Goal: Transaction & Acquisition: Purchase product/service

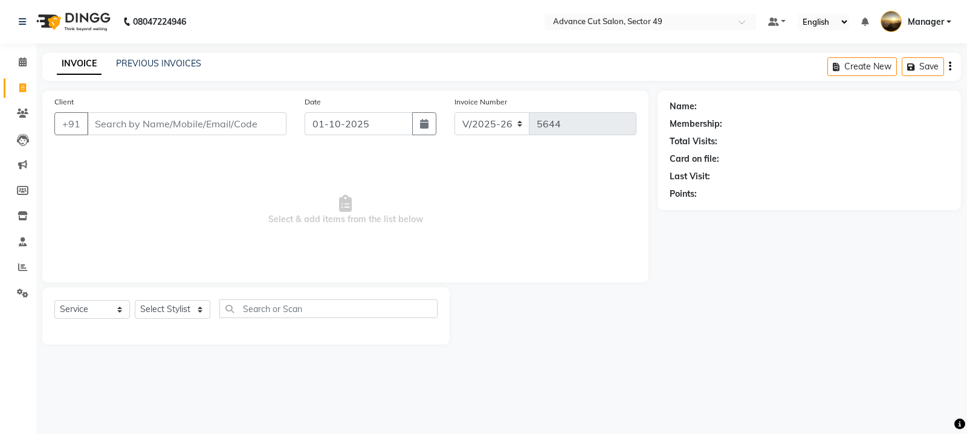
select select "4616"
select select "service"
drag, startPoint x: 874, startPoint y: 313, endPoint x: 837, endPoint y: 310, distance: 37.6
click at [874, 314] on div "Name: Membership: Total Visits: Card on file: Last Visit: Points:" at bounding box center [813, 218] width 312 height 254
click at [112, 128] on input "Client" at bounding box center [186, 123] width 199 height 23
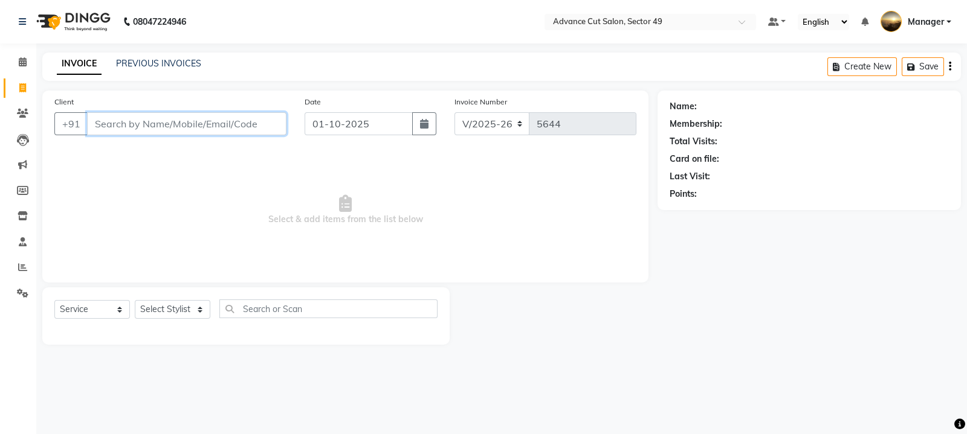
click at [109, 125] on input "Client" at bounding box center [186, 123] width 199 height 23
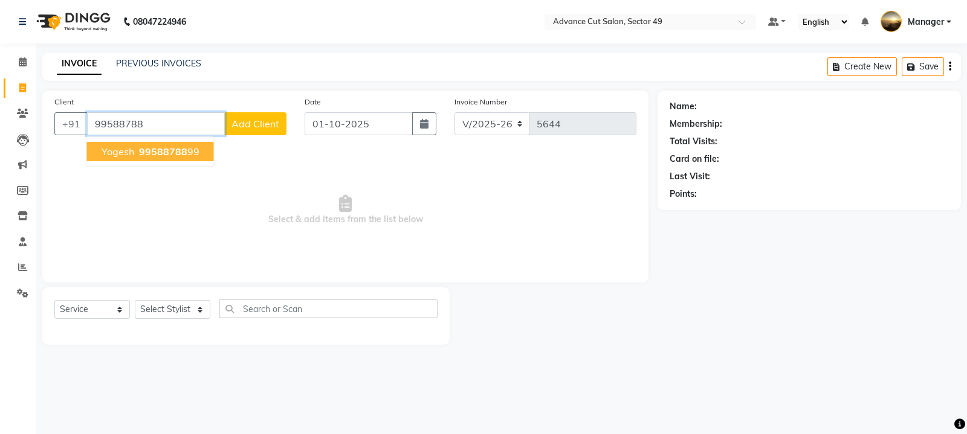
click at [134, 149] on button "yogesh 99588788 99" at bounding box center [150, 151] width 127 height 19
type input "9958878899"
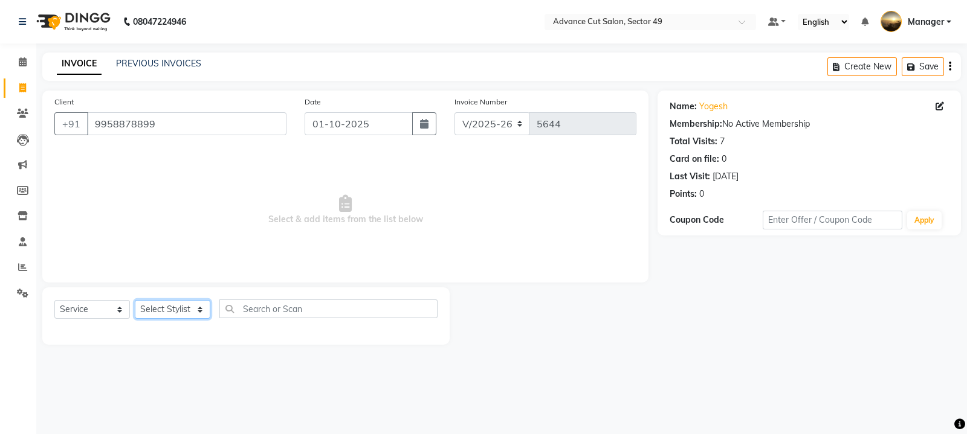
click at [170, 318] on select "Select Stylist aphy [PERSON_NAME] bashu [PERSON_NAME] [PERSON_NAME] Manager Nav…" at bounding box center [173, 309] width 76 height 19
select select "66368"
click at [135, 301] on select "Select Stylist aphy [PERSON_NAME] bashu [PERSON_NAME] [PERSON_NAME] Manager Nav…" at bounding box center [173, 309] width 76 height 19
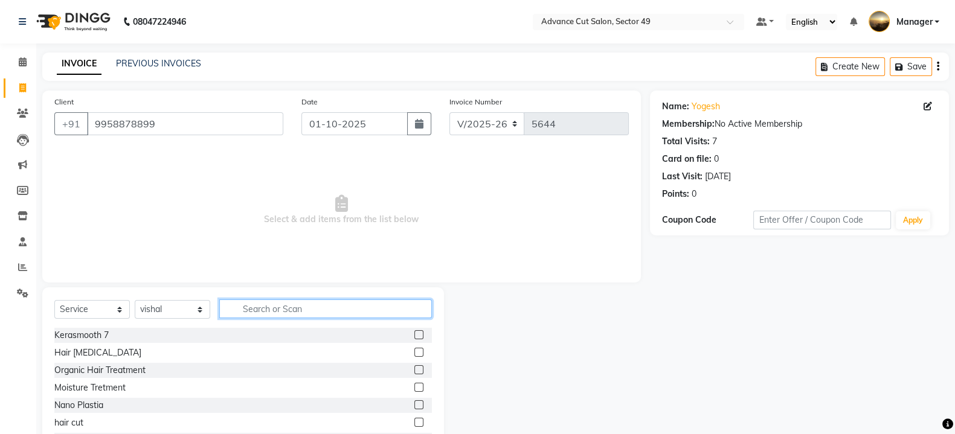
click at [267, 312] on input "text" at bounding box center [325, 309] width 213 height 19
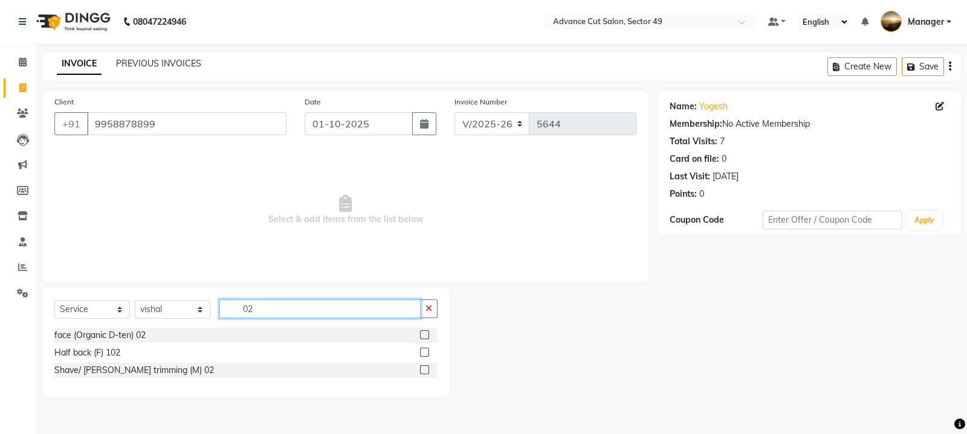
type input "02"
click at [428, 370] on label at bounding box center [424, 370] width 9 height 9
click at [428, 370] on input "checkbox" at bounding box center [424, 371] width 8 height 8
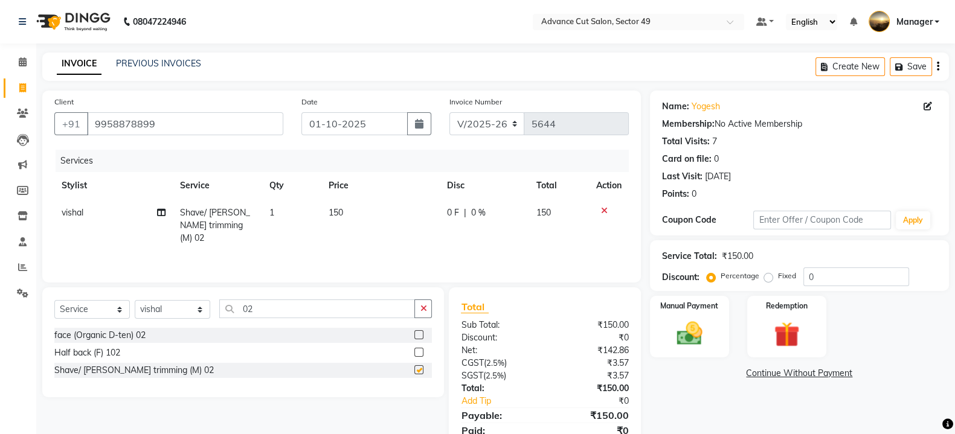
checkbox input "false"
click at [704, 327] on img at bounding box center [689, 333] width 43 height 30
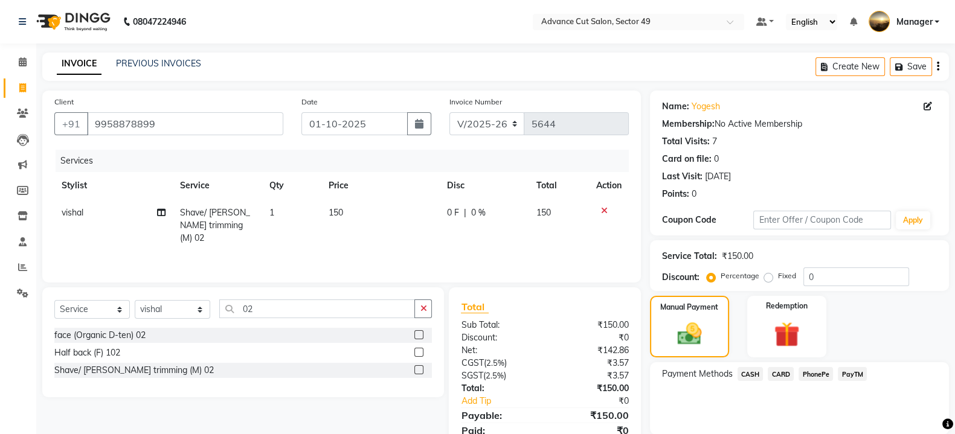
click at [750, 376] on span "CASH" at bounding box center [751, 374] width 26 height 14
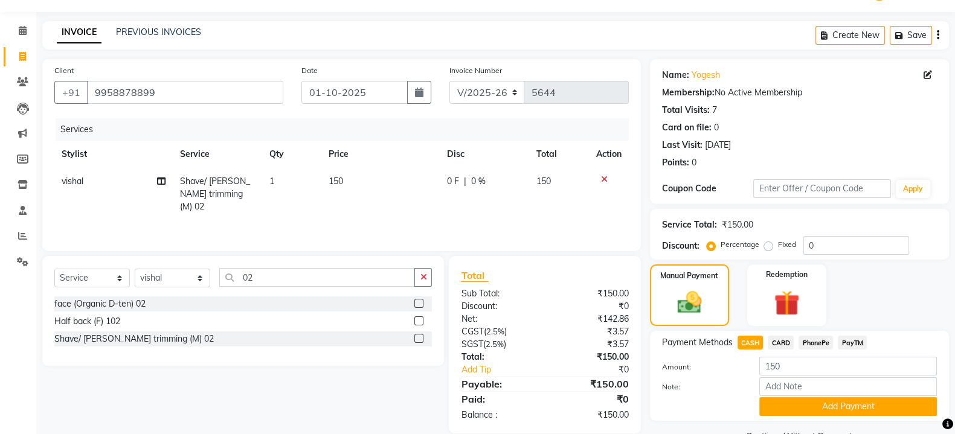
scroll to position [62, 0]
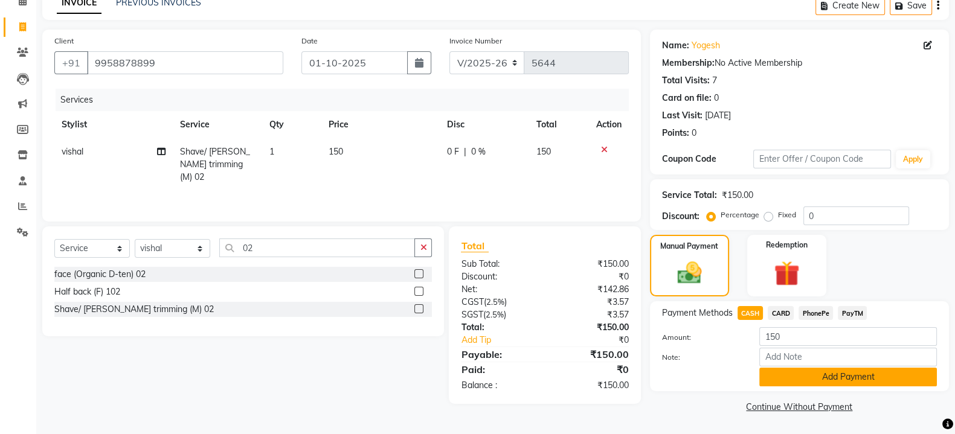
click at [801, 371] on button "Add Payment" at bounding box center [848, 377] width 178 height 19
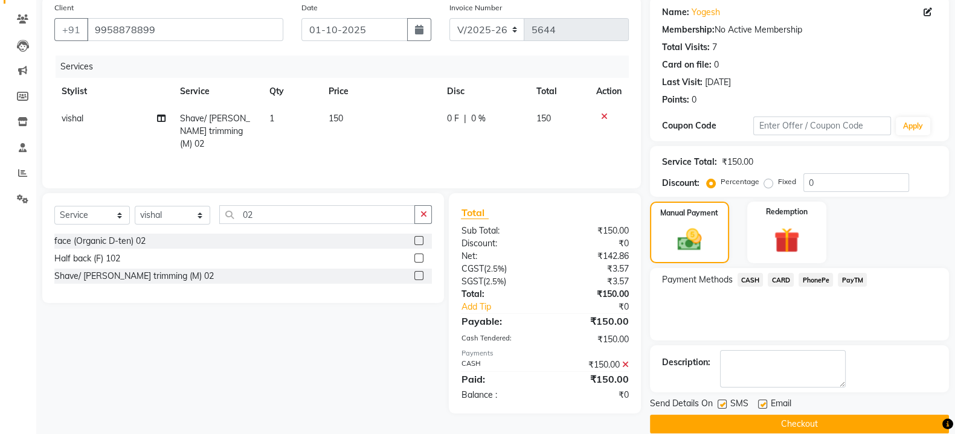
scroll to position [111, 0]
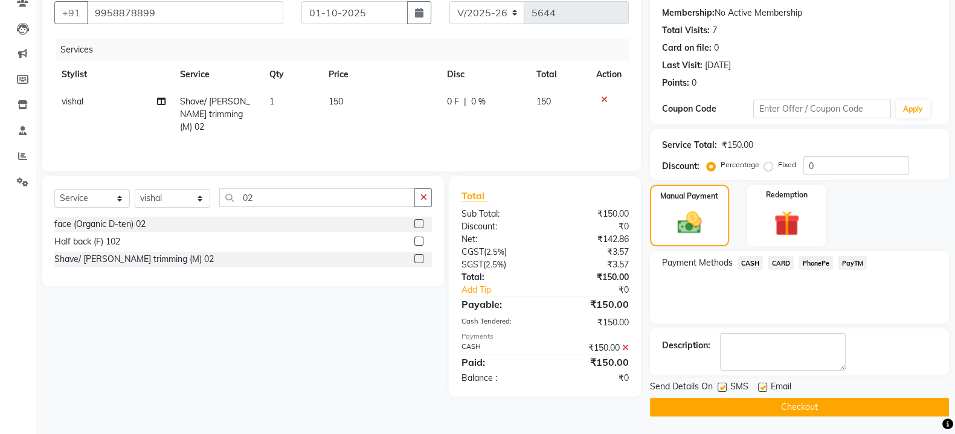
click at [719, 387] on label at bounding box center [722, 387] width 9 height 9
click at [719, 387] on input "checkbox" at bounding box center [722, 388] width 8 height 8
checkbox input "false"
click at [764, 389] on label at bounding box center [762, 387] width 9 height 9
click at [764, 389] on input "checkbox" at bounding box center [762, 388] width 8 height 8
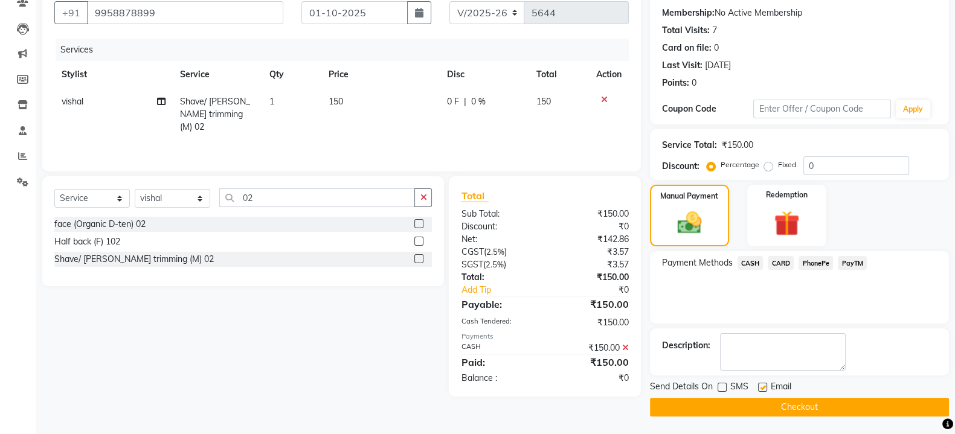
checkbox input "false"
click at [770, 406] on button "Checkout" at bounding box center [799, 407] width 299 height 19
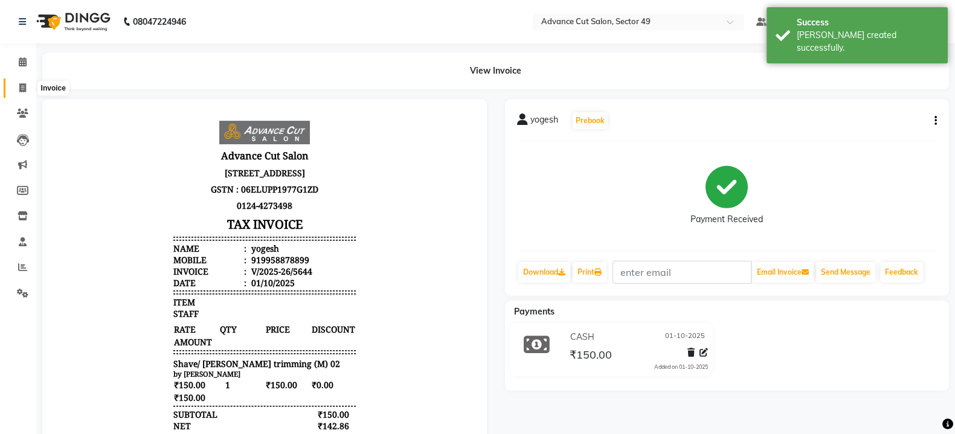
click at [27, 89] on span at bounding box center [22, 89] width 21 height 14
select select "4616"
select select "service"
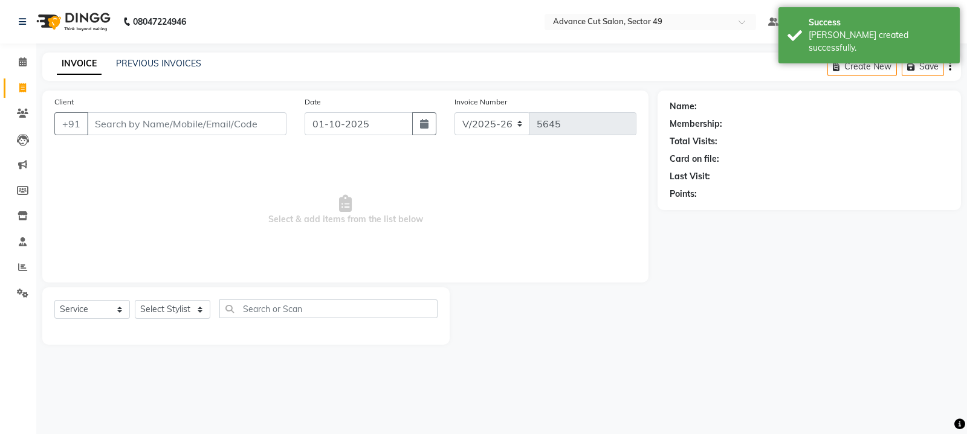
click at [149, 125] on input "Client" at bounding box center [186, 123] width 199 height 23
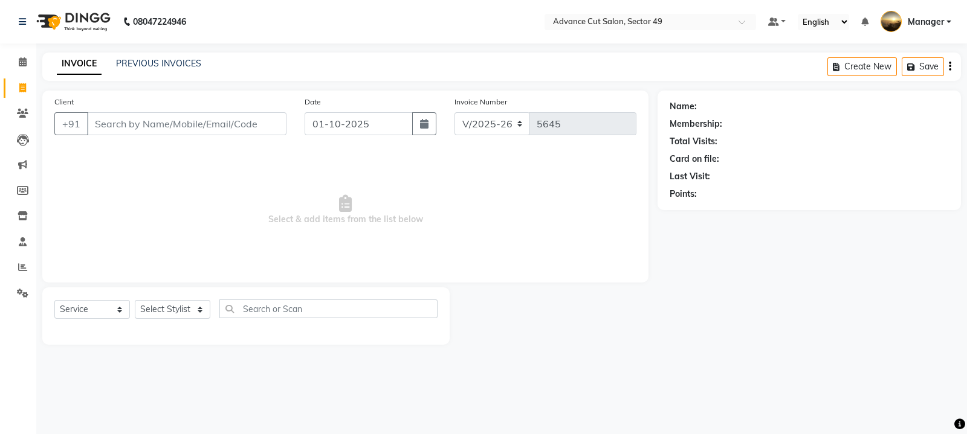
click at [135, 125] on input "Client" at bounding box center [186, 123] width 199 height 23
click at [106, 122] on input "72424410006" at bounding box center [156, 123] width 138 height 23
click at [106, 120] on input "7424410006" at bounding box center [156, 123] width 138 height 23
click at [103, 124] on input "724410006" at bounding box center [156, 123] width 138 height 23
click at [112, 124] on input "704410006" at bounding box center [156, 123] width 138 height 23
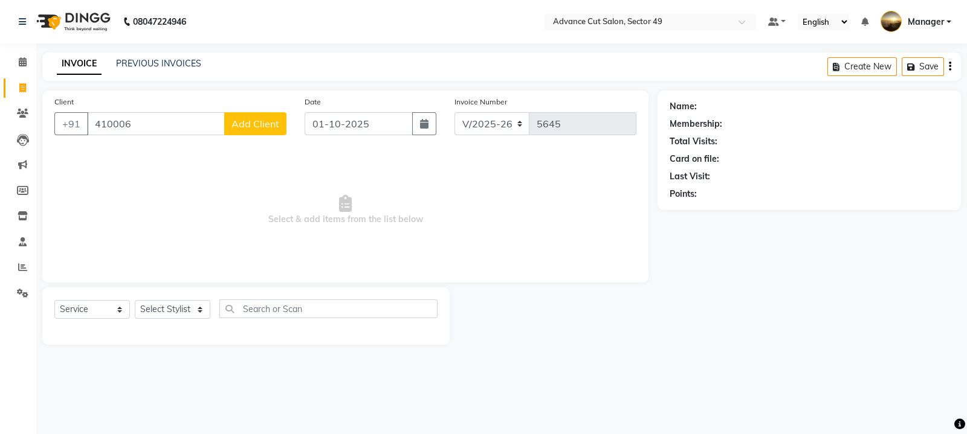
click at [167, 128] on input "410006" at bounding box center [156, 123] width 138 height 23
type input "4"
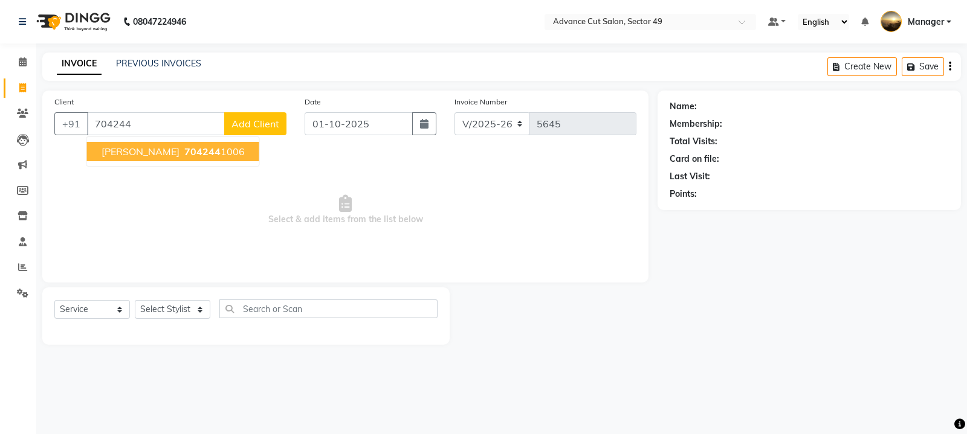
click at [195, 148] on span "704244" at bounding box center [202, 152] width 36 height 12
type input "7042441006"
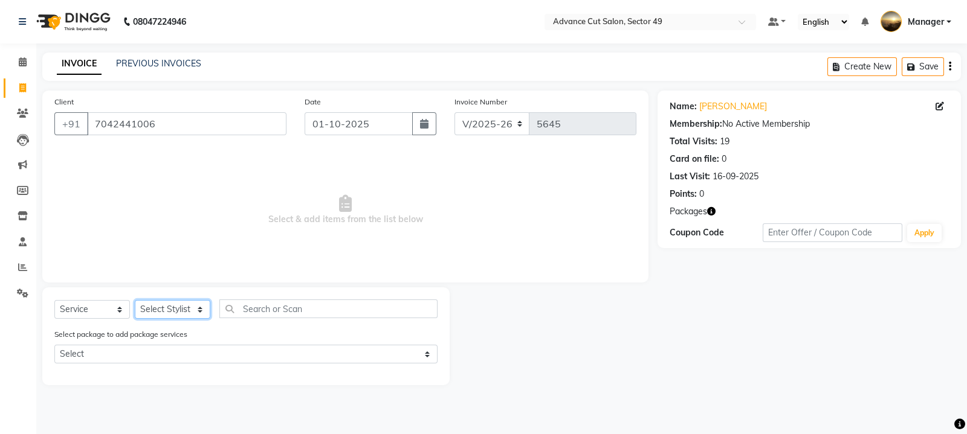
click at [200, 309] on select "Select Stylist aphy [PERSON_NAME] bashu [PERSON_NAME] [PERSON_NAME] Manager Nav…" at bounding box center [173, 309] width 76 height 19
select select "27619"
click at [135, 301] on select "Select Stylist aphy [PERSON_NAME] bashu [PERSON_NAME] [PERSON_NAME] Manager Nav…" at bounding box center [173, 309] width 76 height 19
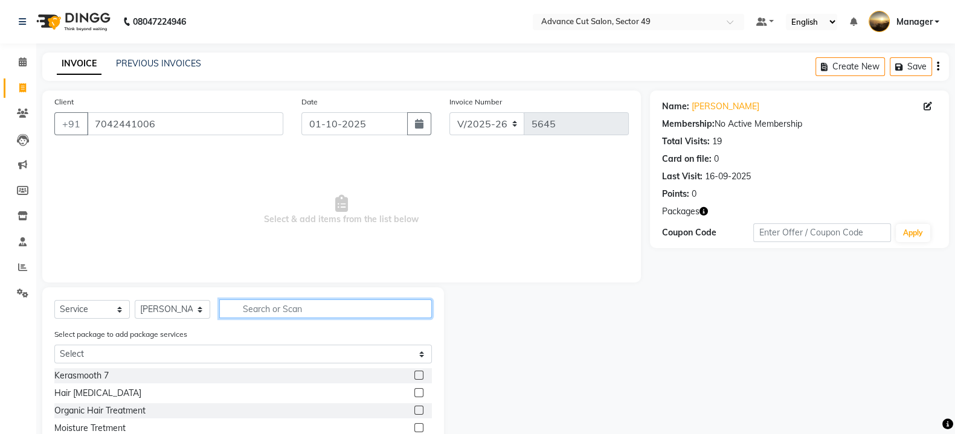
click at [260, 300] on input "text" at bounding box center [325, 309] width 213 height 19
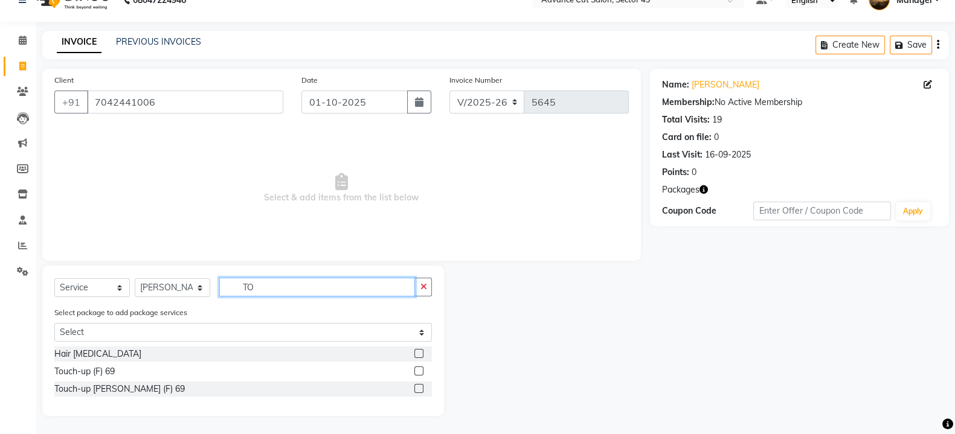
type input "TO"
click at [416, 385] on label at bounding box center [418, 388] width 9 height 9
click at [416, 385] on input "checkbox" at bounding box center [418, 389] width 8 height 8
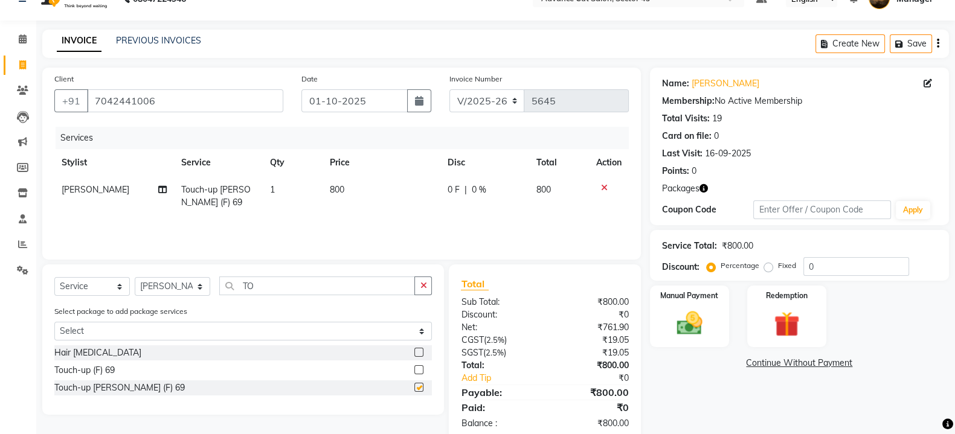
checkbox input "false"
click at [378, 194] on td "800" at bounding box center [382, 196] width 118 height 40
select select "27619"
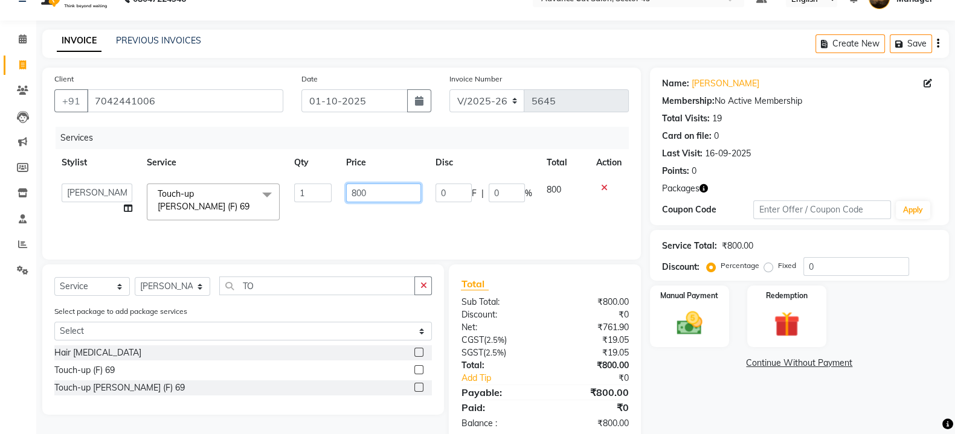
click at [390, 188] on input "800" at bounding box center [384, 193] width 76 height 19
type input "8"
type input "1000"
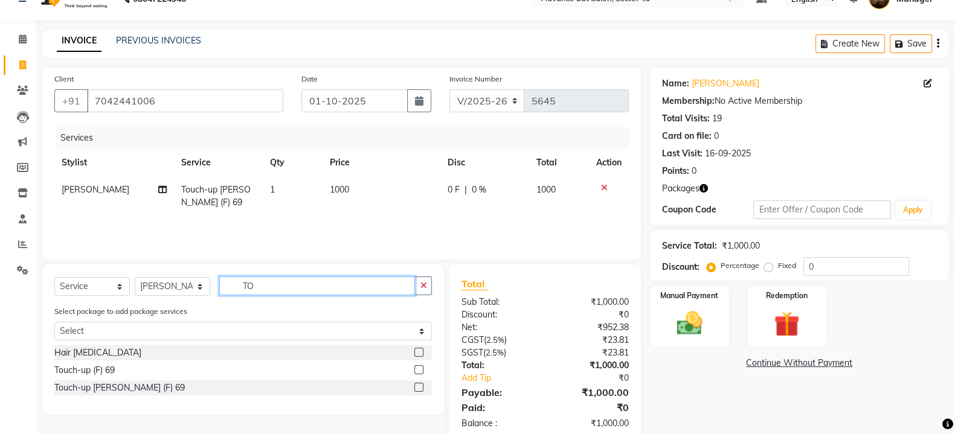
click at [341, 284] on input "TO" at bounding box center [317, 286] width 196 height 19
type input "T"
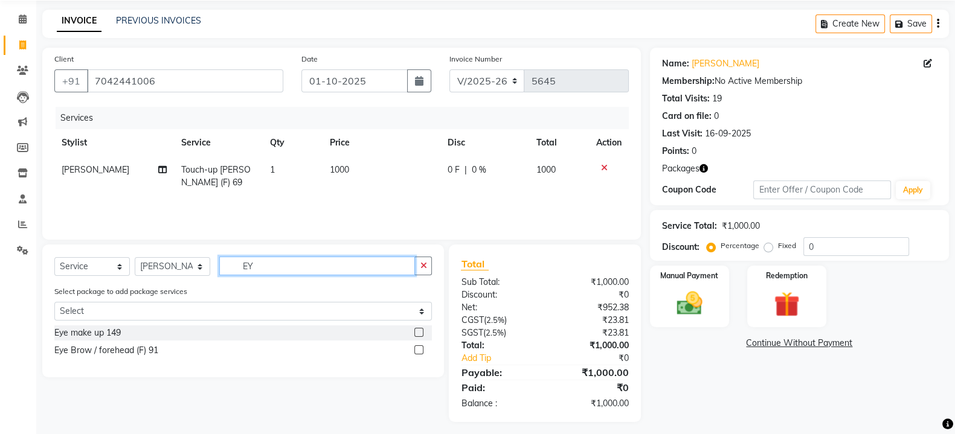
scroll to position [49, 0]
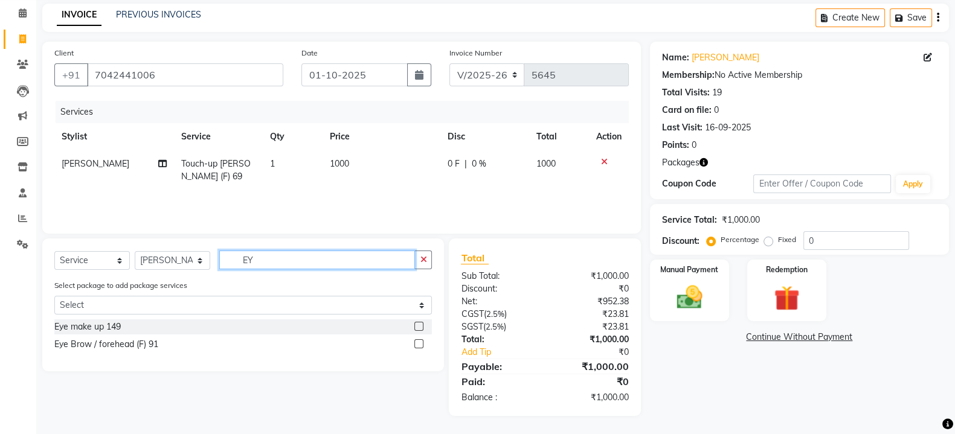
type input "EY"
click at [418, 347] on label at bounding box center [418, 344] width 9 height 9
click at [418, 347] on input "checkbox" at bounding box center [418, 345] width 8 height 8
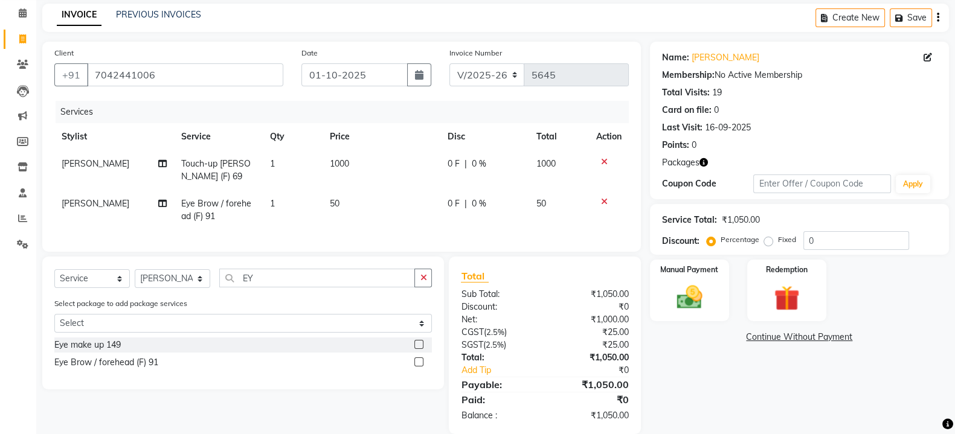
checkbox input "false"
drag, startPoint x: 375, startPoint y: 188, endPoint x: 379, endPoint y: 210, distance: 21.6
click at [375, 189] on td "1000" at bounding box center [382, 170] width 118 height 40
select select "27619"
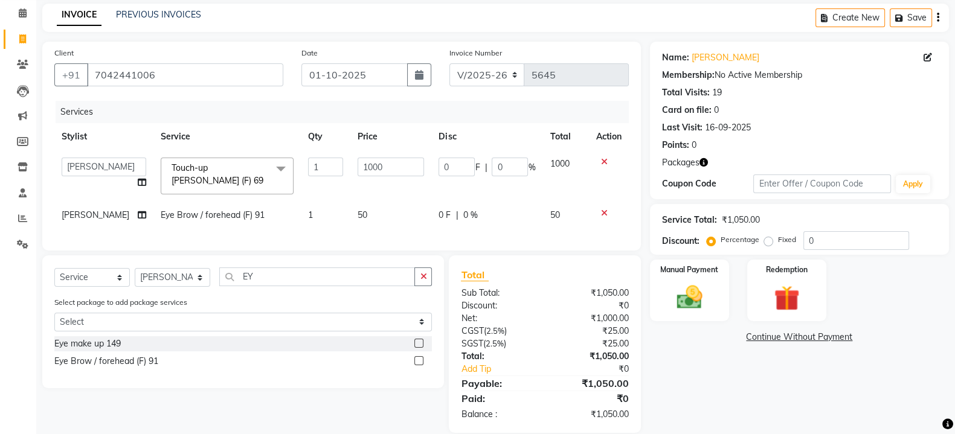
click at [375, 213] on td "50" at bounding box center [390, 215] width 81 height 27
select select "27619"
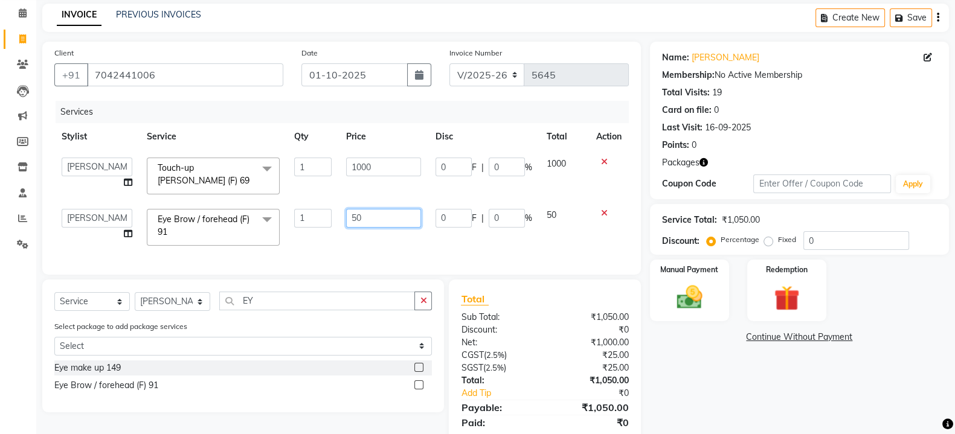
click at [382, 212] on input "50" at bounding box center [384, 218] width 76 height 19
type input "5"
type input "180"
drag, startPoint x: 766, startPoint y: 315, endPoint x: 758, endPoint y: 308, distance: 11.1
click at [761, 309] on div "Redemption" at bounding box center [787, 291] width 83 height 64
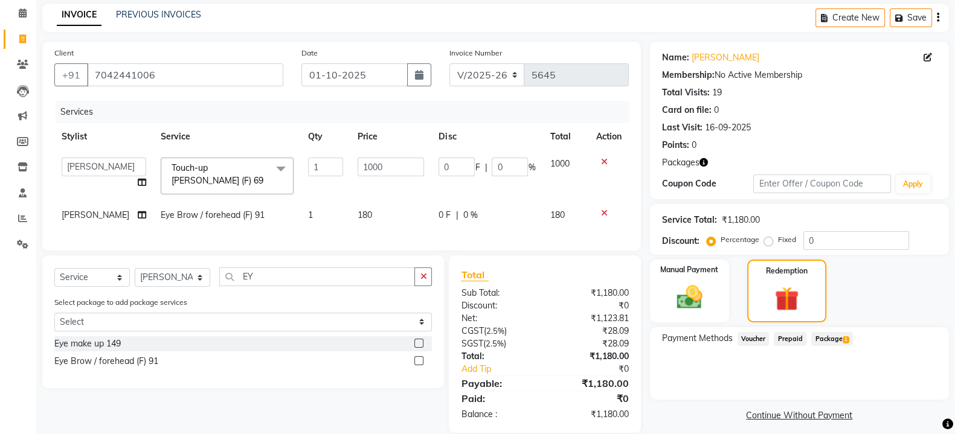
click at [75, 202] on td "[PERSON_NAME]" at bounding box center [103, 215] width 99 height 27
select select "27619"
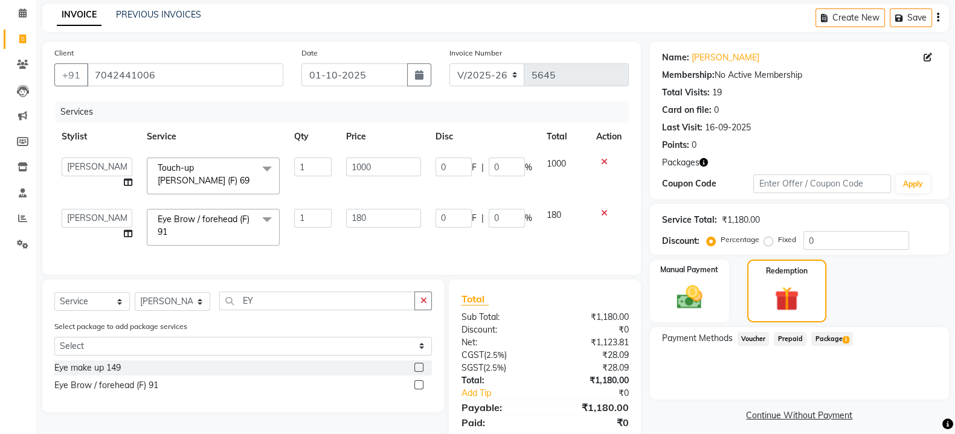
click at [75, 202] on td "aphy Aryan Banty bashu faizan hardeep khushi Manager Navi product rashid sameer…" at bounding box center [96, 227] width 85 height 51
click at [76, 209] on select "aphy Aryan Banty bashu faizan hardeep khushi Manager Navi product rashid sameer…" at bounding box center [97, 218] width 71 height 19
select select "86282"
click at [828, 340] on span "Package 1" at bounding box center [832, 339] width 42 height 14
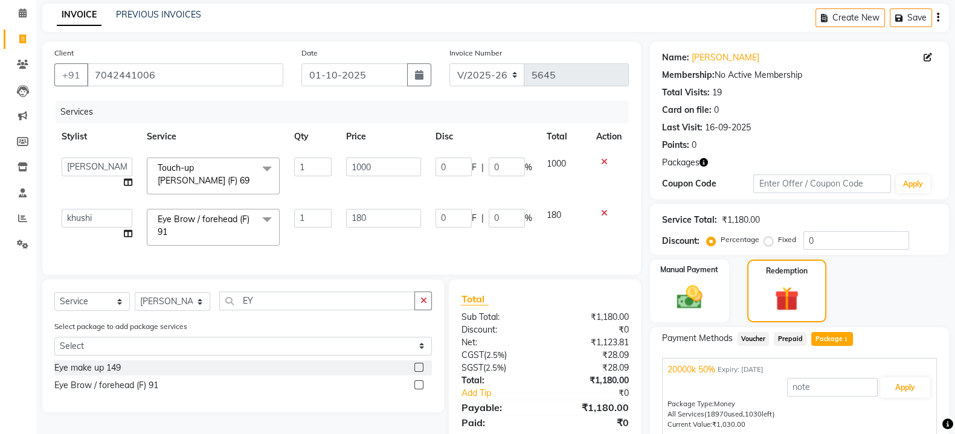
scroll to position [97, 0]
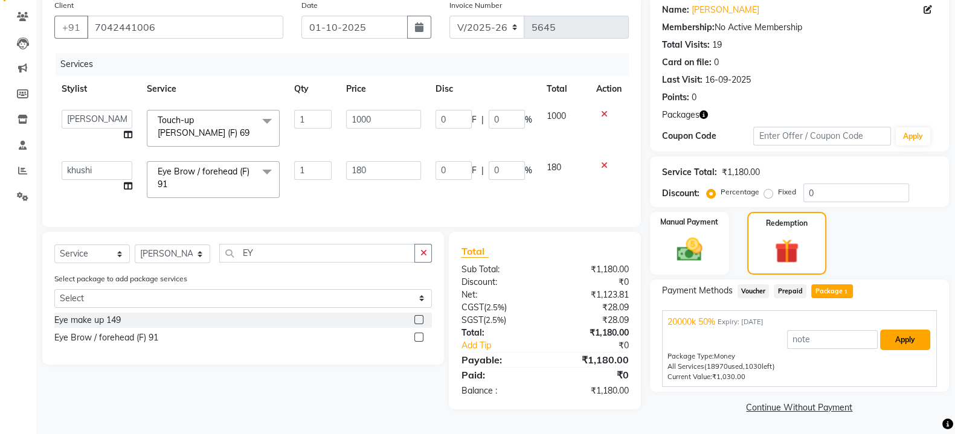
click at [909, 341] on button "Apply" at bounding box center [905, 340] width 50 height 21
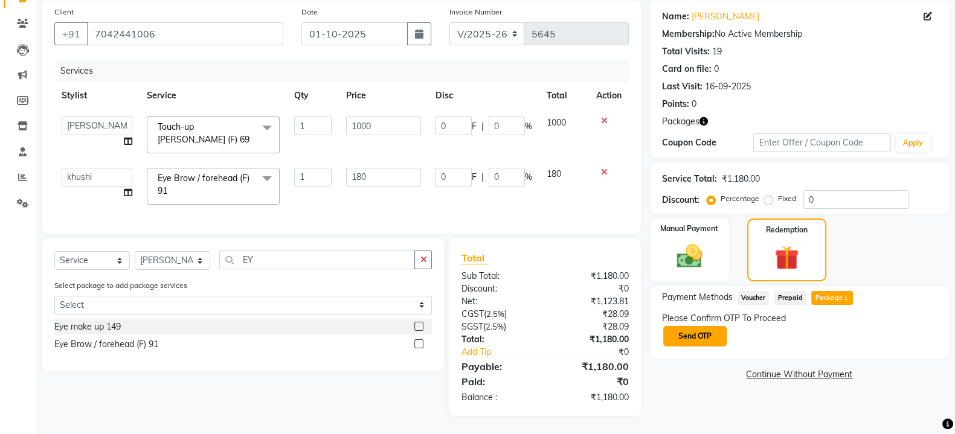
click at [686, 326] on button "Send OTP" at bounding box center [694, 336] width 63 height 21
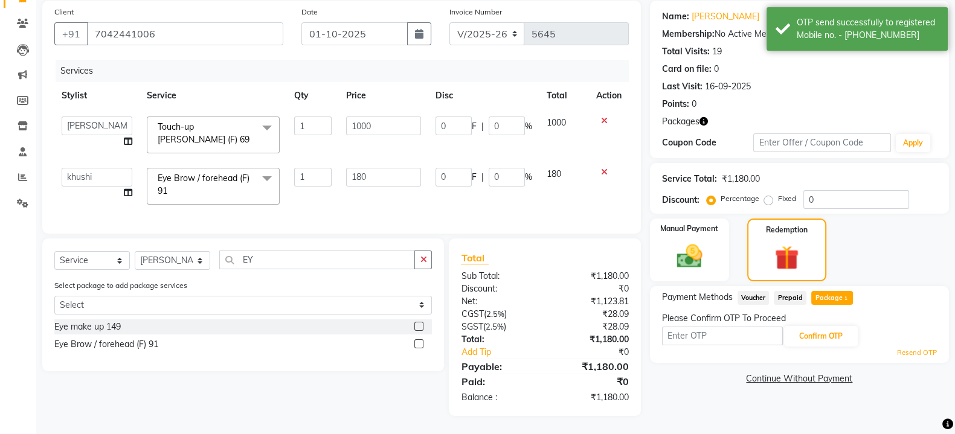
click at [686, 327] on input "text" at bounding box center [722, 336] width 121 height 19
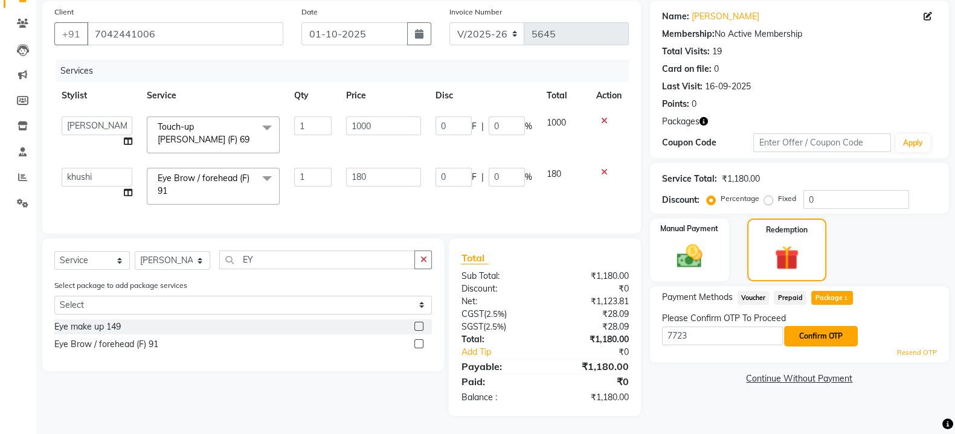
click at [838, 330] on button "Confirm OTP" at bounding box center [821, 336] width 74 height 21
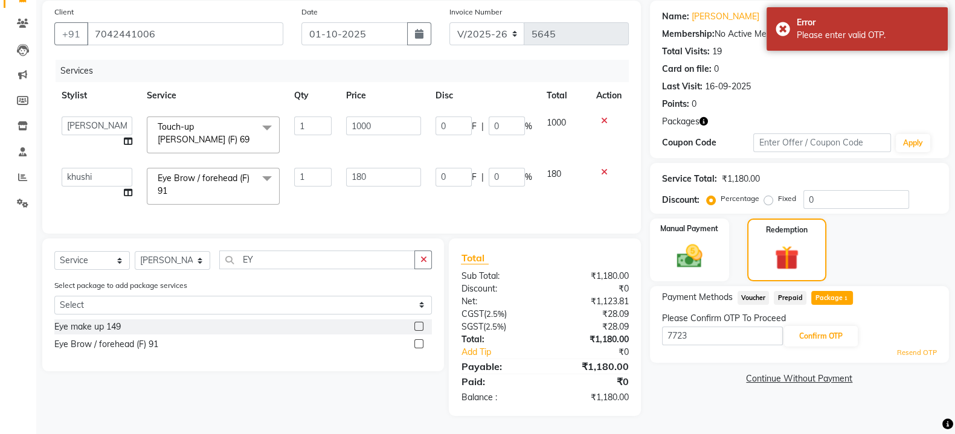
drag, startPoint x: 713, startPoint y: 309, endPoint x: 714, endPoint y: 327, distance: 18.8
click at [716, 314] on div "Please Confirm OTP To Proceed" at bounding box center [799, 318] width 275 height 13
click at [713, 333] on input "7723" at bounding box center [722, 336] width 121 height 19
click at [700, 327] on input "7723" at bounding box center [722, 336] width 121 height 19
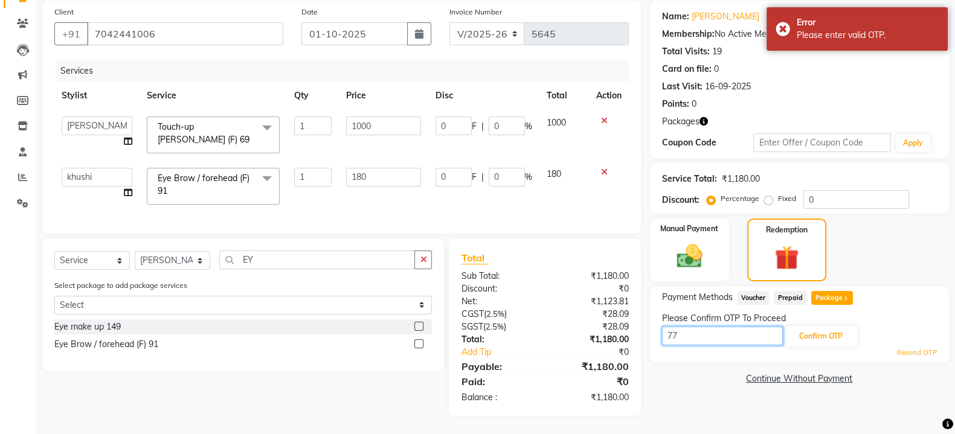
type input "7"
click at [682, 333] on input "text" at bounding box center [722, 336] width 121 height 19
type input "1871"
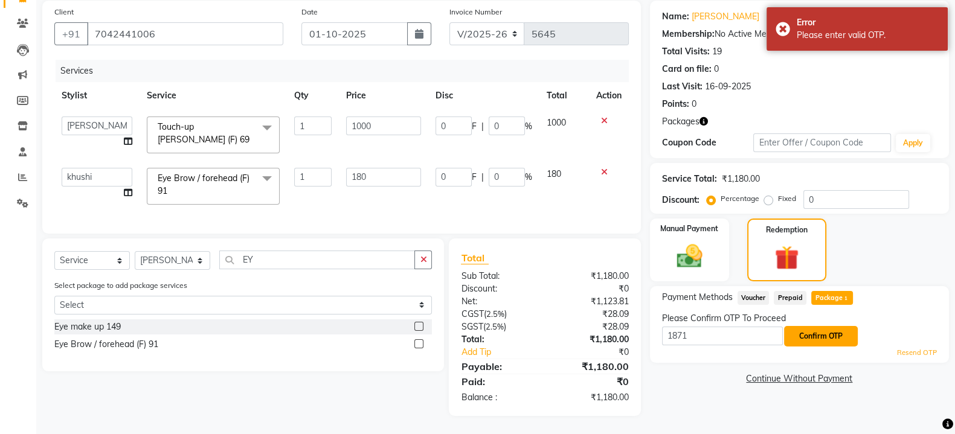
click at [831, 330] on button "Confirm OTP" at bounding box center [821, 336] width 74 height 21
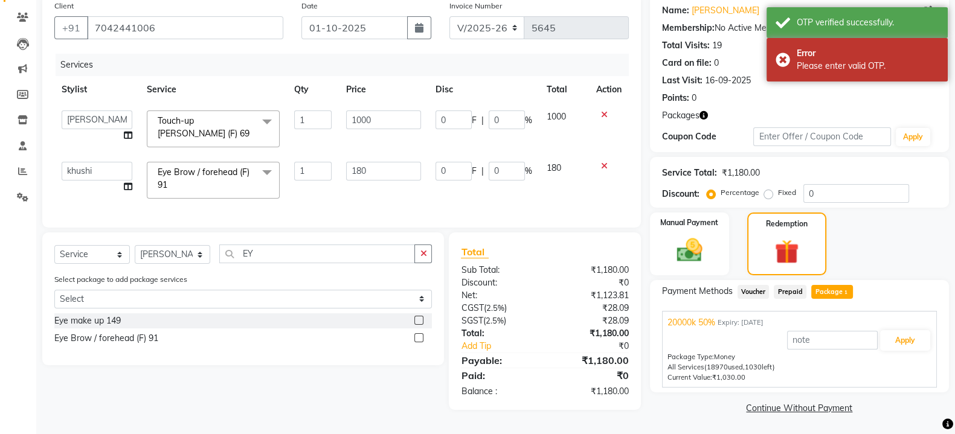
scroll to position [97, 0]
click at [901, 337] on button "Apply" at bounding box center [905, 340] width 50 height 21
type input "500"
type input "50"
type input "90"
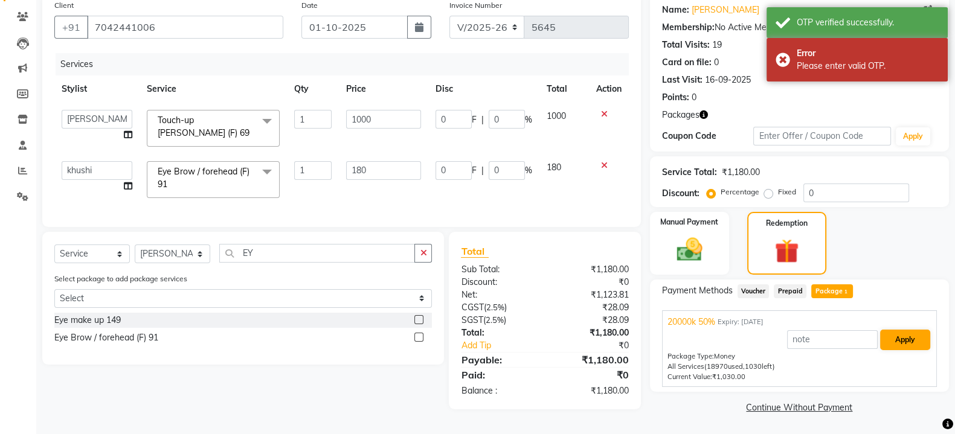
type input "50"
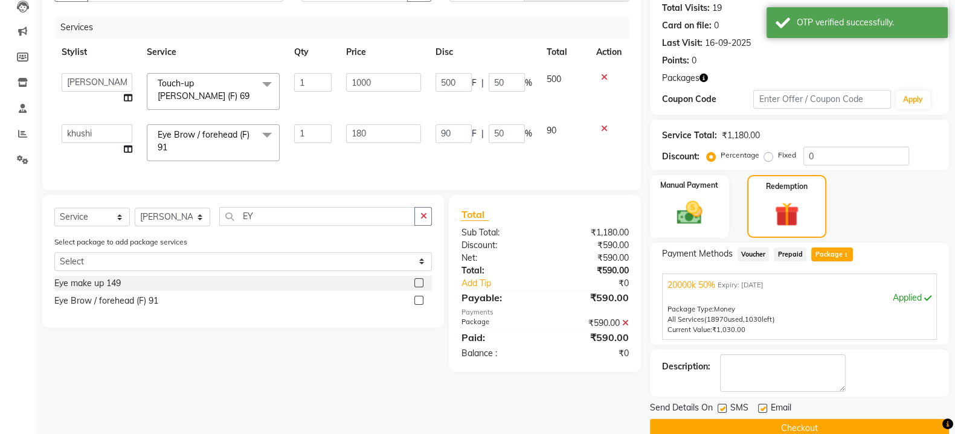
scroll to position [154, 0]
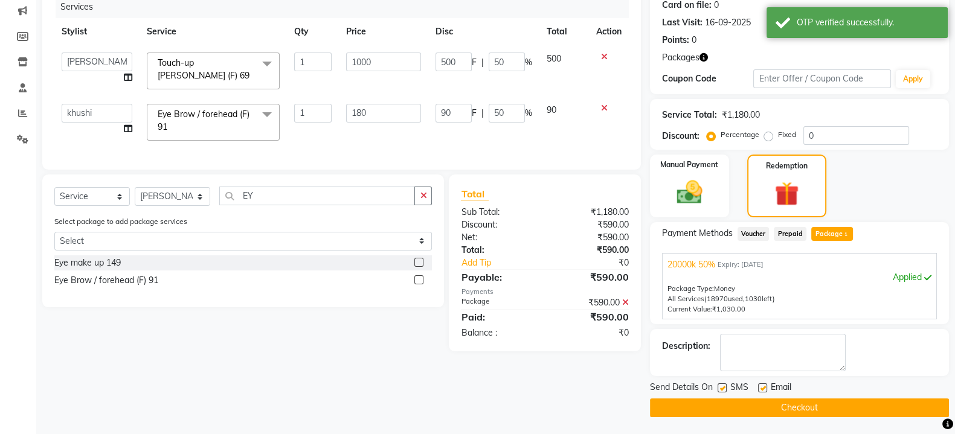
click at [775, 406] on button "Checkout" at bounding box center [799, 408] width 299 height 19
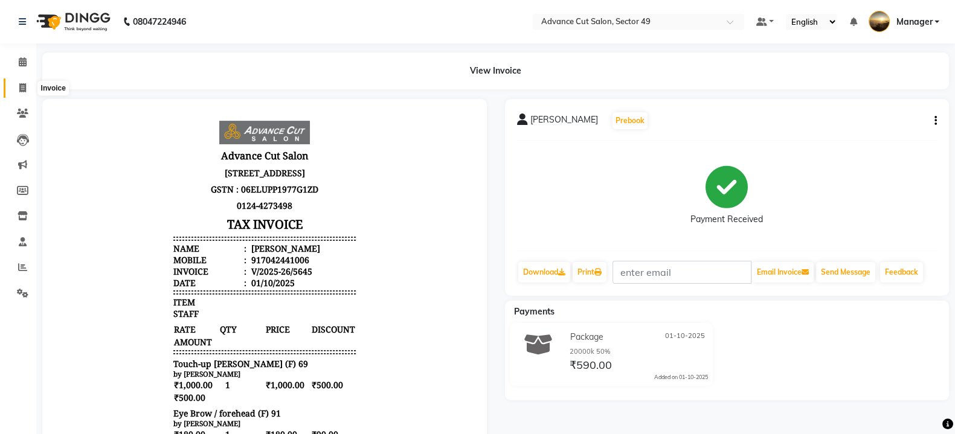
click at [22, 87] on icon at bounding box center [22, 87] width 7 height 9
select select "service"
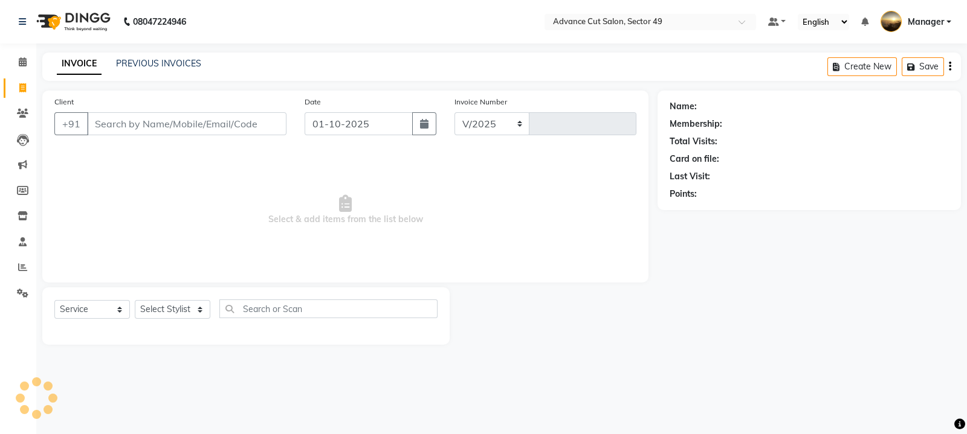
select select "4616"
type input "5646"
click at [128, 128] on input "Client" at bounding box center [186, 123] width 199 height 23
drag, startPoint x: 483, startPoint y: 206, endPoint x: 204, endPoint y: 400, distance: 339.9
click at [489, 210] on span "Select & add items from the list below" at bounding box center [345, 210] width 582 height 121
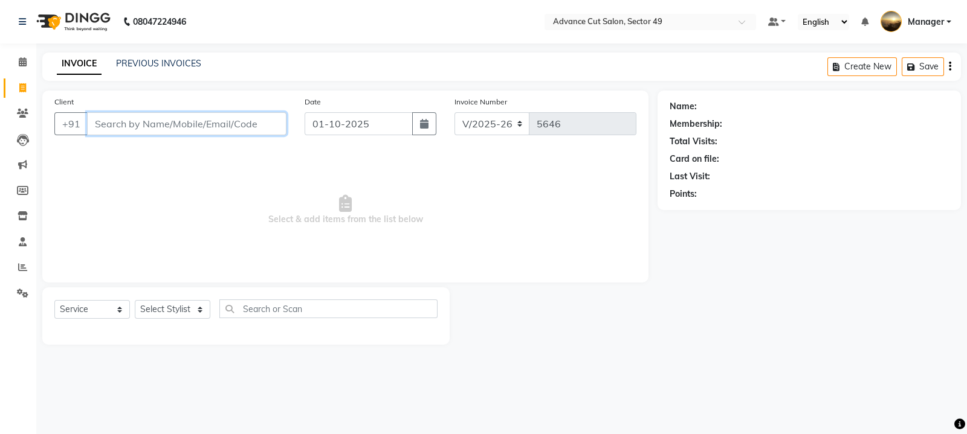
click at [221, 126] on input "Client" at bounding box center [186, 123] width 199 height 23
click at [22, 270] on icon at bounding box center [22, 267] width 9 height 9
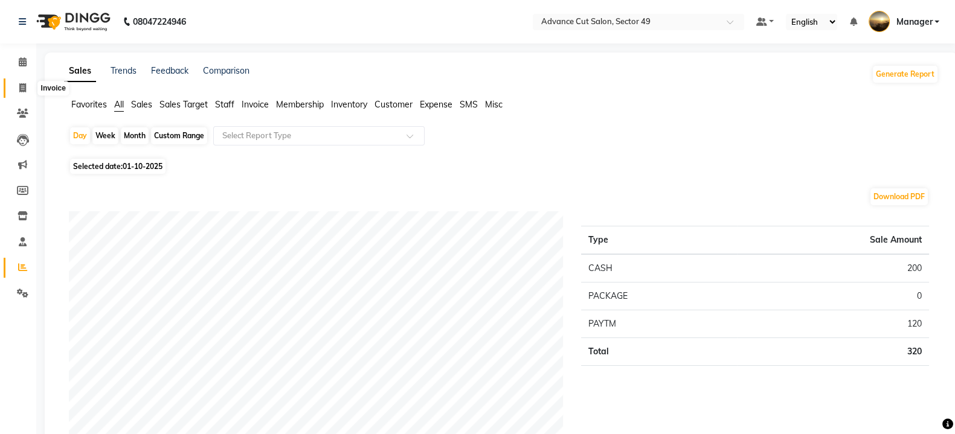
drag, startPoint x: 23, startPoint y: 86, endPoint x: 21, endPoint y: 92, distance: 6.9
click at [22, 86] on icon at bounding box center [22, 87] width 7 height 9
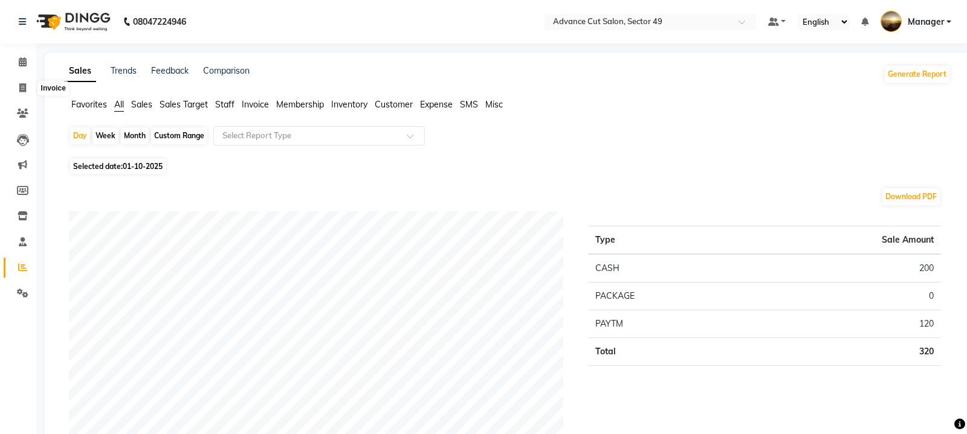
select select "service"
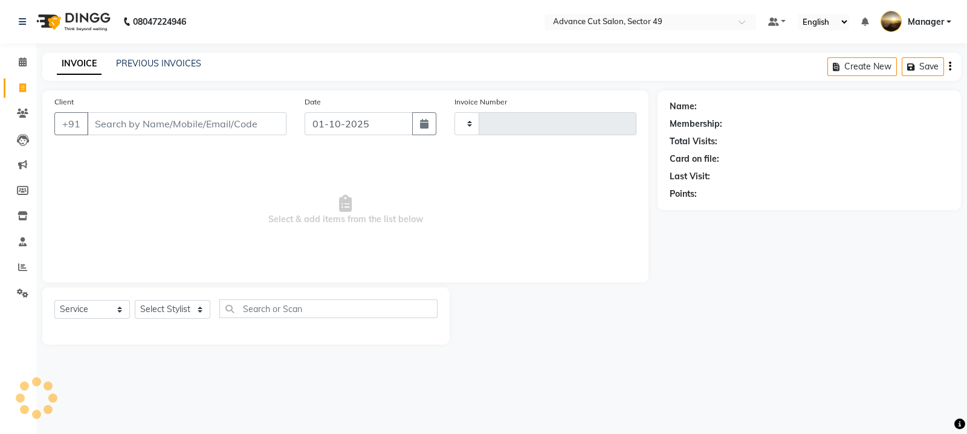
type input "5646"
select select "4616"
click at [198, 122] on input "Client" at bounding box center [186, 123] width 199 height 23
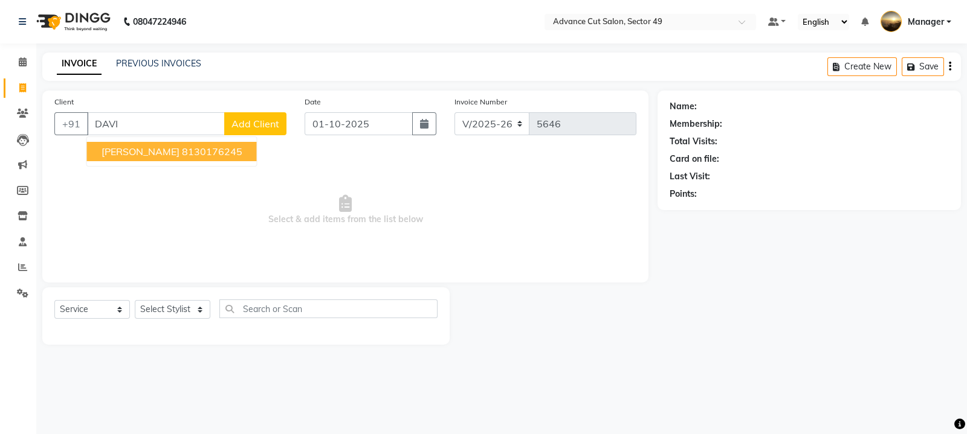
click at [193, 153] on button "david 8130176245" at bounding box center [172, 151] width 170 height 19
type input "8130176245"
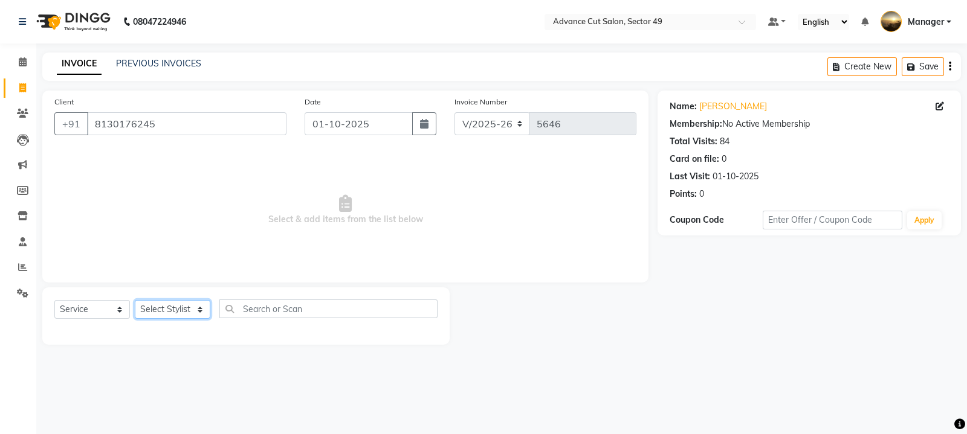
click at [187, 311] on select "Select Stylist aphy Aryan Banty bashu faizan hardeep khushi Manager Navi produc…" at bounding box center [173, 309] width 76 height 19
select select "88540"
click at [135, 301] on select "Select Stylist aphy Aryan Banty bashu faizan hardeep khushi Manager Navi produc…" at bounding box center [173, 309] width 76 height 19
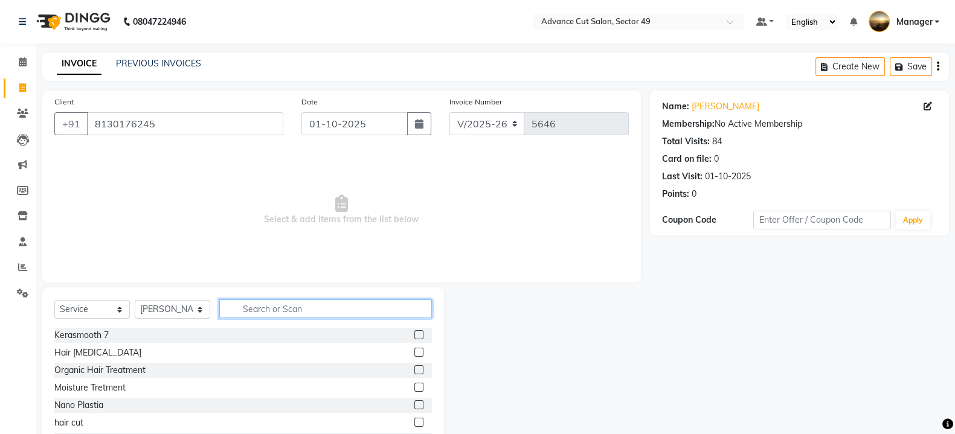
click at [287, 315] on input "text" at bounding box center [325, 309] width 213 height 19
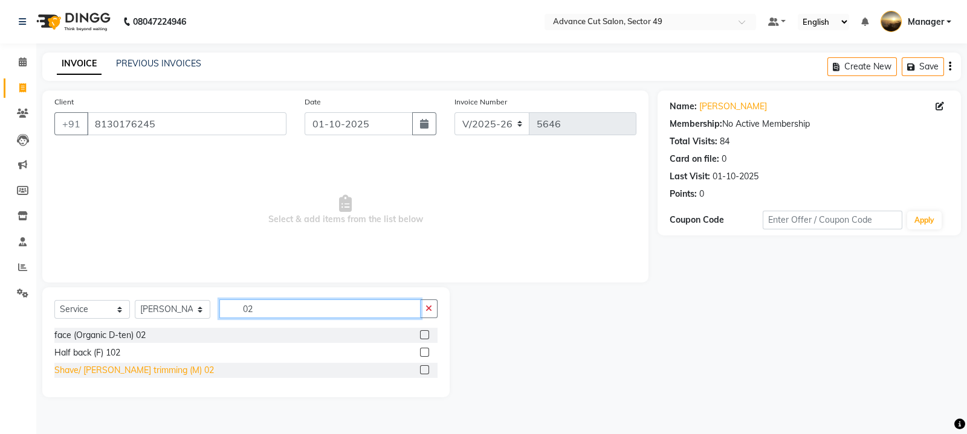
type input "02"
click at [69, 372] on div "Shave/ Beard trimming (M) 02" at bounding box center [133, 370] width 159 height 13
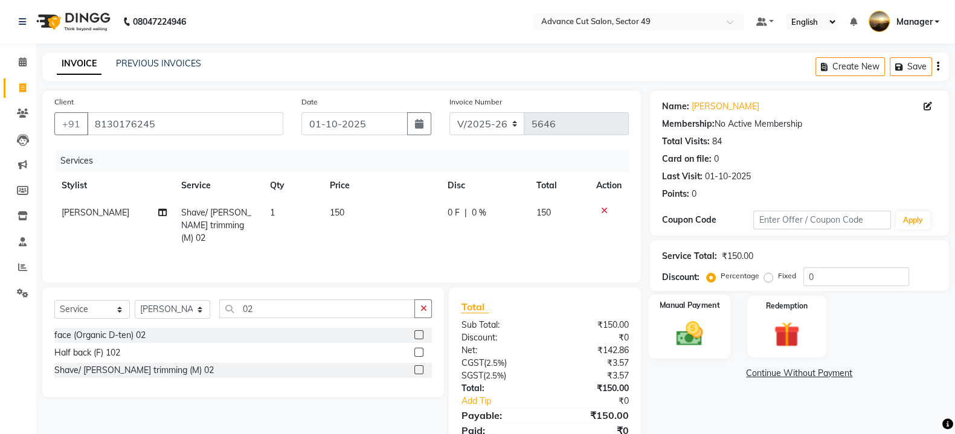
drag, startPoint x: 712, startPoint y: 323, endPoint x: 704, endPoint y: 343, distance: 21.2
click at [704, 343] on div "Manual Payment" at bounding box center [689, 327] width 83 height 64
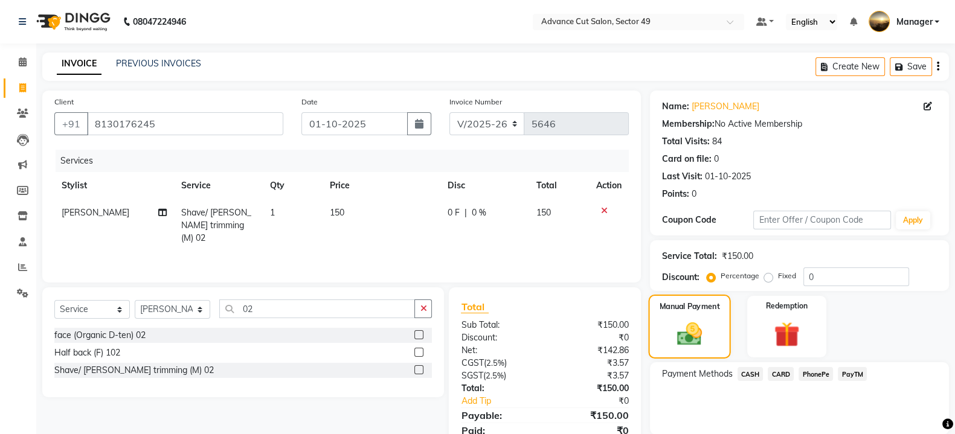
click at [703, 337] on img at bounding box center [689, 334] width 41 height 29
click at [417, 369] on label at bounding box center [418, 370] width 9 height 9
click at [417, 369] on input "checkbox" at bounding box center [418, 371] width 8 height 8
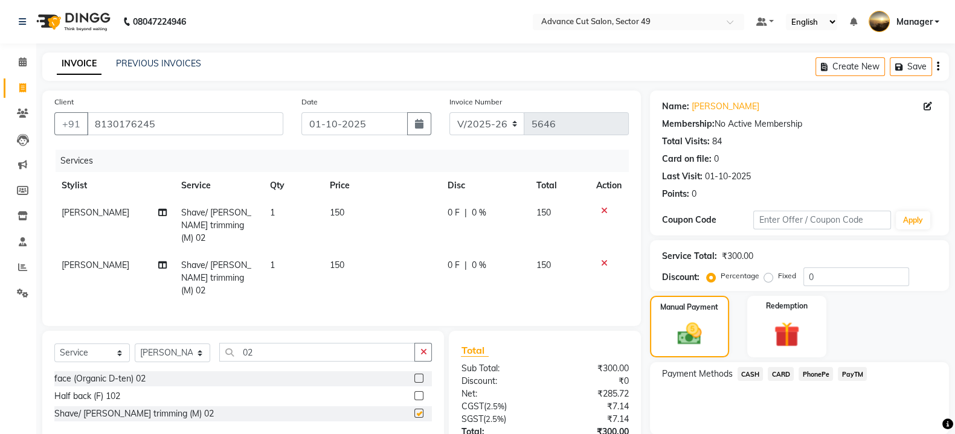
checkbox input "false"
click at [601, 259] on icon at bounding box center [604, 263] width 7 height 8
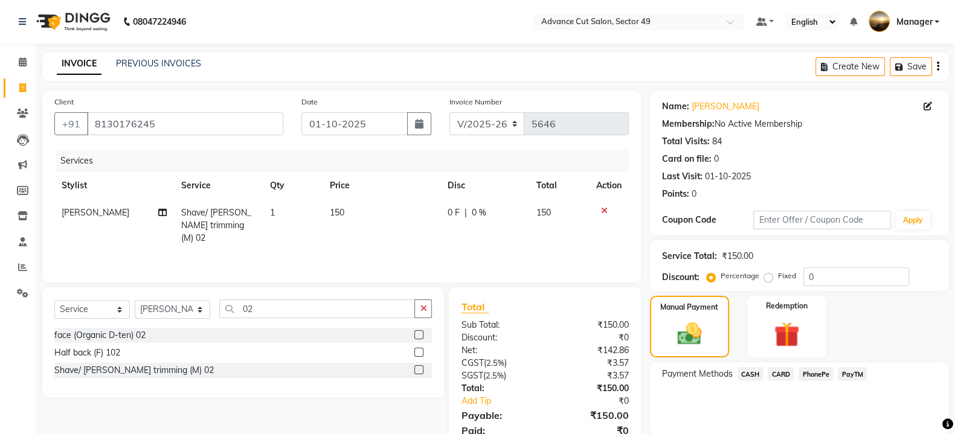
click at [747, 372] on span "CASH" at bounding box center [751, 374] width 26 height 14
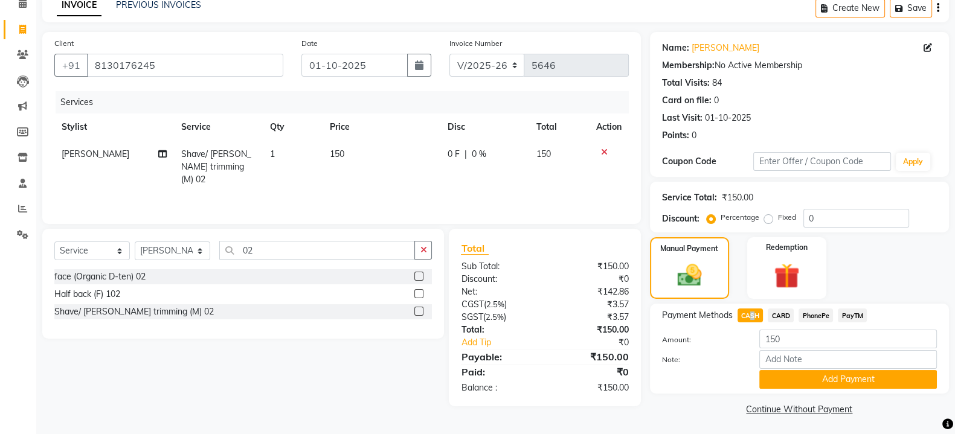
scroll to position [62, 0]
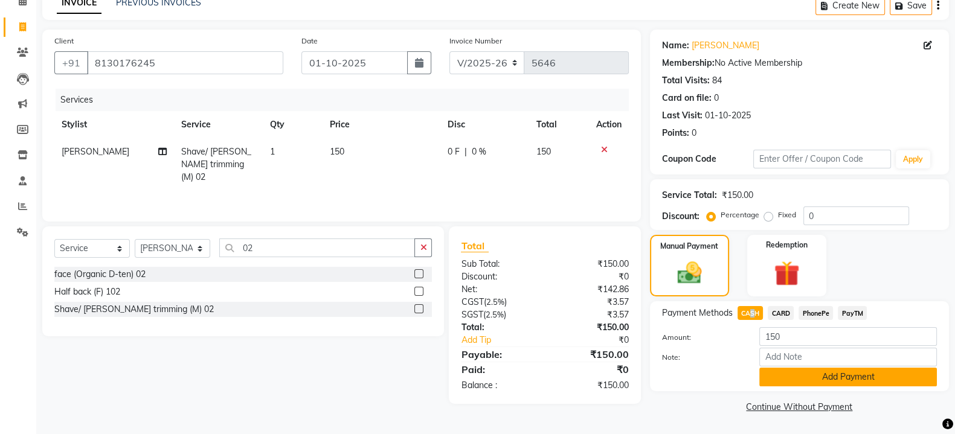
click at [802, 377] on button "Add Payment" at bounding box center [848, 377] width 178 height 19
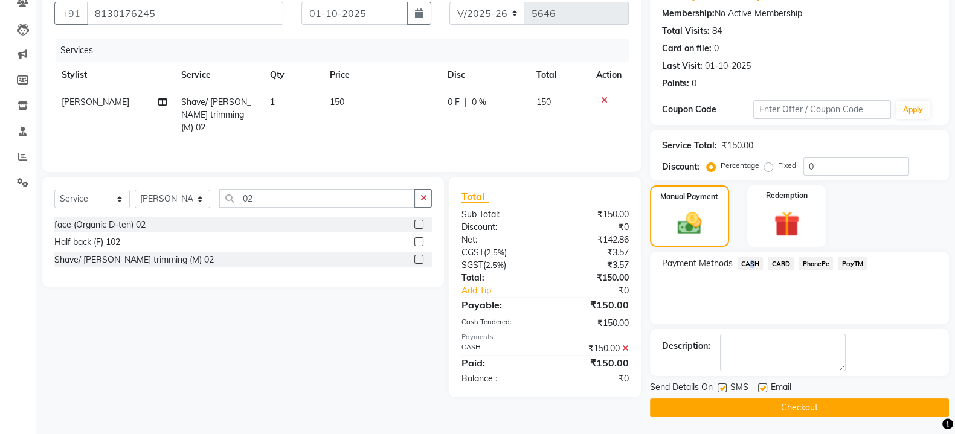
scroll to position [111, 0]
drag, startPoint x: 723, startPoint y: 385, endPoint x: 753, endPoint y: 387, distance: 30.9
click at [729, 387] on div "SMS" at bounding box center [738, 388] width 40 height 15
drag, startPoint x: 723, startPoint y: 389, endPoint x: 726, endPoint y: 397, distance: 8.2
click at [723, 390] on label at bounding box center [722, 387] width 9 height 9
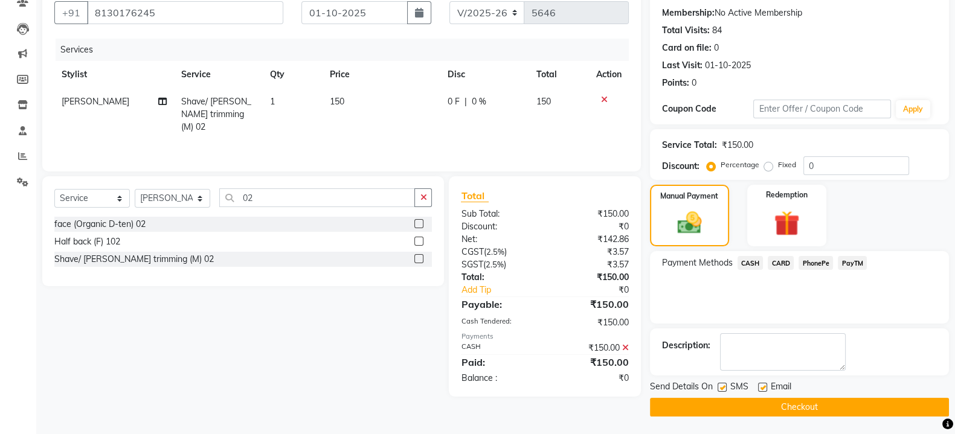
click at [723, 390] on input "checkbox" at bounding box center [722, 388] width 8 height 8
checkbox input "false"
click at [732, 405] on button "Checkout" at bounding box center [799, 407] width 299 height 19
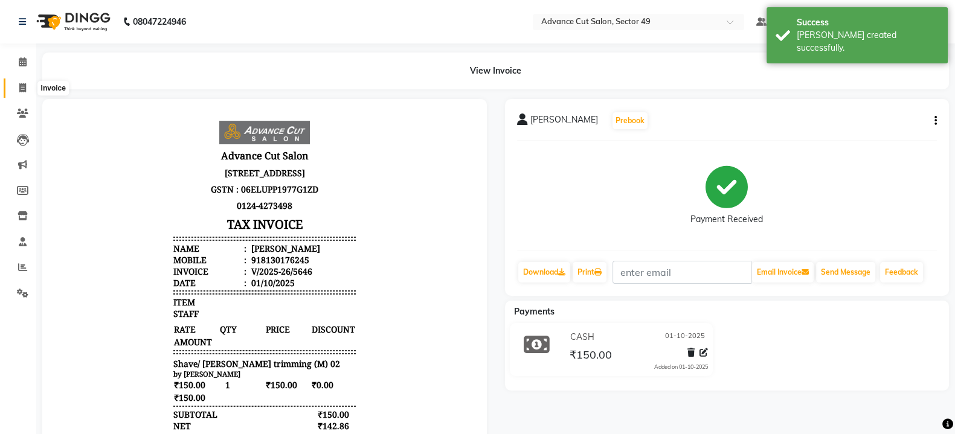
click at [21, 88] on icon at bounding box center [22, 87] width 7 height 9
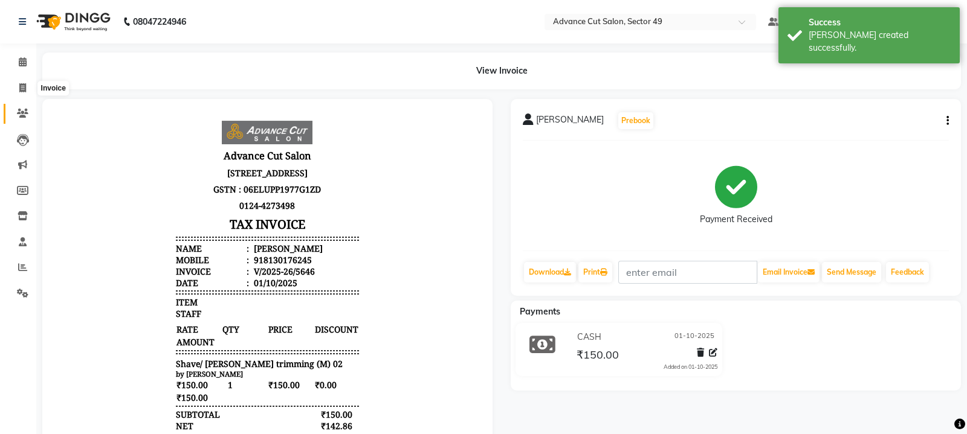
select select "4616"
select select "service"
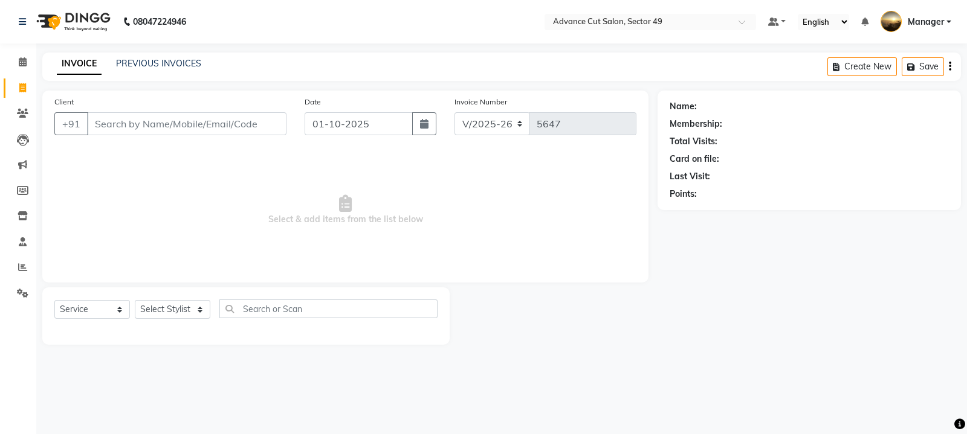
click at [228, 131] on input "Client" at bounding box center [186, 123] width 199 height 23
type input "9"
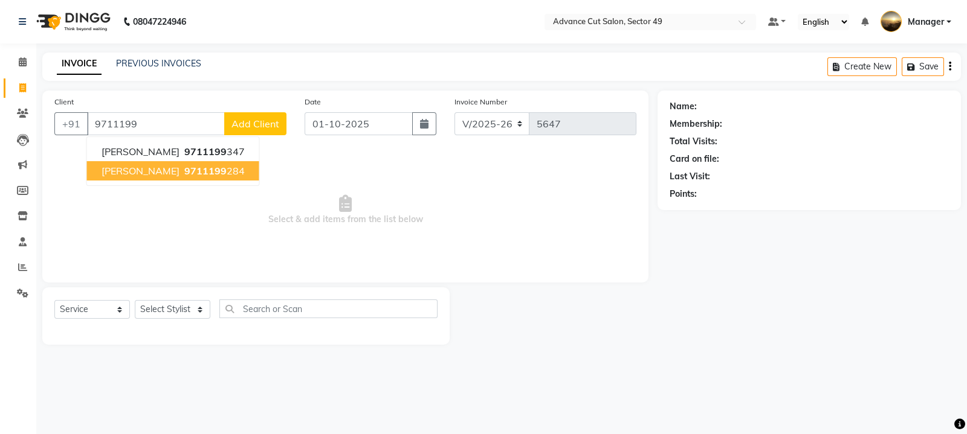
click at [132, 172] on span "jitender" at bounding box center [140, 171] width 78 height 12
type input "9711199284"
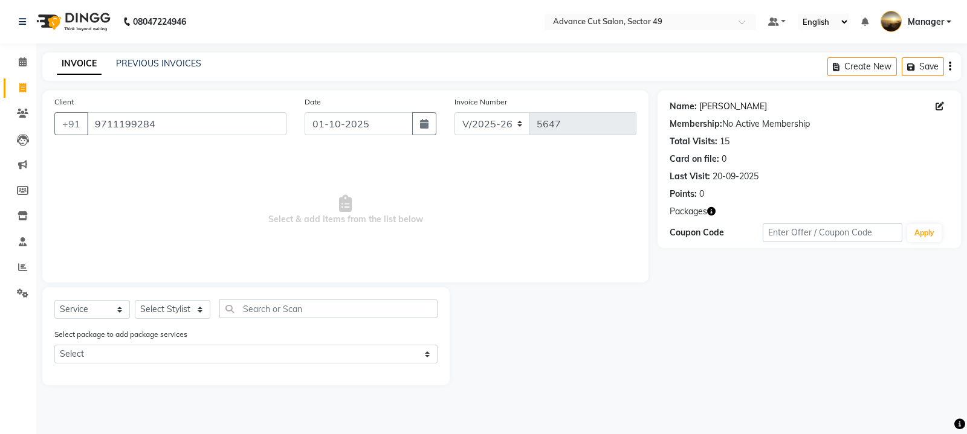
click at [718, 105] on link "Jitender" at bounding box center [733, 106] width 68 height 13
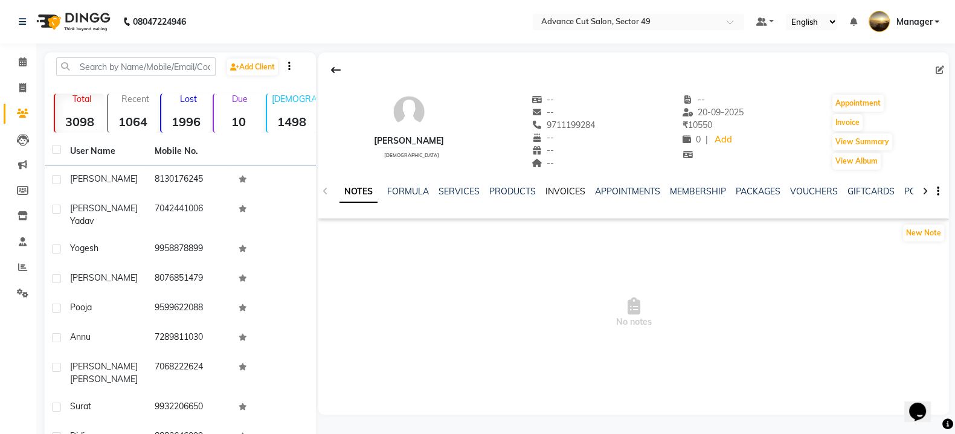
click at [564, 192] on link "INVOICES" at bounding box center [566, 191] width 40 height 11
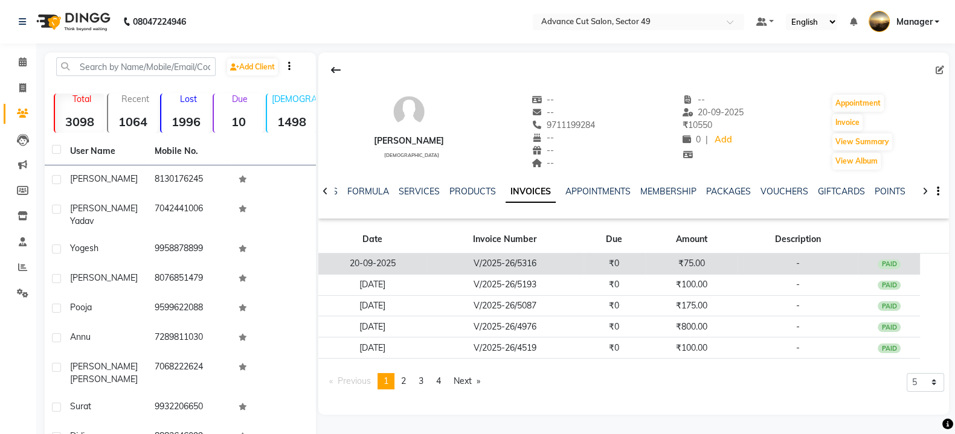
click at [562, 261] on td "V/2025-26/5316" at bounding box center [505, 264] width 157 height 21
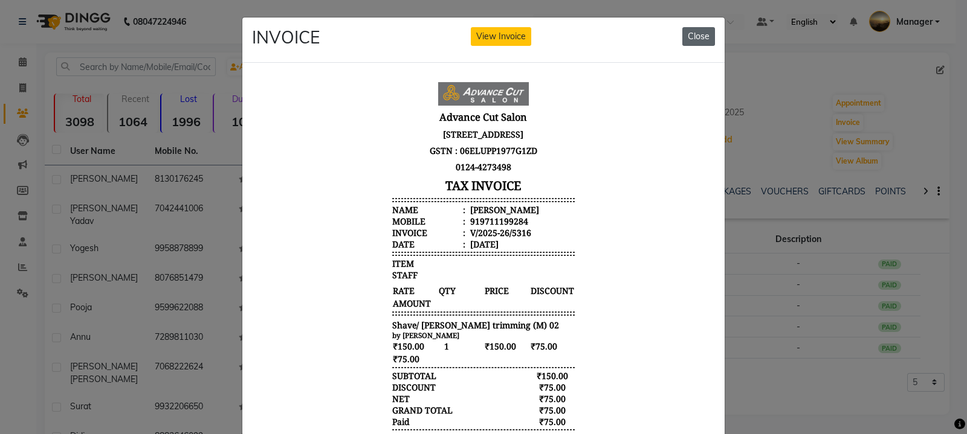
click at [695, 31] on button "Close" at bounding box center [698, 36] width 33 height 19
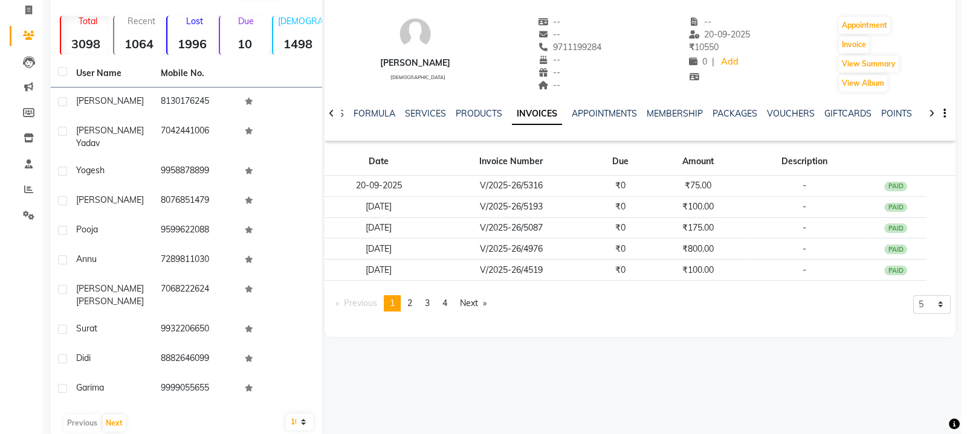
scroll to position [79, 0]
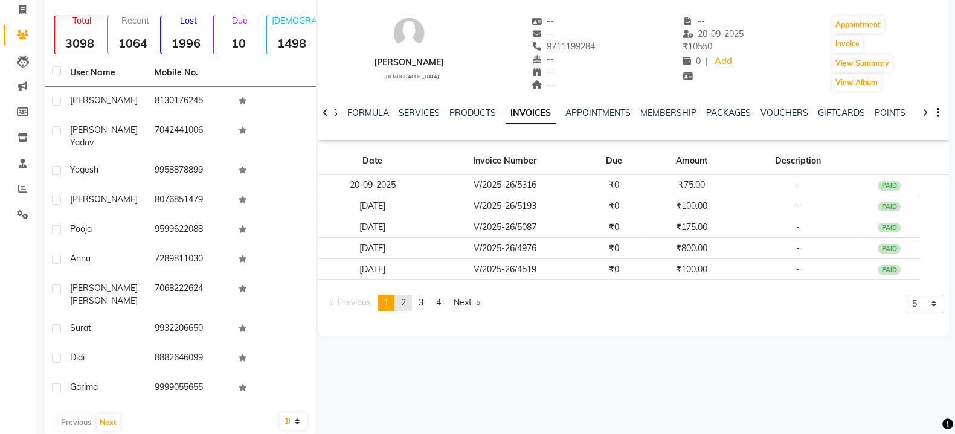
click at [406, 301] on span "2" at bounding box center [403, 302] width 5 height 11
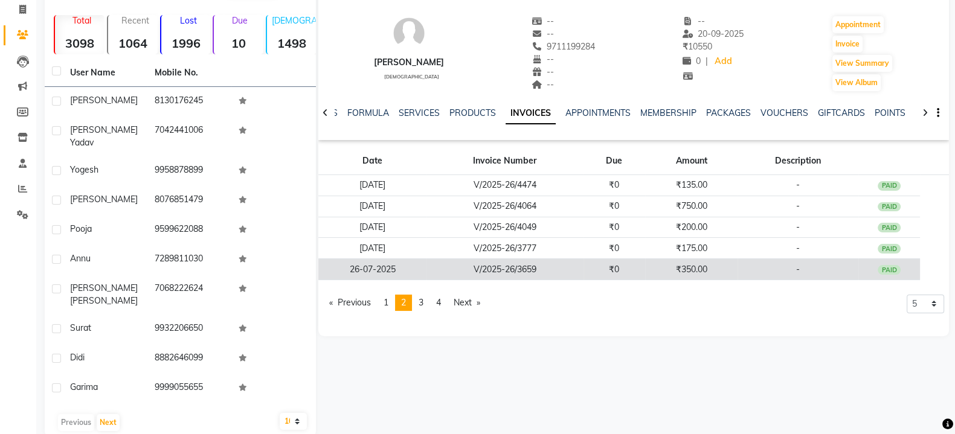
click at [665, 265] on td "₹350.00" at bounding box center [691, 269] width 92 height 21
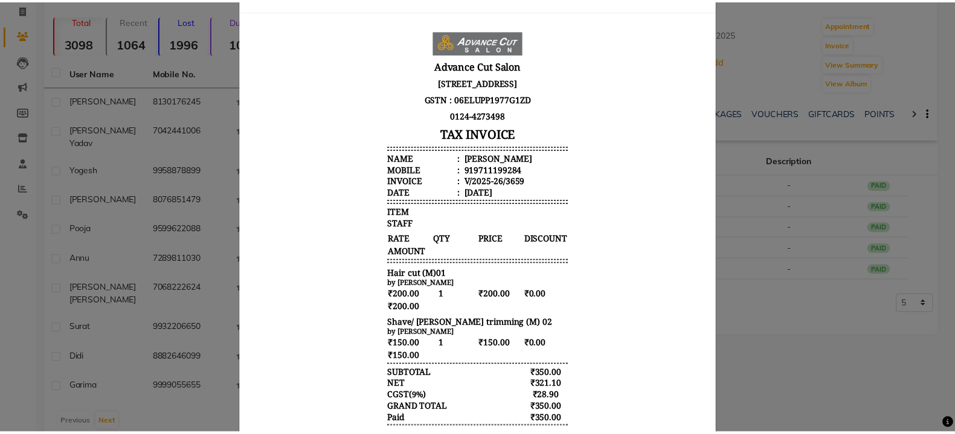
scroll to position [0, 0]
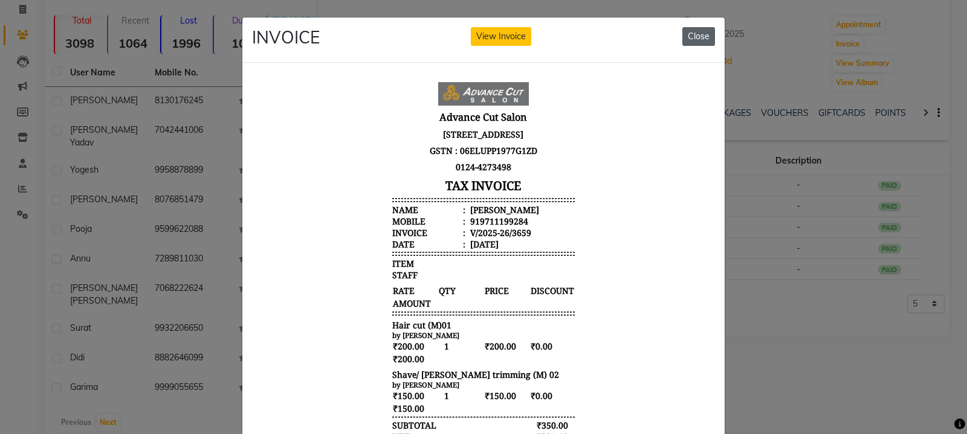
click at [694, 33] on button "Close" at bounding box center [698, 36] width 33 height 19
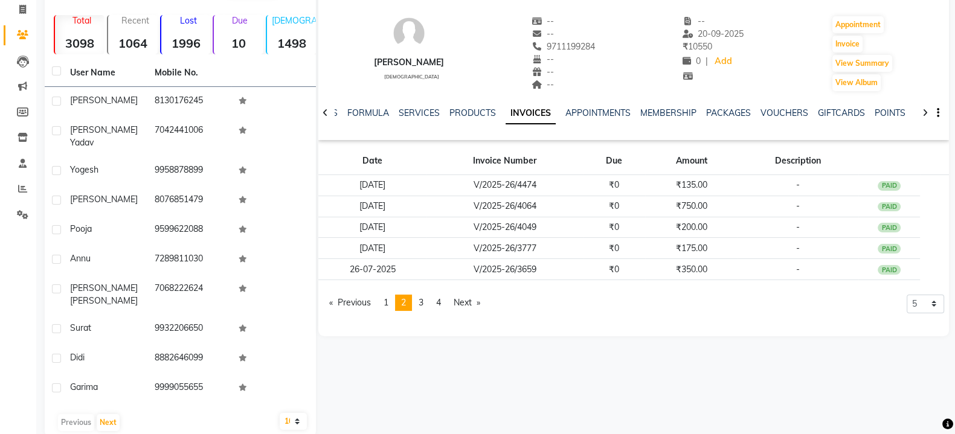
click at [773, 394] on div "jitender male -- -- 9711199284 -- -- -- -- 20-09-2025 ₹ 10550 0 | Add Appointme…" at bounding box center [632, 205] width 633 height 463
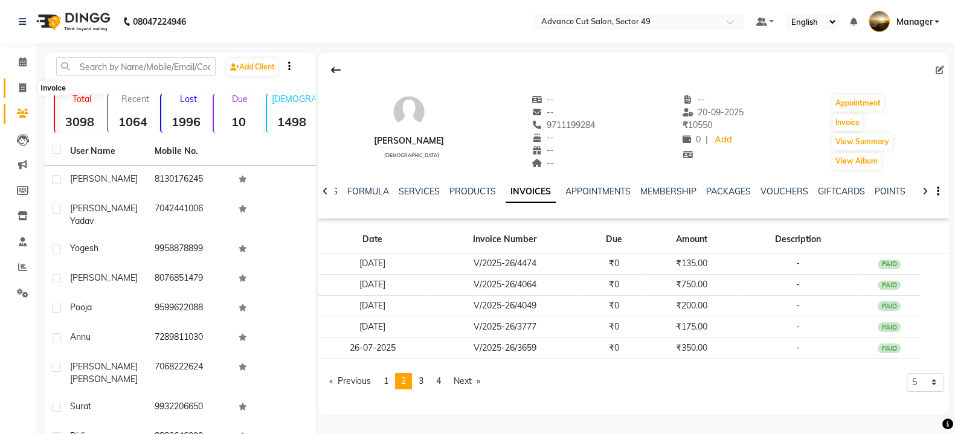
click at [24, 89] on icon at bounding box center [22, 87] width 7 height 9
select select "service"
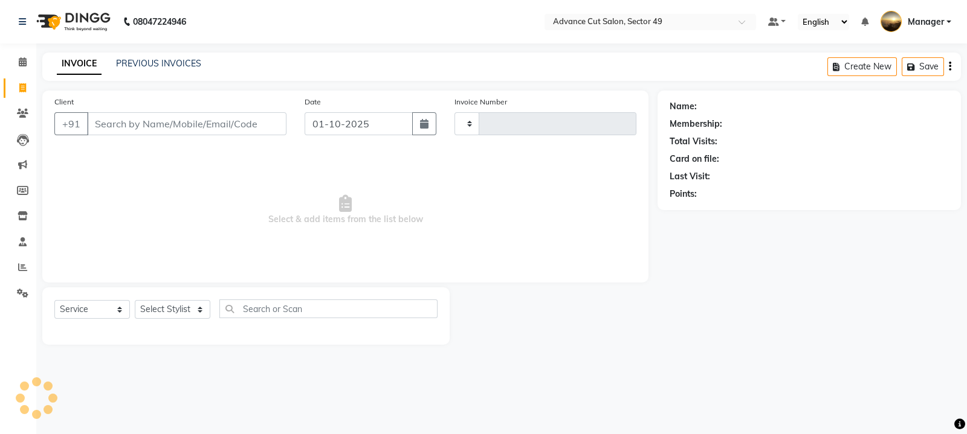
type input "5647"
select select "4616"
click at [132, 122] on input "Client" at bounding box center [186, 123] width 199 height 23
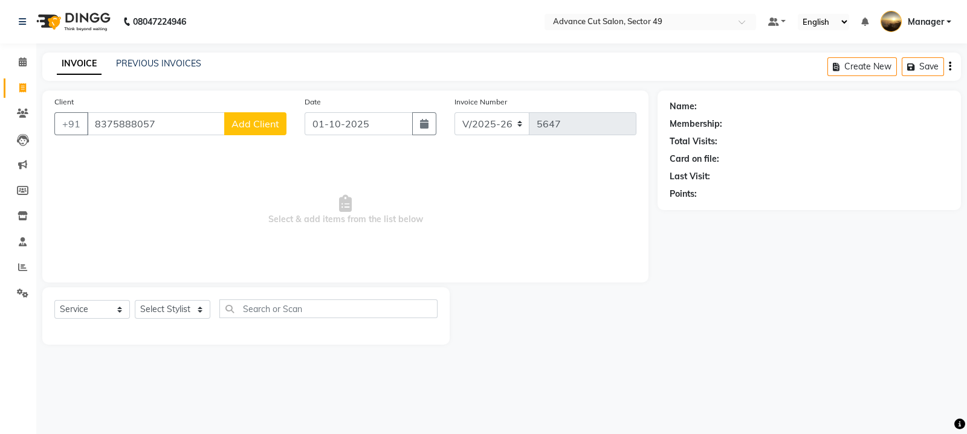
type input "8375888057"
click at [245, 121] on span "Add Client" at bounding box center [255, 124] width 48 height 12
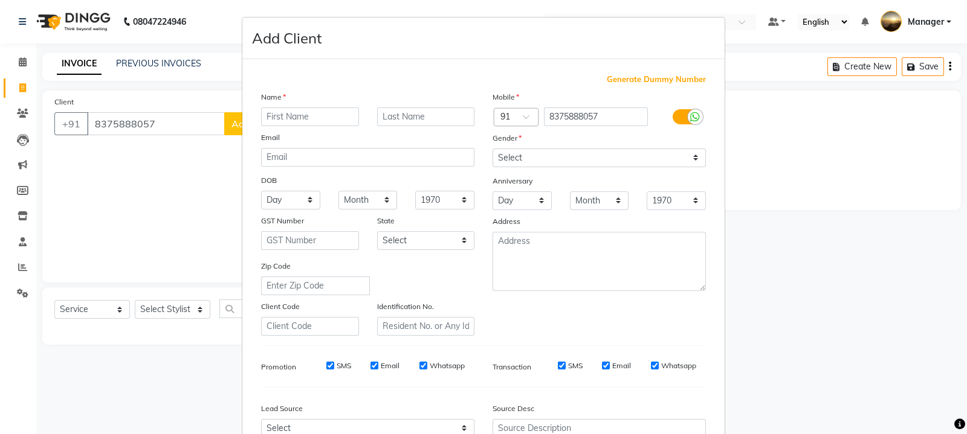
click at [314, 118] on input "text" at bounding box center [310, 117] width 98 height 19
type input "SONU"
click at [510, 161] on select "Select [DEMOGRAPHIC_DATA] [DEMOGRAPHIC_DATA] Other Prefer Not To Say" at bounding box center [598, 158] width 213 height 19
select select "[DEMOGRAPHIC_DATA]"
click at [492, 149] on select "Select [DEMOGRAPHIC_DATA] [DEMOGRAPHIC_DATA] Other Prefer Not To Say" at bounding box center [598, 158] width 213 height 19
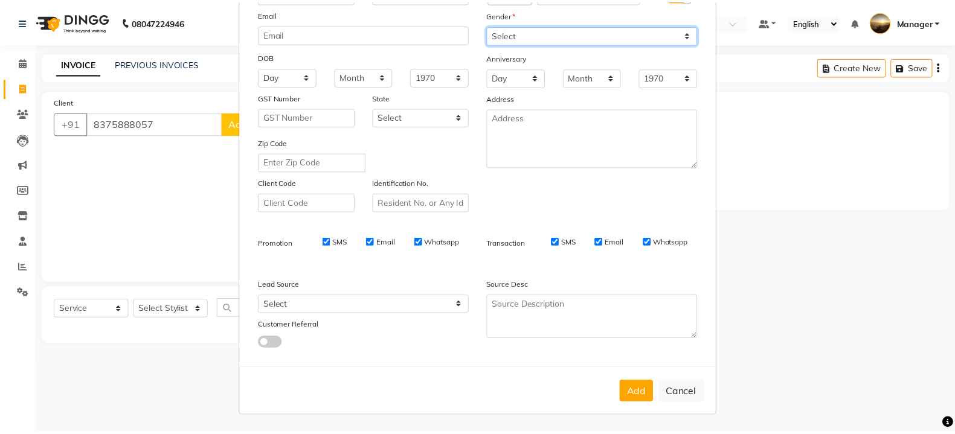
scroll to position [129, 0]
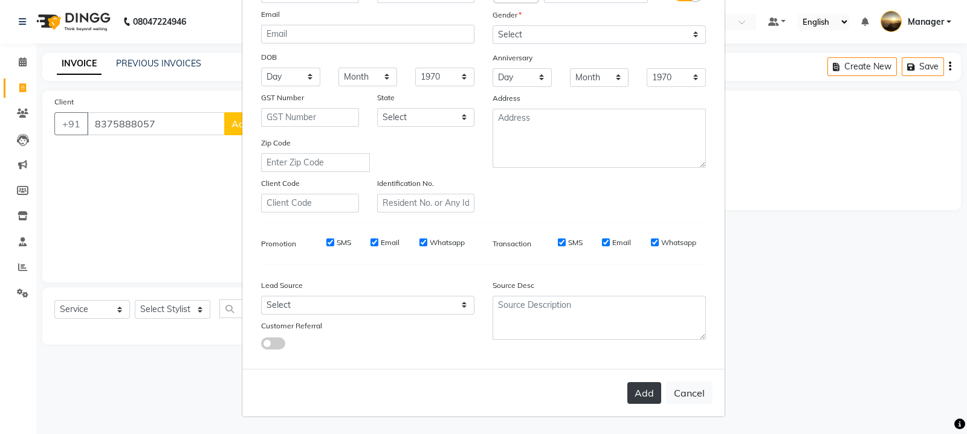
click at [640, 395] on button "Add" at bounding box center [644, 393] width 34 height 22
select select
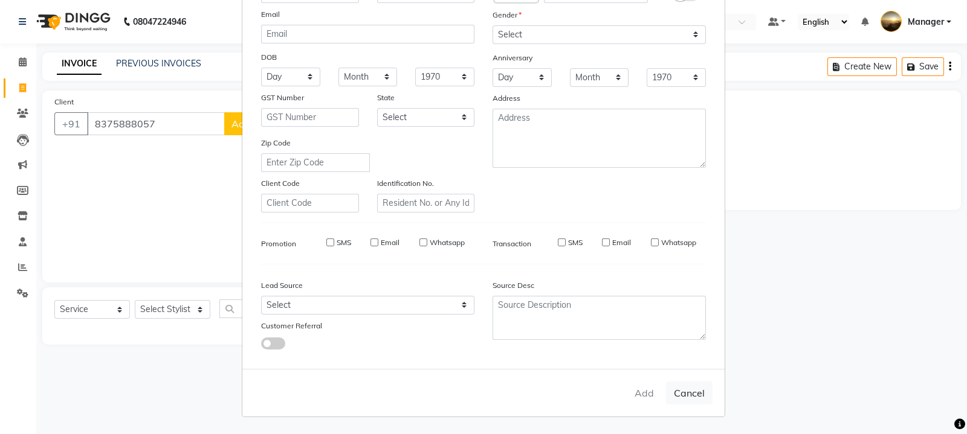
select select
checkbox input "false"
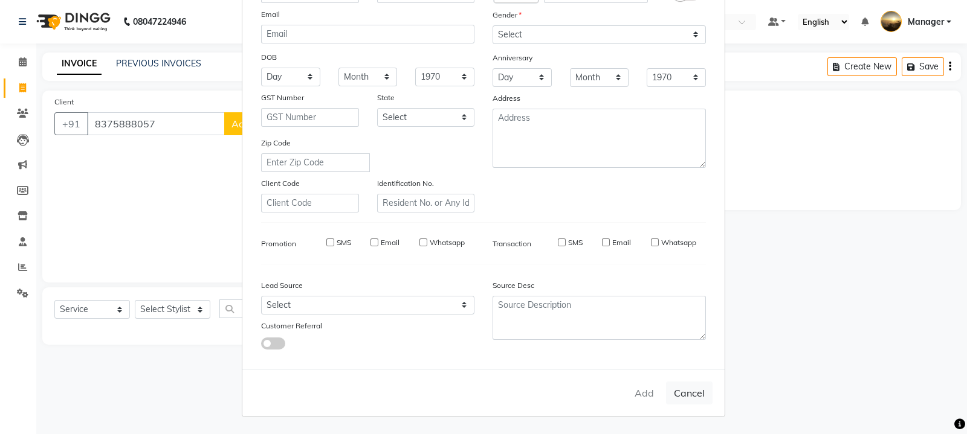
checkbox input "false"
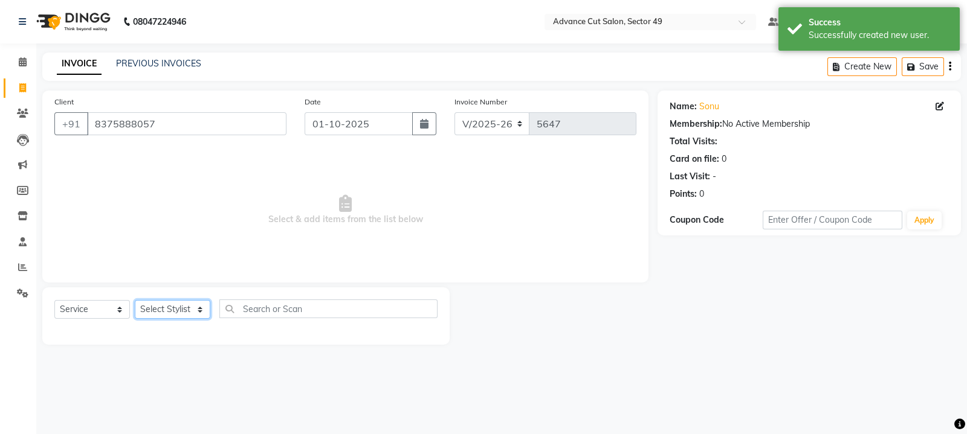
click at [168, 312] on select "Select Stylist aphy [PERSON_NAME] bashu [PERSON_NAME] [PERSON_NAME] Manager Nav…" at bounding box center [173, 309] width 76 height 19
select select "90735"
click at [135, 301] on select "Select Stylist aphy [PERSON_NAME] bashu [PERSON_NAME] [PERSON_NAME] Manager Nav…" at bounding box center [173, 309] width 76 height 19
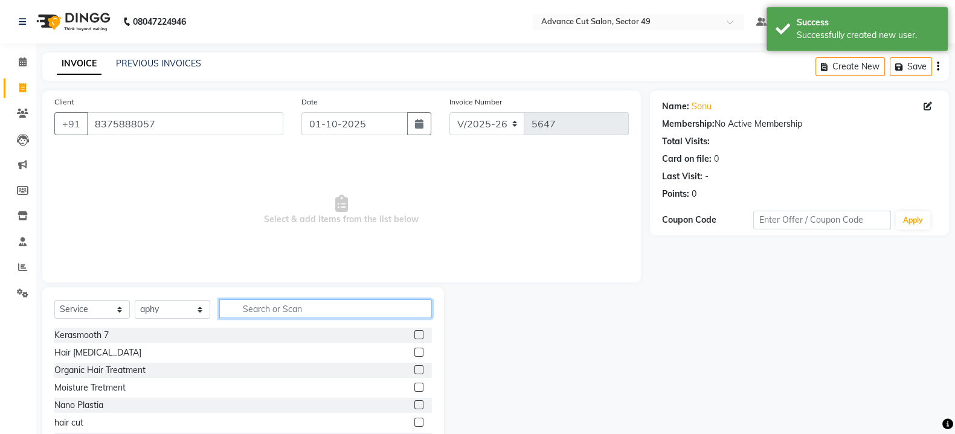
click at [292, 312] on input "text" at bounding box center [325, 309] width 213 height 19
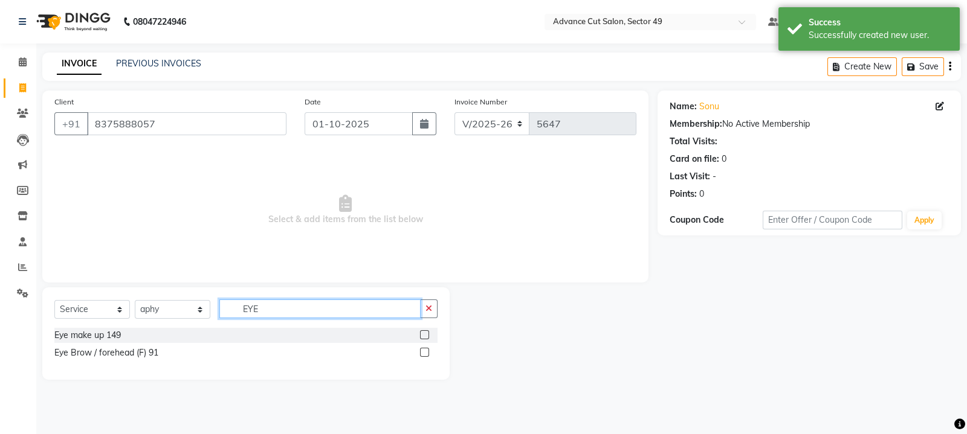
type input "EYE"
click at [423, 352] on label at bounding box center [424, 352] width 9 height 9
click at [423, 352] on input "checkbox" at bounding box center [424, 353] width 8 height 8
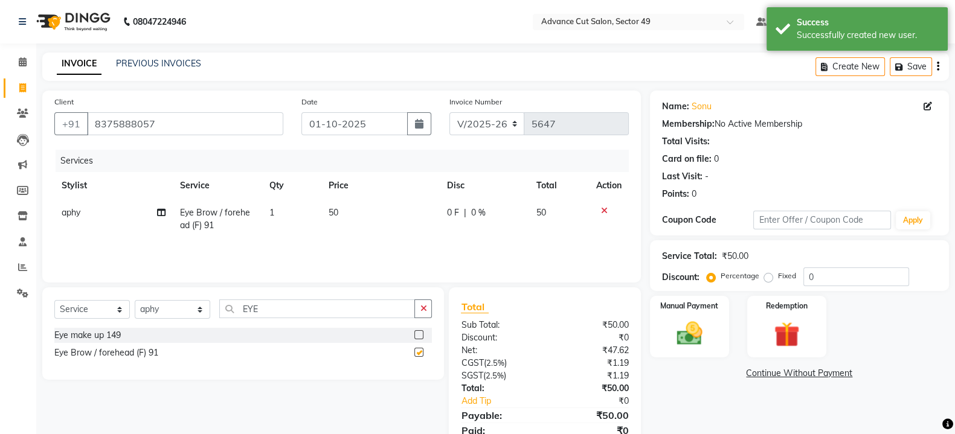
checkbox input "false"
click at [364, 214] on td "50" at bounding box center [380, 219] width 118 height 40
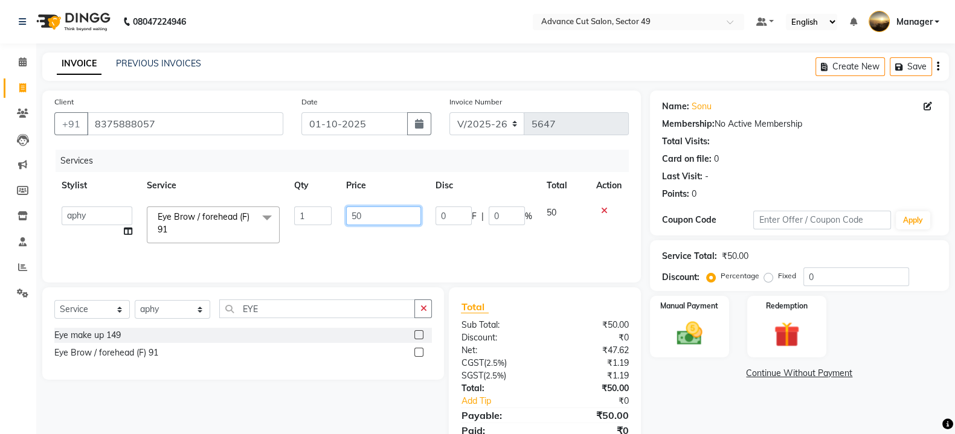
click at [369, 221] on input "50" at bounding box center [384, 216] width 76 height 19
type input "5"
type input "150"
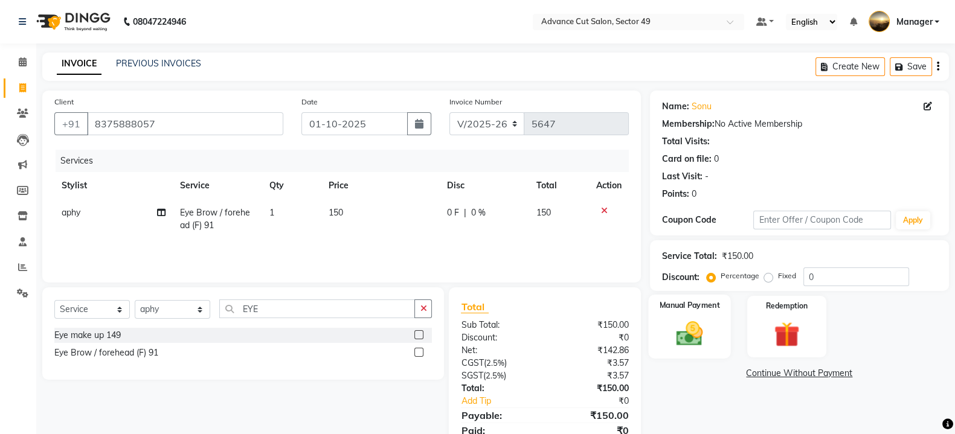
click at [709, 337] on img at bounding box center [689, 333] width 43 height 30
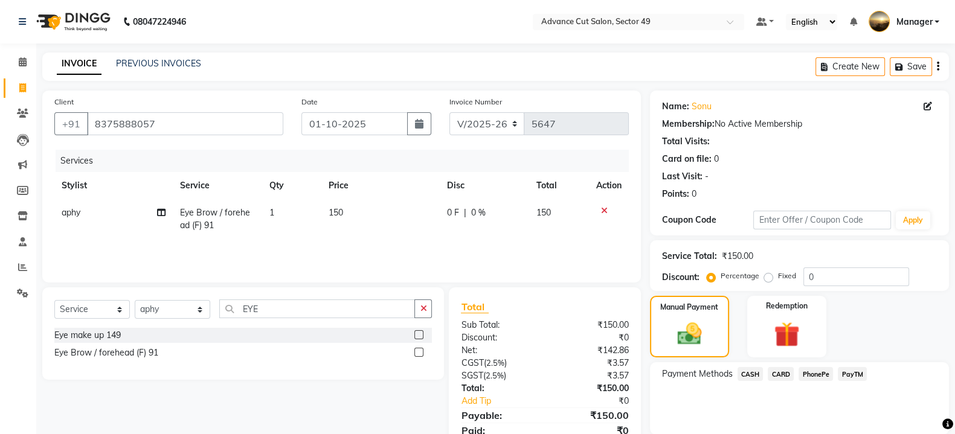
click at [854, 375] on span "PayTM" at bounding box center [852, 374] width 29 height 14
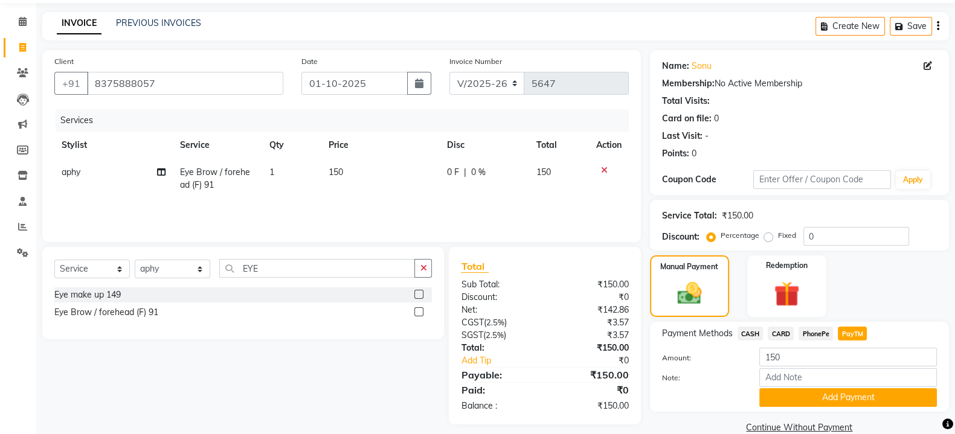
scroll to position [62, 0]
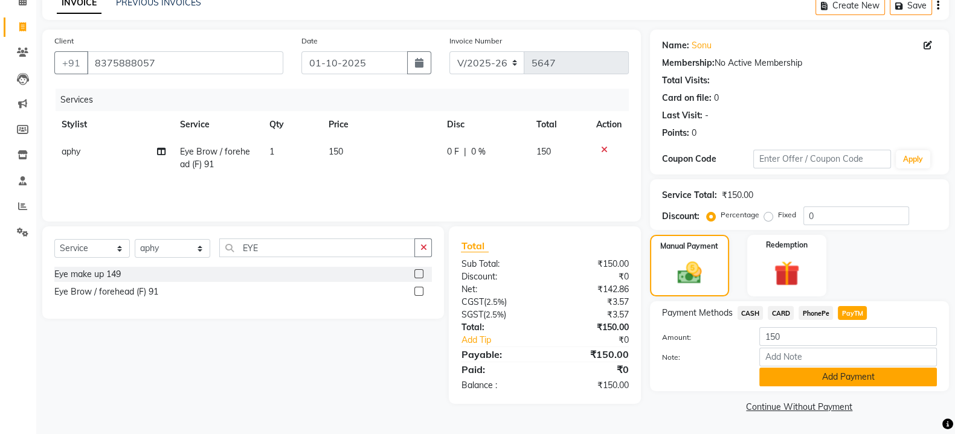
click at [879, 378] on button "Add Payment" at bounding box center [848, 377] width 178 height 19
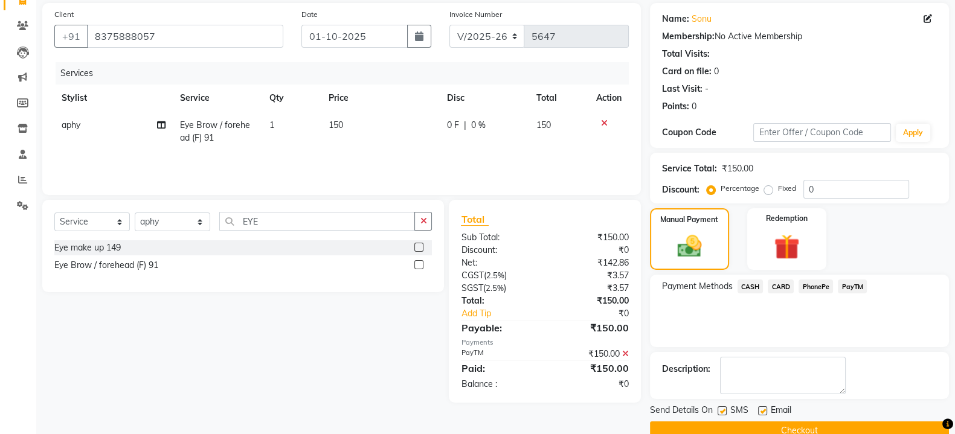
scroll to position [111, 0]
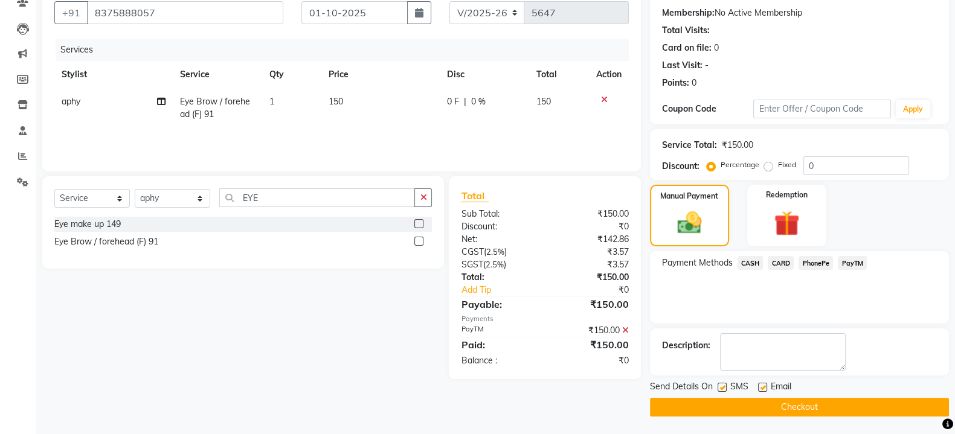
click at [772, 402] on button "Checkout" at bounding box center [799, 407] width 299 height 19
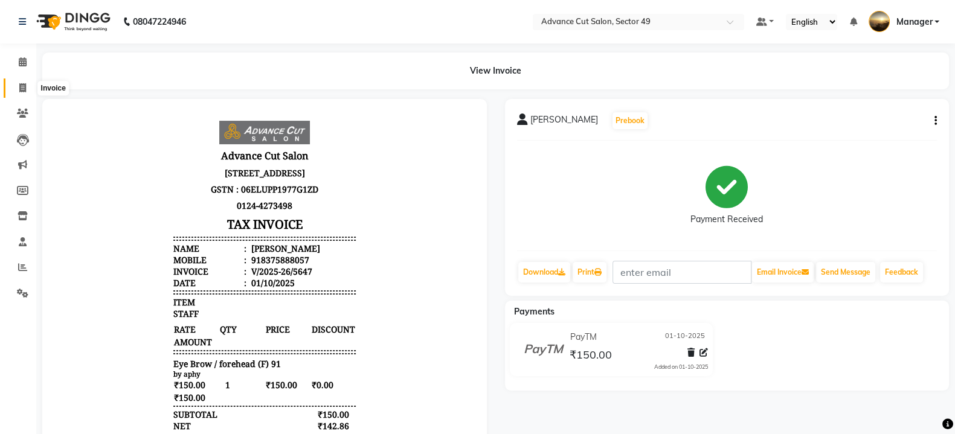
click at [21, 88] on icon at bounding box center [22, 87] width 7 height 9
select select "service"
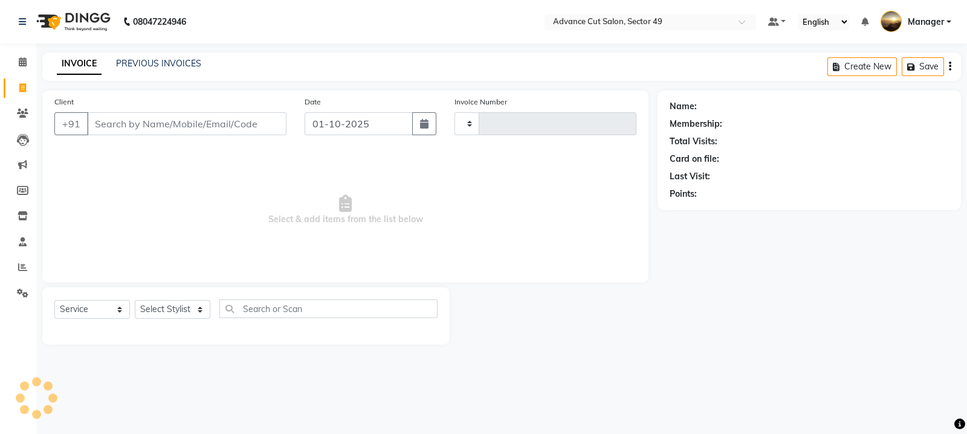
type input "5648"
select select "4616"
click at [165, 147] on div "Client +91 Date 01-10-2025 Invoice Number V/2025 V/2025-26 5648 Select & add it…" at bounding box center [345, 187] width 606 height 192
click at [178, 130] on input "Client" at bounding box center [186, 123] width 199 height 23
click at [133, 123] on input "Client" at bounding box center [186, 123] width 199 height 23
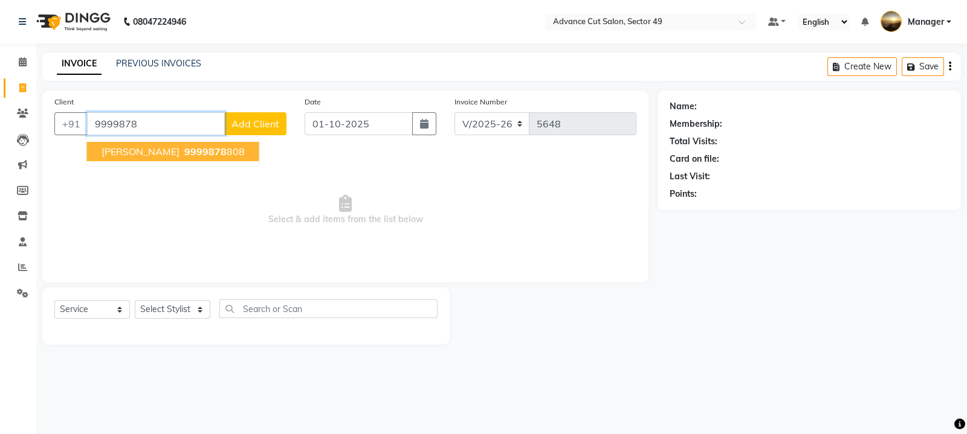
click at [184, 149] on span "9999878" at bounding box center [205, 152] width 42 height 12
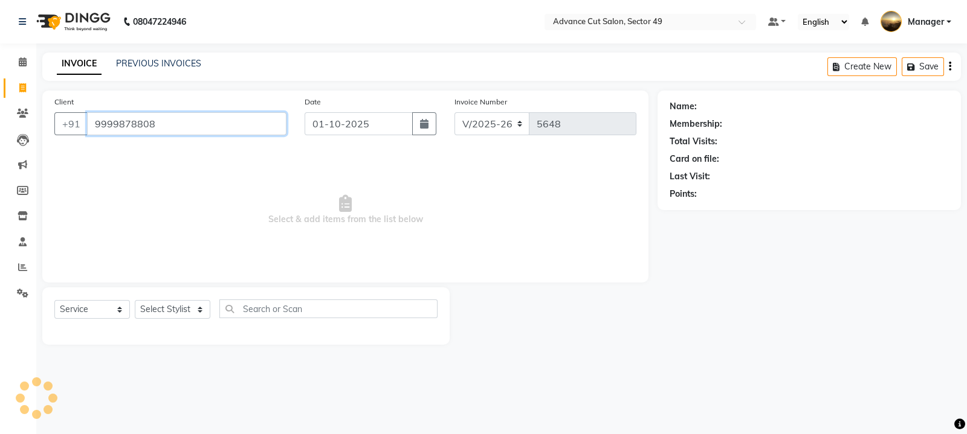
type input "9999878808"
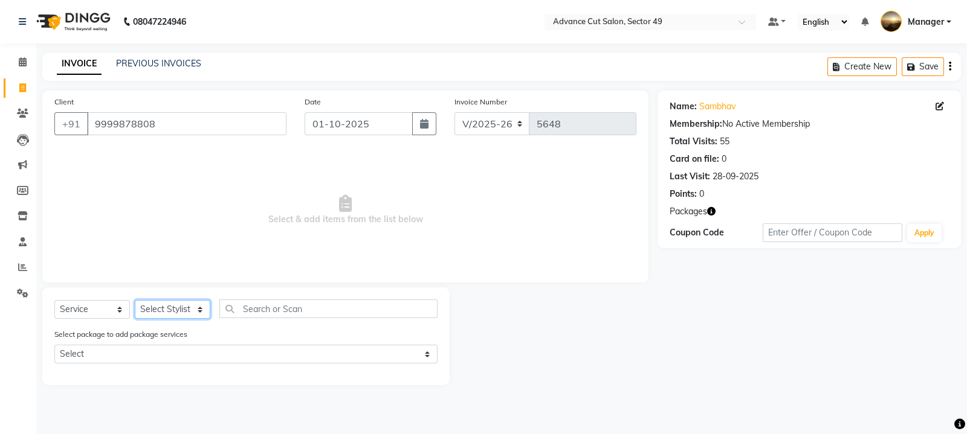
click at [195, 303] on select "Select Stylist aphy [PERSON_NAME] bashu [PERSON_NAME] [PERSON_NAME] Manager Nav…" at bounding box center [173, 309] width 76 height 19
select select "92274"
click at [135, 301] on select "Select Stylist aphy [PERSON_NAME] bashu [PERSON_NAME] [PERSON_NAME] Manager Nav…" at bounding box center [173, 309] width 76 height 19
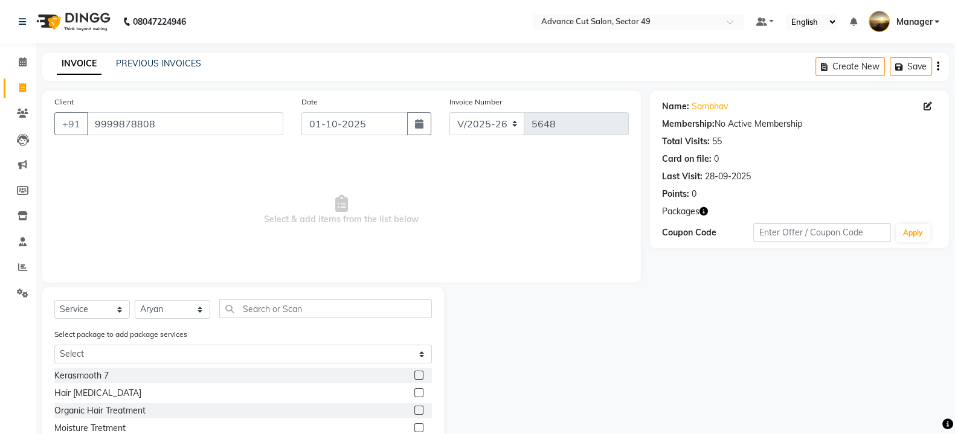
click at [271, 294] on div "Select Service Product Membership Package Voucher Prepaid Gift Card Select Styl…" at bounding box center [243, 397] width 402 height 219
click at [272, 300] on input "text" at bounding box center [325, 309] width 213 height 19
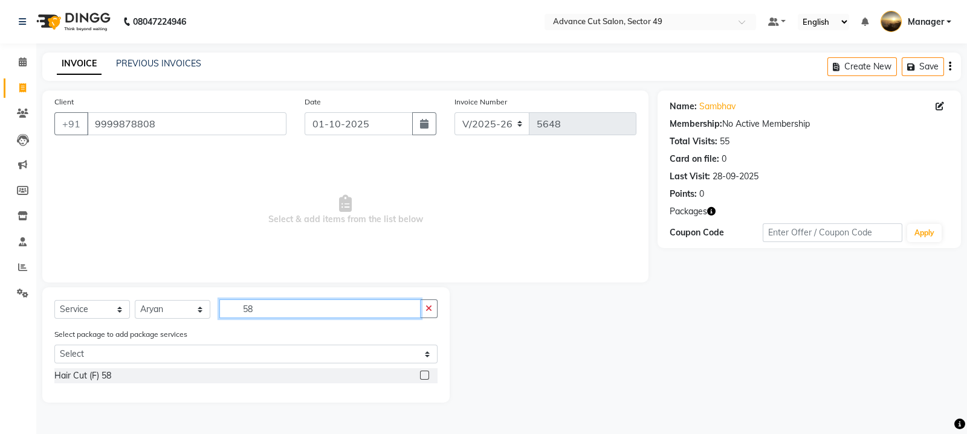
type input "58"
click at [422, 378] on label at bounding box center [424, 375] width 9 height 9
click at [422, 378] on input "checkbox" at bounding box center [424, 376] width 8 height 8
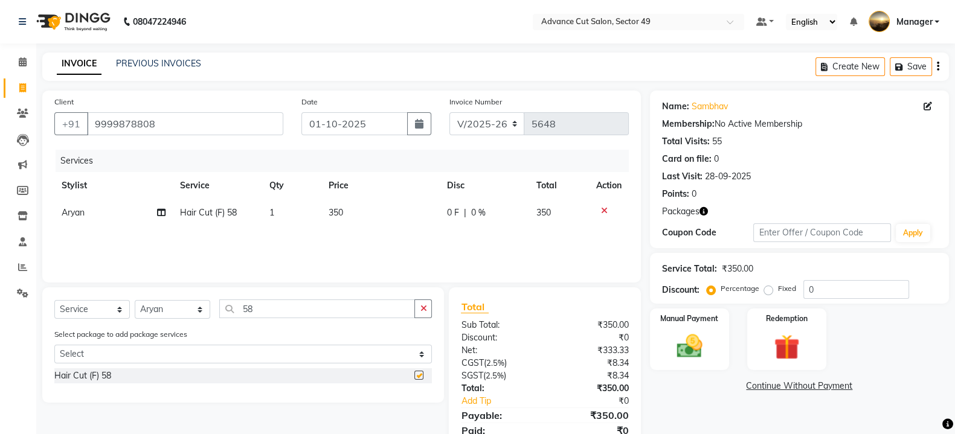
checkbox input "false"
click at [341, 310] on input "58" at bounding box center [317, 309] width 196 height 19
type input "5"
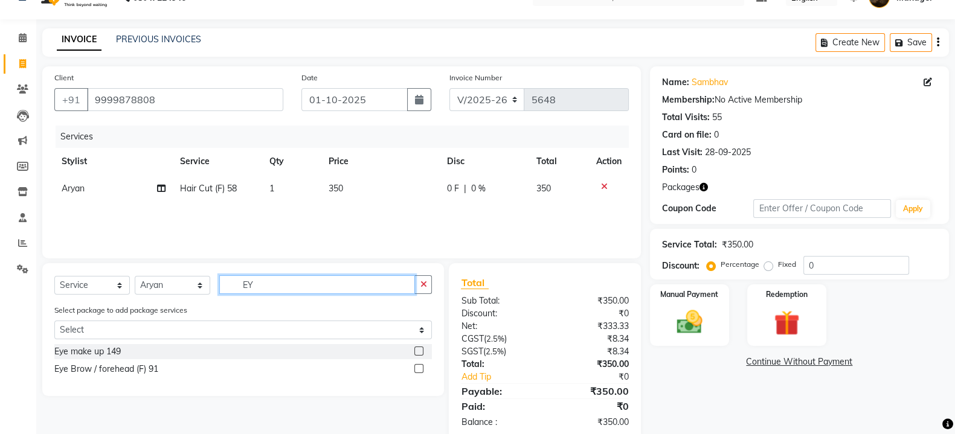
scroll to position [49, 0]
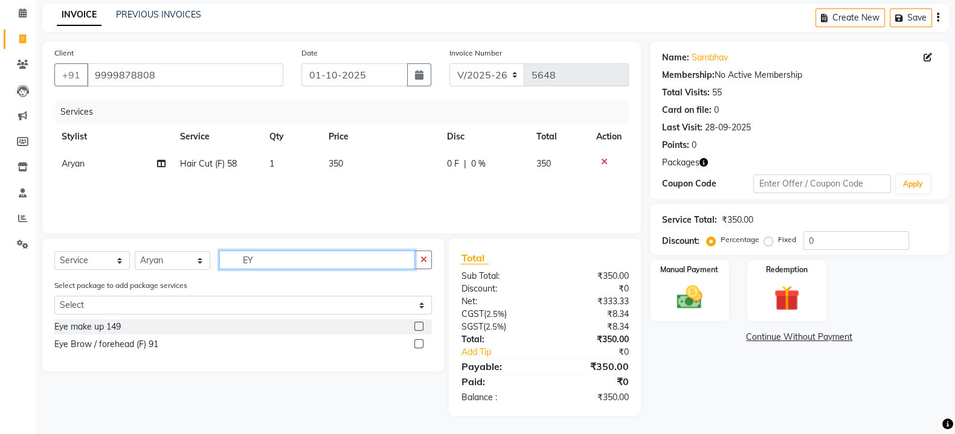
click at [347, 259] on input "EY" at bounding box center [317, 260] width 196 height 19
type input "E"
type input "PAC"
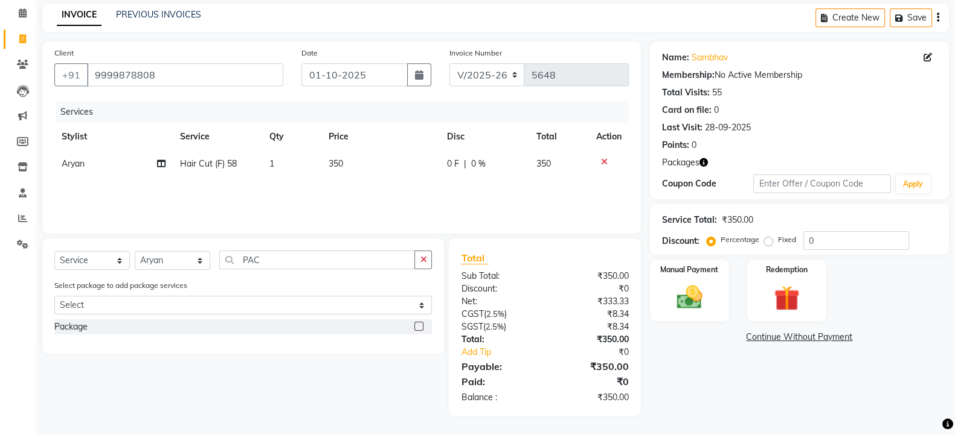
click at [417, 325] on label at bounding box center [418, 326] width 9 height 9
click at [417, 325] on input "checkbox" at bounding box center [418, 327] width 8 height 8
checkbox input "false"
click at [340, 194] on td "1" at bounding box center [380, 191] width 118 height 27
select select "92274"
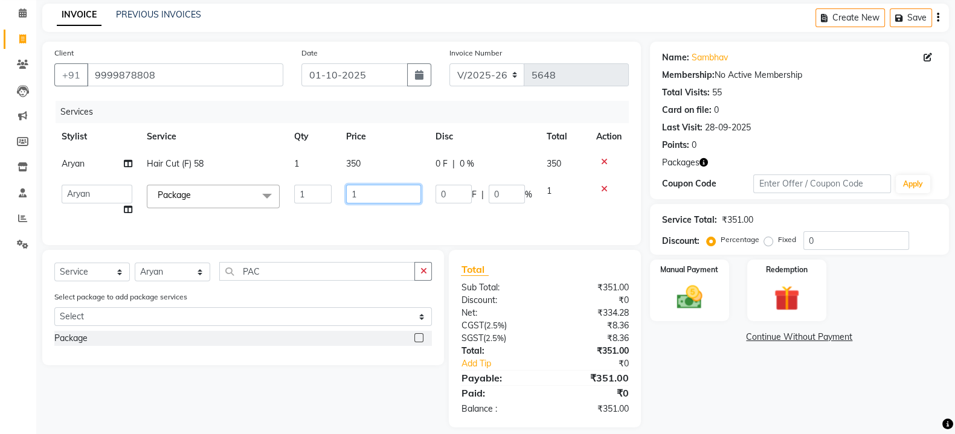
drag, startPoint x: 353, startPoint y: 185, endPoint x: 366, endPoint y: 196, distance: 16.7
click at [362, 193] on input "1" at bounding box center [384, 194] width 76 height 19
click at [366, 196] on input "1" at bounding box center [384, 194] width 76 height 19
type input "500"
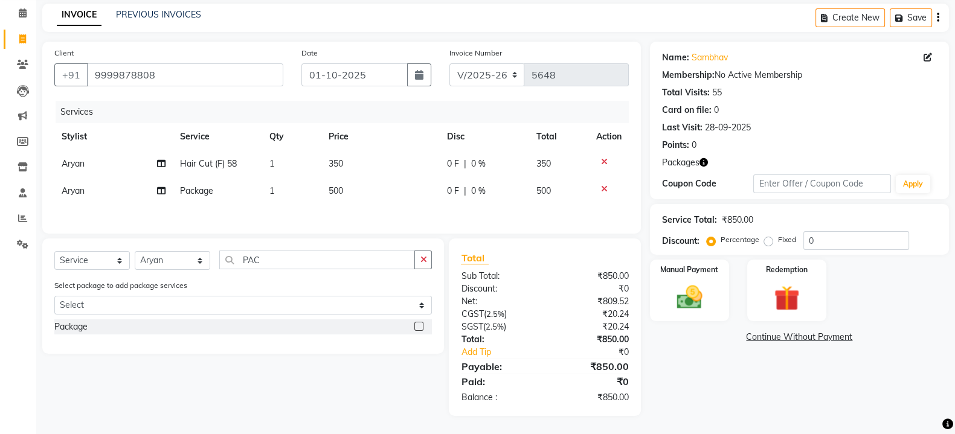
click at [84, 192] on span "Aryan" at bounding box center [73, 190] width 23 height 11
select select "92274"
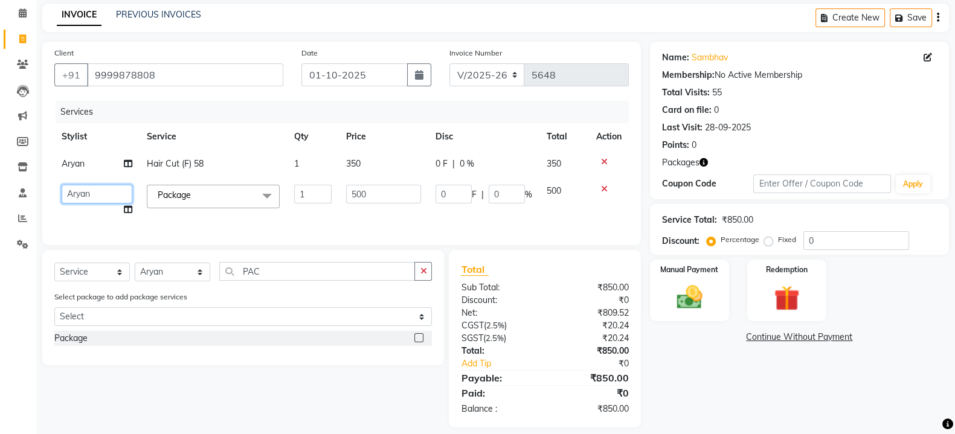
click at [84, 192] on select "aphy Aryan Banty bashu faizan hardeep khushi Manager Navi product rashid sameer…" at bounding box center [97, 194] width 71 height 19
select select "86282"
click at [787, 288] on img at bounding box center [786, 298] width 43 height 33
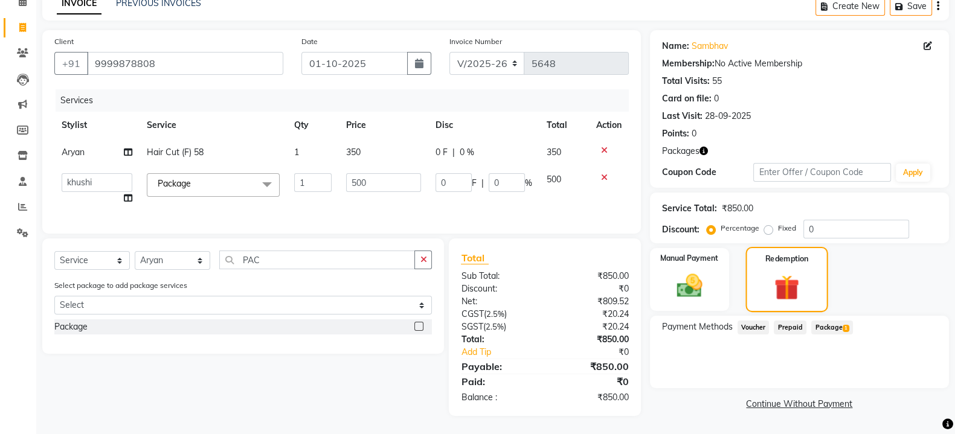
scroll to position [72, 0]
click at [830, 321] on span "Package 1" at bounding box center [832, 328] width 42 height 14
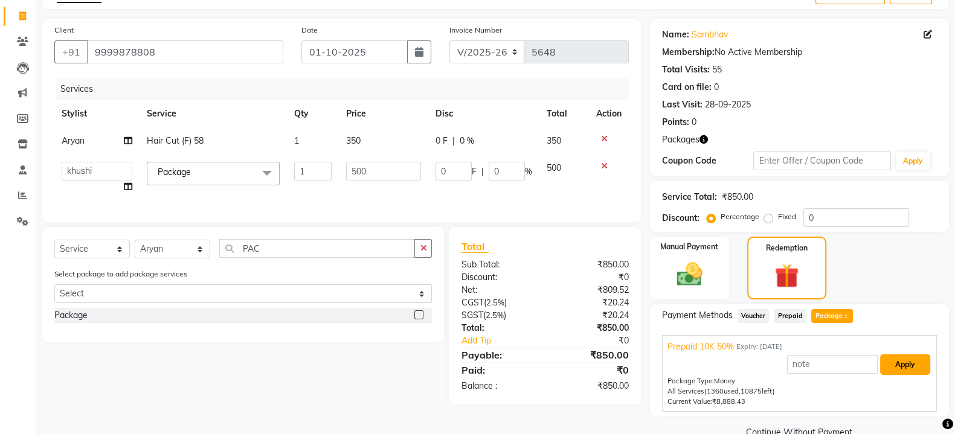
click at [897, 358] on button "Apply" at bounding box center [905, 365] width 50 height 21
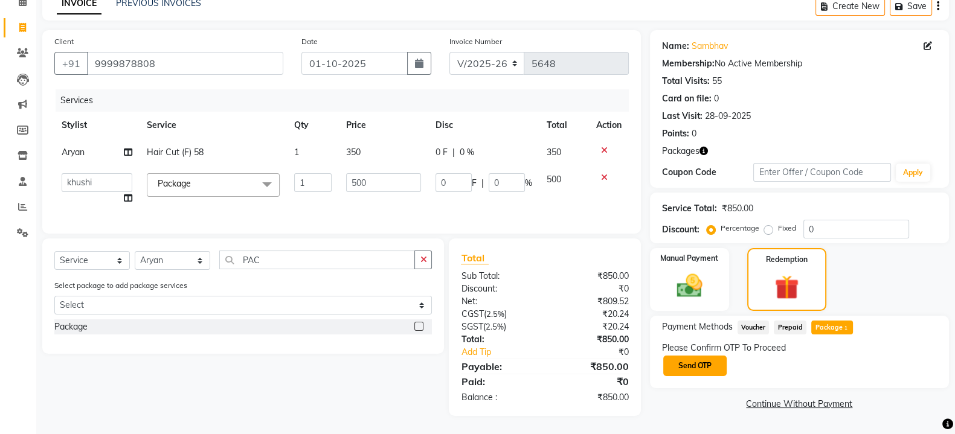
click at [680, 356] on button "Send OTP" at bounding box center [694, 366] width 63 height 21
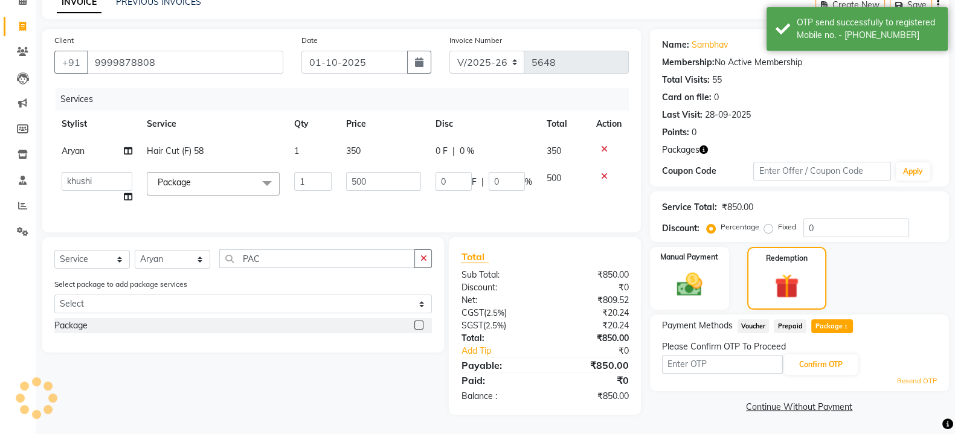
click at [681, 355] on input "text" at bounding box center [722, 364] width 121 height 19
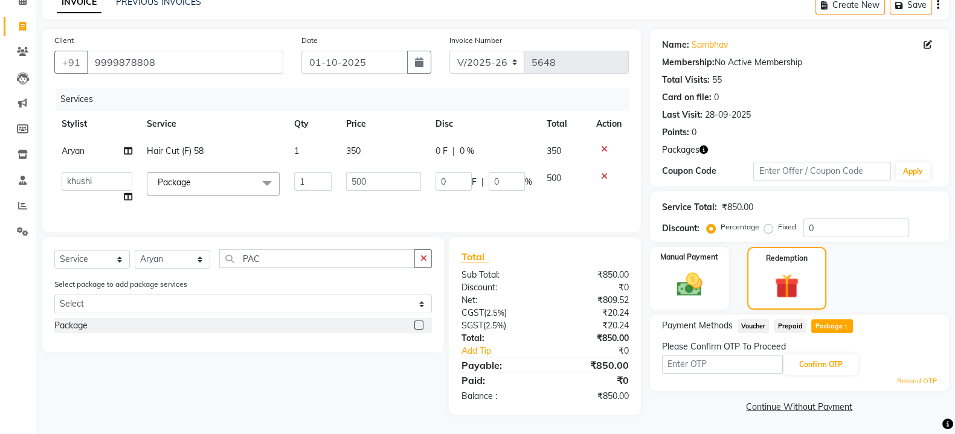
click at [693, 355] on input "text" at bounding box center [722, 364] width 121 height 19
type input "9395"
click at [805, 355] on button "Confirm OTP" at bounding box center [821, 365] width 74 height 21
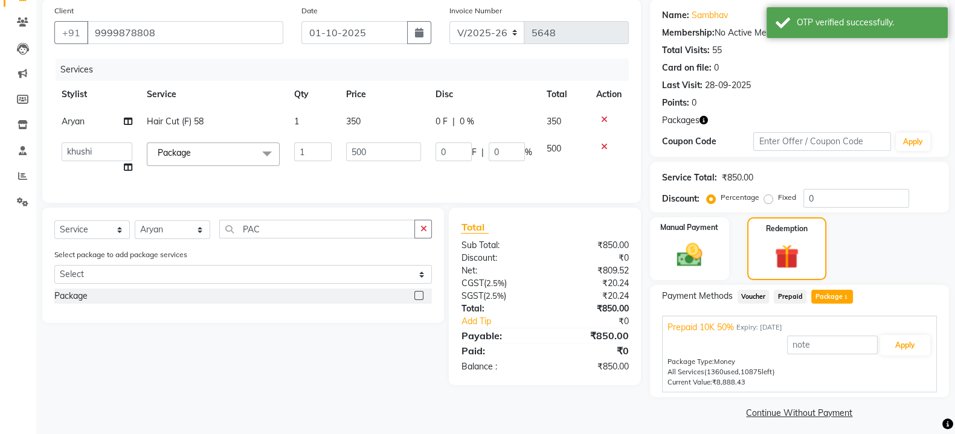
scroll to position [97, 0]
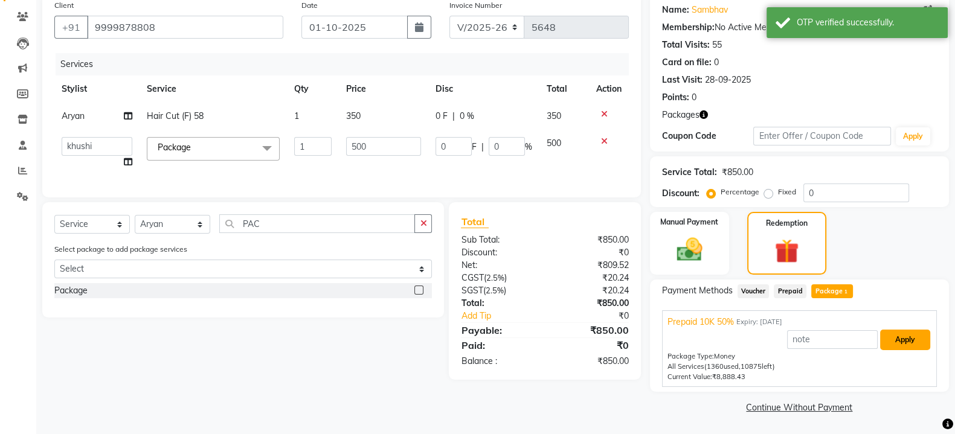
click at [889, 342] on button "Apply" at bounding box center [905, 340] width 50 height 21
type input "250"
type input "50"
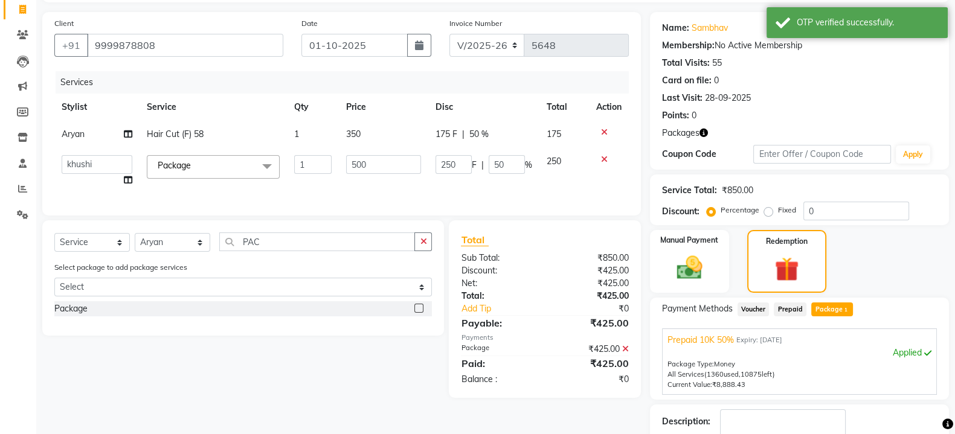
scroll to position [154, 0]
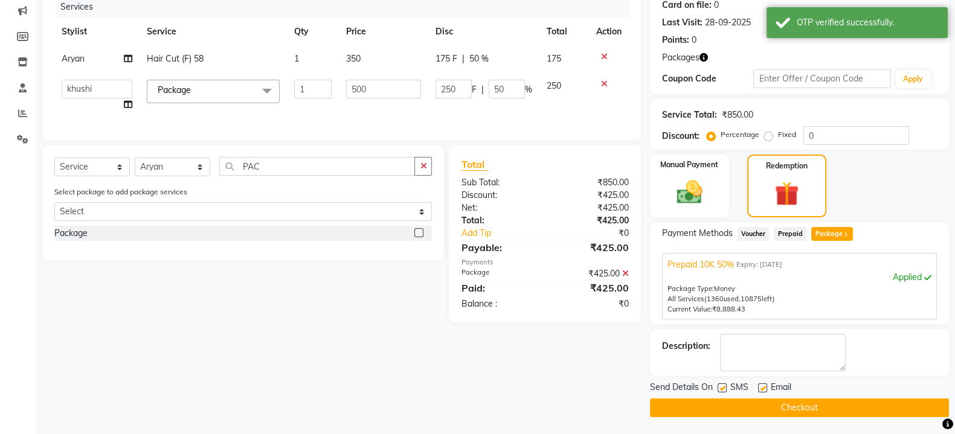
click at [822, 404] on button "Checkout" at bounding box center [799, 408] width 299 height 19
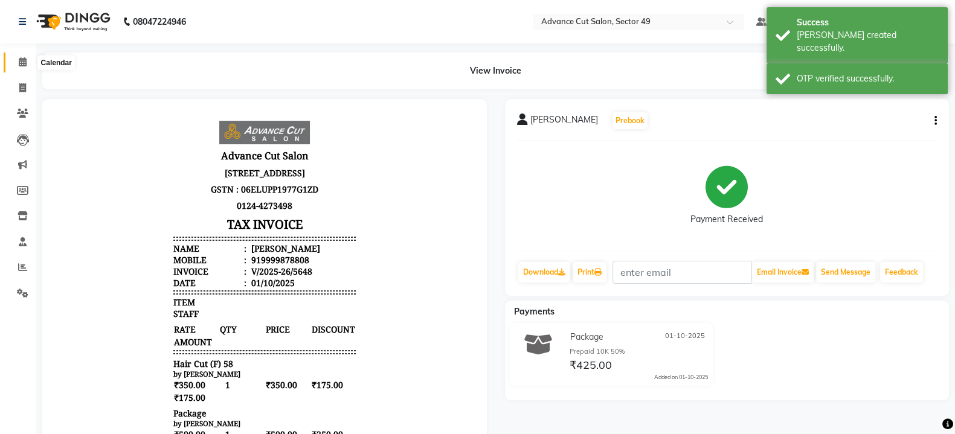
click at [15, 61] on span at bounding box center [22, 63] width 21 height 14
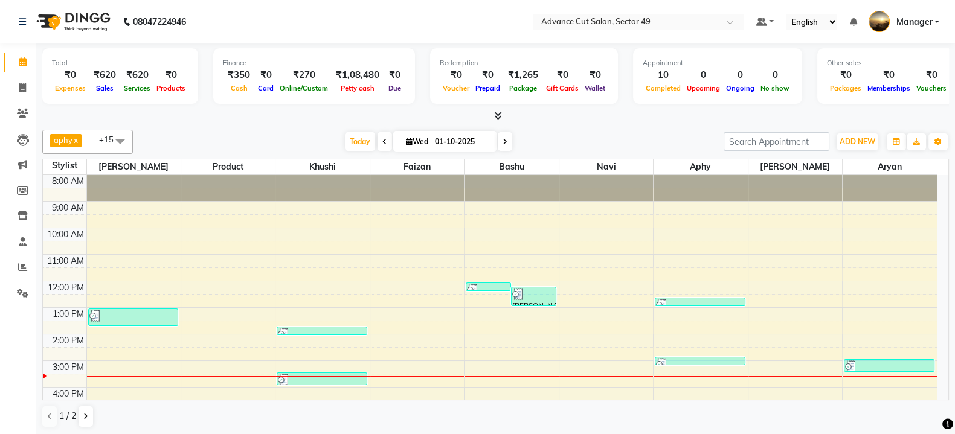
drag, startPoint x: 761, startPoint y: 71, endPoint x: 755, endPoint y: 83, distance: 13.5
click at [758, 83] on div "0 No show" at bounding box center [775, 81] width 35 height 27
click at [18, 88] on span at bounding box center [22, 89] width 21 height 14
select select "4616"
select select "service"
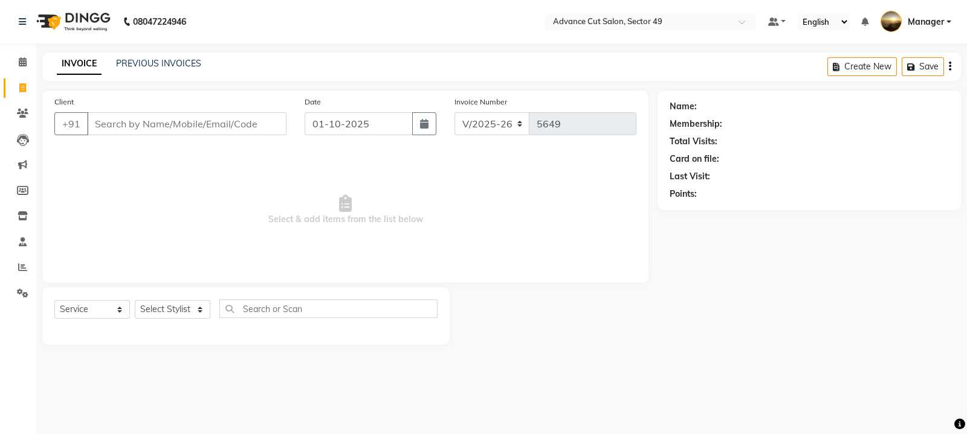
click at [151, 128] on input "Client" at bounding box center [186, 123] width 199 height 23
type input "880018379"
click at [233, 121] on span "Add Client" at bounding box center [255, 124] width 48 height 12
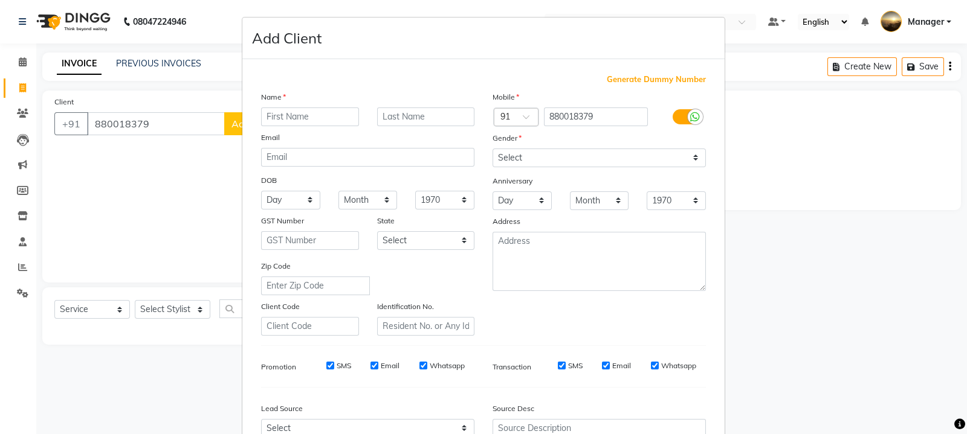
click at [278, 118] on input "text" at bounding box center [310, 117] width 98 height 19
click at [816, 179] on ngb-modal-window "Add Client Generate Dummy Number Name Email DOB Day 01 02 03 04 05 06 07 08 09 …" at bounding box center [483, 217] width 967 height 434
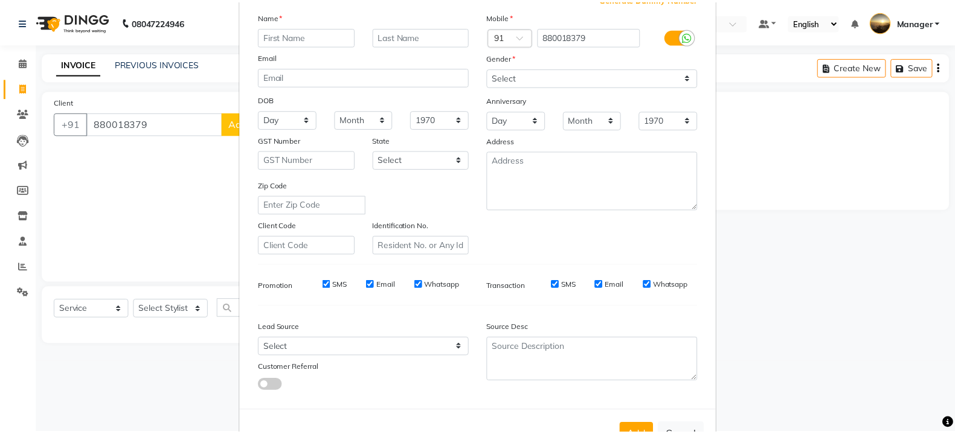
scroll to position [129, 0]
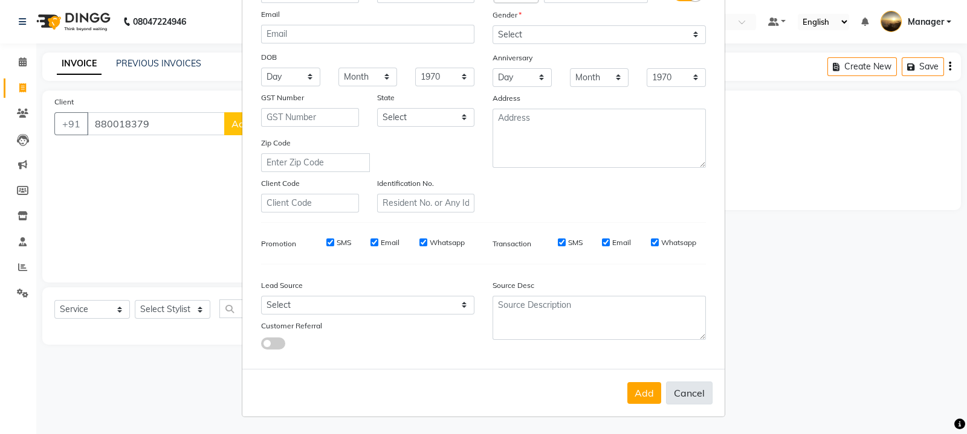
click at [689, 394] on button "Cancel" at bounding box center [689, 393] width 47 height 23
select select
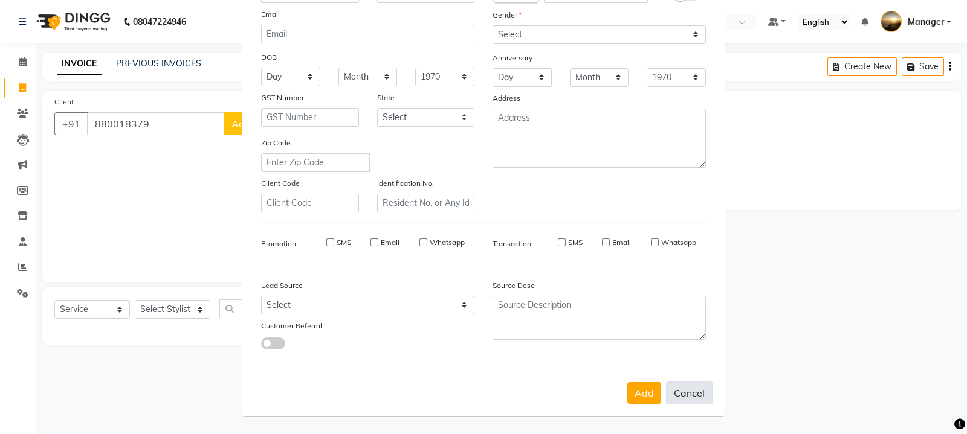
select select
checkbox input "false"
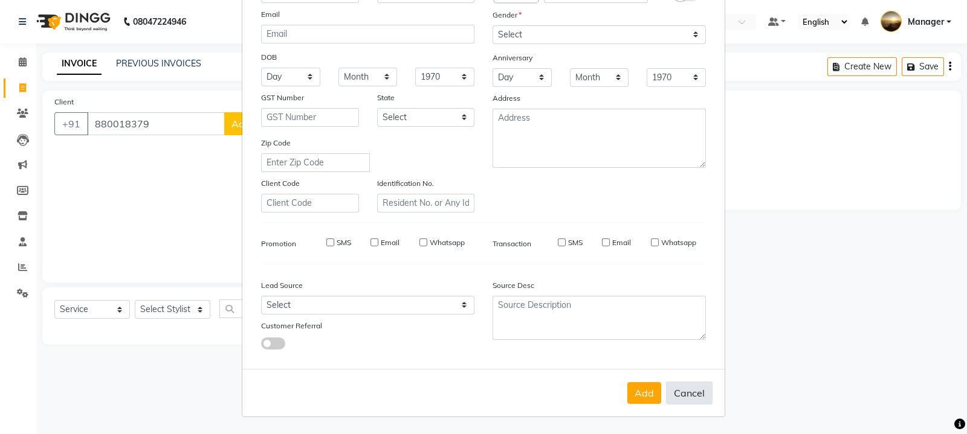
checkbox input "false"
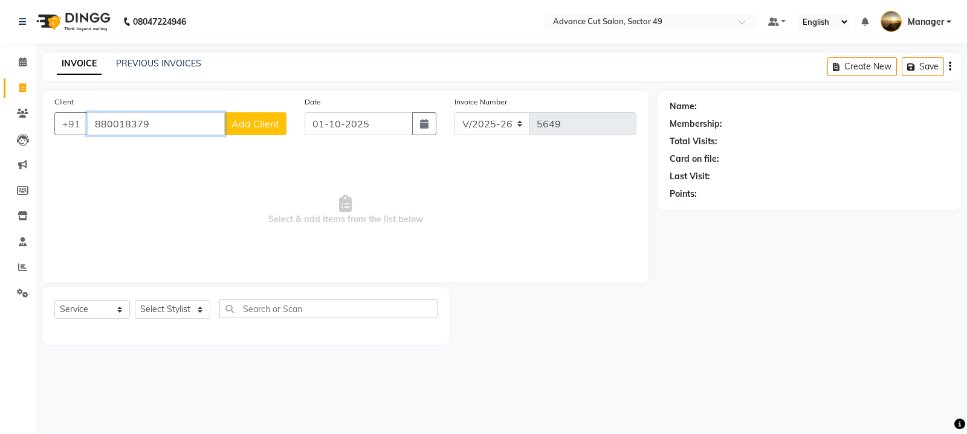
click at [179, 117] on input "880018379" at bounding box center [156, 123] width 138 height 23
type input "8"
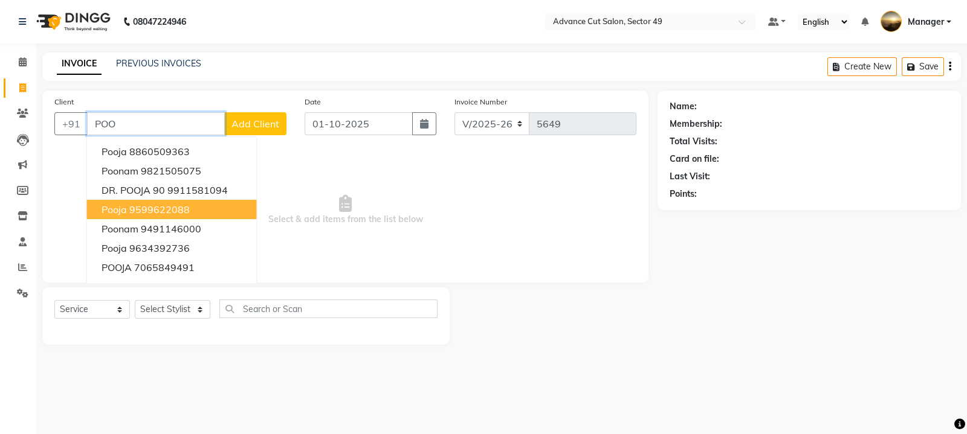
click at [170, 204] on ngb-highlight "9599622088" at bounding box center [159, 210] width 60 height 12
type input "9599622088"
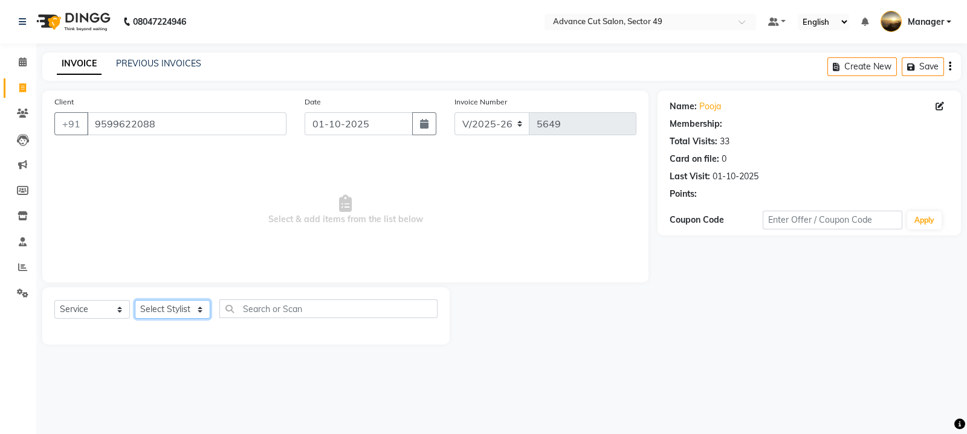
click at [201, 304] on select "Select Stylist aphy [PERSON_NAME] bashu [PERSON_NAME] [PERSON_NAME] Manager Nav…" at bounding box center [173, 309] width 76 height 19
select select "27619"
click at [135, 301] on select "Select Stylist aphy [PERSON_NAME] bashu [PERSON_NAME] [PERSON_NAME] Manager Nav…" at bounding box center [173, 309] width 76 height 19
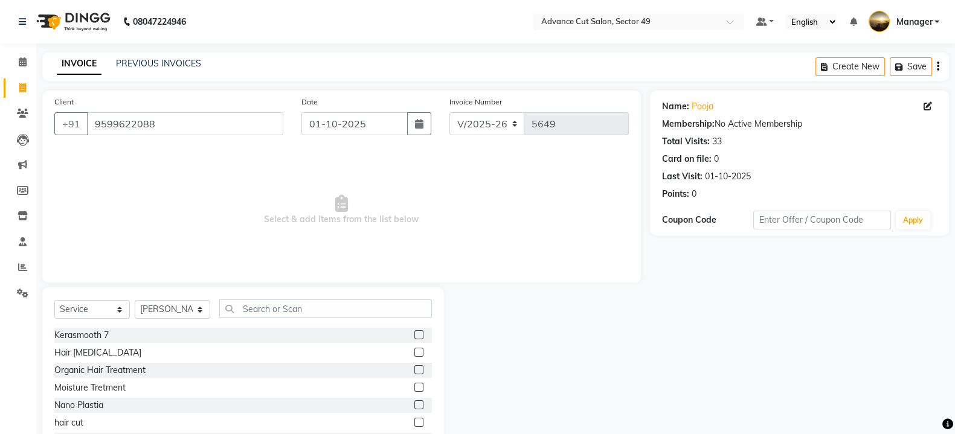
click at [279, 295] on div "Select Service Product Membership Package Voucher Prepaid Gift Card Select Styl…" at bounding box center [243, 377] width 402 height 178
click at [279, 303] on input "text" at bounding box center [325, 309] width 213 height 19
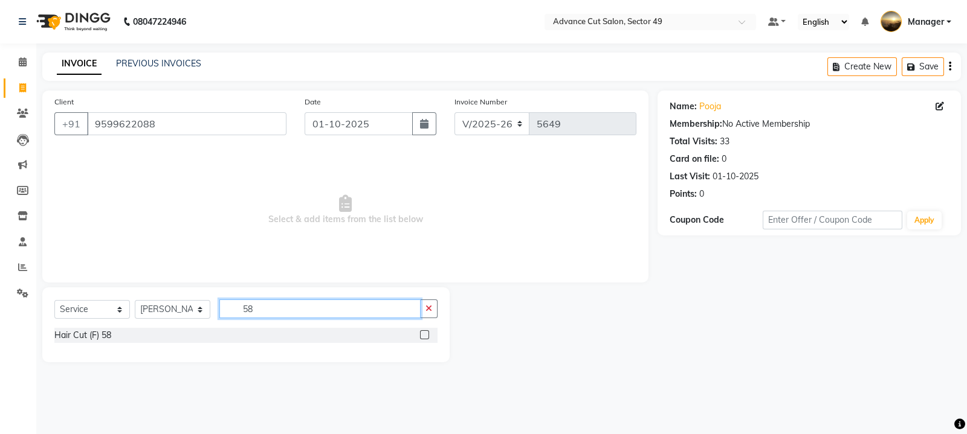
type input "58"
click at [422, 337] on label at bounding box center [424, 334] width 9 height 9
click at [422, 337] on input "checkbox" at bounding box center [424, 336] width 8 height 8
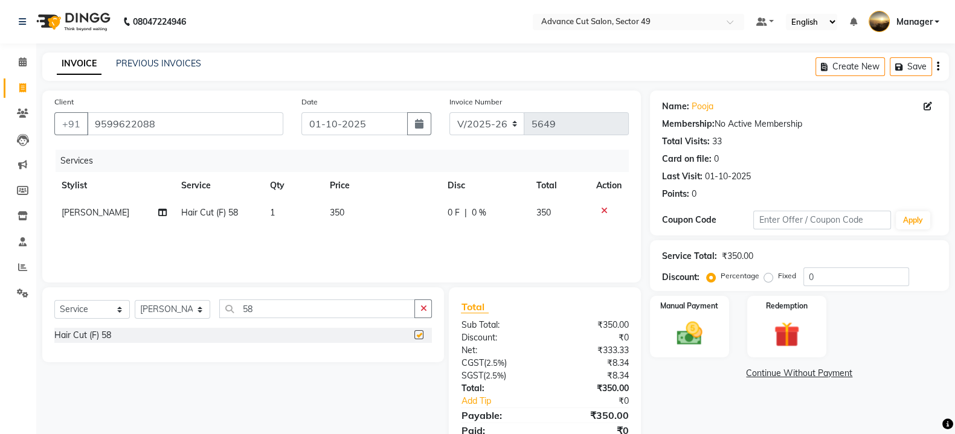
checkbox input "false"
click at [364, 213] on td "350" at bounding box center [382, 212] width 118 height 27
select select "27619"
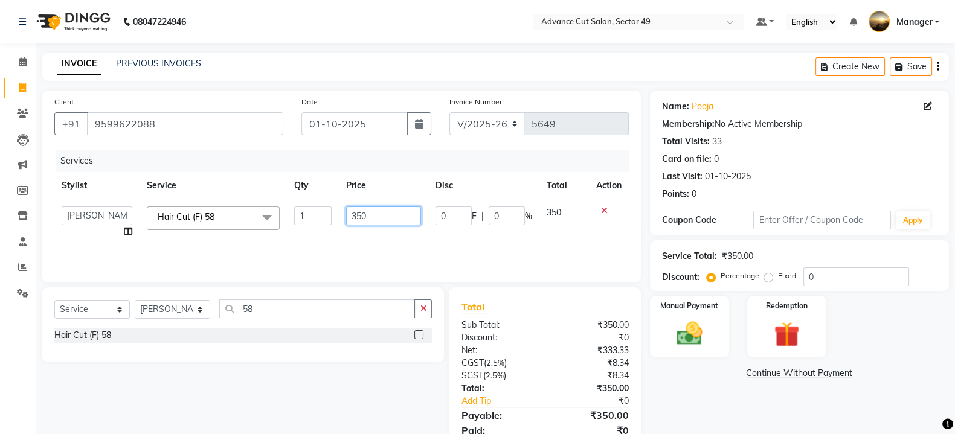
drag, startPoint x: 393, startPoint y: 205, endPoint x: 392, endPoint y: 212, distance: 7.3
click at [392, 212] on td "350" at bounding box center [384, 222] width 90 height 46
type input "3"
type input "500"
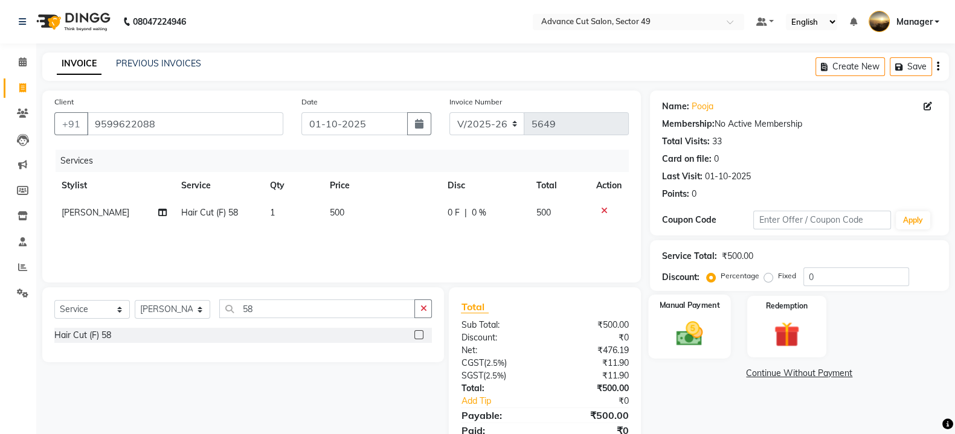
click at [691, 334] on img at bounding box center [689, 333] width 43 height 30
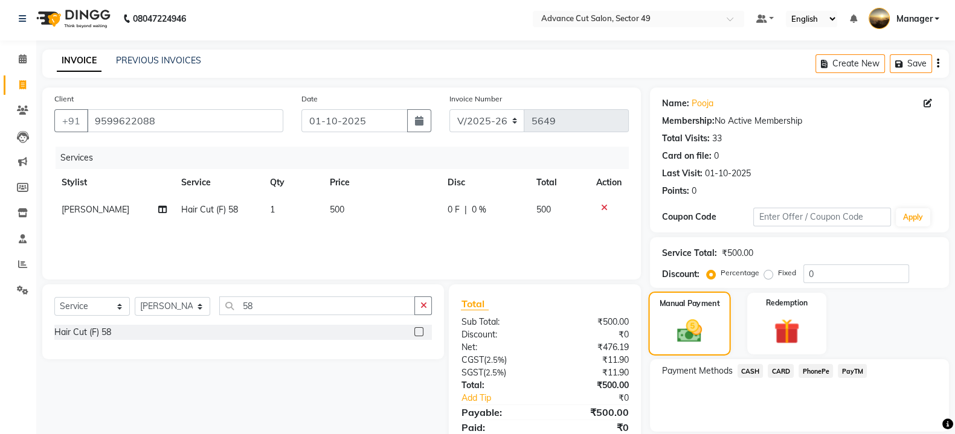
scroll to position [49, 0]
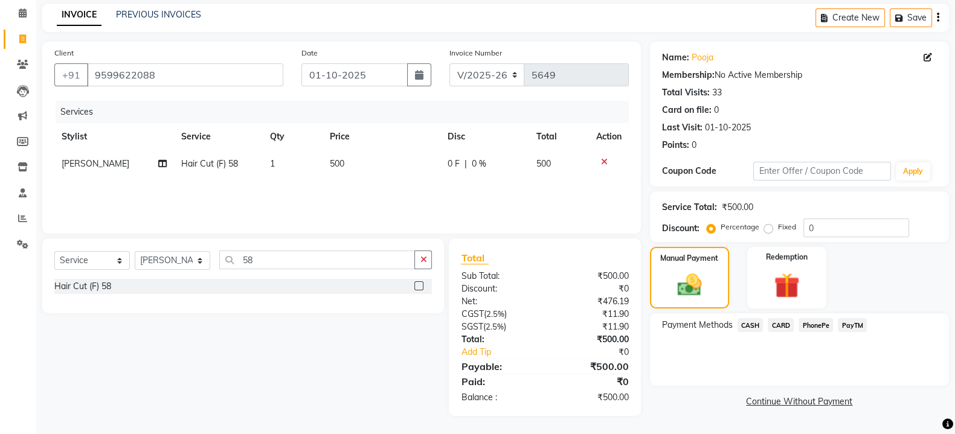
click at [748, 324] on span "CASH" at bounding box center [751, 325] width 26 height 14
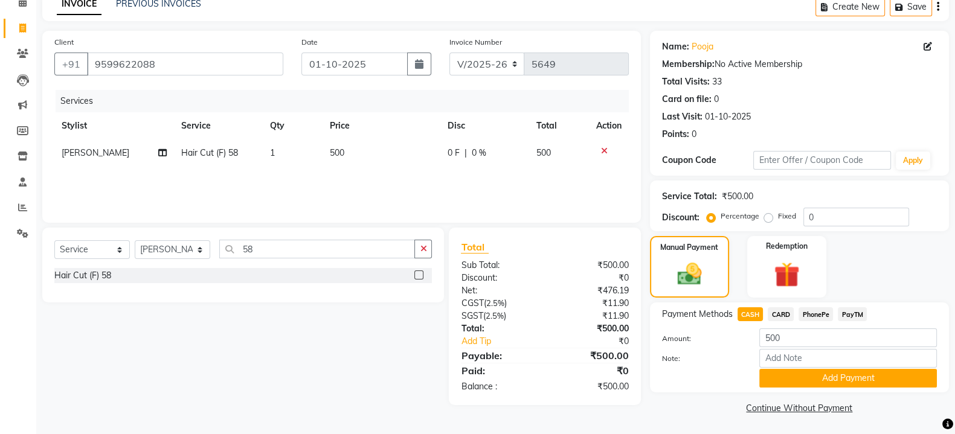
scroll to position [62, 0]
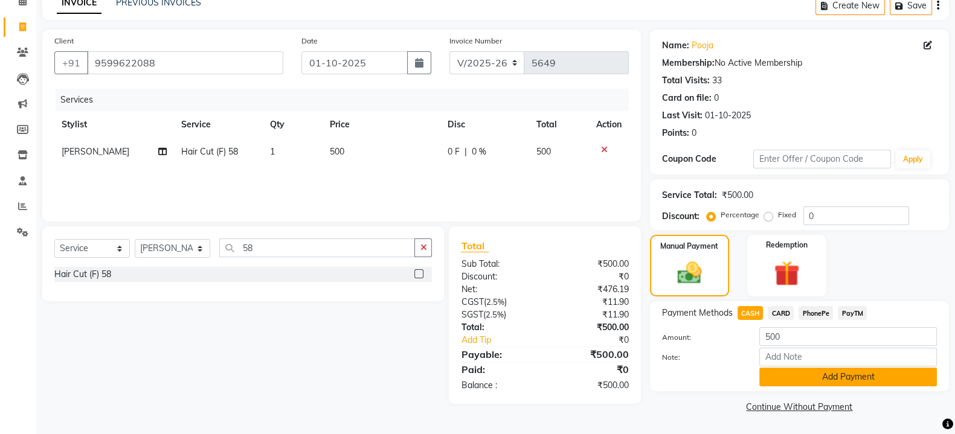
click at [817, 369] on button "Add Payment" at bounding box center [848, 377] width 178 height 19
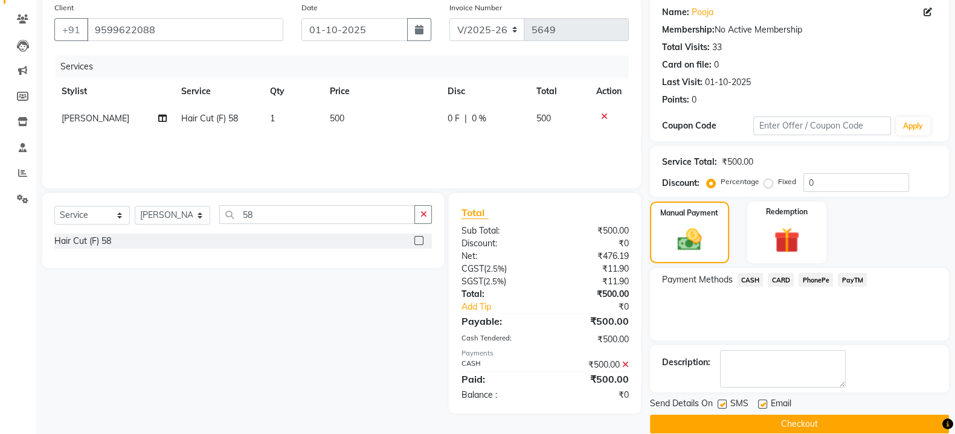
scroll to position [111, 0]
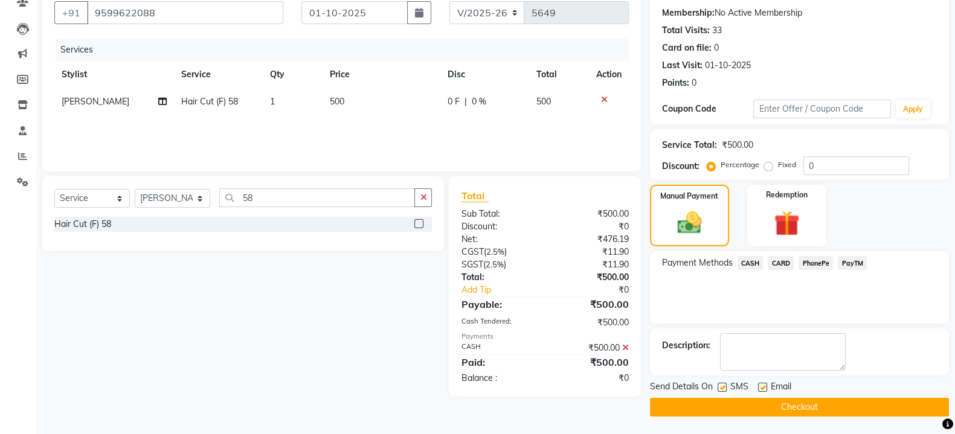
click at [720, 385] on label at bounding box center [722, 387] width 9 height 9
click at [720, 385] on input "checkbox" at bounding box center [722, 388] width 8 height 8
checkbox input "false"
click at [758, 385] on label at bounding box center [762, 387] width 9 height 9
click at [758, 385] on input "checkbox" at bounding box center [762, 388] width 8 height 8
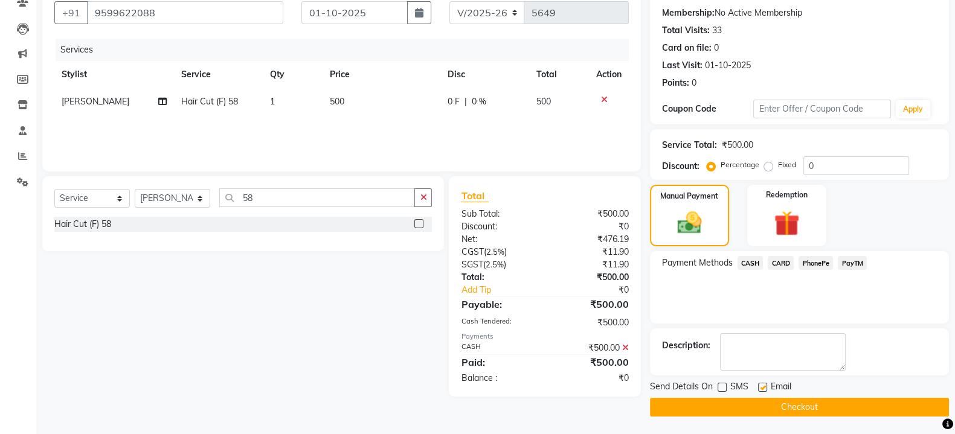
checkbox input "false"
click at [778, 403] on button "Checkout" at bounding box center [799, 407] width 299 height 19
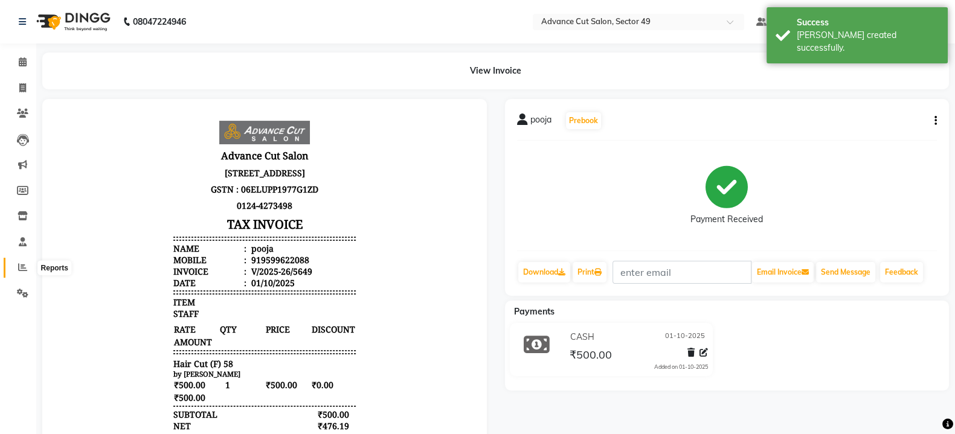
click at [19, 274] on span at bounding box center [22, 268] width 21 height 14
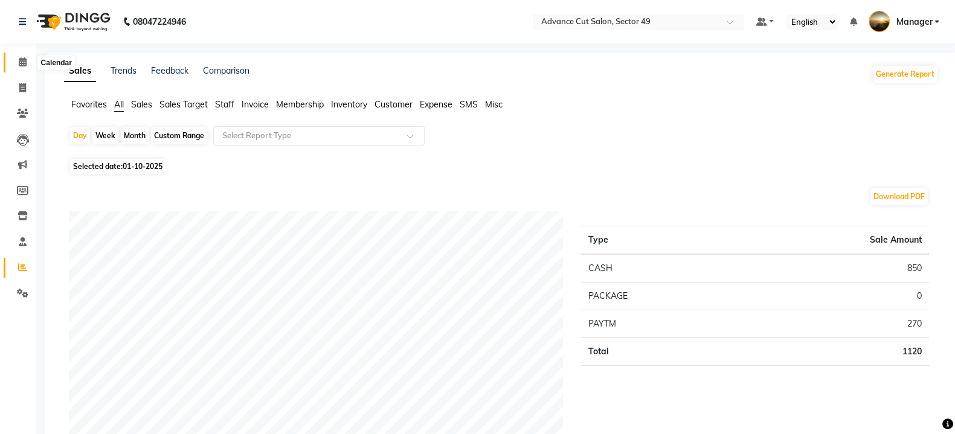
click at [24, 65] on icon at bounding box center [23, 61] width 8 height 9
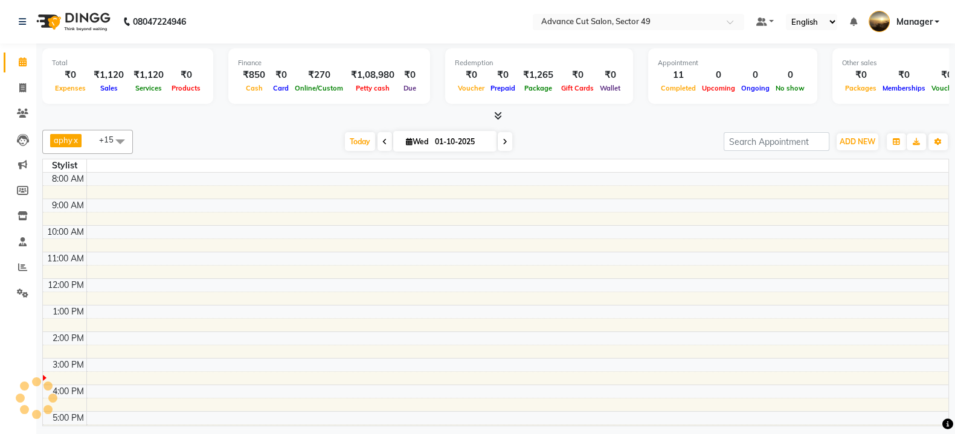
scroll to position [120, 0]
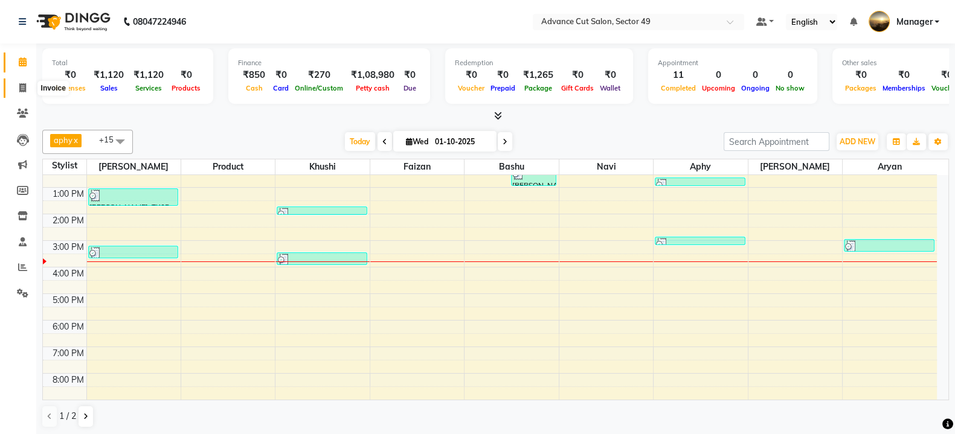
click at [24, 86] on icon at bounding box center [22, 87] width 7 height 9
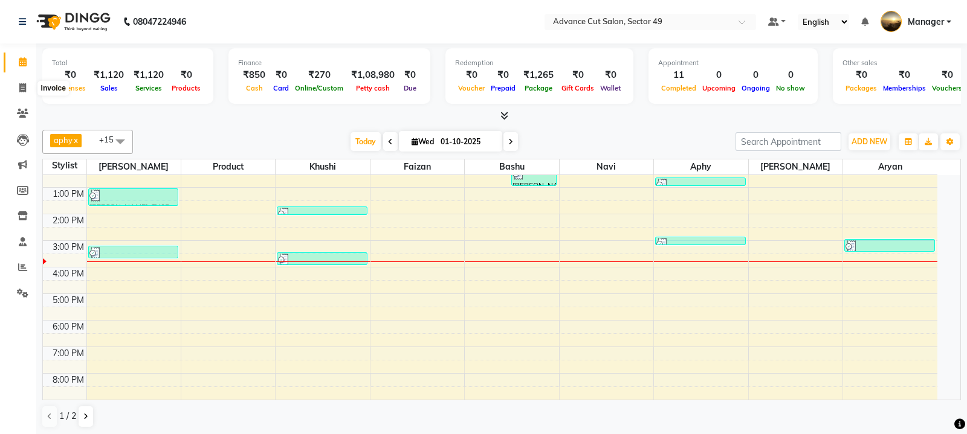
select select "4616"
select select "service"
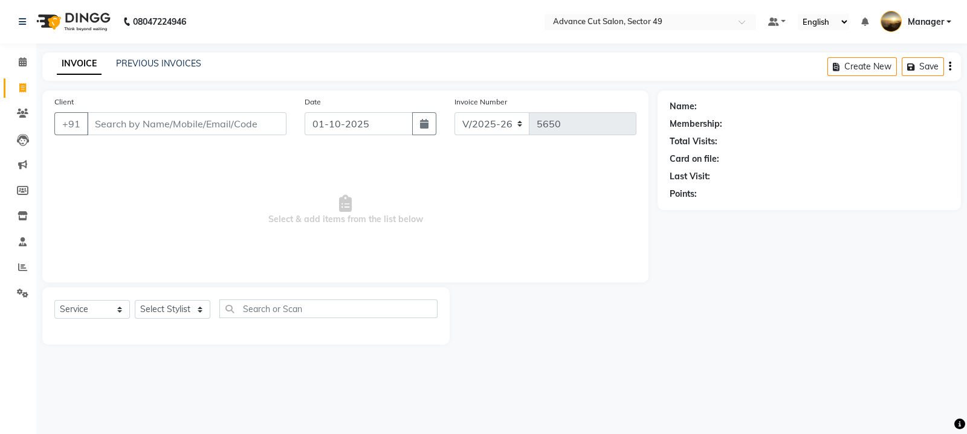
click at [164, 127] on input "Client" at bounding box center [186, 123] width 199 height 23
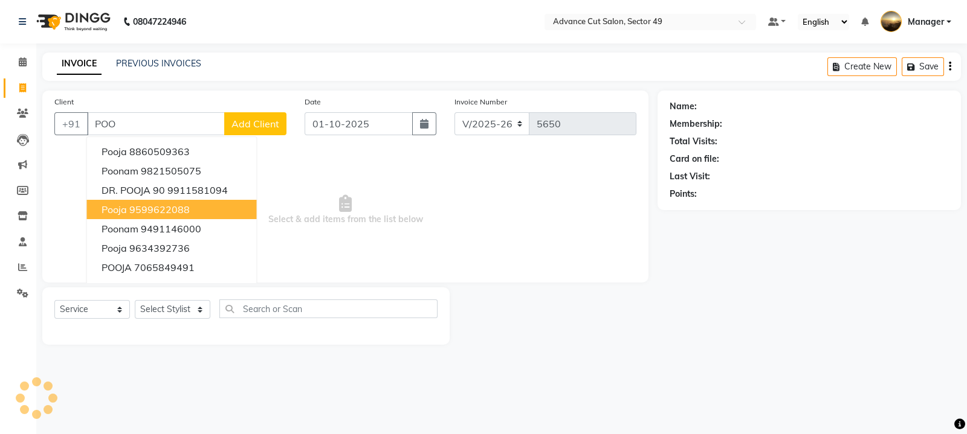
click at [174, 209] on ngb-highlight "9599622088" at bounding box center [159, 210] width 60 height 12
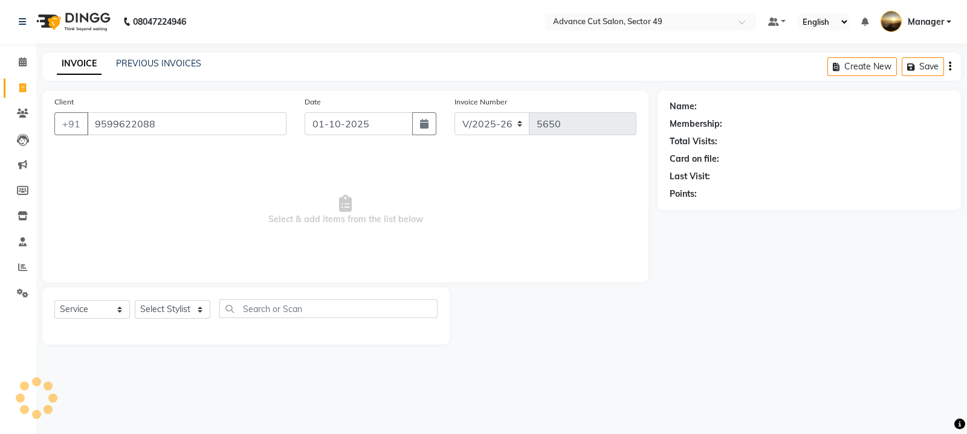
type input "9599622088"
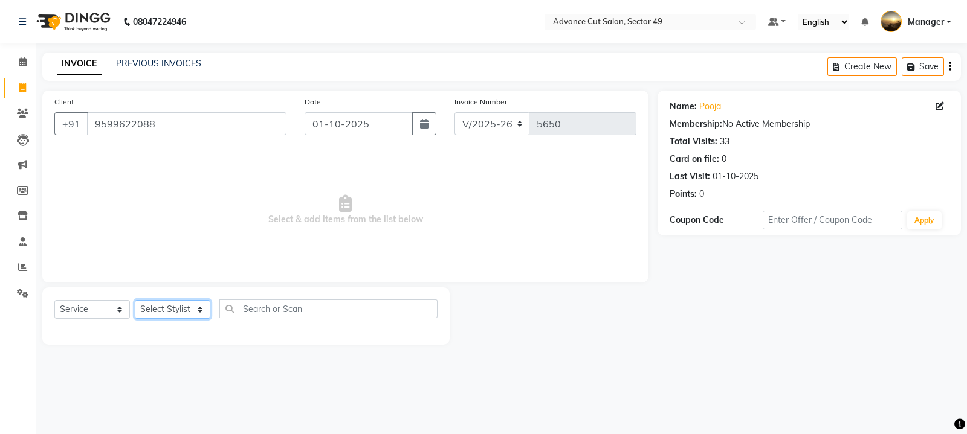
click at [156, 306] on select "Select Stylist aphy [PERSON_NAME] bashu [PERSON_NAME] [PERSON_NAME] Manager Nav…" at bounding box center [173, 309] width 76 height 19
select select "90735"
click at [135, 301] on select "Select Stylist aphy [PERSON_NAME] bashu [PERSON_NAME] [PERSON_NAME] Manager Nav…" at bounding box center [173, 309] width 76 height 19
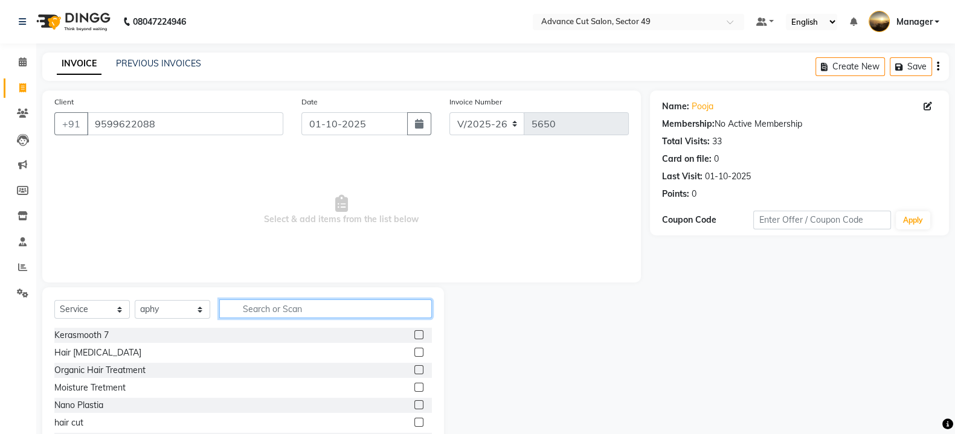
click at [277, 304] on input "text" at bounding box center [325, 309] width 213 height 19
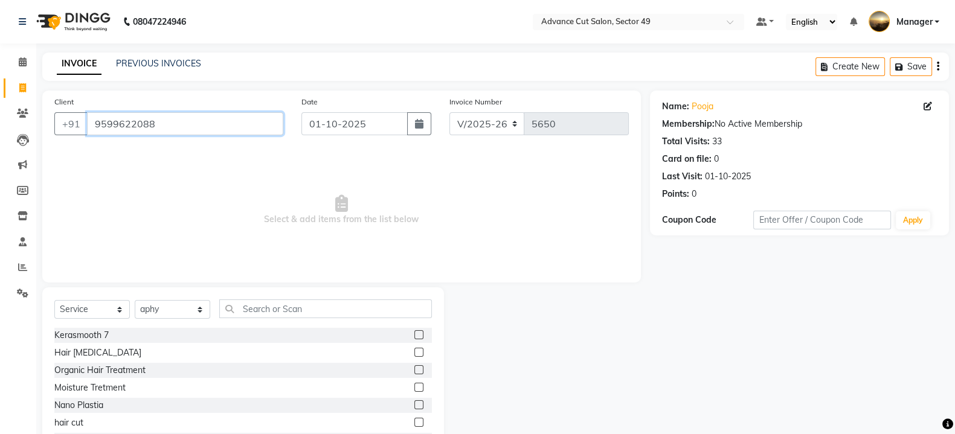
click at [182, 125] on input "9599622088" at bounding box center [185, 123] width 196 height 23
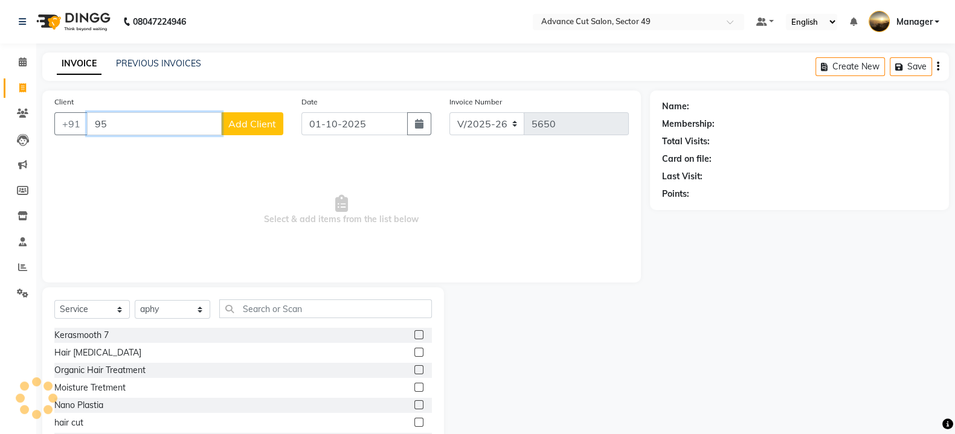
type input "9"
click at [115, 124] on input "Client" at bounding box center [185, 123] width 196 height 23
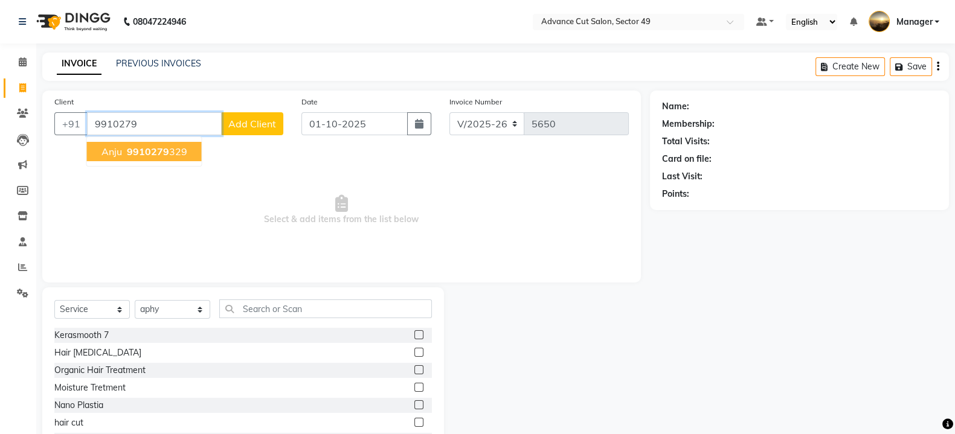
drag, startPoint x: 180, startPoint y: 149, endPoint x: 165, endPoint y: 167, distance: 24.1
click at [179, 149] on ngb-highlight "9910279 329" at bounding box center [155, 152] width 63 height 12
type input "9910279329"
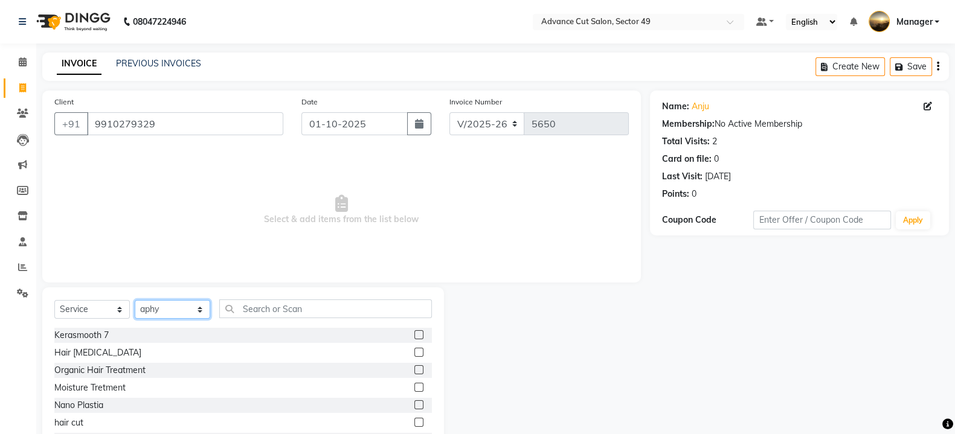
click at [175, 309] on select "Select Stylist aphy [PERSON_NAME] bashu [PERSON_NAME] [PERSON_NAME] Manager Nav…" at bounding box center [173, 309] width 76 height 19
select select "92274"
click at [135, 301] on select "Select Stylist aphy [PERSON_NAME] bashu [PERSON_NAME] [PERSON_NAME] Manager Nav…" at bounding box center [173, 309] width 76 height 19
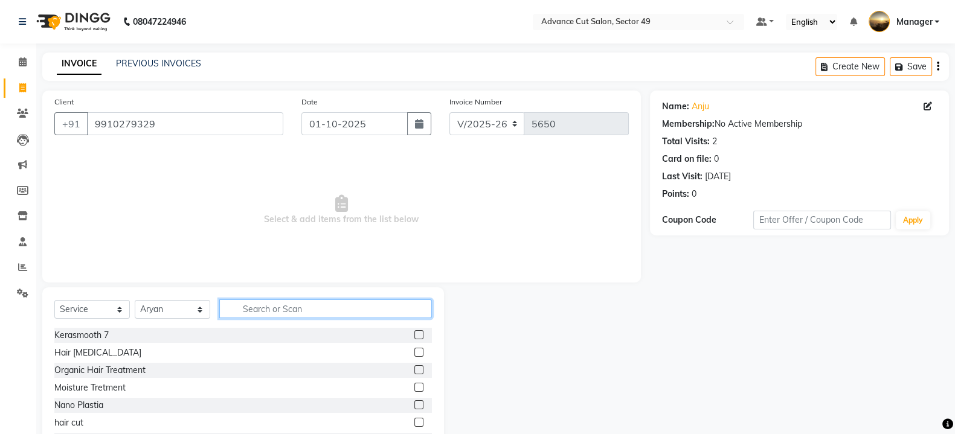
click at [282, 316] on input "text" at bounding box center [325, 309] width 213 height 19
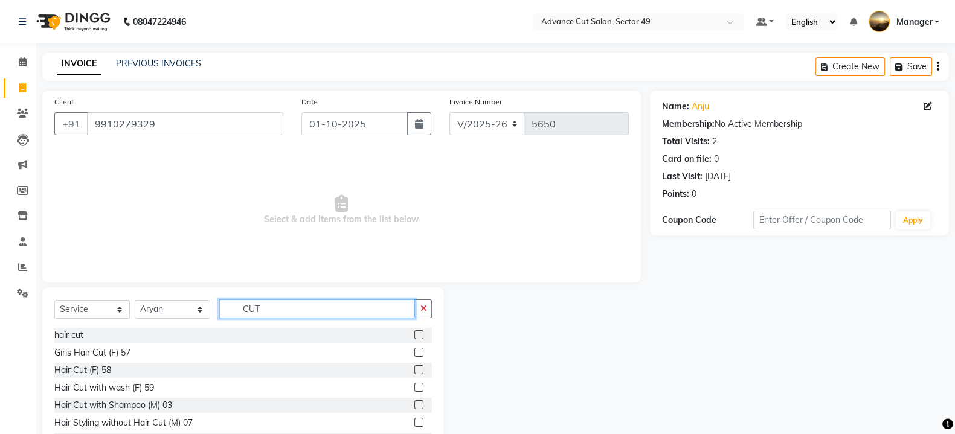
type input "CUT"
drag, startPoint x: 405, startPoint y: 390, endPoint x: 394, endPoint y: 391, distance: 11.5
click at [414, 391] on label at bounding box center [418, 387] width 9 height 9
click at [414, 391] on input "checkbox" at bounding box center [418, 388] width 8 height 8
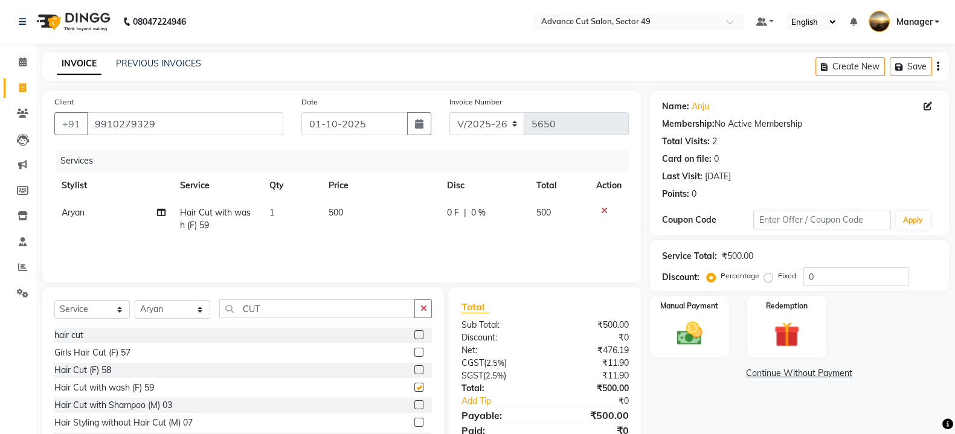
checkbox input "false"
click at [697, 326] on img at bounding box center [689, 333] width 43 height 30
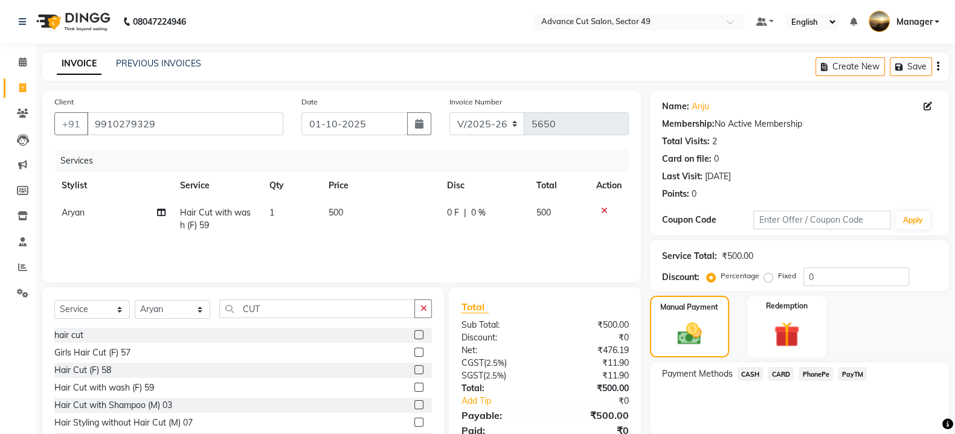
click at [853, 375] on span "PayTM" at bounding box center [852, 374] width 29 height 14
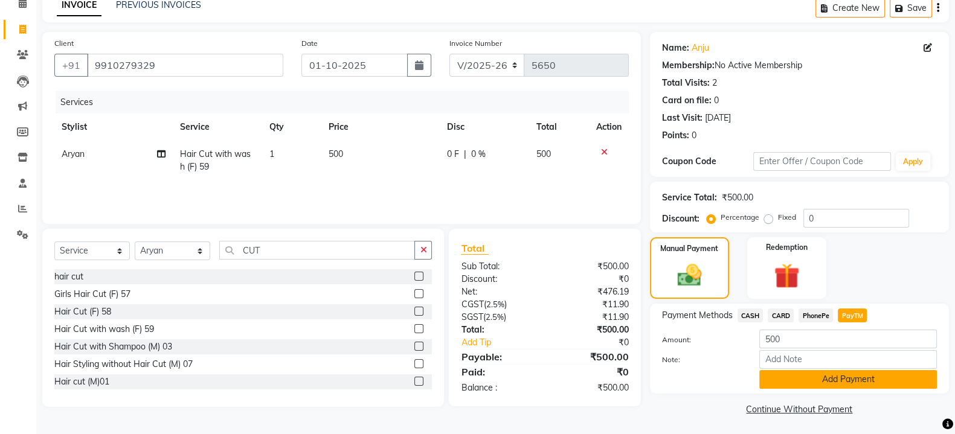
scroll to position [62, 0]
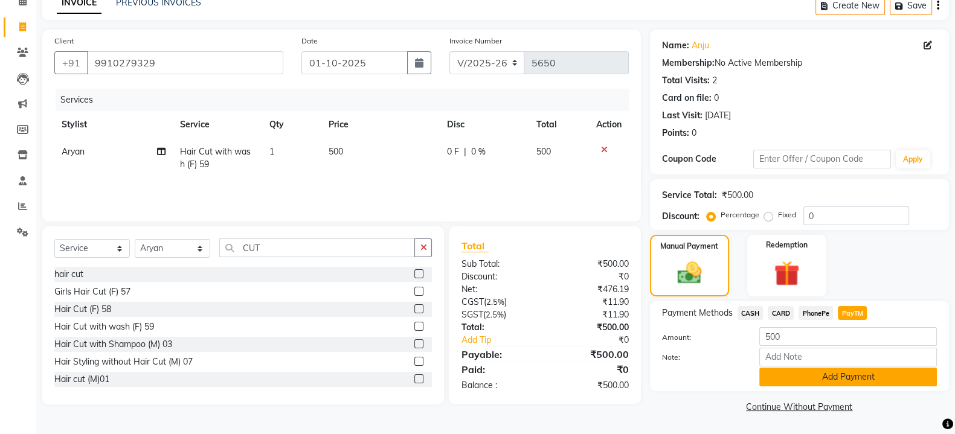
click at [872, 377] on button "Add Payment" at bounding box center [848, 377] width 178 height 19
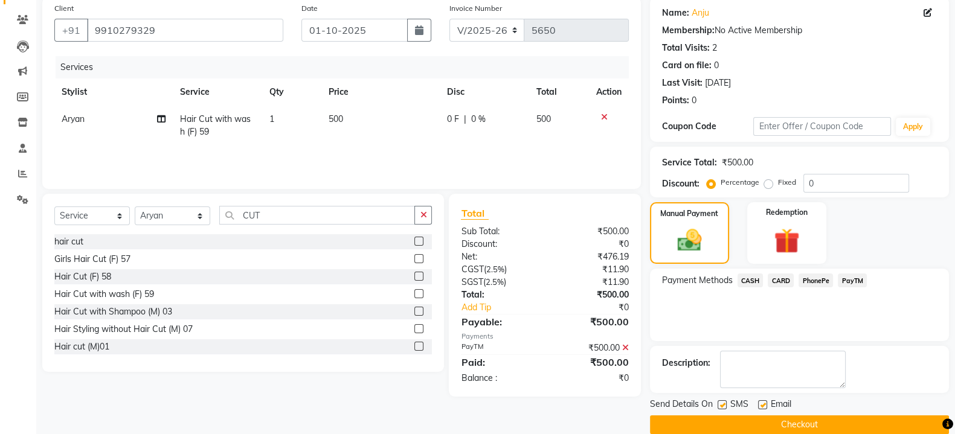
scroll to position [111, 0]
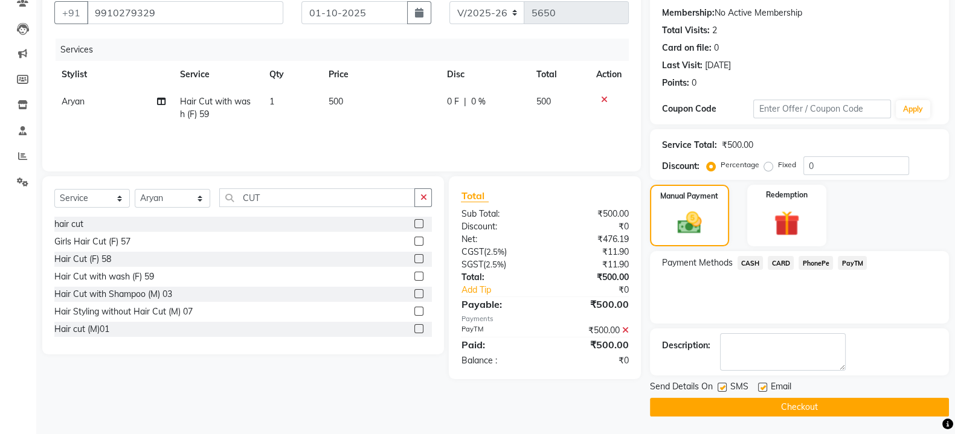
click at [825, 405] on button "Checkout" at bounding box center [799, 407] width 299 height 19
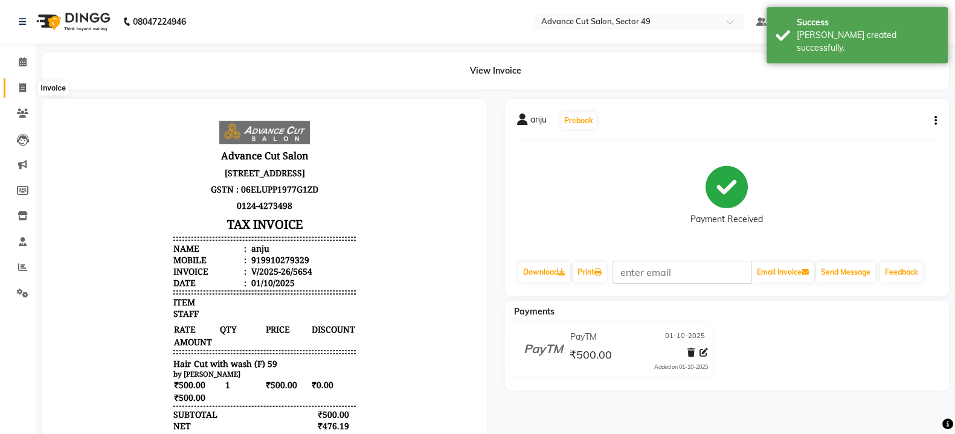
drag, startPoint x: 21, startPoint y: 88, endPoint x: 69, endPoint y: 91, distance: 48.4
click at [21, 89] on icon at bounding box center [22, 87] width 7 height 9
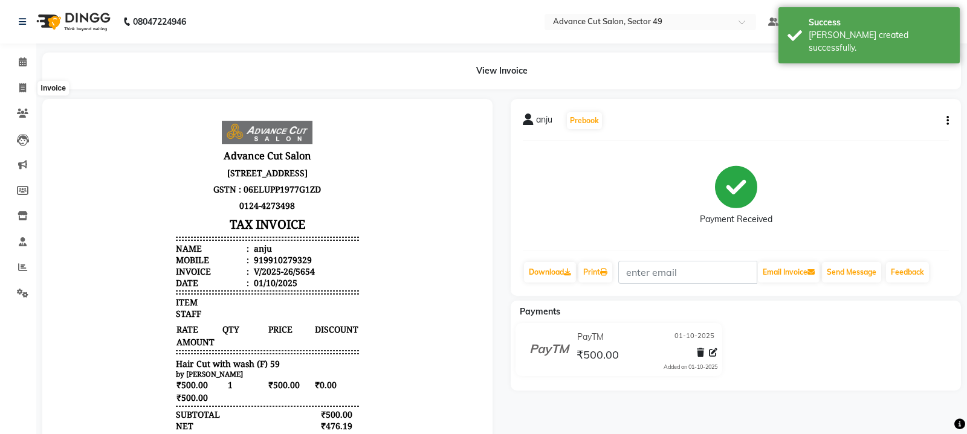
select select "4616"
select select "service"
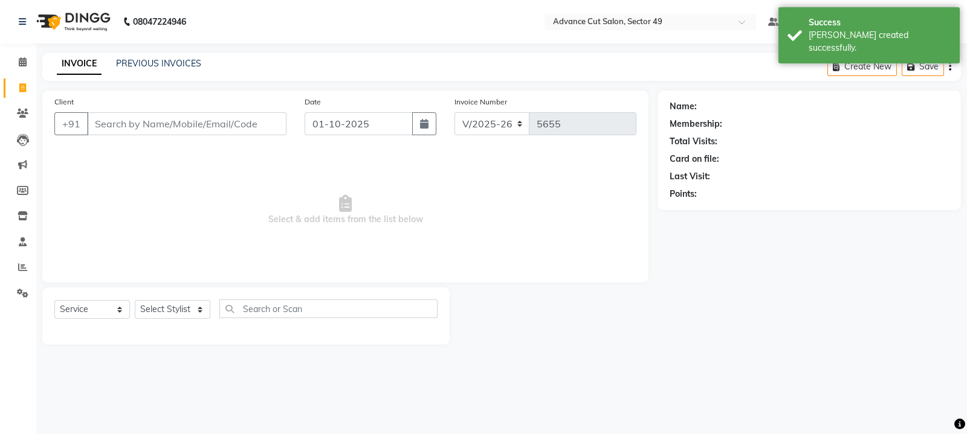
click at [124, 127] on input "Client" at bounding box center [186, 123] width 199 height 23
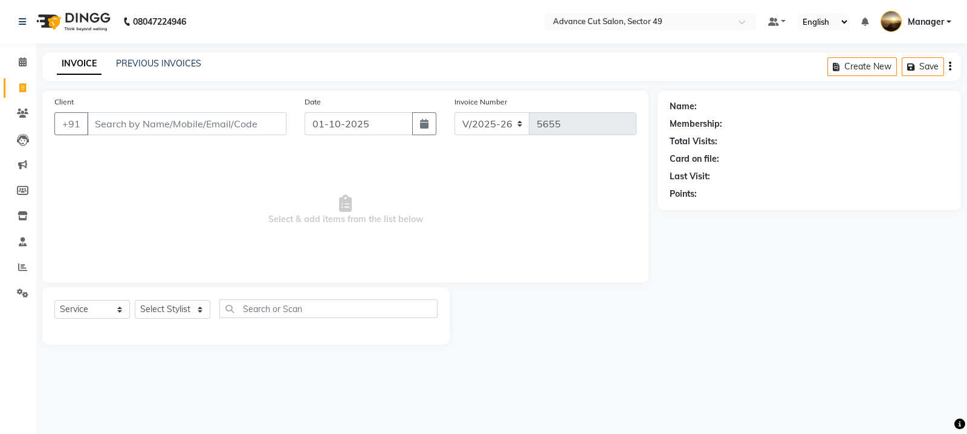
click at [127, 128] on input "Client" at bounding box center [186, 123] width 199 height 23
type input "9821811080"
click at [263, 129] on span "Add Client" at bounding box center [255, 124] width 48 height 12
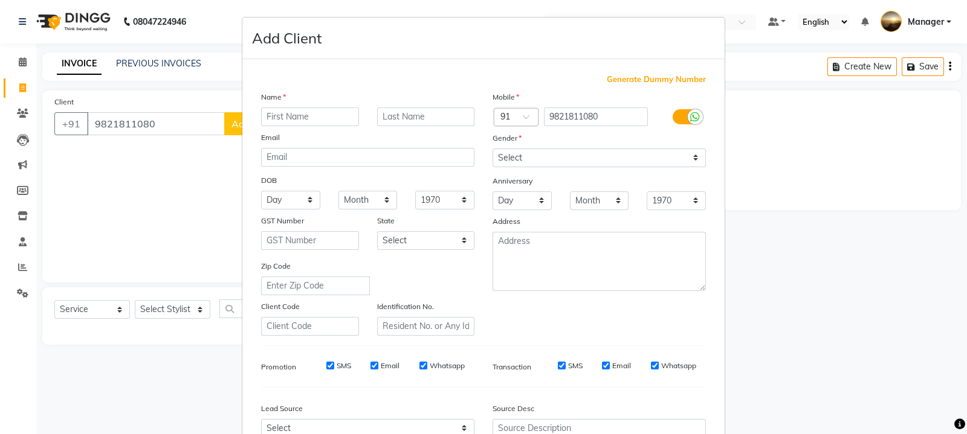
click at [303, 117] on input "text" at bounding box center [310, 117] width 98 height 19
type input "V"
type input "SHIVANGI"
click at [505, 158] on select "Select [DEMOGRAPHIC_DATA] [DEMOGRAPHIC_DATA] Other Prefer Not To Say" at bounding box center [598, 158] width 213 height 19
select select "[DEMOGRAPHIC_DATA]"
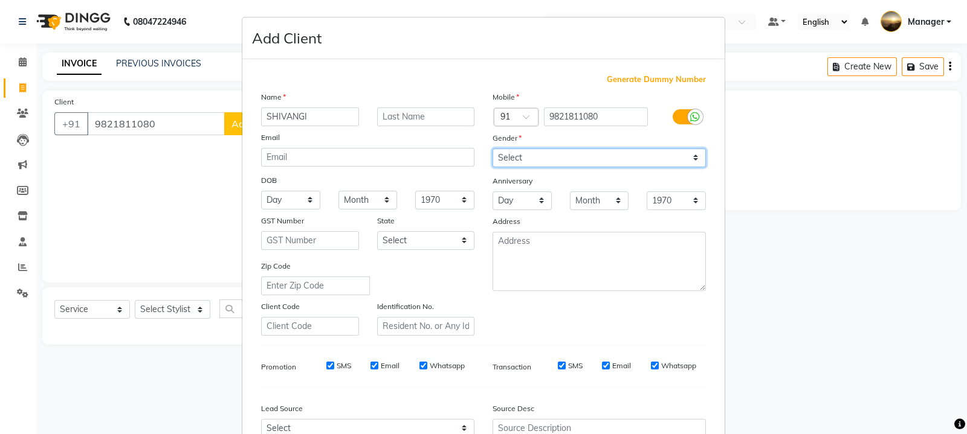
click at [492, 149] on select "Select [DEMOGRAPHIC_DATA] [DEMOGRAPHIC_DATA] Other Prefer Not To Say" at bounding box center [598, 158] width 213 height 19
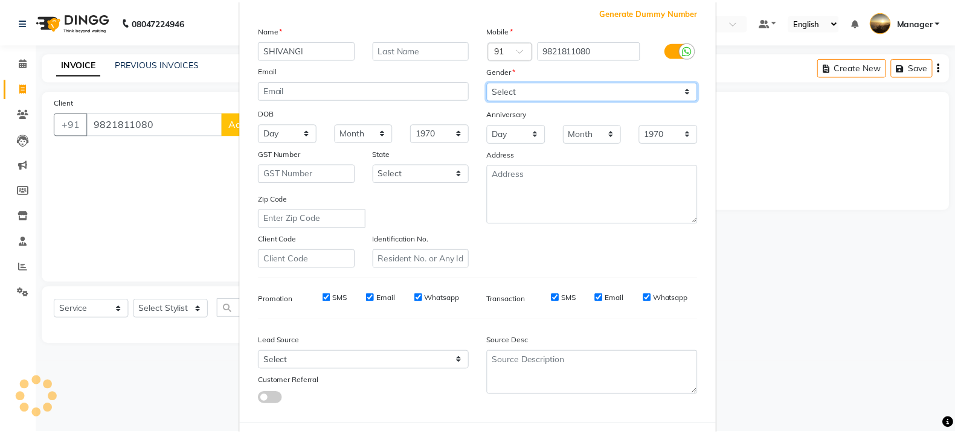
scroll to position [129, 0]
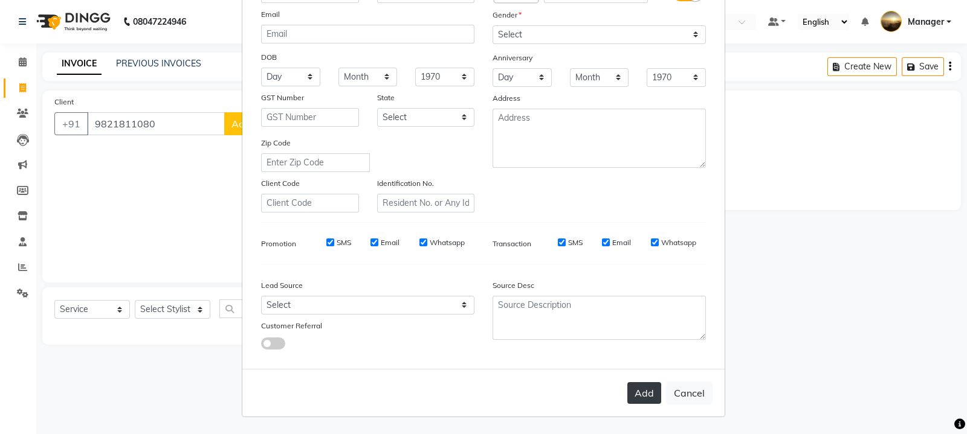
click at [640, 388] on button "Add" at bounding box center [644, 393] width 34 height 22
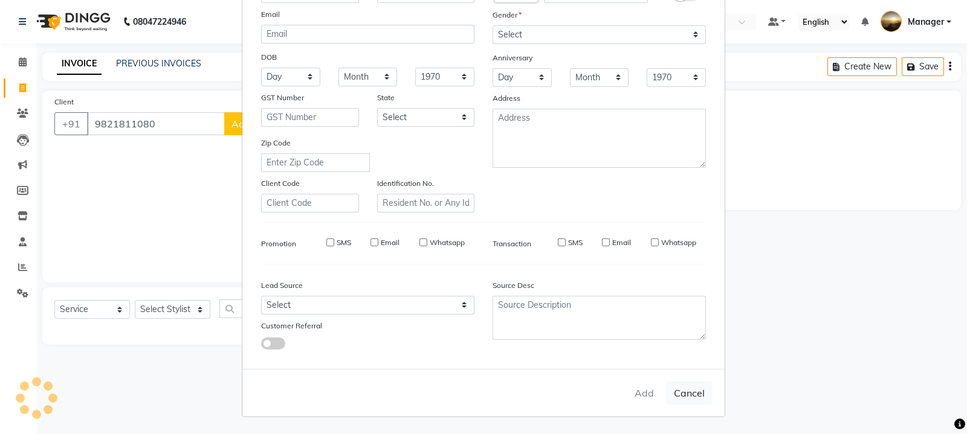
select select
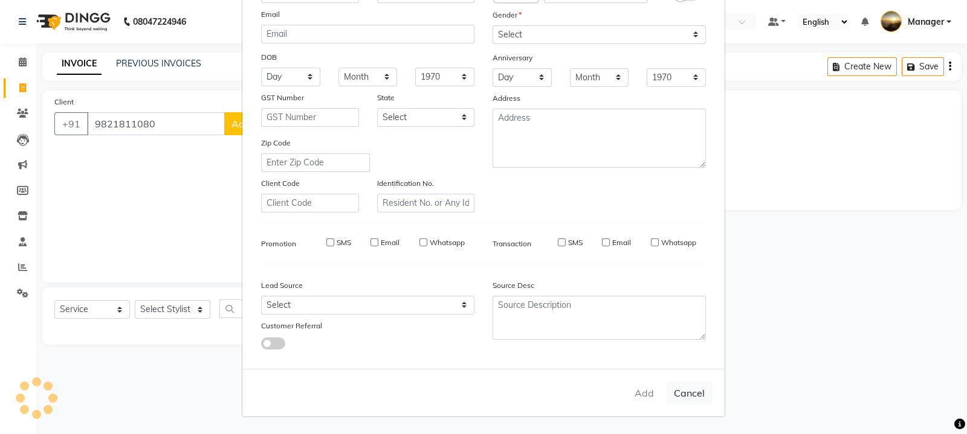
select select
checkbox input "false"
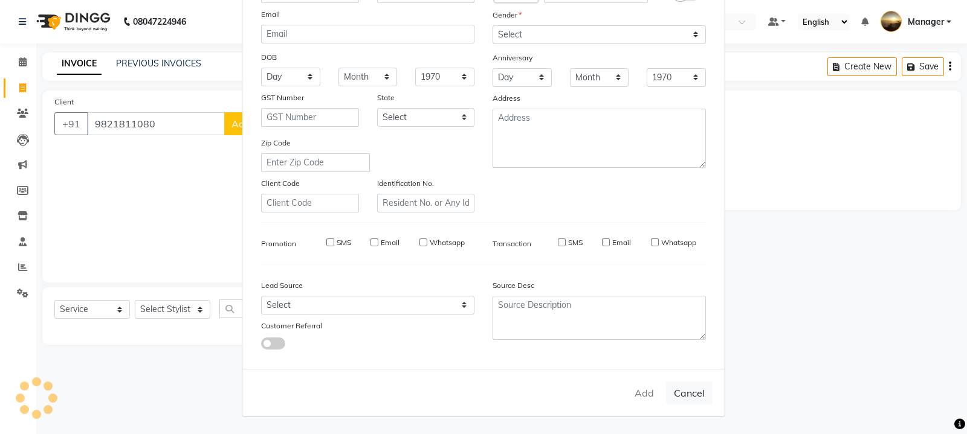
checkbox input "false"
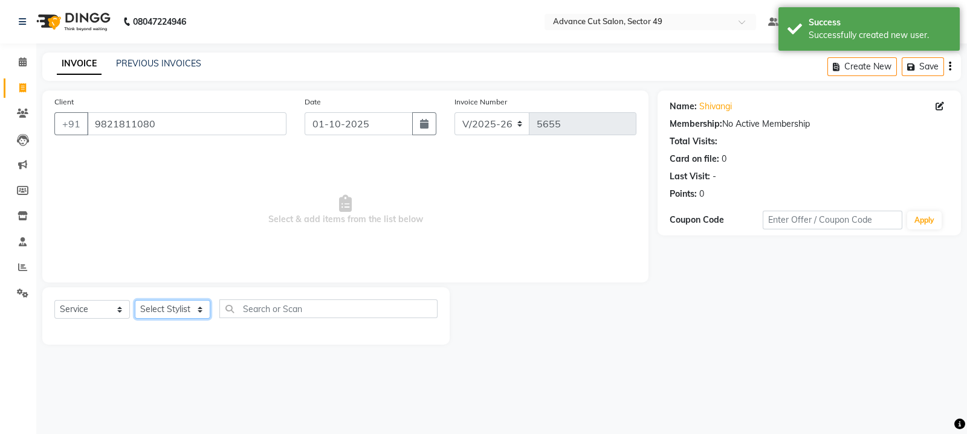
click at [163, 312] on select "Select Stylist aphy [PERSON_NAME] bashu [PERSON_NAME] [PERSON_NAME] Manager Nav…" at bounding box center [173, 309] width 76 height 19
select select "88017"
click at [135, 301] on select "Select Stylist aphy [PERSON_NAME] bashu [PERSON_NAME] [PERSON_NAME] Manager Nav…" at bounding box center [173, 309] width 76 height 19
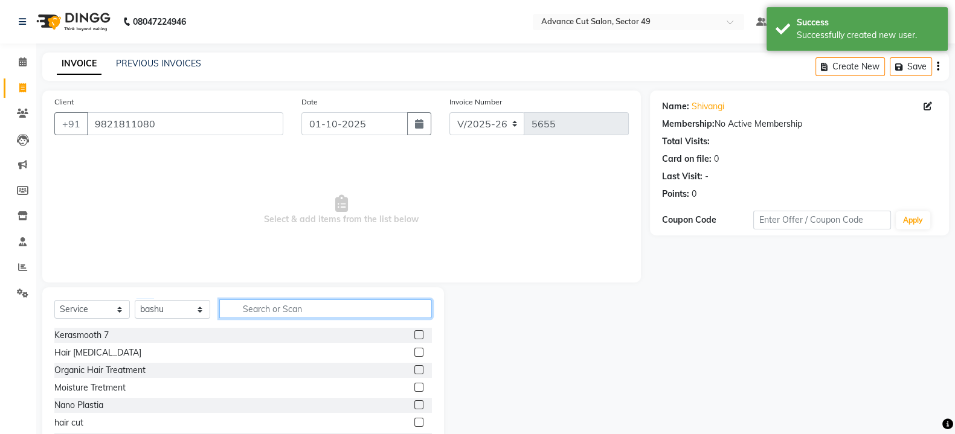
click at [289, 312] on input "text" at bounding box center [325, 309] width 213 height 19
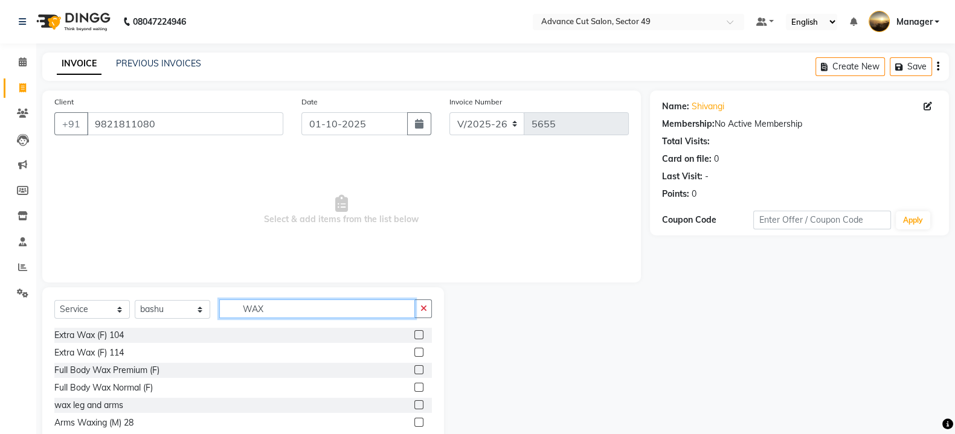
type input "WAX"
click at [416, 409] on label at bounding box center [418, 405] width 9 height 9
click at [416, 409] on input "checkbox" at bounding box center [418, 406] width 8 height 8
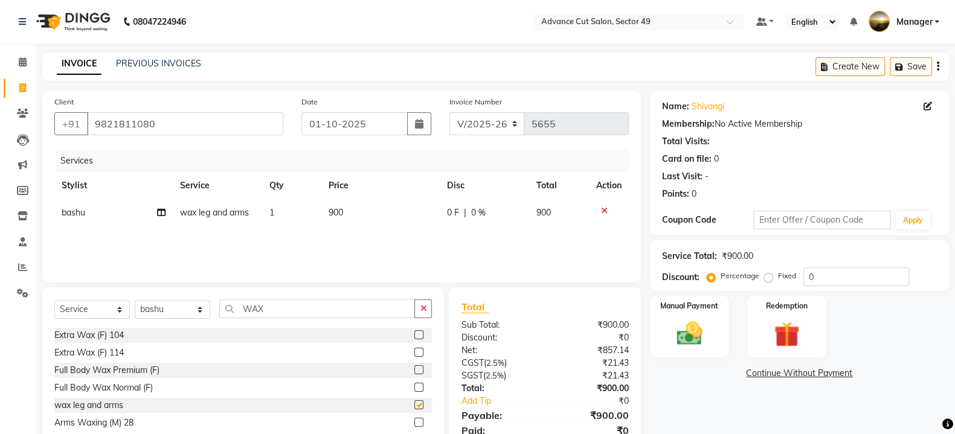
checkbox input "false"
click at [332, 306] on input "WAX" at bounding box center [317, 309] width 196 height 19
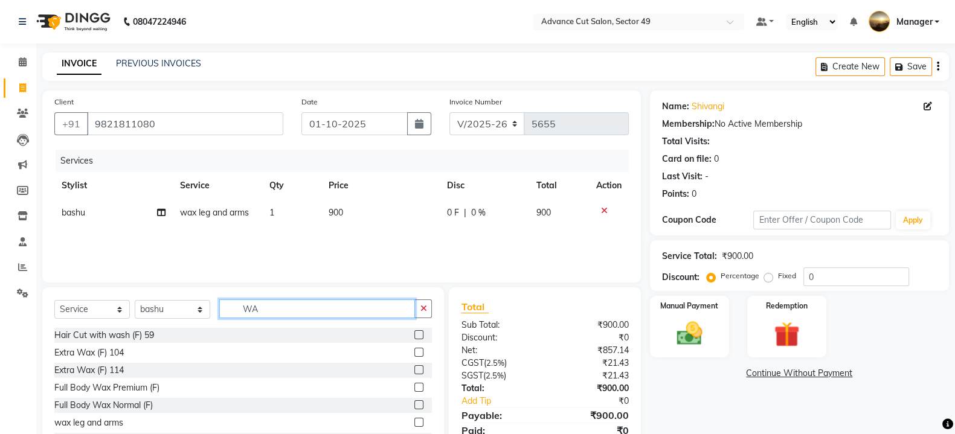
type input "W"
type input "EX"
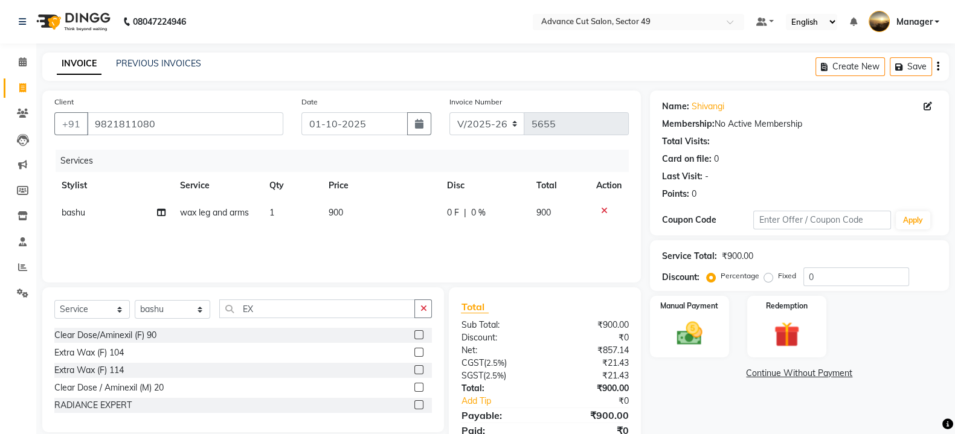
drag, startPoint x: 420, startPoint y: 370, endPoint x: 401, endPoint y: 377, distance: 20.6
click at [421, 370] on label at bounding box center [418, 370] width 9 height 9
click at [421, 370] on input "checkbox" at bounding box center [418, 371] width 8 height 8
checkbox input "false"
click at [362, 235] on td "1000" at bounding box center [380, 240] width 118 height 27
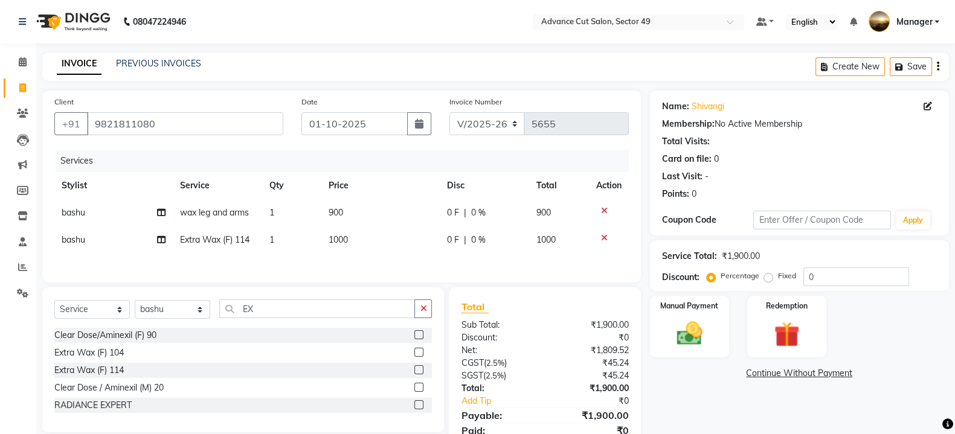
select select "88017"
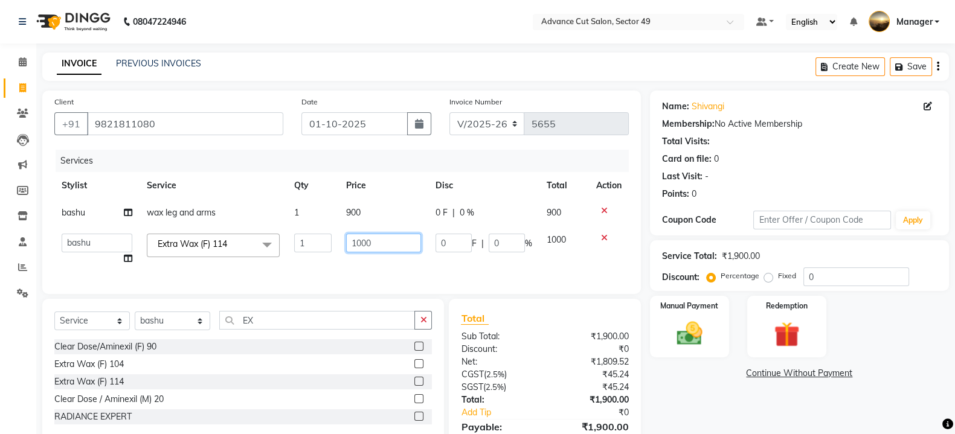
click at [380, 241] on input "1000" at bounding box center [384, 243] width 76 height 19
type input "1"
type input "800"
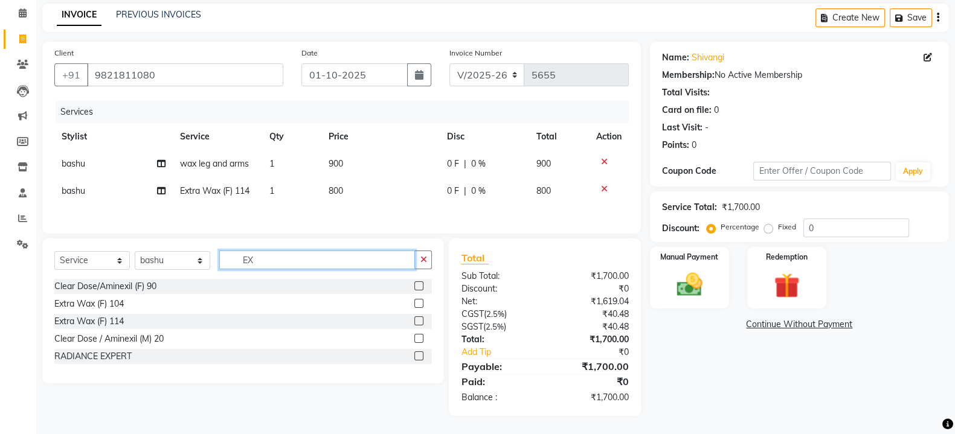
scroll to position [53, 0]
click at [393, 263] on input "EX" at bounding box center [317, 260] width 196 height 19
type input "E"
type input "D"
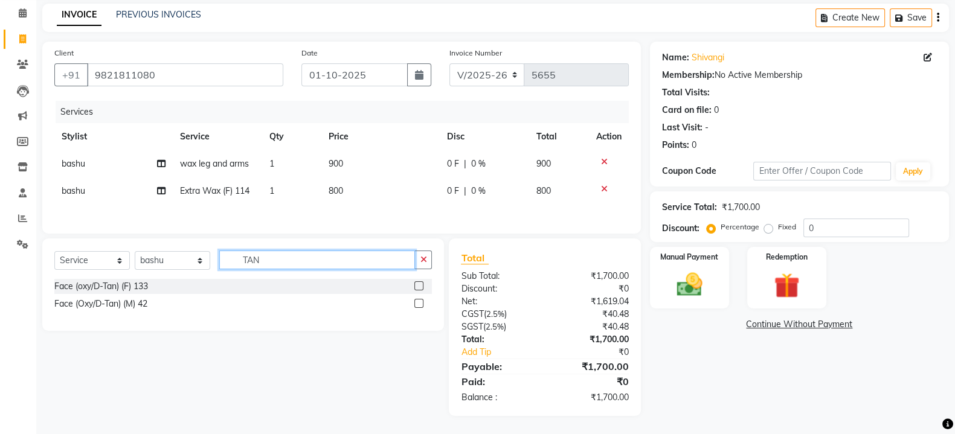
type input "TAN"
click at [421, 282] on label at bounding box center [418, 286] width 9 height 9
click at [421, 283] on input "checkbox" at bounding box center [418, 287] width 8 height 8
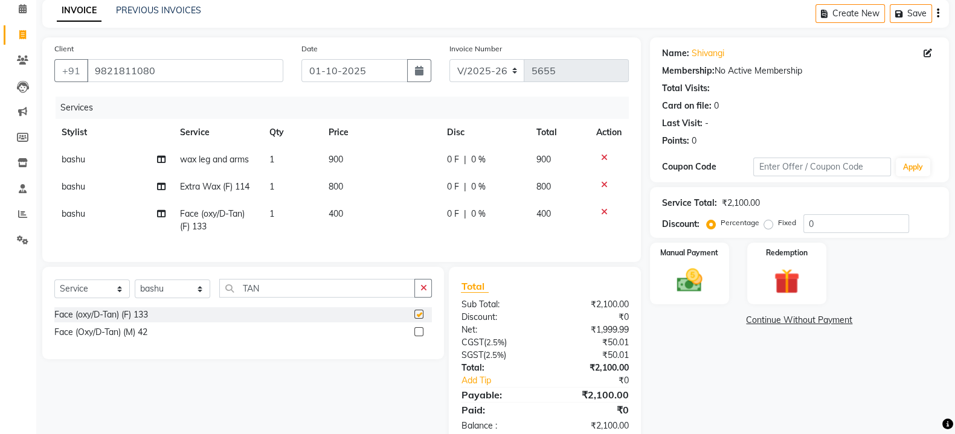
checkbox input "false"
click at [356, 213] on td "400" at bounding box center [380, 221] width 118 height 40
select select "88017"
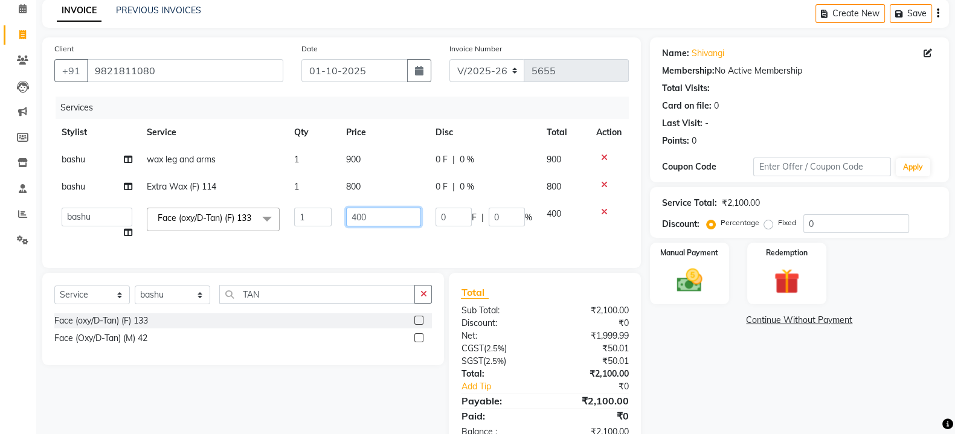
click at [372, 217] on input "400" at bounding box center [384, 217] width 76 height 19
type input "4"
type input "500"
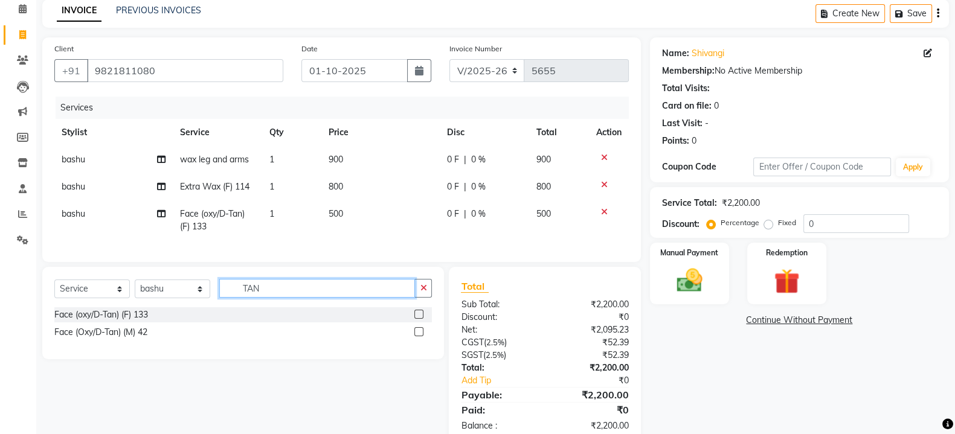
click at [327, 308] on div "Select Service Product Membership Package Voucher Prepaid Gift Card Select Styl…" at bounding box center [243, 293] width 378 height 28
click at [335, 298] on input "TAN" at bounding box center [317, 288] width 196 height 19
type input "T"
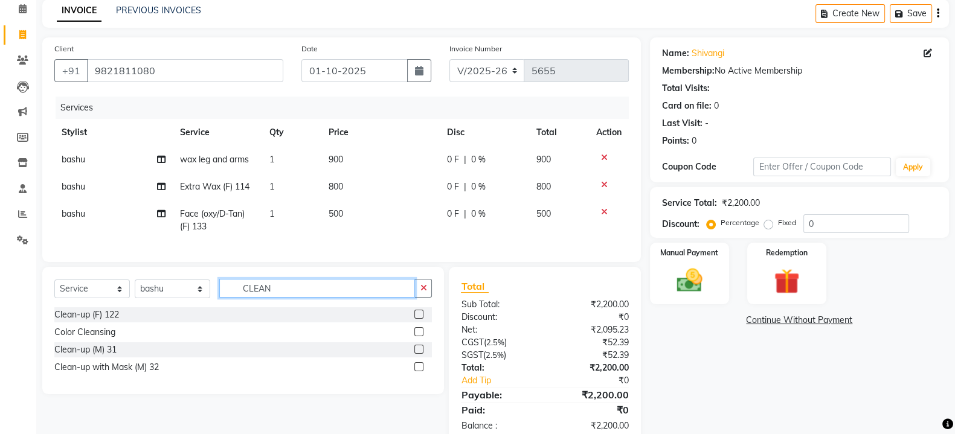
type input "CLEAN"
drag, startPoint x: 420, startPoint y: 361, endPoint x: 190, endPoint y: 393, distance: 232.3
click at [409, 358] on div "Clean-up (M) 31" at bounding box center [243, 350] width 378 height 15
click at [359, 211] on td "500" at bounding box center [380, 221] width 118 height 40
select select "88017"
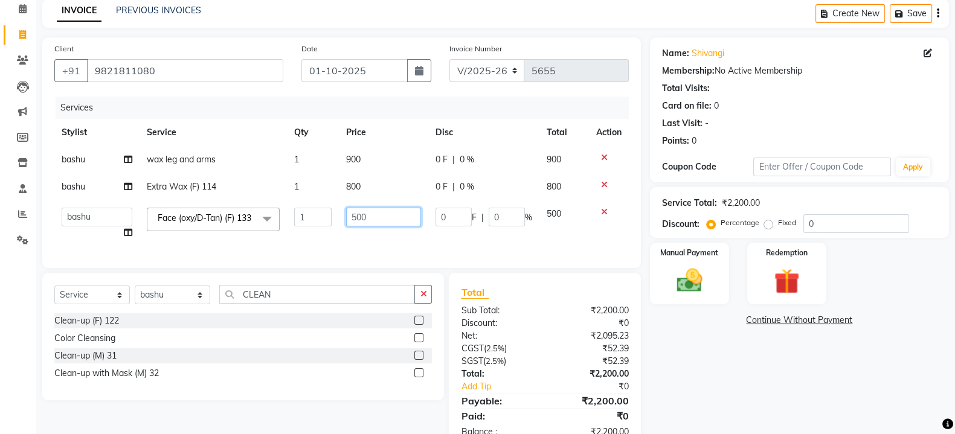
click at [379, 217] on input "500" at bounding box center [384, 217] width 76 height 19
type input "5"
type input "500"
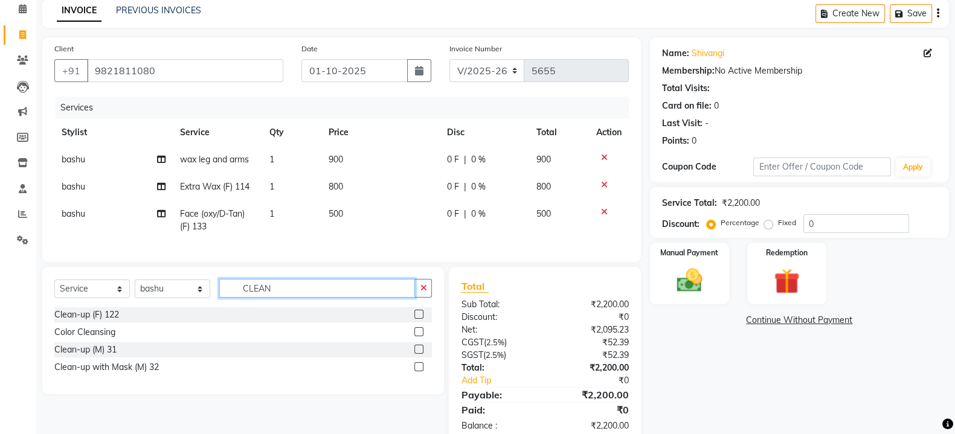
click at [372, 308] on div "Select Service Product Membership Package Voucher Prepaid Gift Card Select Styl…" at bounding box center [243, 293] width 378 height 28
click at [353, 298] on input "CLEAN" at bounding box center [317, 288] width 196 height 19
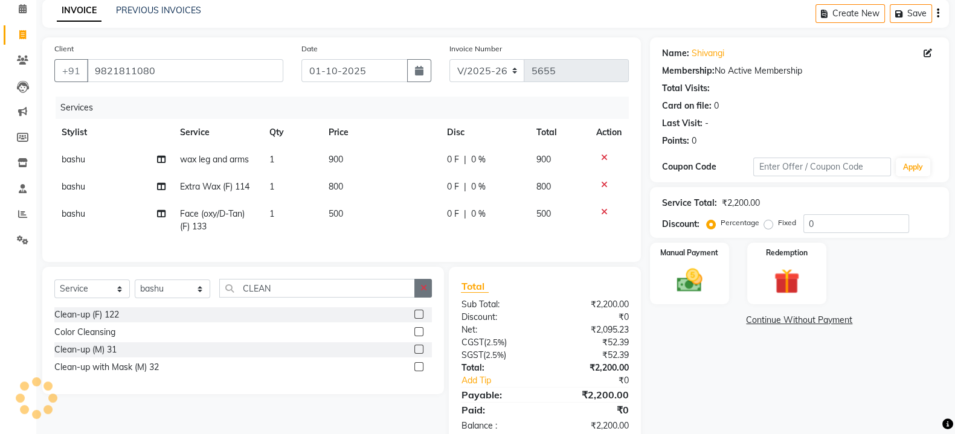
click at [424, 292] on icon "button" at bounding box center [423, 288] width 7 height 8
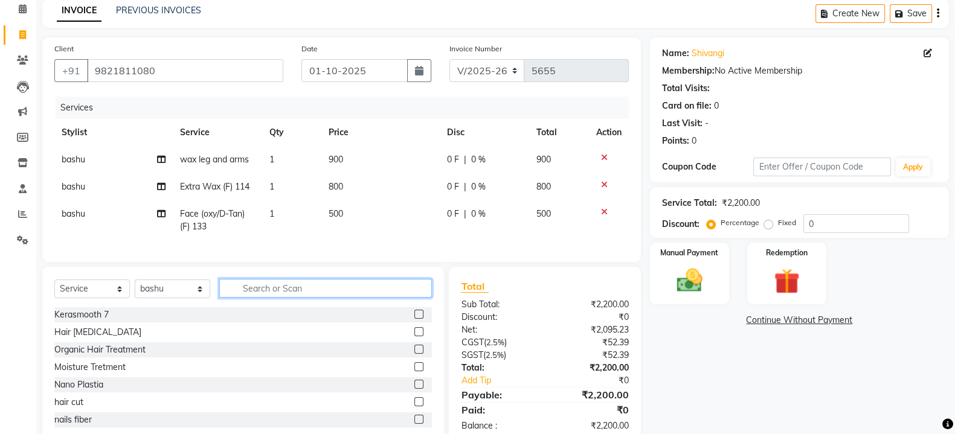
click at [330, 298] on input "text" at bounding box center [325, 288] width 213 height 19
click at [335, 298] on input "text" at bounding box center [325, 288] width 213 height 19
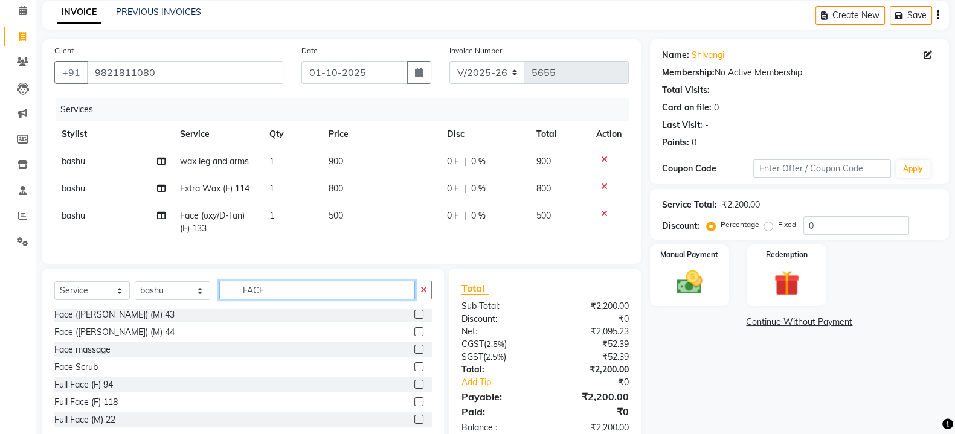
scroll to position [75, 0]
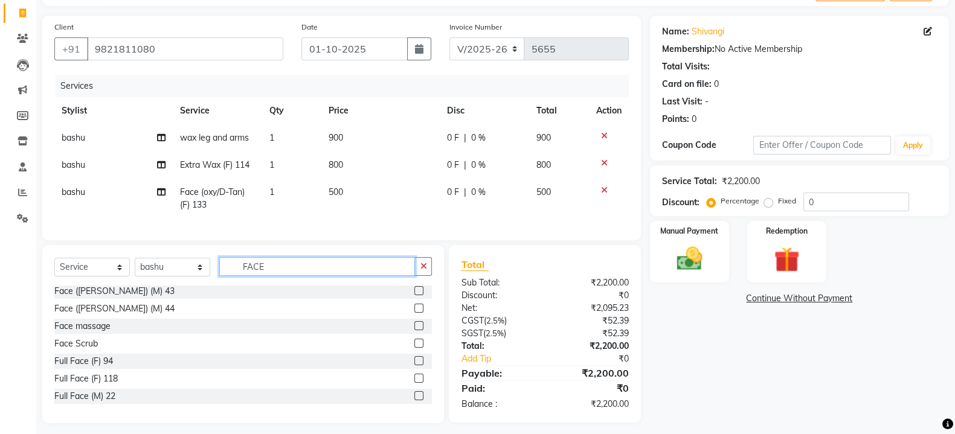
click at [295, 276] on input "FACE" at bounding box center [317, 266] width 196 height 19
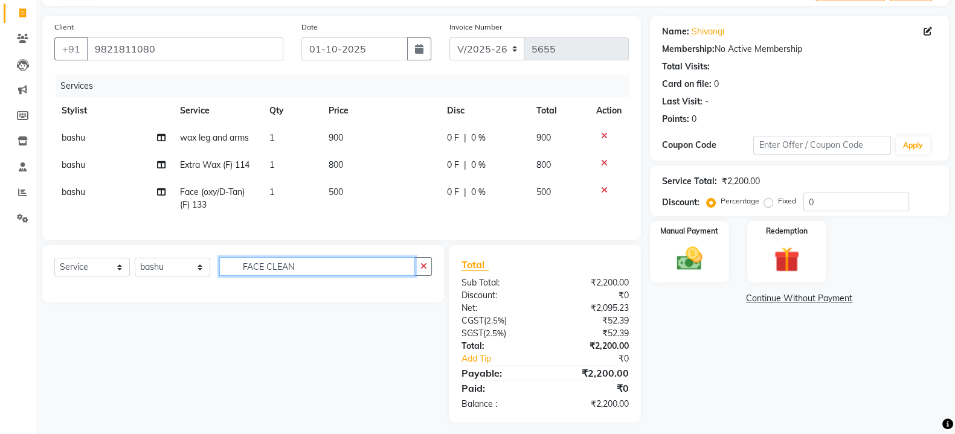
click at [352, 276] on input "FACE CLEAN" at bounding box center [317, 266] width 196 height 19
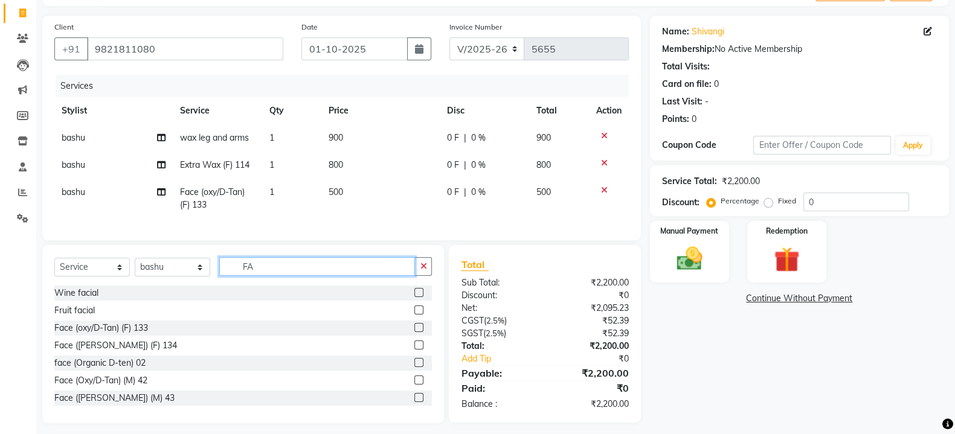
type input "F"
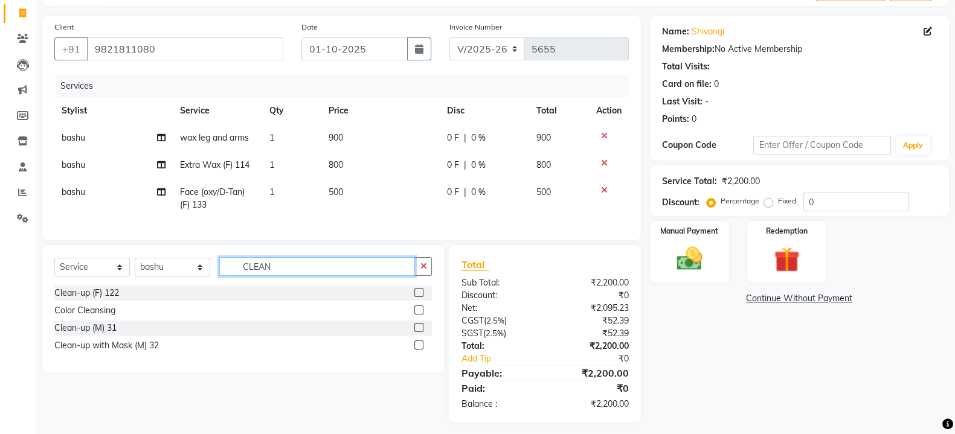
type input "CLEAN"
drag, startPoint x: 417, startPoint y: 303, endPoint x: 398, endPoint y: 317, distance: 23.8
click at [417, 297] on label at bounding box center [418, 292] width 9 height 9
click at [417, 297] on input "checkbox" at bounding box center [418, 293] width 8 height 8
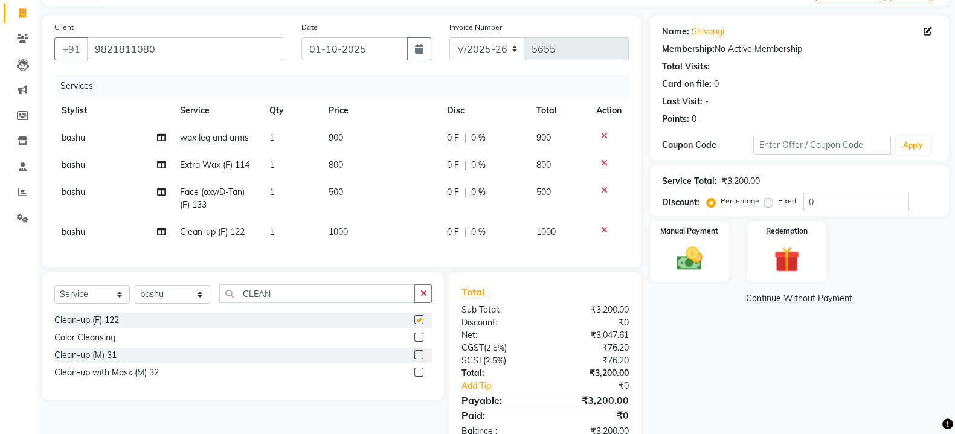
checkbox input "false"
click at [362, 233] on td "1000" at bounding box center [380, 232] width 118 height 27
select select "88017"
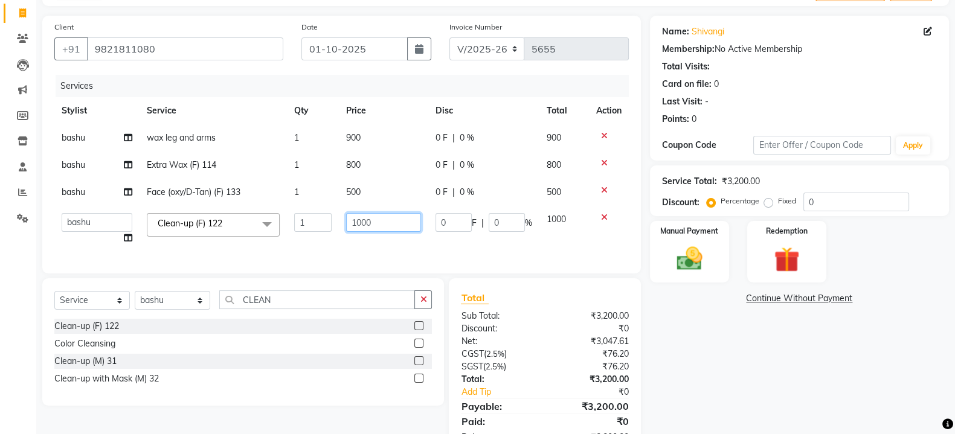
click at [384, 225] on input "1000" at bounding box center [384, 222] width 76 height 19
type input "1"
type input "1500"
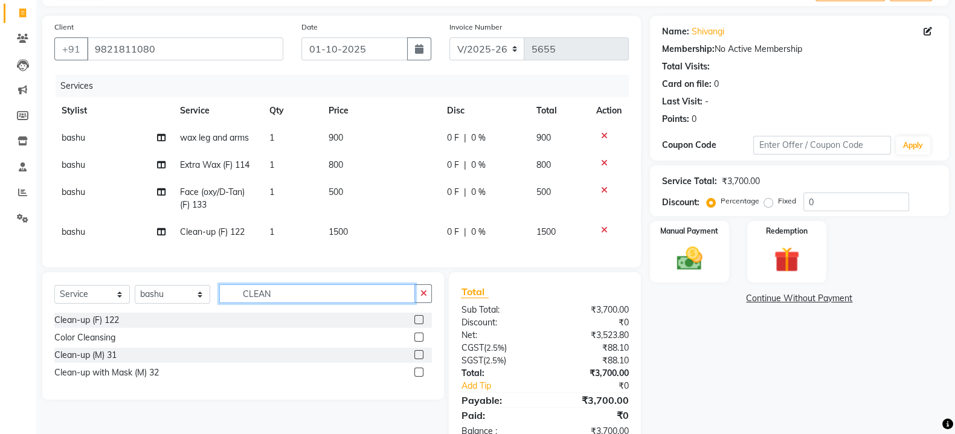
click at [378, 303] on input "CLEAN" at bounding box center [317, 294] width 196 height 19
click at [692, 267] on img at bounding box center [689, 258] width 43 height 30
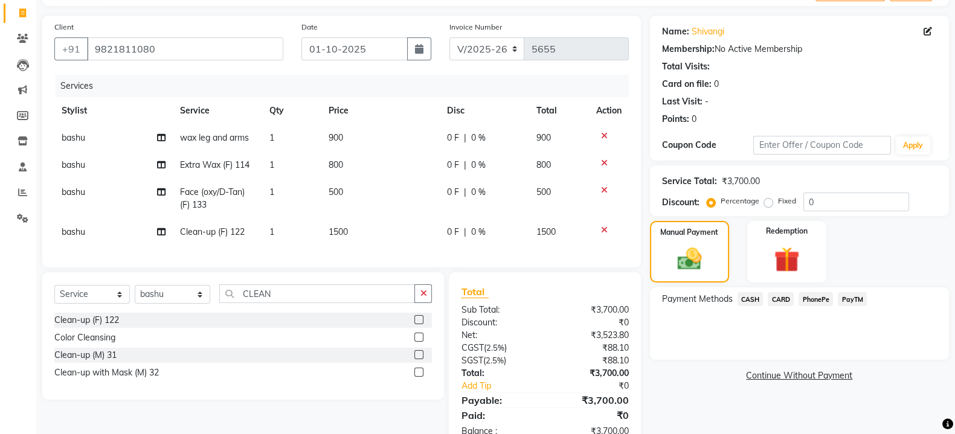
click at [851, 297] on span "PayTM" at bounding box center [852, 299] width 29 height 14
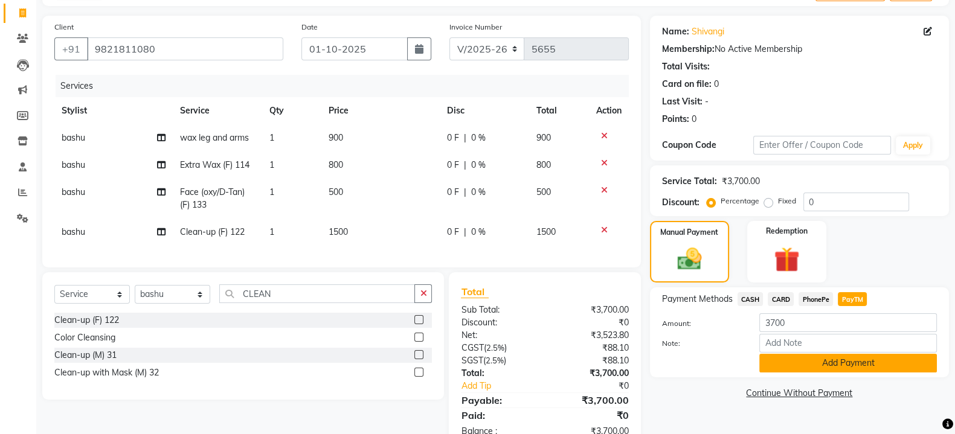
click at [867, 364] on button "Add Payment" at bounding box center [848, 363] width 178 height 19
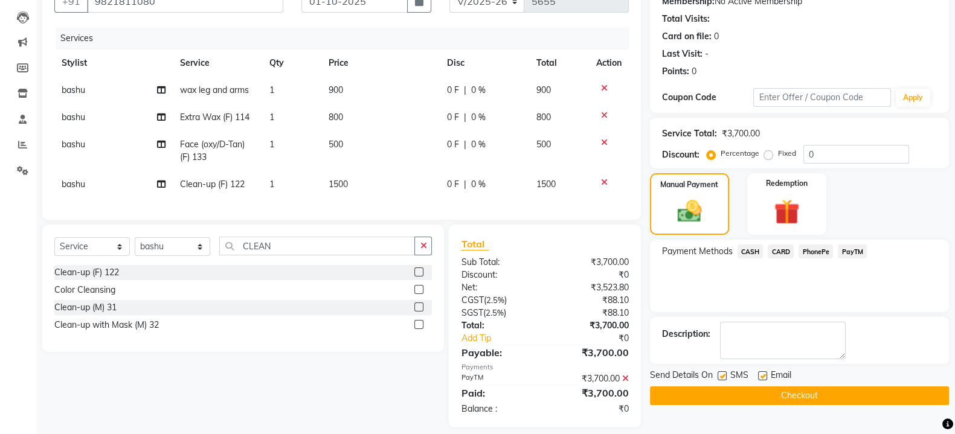
scroll to position [146, 0]
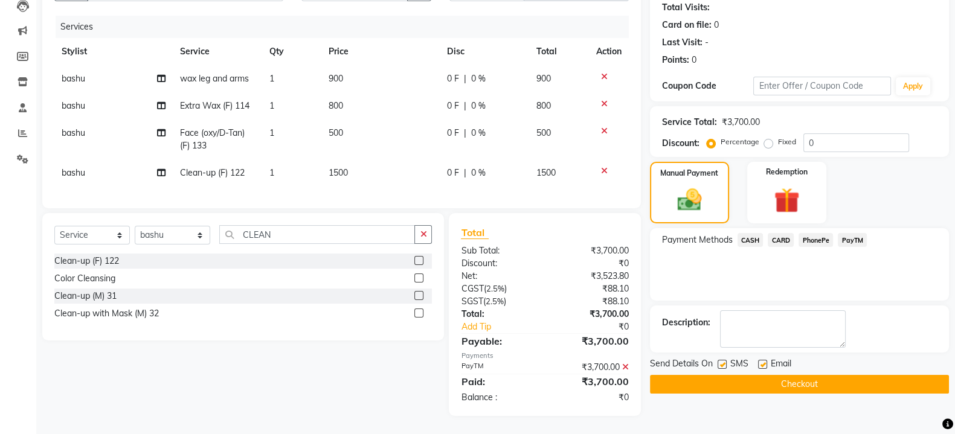
drag, startPoint x: 722, startPoint y: 350, endPoint x: 734, endPoint y: 356, distance: 13.8
click at [727, 358] on div "SMS" at bounding box center [738, 365] width 40 height 15
click at [721, 360] on label at bounding box center [722, 364] width 9 height 9
click at [721, 361] on input "checkbox" at bounding box center [722, 365] width 8 height 8
checkbox input "false"
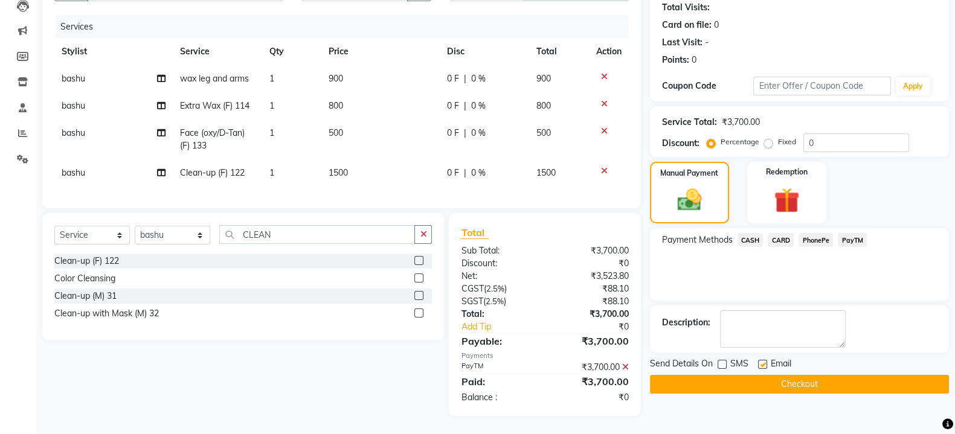
click at [762, 360] on label at bounding box center [762, 364] width 9 height 9
click at [762, 361] on input "checkbox" at bounding box center [762, 365] width 8 height 8
checkbox input "false"
click at [773, 375] on button "Checkout" at bounding box center [799, 384] width 299 height 19
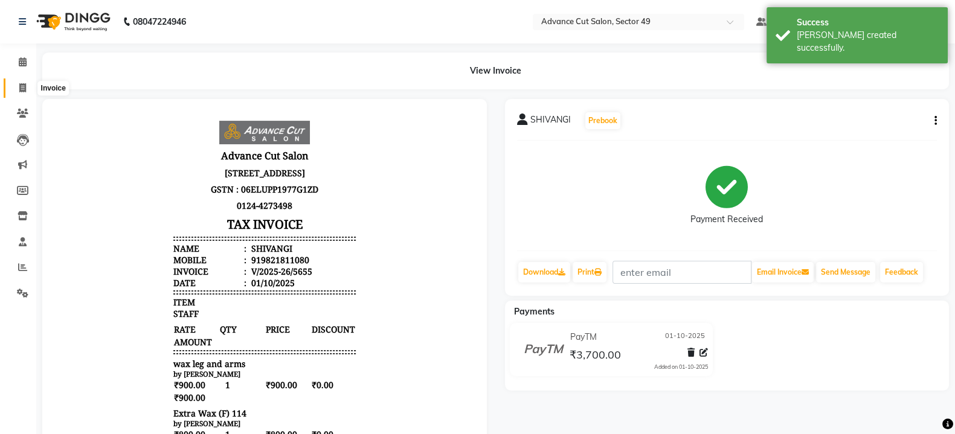
click at [22, 89] on icon at bounding box center [22, 87] width 7 height 9
select select "service"
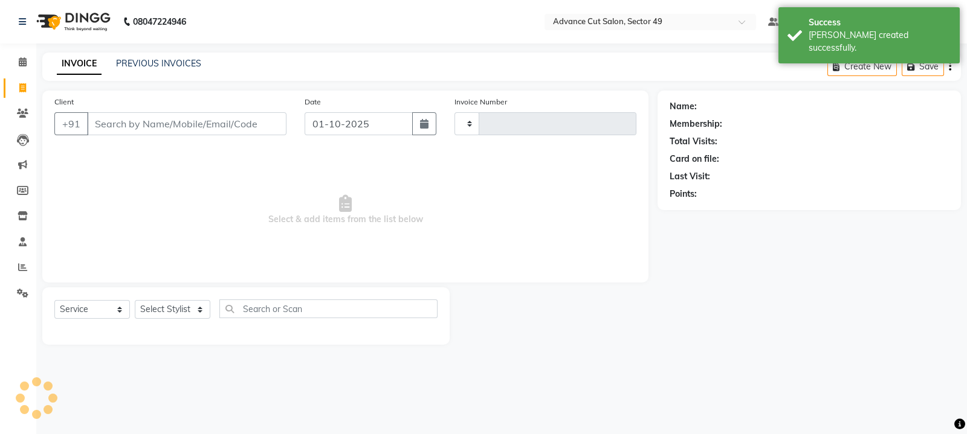
type input "5656"
select select "4616"
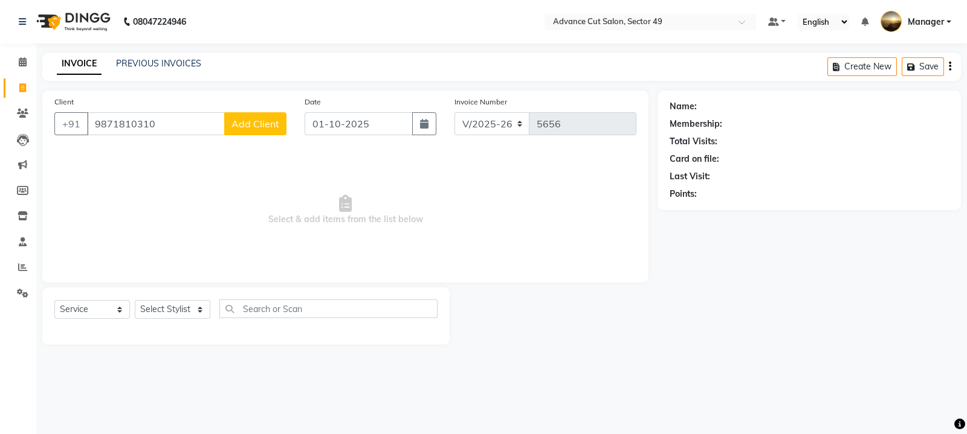
type input "9871810310"
click at [262, 122] on span "Add Client" at bounding box center [255, 124] width 48 height 12
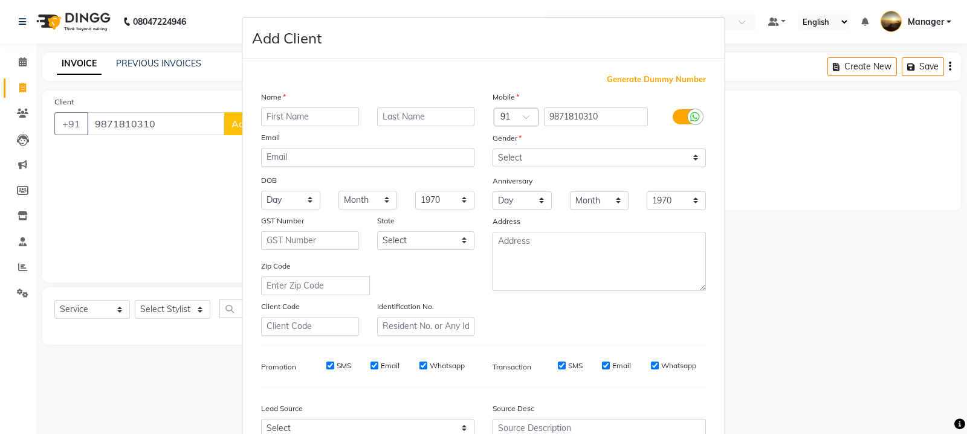
click at [296, 121] on input "text" at bounding box center [310, 117] width 98 height 19
type input "AJAY"
click at [521, 155] on select "Select Male Female Other Prefer Not To Say" at bounding box center [598, 158] width 213 height 19
select select "female"
click at [492, 149] on select "Select Male Female Other Prefer Not To Say" at bounding box center [598, 158] width 213 height 19
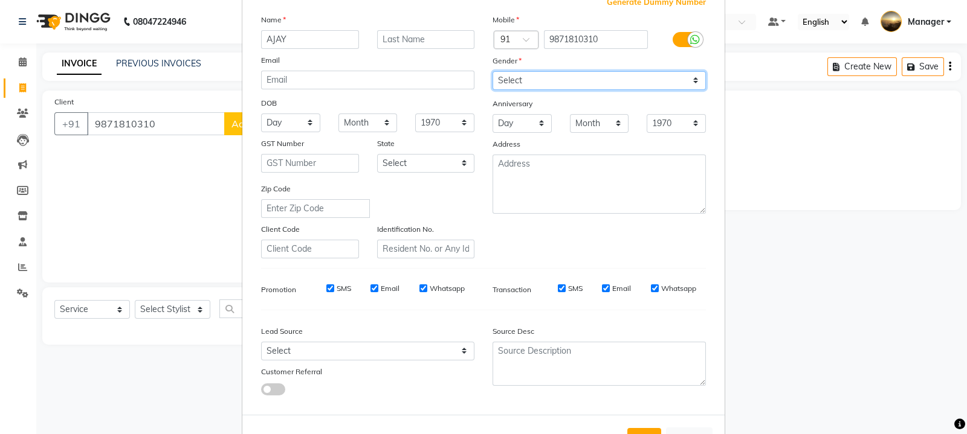
scroll to position [129, 0]
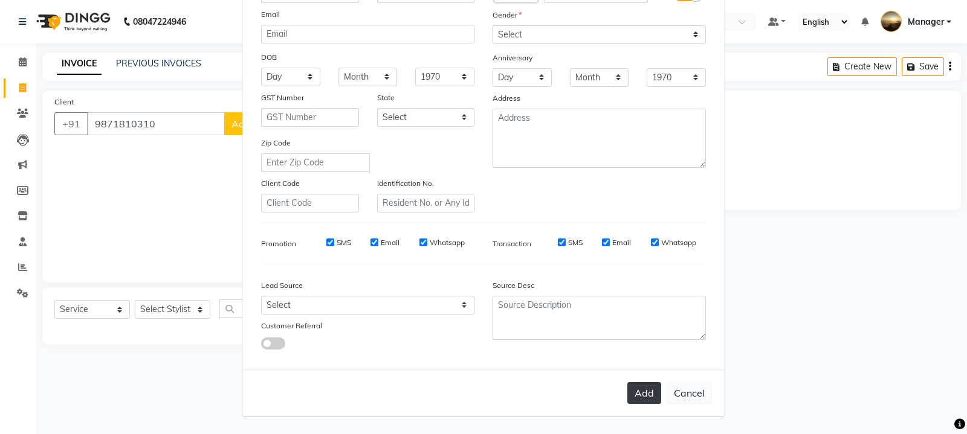
click at [633, 392] on button "Add" at bounding box center [644, 393] width 34 height 22
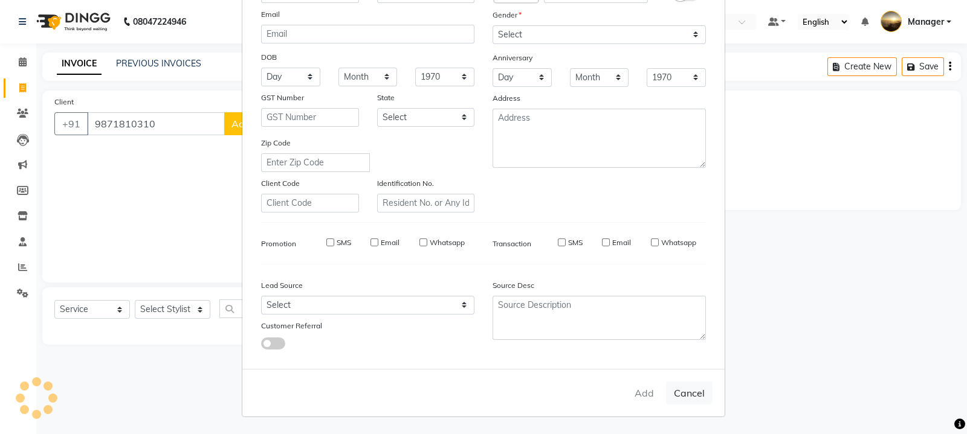
select select
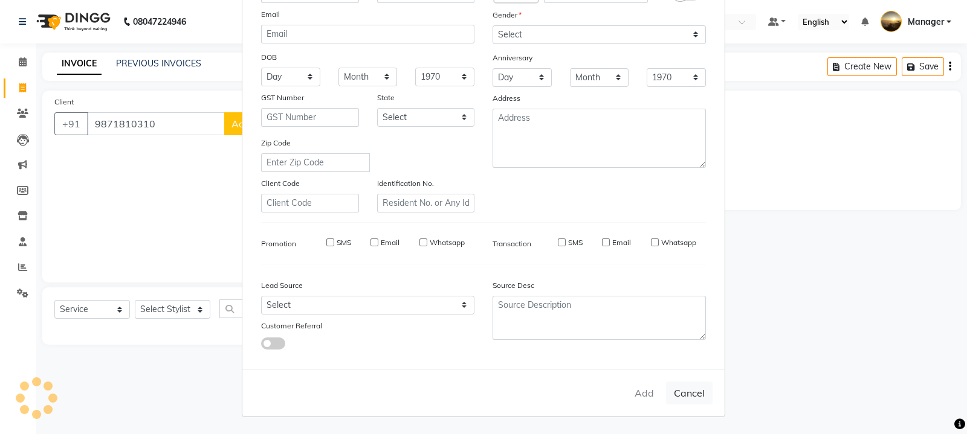
select select
checkbox input "false"
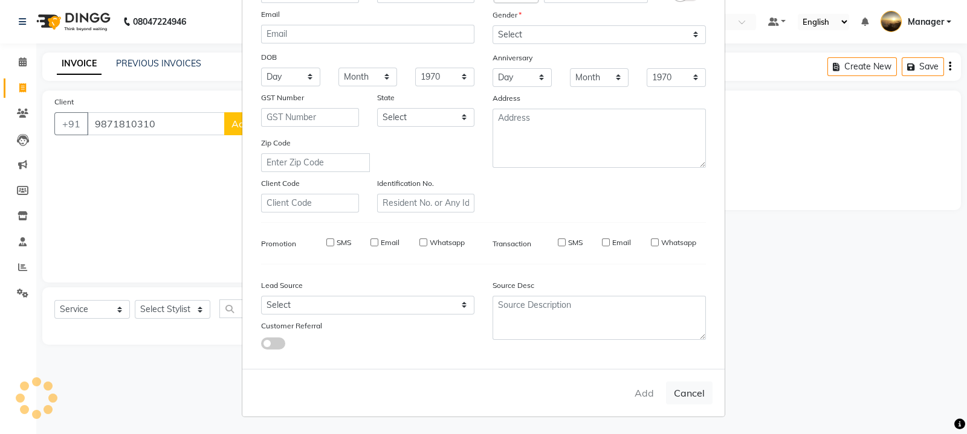
checkbox input "false"
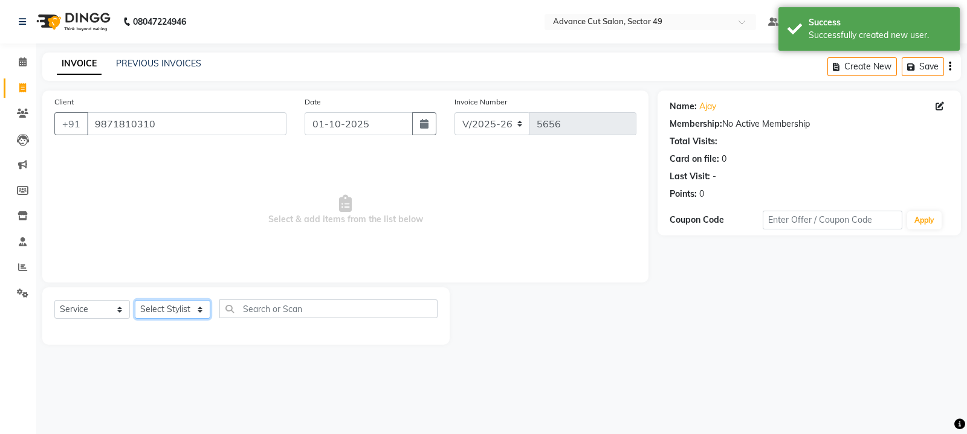
click at [182, 312] on select "Select Stylist aphy Aryan Banty bashu faizan hardeep khushi Manager Navi produc…" at bounding box center [173, 309] width 76 height 19
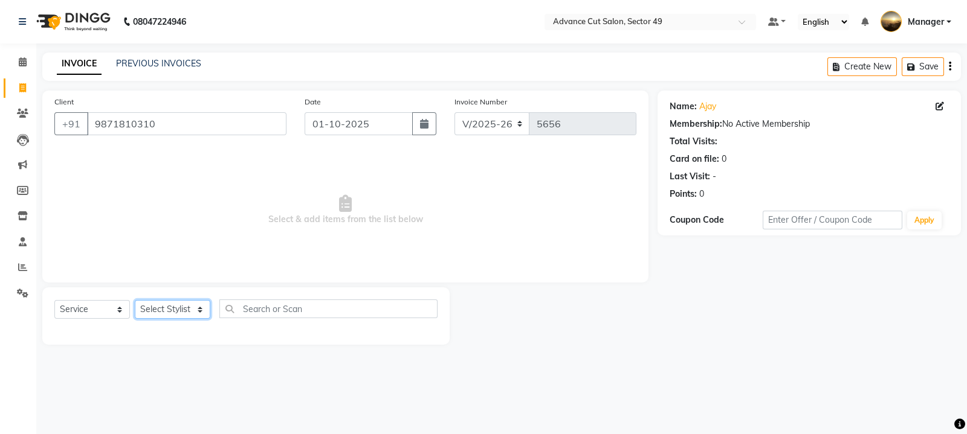
select select "66368"
click at [135, 301] on select "Select Stylist aphy Aryan Banty bashu faizan hardeep khushi Manager Navi produc…" at bounding box center [173, 309] width 76 height 19
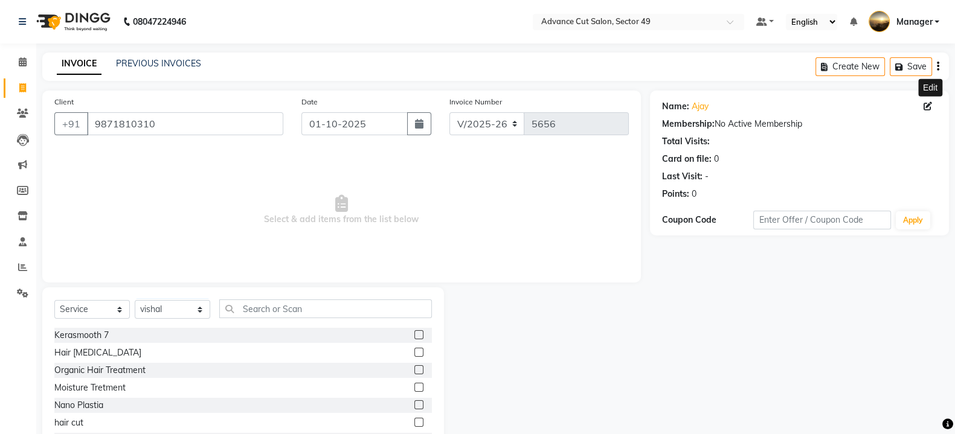
click at [924, 108] on icon at bounding box center [928, 106] width 8 height 8
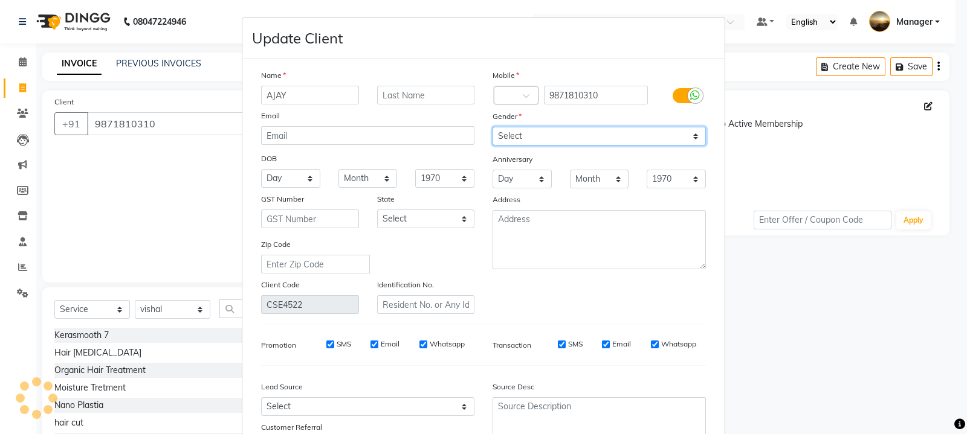
click at [536, 140] on select "Select Male Female Other Prefer Not To Say" at bounding box center [598, 136] width 213 height 19
select select "male"
click at [492, 127] on select "Select Male Female Other Prefer Not To Say" at bounding box center [598, 136] width 213 height 19
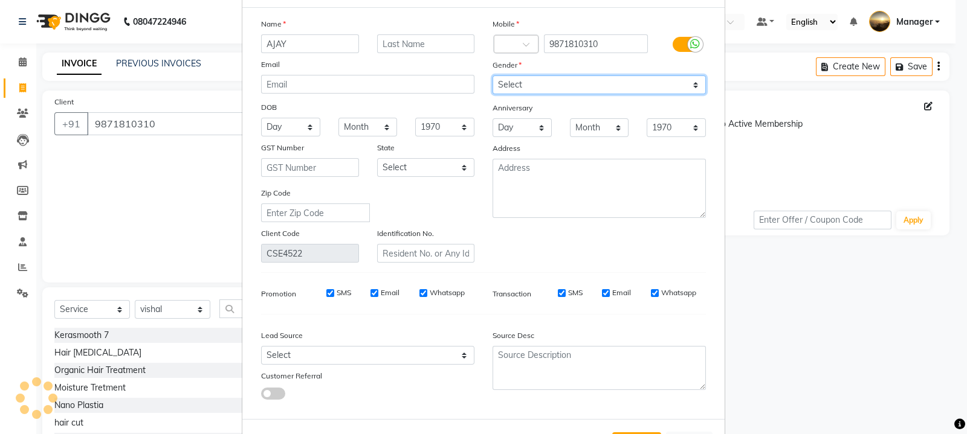
scroll to position [108, 0]
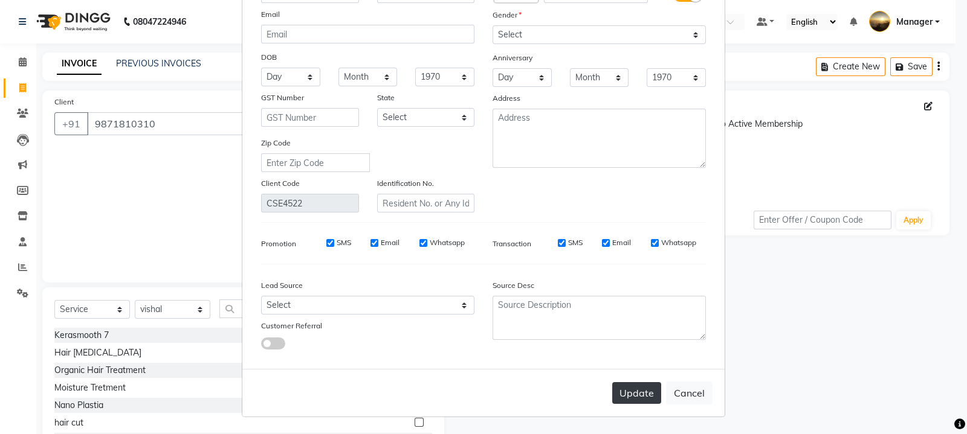
click at [636, 384] on button "Update" at bounding box center [636, 393] width 49 height 22
click at [631, 393] on div "Update Cancel" at bounding box center [483, 393] width 482 height 48
click at [626, 391] on div "Update Cancel" at bounding box center [483, 393] width 482 height 48
click at [684, 396] on button "Cancel" at bounding box center [689, 393] width 47 height 23
select select
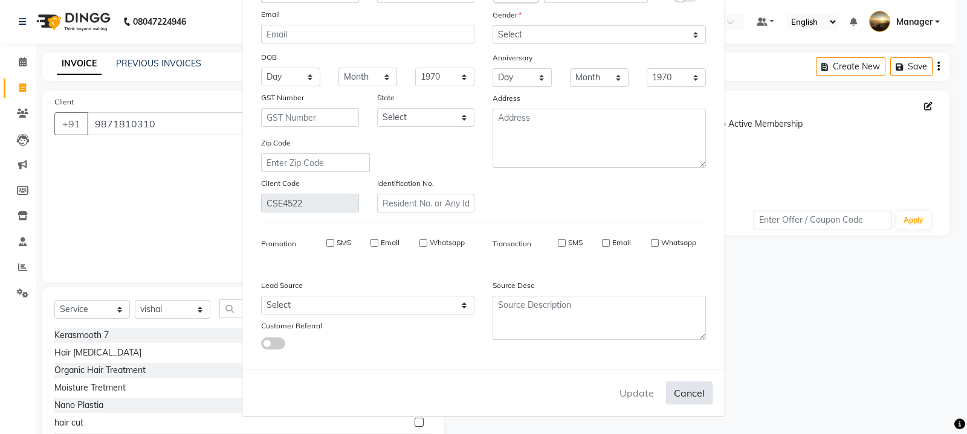
select select
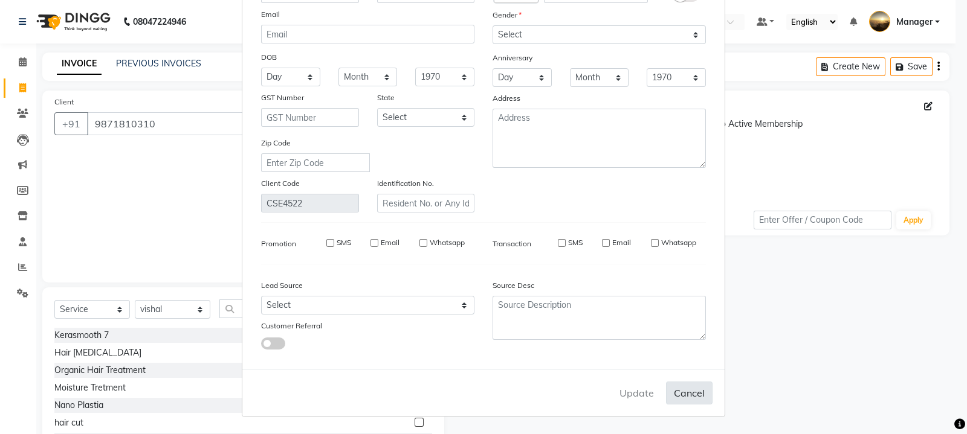
select select
checkbox input "false"
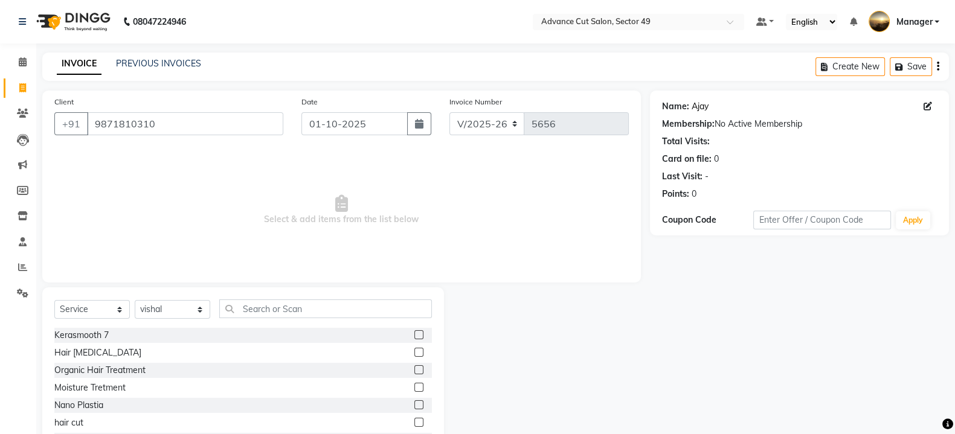
click at [699, 109] on link "Ajay" at bounding box center [700, 106] width 17 height 13
drag, startPoint x: 258, startPoint y: 309, endPoint x: 262, endPoint y: 300, distance: 10.6
click at [262, 300] on input "text" at bounding box center [325, 309] width 213 height 19
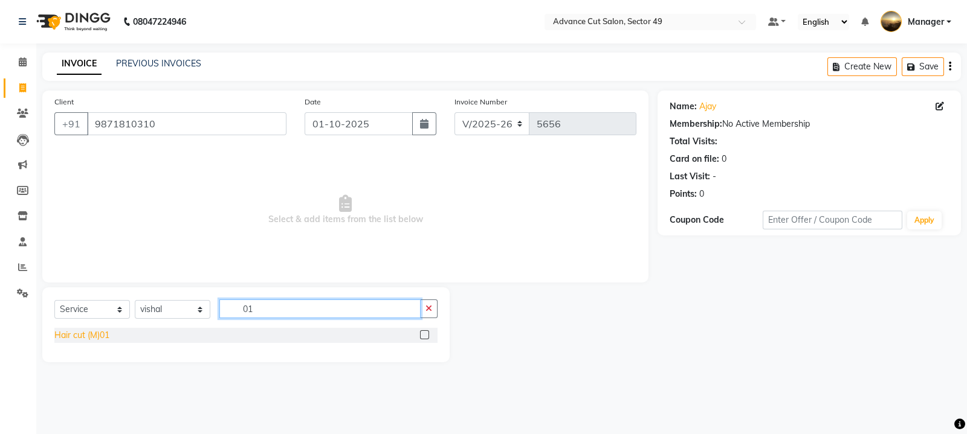
type input "01"
click at [80, 338] on div "Hair cut (M)01" at bounding box center [81, 335] width 55 height 13
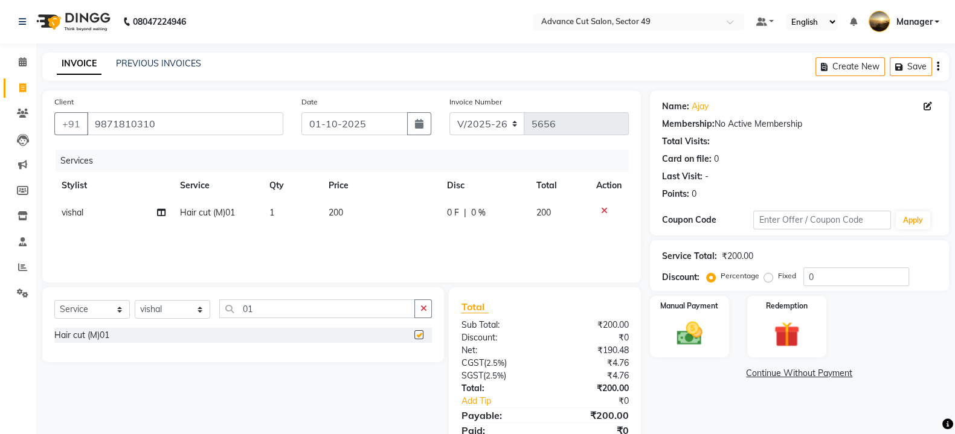
checkbox input "false"
click at [299, 315] on input "01" at bounding box center [317, 309] width 196 height 19
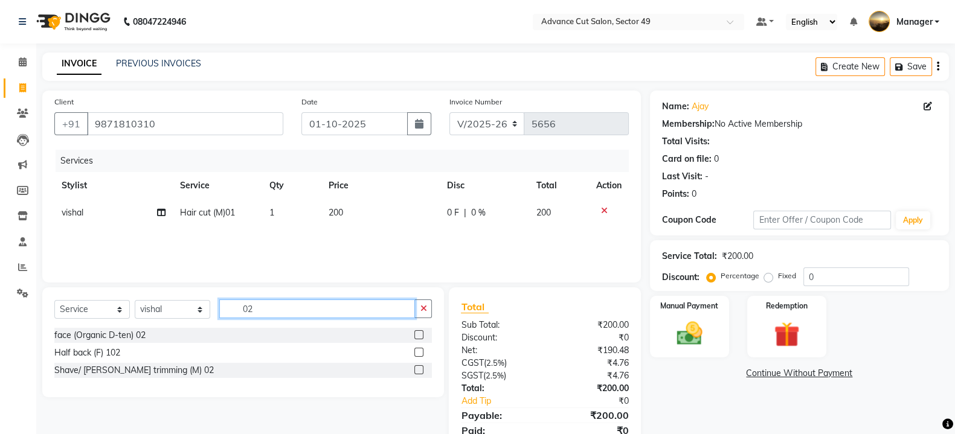
type input "02"
click at [158, 361] on div "face (Organic D-ten) 02 Half back (F) 102 Shave/ Beard trimming (M) 02" at bounding box center [243, 354] width 378 height 53
click at [163, 369] on div "Shave/ Beard trimming (M) 02" at bounding box center [133, 370] width 159 height 13
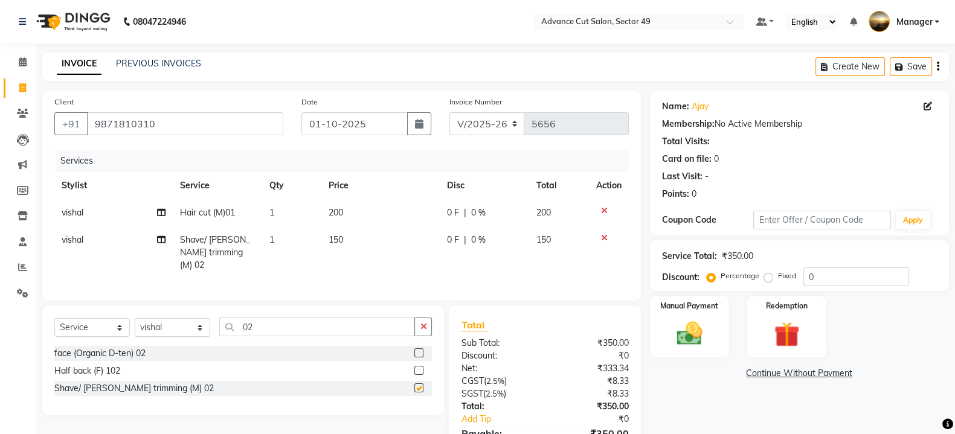
checkbox input "false"
click at [257, 323] on input "02" at bounding box center [317, 327] width 196 height 19
type input "0"
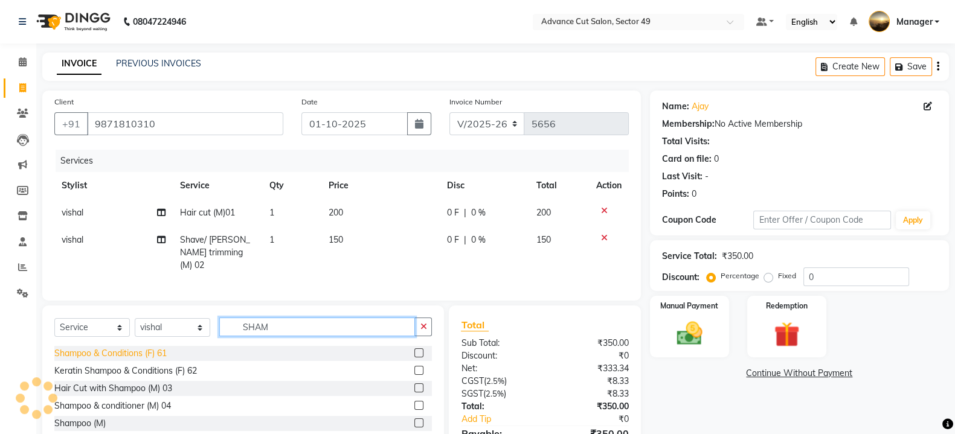
type input "SHAM"
click at [161, 348] on div "Shampoo & Conditions (F) 61" at bounding box center [110, 353] width 112 height 13
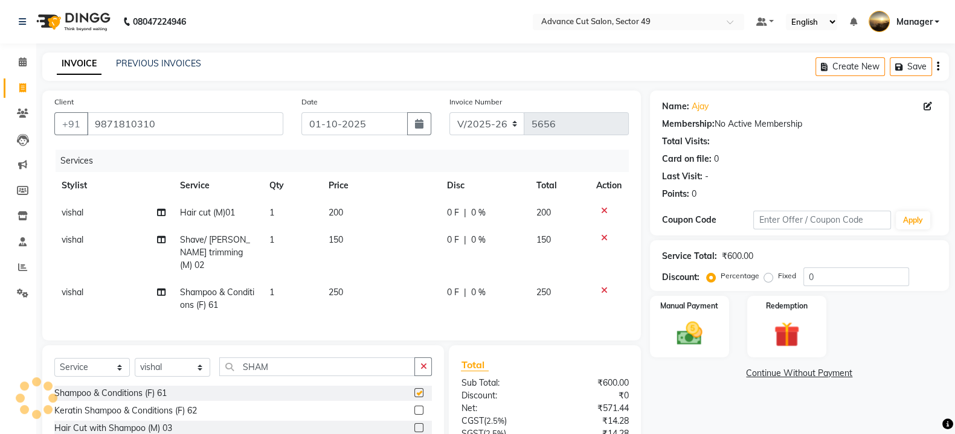
checkbox input "false"
click at [314, 367] on input "SHAM" at bounding box center [317, 367] width 196 height 19
type input "S"
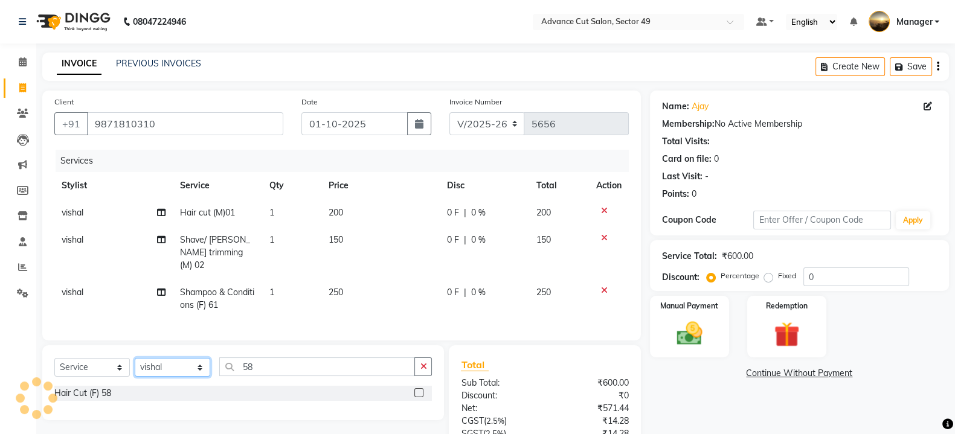
click at [175, 369] on select "Select Stylist aphy Aryan Banty bashu faizan hardeep khushi Manager Navi produc…" at bounding box center [173, 367] width 76 height 19
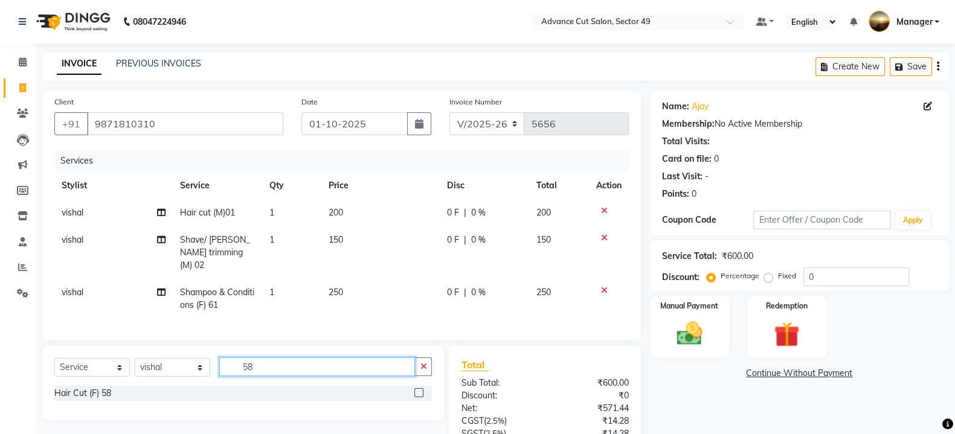
click at [299, 367] on input "58" at bounding box center [317, 367] width 196 height 19
type input "5"
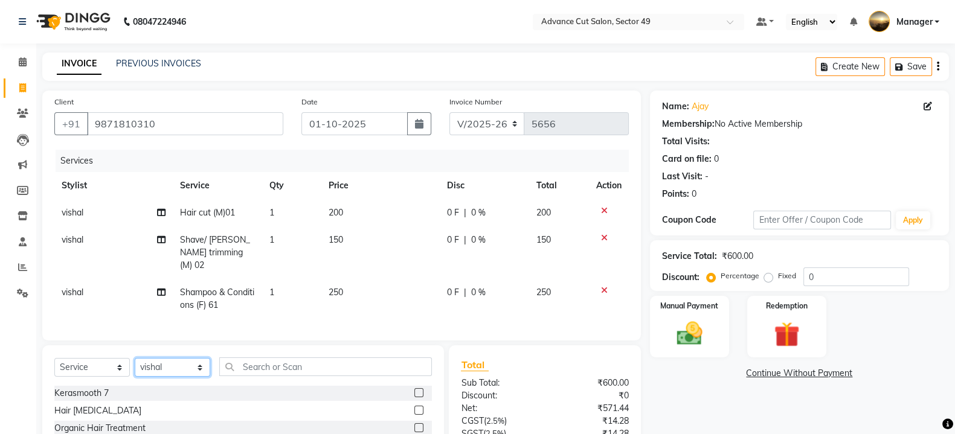
click at [172, 367] on select "Select Stylist aphy Aryan Banty bashu faizan hardeep khushi Manager Navi produc…" at bounding box center [173, 367] width 76 height 19
select select "85443"
click at [135, 358] on select "Select Stylist aphy Aryan Banty bashu faizan hardeep khushi Manager Navi produc…" at bounding box center [173, 367] width 76 height 19
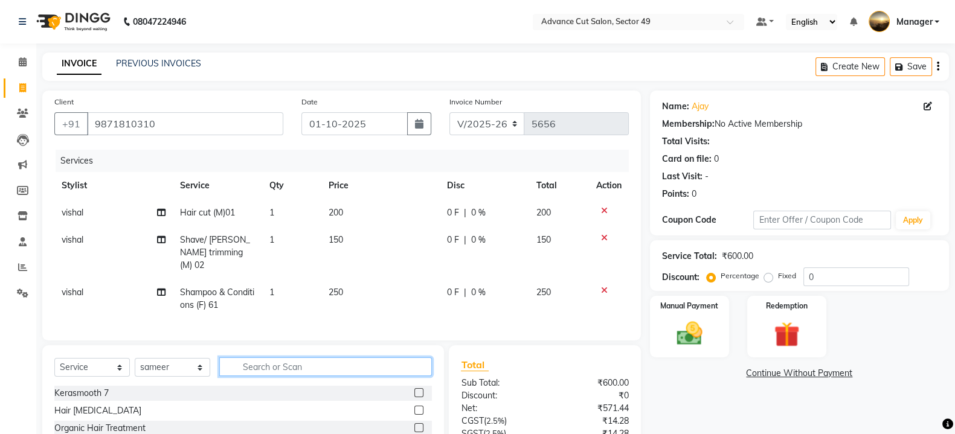
click at [293, 364] on input "text" at bounding box center [325, 367] width 213 height 19
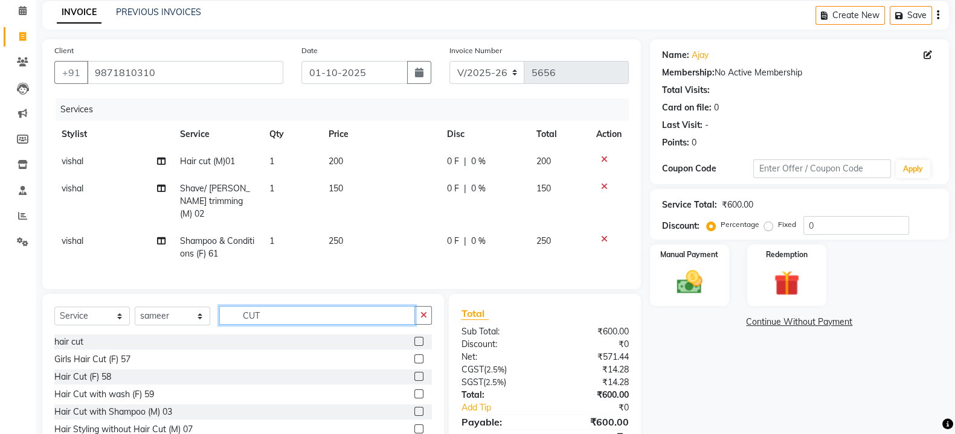
scroll to position [75, 0]
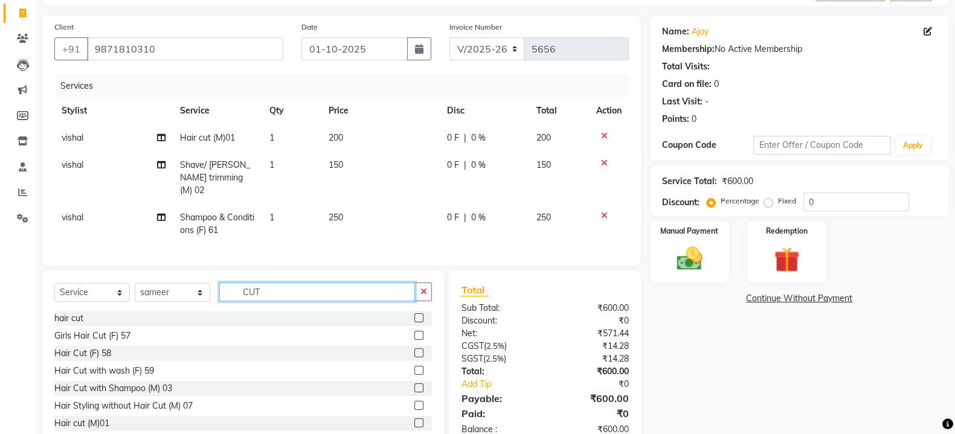
type input "CUT"
click at [414, 384] on label at bounding box center [418, 388] width 9 height 9
click at [414, 385] on input "checkbox" at bounding box center [418, 389] width 8 height 8
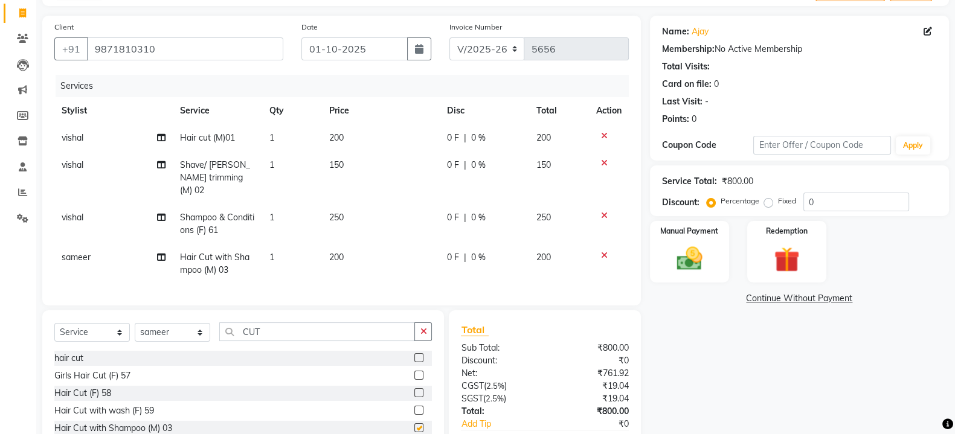
checkbox input "false"
click at [372, 244] on td "200" at bounding box center [381, 264] width 118 height 40
select select "85443"
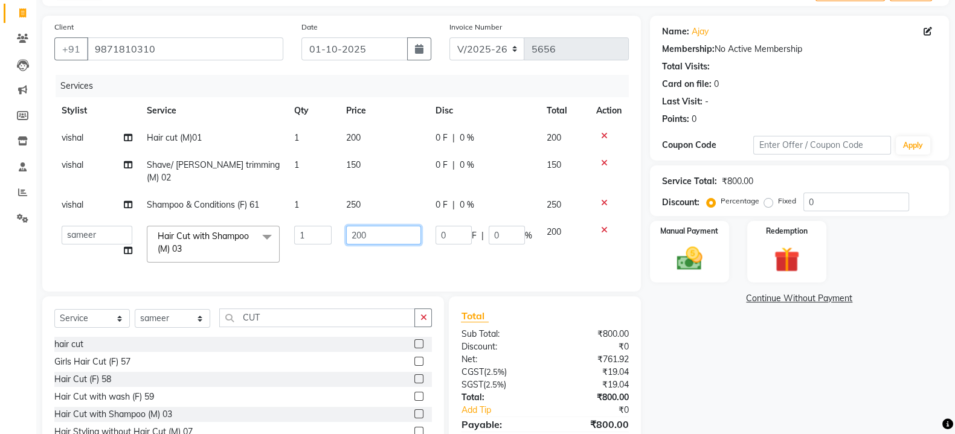
drag, startPoint x: 402, startPoint y: 216, endPoint x: 405, endPoint y: 225, distance: 9.6
click at [405, 226] on input "200" at bounding box center [384, 235] width 76 height 19
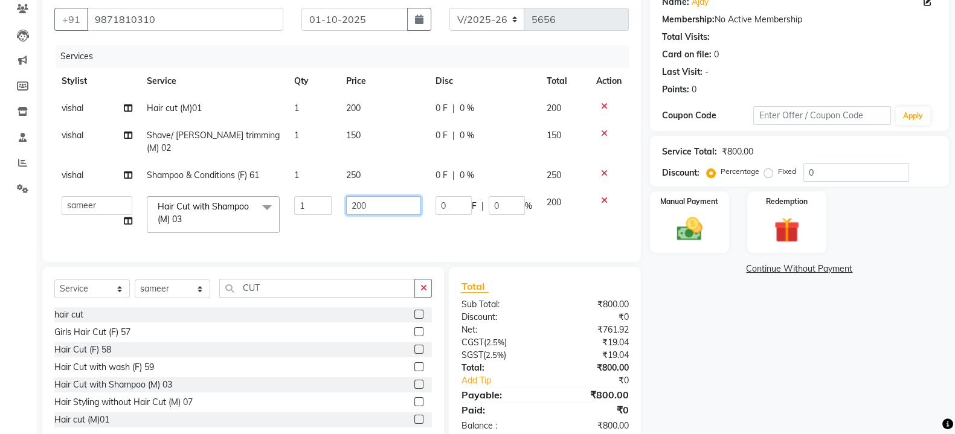
scroll to position [132, 0]
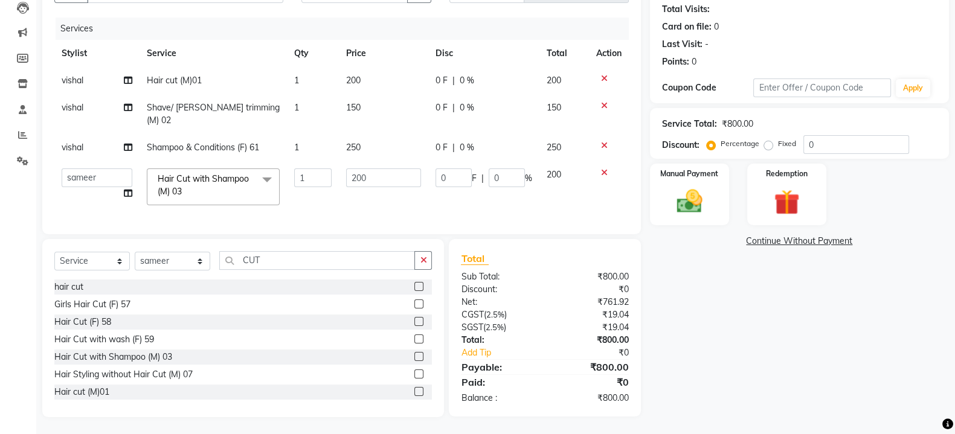
click at [410, 358] on div "hair cut Girls Hair Cut (F) 57 Hair Cut (F) 58 Hair Cut with wash (F) 59 Hair C…" at bounding box center [243, 340] width 378 height 121
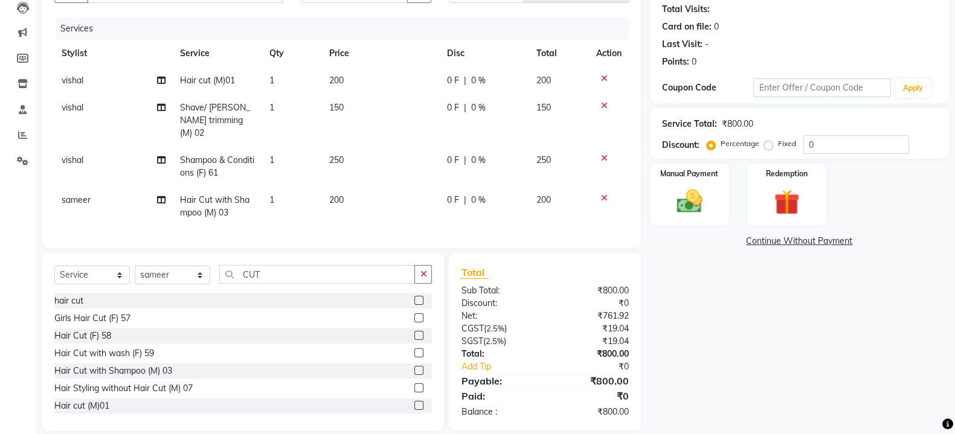
click at [359, 189] on td "200" at bounding box center [381, 207] width 118 height 40
select select "85443"
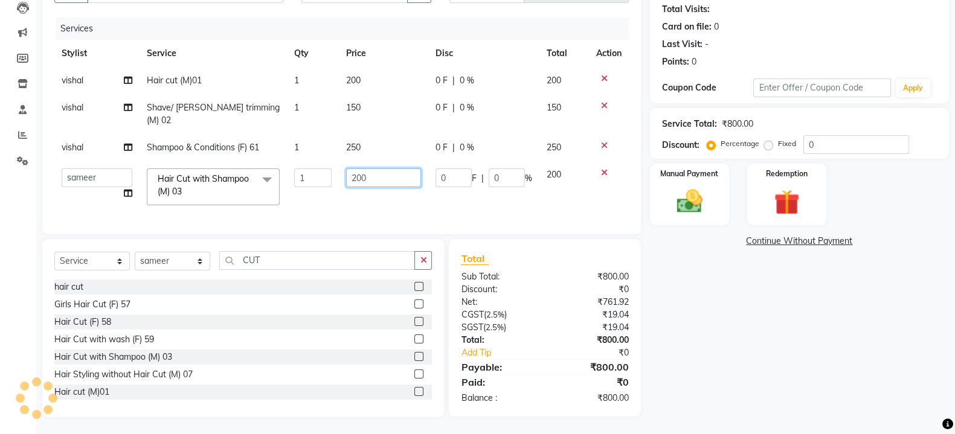
click at [390, 169] on input "200" at bounding box center [384, 178] width 76 height 19
type input "2"
type input "500"
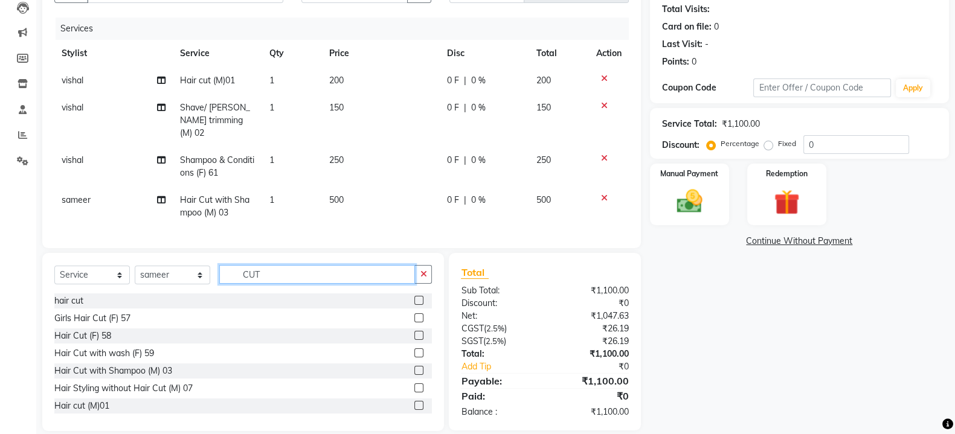
click at [332, 261] on div "Select Service Product Membership Package Voucher Prepaid Gift Card Select Styl…" at bounding box center [243, 342] width 402 height 178
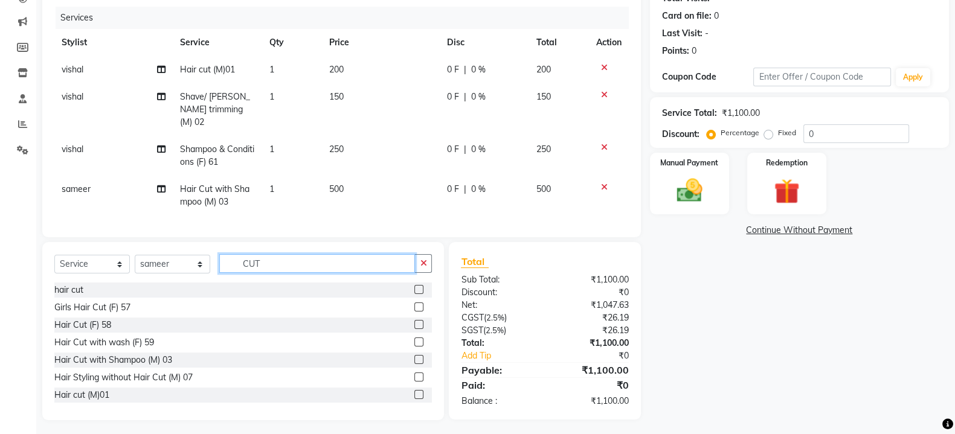
scroll to position [146, 0]
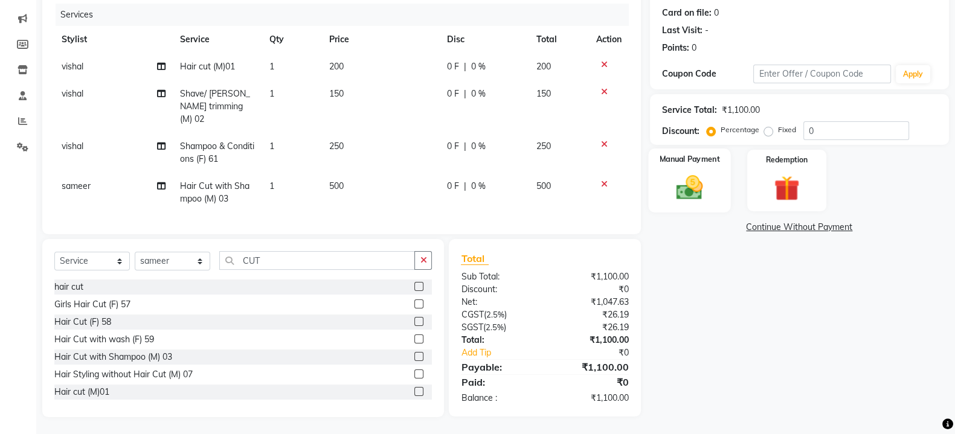
click at [675, 180] on img at bounding box center [689, 187] width 43 height 30
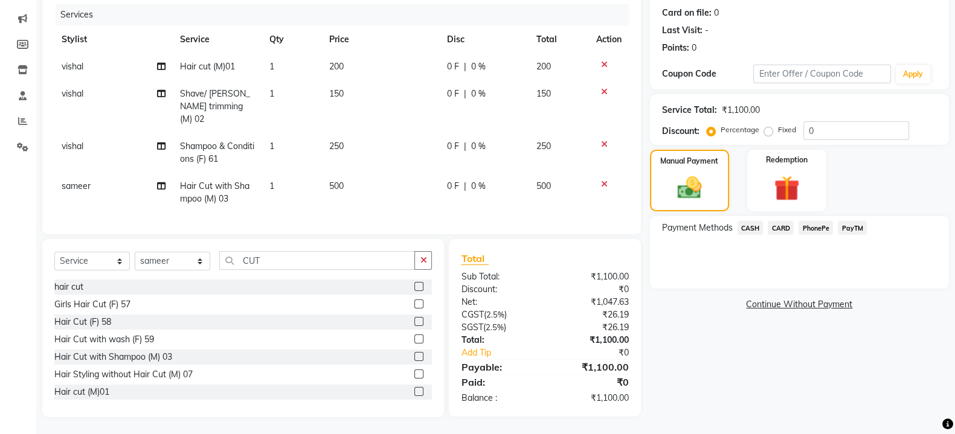
click at [852, 224] on span "PayTM" at bounding box center [852, 228] width 29 height 14
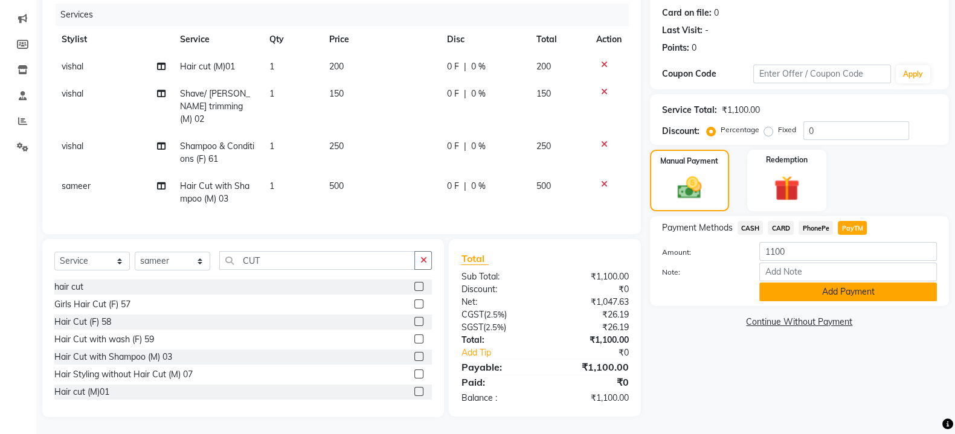
click at [849, 297] on button "Add Payment" at bounding box center [848, 292] width 178 height 19
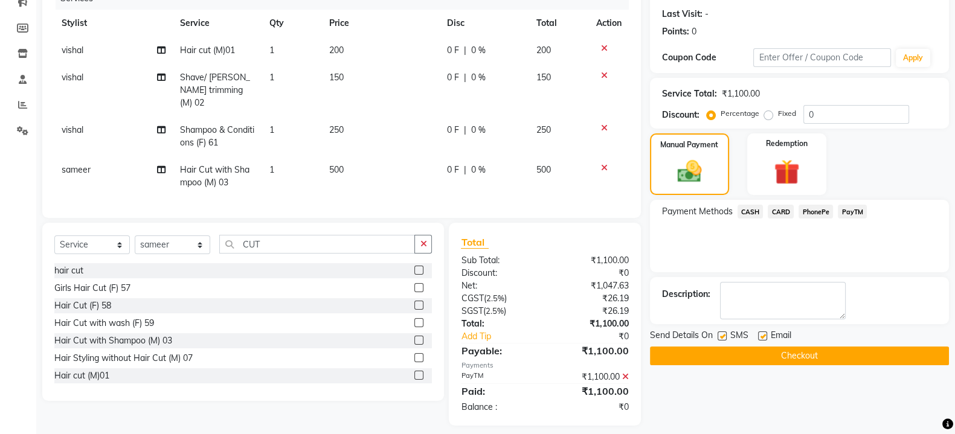
scroll to position [171, 0]
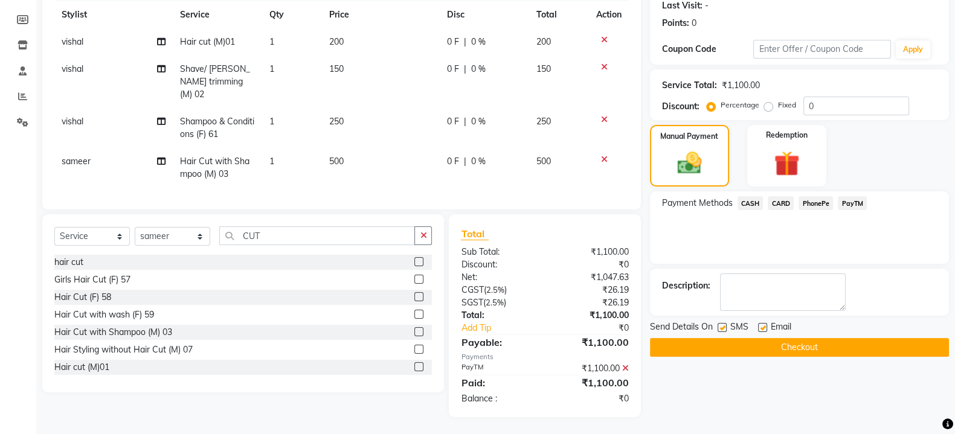
click at [832, 343] on button "Checkout" at bounding box center [799, 347] width 299 height 19
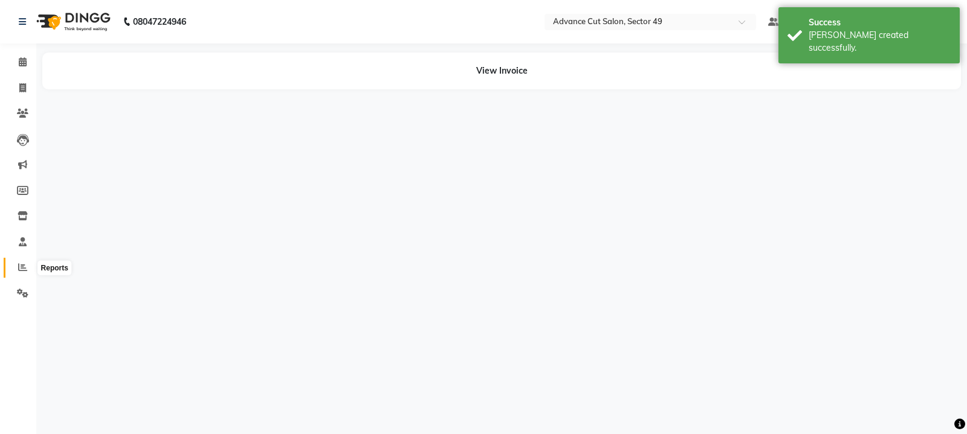
drag, startPoint x: 19, startPoint y: 266, endPoint x: 19, endPoint y: 252, distance: 13.9
click at [18, 264] on icon at bounding box center [22, 267] width 9 height 9
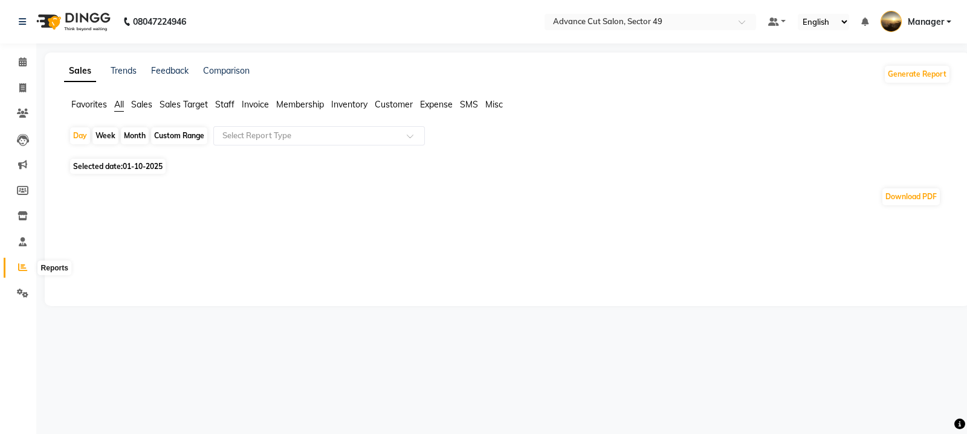
click at [23, 269] on icon at bounding box center [22, 267] width 9 height 9
click at [27, 85] on span at bounding box center [22, 89] width 21 height 14
select select "service"
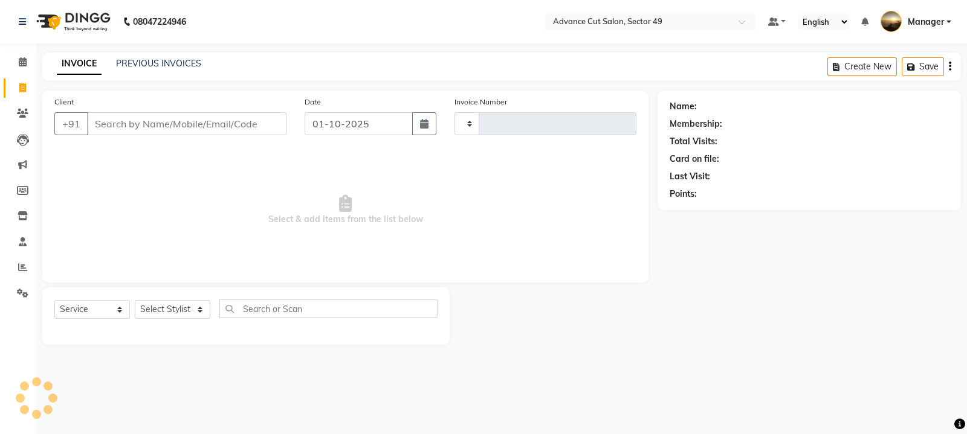
type input "5657"
select select "4616"
click at [21, 267] on icon at bounding box center [22, 267] width 9 height 9
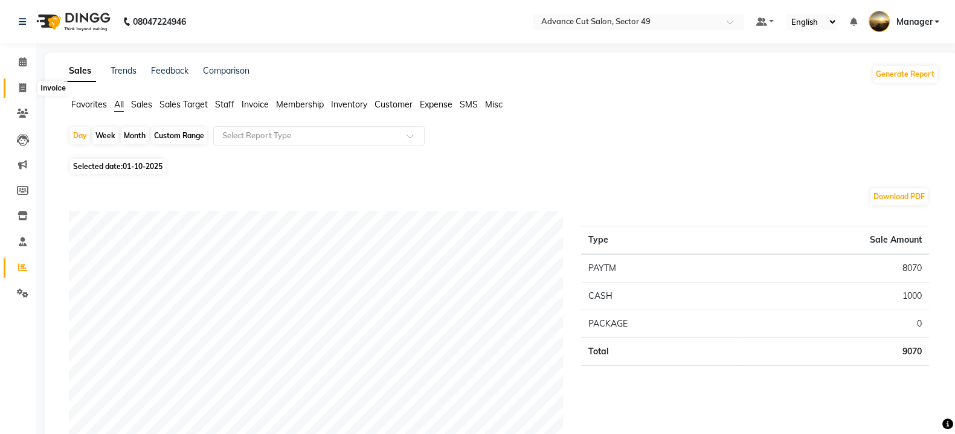
click at [21, 88] on icon at bounding box center [22, 87] width 7 height 9
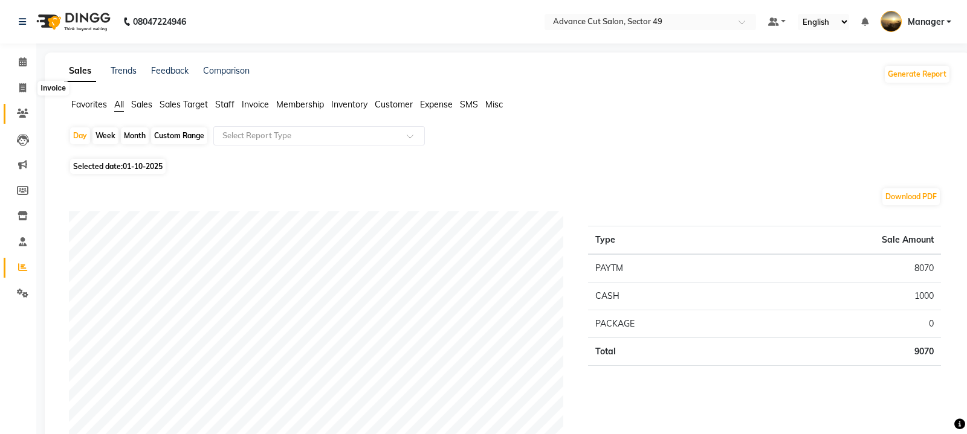
select select "4616"
select select "service"
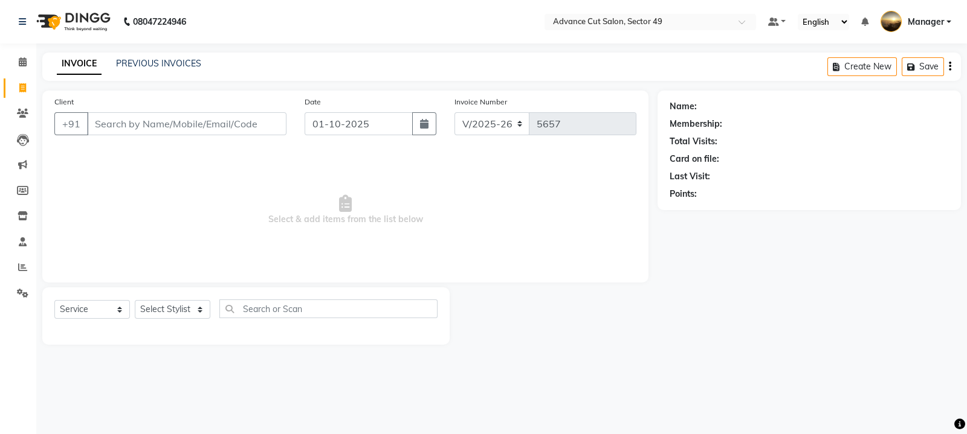
click at [131, 127] on input "Client" at bounding box center [186, 123] width 199 height 23
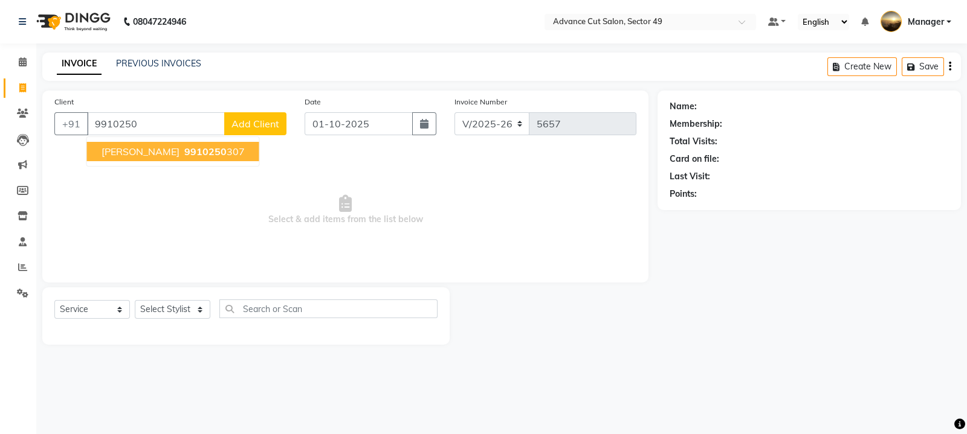
click at [155, 149] on span "archana murari" at bounding box center [140, 152] width 78 height 12
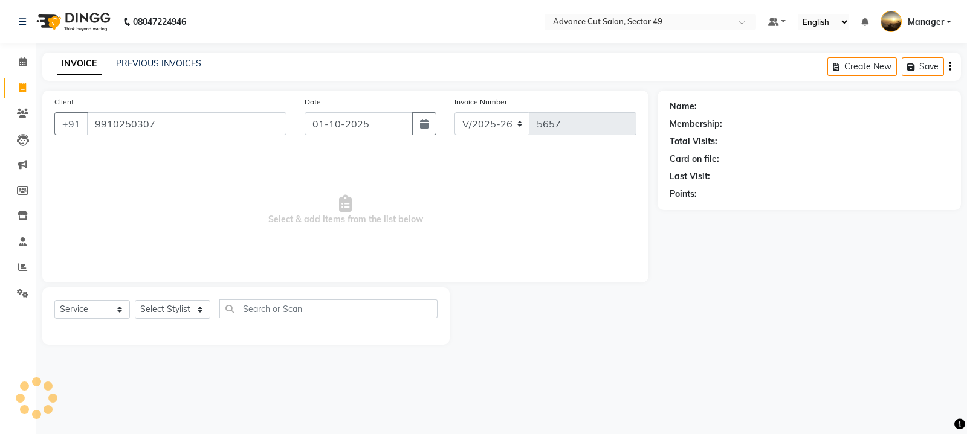
type input "9910250307"
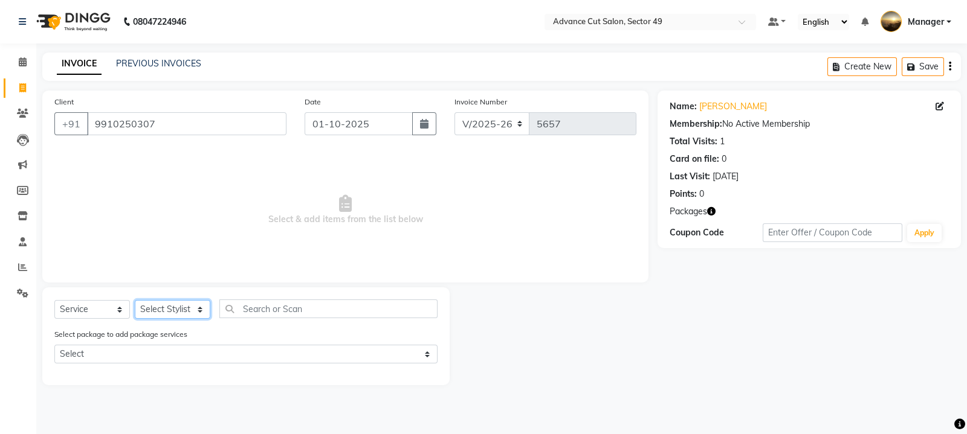
click at [170, 317] on select "Select Stylist aphy Aryan Banty bashu faizan hardeep khushi Manager Navi produc…" at bounding box center [173, 309] width 76 height 19
select select "85443"
click at [135, 301] on select "Select Stylist aphy Aryan Banty bashu faizan hardeep khushi Manager Navi produc…" at bounding box center [173, 309] width 76 height 19
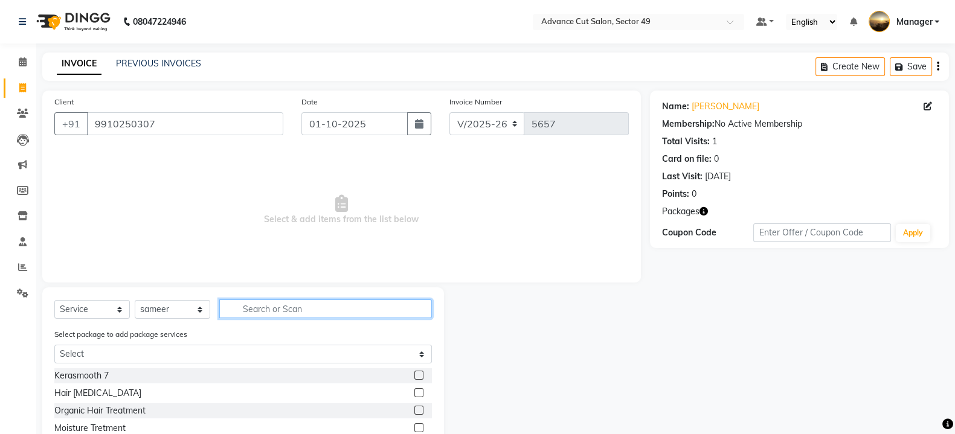
click at [262, 306] on input "text" at bounding box center [325, 309] width 213 height 19
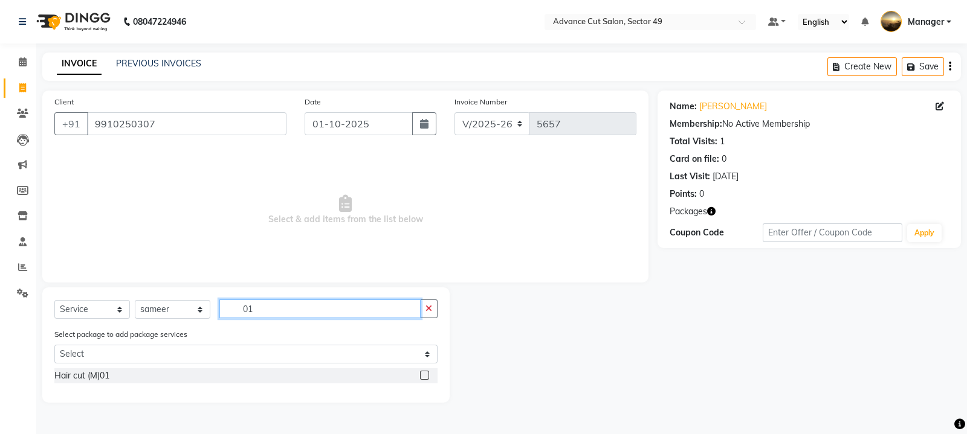
type input "01"
click at [422, 381] on div at bounding box center [424, 377] width 8 height 13
click at [427, 378] on label at bounding box center [424, 375] width 9 height 9
click at [427, 378] on input "checkbox" at bounding box center [424, 376] width 8 height 8
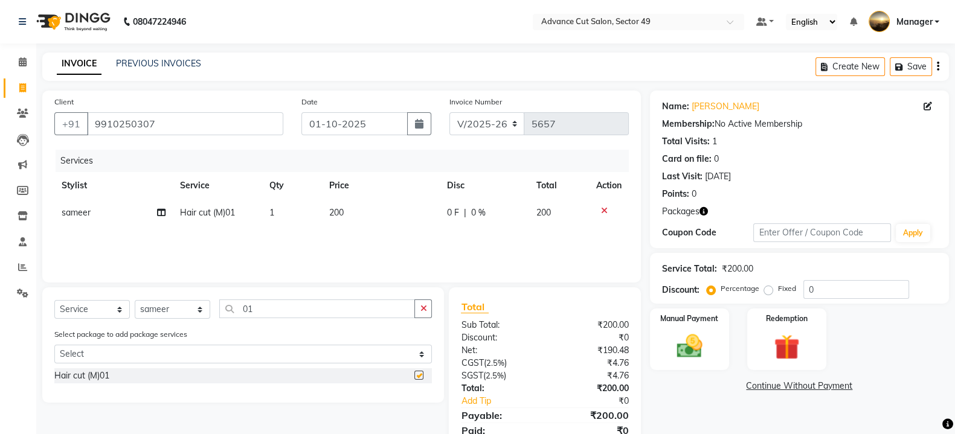
checkbox input "false"
click at [779, 346] on img at bounding box center [786, 347] width 43 height 33
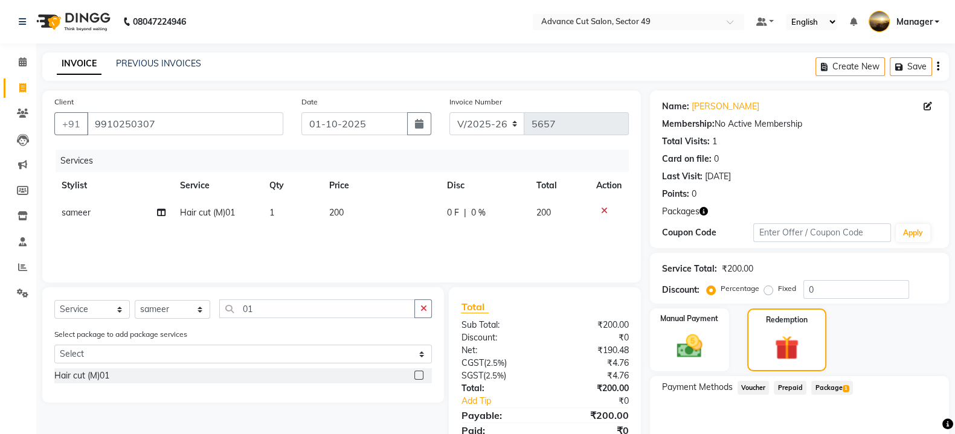
click at [832, 386] on span "Package 1" at bounding box center [832, 388] width 42 height 14
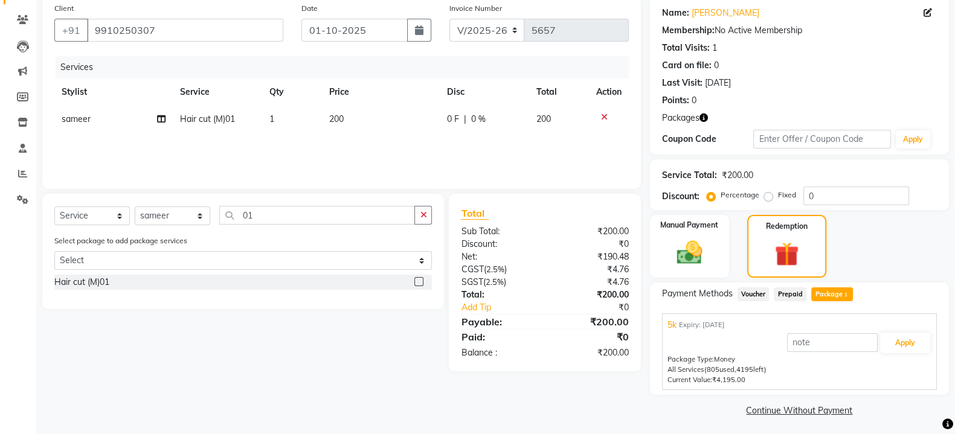
scroll to position [97, 0]
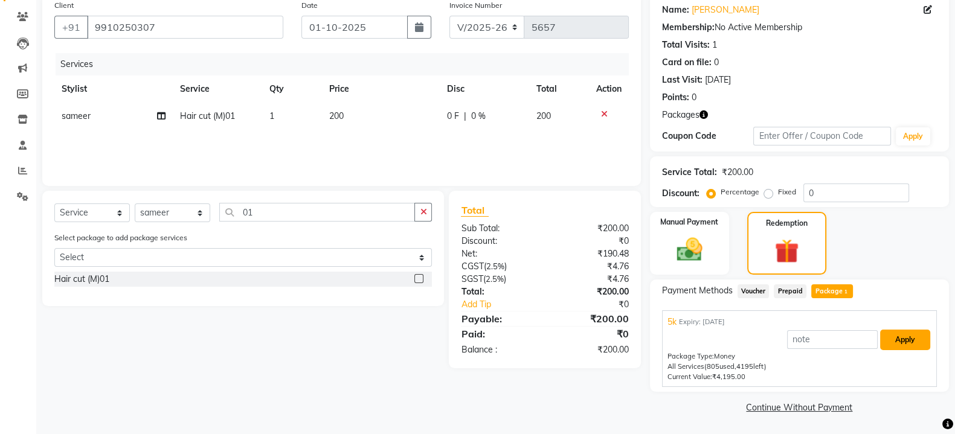
click at [906, 336] on button "Apply" at bounding box center [905, 340] width 50 height 21
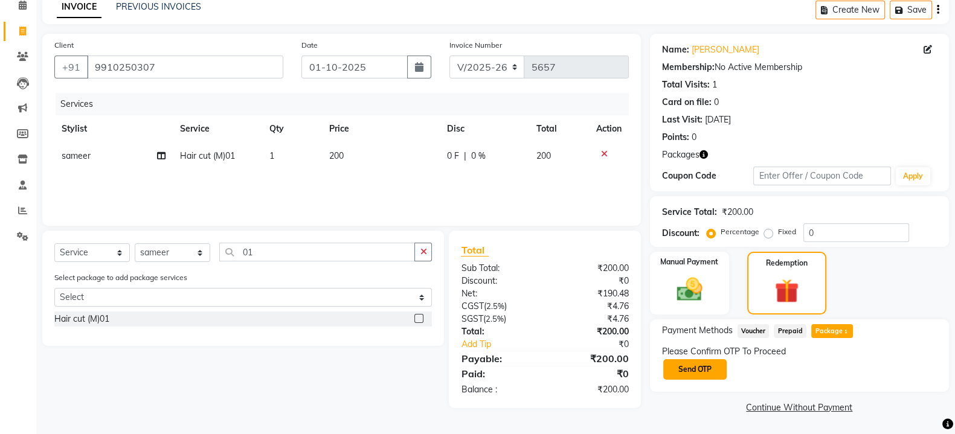
click at [708, 372] on button "Send OTP" at bounding box center [694, 369] width 63 height 21
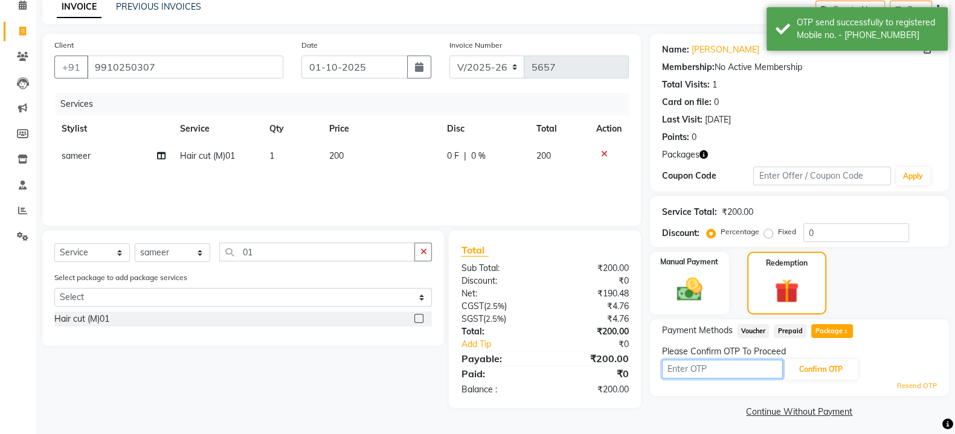
click at [707, 372] on input "text" at bounding box center [722, 369] width 121 height 19
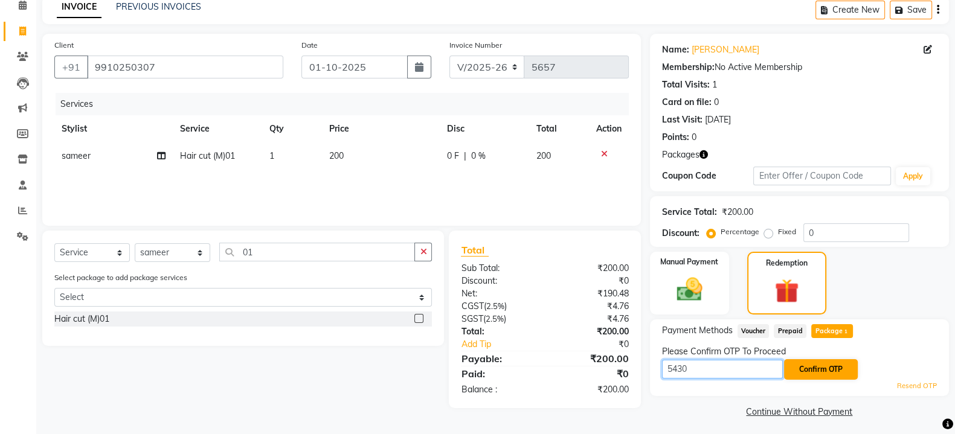
type input "5430"
drag, startPoint x: 825, startPoint y: 362, endPoint x: 835, endPoint y: 373, distance: 14.1
click at [826, 362] on button "Confirm OTP" at bounding box center [821, 369] width 74 height 21
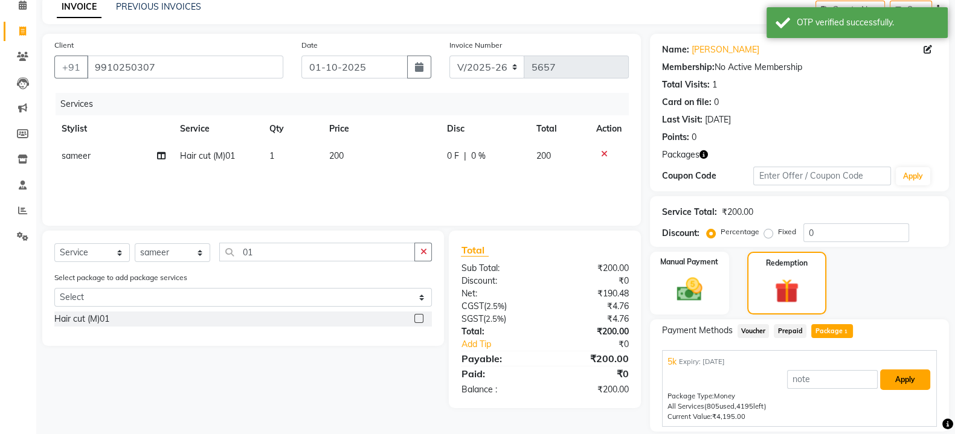
click at [894, 382] on button "Apply" at bounding box center [905, 380] width 50 height 21
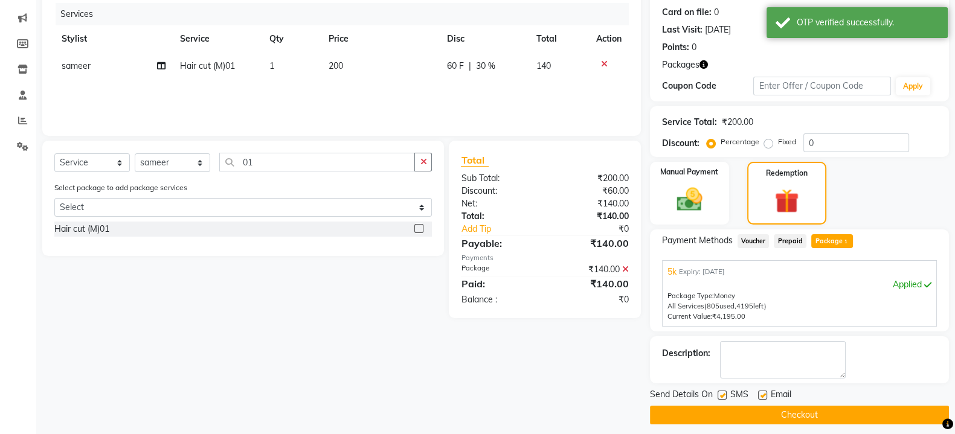
scroll to position [154, 0]
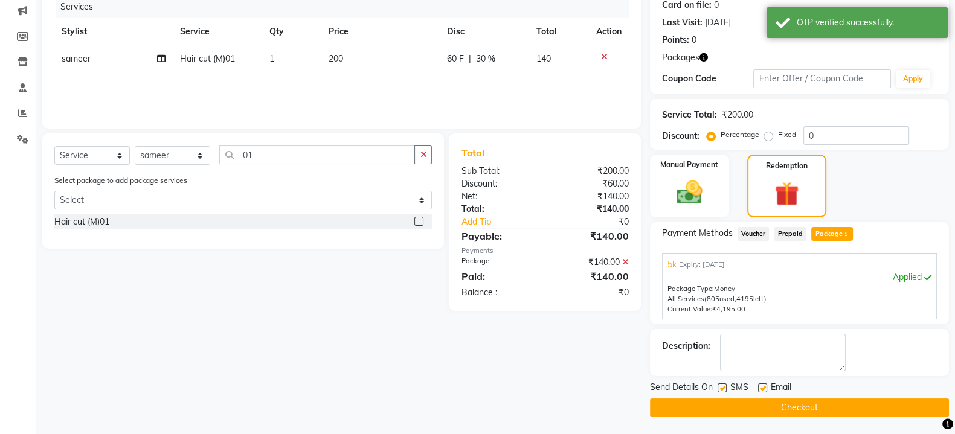
click at [854, 404] on button "Checkout" at bounding box center [799, 408] width 299 height 19
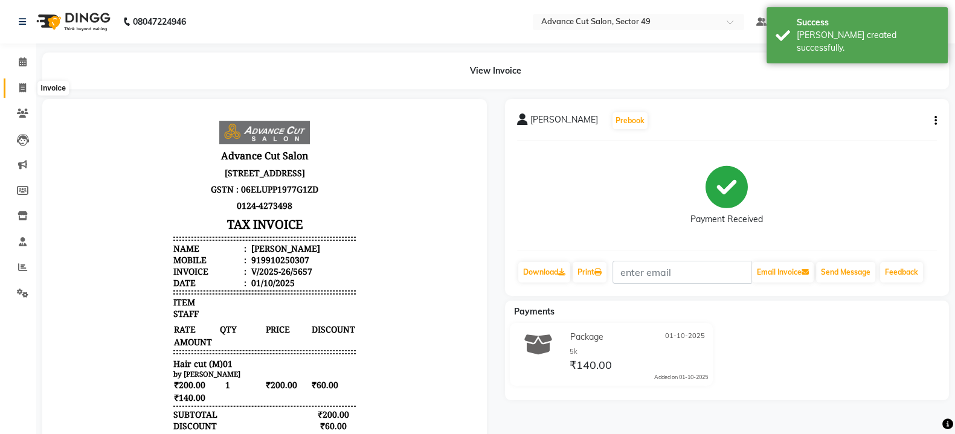
click at [20, 89] on icon at bounding box center [22, 87] width 7 height 9
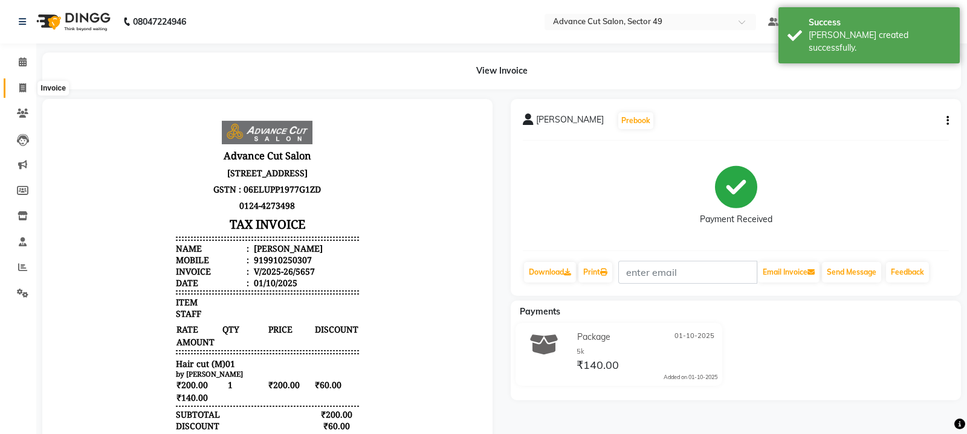
select select "4616"
select select "service"
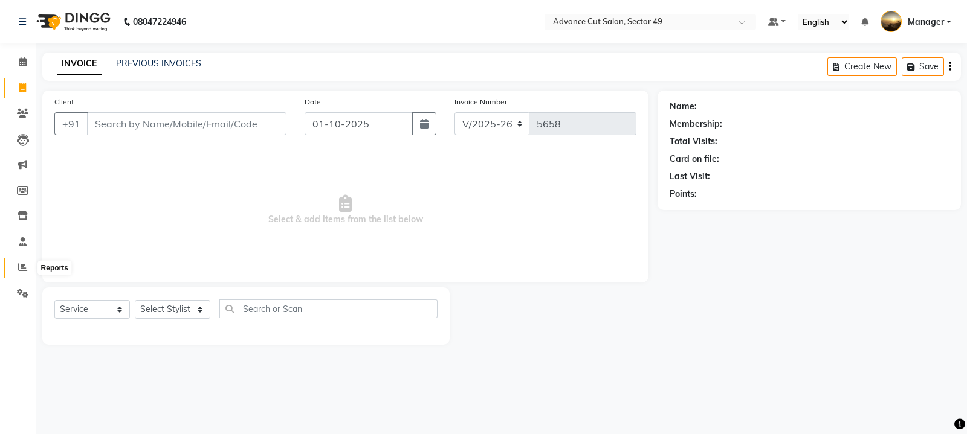
click at [24, 267] on icon at bounding box center [22, 267] width 9 height 9
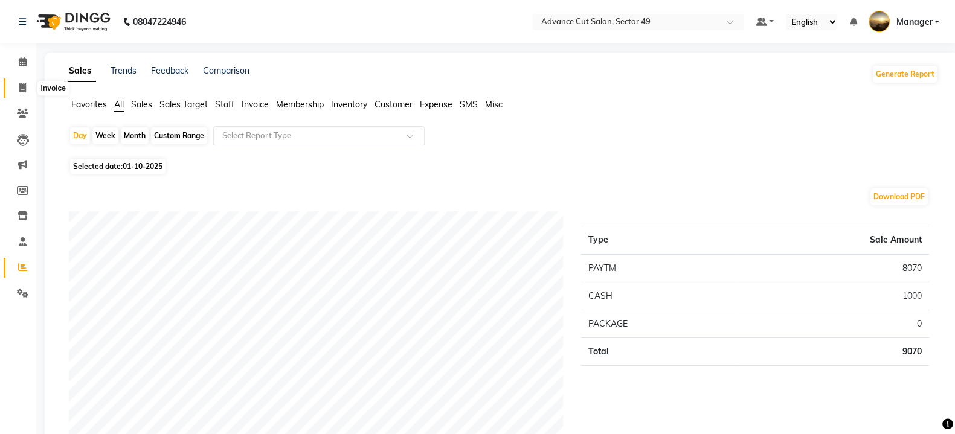
click at [21, 89] on icon at bounding box center [22, 87] width 7 height 9
select select "service"
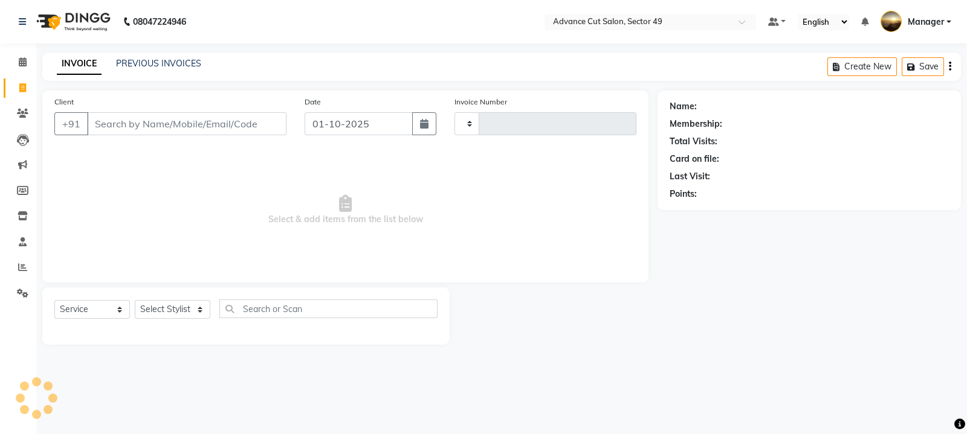
type input "5658"
select select "4616"
click at [172, 125] on input "Client" at bounding box center [186, 123] width 199 height 23
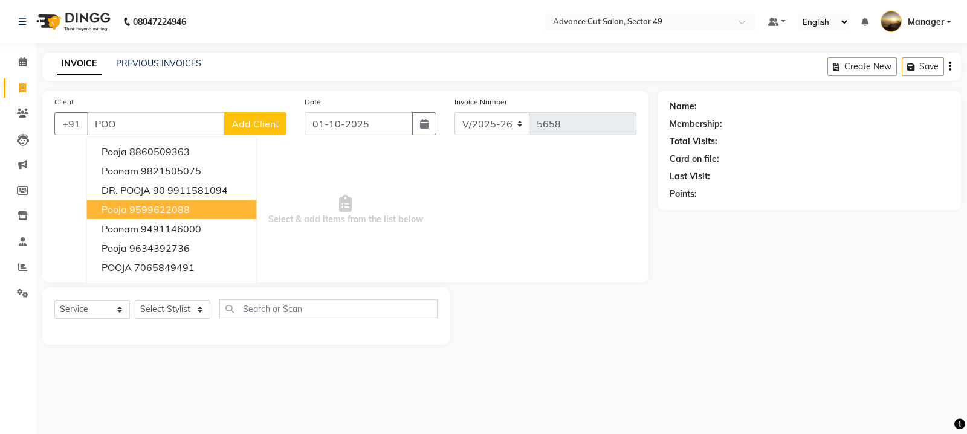
drag, startPoint x: 170, startPoint y: 207, endPoint x: 166, endPoint y: 214, distance: 8.9
click at [166, 213] on ngb-highlight "9599622088" at bounding box center [159, 210] width 60 height 12
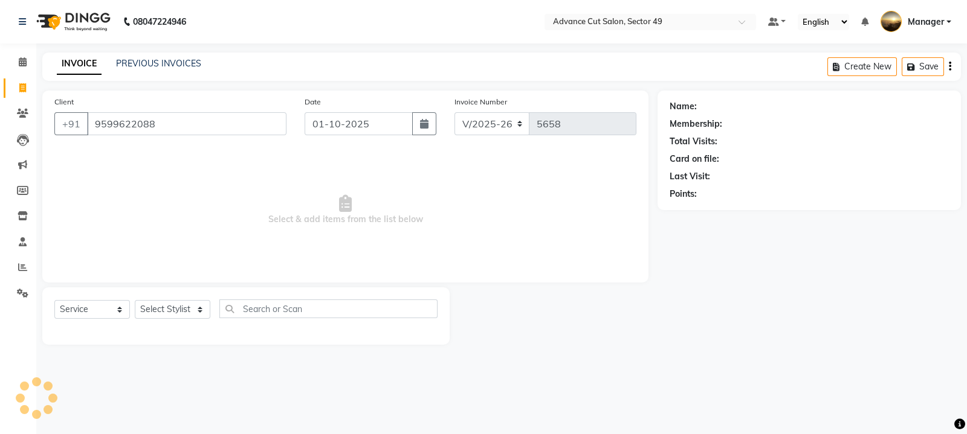
type input "9599622088"
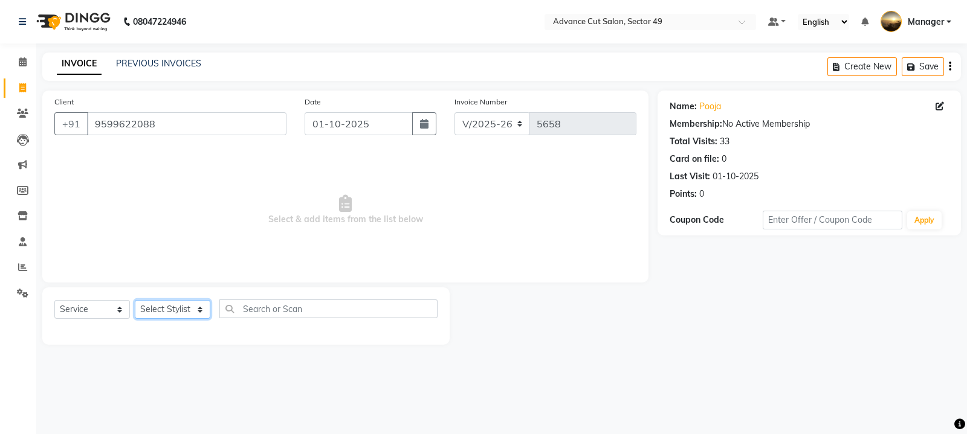
click at [153, 315] on select "Select Stylist aphy Aryan Banty bashu faizan hardeep khushi Manager Navi produc…" at bounding box center [173, 309] width 76 height 19
select select "88540"
click at [135, 301] on select "Select Stylist aphy Aryan Banty bashu faizan hardeep khushi Manager Navi produc…" at bounding box center [173, 309] width 76 height 19
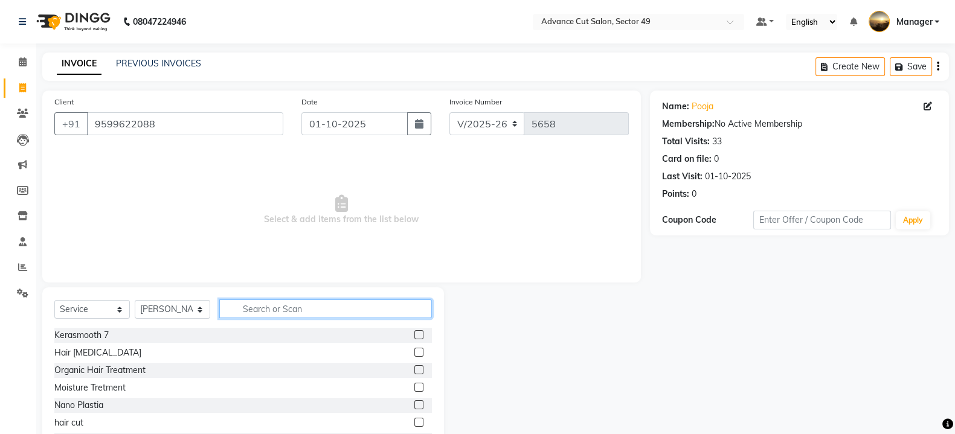
click at [239, 309] on input "text" at bounding box center [325, 309] width 213 height 19
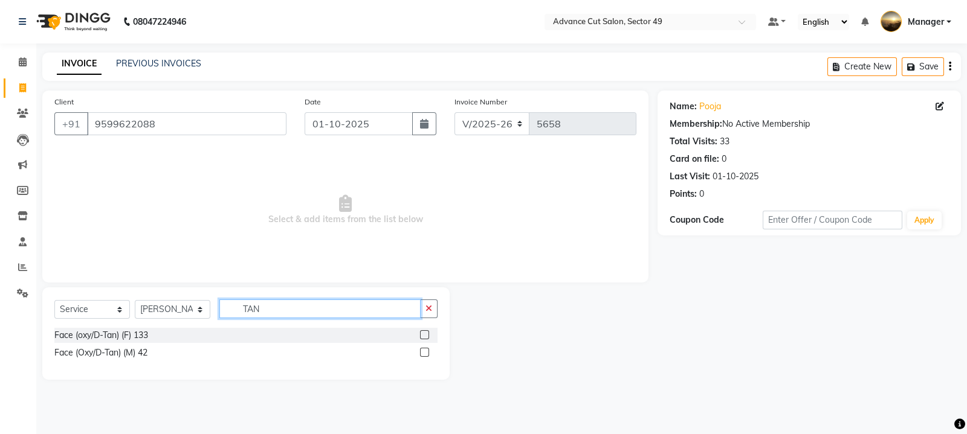
type input "TAN"
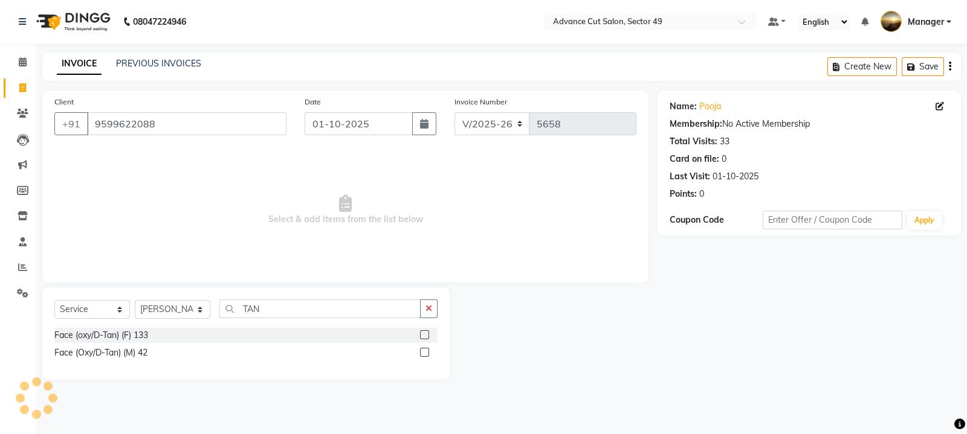
drag, startPoint x: 423, startPoint y: 337, endPoint x: 408, endPoint y: 335, distance: 14.6
click at [422, 337] on label at bounding box center [424, 334] width 9 height 9
click at [422, 337] on input "checkbox" at bounding box center [424, 336] width 8 height 8
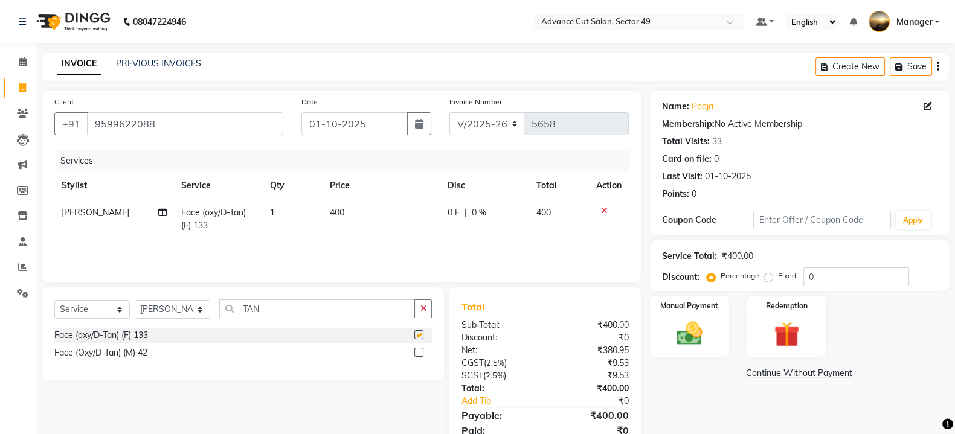
checkbox input "false"
click at [365, 212] on td "400" at bounding box center [382, 219] width 118 height 40
select select "88540"
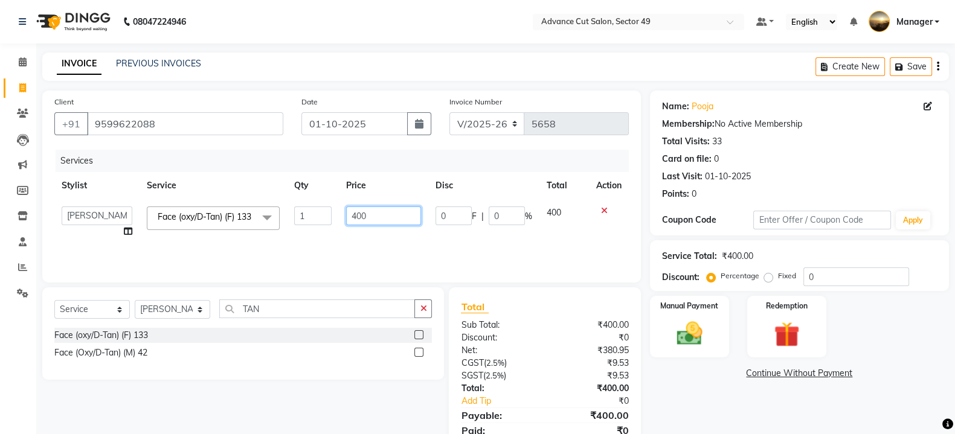
click at [398, 216] on input "400" at bounding box center [384, 216] width 76 height 19
type input "4"
type input "800"
click at [387, 304] on input "TAN" at bounding box center [317, 309] width 196 height 19
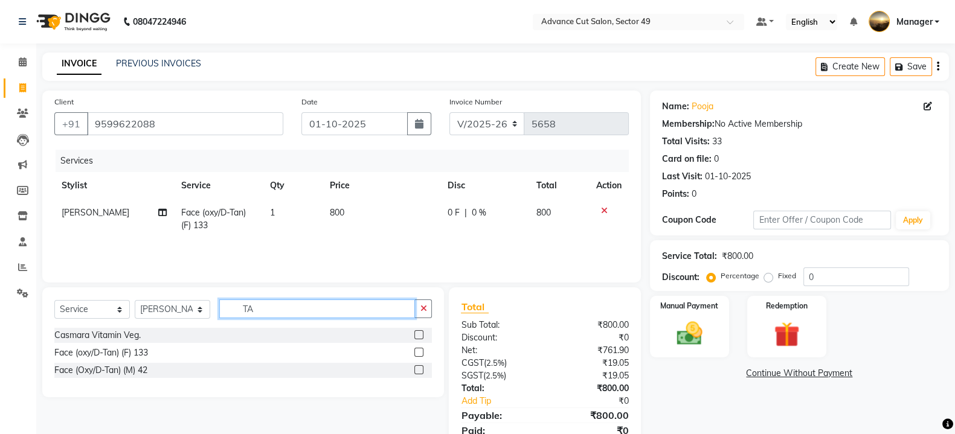
type input "T"
type input "01"
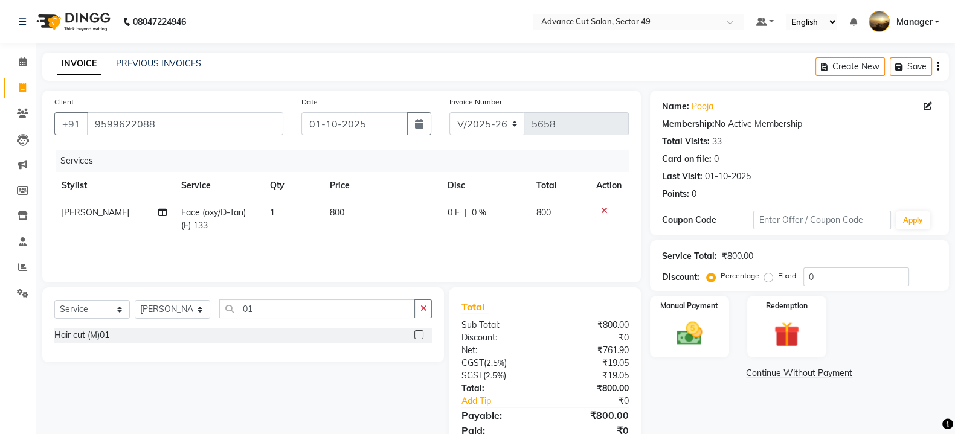
click at [420, 337] on label at bounding box center [418, 334] width 9 height 9
click at [420, 337] on input "checkbox" at bounding box center [418, 336] width 8 height 8
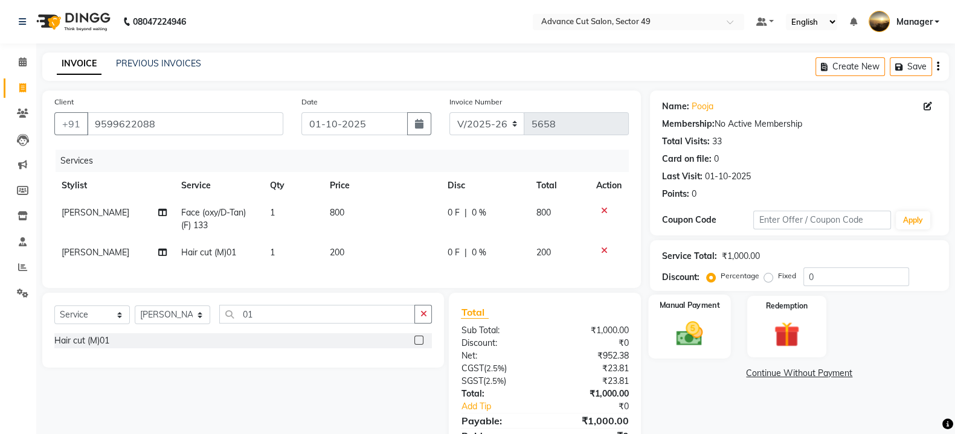
click at [694, 331] on img at bounding box center [689, 333] width 43 height 30
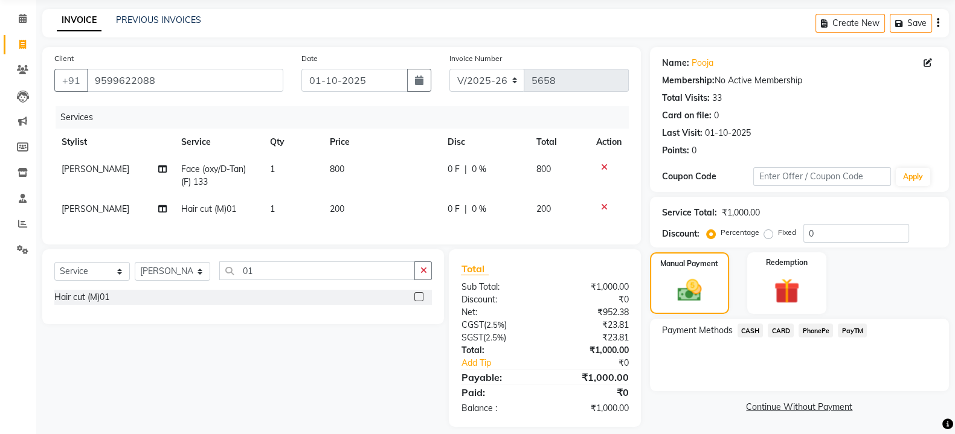
scroll to position [66, 0]
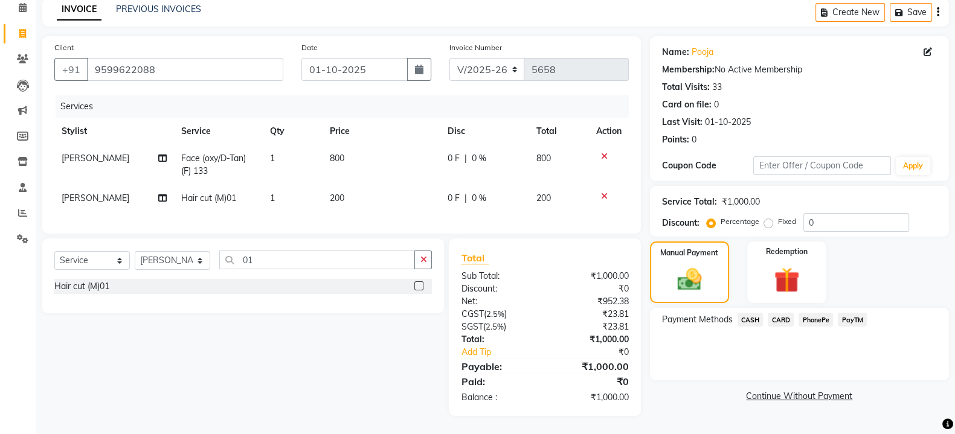
click at [851, 313] on span "PayTM" at bounding box center [852, 320] width 29 height 14
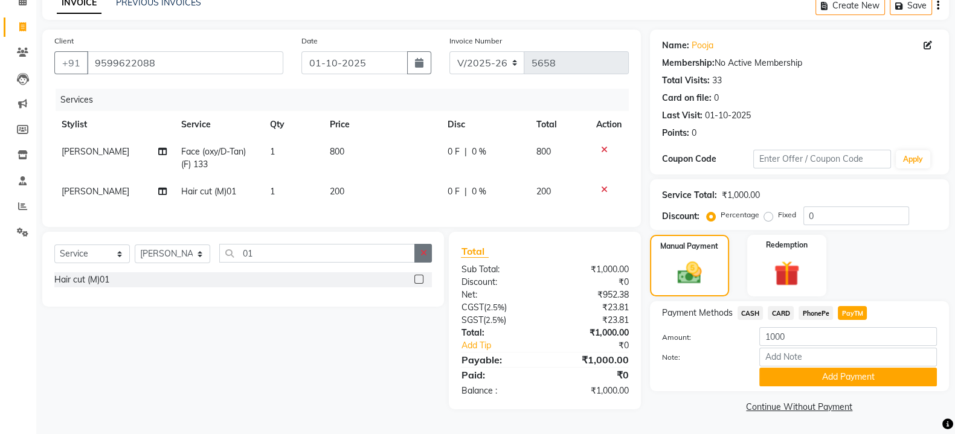
click at [423, 257] on icon "button" at bounding box center [423, 253] width 7 height 8
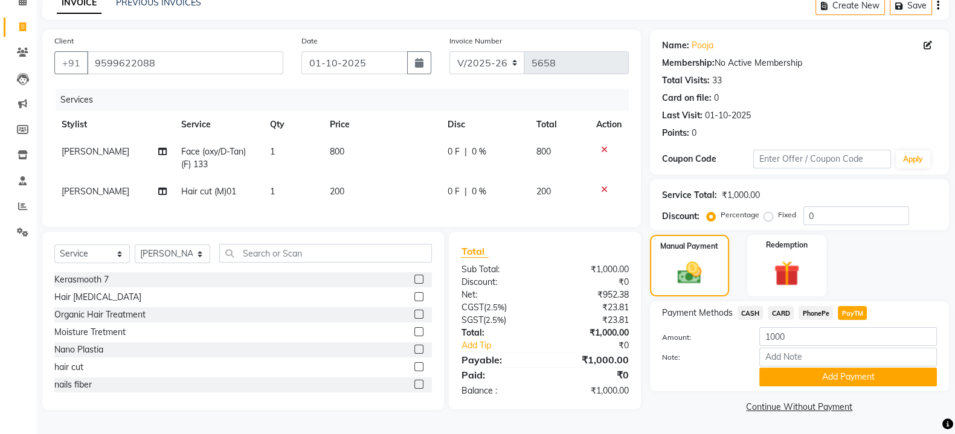
click at [378, 189] on td "200" at bounding box center [382, 191] width 118 height 27
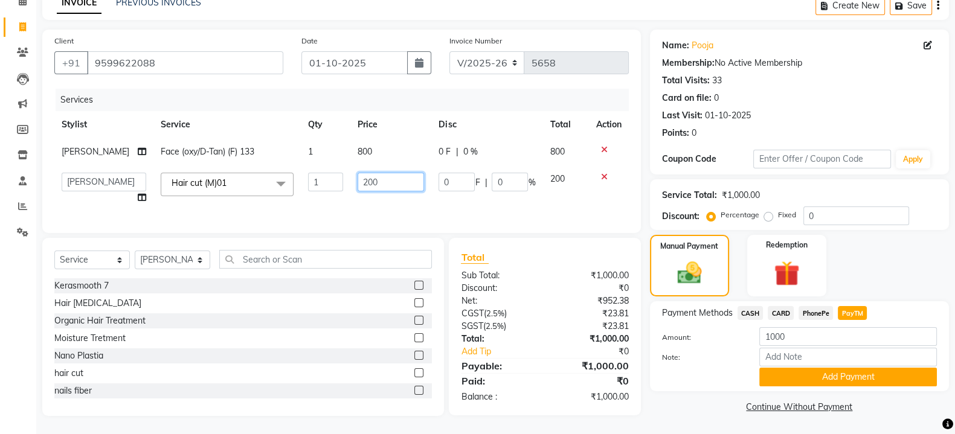
click at [386, 174] on input "200" at bounding box center [391, 182] width 66 height 19
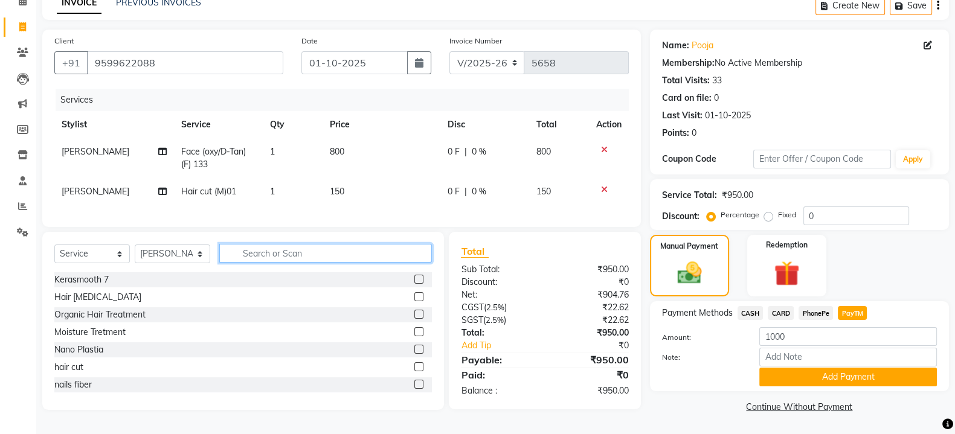
click at [370, 263] on input "text" at bounding box center [325, 253] width 213 height 19
click at [851, 306] on span "PayTM" at bounding box center [852, 313] width 29 height 14
click at [839, 370] on button "Add Payment" at bounding box center [848, 377] width 178 height 19
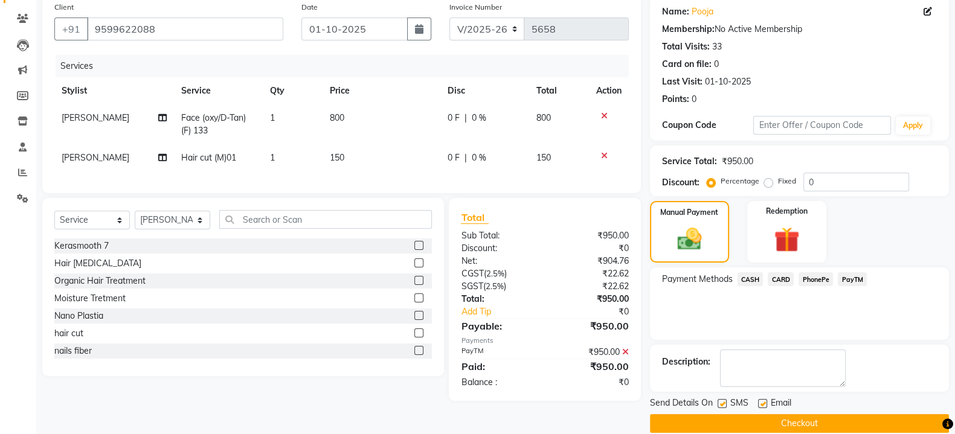
scroll to position [111, 0]
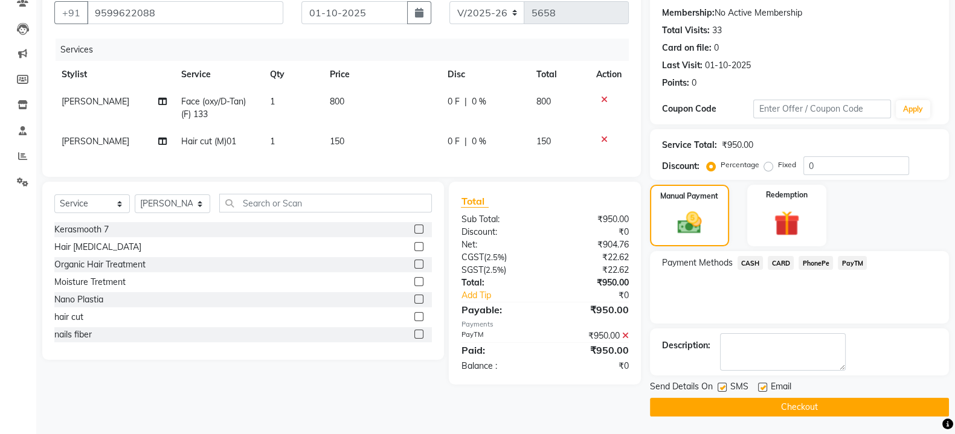
click at [722, 387] on label at bounding box center [722, 387] width 9 height 9
click at [722, 387] on input "checkbox" at bounding box center [722, 388] width 8 height 8
click at [762, 388] on label at bounding box center [762, 387] width 9 height 9
click at [762, 388] on input "checkbox" at bounding box center [762, 388] width 8 height 8
click at [776, 407] on button "Checkout" at bounding box center [799, 407] width 299 height 19
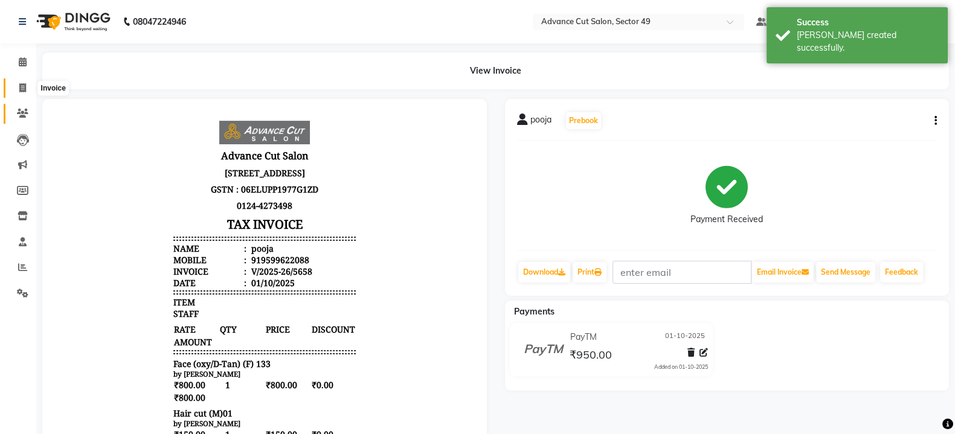
drag, startPoint x: 19, startPoint y: 89, endPoint x: 18, endPoint y: 104, distance: 15.1
click at [18, 89] on span at bounding box center [22, 89] width 21 height 14
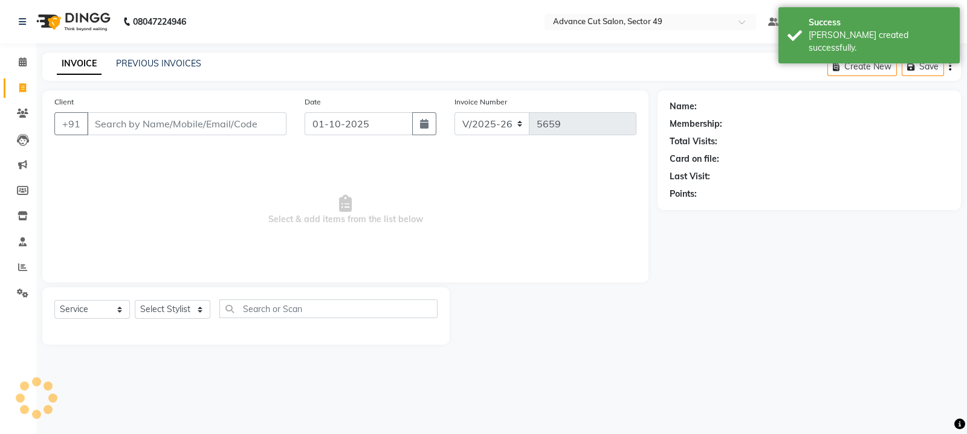
click at [119, 122] on input "Client" at bounding box center [186, 123] width 199 height 23
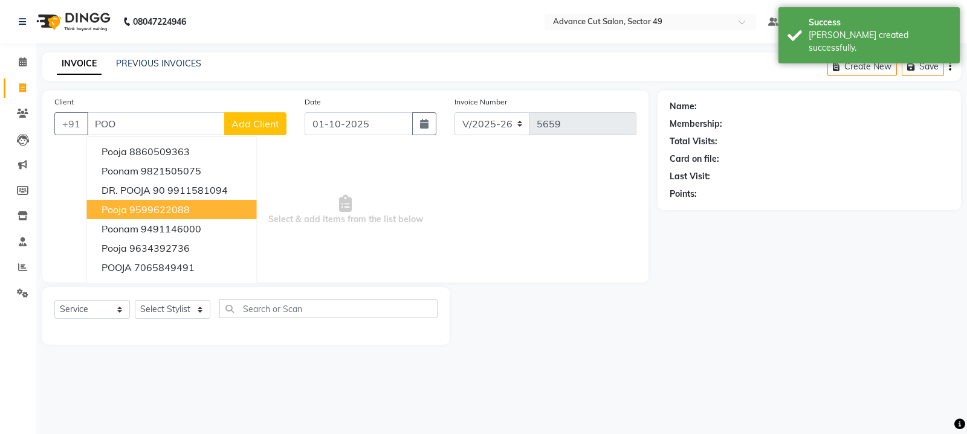
click at [172, 207] on ngb-highlight "9599622088" at bounding box center [159, 210] width 60 height 12
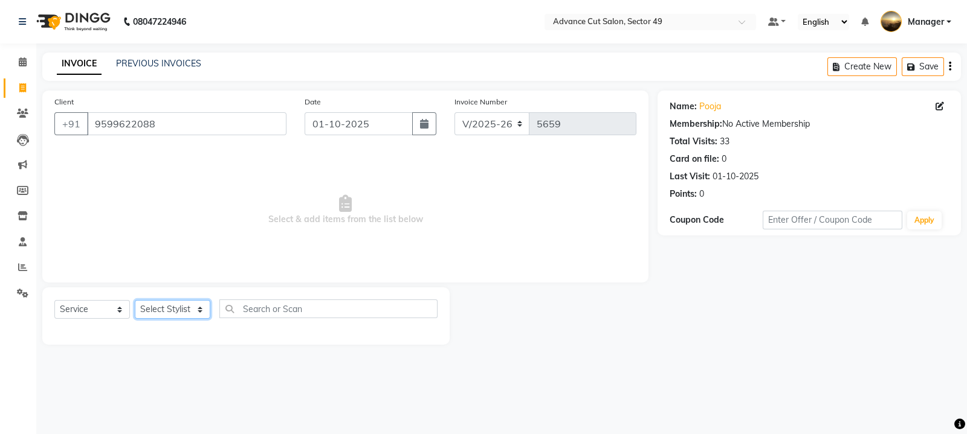
click at [184, 308] on select "Select Stylist aphy Aryan Banty bashu faizan hardeep khushi Manager Navi produc…" at bounding box center [173, 309] width 76 height 19
click at [135, 301] on select "Select Stylist aphy Aryan Banty bashu faizan hardeep khushi Manager Navi produc…" at bounding box center [173, 309] width 76 height 19
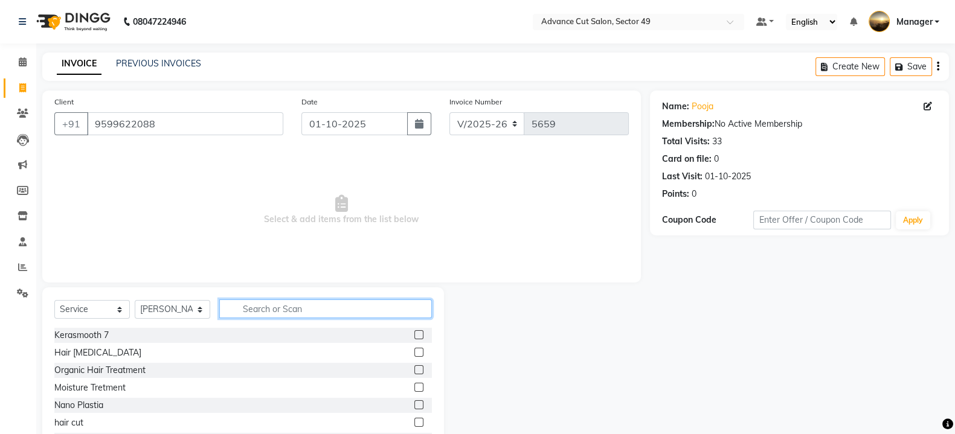
click at [265, 310] on input "text" at bounding box center [325, 309] width 213 height 19
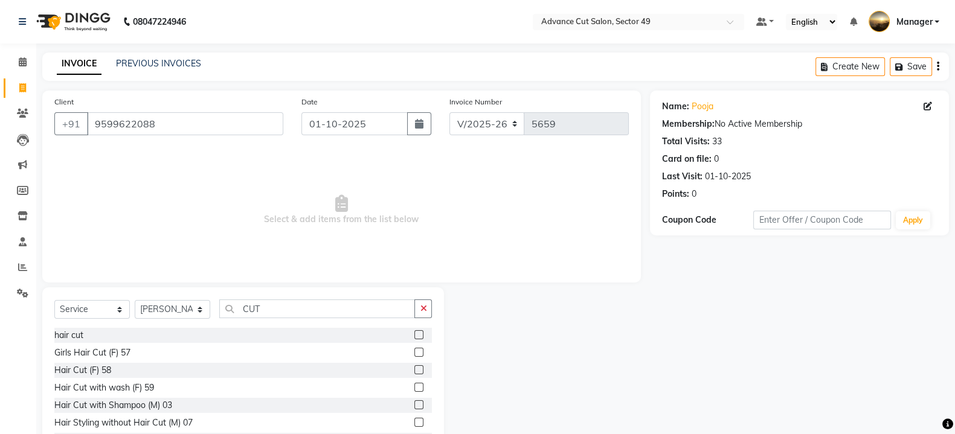
click at [414, 387] on label at bounding box center [418, 387] width 9 height 9
click at [414, 387] on input "checkbox" at bounding box center [418, 388] width 8 height 8
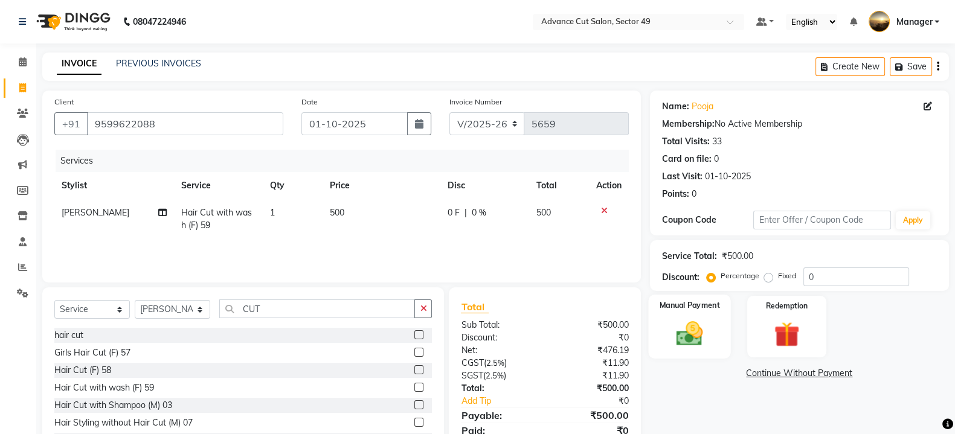
click at [697, 333] on img at bounding box center [689, 333] width 43 height 30
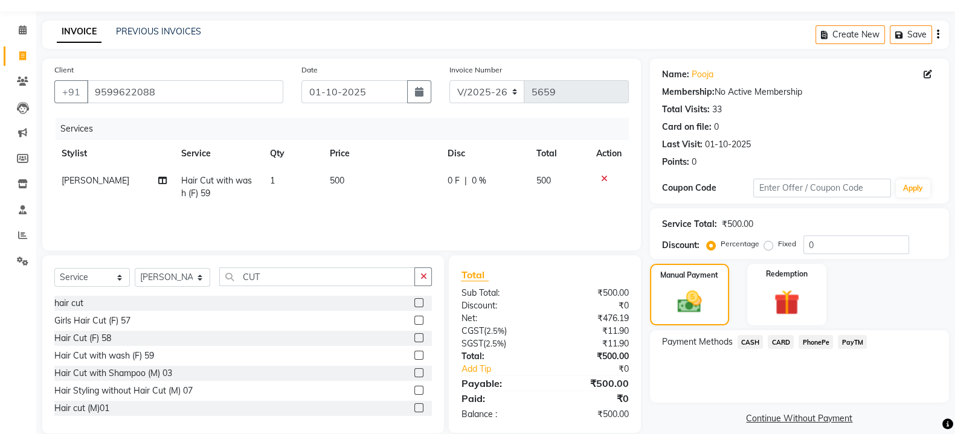
scroll to position [50, 0]
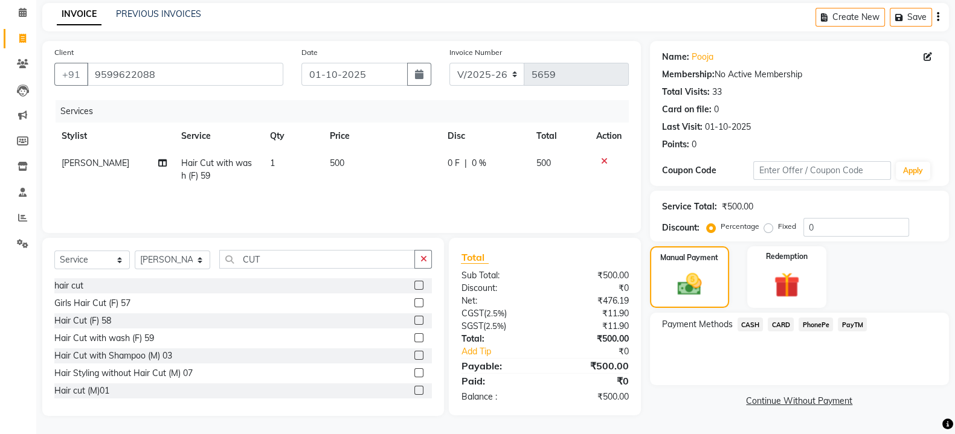
click at [848, 321] on span "PayTM" at bounding box center [852, 325] width 29 height 14
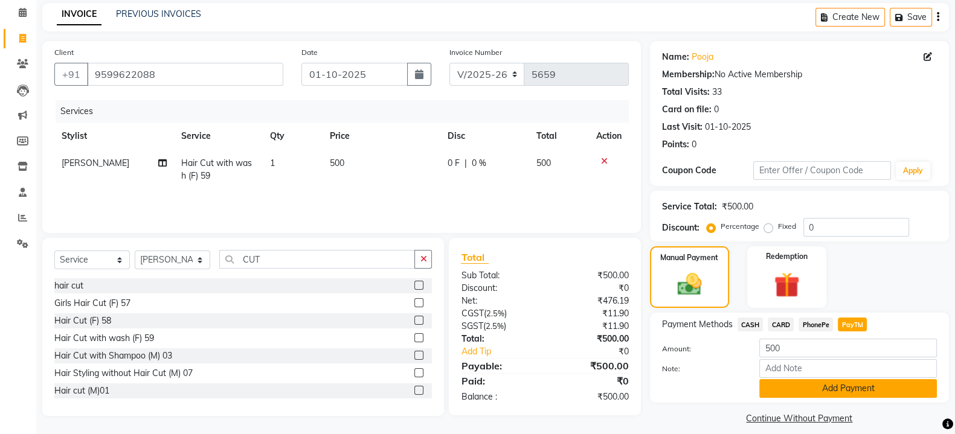
click at [869, 390] on button "Add Payment" at bounding box center [848, 388] width 178 height 19
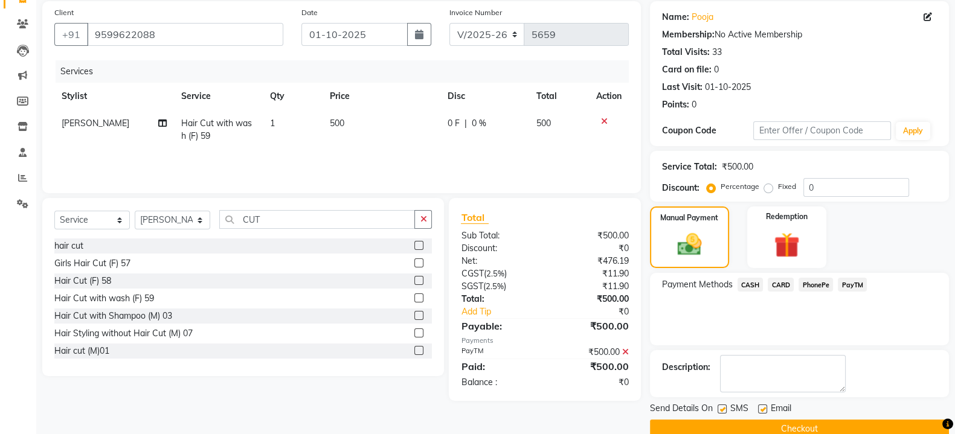
scroll to position [111, 0]
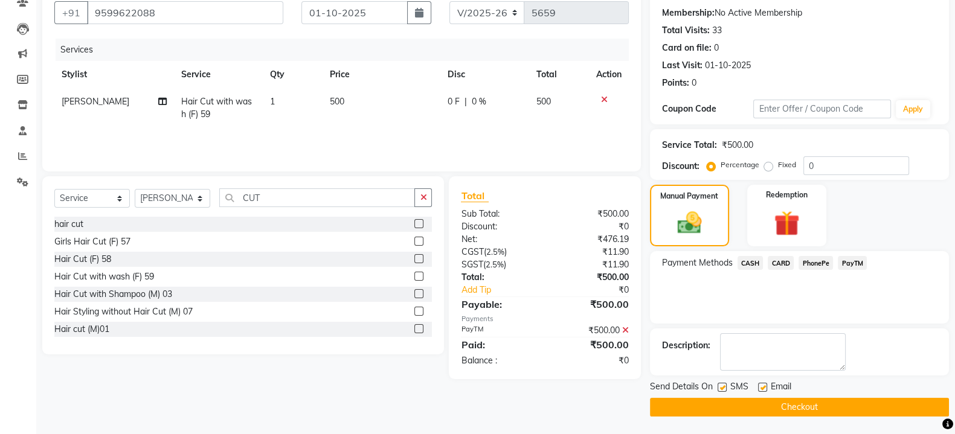
click at [723, 385] on label at bounding box center [722, 387] width 9 height 9
click at [723, 385] on input "checkbox" at bounding box center [722, 388] width 8 height 8
click at [758, 386] on div "Send Details On SMS Email" at bounding box center [799, 388] width 299 height 15
drag, startPoint x: 761, startPoint y: 386, endPoint x: 761, endPoint y: 405, distance: 18.7
click at [762, 388] on label at bounding box center [762, 387] width 9 height 9
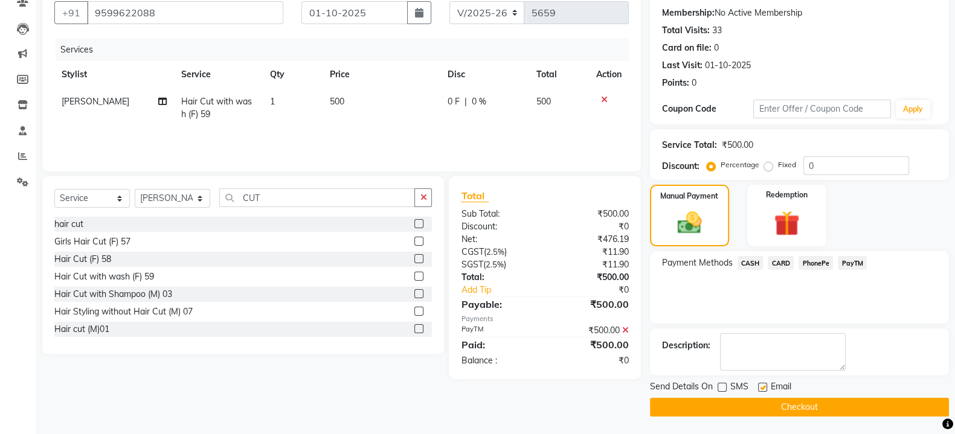
click at [762, 388] on input "checkbox" at bounding box center [762, 388] width 8 height 8
click at [762, 403] on button "Checkout" at bounding box center [799, 407] width 299 height 19
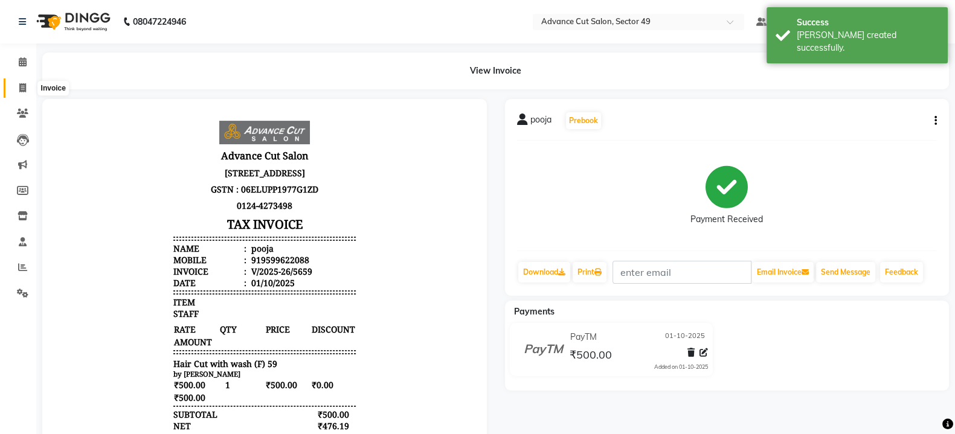
click at [24, 87] on icon at bounding box center [22, 87] width 7 height 9
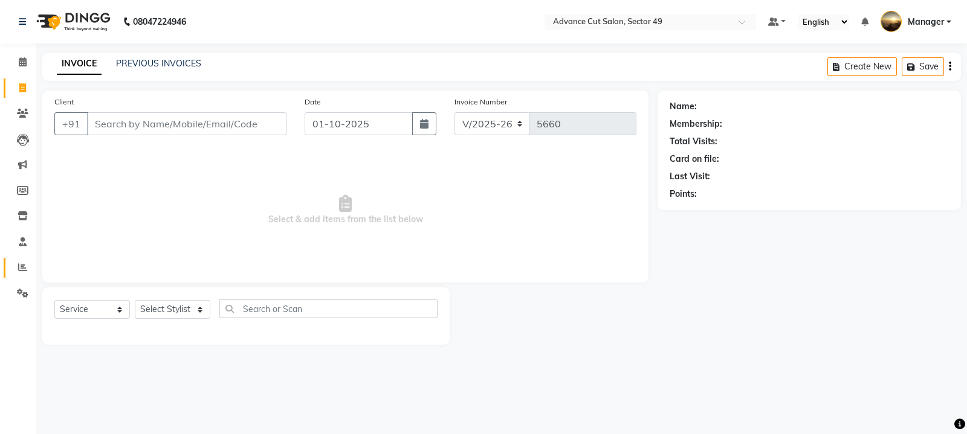
click at [22, 267] on icon at bounding box center [22, 267] width 9 height 9
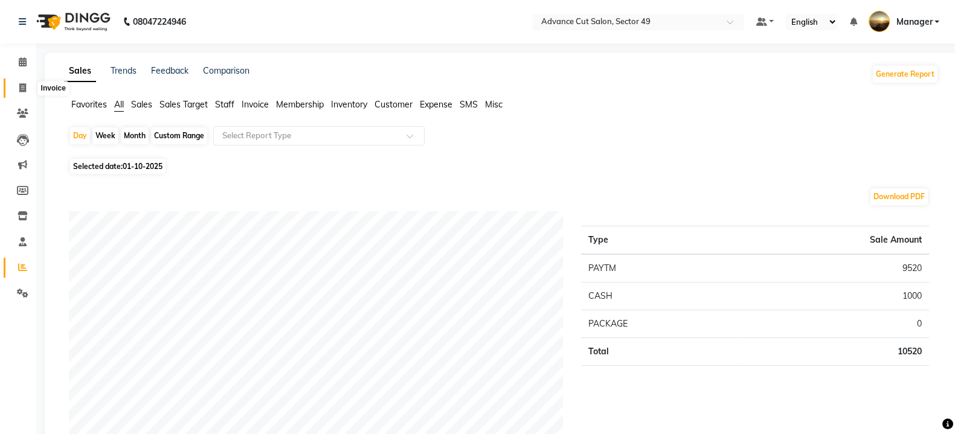
click at [21, 86] on icon at bounding box center [22, 87] width 7 height 9
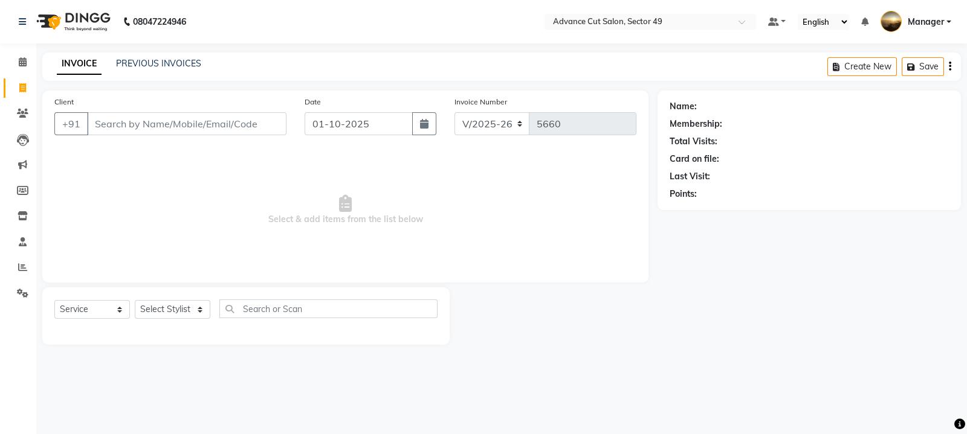
click at [202, 126] on input "Client" at bounding box center [186, 123] width 199 height 23
click at [262, 125] on span "Add Client" at bounding box center [255, 124] width 48 height 12
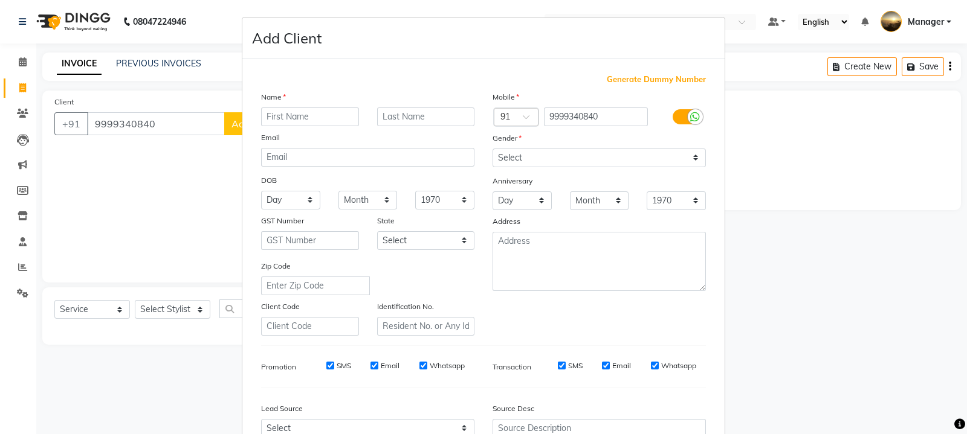
click at [298, 120] on input "text" at bounding box center [310, 117] width 98 height 19
click at [512, 159] on select "Select Male Female Other Prefer Not To Say" at bounding box center [598, 158] width 213 height 19
click at [492, 149] on select "Select Male Female Other Prefer Not To Say" at bounding box center [598, 158] width 213 height 19
click at [530, 156] on select "Select Male Female Other Prefer Not To Say" at bounding box center [598, 158] width 213 height 19
click at [492, 149] on select "Select Male Female Other Prefer Not To Say" at bounding box center [598, 158] width 213 height 19
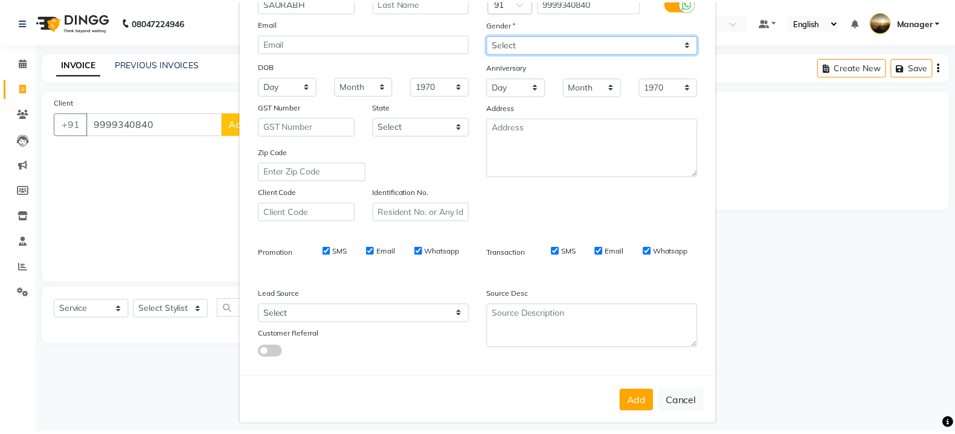
scroll to position [129, 0]
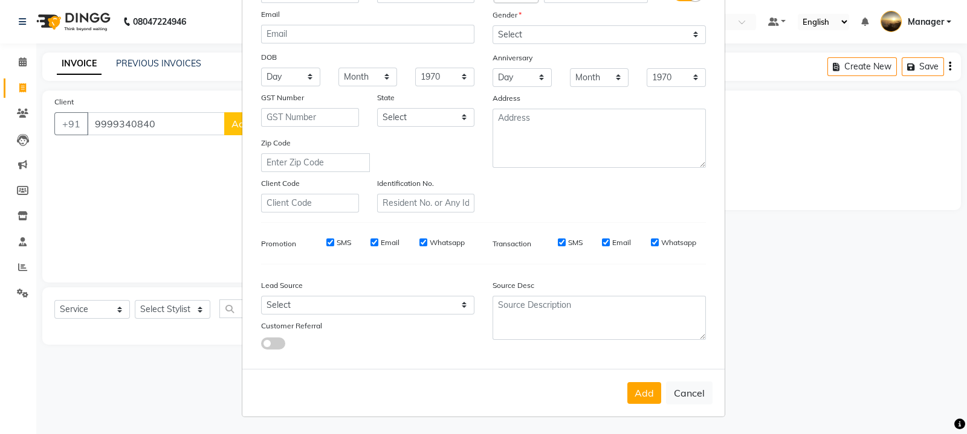
drag, startPoint x: 643, startPoint y: 395, endPoint x: 633, endPoint y: 395, distance: 10.3
click at [641, 395] on button "Add" at bounding box center [644, 393] width 34 height 22
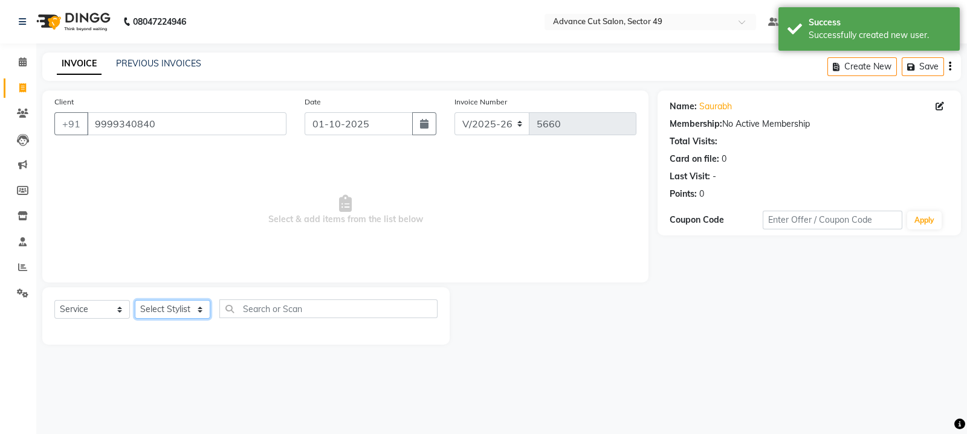
click at [175, 309] on select "Select Stylist aphy Aryan Banty bashu faizan hardeep khushi Manager Navi produc…" at bounding box center [173, 309] width 76 height 19
click at [135, 301] on select "Select Stylist aphy Aryan Banty bashu faizan hardeep khushi Manager Navi produc…" at bounding box center [173, 309] width 76 height 19
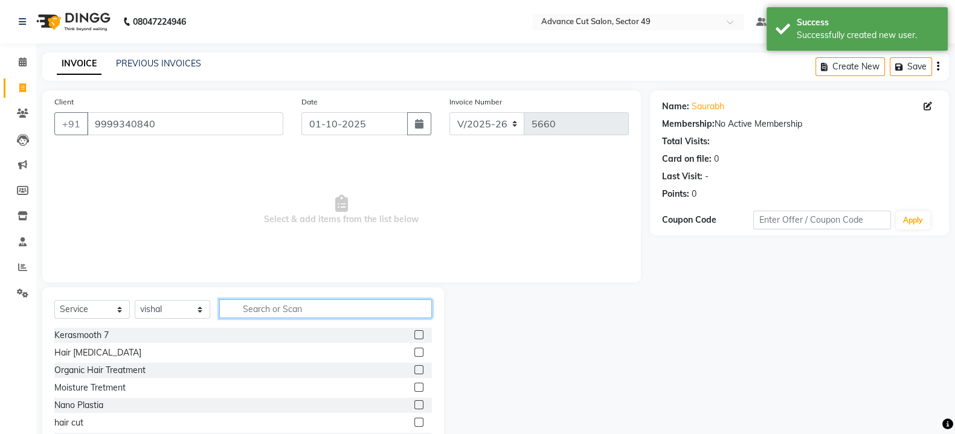
click at [256, 309] on input "text" at bounding box center [325, 309] width 213 height 19
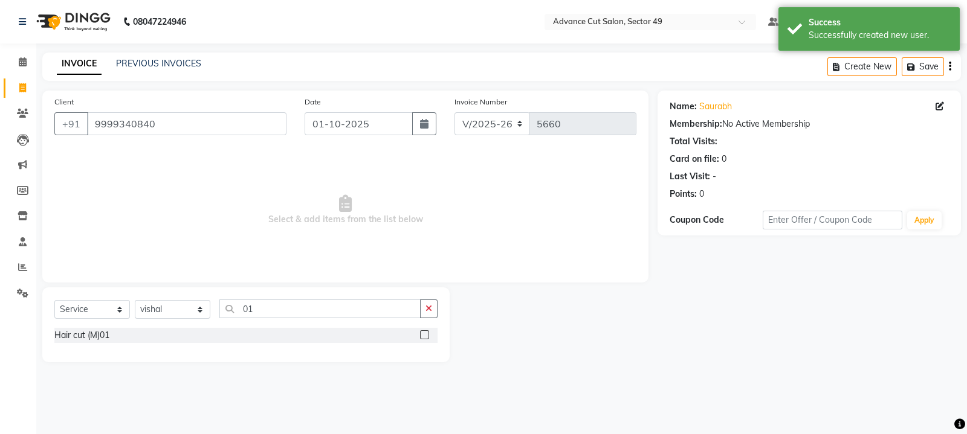
click at [426, 335] on label at bounding box center [424, 334] width 9 height 9
click at [426, 335] on input "checkbox" at bounding box center [424, 336] width 8 height 8
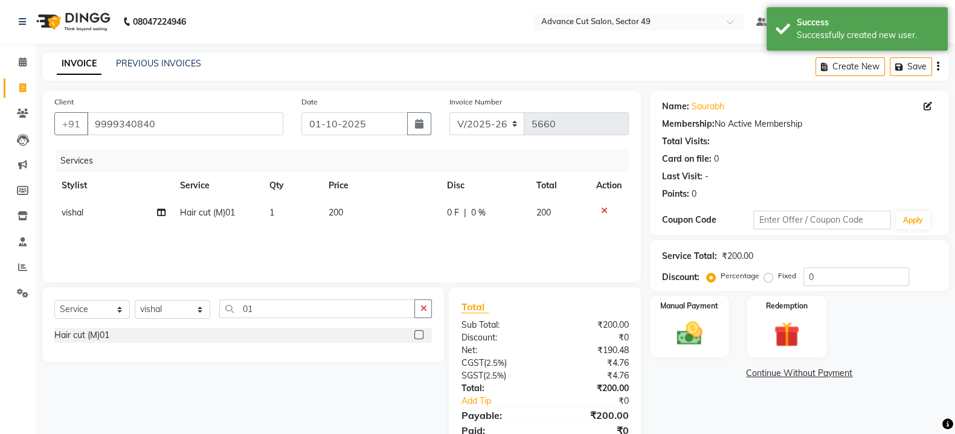
drag, startPoint x: 422, startPoint y: 308, endPoint x: 417, endPoint y: 311, distance: 6.5
click at [422, 307] on icon "button" at bounding box center [423, 308] width 7 height 8
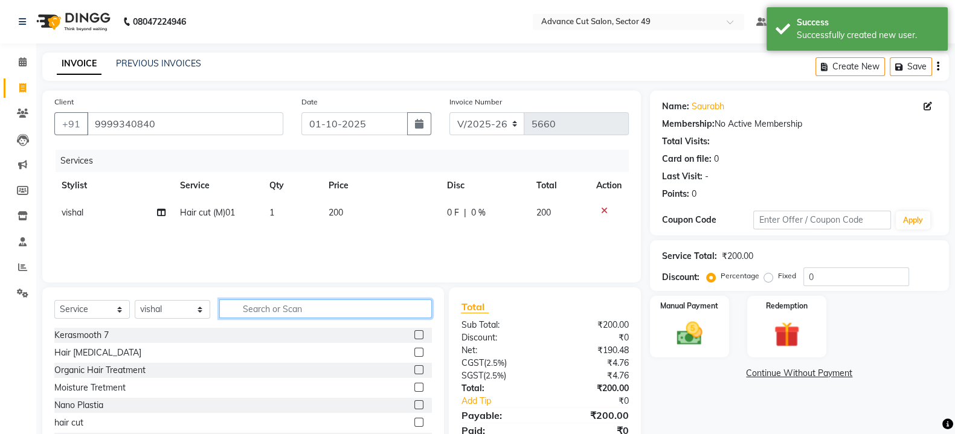
click at [347, 312] on input "text" at bounding box center [325, 309] width 213 height 19
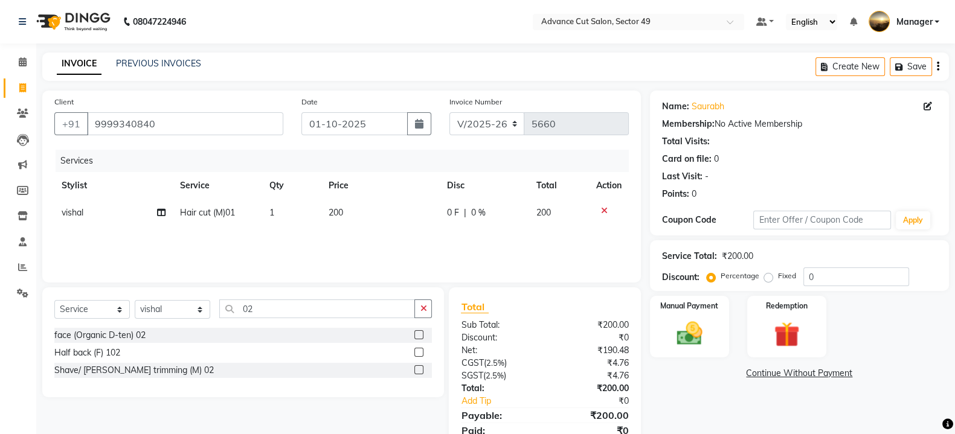
click at [417, 371] on label at bounding box center [418, 370] width 9 height 9
click at [417, 371] on input "checkbox" at bounding box center [418, 371] width 8 height 8
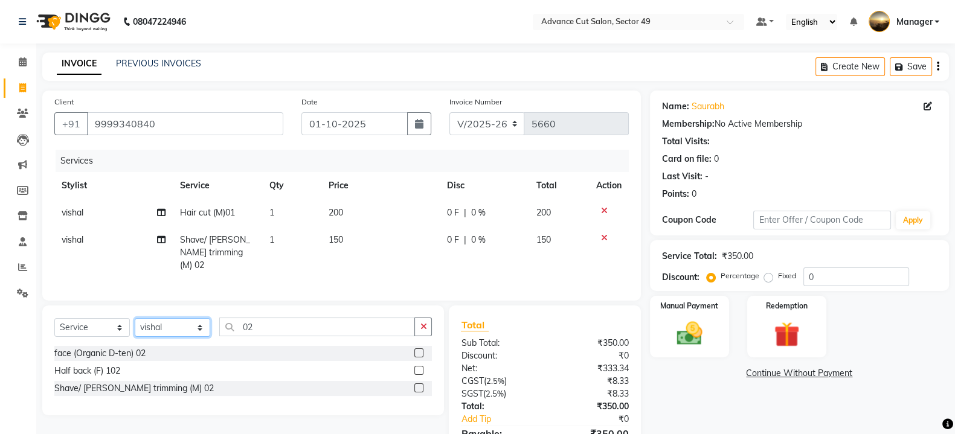
click at [142, 333] on select "Select Stylist aphy Aryan Banty bashu faizan hardeep khushi Manager Navi produc…" at bounding box center [173, 327] width 76 height 19
click at [135, 318] on select "Select Stylist aphy Aryan Banty bashu faizan hardeep khushi Manager Navi produc…" at bounding box center [173, 327] width 76 height 19
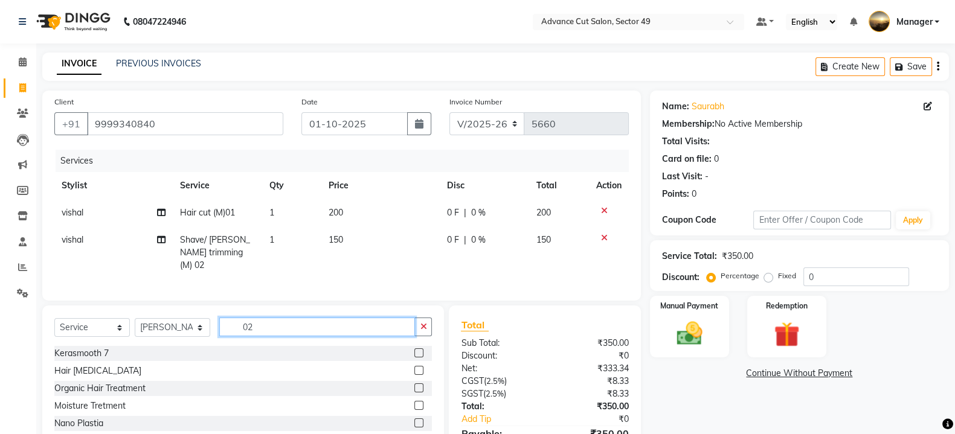
click at [262, 324] on input "02" at bounding box center [317, 327] width 196 height 19
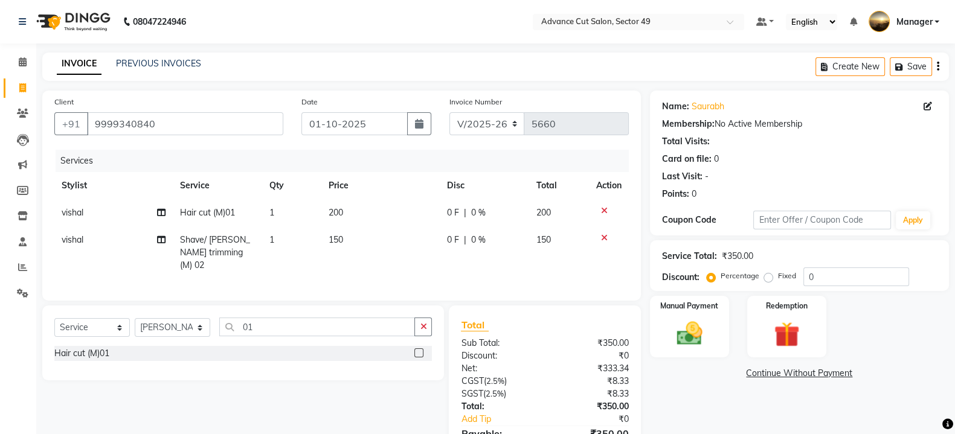
click at [423, 352] on label at bounding box center [418, 353] width 9 height 9
click at [422, 352] on input "checkbox" at bounding box center [418, 354] width 8 height 8
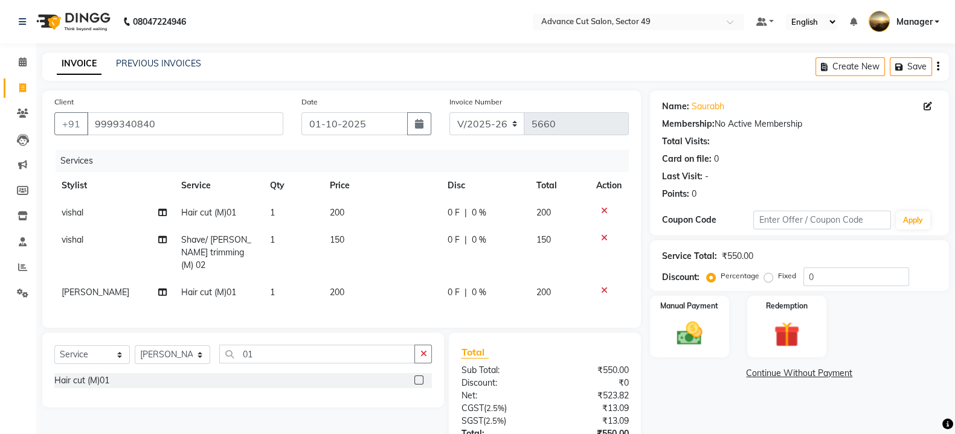
click at [308, 343] on div "Select Service Product Membership Package Voucher Prepaid Gift Card Select Styl…" at bounding box center [243, 370] width 402 height 75
click at [314, 361] on input "01" at bounding box center [317, 354] width 196 height 19
drag, startPoint x: 419, startPoint y: 416, endPoint x: 401, endPoint y: 415, distance: 17.6
click at [414, 415] on label at bounding box center [418, 415] width 9 height 9
click at [414, 415] on input "checkbox" at bounding box center [418, 416] width 8 height 8
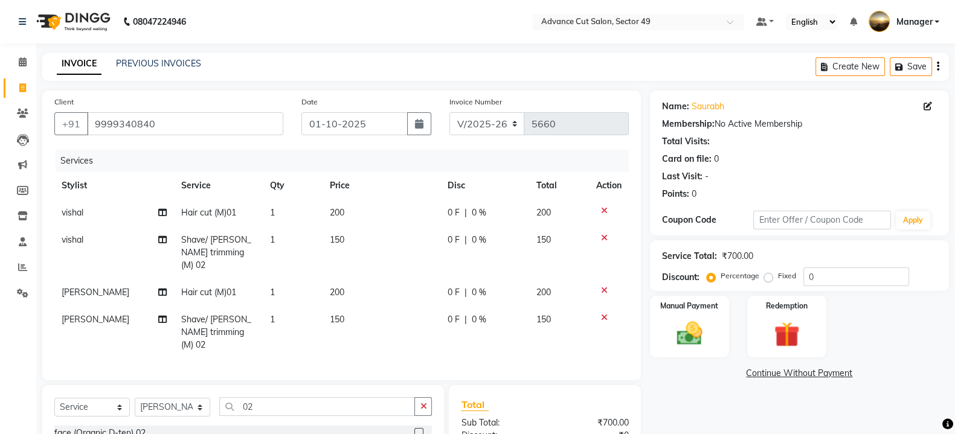
click at [91, 287] on span "[PERSON_NAME]" at bounding box center [96, 292] width 68 height 11
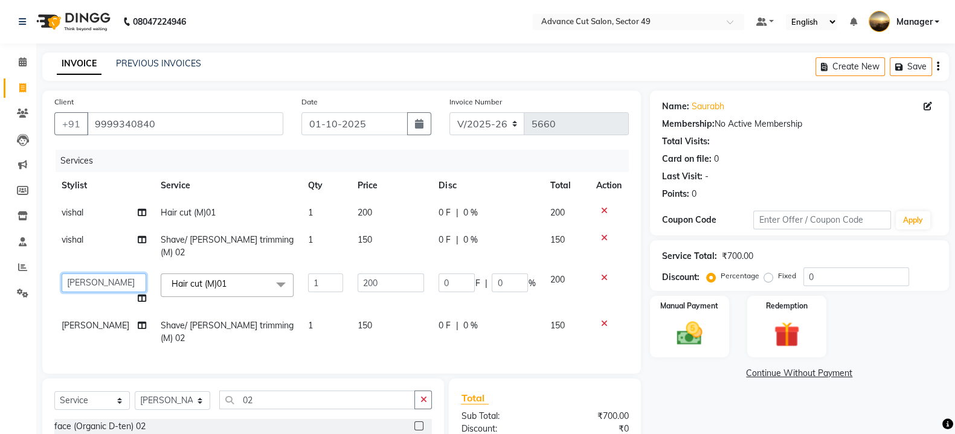
drag, startPoint x: 98, startPoint y: 270, endPoint x: 93, endPoint y: 274, distance: 6.5
click at [95, 274] on select "aphy Aryan Banty bashu faizan hardeep khushi Manager Navi product rashid sameer…" at bounding box center [104, 283] width 85 height 19
click at [98, 315] on td "[PERSON_NAME]" at bounding box center [103, 332] width 99 height 40
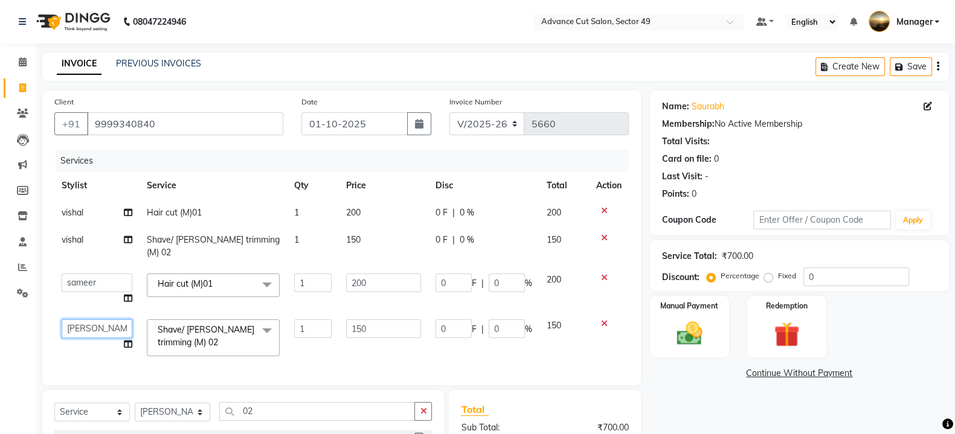
click at [91, 320] on select "aphy Aryan Banty bashu faizan hardeep khushi Manager Navi product rashid sameer…" at bounding box center [97, 329] width 71 height 19
click at [693, 333] on img at bounding box center [689, 333] width 43 height 30
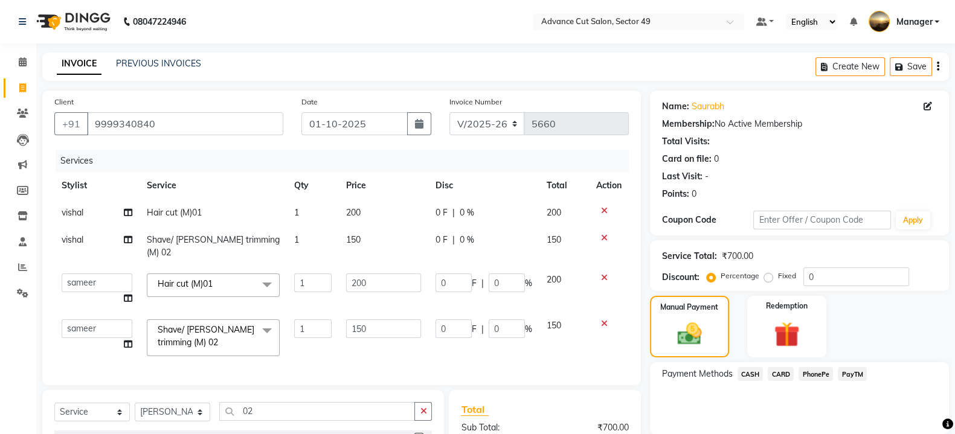
click at [854, 374] on span "PayTM" at bounding box center [852, 374] width 29 height 14
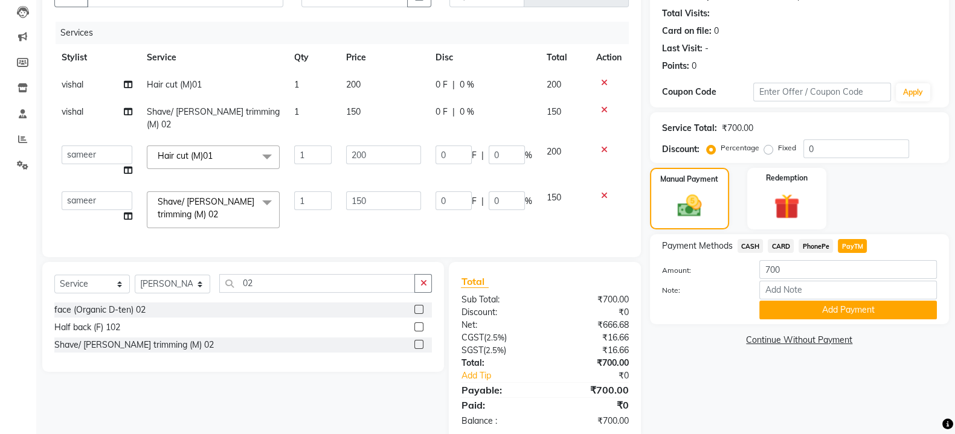
scroll to position [150, 0]
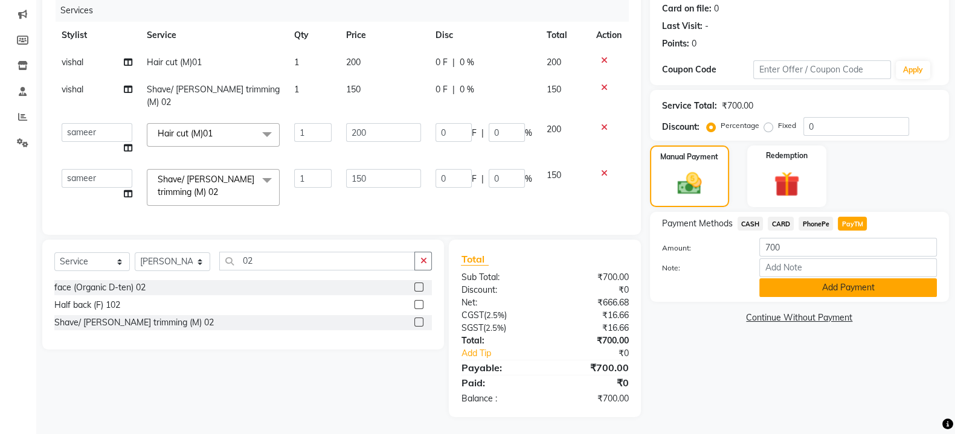
click at [842, 284] on button "Add Payment" at bounding box center [848, 288] width 178 height 19
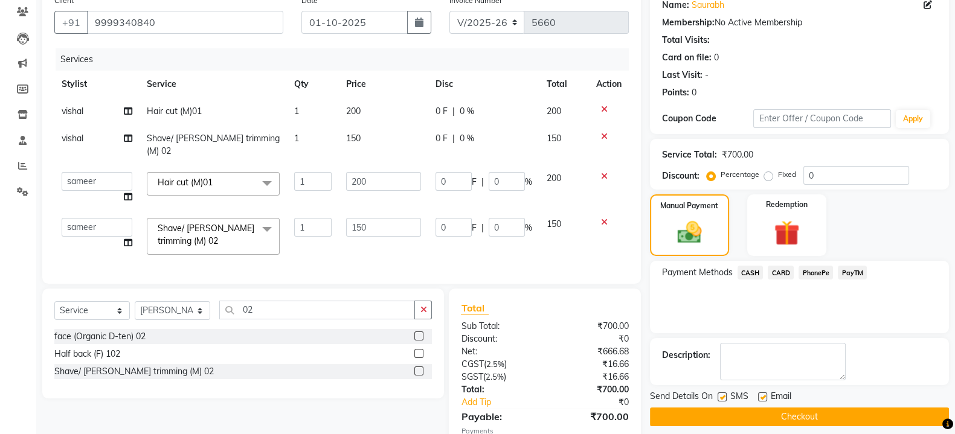
scroll to position [100, 0]
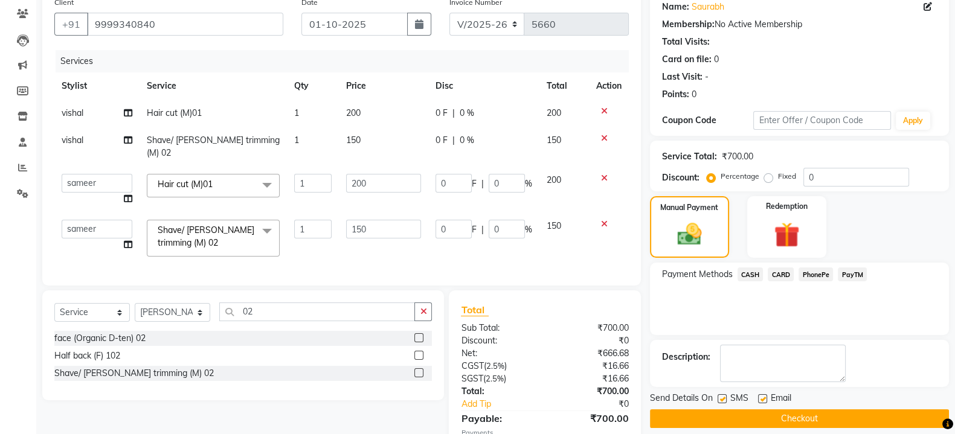
click at [819, 417] on button "Checkout" at bounding box center [799, 419] width 299 height 19
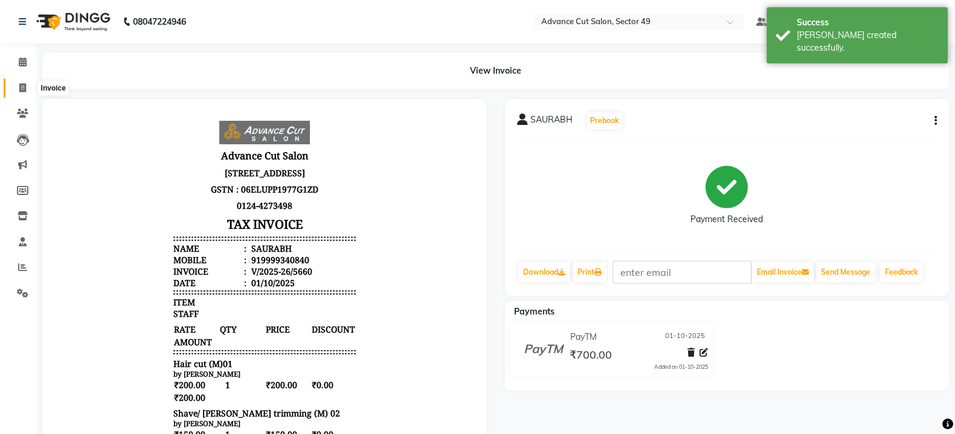
drag, startPoint x: 22, startPoint y: 85, endPoint x: 17, endPoint y: 91, distance: 7.7
click at [21, 85] on icon at bounding box center [22, 87] width 7 height 9
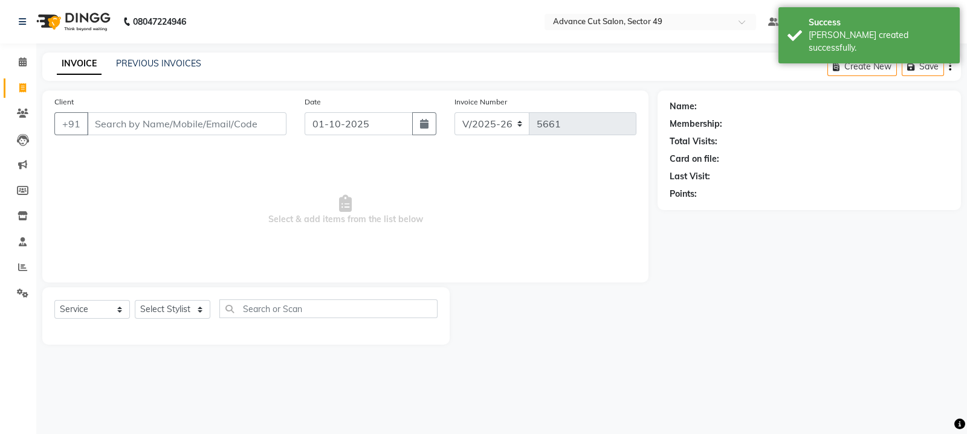
click at [146, 131] on input "Client" at bounding box center [186, 123] width 199 height 23
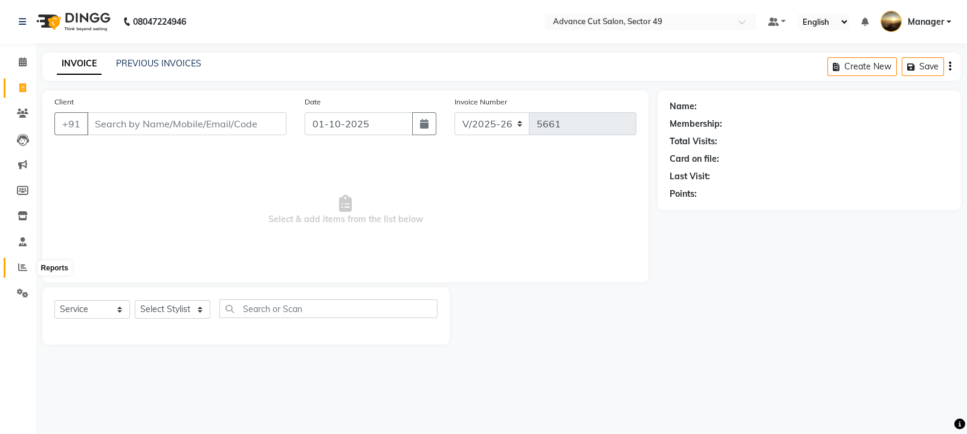
click at [23, 268] on icon at bounding box center [22, 267] width 9 height 9
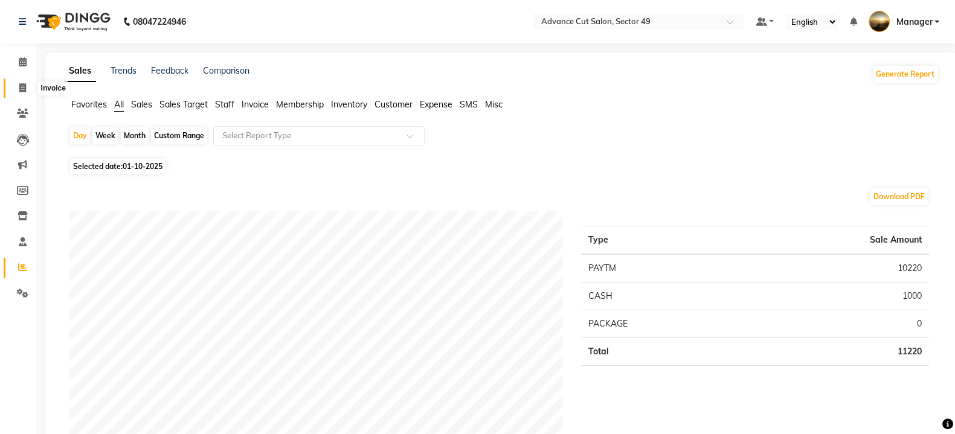
click at [25, 88] on icon at bounding box center [22, 87] width 7 height 9
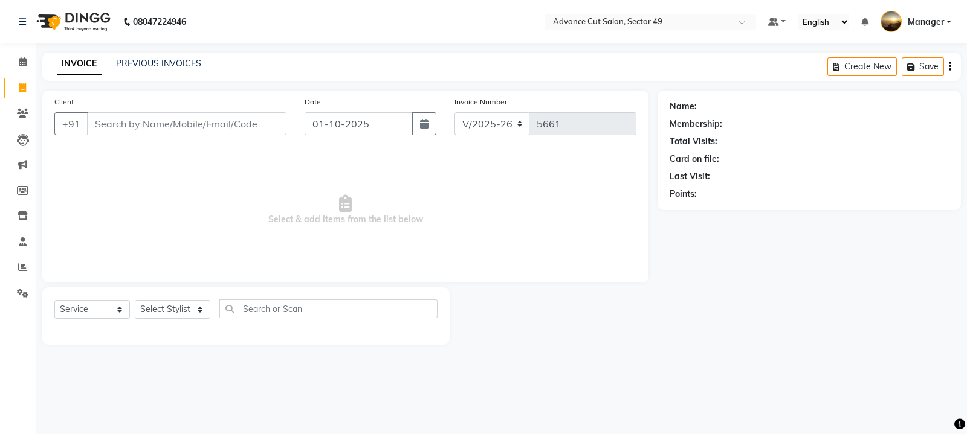
click at [188, 125] on input "Client" at bounding box center [186, 123] width 199 height 23
click at [130, 126] on input "Client" at bounding box center [186, 123] width 199 height 23
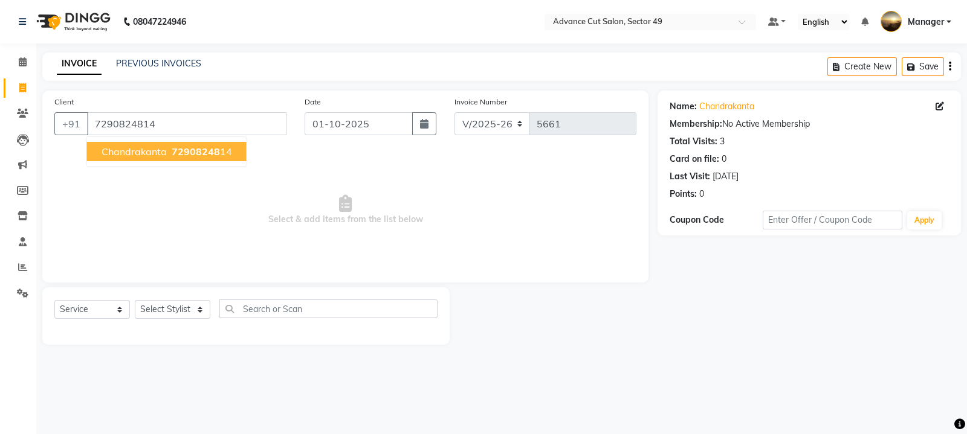
click at [160, 152] on span "chandrakanta" at bounding box center [133, 152] width 65 height 12
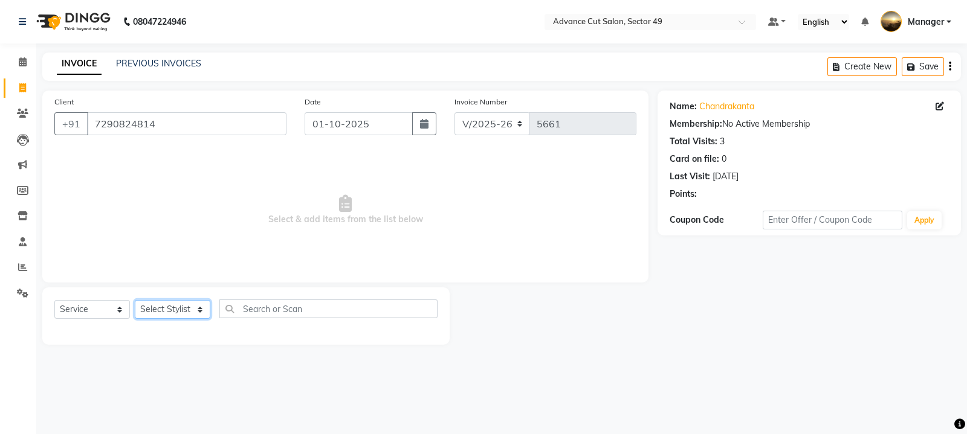
click at [172, 311] on select "Select Stylist aphy Aryan Banty bashu faizan hardeep khushi Manager Navi produc…" at bounding box center [173, 309] width 76 height 19
click at [135, 301] on select "Select Stylist aphy Aryan Banty bashu faizan hardeep khushi Manager Navi produc…" at bounding box center [173, 309] width 76 height 19
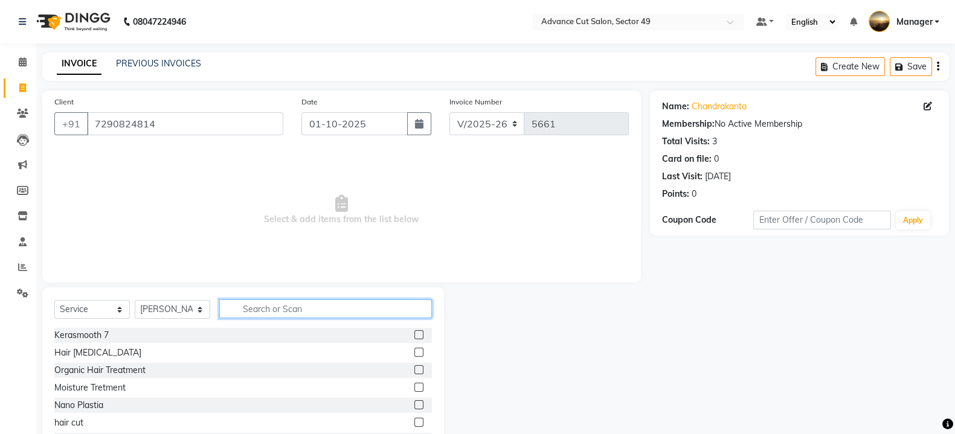
click at [287, 308] on input "text" at bounding box center [325, 309] width 213 height 19
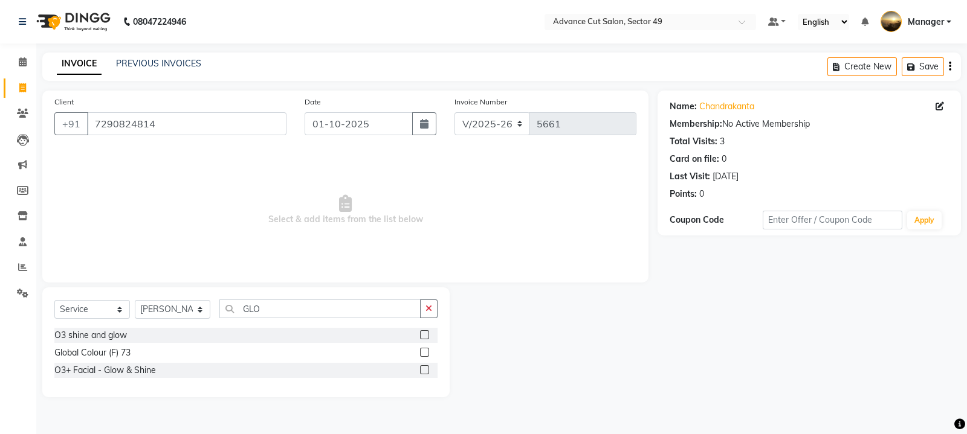
click at [423, 353] on label at bounding box center [424, 352] width 9 height 9
click at [423, 353] on input "checkbox" at bounding box center [424, 353] width 8 height 8
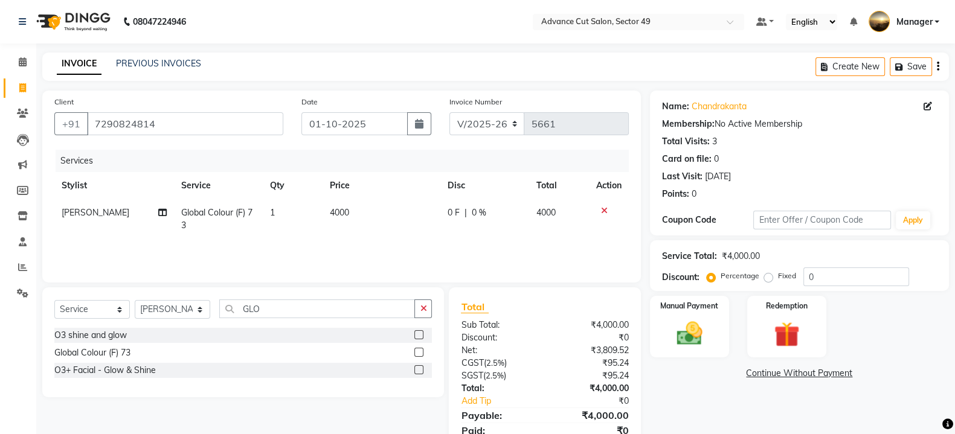
click at [363, 213] on td "4000" at bounding box center [382, 219] width 118 height 40
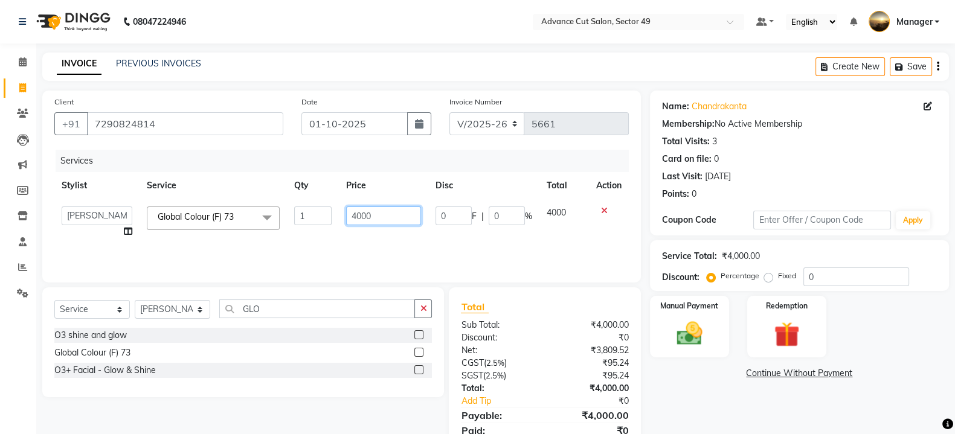
click at [382, 219] on input "4000" at bounding box center [384, 216] width 76 height 19
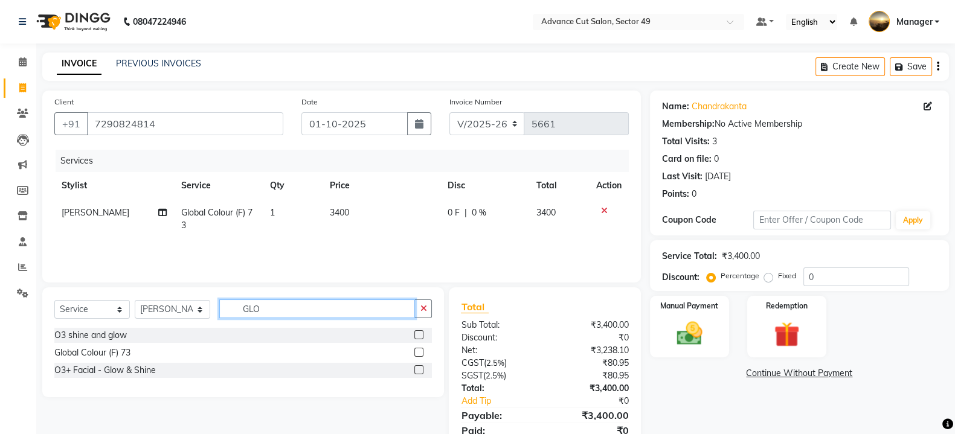
click at [297, 312] on input "GLO" at bounding box center [317, 309] width 196 height 19
click at [684, 327] on img at bounding box center [689, 333] width 43 height 30
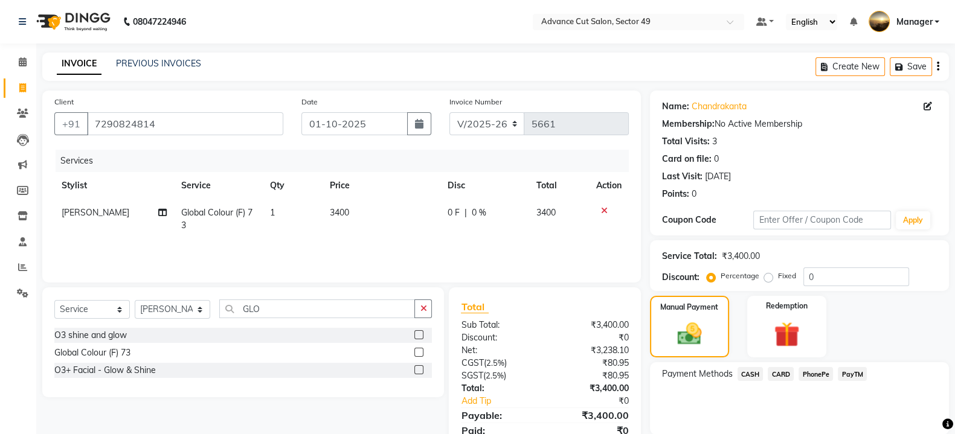
click at [852, 375] on span "PayTM" at bounding box center [852, 374] width 29 height 14
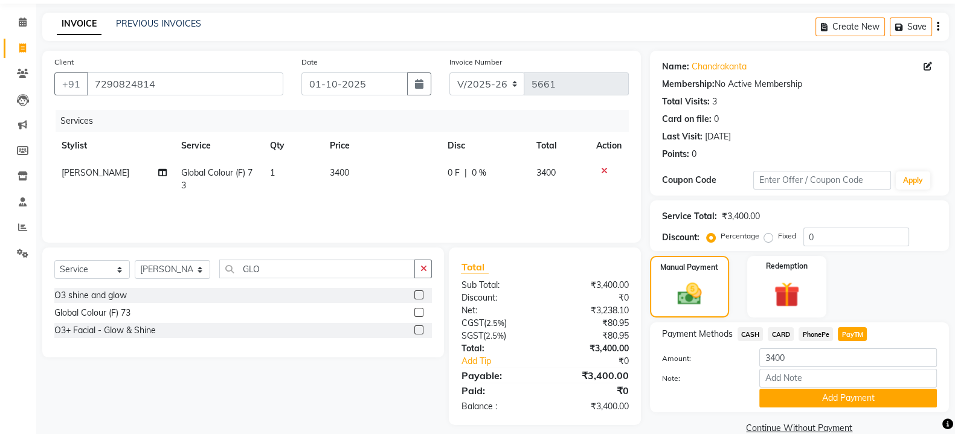
scroll to position [62, 0]
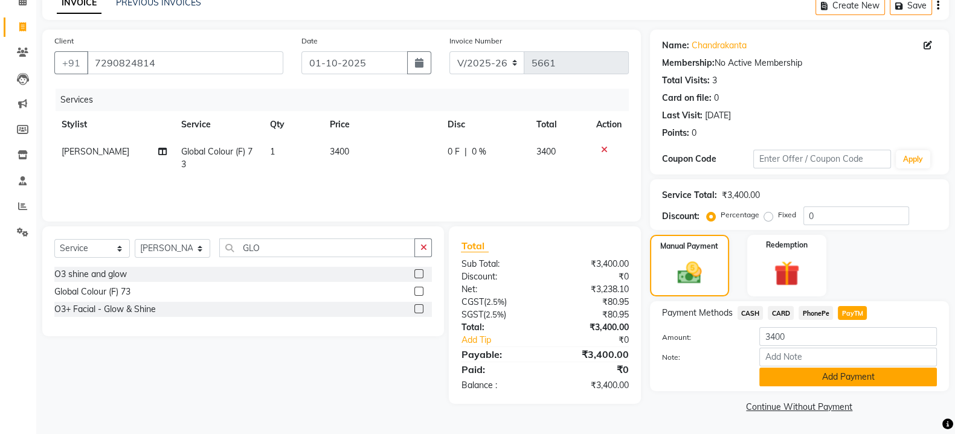
click at [826, 383] on button "Add Payment" at bounding box center [848, 377] width 178 height 19
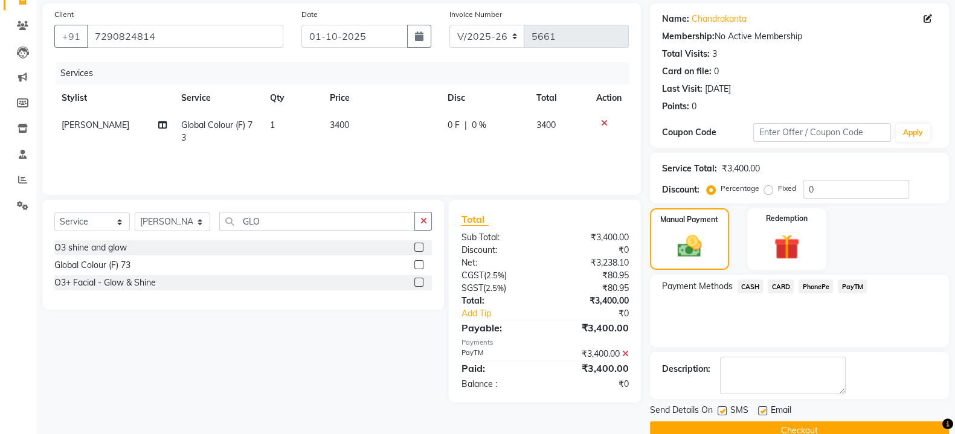
scroll to position [111, 0]
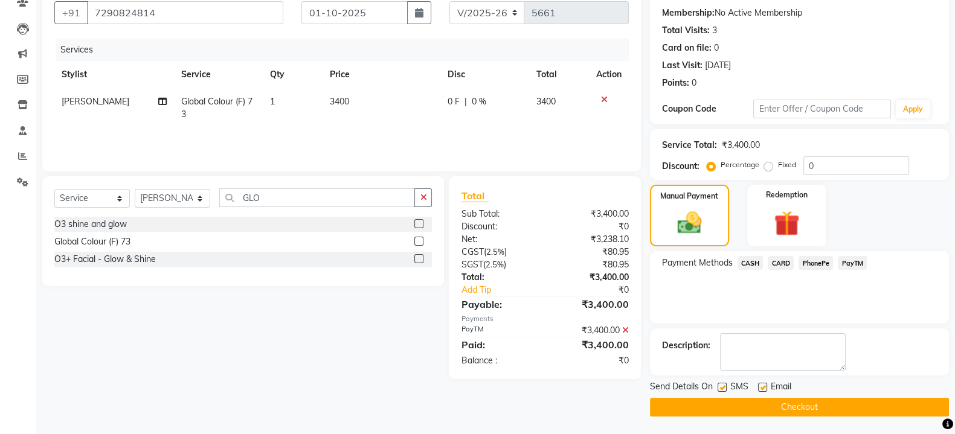
drag, startPoint x: 714, startPoint y: 402, endPoint x: 681, endPoint y: 400, distance: 32.7
click at [713, 403] on button "Checkout" at bounding box center [799, 407] width 299 height 19
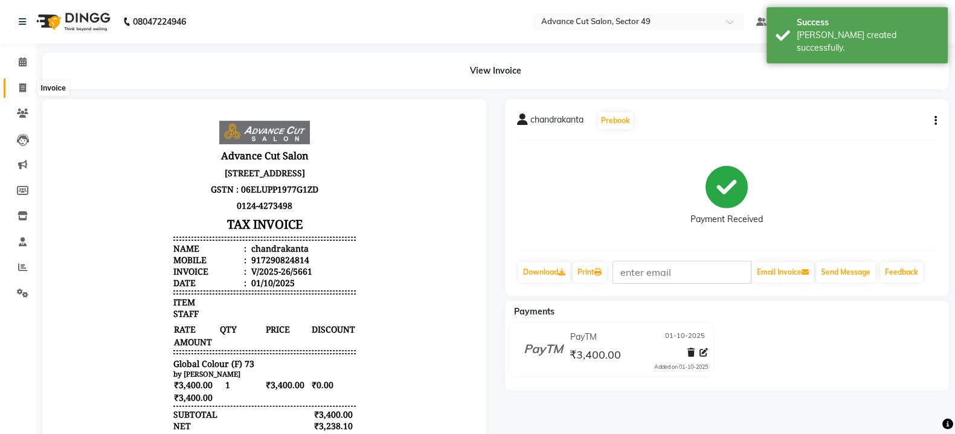
click at [22, 87] on icon at bounding box center [22, 87] width 7 height 9
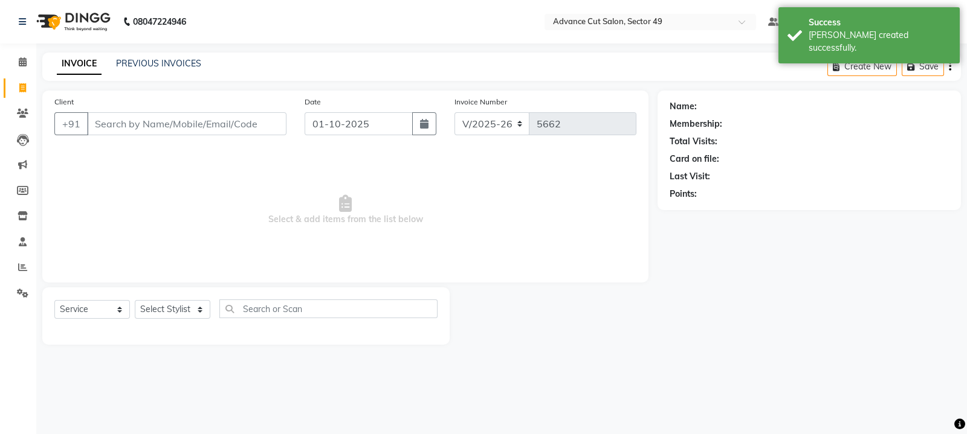
click at [145, 125] on input "Client" at bounding box center [186, 123] width 199 height 23
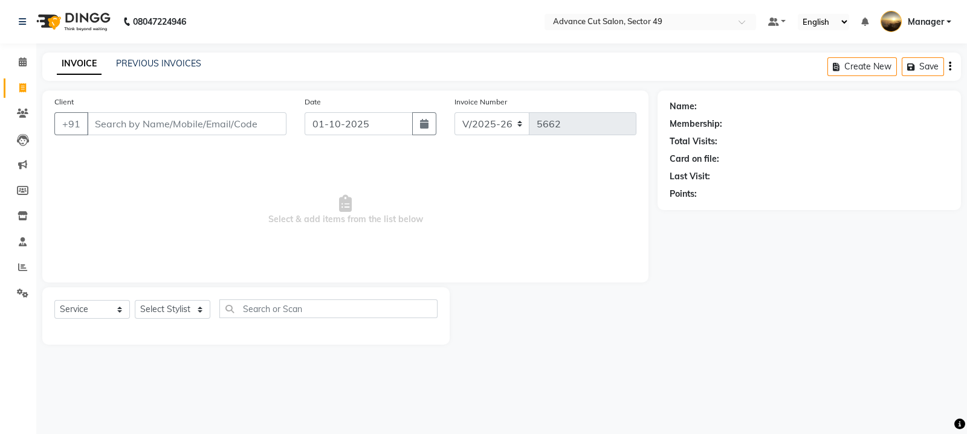
click at [118, 132] on input "Client" at bounding box center [186, 123] width 199 height 23
click at [254, 121] on span "Add Client" at bounding box center [255, 124] width 48 height 12
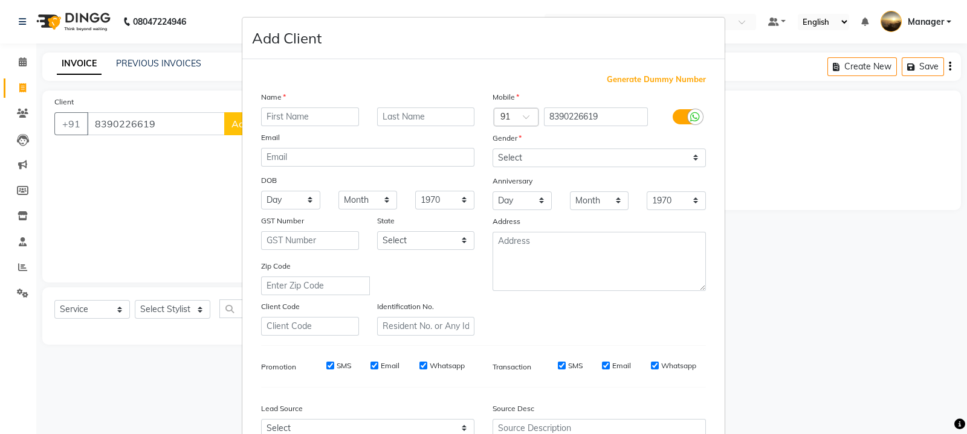
click at [294, 115] on input "text" at bounding box center [310, 117] width 98 height 19
click at [517, 163] on select "Select Male Female Other Prefer Not To Say" at bounding box center [598, 158] width 213 height 19
click at [492, 149] on select "Select Male Female Other Prefer Not To Say" at bounding box center [598, 158] width 213 height 19
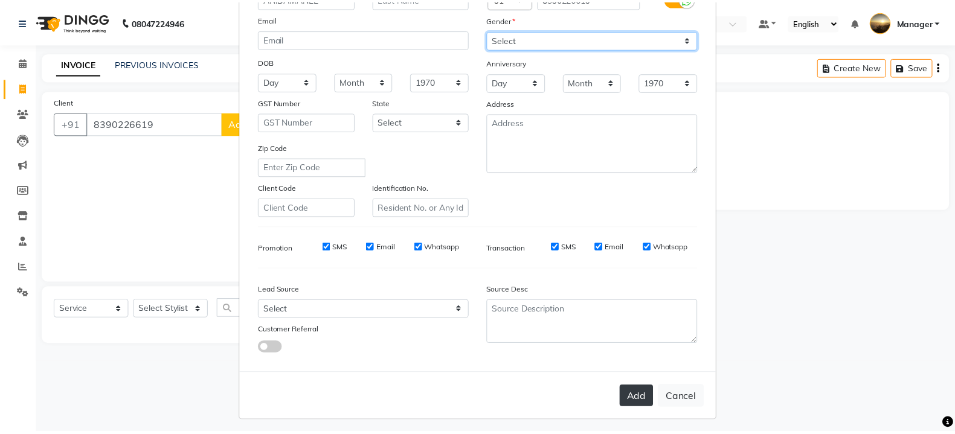
scroll to position [129, 0]
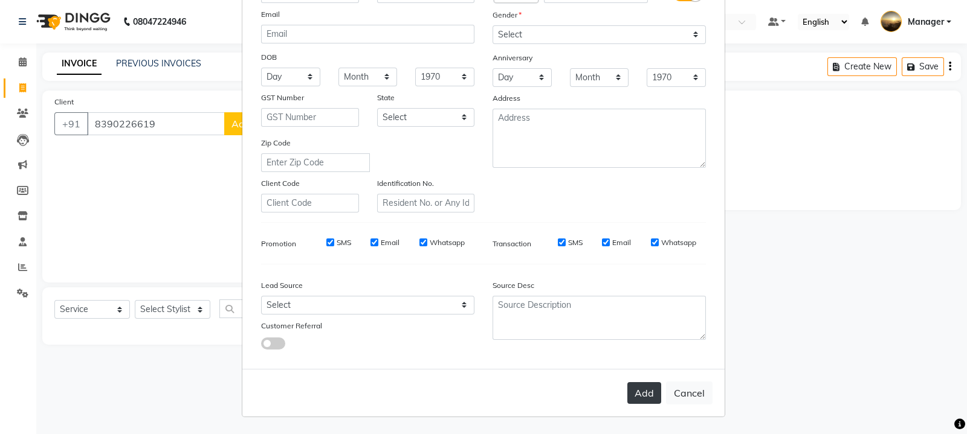
drag, startPoint x: 643, startPoint y: 388, endPoint x: 637, endPoint y: 387, distance: 6.3
click at [643, 388] on button "Add" at bounding box center [644, 393] width 34 height 22
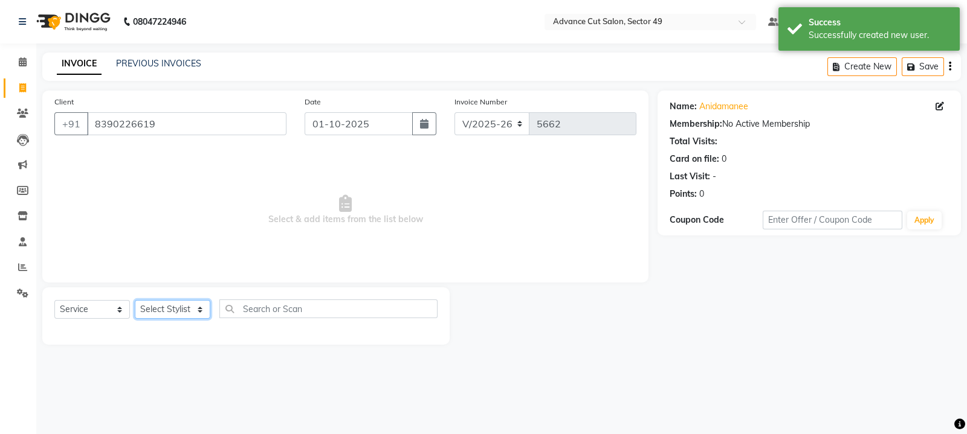
drag, startPoint x: 176, startPoint y: 311, endPoint x: 161, endPoint y: 302, distance: 17.6
click at [174, 308] on select "Select Stylist aphy Aryan Banty bashu faizan hardeep khushi Manager Navi produc…" at bounding box center [173, 309] width 76 height 19
click at [135, 301] on select "Select Stylist aphy Aryan Banty bashu faizan hardeep khushi Manager Navi produc…" at bounding box center [173, 309] width 76 height 19
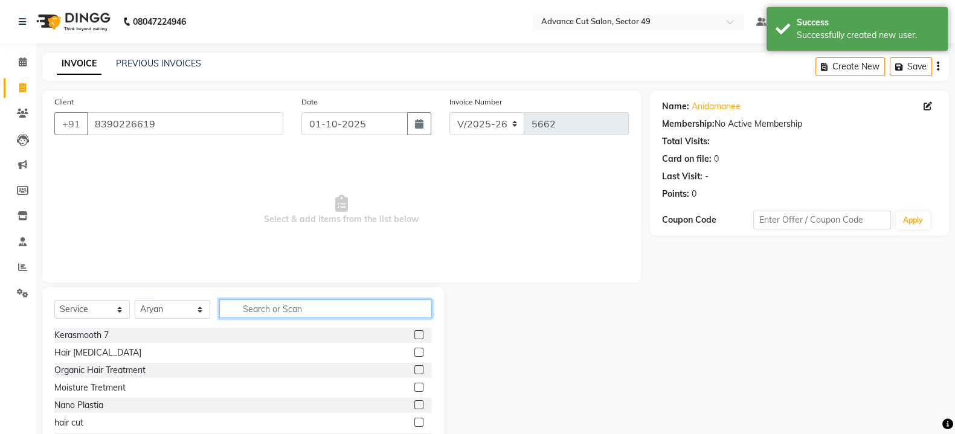
click at [332, 306] on input "text" at bounding box center [325, 309] width 213 height 19
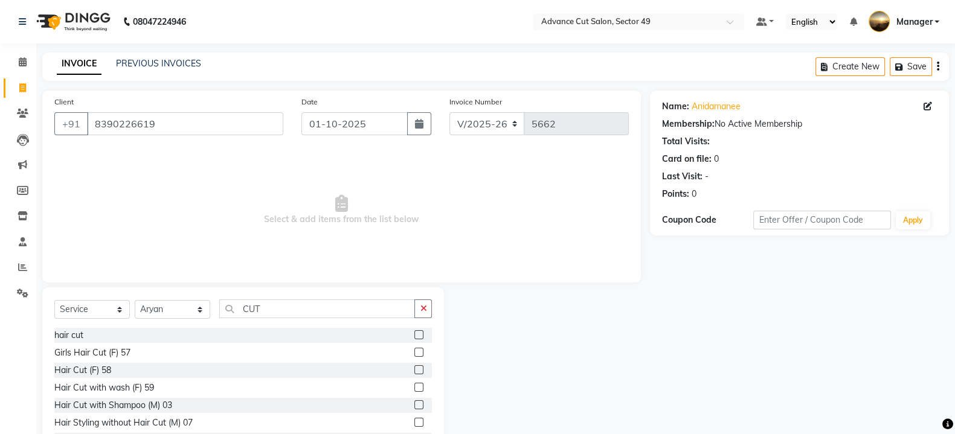
click at [414, 369] on label at bounding box center [418, 370] width 9 height 9
click at [414, 369] on input "checkbox" at bounding box center [418, 371] width 8 height 8
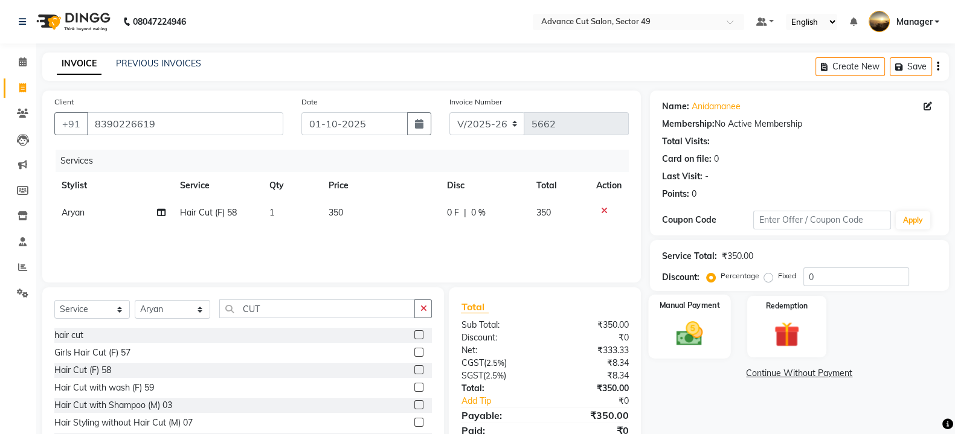
click at [694, 324] on img at bounding box center [689, 333] width 43 height 30
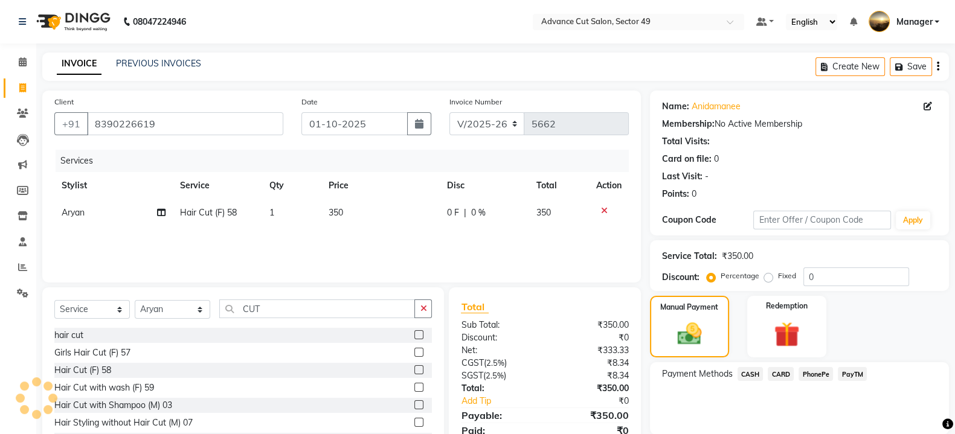
click at [852, 376] on span "PayTM" at bounding box center [852, 374] width 29 height 14
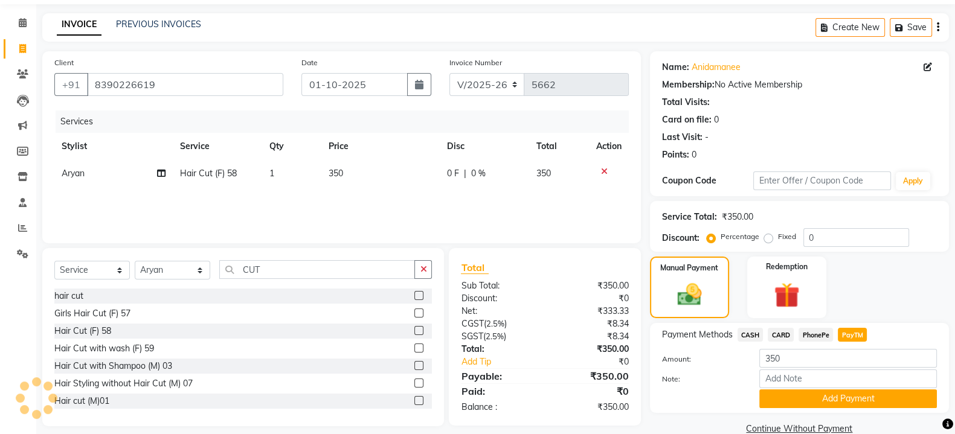
scroll to position [62, 0]
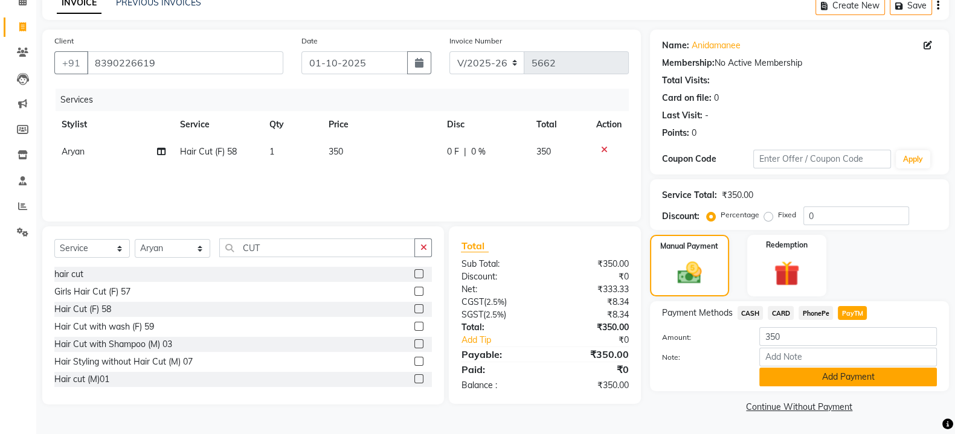
click at [862, 377] on button "Add Payment" at bounding box center [848, 377] width 178 height 19
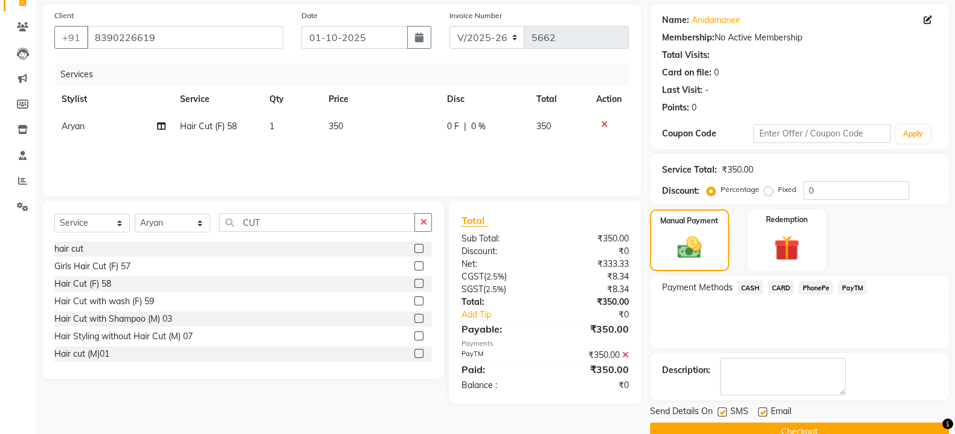
scroll to position [111, 0]
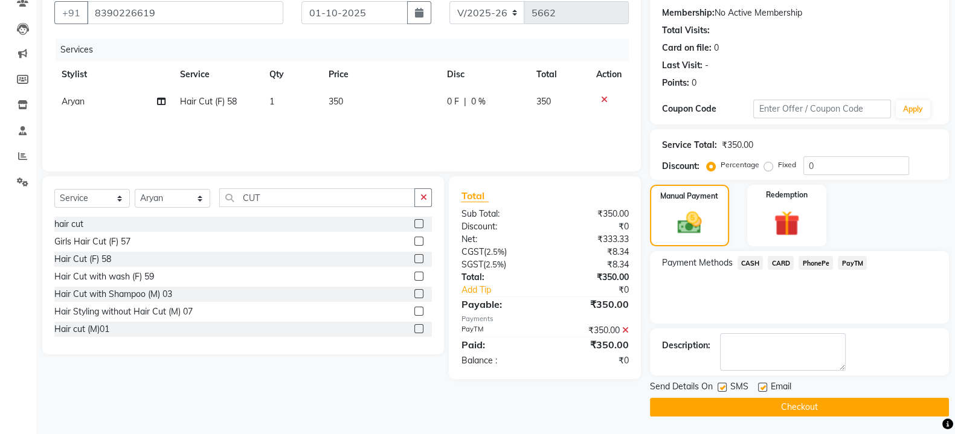
click at [792, 410] on button "Checkout" at bounding box center [799, 407] width 299 height 19
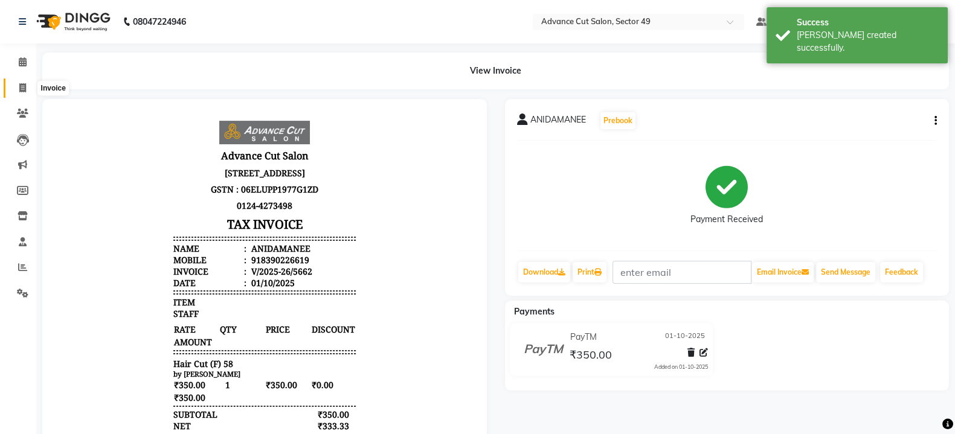
click at [22, 87] on icon at bounding box center [22, 87] width 7 height 9
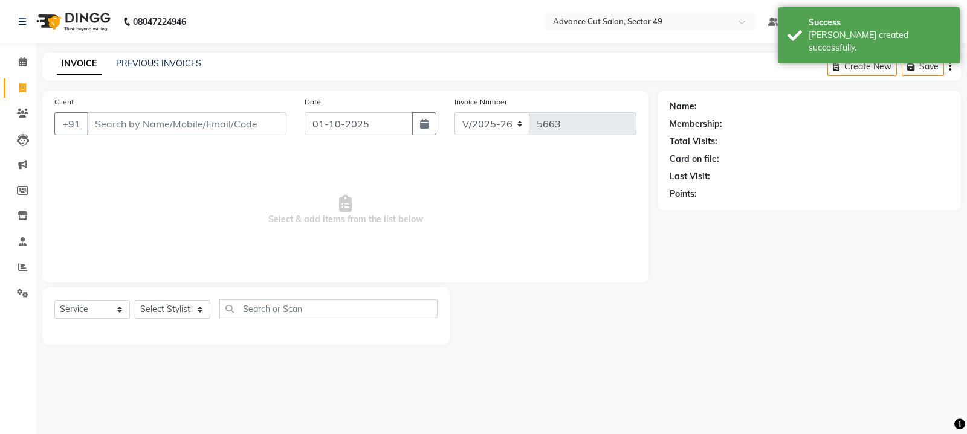
click at [182, 124] on input "Client" at bounding box center [186, 123] width 199 height 23
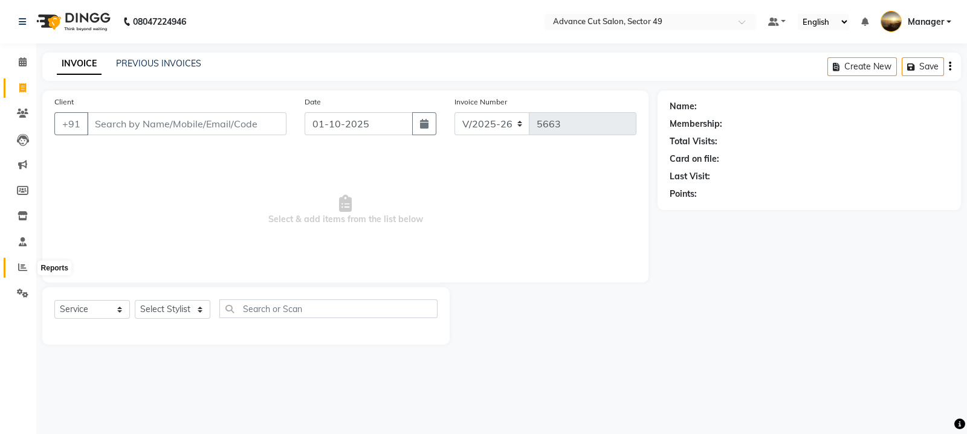
click at [19, 272] on icon at bounding box center [22, 267] width 9 height 9
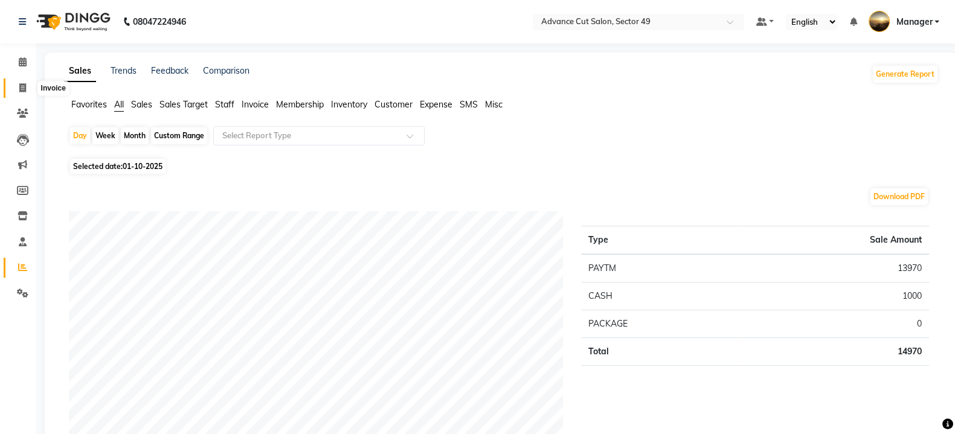
click at [21, 89] on icon at bounding box center [22, 87] width 7 height 9
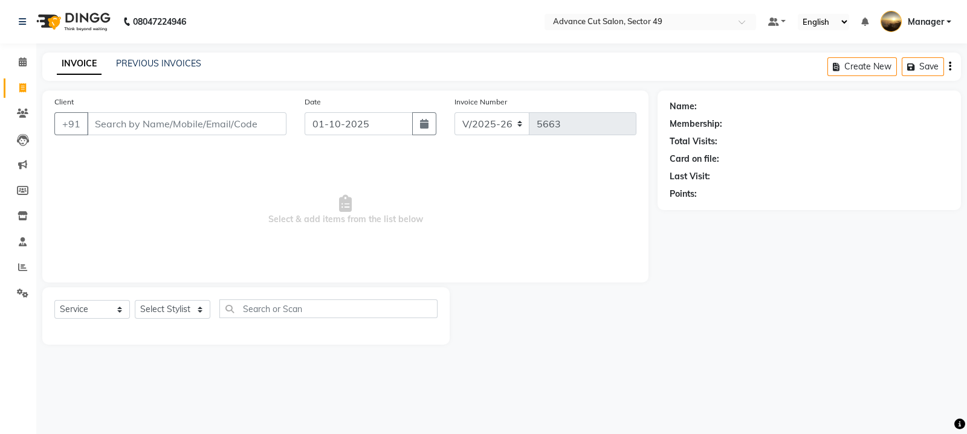
click at [188, 126] on input "Client" at bounding box center [186, 123] width 199 height 23
click at [240, 125] on span "Add Client" at bounding box center [255, 124] width 48 height 12
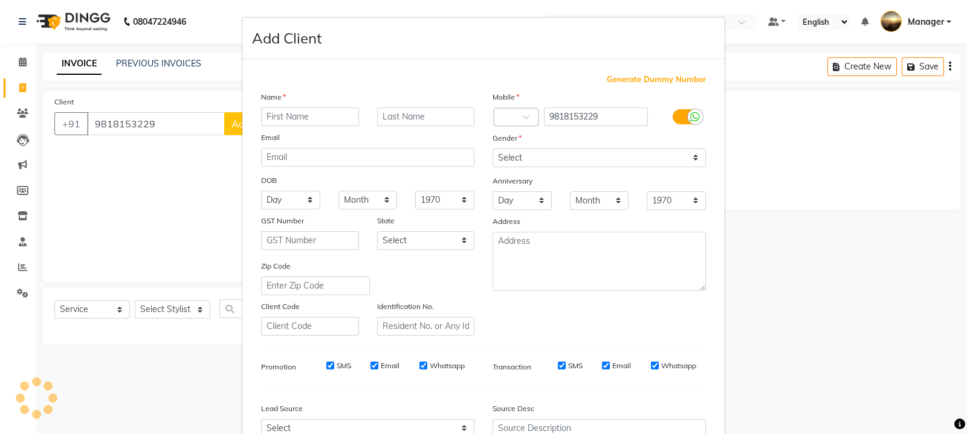
click at [302, 115] on input "text" at bounding box center [310, 117] width 98 height 19
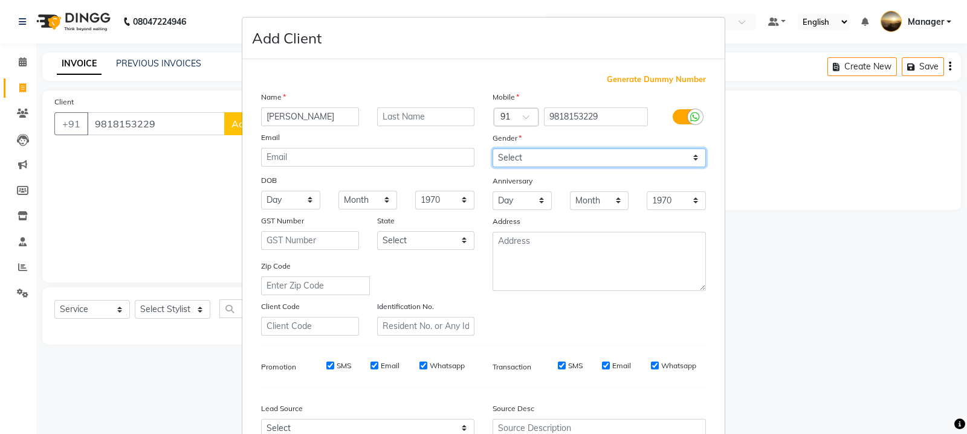
click at [506, 156] on select "Select Male Female Other Prefer Not To Say" at bounding box center [598, 158] width 213 height 19
click at [492, 149] on select "Select Male Female Other Prefer Not To Say" at bounding box center [598, 158] width 213 height 19
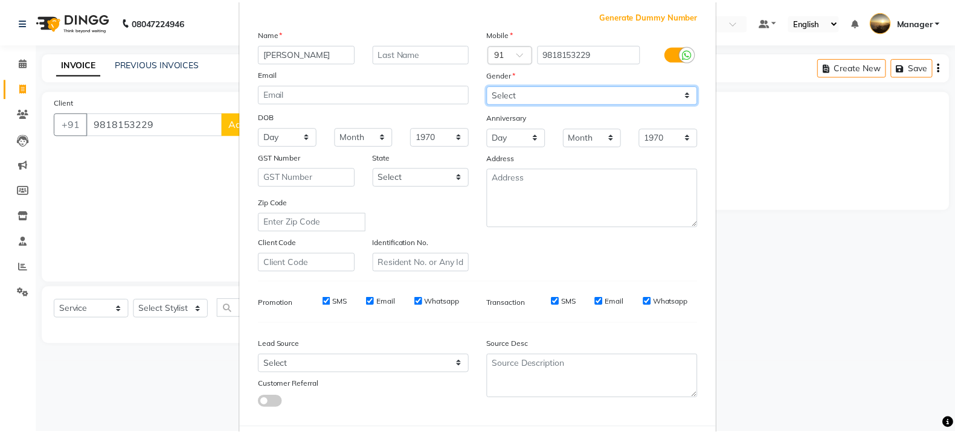
scroll to position [129, 0]
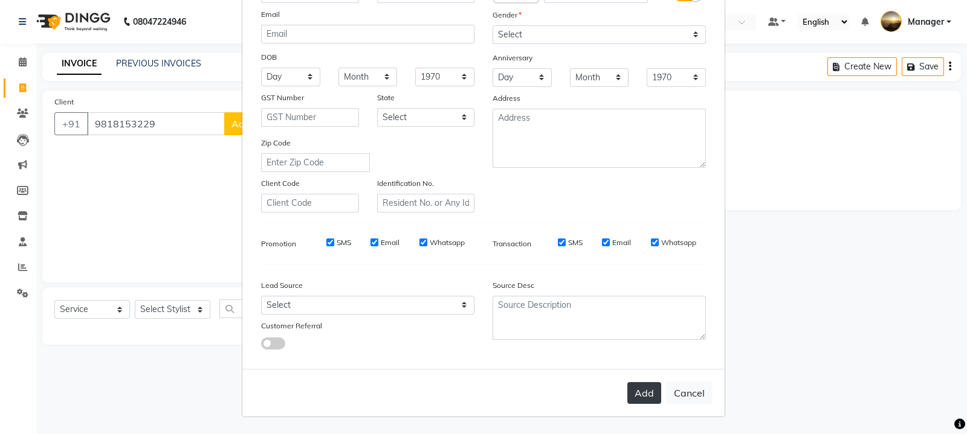
click at [640, 395] on button "Add" at bounding box center [644, 393] width 34 height 22
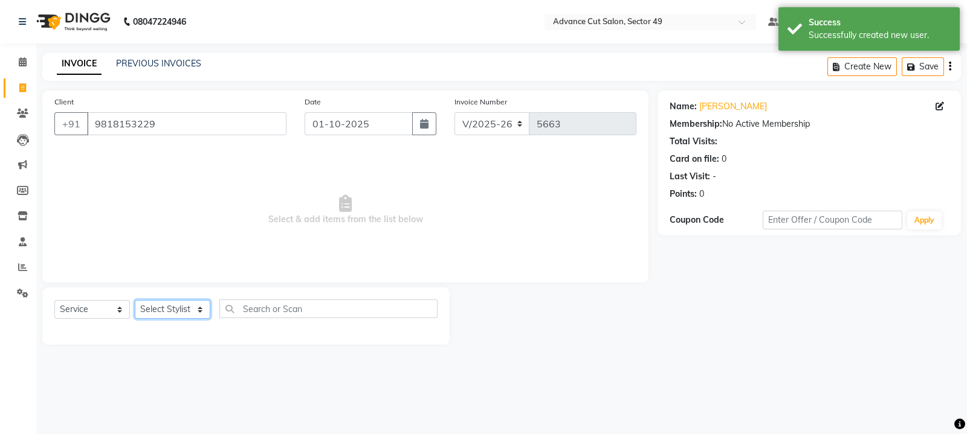
click at [168, 309] on select "Select Stylist aphy Aryan Banty bashu faizan hardeep khushi Manager Navi produc…" at bounding box center [173, 309] width 76 height 19
click at [135, 301] on select "Select Stylist aphy Aryan Banty bashu faizan hardeep khushi Manager Navi produc…" at bounding box center [173, 309] width 76 height 19
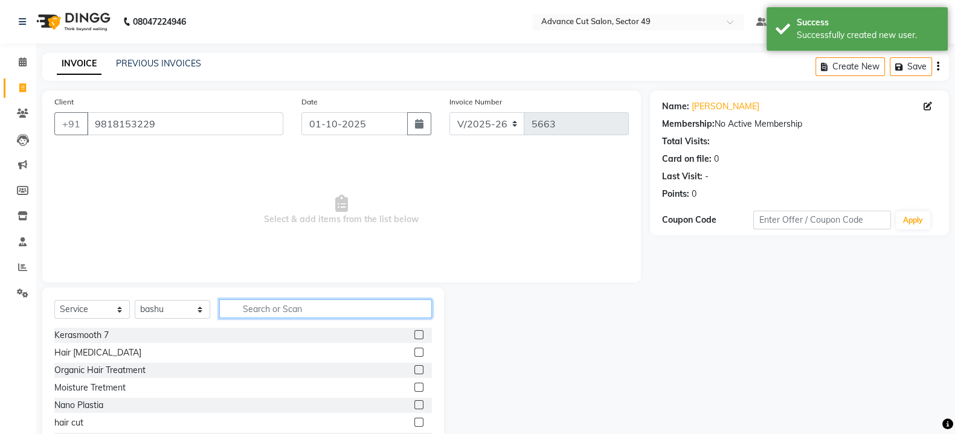
click at [261, 313] on input "text" at bounding box center [325, 309] width 213 height 19
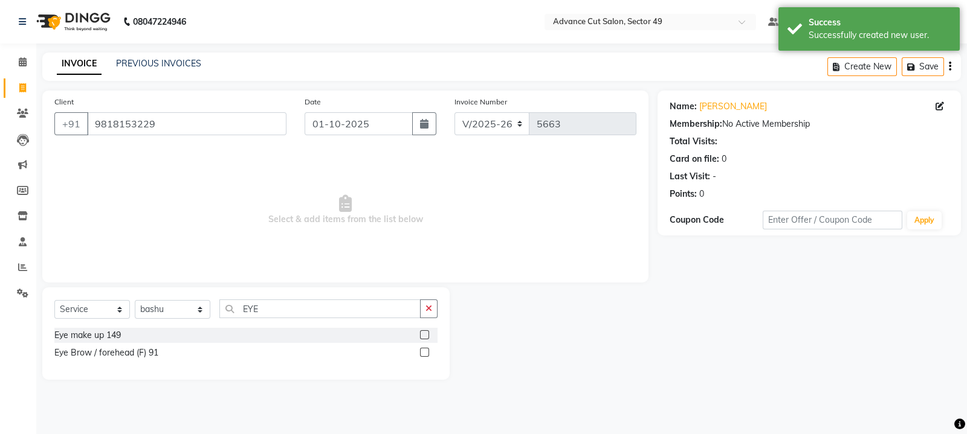
click at [425, 355] on label at bounding box center [424, 352] width 9 height 9
click at [425, 355] on input "checkbox" at bounding box center [424, 353] width 8 height 8
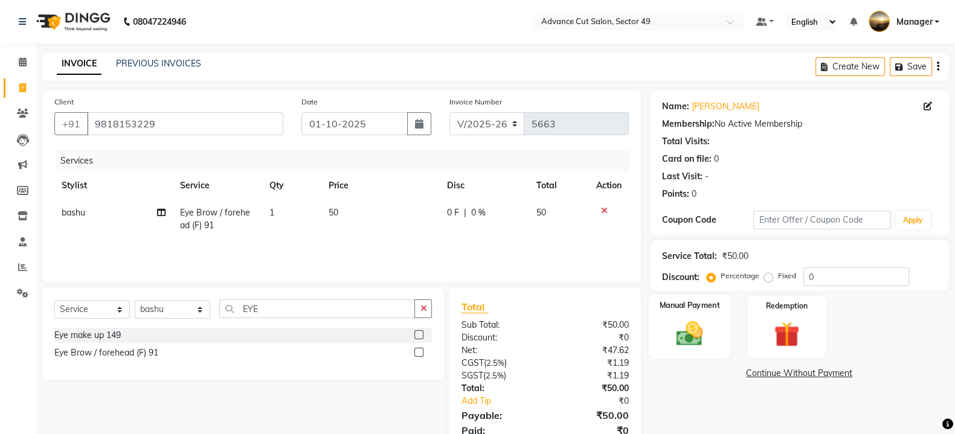
click at [718, 304] on label "Manual Payment" at bounding box center [689, 305] width 60 height 11
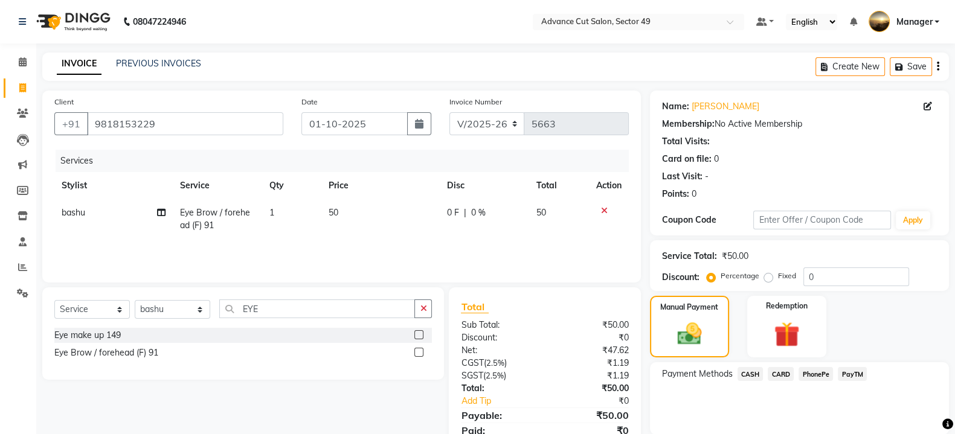
click at [855, 373] on span "PayTM" at bounding box center [852, 374] width 29 height 14
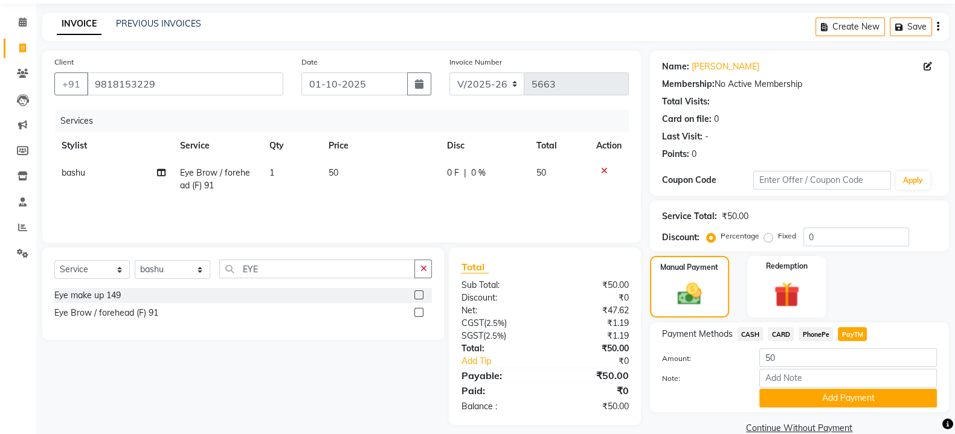
scroll to position [62, 0]
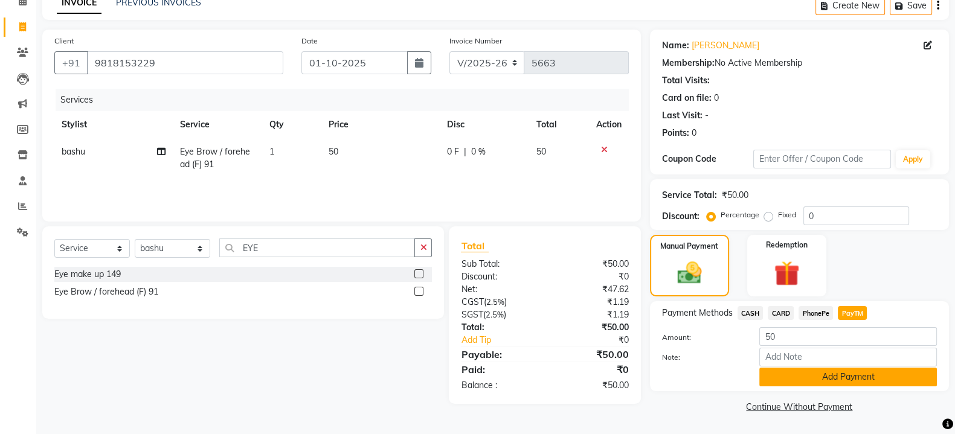
click at [842, 373] on button "Add Payment" at bounding box center [848, 377] width 178 height 19
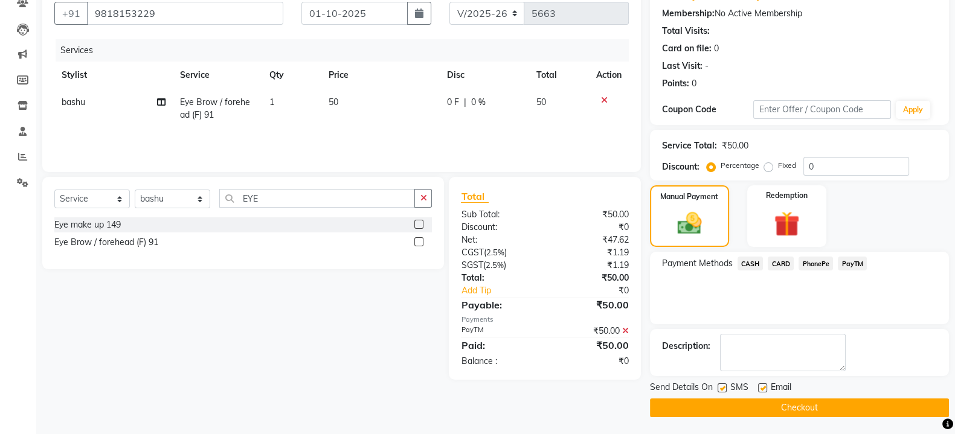
scroll to position [111, 0]
click at [722, 409] on button "Checkout" at bounding box center [799, 407] width 299 height 19
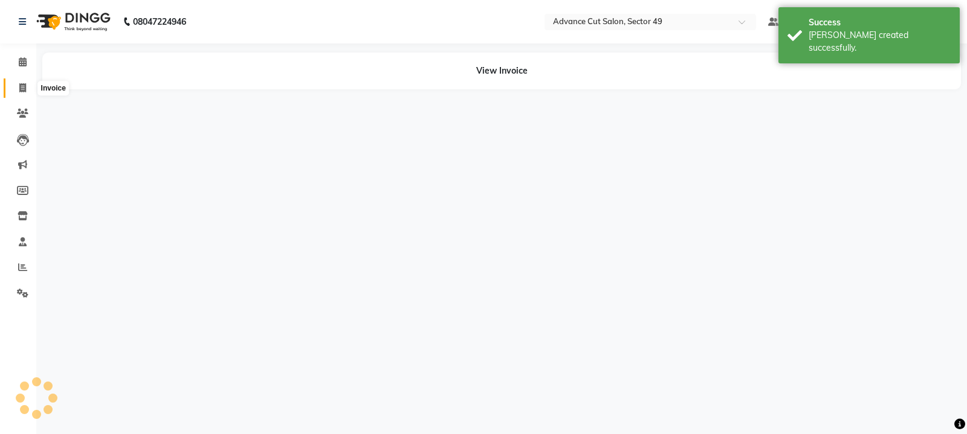
click at [19, 88] on icon at bounding box center [22, 87] width 7 height 9
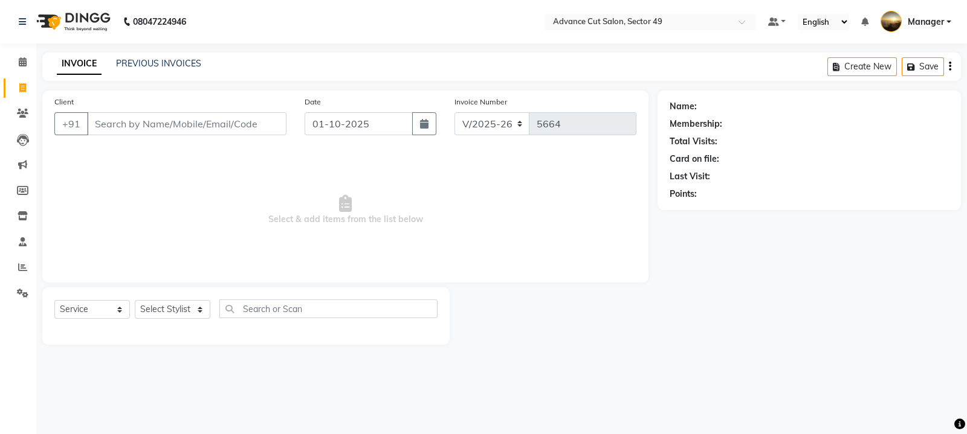
drag, startPoint x: 112, startPoint y: 125, endPoint x: 89, endPoint y: 193, distance: 72.0
click at [89, 193] on span "Select & add items from the list below" at bounding box center [345, 210] width 582 height 121
click at [112, 126] on input "Client" at bounding box center [186, 123] width 199 height 23
click at [240, 121] on span "Add Client" at bounding box center [255, 124] width 48 height 12
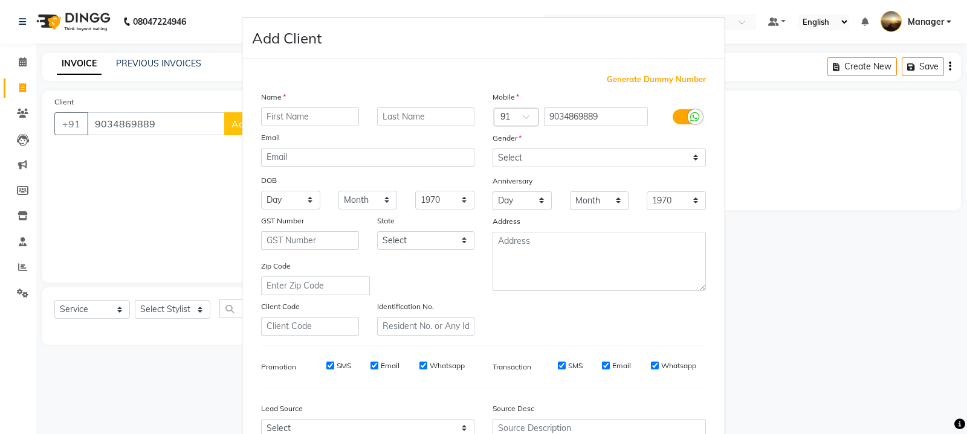
click at [318, 113] on input "text" at bounding box center [310, 117] width 98 height 19
click at [512, 155] on select "Select Male Female Other Prefer Not To Say" at bounding box center [598, 158] width 213 height 19
click at [492, 149] on select "Select Male Female Other Prefer Not To Say" at bounding box center [598, 158] width 213 height 19
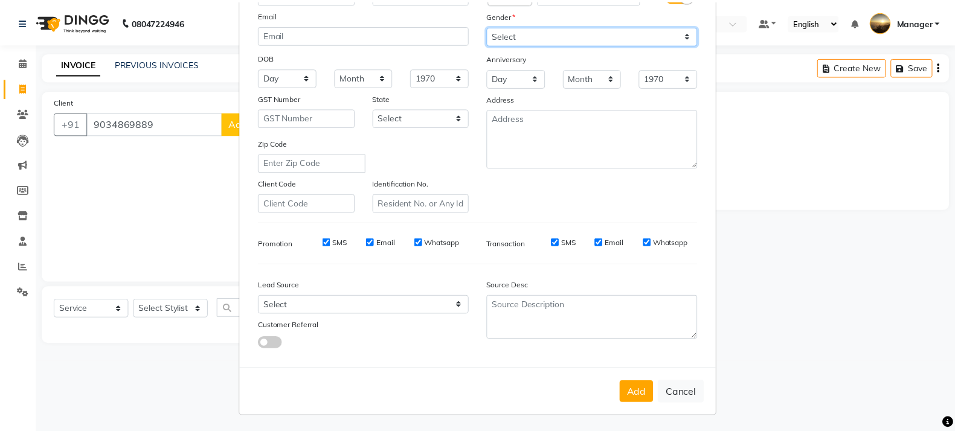
scroll to position [129, 0]
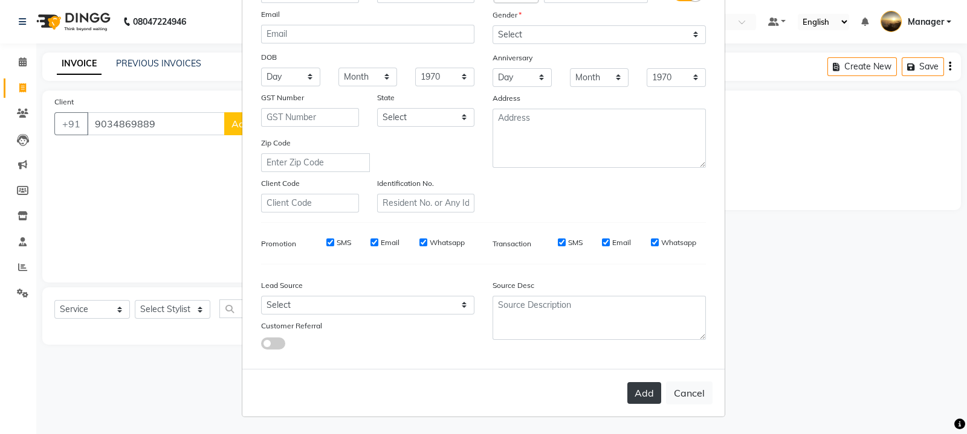
click at [629, 390] on button "Add" at bounding box center [644, 393] width 34 height 22
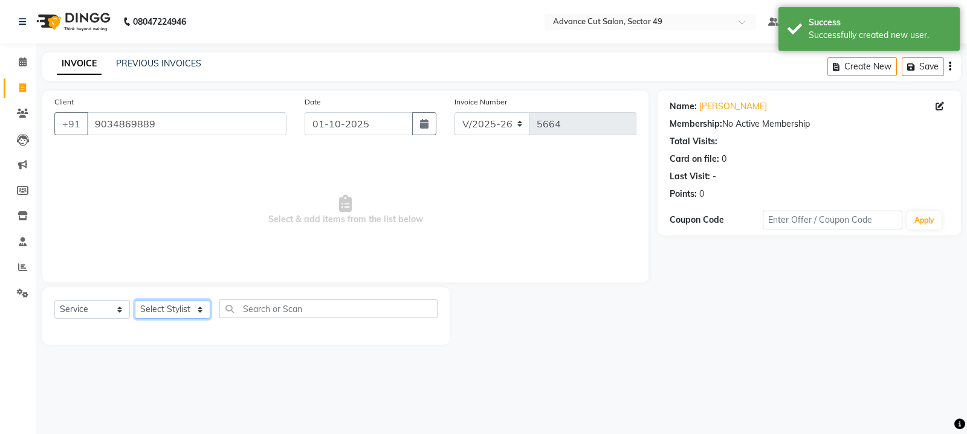
click at [181, 311] on select "Select Stylist aphy Aryan Banty bashu faizan hardeep khushi Manager Navi produc…" at bounding box center [173, 309] width 76 height 19
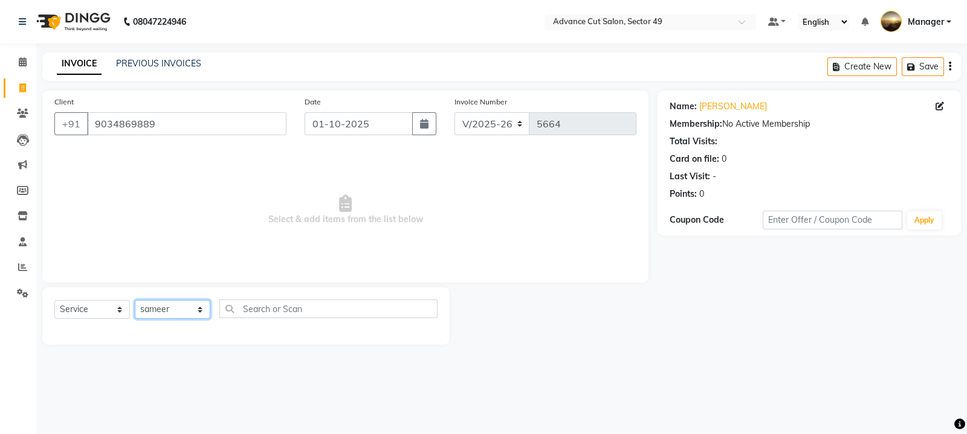
click at [135, 301] on select "Select Stylist aphy Aryan Banty bashu faizan hardeep khushi Manager Navi produc…" at bounding box center [173, 309] width 76 height 19
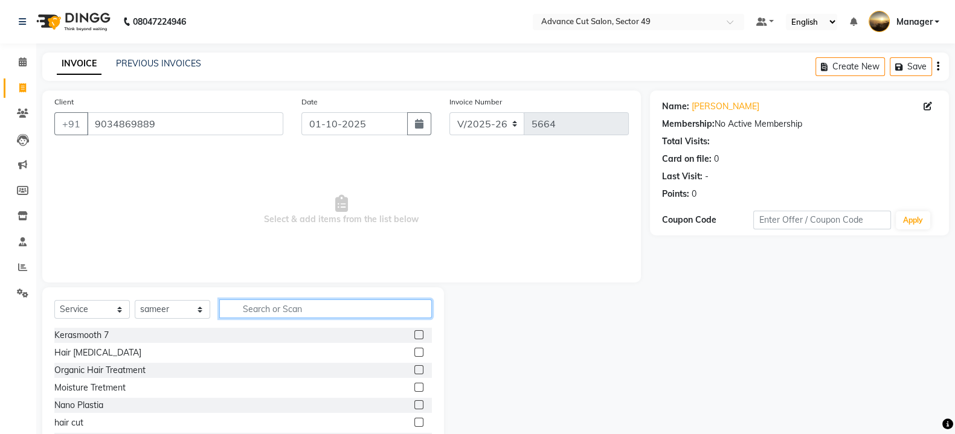
click at [272, 315] on input "text" at bounding box center [325, 309] width 213 height 19
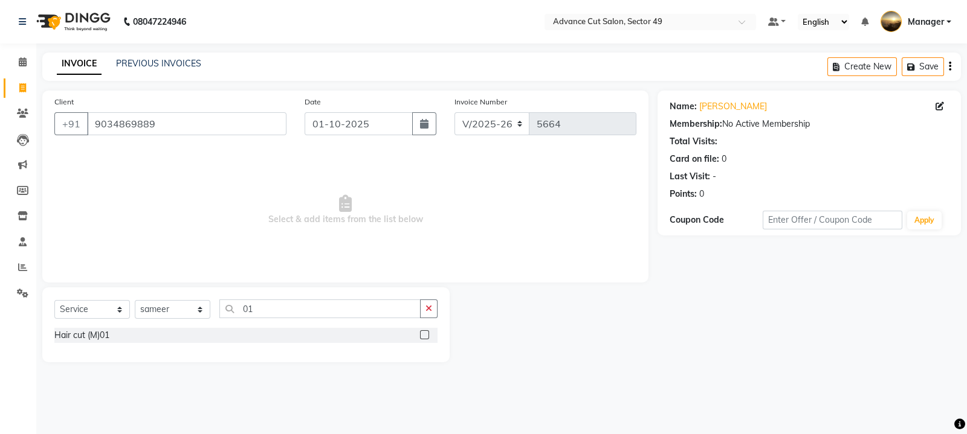
click at [425, 334] on label at bounding box center [424, 334] width 9 height 9
click at [425, 334] on input "checkbox" at bounding box center [424, 336] width 8 height 8
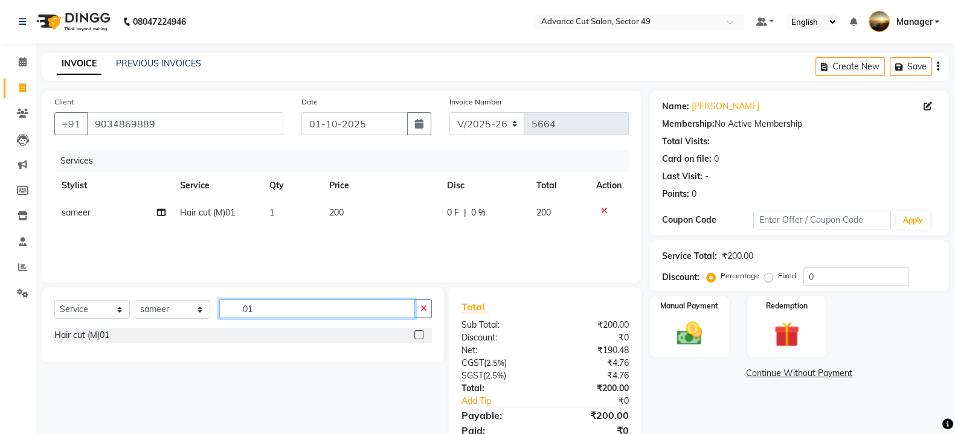
click at [286, 312] on input "01" at bounding box center [317, 309] width 196 height 19
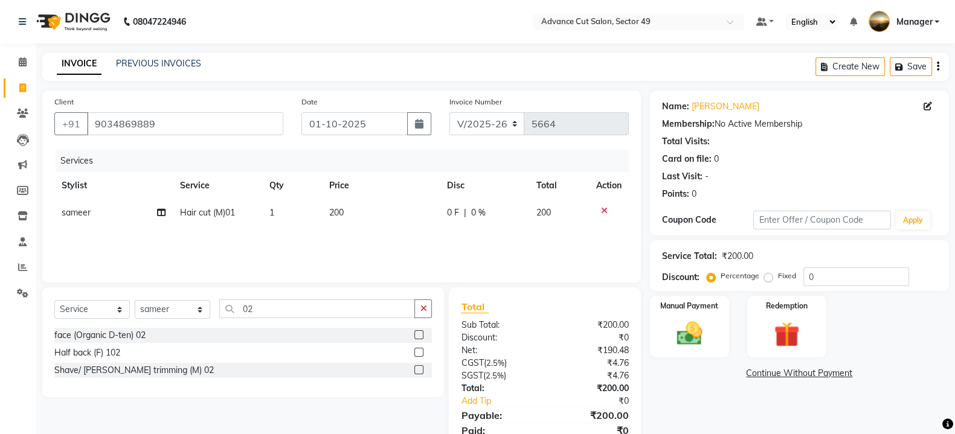
click at [416, 373] on label at bounding box center [418, 370] width 9 height 9
click at [416, 373] on input "checkbox" at bounding box center [418, 371] width 8 height 8
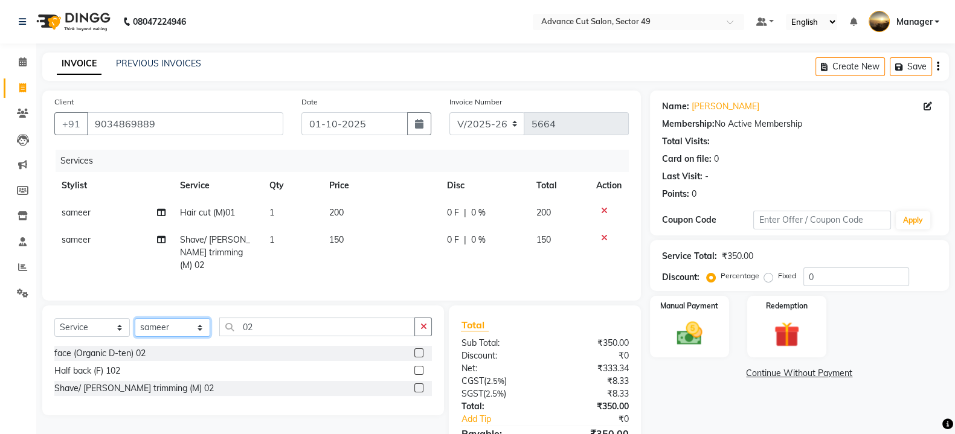
click at [160, 329] on select "Select Stylist aphy Aryan Banty bashu faizan hardeep khushi Manager Navi produc…" at bounding box center [173, 327] width 76 height 19
click at [135, 318] on select "Select Stylist aphy Aryan Banty bashu faizan hardeep khushi Manager Navi produc…" at bounding box center [173, 327] width 76 height 19
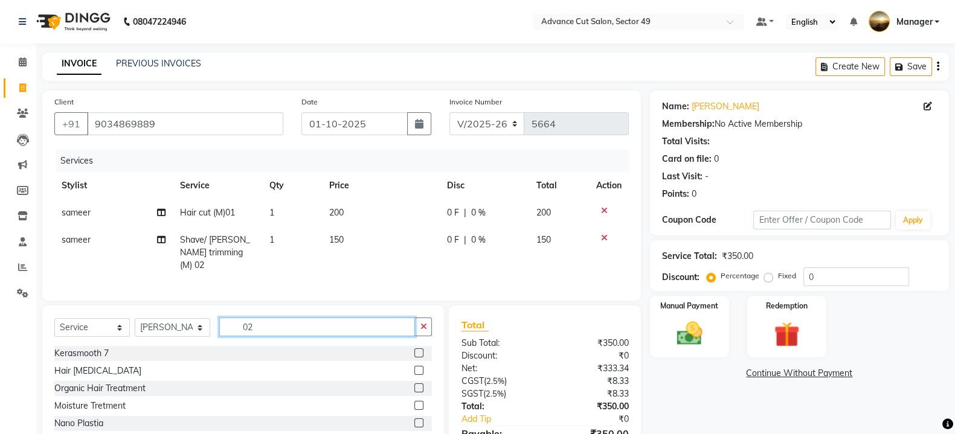
click at [268, 330] on input "02" at bounding box center [317, 327] width 196 height 19
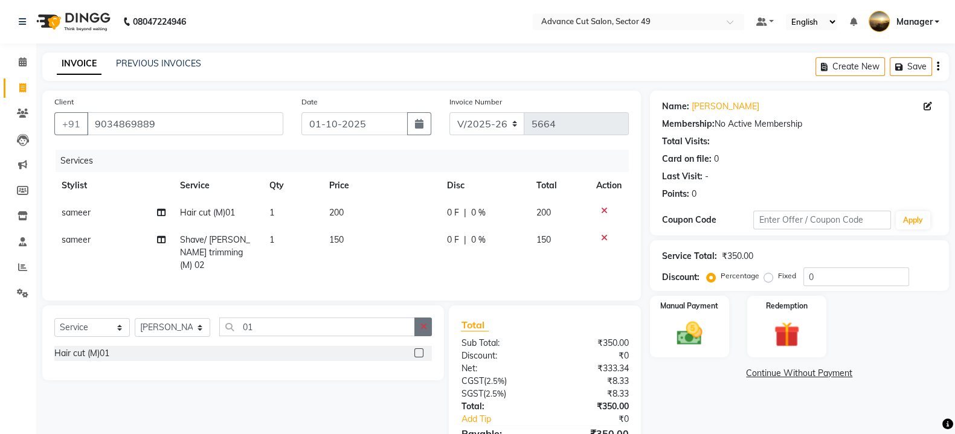
click at [420, 355] on label at bounding box center [418, 353] width 9 height 9
click at [420, 355] on input "checkbox" at bounding box center [418, 354] width 8 height 8
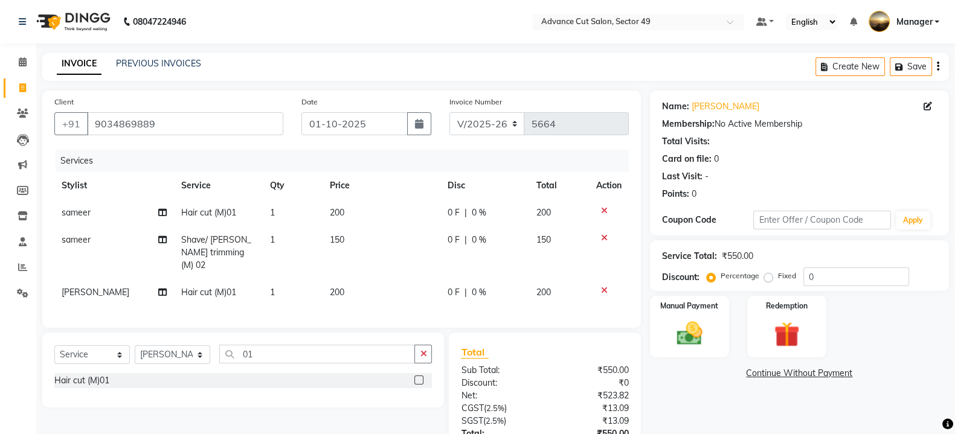
click at [279, 346] on div "Select Service Product Membership Package Voucher Prepaid Gift Card Select Styl…" at bounding box center [243, 370] width 402 height 75
click at [283, 360] on div "Select Service Product Membership Package Voucher Prepaid Gift Card Select Styl…" at bounding box center [243, 359] width 378 height 28
click at [284, 358] on input "01" at bounding box center [317, 354] width 196 height 19
click at [416, 415] on label at bounding box center [418, 415] width 9 height 9
click at [416, 415] on input "checkbox" at bounding box center [418, 416] width 8 height 8
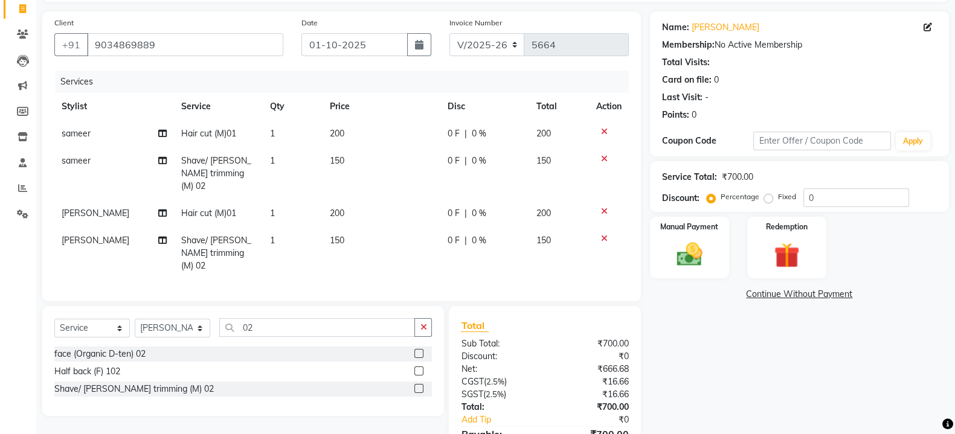
scroll to position [133, 0]
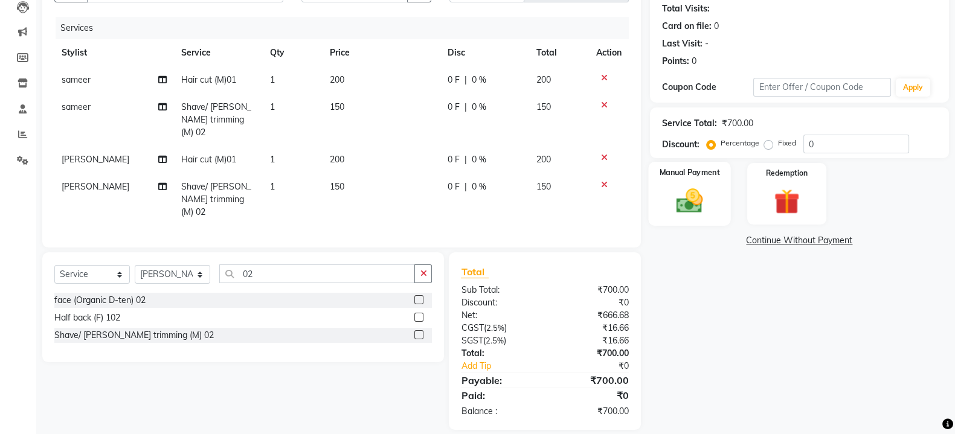
drag, startPoint x: 698, startPoint y: 193, endPoint x: 729, endPoint y: 213, distance: 36.9
click at [698, 195] on img at bounding box center [689, 200] width 43 height 30
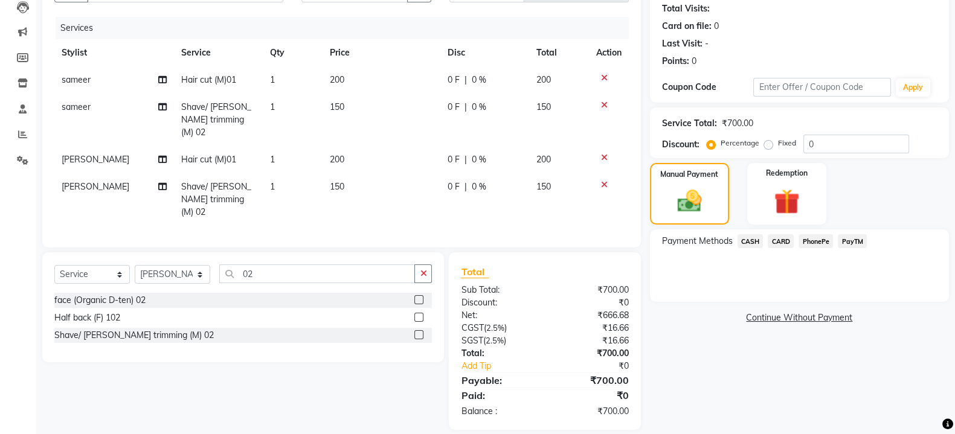
click at [847, 243] on span "PayTM" at bounding box center [852, 241] width 29 height 14
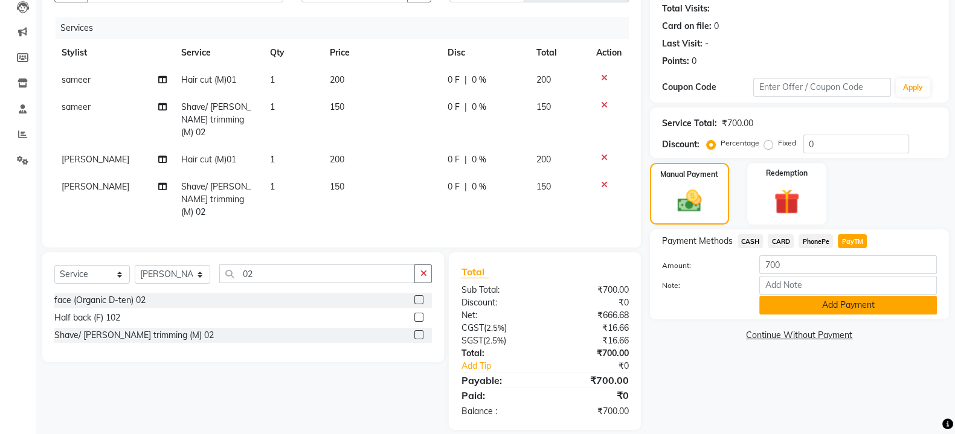
click at [852, 306] on button "Add Payment" at bounding box center [848, 305] width 178 height 19
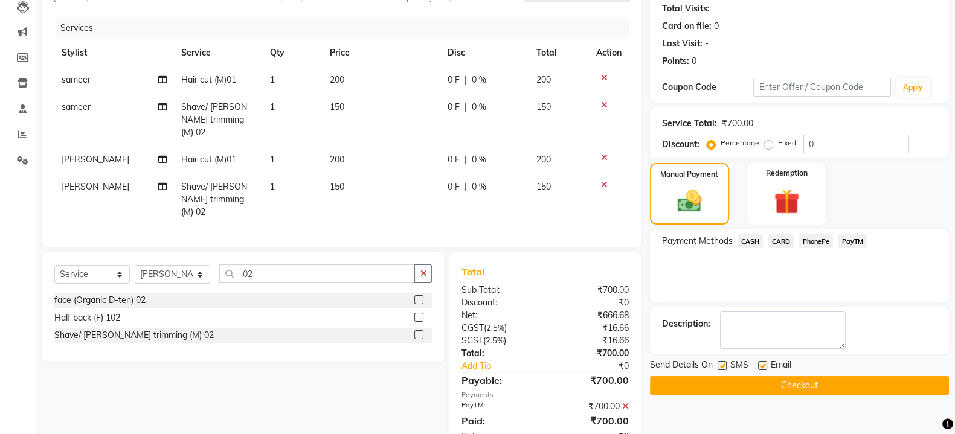
scroll to position [158, 0]
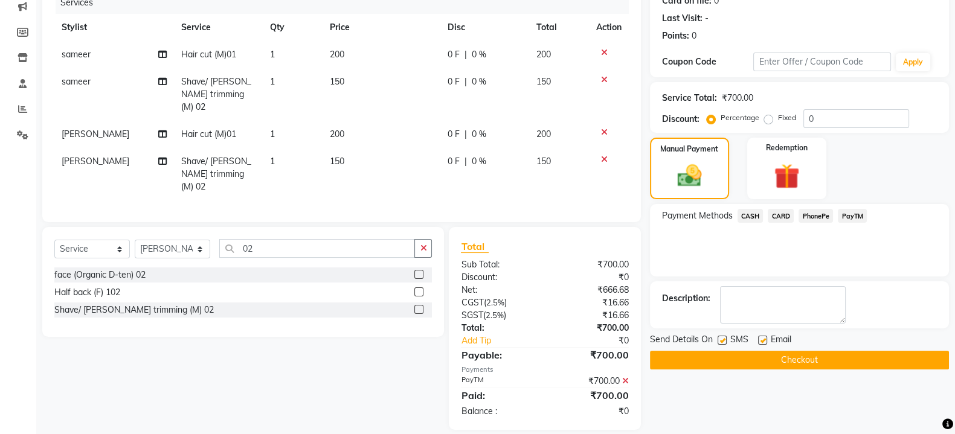
click at [811, 358] on button "Checkout" at bounding box center [799, 360] width 299 height 19
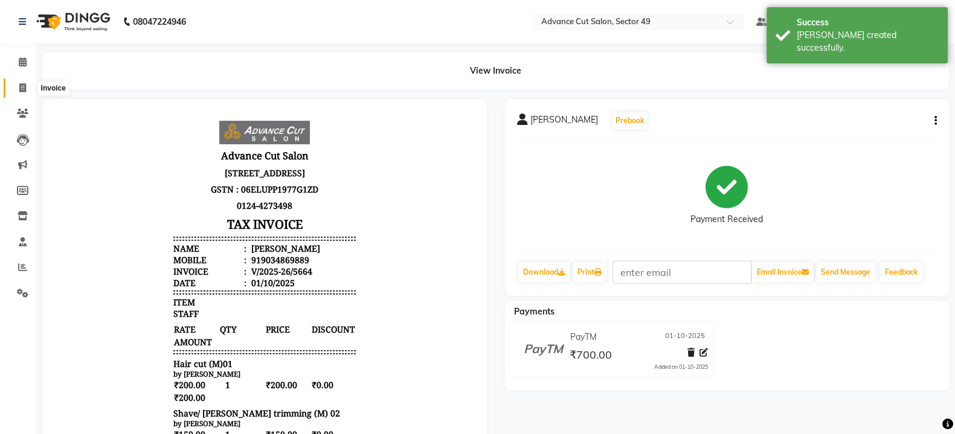
drag, startPoint x: 21, startPoint y: 87, endPoint x: 30, endPoint y: 92, distance: 10.3
click at [21, 87] on icon at bounding box center [22, 87] width 7 height 9
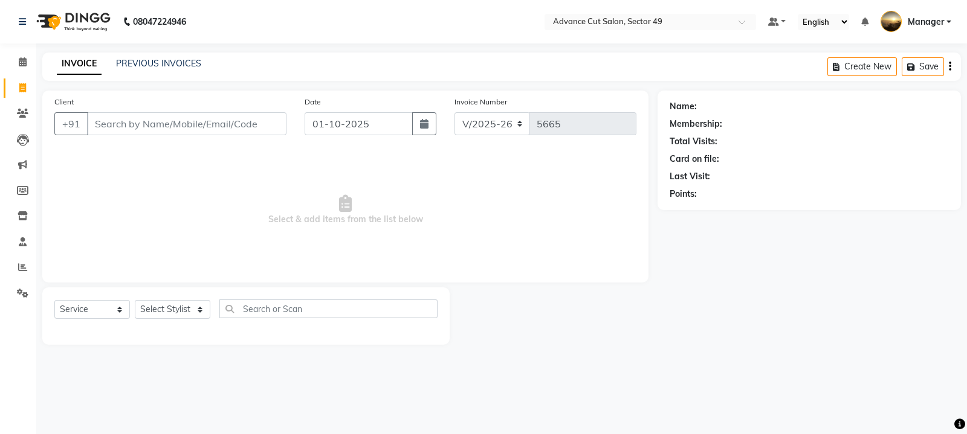
click at [217, 124] on input "Client" at bounding box center [186, 123] width 199 height 23
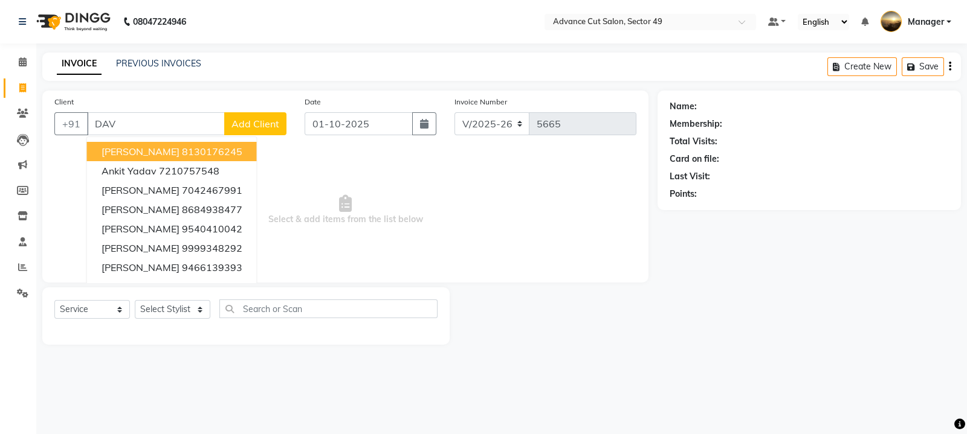
click at [182, 149] on ngb-highlight "8130176245" at bounding box center [212, 152] width 60 height 12
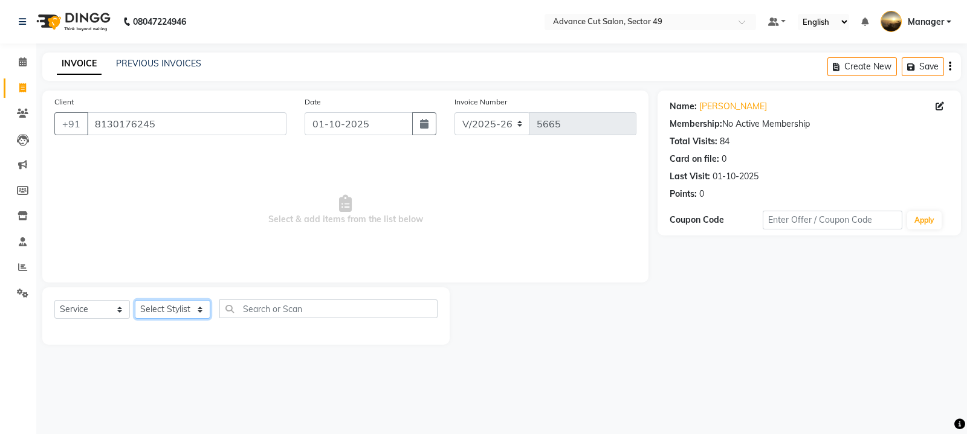
click at [184, 314] on select "Select Stylist aphy Aryan Banty bashu faizan hardeep khushi Manager Navi produc…" at bounding box center [173, 309] width 76 height 19
click at [135, 301] on select "Select Stylist aphy Aryan Banty bashu faizan hardeep khushi Manager Navi produc…" at bounding box center [173, 309] width 76 height 19
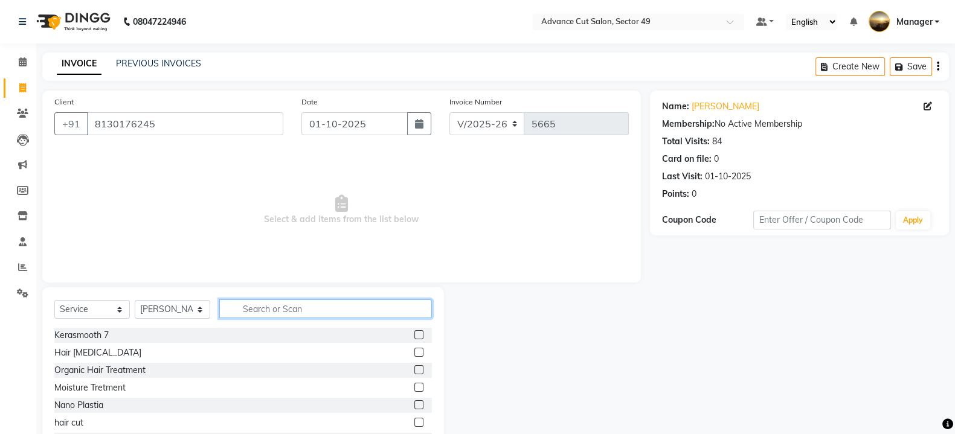
click at [289, 309] on input "text" at bounding box center [325, 309] width 213 height 19
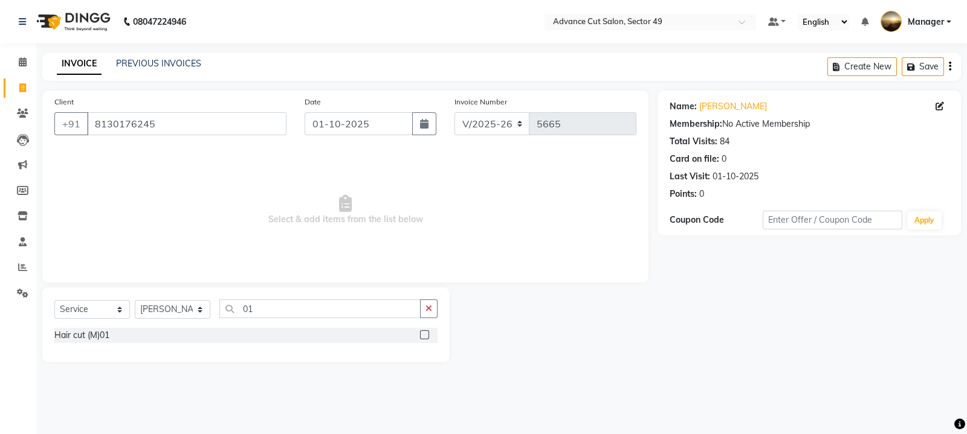
click at [424, 335] on label at bounding box center [424, 334] width 9 height 9
click at [424, 335] on input "checkbox" at bounding box center [424, 336] width 8 height 8
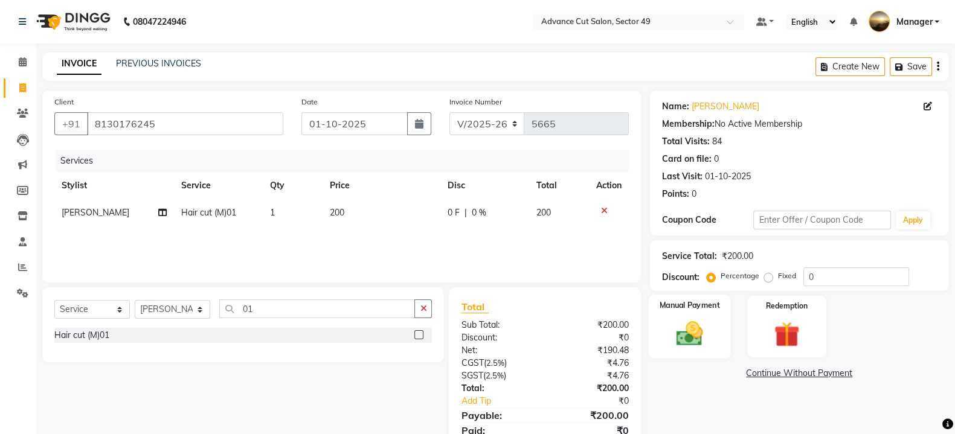
click at [665, 337] on div "Manual Payment" at bounding box center [689, 327] width 83 height 64
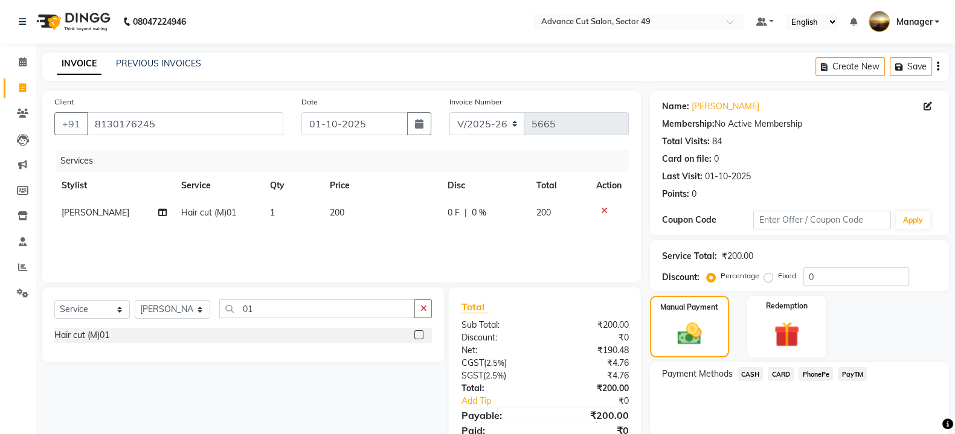
click at [746, 373] on span "CASH" at bounding box center [751, 374] width 26 height 14
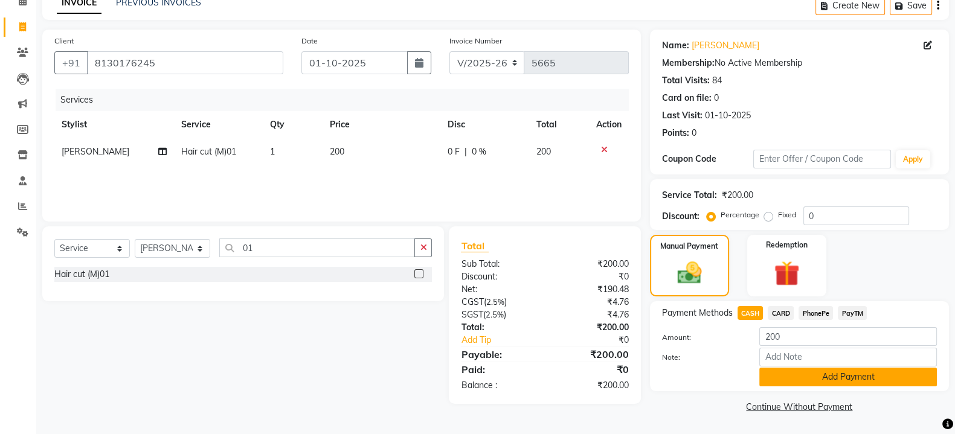
click at [802, 372] on button "Add Payment" at bounding box center [848, 377] width 178 height 19
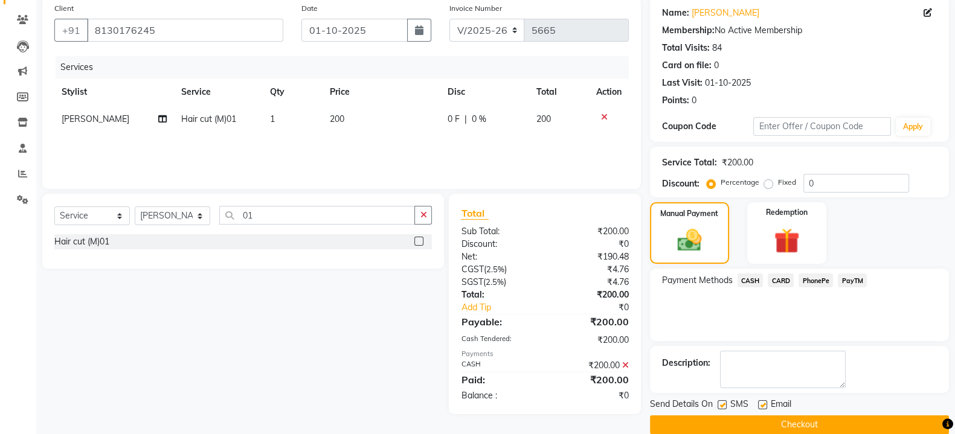
scroll to position [111, 0]
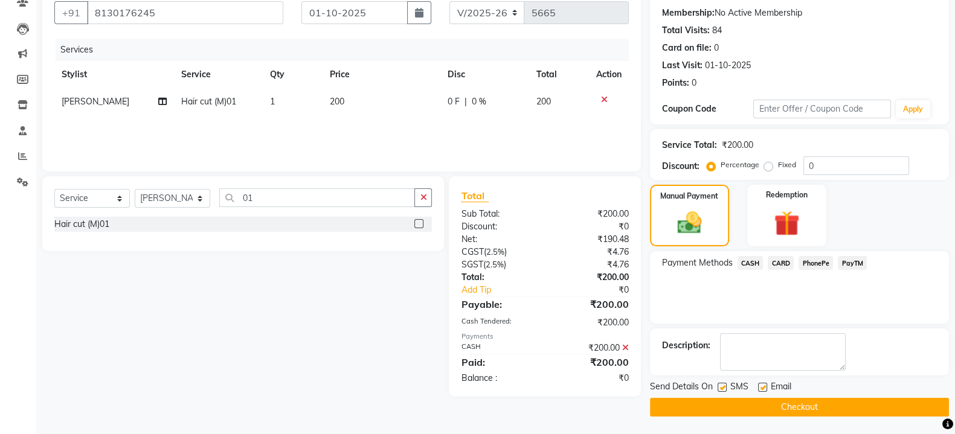
click at [724, 388] on label at bounding box center [722, 387] width 9 height 9
click at [724, 388] on input "checkbox" at bounding box center [722, 388] width 8 height 8
click at [762, 388] on label at bounding box center [762, 387] width 9 height 9
click at [762, 388] on input "checkbox" at bounding box center [762, 388] width 8 height 8
click at [764, 406] on button "Checkout" at bounding box center [799, 407] width 299 height 19
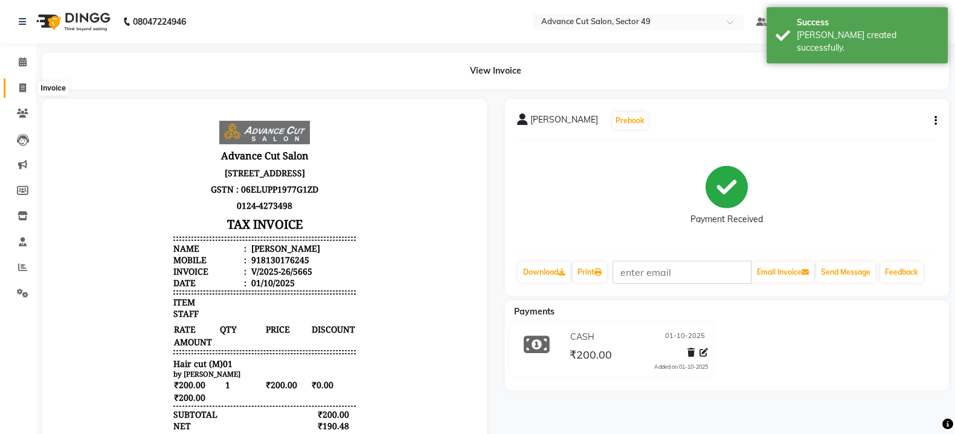
click at [26, 82] on span at bounding box center [22, 89] width 21 height 14
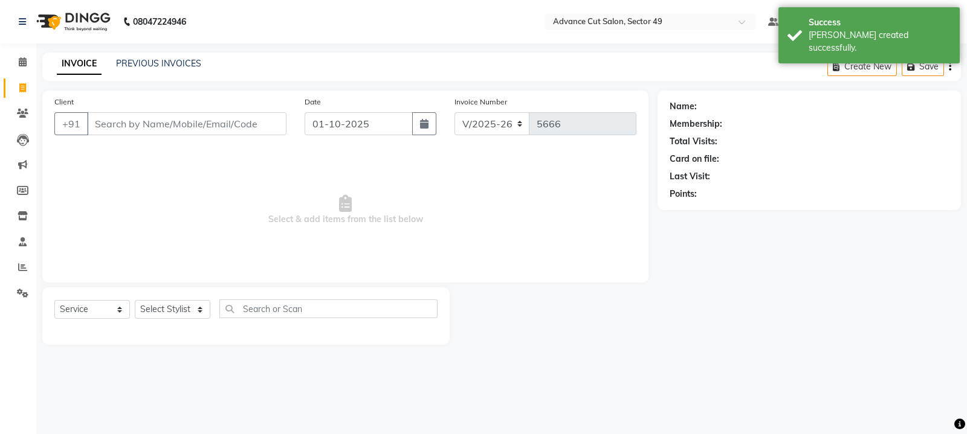
click at [107, 126] on input "Client" at bounding box center [186, 123] width 199 height 23
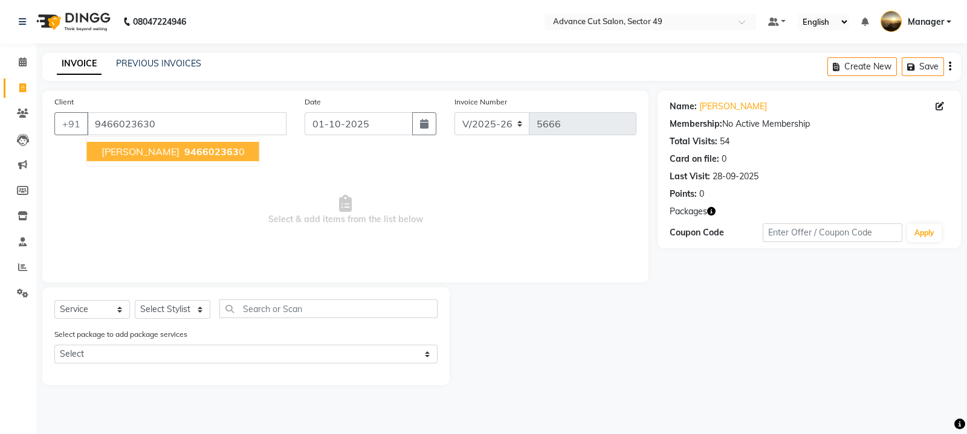
drag, startPoint x: 134, startPoint y: 150, endPoint x: 143, endPoint y: 154, distance: 9.8
click at [134, 151] on span "jyoti arora" at bounding box center [140, 152] width 78 height 12
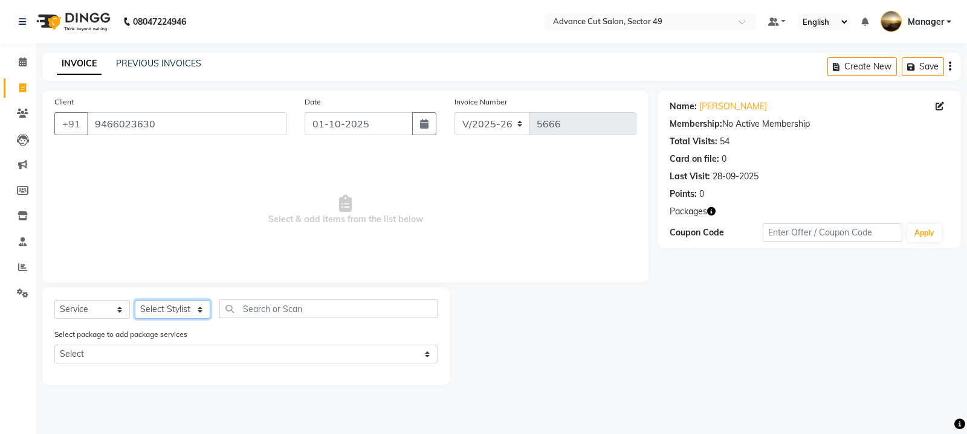
click at [177, 310] on select "Select Stylist aphy Aryan Banty bashu faizan hardeep khushi Manager Navi produc…" at bounding box center [173, 309] width 76 height 19
click at [135, 301] on select "Select Stylist aphy Aryan Banty bashu faizan hardeep khushi Manager Navi produc…" at bounding box center [173, 309] width 76 height 19
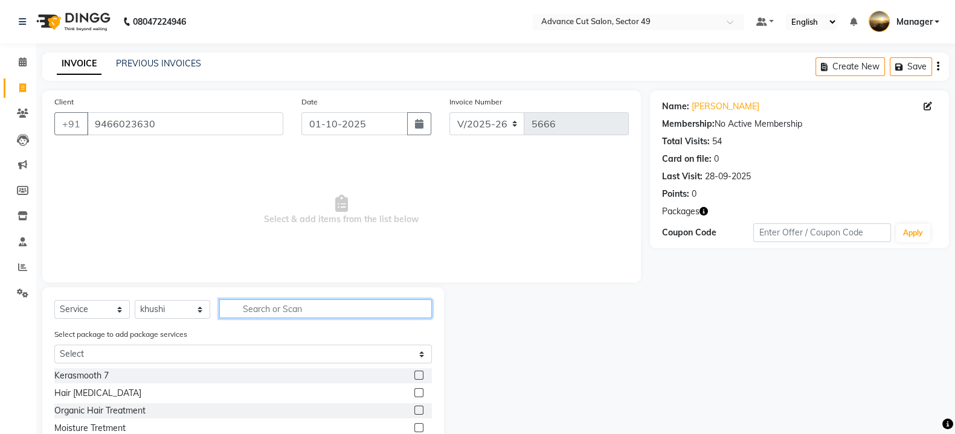
click at [297, 308] on input "text" at bounding box center [325, 309] width 213 height 19
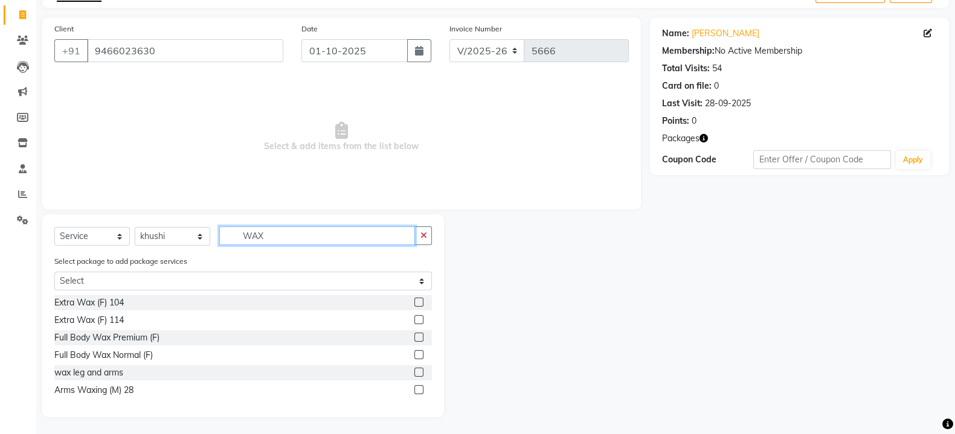
scroll to position [75, 0]
click at [421, 389] on label at bounding box center [418, 388] width 9 height 9
click at [421, 389] on input "checkbox" at bounding box center [418, 389] width 8 height 8
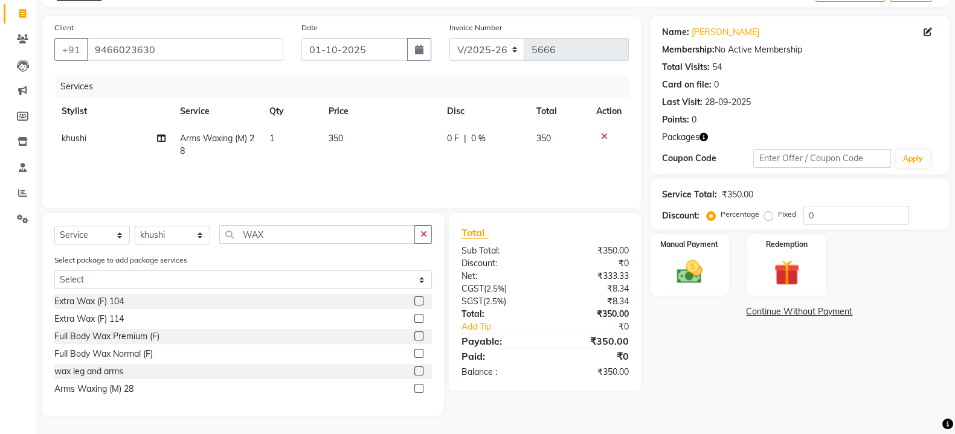
click at [359, 134] on td "350" at bounding box center [380, 145] width 118 height 40
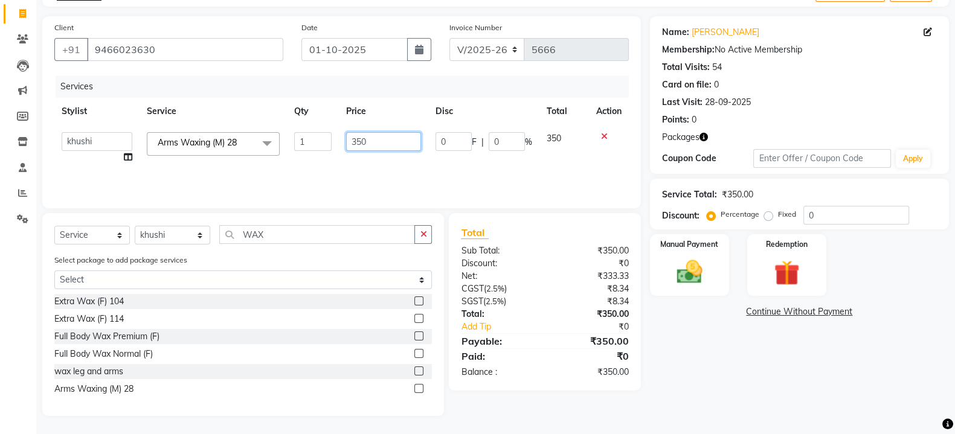
click at [385, 140] on input "350" at bounding box center [384, 141] width 76 height 19
click at [396, 240] on input "WAX" at bounding box center [317, 234] width 196 height 19
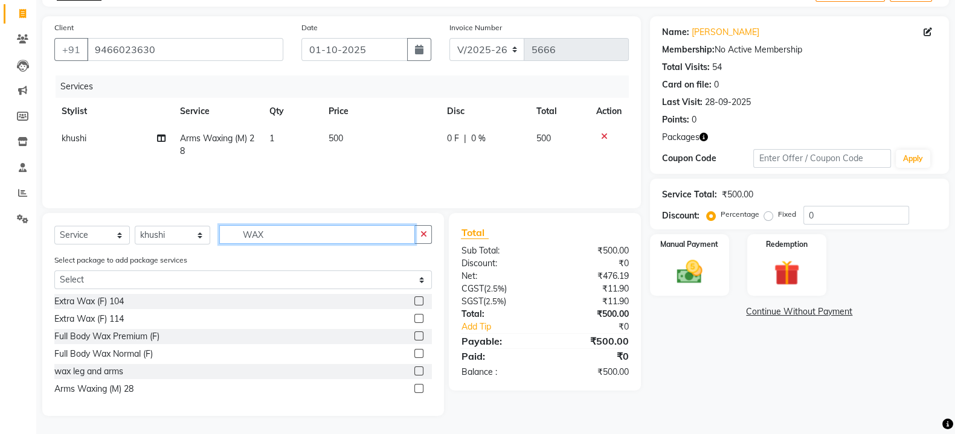
click at [332, 236] on input "WAX" at bounding box center [317, 234] width 196 height 19
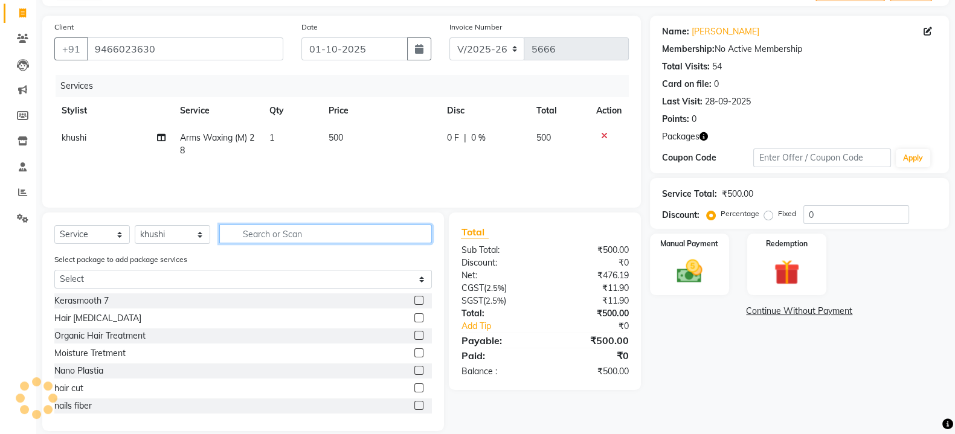
click at [326, 234] on input "text" at bounding box center [325, 234] width 213 height 19
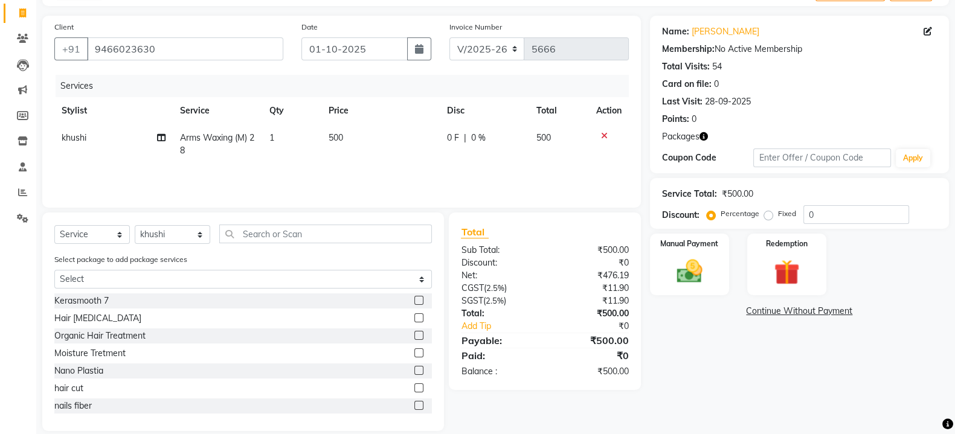
click at [362, 137] on td "500" at bounding box center [380, 144] width 118 height 40
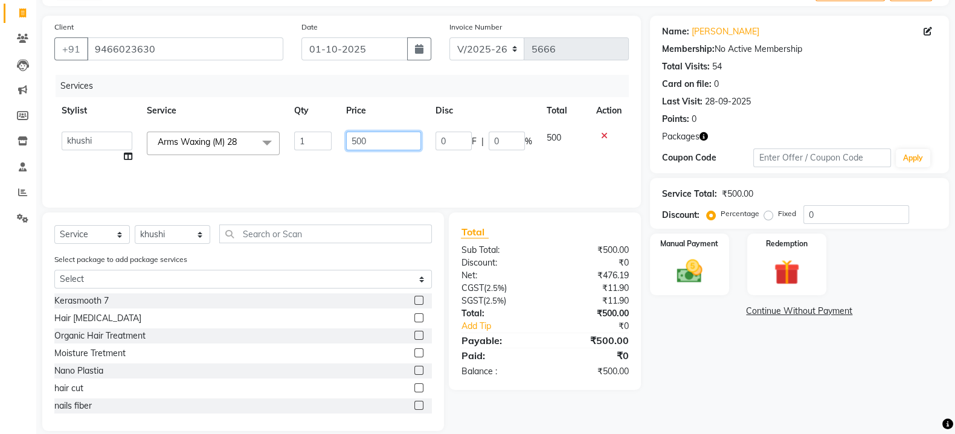
click at [382, 136] on input "500" at bounding box center [384, 141] width 76 height 19
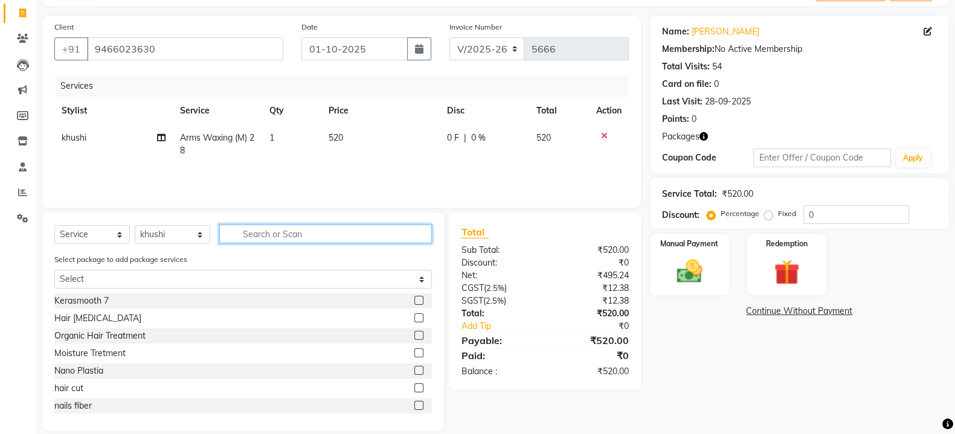
click at [402, 233] on input "text" at bounding box center [325, 234] width 213 height 19
click at [790, 279] on img at bounding box center [786, 272] width 43 height 33
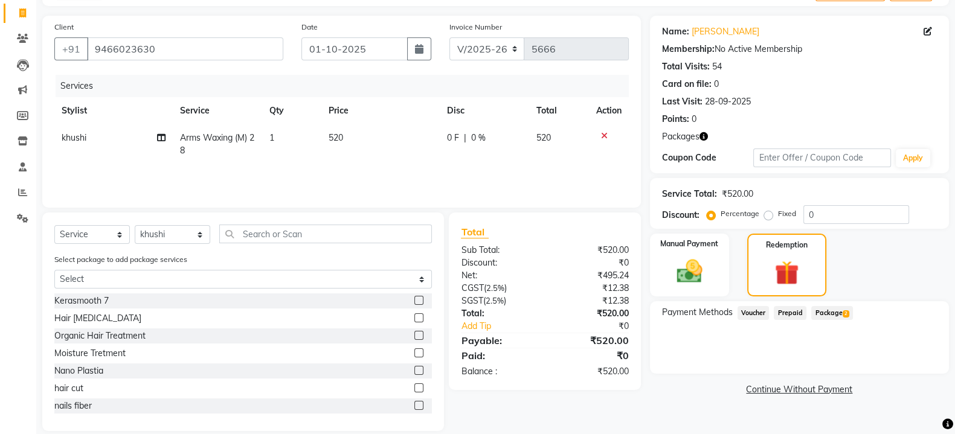
click at [831, 311] on span "Package 2" at bounding box center [832, 313] width 42 height 14
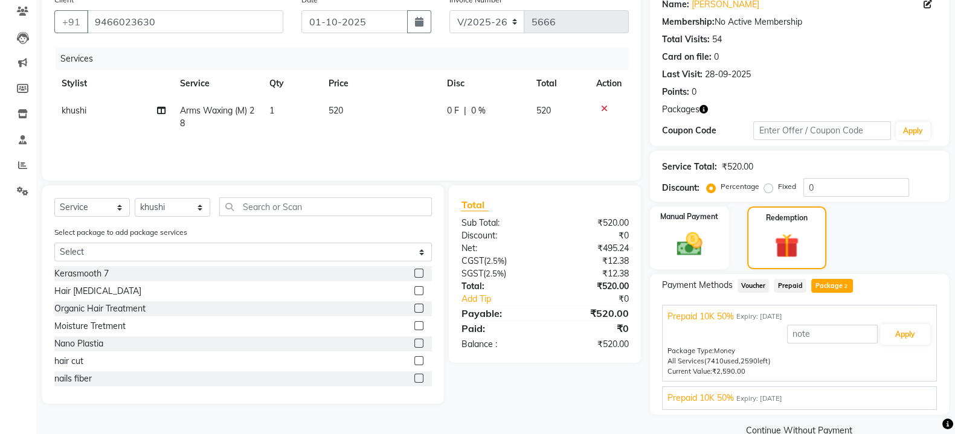
scroll to position [125, 0]
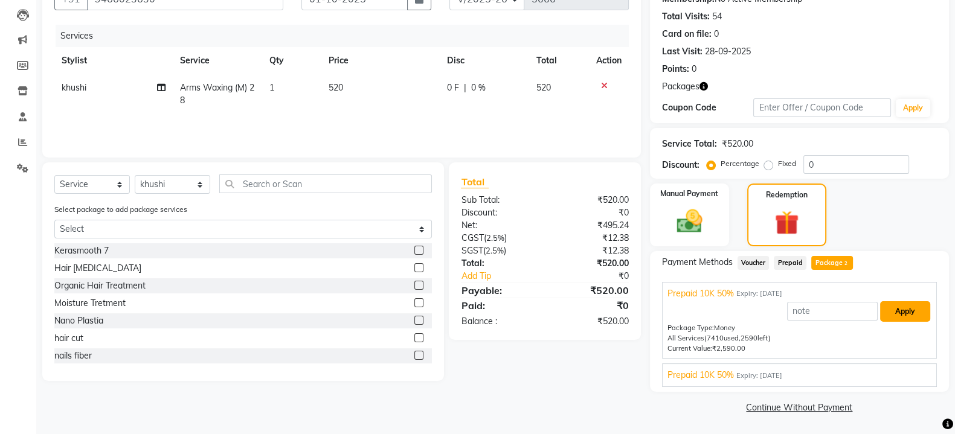
click at [906, 309] on button "Apply" at bounding box center [905, 311] width 50 height 21
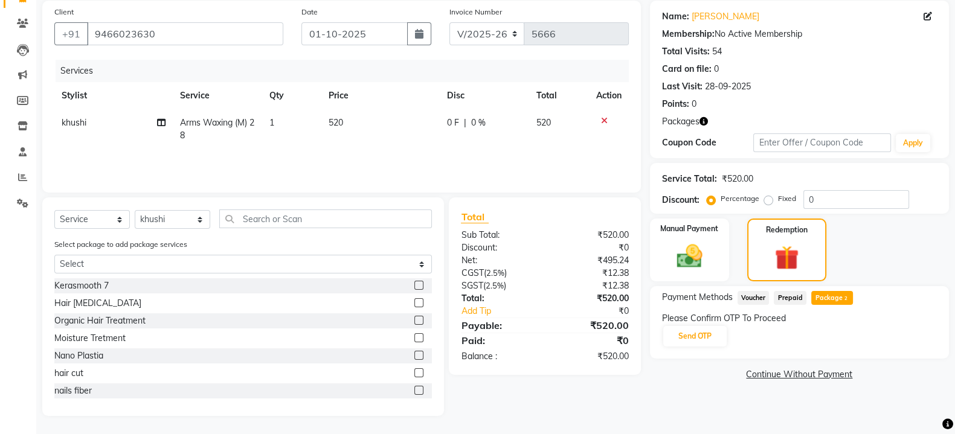
scroll to position [91, 0]
click at [696, 330] on button "Send OTP" at bounding box center [694, 336] width 63 height 21
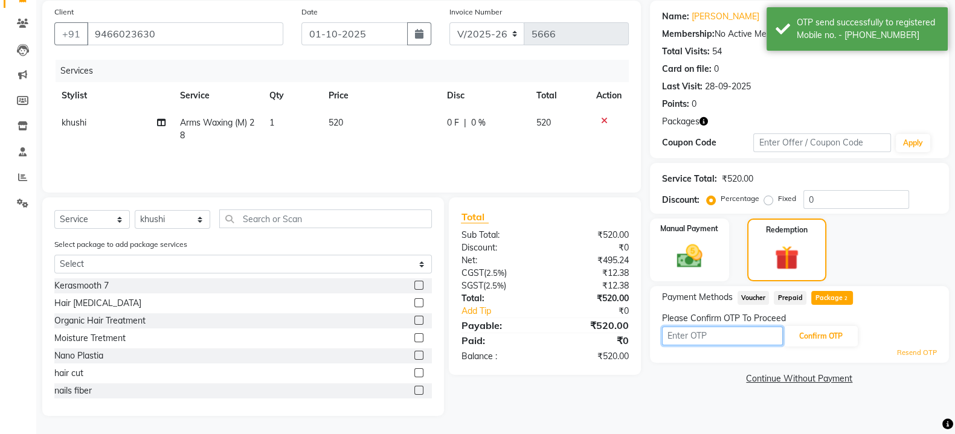
click at [739, 337] on input "text" at bounding box center [722, 336] width 121 height 19
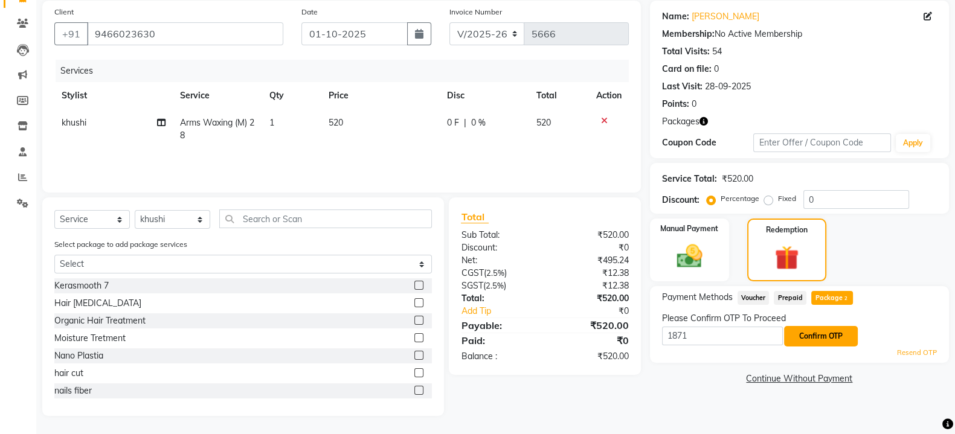
click at [820, 333] on button "Confirm OTP" at bounding box center [821, 336] width 74 height 21
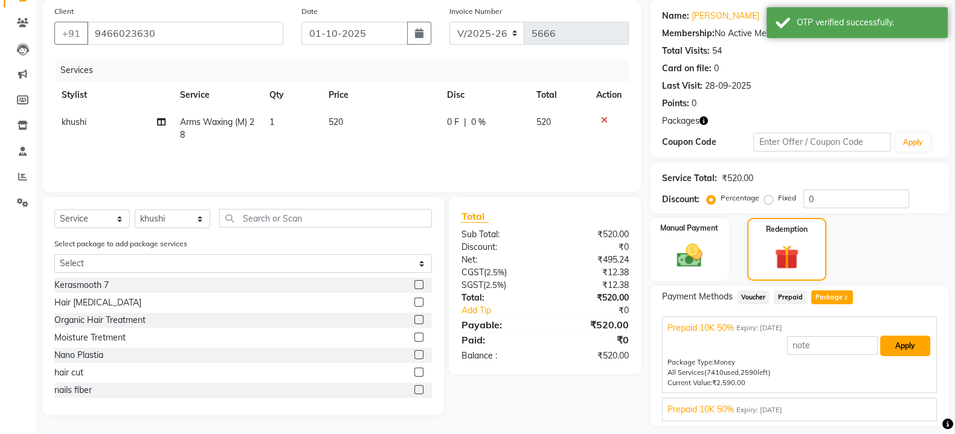
click at [909, 346] on button "Apply" at bounding box center [905, 346] width 50 height 21
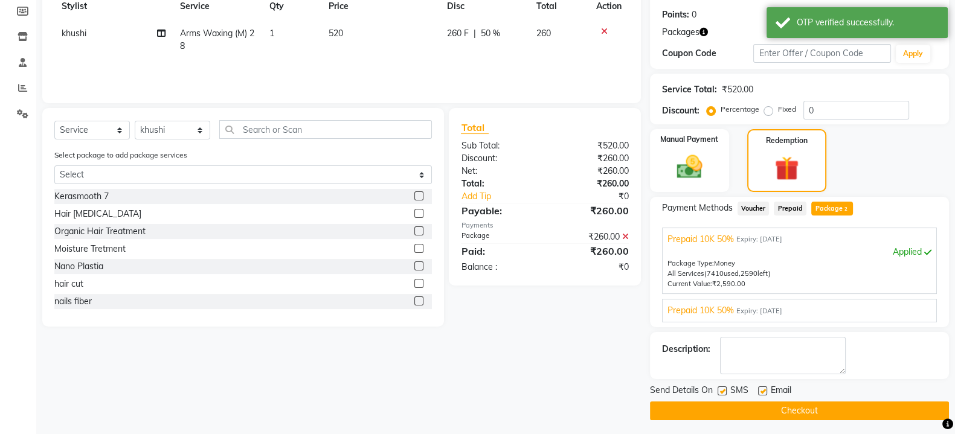
scroll to position [182, 0]
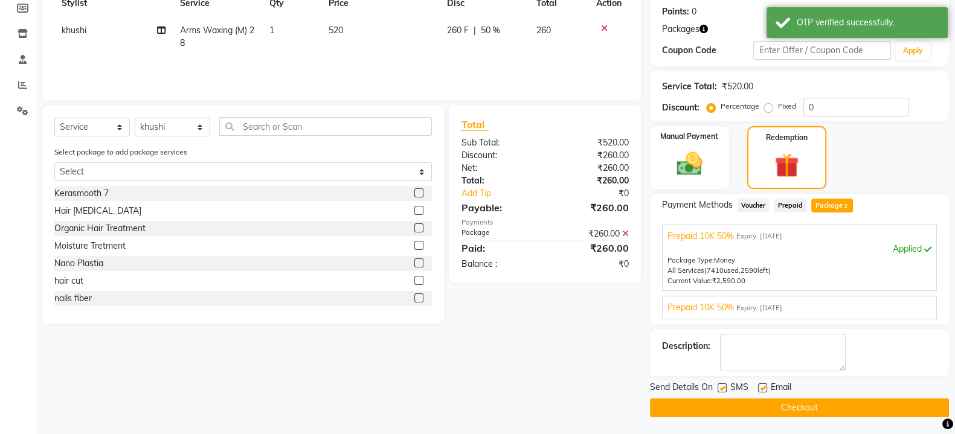
click at [805, 408] on button "Checkout" at bounding box center [799, 408] width 299 height 19
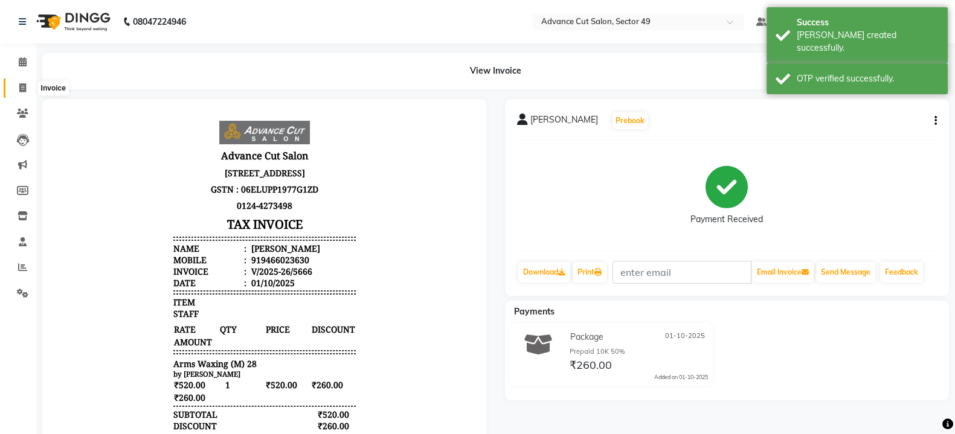
click at [21, 86] on icon at bounding box center [22, 87] width 7 height 9
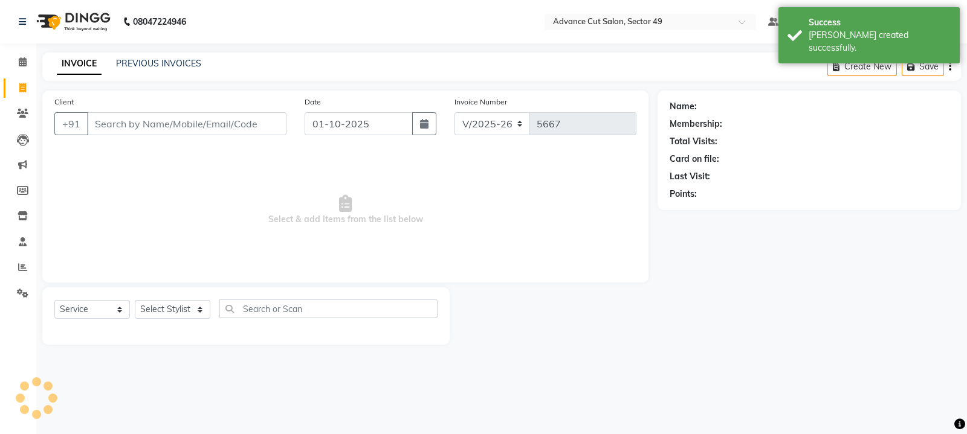
click at [201, 127] on input "Client" at bounding box center [186, 123] width 199 height 23
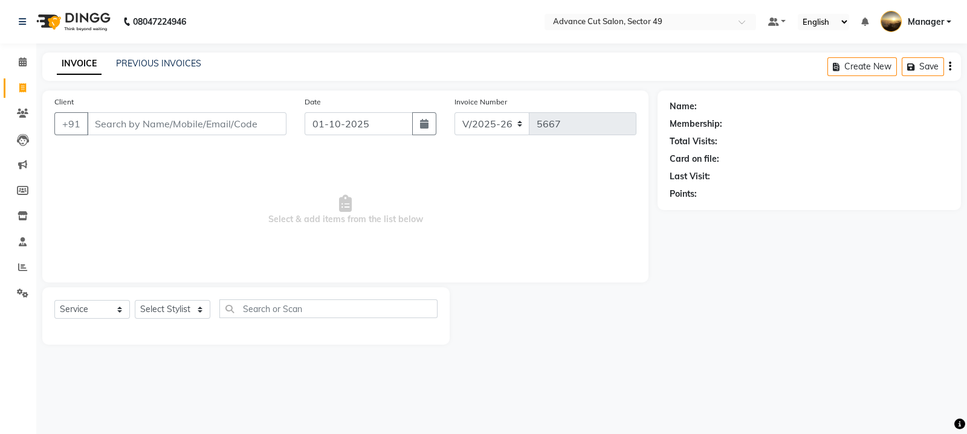
click at [193, 123] on input "Client" at bounding box center [186, 123] width 199 height 23
click at [264, 122] on span "Add Client" at bounding box center [255, 124] width 48 height 12
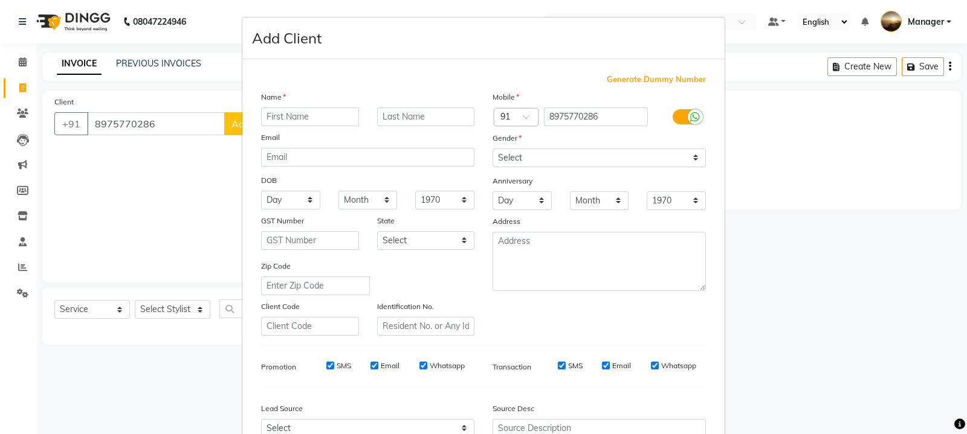
click at [315, 121] on input "text" at bounding box center [310, 117] width 98 height 19
click at [263, 116] on input "ISHA" at bounding box center [310, 117] width 98 height 19
click at [298, 119] on input "AYSHA" at bounding box center [310, 117] width 98 height 19
drag, startPoint x: 506, startPoint y: 155, endPoint x: 514, endPoint y: 166, distance: 13.4
click at [506, 155] on select "Select Male Female Other Prefer Not To Say" at bounding box center [598, 158] width 213 height 19
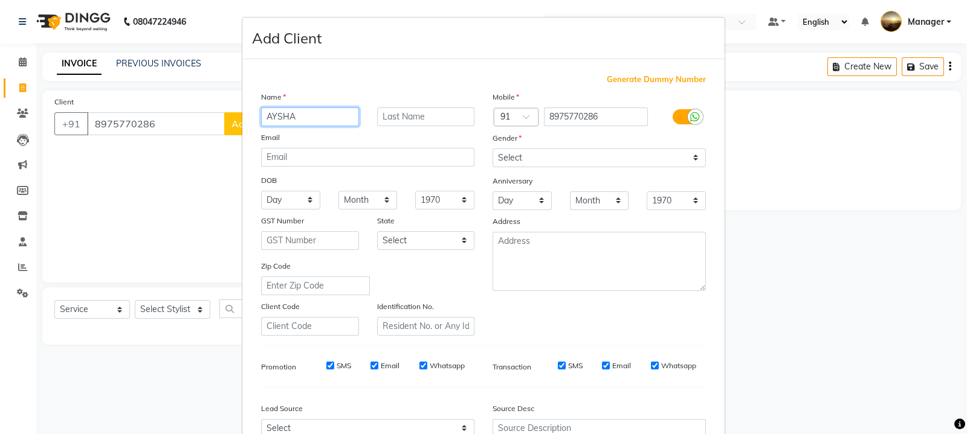
click at [272, 114] on input "AYSHA" at bounding box center [310, 117] width 98 height 19
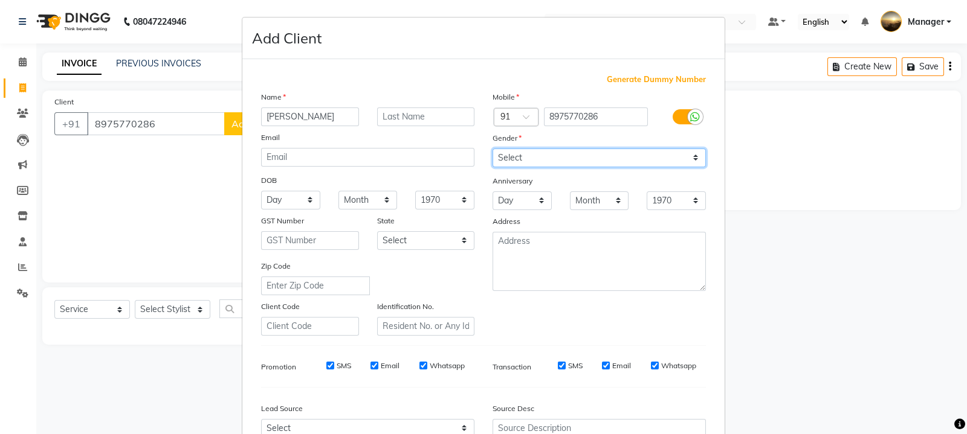
click at [504, 158] on select "Select Male Female Other Prefer Not To Say" at bounding box center [598, 158] width 213 height 19
click at [492, 149] on select "Select Male Female Other Prefer Not To Say" at bounding box center [598, 158] width 213 height 19
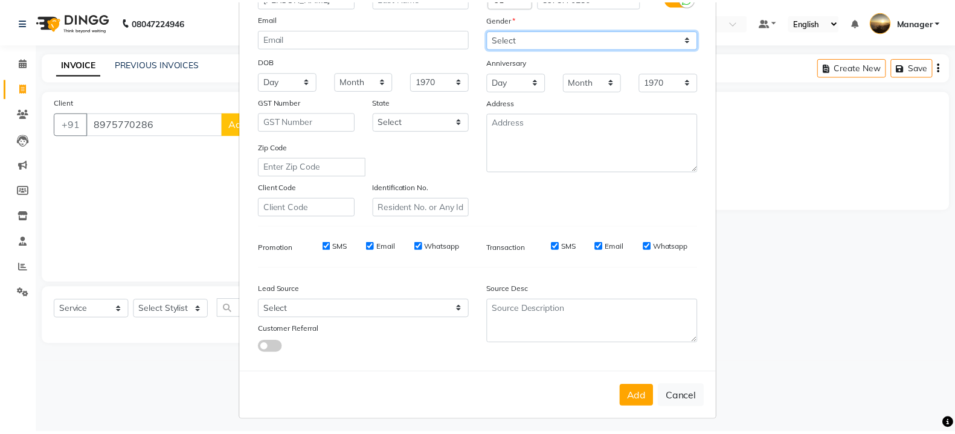
scroll to position [129, 0]
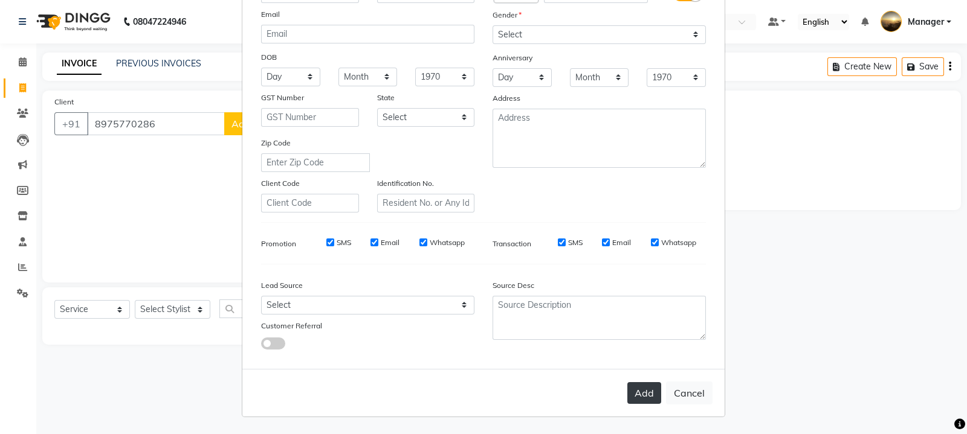
click at [646, 391] on button "Add" at bounding box center [644, 393] width 34 height 22
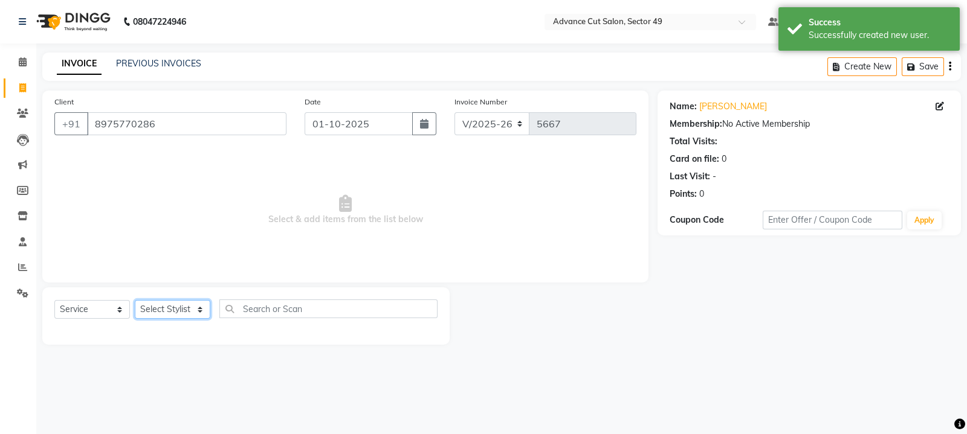
click at [159, 312] on select "Select Stylist aphy Aryan Banty bashu faizan hardeep khushi Manager Navi produc…" at bounding box center [173, 309] width 76 height 19
click at [135, 301] on select "Select Stylist aphy Aryan Banty bashu faizan hardeep khushi Manager Navi produc…" at bounding box center [173, 309] width 76 height 19
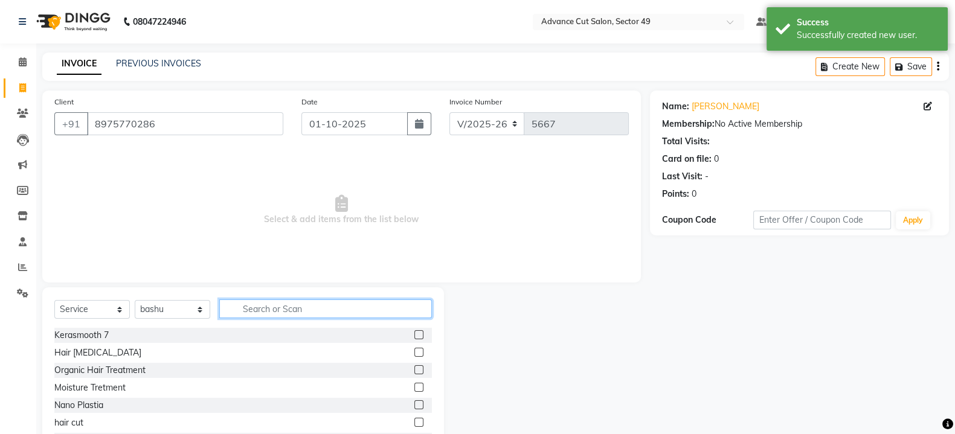
click at [267, 309] on input "text" at bounding box center [325, 309] width 213 height 19
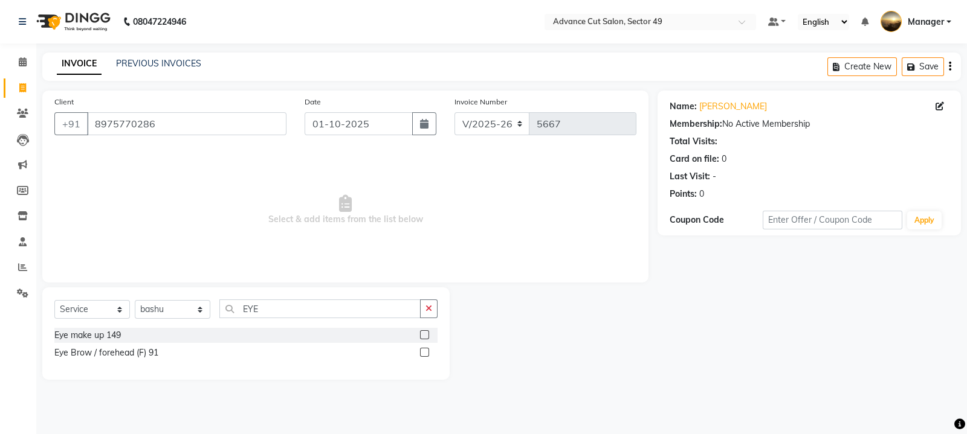
click at [426, 352] on label at bounding box center [424, 352] width 9 height 9
click at [426, 352] on input "checkbox" at bounding box center [424, 353] width 8 height 8
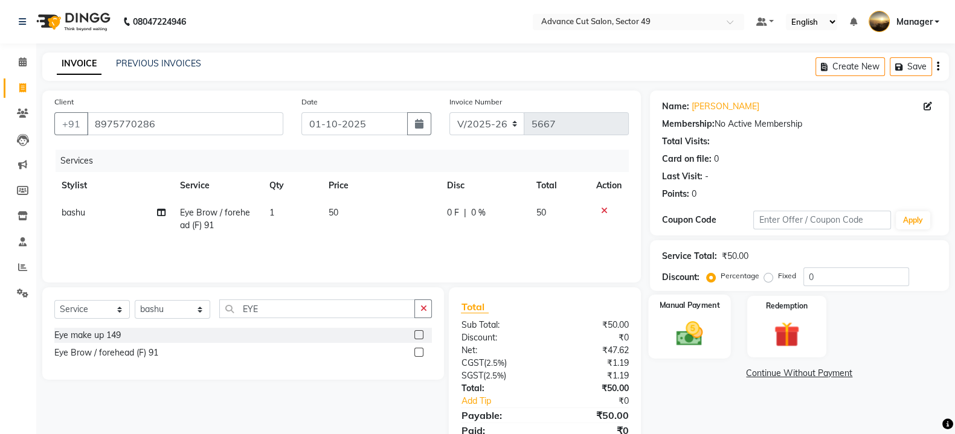
click at [689, 333] on img at bounding box center [689, 333] width 43 height 30
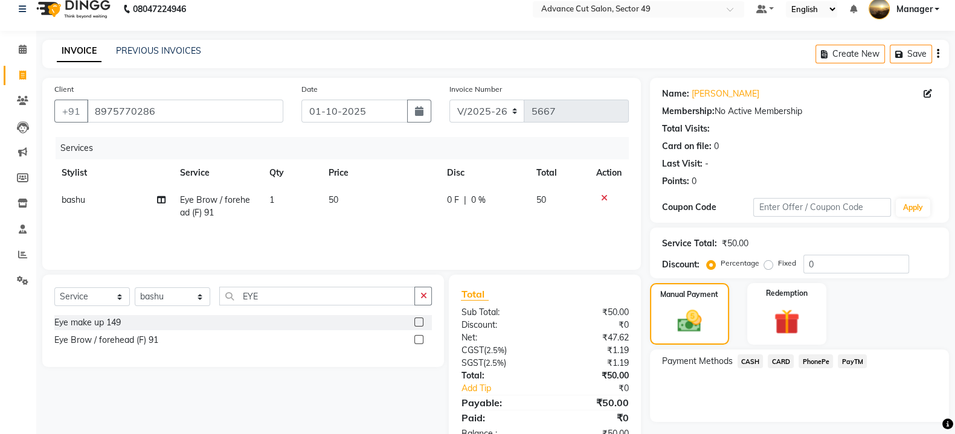
scroll to position [49, 0]
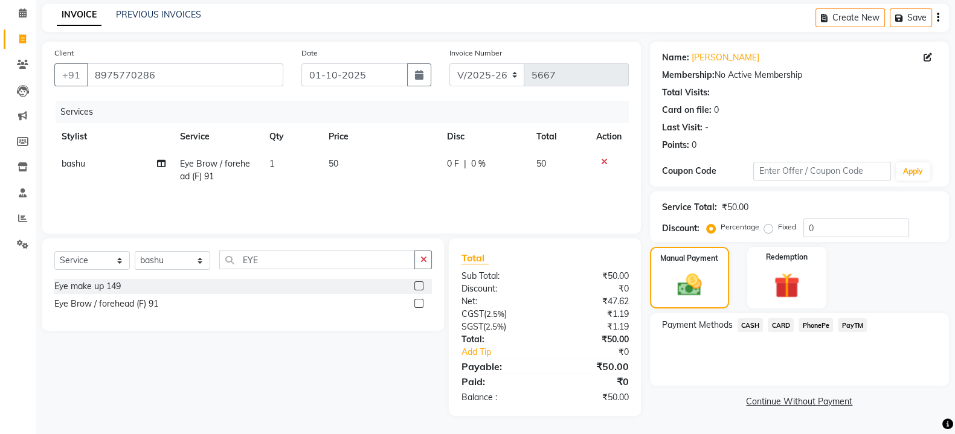
click at [852, 324] on span "PayTM" at bounding box center [852, 325] width 29 height 14
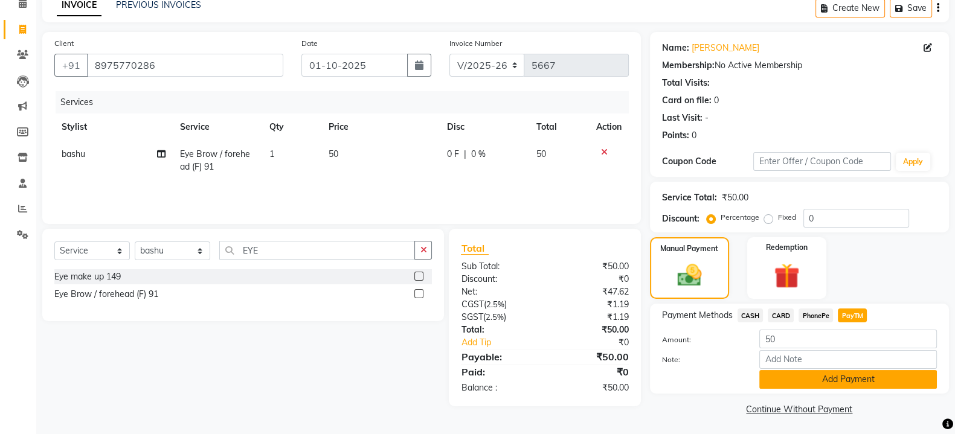
scroll to position [62, 0]
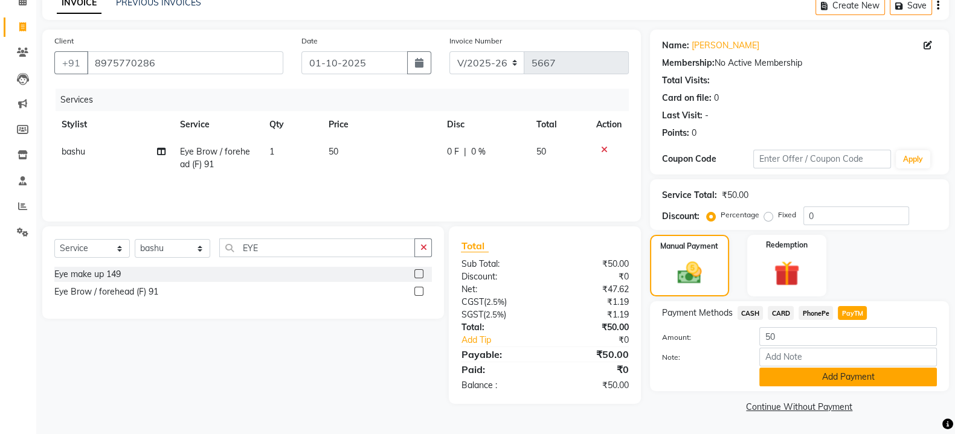
click at [840, 379] on button "Add Payment" at bounding box center [848, 377] width 178 height 19
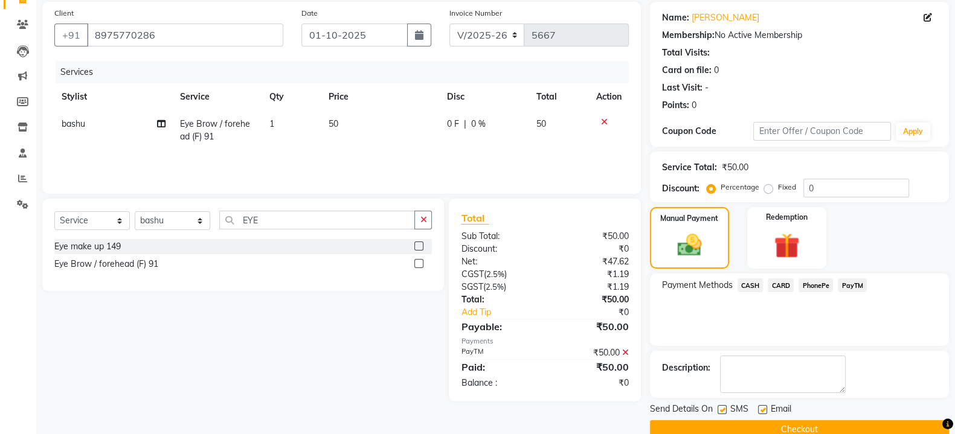
scroll to position [111, 0]
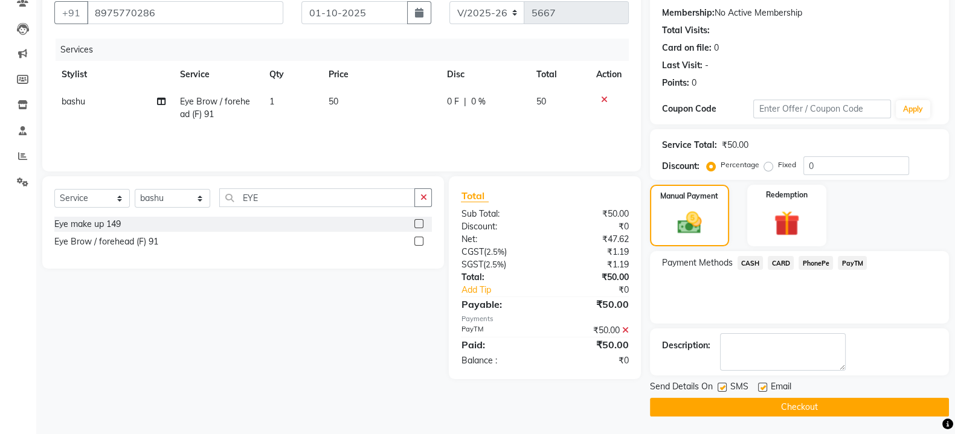
click at [724, 386] on label at bounding box center [722, 387] width 9 height 9
click at [724, 386] on input "checkbox" at bounding box center [722, 388] width 8 height 8
drag, startPoint x: 764, startPoint y: 384, endPoint x: 761, endPoint y: 408, distance: 24.3
click at [764, 385] on label at bounding box center [762, 387] width 9 height 9
click at [764, 385] on input "checkbox" at bounding box center [762, 388] width 8 height 8
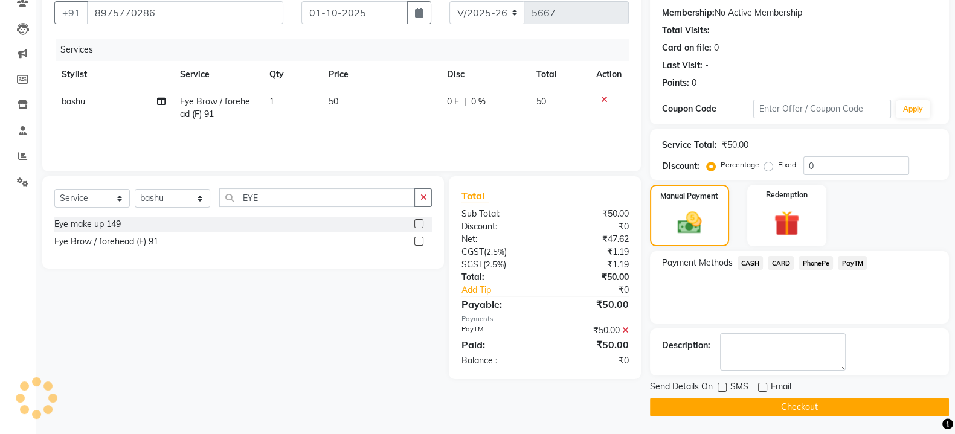
click at [764, 401] on button "Checkout" at bounding box center [799, 407] width 299 height 19
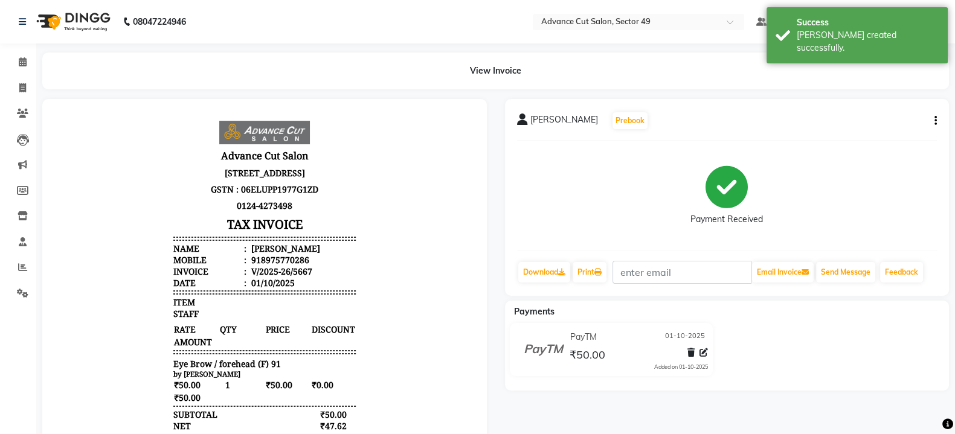
scroll to position [9, 0]
drag, startPoint x: 21, startPoint y: 90, endPoint x: 44, endPoint y: 96, distance: 23.7
click at [22, 90] on icon at bounding box center [22, 87] width 7 height 9
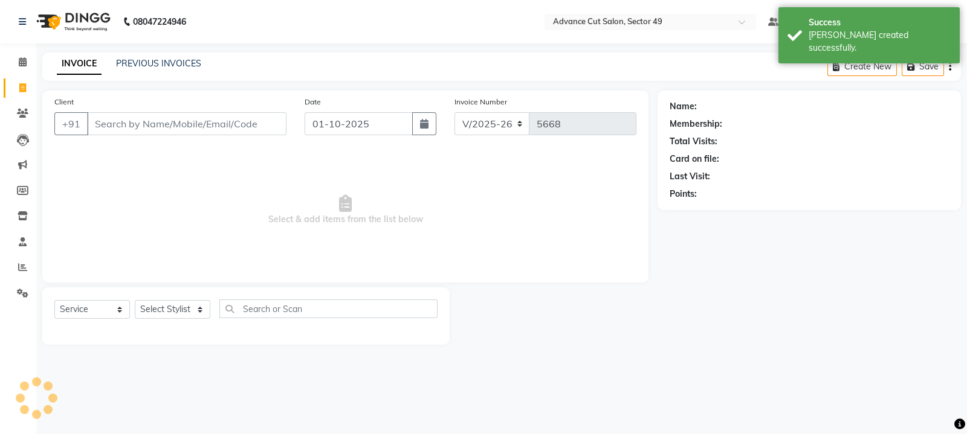
click at [132, 125] on input "Client" at bounding box center [186, 123] width 199 height 23
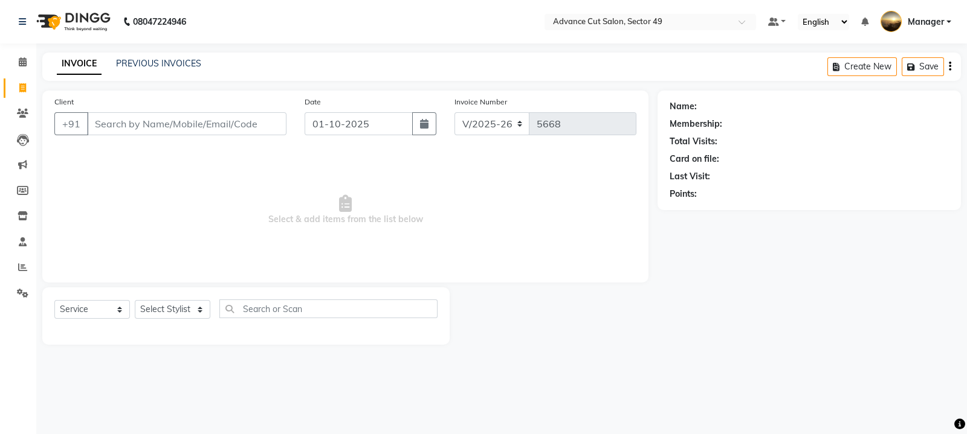
click at [139, 122] on input "Client" at bounding box center [186, 123] width 199 height 23
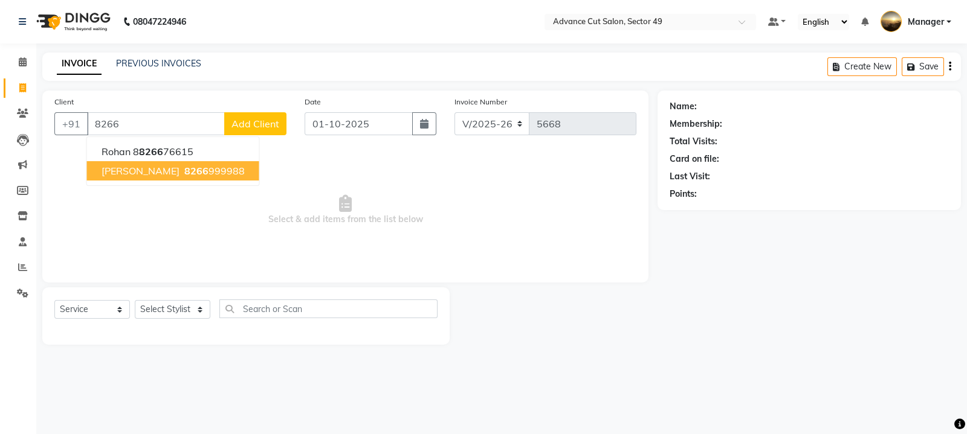
click at [182, 167] on ngb-highlight "8266 999988" at bounding box center [213, 171] width 63 height 12
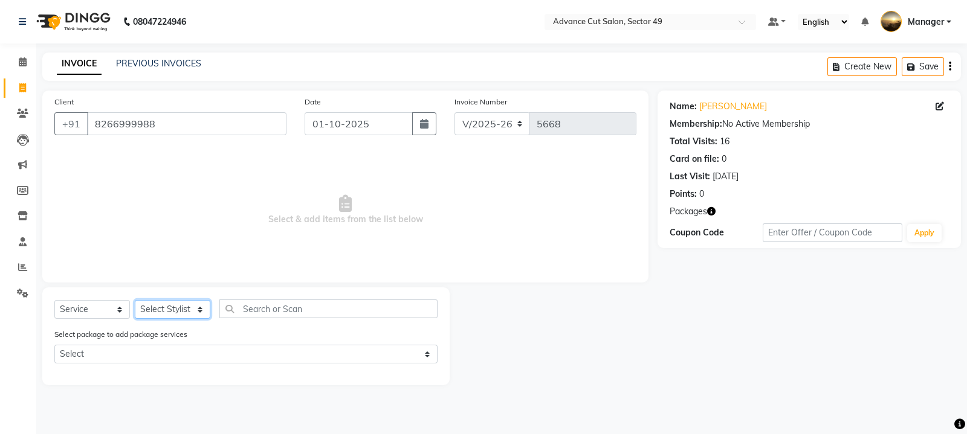
click at [176, 308] on select "Select Stylist aphy Aryan Banty bashu faizan hardeep khushi Manager Navi produc…" at bounding box center [173, 309] width 76 height 19
click at [135, 301] on select "Select Stylist aphy Aryan Banty bashu faizan hardeep khushi Manager Navi produc…" at bounding box center [173, 309] width 76 height 19
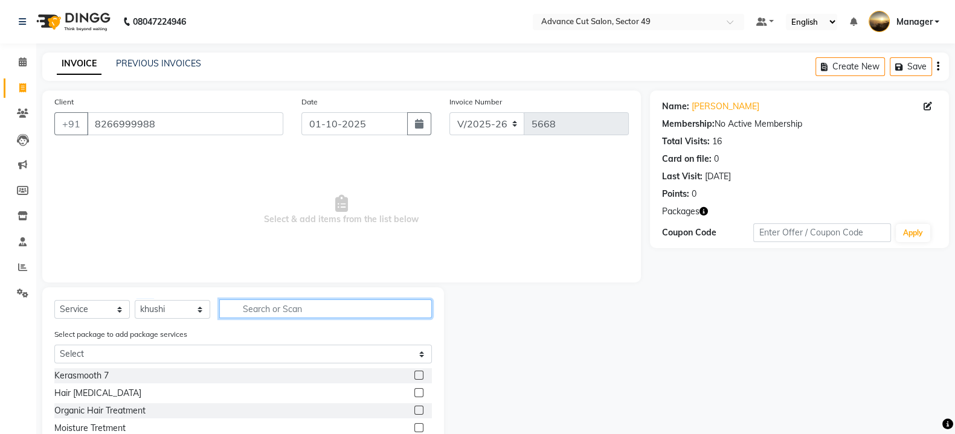
drag, startPoint x: 256, startPoint y: 312, endPoint x: 250, endPoint y: 303, distance: 11.2
click at [257, 310] on input "text" at bounding box center [325, 309] width 213 height 19
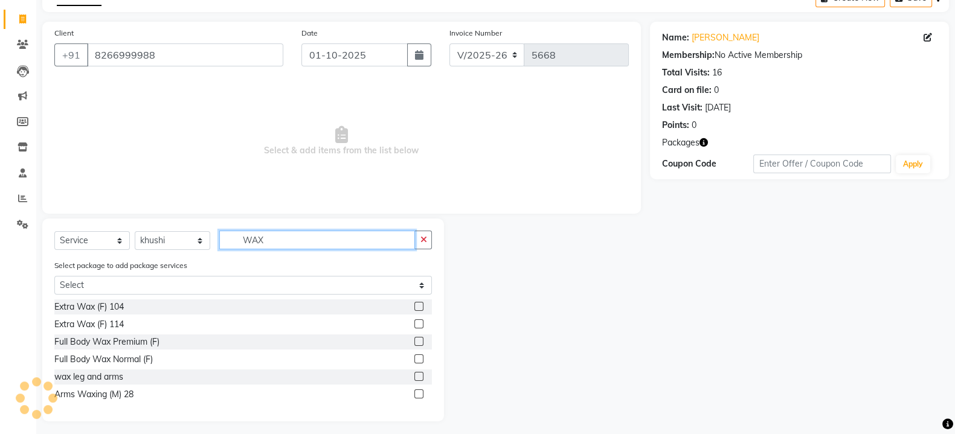
scroll to position [75, 0]
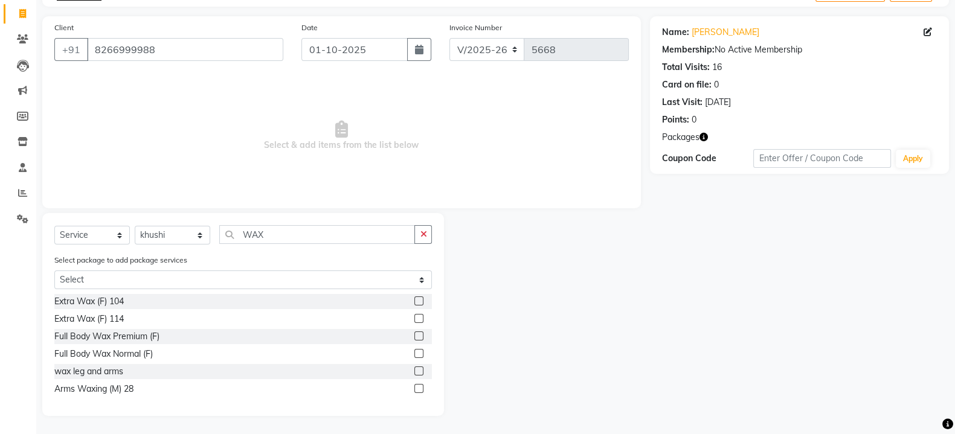
click at [417, 388] on label at bounding box center [418, 388] width 9 height 9
click at [417, 388] on input "checkbox" at bounding box center [418, 389] width 8 height 8
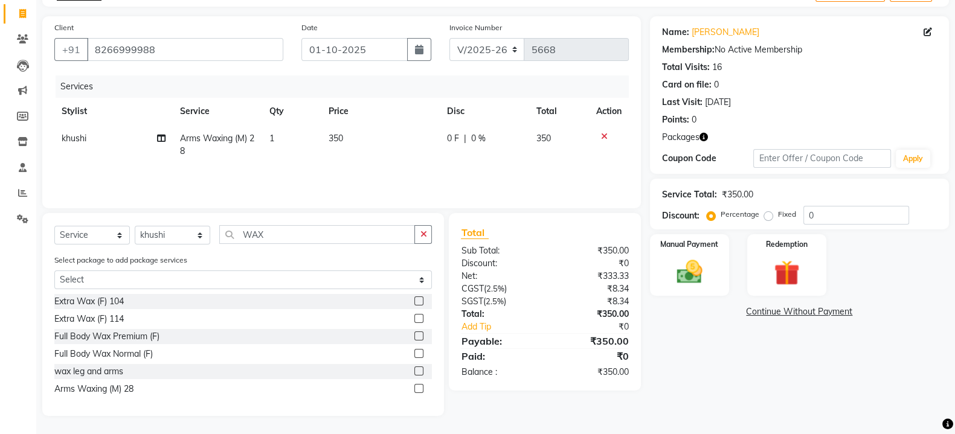
click at [364, 128] on td "350" at bounding box center [380, 145] width 118 height 40
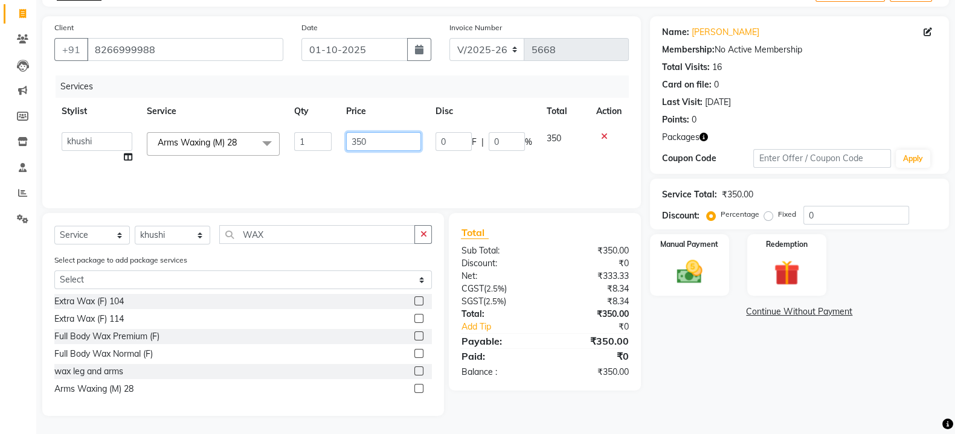
click at [375, 146] on input "350" at bounding box center [384, 141] width 76 height 19
click at [341, 234] on input "WAX" at bounding box center [317, 234] width 196 height 19
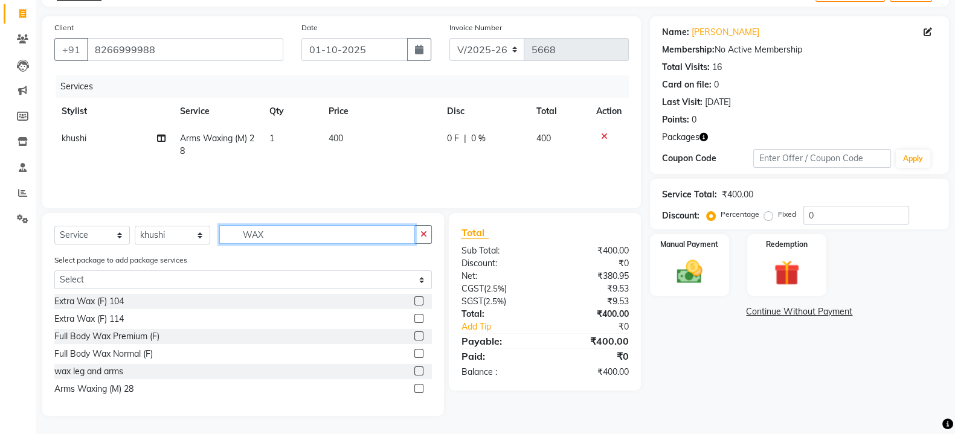
click at [342, 239] on input "WAX" at bounding box center [317, 234] width 196 height 19
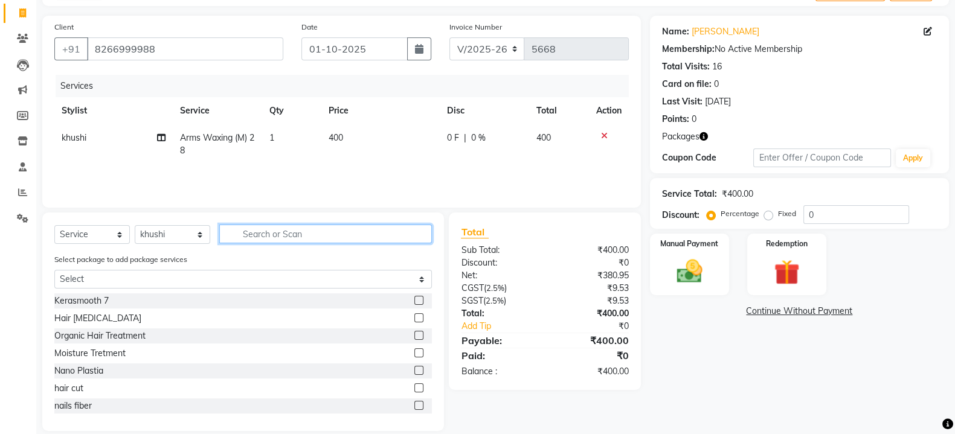
click at [292, 236] on input "text" at bounding box center [325, 234] width 213 height 19
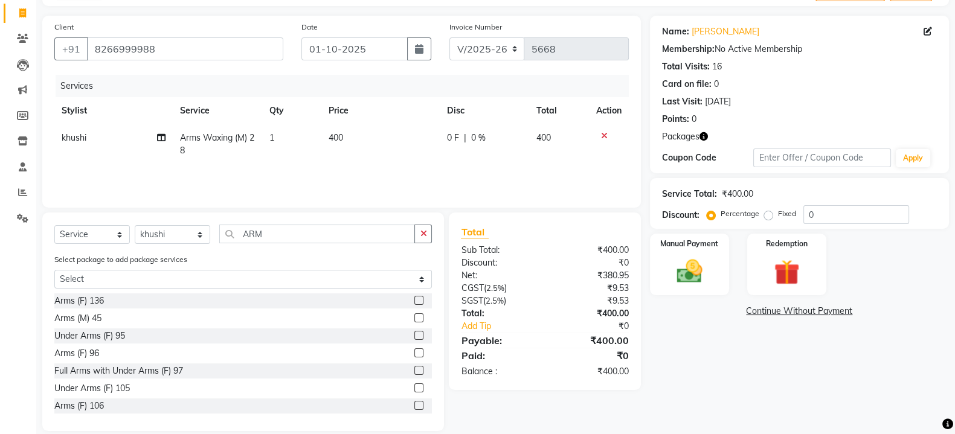
click at [414, 338] on label at bounding box center [418, 335] width 9 height 9
click at [414, 338] on input "checkbox" at bounding box center [418, 336] width 8 height 8
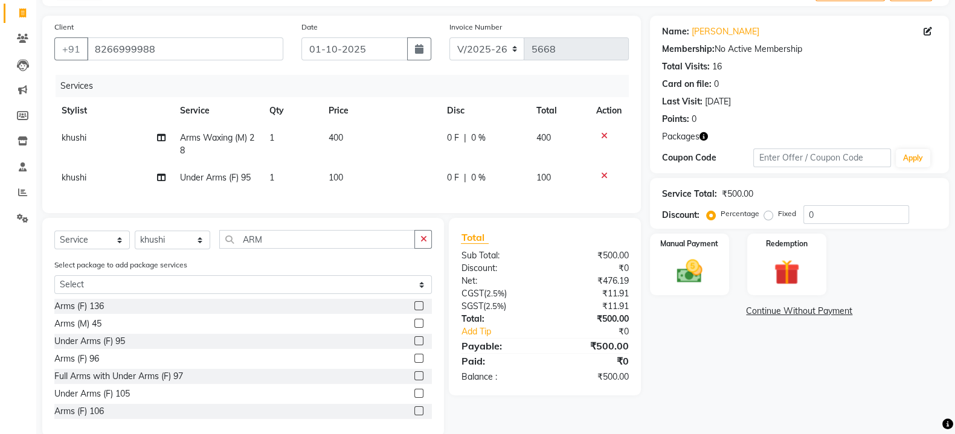
click at [364, 182] on td "100" at bounding box center [380, 177] width 118 height 27
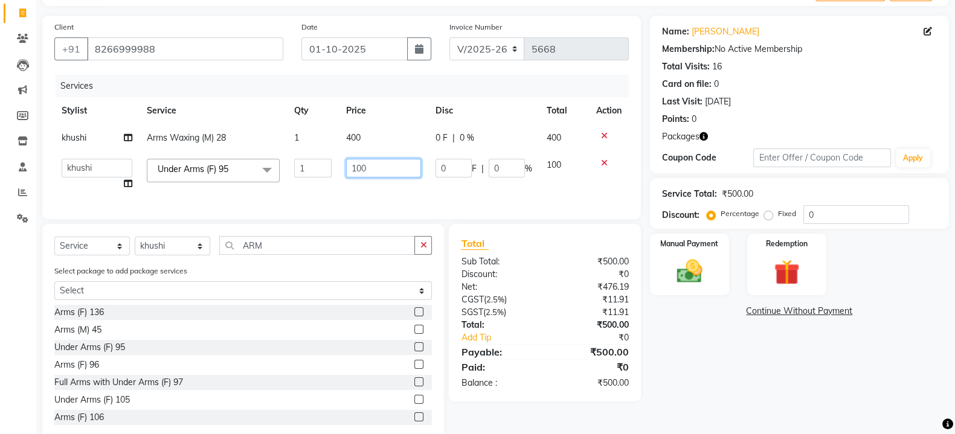
click at [376, 170] on input "100" at bounding box center [384, 168] width 76 height 19
click at [373, 261] on div "Select Service Product Membership Package Voucher Prepaid Gift Card Select Styl…" at bounding box center [243, 250] width 378 height 28
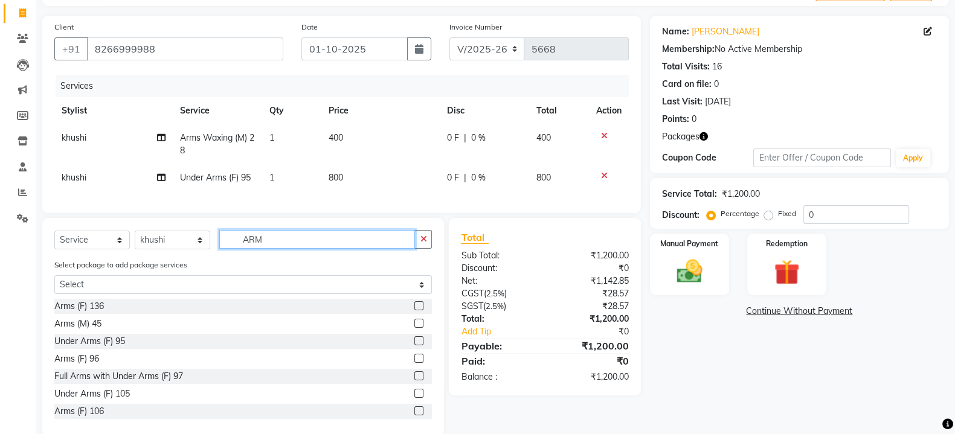
drag, startPoint x: 372, startPoint y: 243, endPoint x: 372, endPoint y: 251, distance: 7.9
click at [372, 249] on input "ARM" at bounding box center [317, 239] width 196 height 19
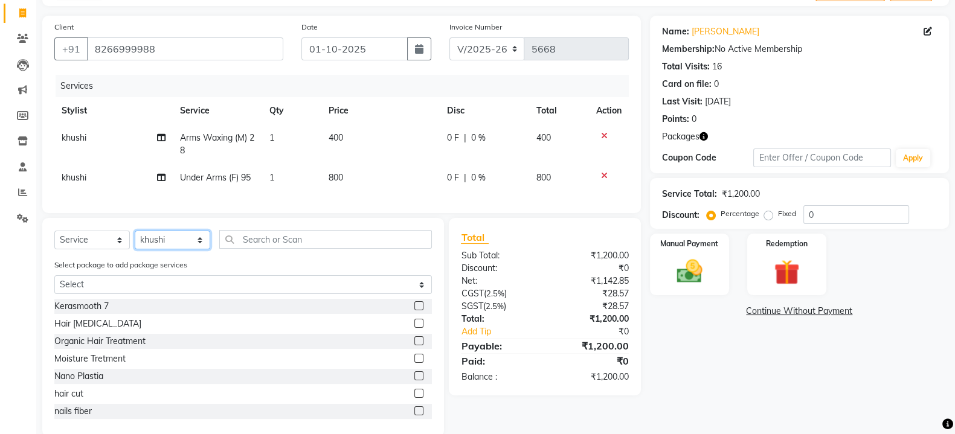
click at [169, 250] on select "Select Stylist aphy Aryan Banty bashu faizan hardeep khushi Manager Navi produc…" at bounding box center [173, 240] width 76 height 19
click at [135, 242] on select "Select Stylist aphy Aryan Banty bashu faizan hardeep khushi Manager Navi produc…" at bounding box center [173, 240] width 76 height 19
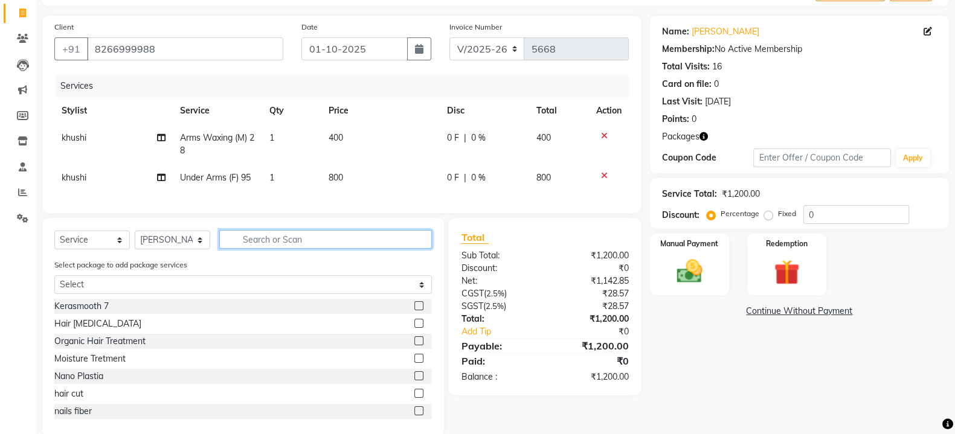
click at [278, 249] on input "text" at bounding box center [325, 239] width 213 height 19
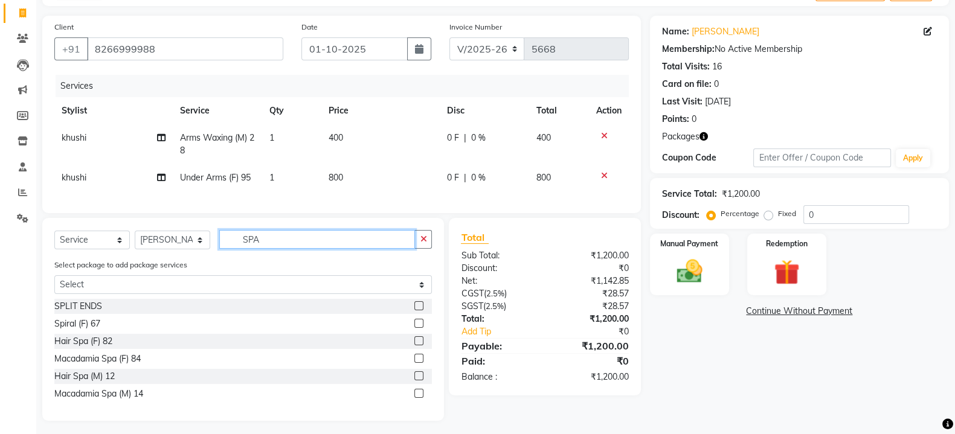
scroll to position [66, 0]
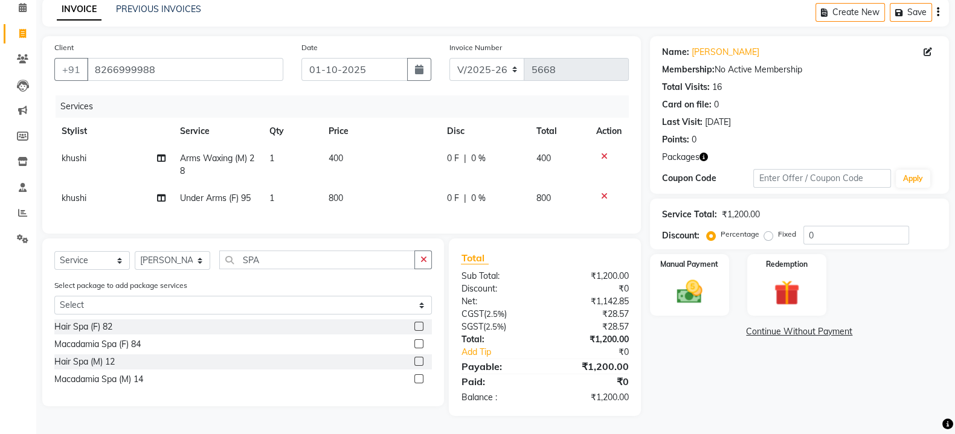
click at [421, 324] on label at bounding box center [418, 326] width 9 height 9
click at [421, 324] on input "checkbox" at bounding box center [418, 327] width 8 height 8
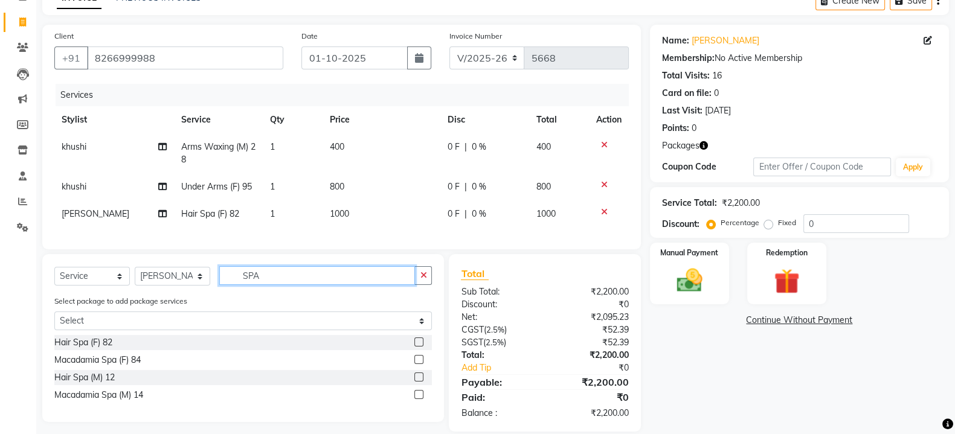
click at [363, 285] on input "SPA" at bounding box center [317, 275] width 196 height 19
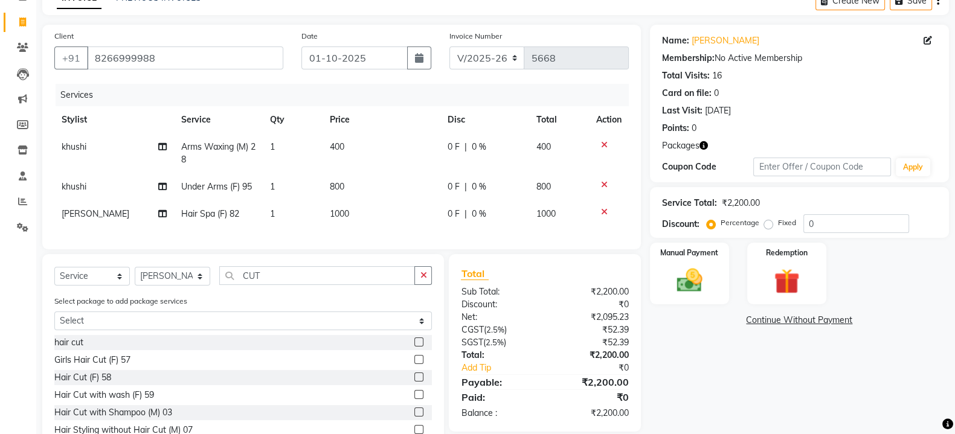
click at [414, 382] on label at bounding box center [418, 377] width 9 height 9
click at [414, 382] on input "checkbox" at bounding box center [418, 378] width 8 height 8
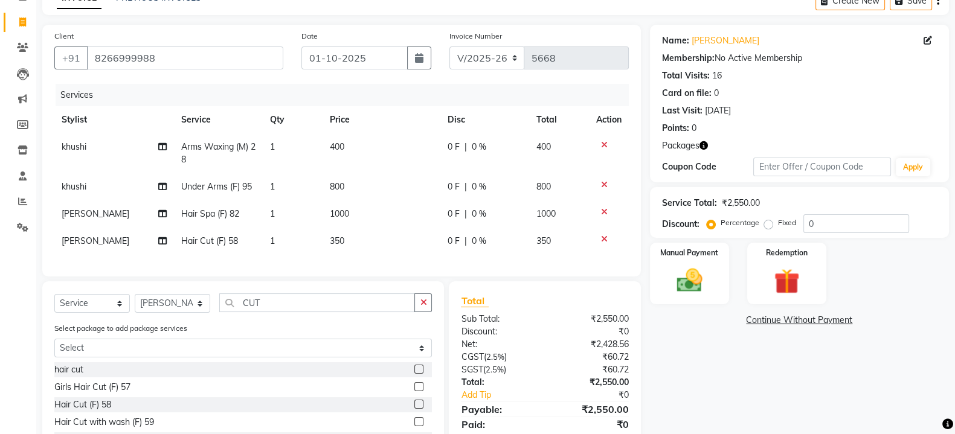
click at [369, 239] on td "350" at bounding box center [382, 241] width 118 height 27
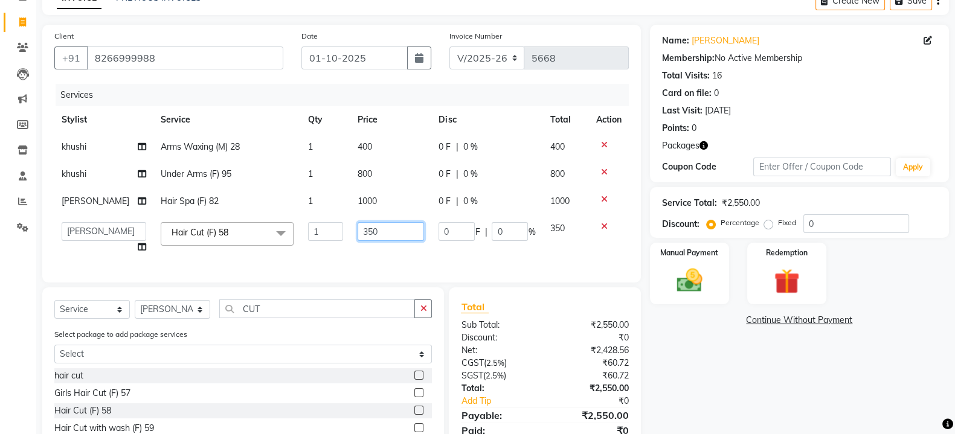
click at [384, 228] on input "350" at bounding box center [391, 231] width 66 height 19
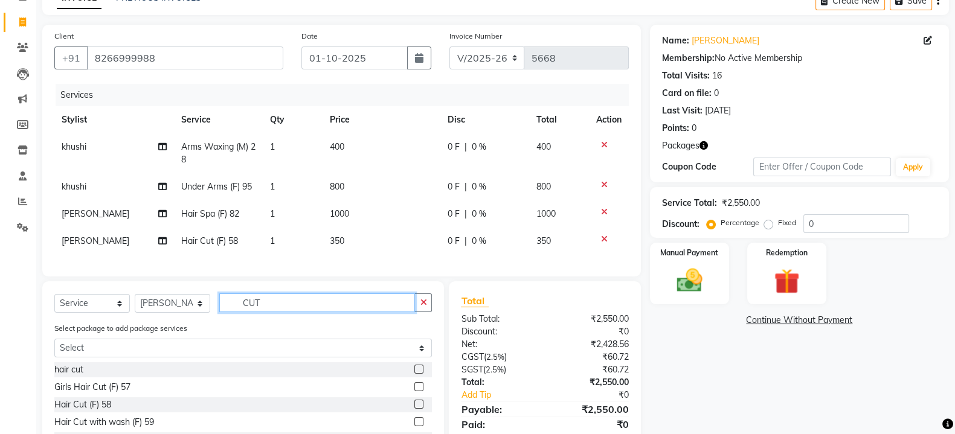
click at [351, 312] on input "CUT" at bounding box center [317, 303] width 196 height 19
click at [356, 312] on input "CUT" at bounding box center [317, 303] width 196 height 19
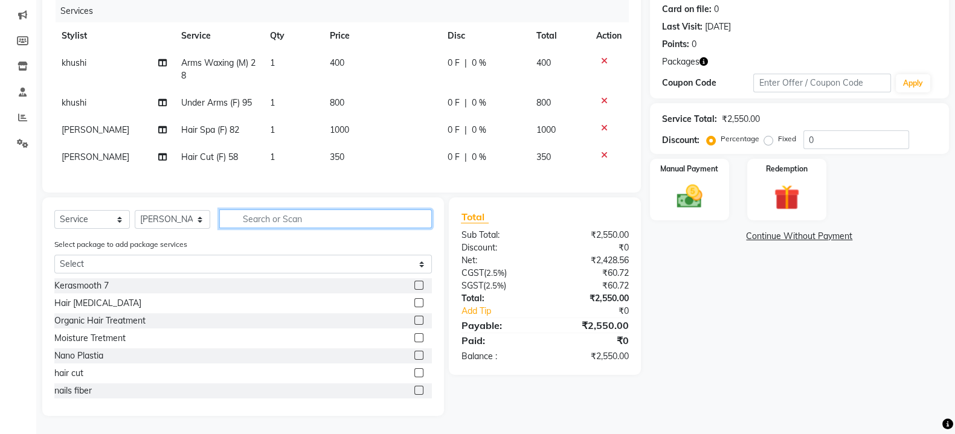
scroll to position [163, 0]
drag, startPoint x: 788, startPoint y: 188, endPoint x: 794, endPoint y: 208, distance: 20.8
click at [788, 189] on img at bounding box center [786, 197] width 43 height 33
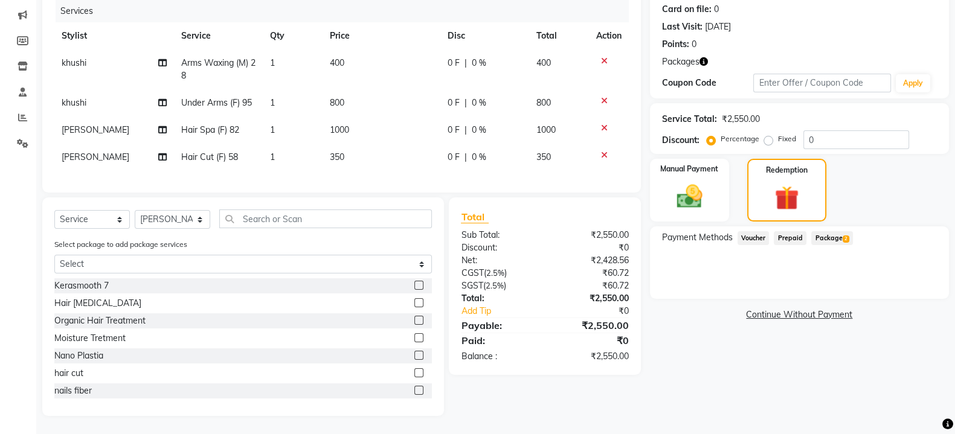
click at [820, 231] on span "Package 2" at bounding box center [832, 238] width 42 height 14
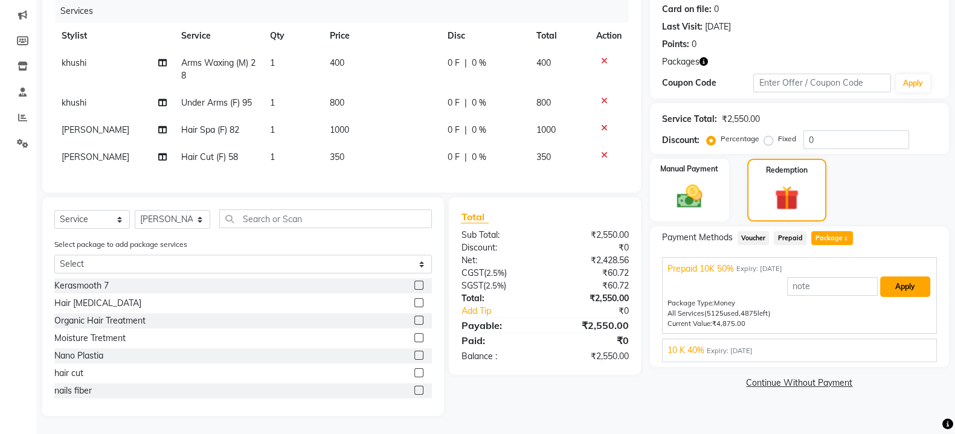
click at [909, 277] on button "Apply" at bounding box center [905, 287] width 50 height 21
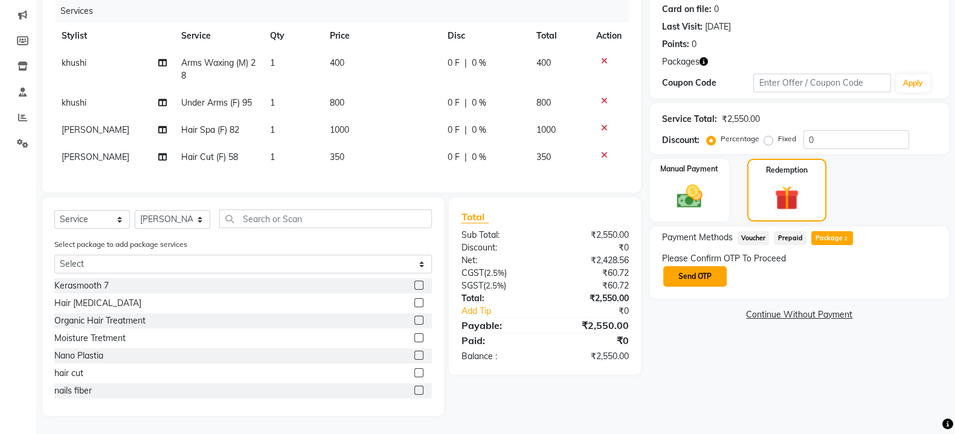
click at [710, 266] on button "Send OTP" at bounding box center [694, 276] width 63 height 21
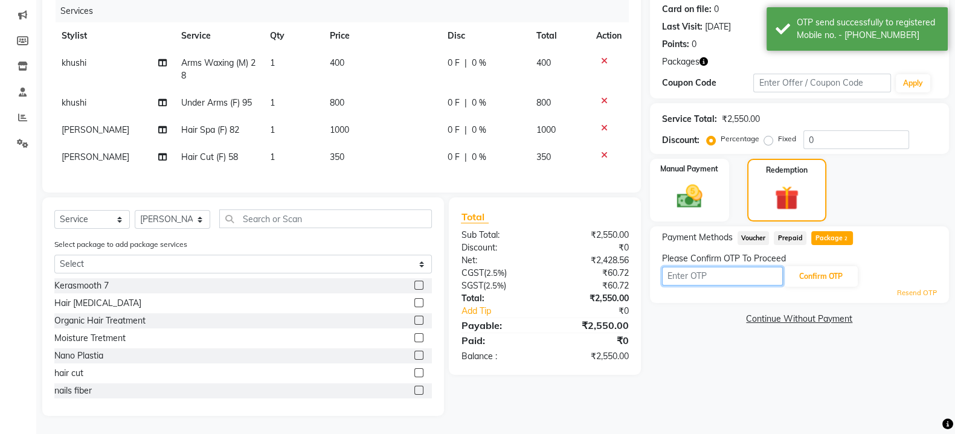
click at [716, 267] on input "text" at bounding box center [722, 276] width 121 height 19
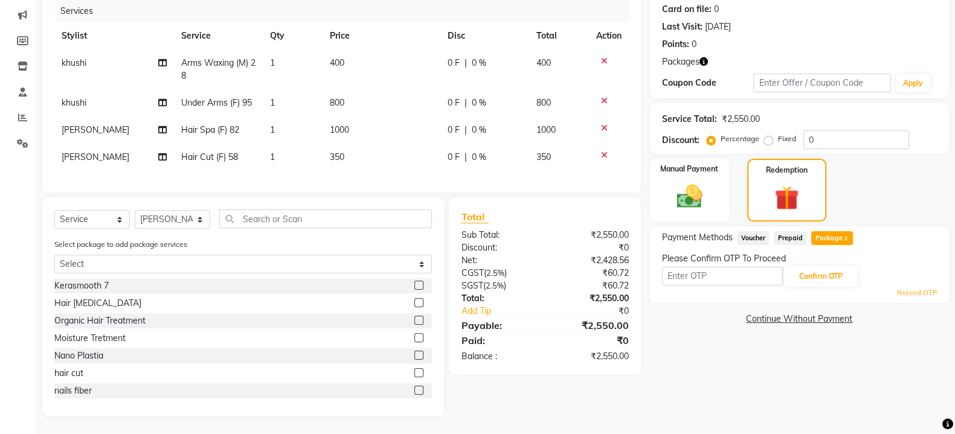
drag, startPoint x: 836, startPoint y: 225, endPoint x: 838, endPoint y: 231, distance: 6.9
click at [836, 231] on span "Package 2" at bounding box center [832, 238] width 42 height 14
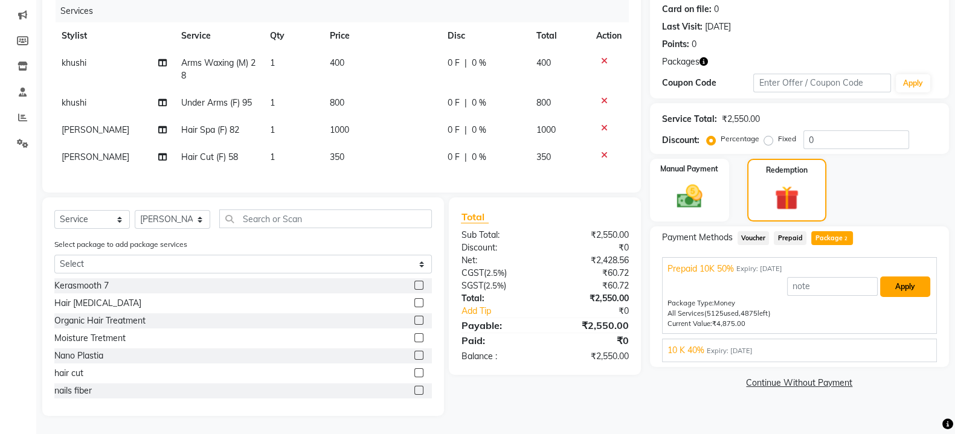
click at [894, 277] on button "Apply" at bounding box center [905, 287] width 50 height 21
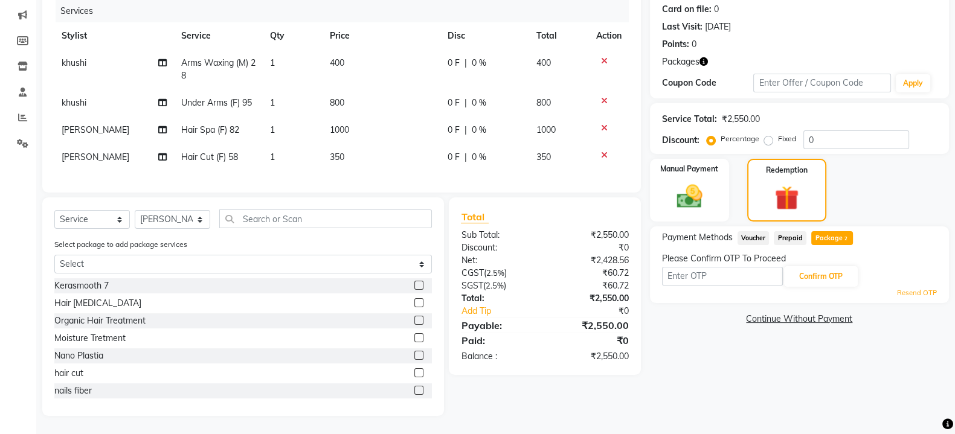
click at [912, 288] on link "Resend OTP" at bounding box center [917, 293] width 40 height 10
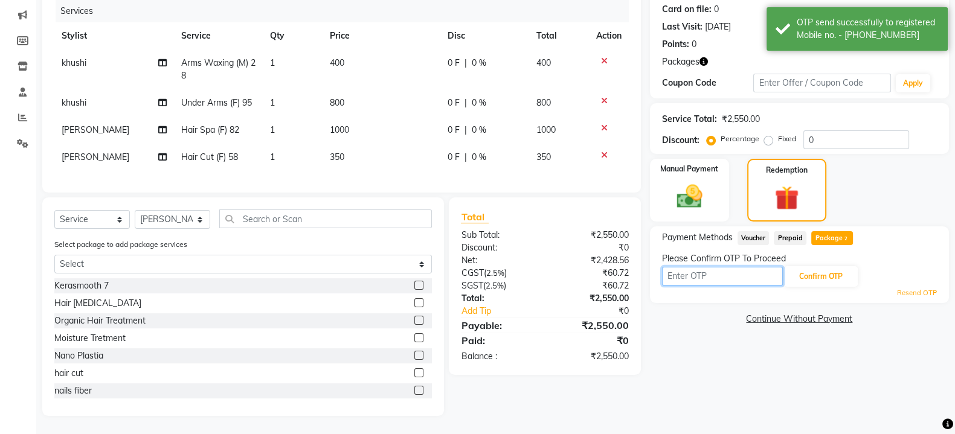
click at [749, 267] on input "text" at bounding box center [722, 276] width 121 height 19
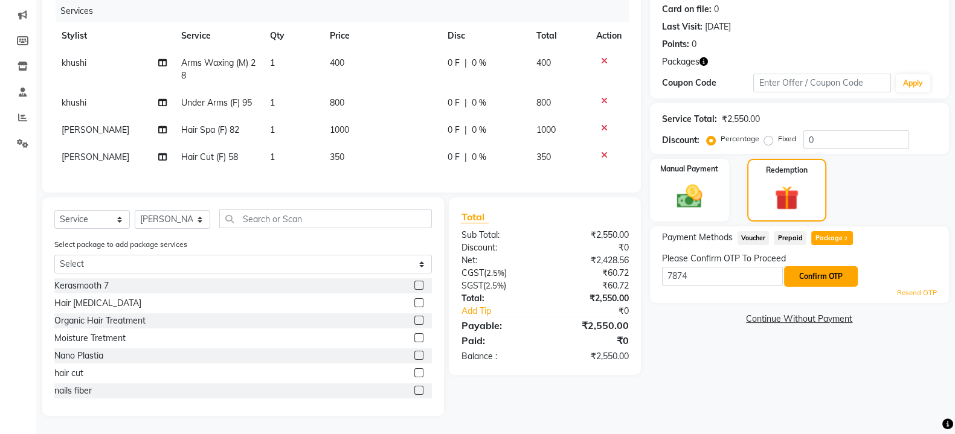
click at [833, 266] on button "Confirm OTP" at bounding box center [821, 276] width 74 height 21
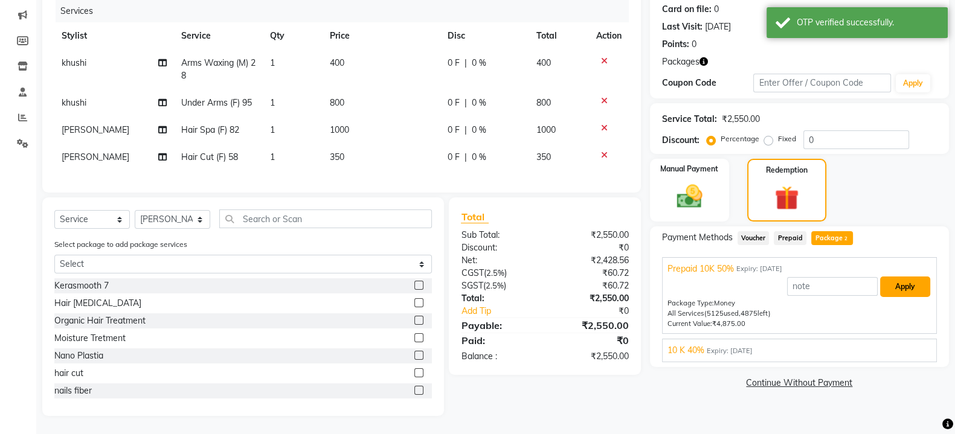
click at [913, 277] on button "Apply" at bounding box center [905, 287] width 50 height 21
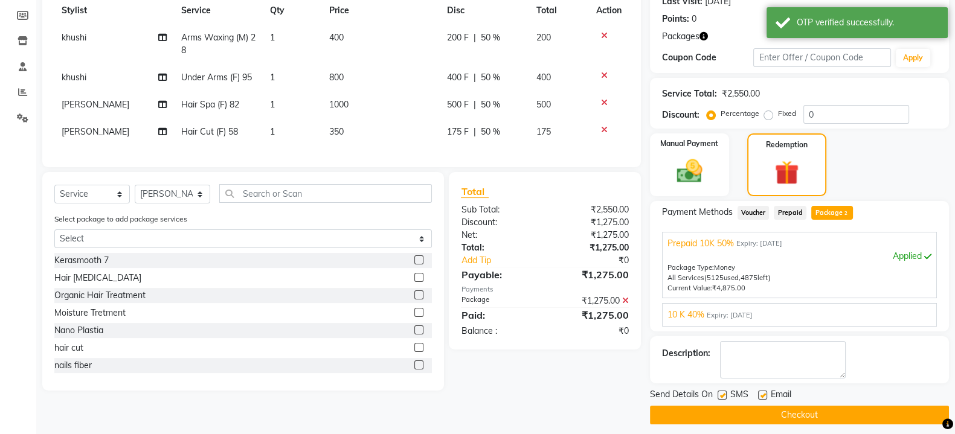
scroll to position [182, 0]
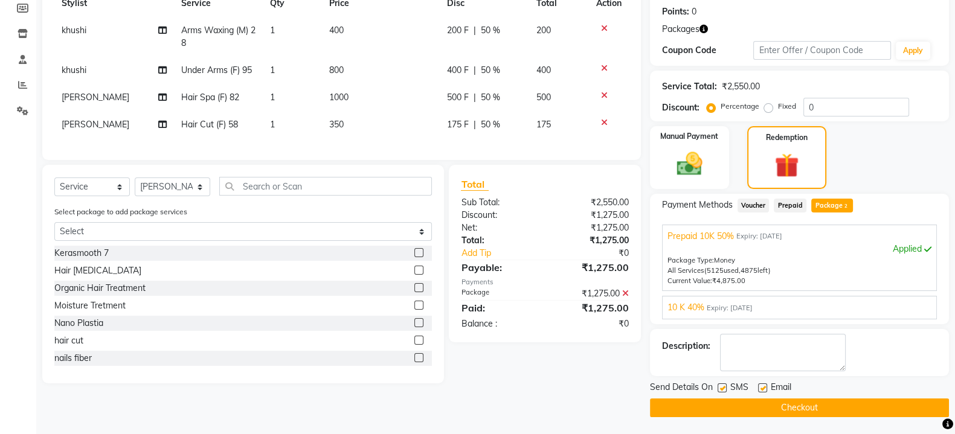
click at [813, 404] on button "Checkout" at bounding box center [799, 408] width 299 height 19
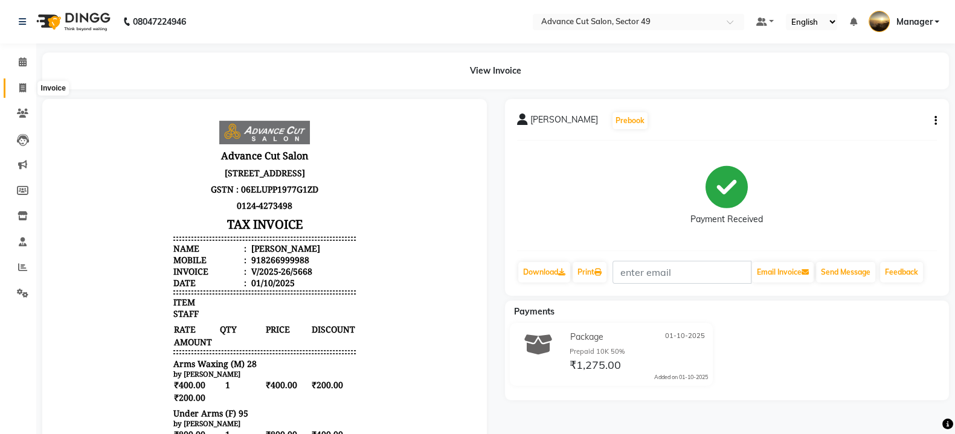
drag, startPoint x: 20, startPoint y: 89, endPoint x: 18, endPoint y: 98, distance: 9.4
click at [19, 89] on icon at bounding box center [22, 87] width 7 height 9
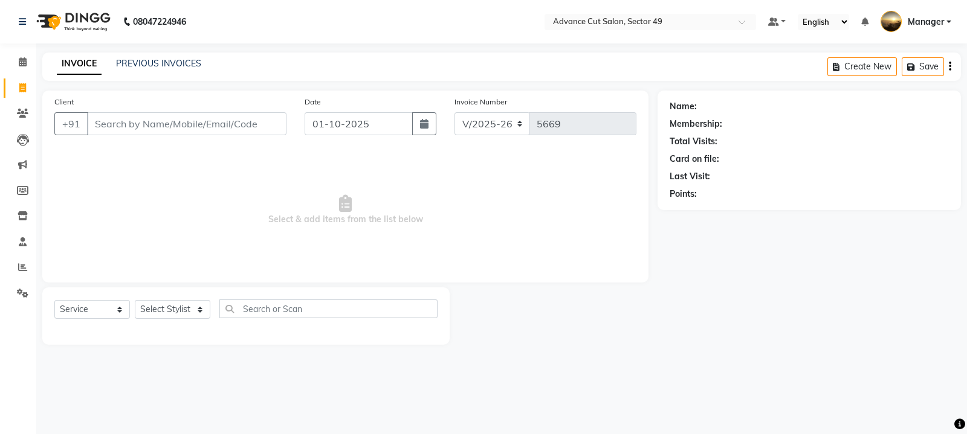
click at [107, 126] on input "Client" at bounding box center [186, 123] width 199 height 23
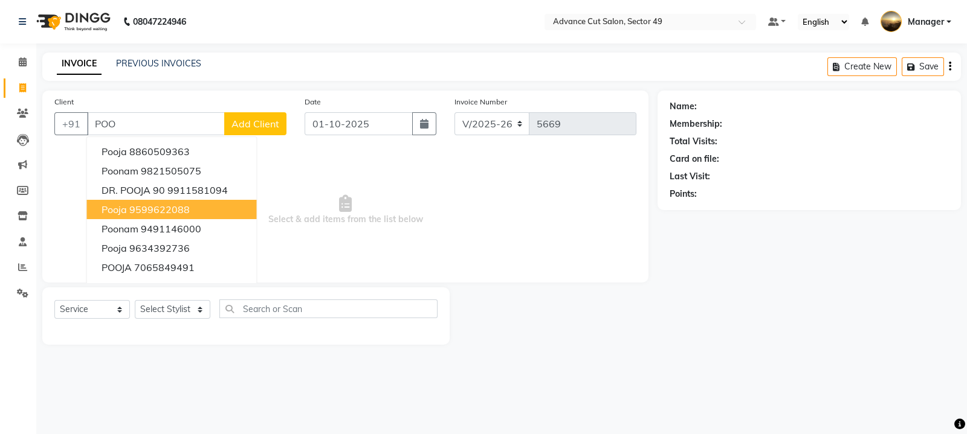
click at [202, 208] on button "pooja 9599622088" at bounding box center [172, 209] width 170 height 19
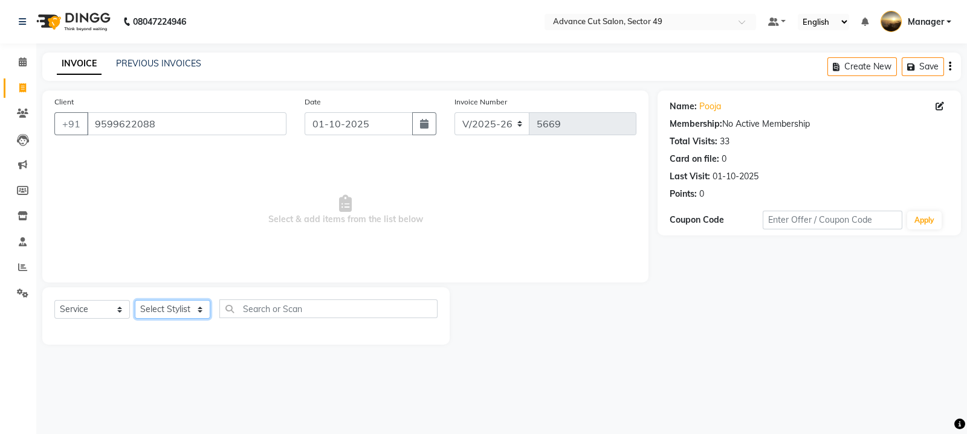
click at [190, 309] on select "Select Stylist aphy Aryan Banty bashu faizan hardeep khushi Manager Navi produc…" at bounding box center [173, 309] width 76 height 19
click at [135, 301] on select "Select Stylist aphy Aryan Banty bashu faizan hardeep khushi Manager Navi produc…" at bounding box center [173, 309] width 76 height 19
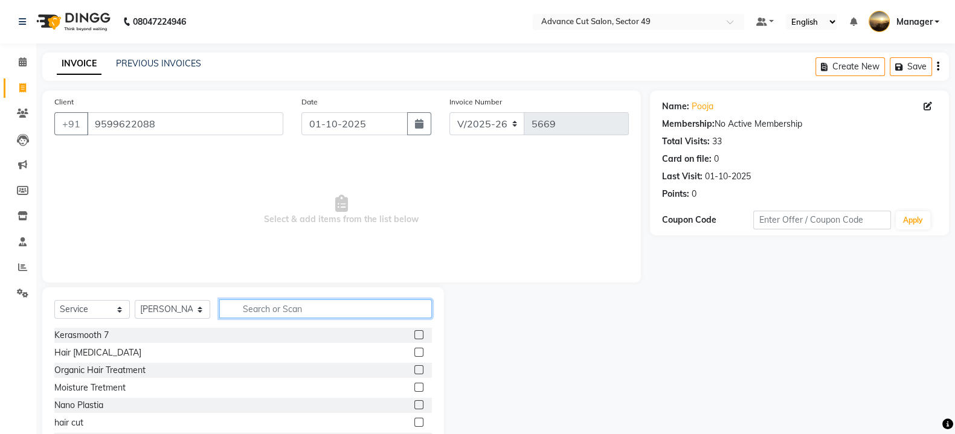
click at [277, 309] on input "text" at bounding box center [325, 309] width 213 height 19
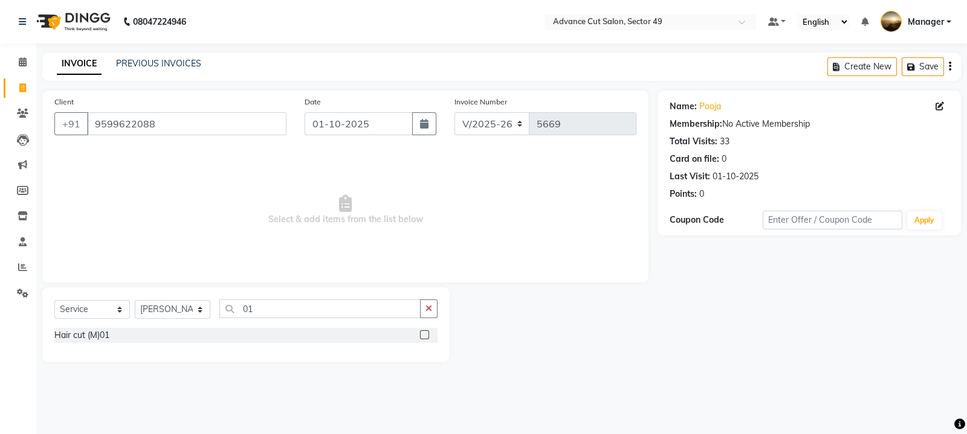
click at [423, 329] on div at bounding box center [429, 335] width 18 height 15
click at [424, 335] on label at bounding box center [424, 334] width 9 height 9
click at [424, 335] on input "checkbox" at bounding box center [424, 336] width 8 height 8
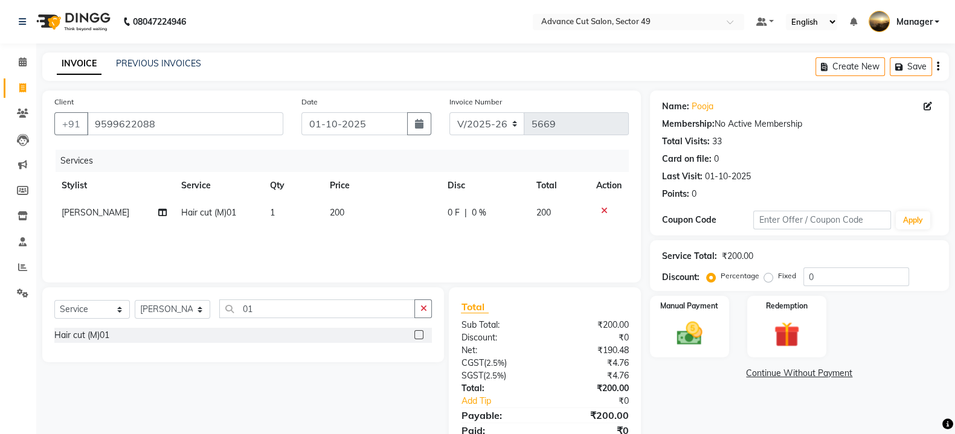
click at [372, 205] on td "200" at bounding box center [382, 212] width 118 height 27
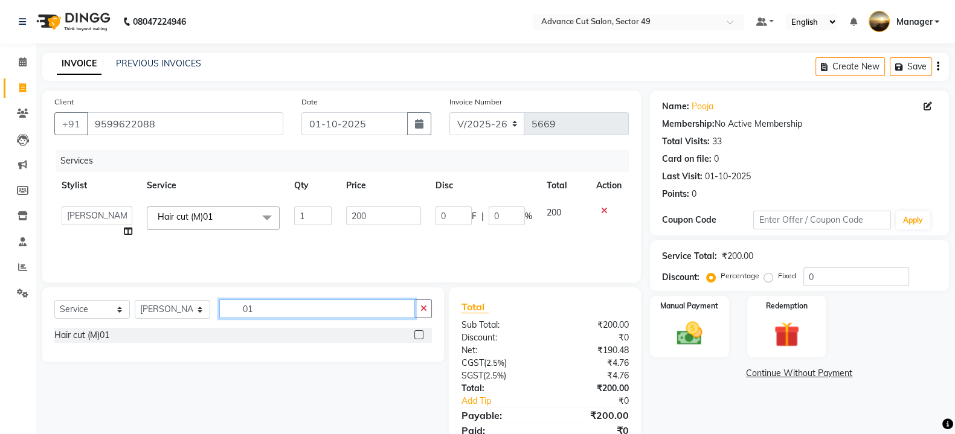
click at [311, 305] on input "01" at bounding box center [317, 309] width 196 height 19
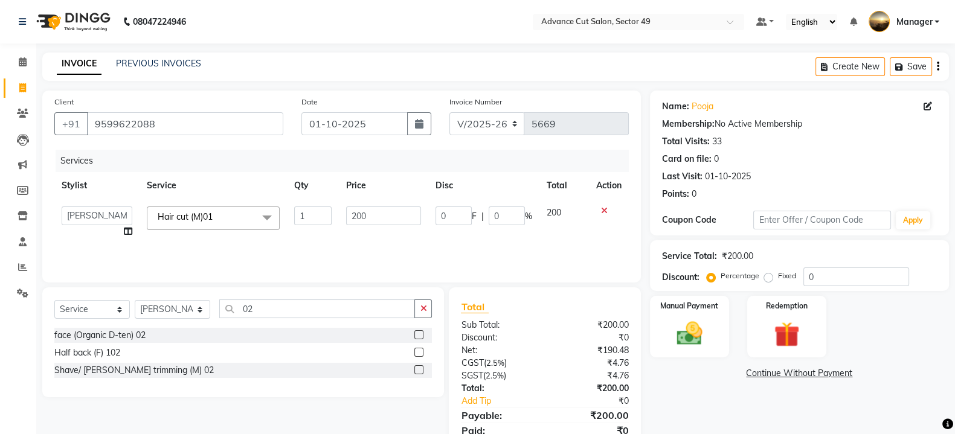
click at [420, 374] on label at bounding box center [418, 370] width 9 height 9
click at [420, 374] on input "checkbox" at bounding box center [418, 371] width 8 height 8
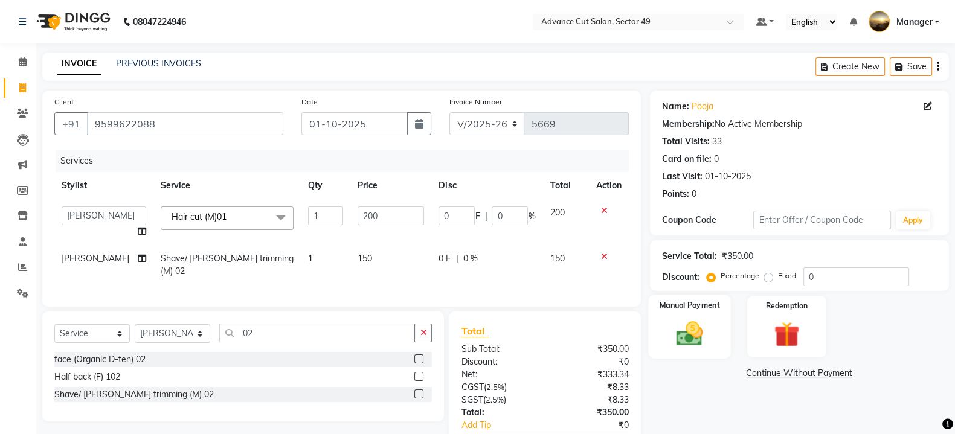
click at [686, 325] on img at bounding box center [689, 333] width 43 height 30
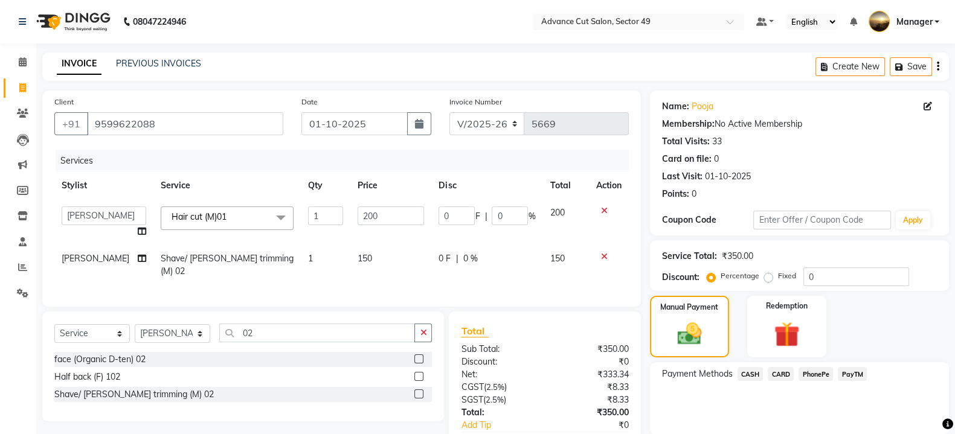
click at [745, 375] on span "CASH" at bounding box center [751, 374] width 26 height 14
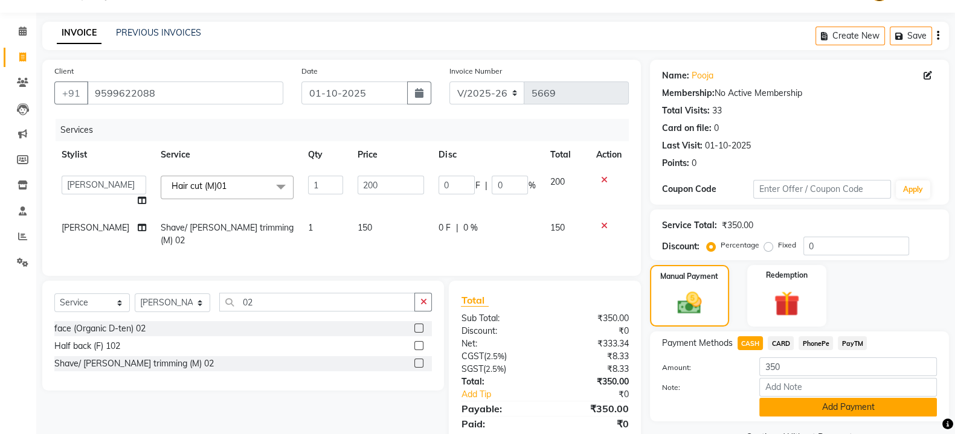
scroll to position [72, 0]
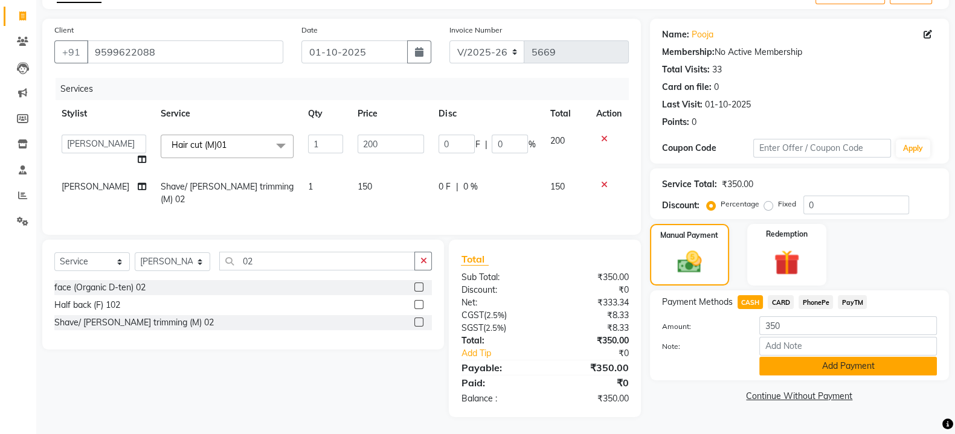
click at [788, 366] on button "Add Payment" at bounding box center [848, 366] width 178 height 19
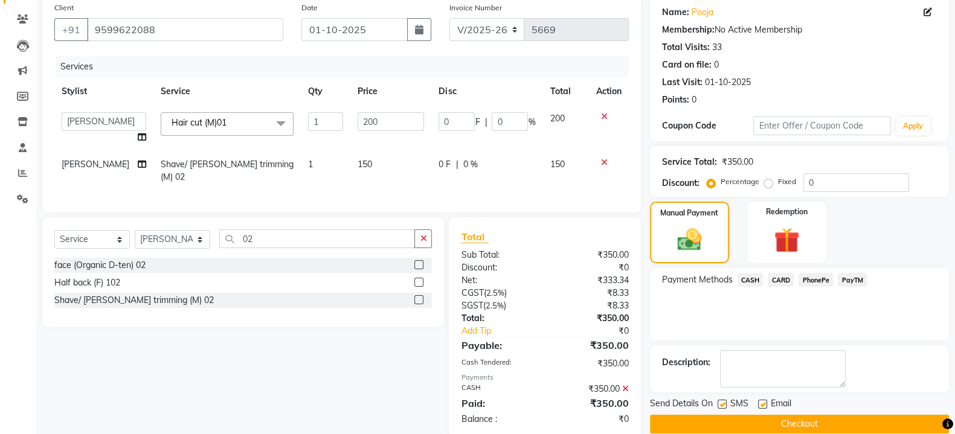
scroll to position [115, 0]
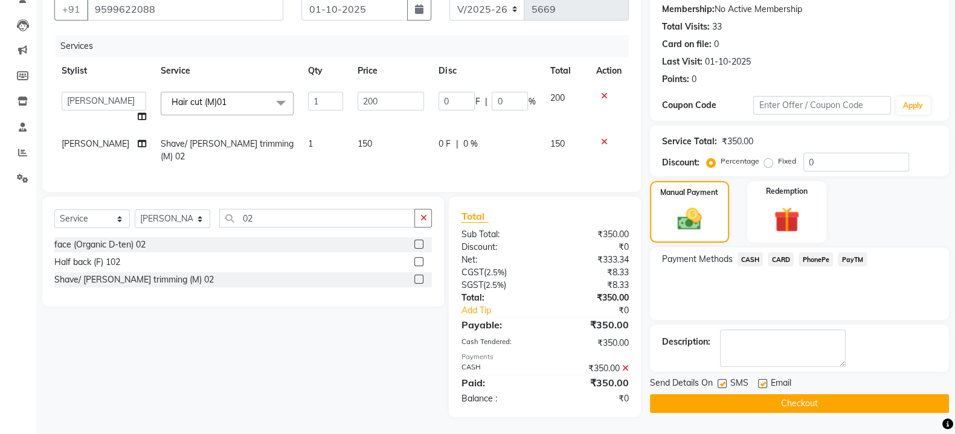
click at [724, 383] on label at bounding box center [722, 383] width 9 height 9
click at [724, 383] on input "checkbox" at bounding box center [722, 385] width 8 height 8
click at [764, 382] on label at bounding box center [762, 383] width 9 height 9
click at [764, 382] on input "checkbox" at bounding box center [762, 385] width 8 height 8
click at [769, 403] on button "Checkout" at bounding box center [799, 404] width 299 height 19
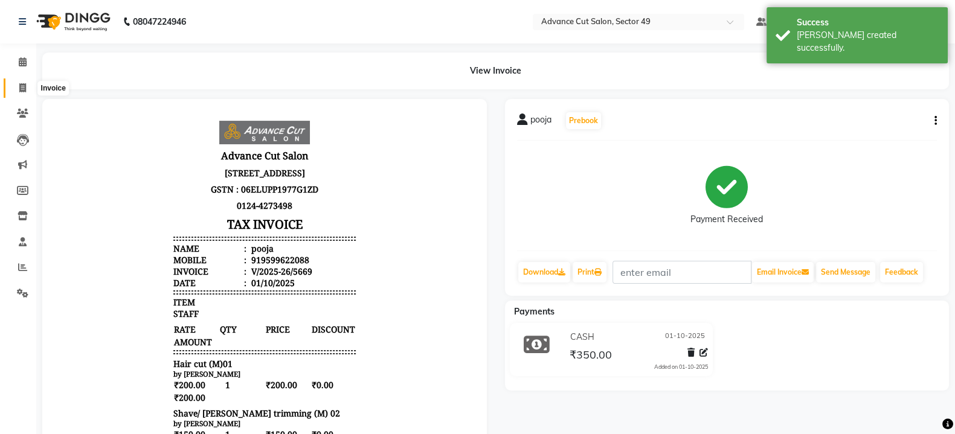
click at [24, 87] on icon at bounding box center [22, 87] width 7 height 9
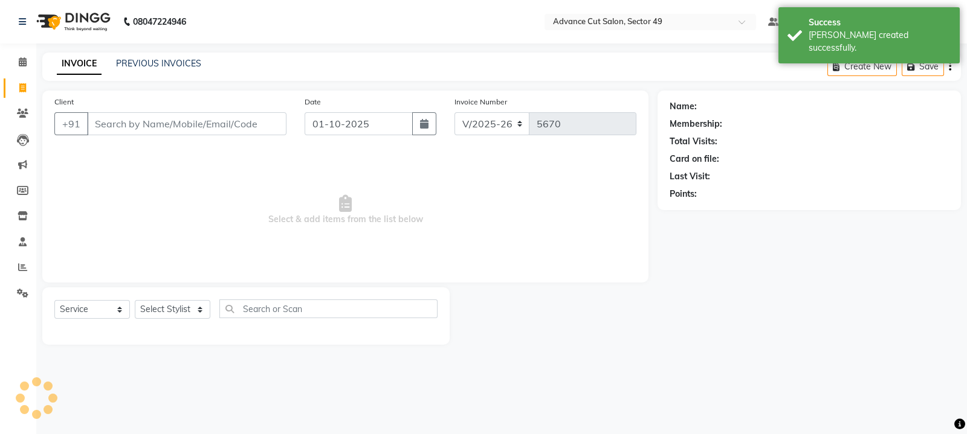
click at [145, 126] on input "Client" at bounding box center [186, 123] width 199 height 23
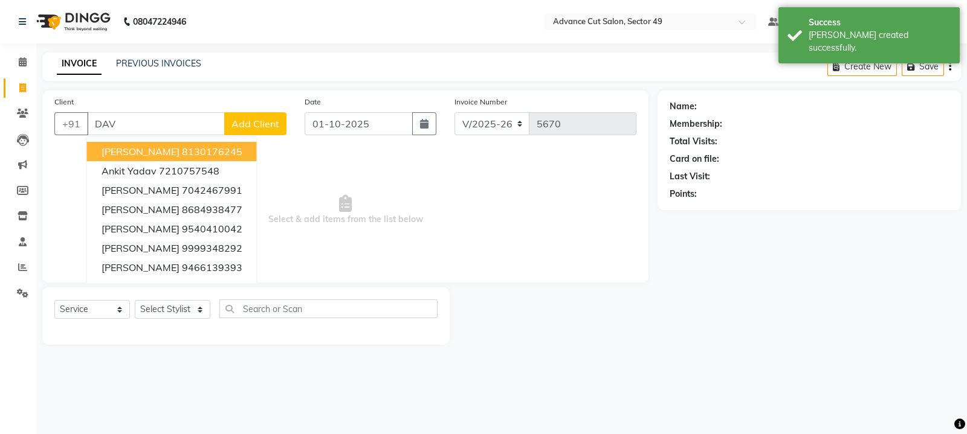
click at [193, 143] on button "david 8130176245" at bounding box center [172, 151] width 170 height 19
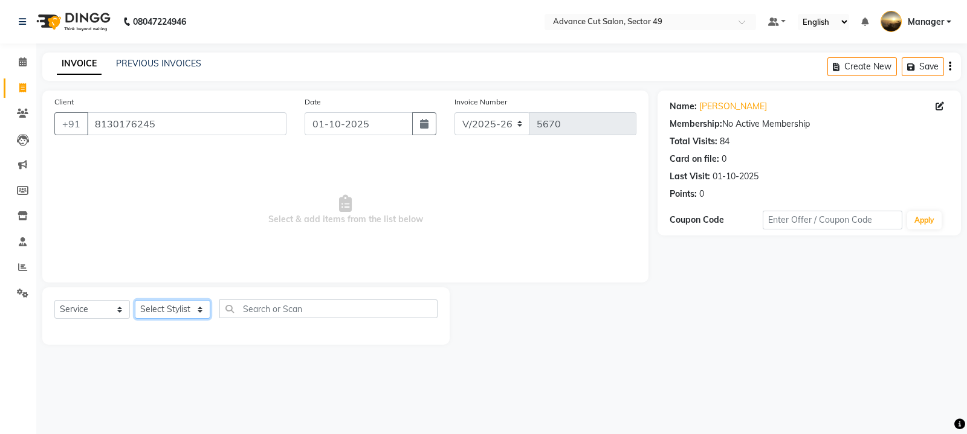
click at [180, 312] on select "Select Stylist aphy Aryan Banty bashu faizan hardeep khushi Manager Navi produc…" at bounding box center [173, 309] width 76 height 19
click at [135, 301] on select "Select Stylist aphy Aryan Banty bashu faizan hardeep khushi Manager Navi produc…" at bounding box center [173, 309] width 76 height 19
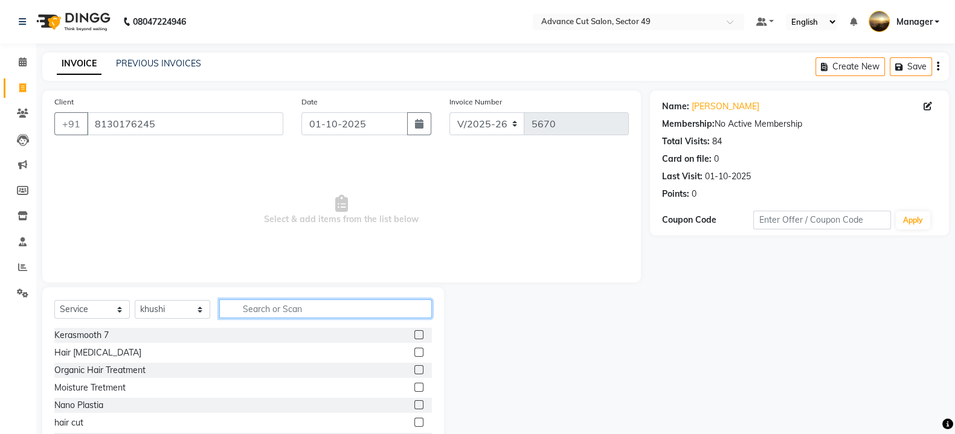
click at [269, 309] on input "text" at bounding box center [325, 309] width 213 height 19
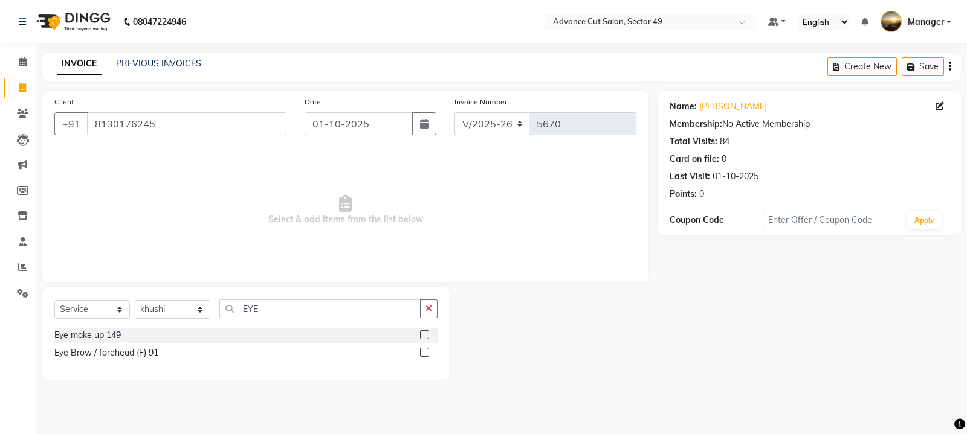
click at [426, 353] on label at bounding box center [424, 352] width 9 height 9
click at [426, 353] on input "checkbox" at bounding box center [424, 353] width 8 height 8
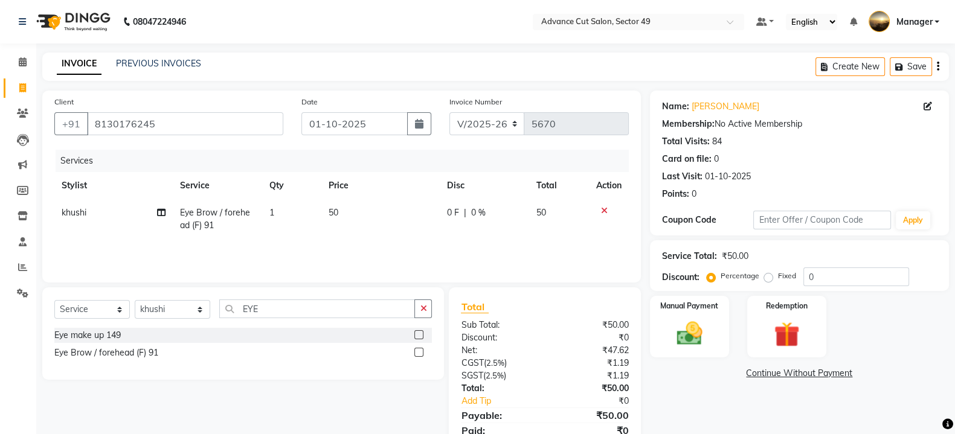
click at [359, 216] on td "50" at bounding box center [380, 219] width 118 height 40
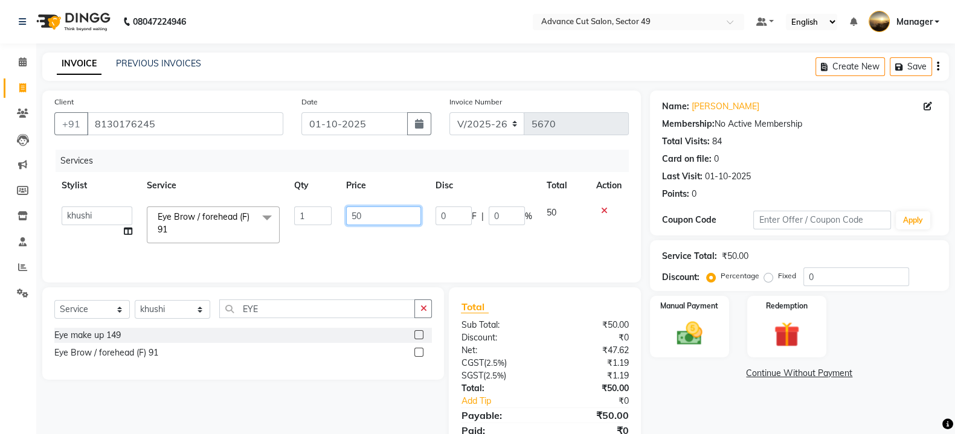
click at [376, 216] on input "50" at bounding box center [384, 216] width 76 height 19
click at [356, 309] on input "EYE" at bounding box center [317, 309] width 196 height 19
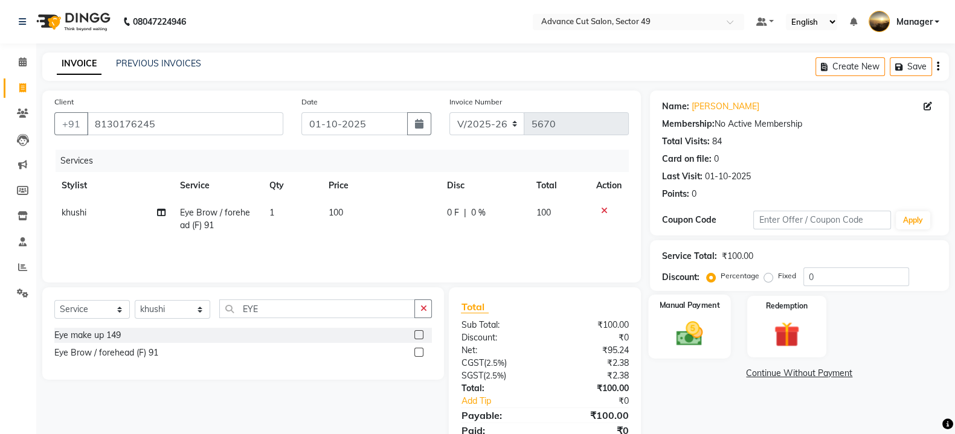
click at [685, 313] on div "Manual Payment" at bounding box center [689, 327] width 83 height 64
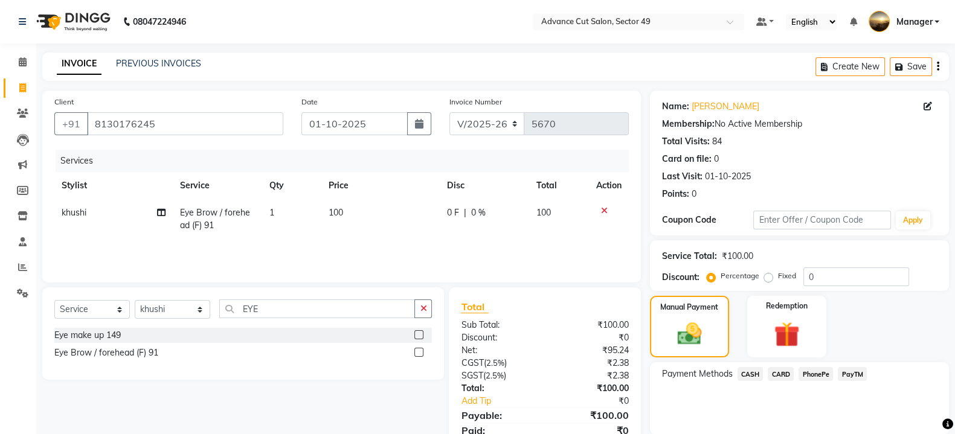
click at [853, 370] on span "PayTM" at bounding box center [852, 374] width 29 height 14
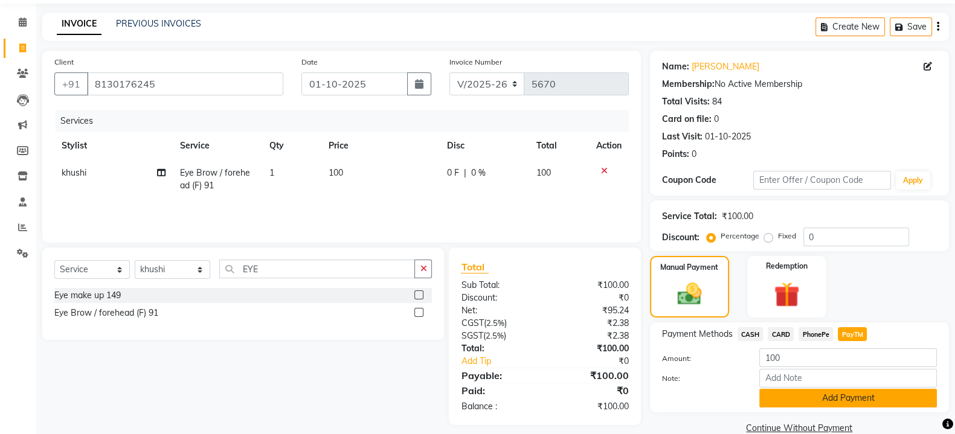
scroll to position [62, 0]
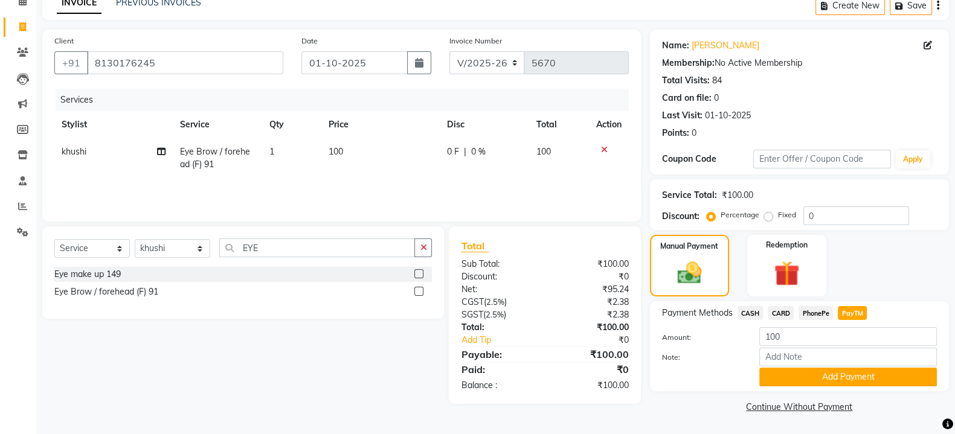
click at [865, 373] on button "Add Payment" at bounding box center [848, 377] width 178 height 19
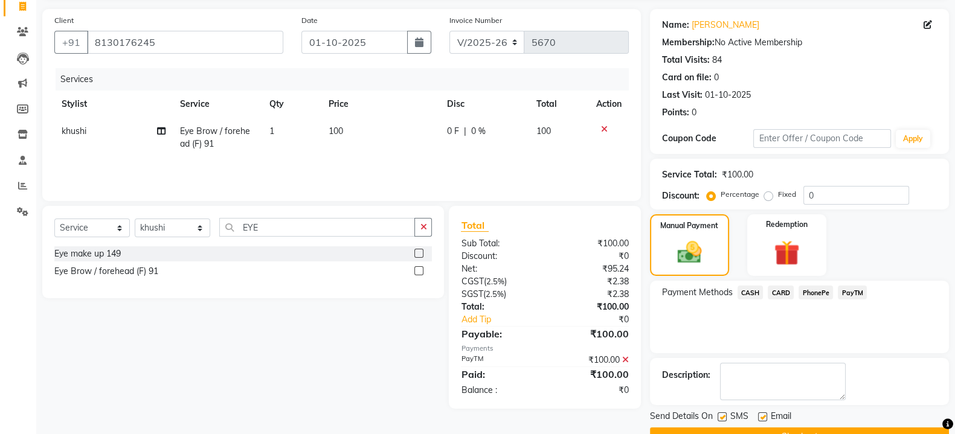
scroll to position [111, 0]
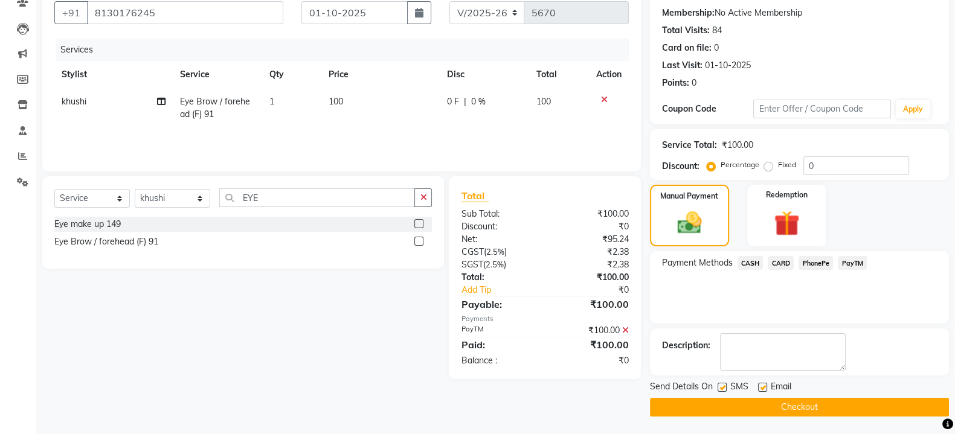
click at [722, 387] on label at bounding box center [722, 387] width 9 height 9
click at [722, 387] on input "checkbox" at bounding box center [722, 388] width 8 height 8
click at [764, 388] on label at bounding box center [762, 387] width 9 height 9
click at [764, 388] on input "checkbox" at bounding box center [762, 388] width 8 height 8
click at [773, 408] on button "Checkout" at bounding box center [799, 407] width 299 height 19
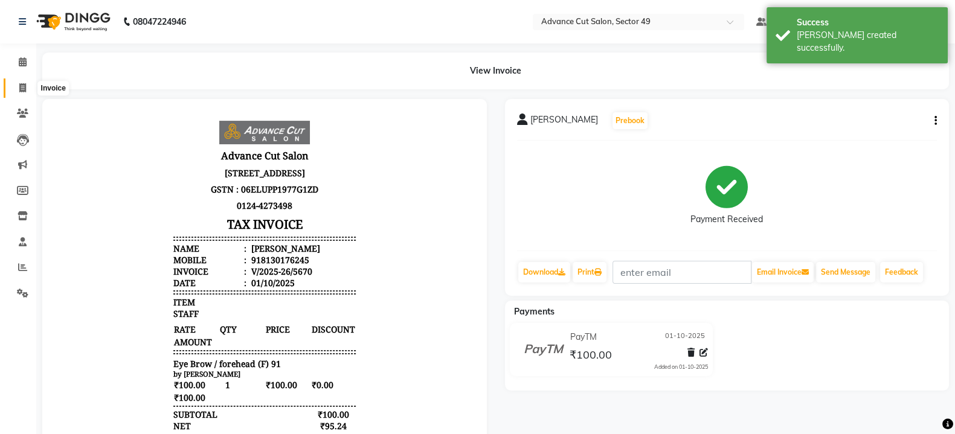
click at [23, 86] on icon at bounding box center [22, 87] width 7 height 9
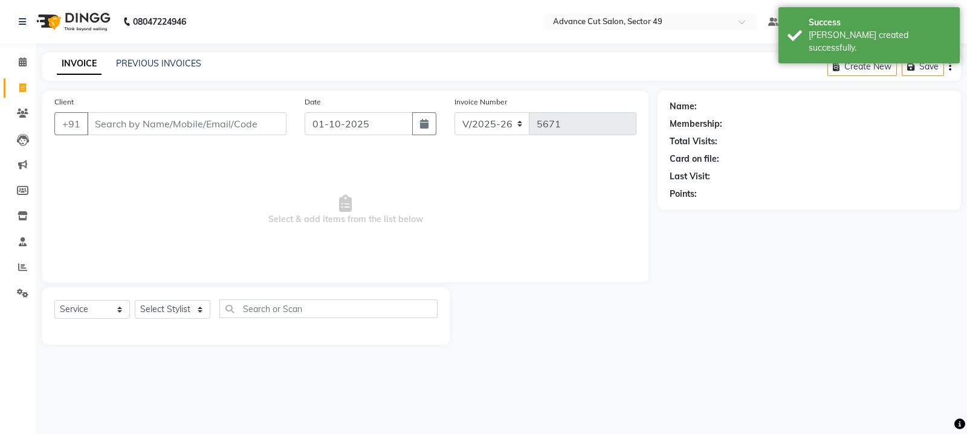
click at [112, 127] on input "Client" at bounding box center [186, 123] width 199 height 23
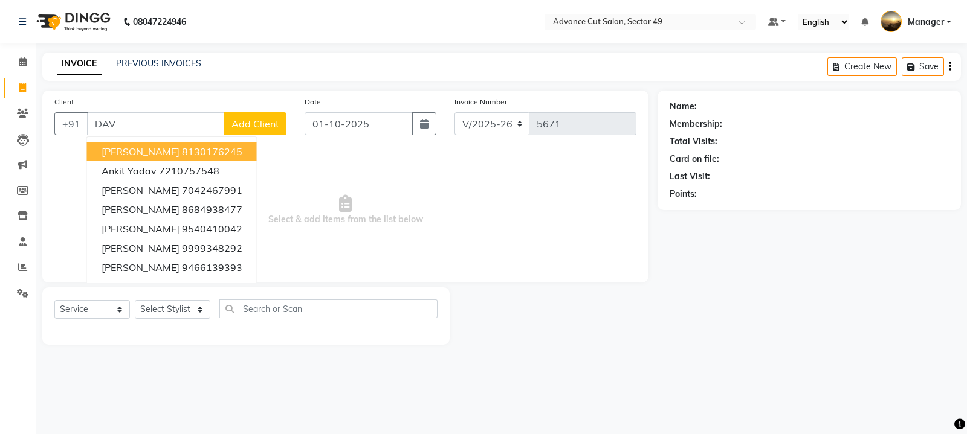
click at [176, 144] on button "david 8130176245" at bounding box center [172, 151] width 170 height 19
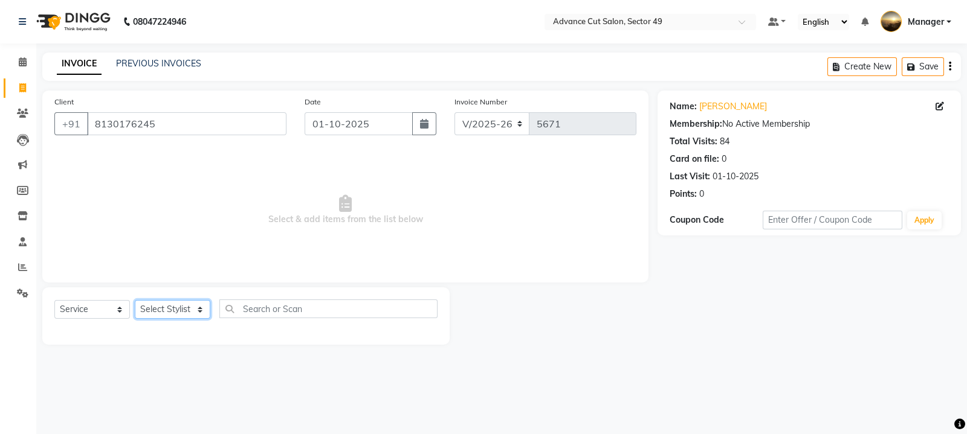
click at [169, 311] on select "Select Stylist aphy Aryan Banty bashu faizan hardeep khushi Manager Navi produc…" at bounding box center [173, 309] width 76 height 19
click at [135, 301] on select "Select Stylist aphy Aryan Banty bashu faizan hardeep khushi Manager Navi produc…" at bounding box center [173, 309] width 76 height 19
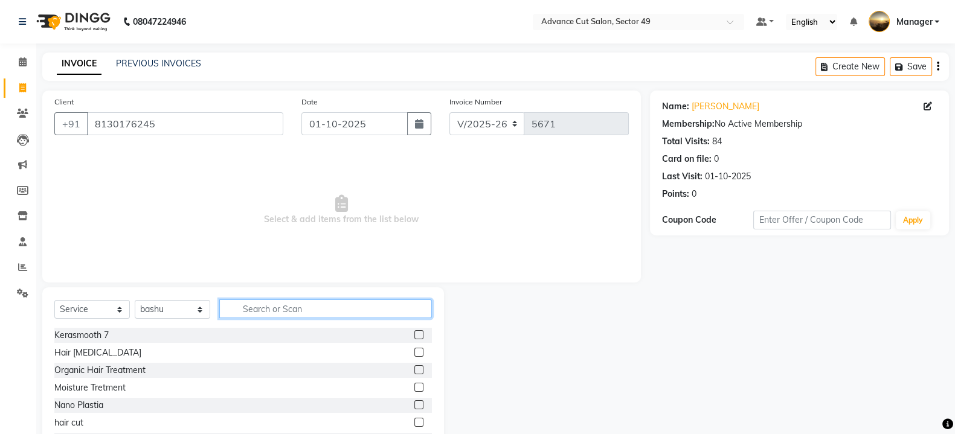
drag, startPoint x: 304, startPoint y: 309, endPoint x: 312, endPoint y: 315, distance: 10.3
click at [312, 315] on input "text" at bounding box center [325, 309] width 213 height 19
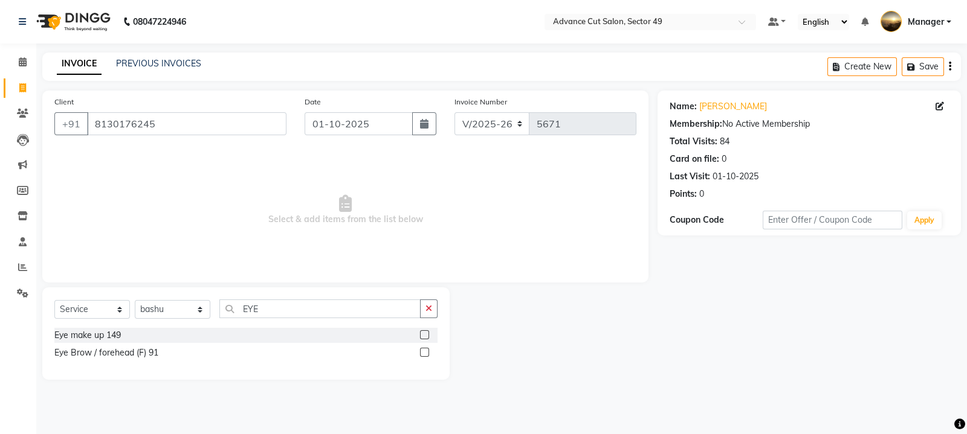
click at [422, 352] on label at bounding box center [424, 352] width 9 height 9
click at [422, 352] on input "checkbox" at bounding box center [424, 353] width 8 height 8
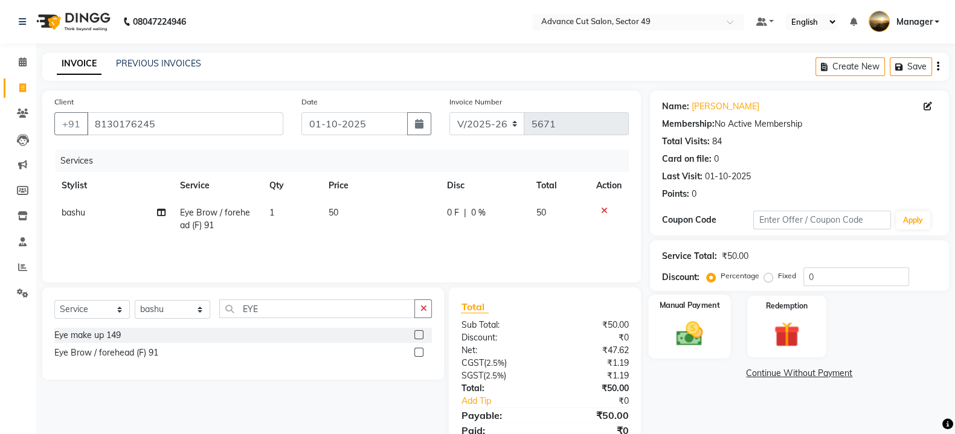
click at [694, 327] on img at bounding box center [689, 333] width 43 height 30
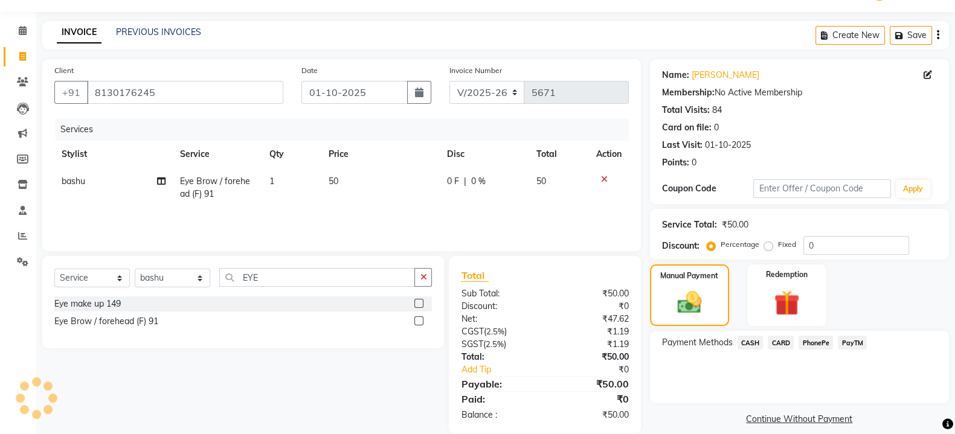
scroll to position [49, 0]
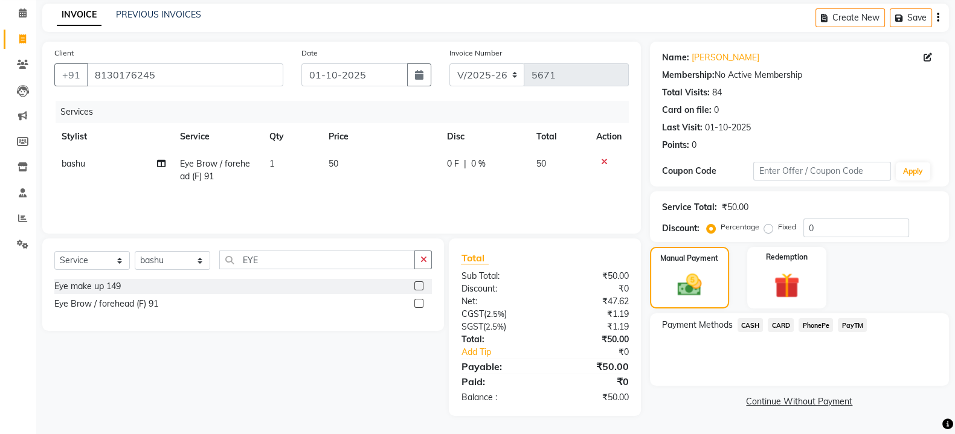
click at [749, 327] on span "CASH" at bounding box center [751, 325] width 26 height 14
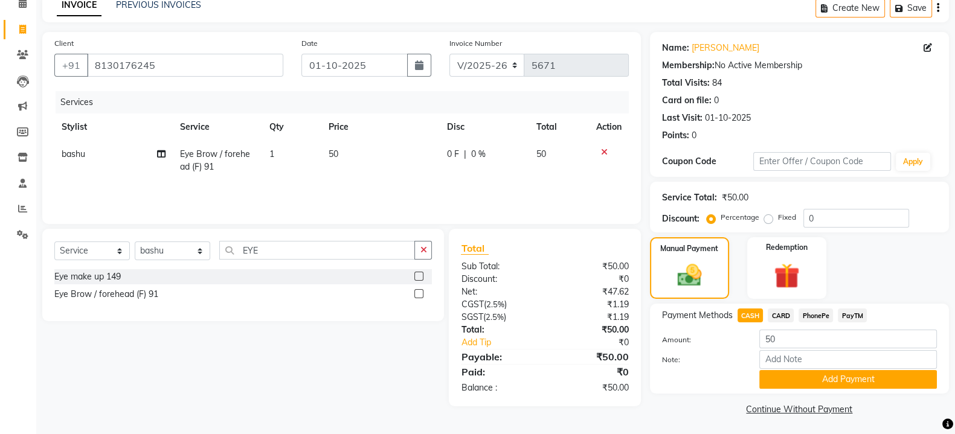
scroll to position [62, 0]
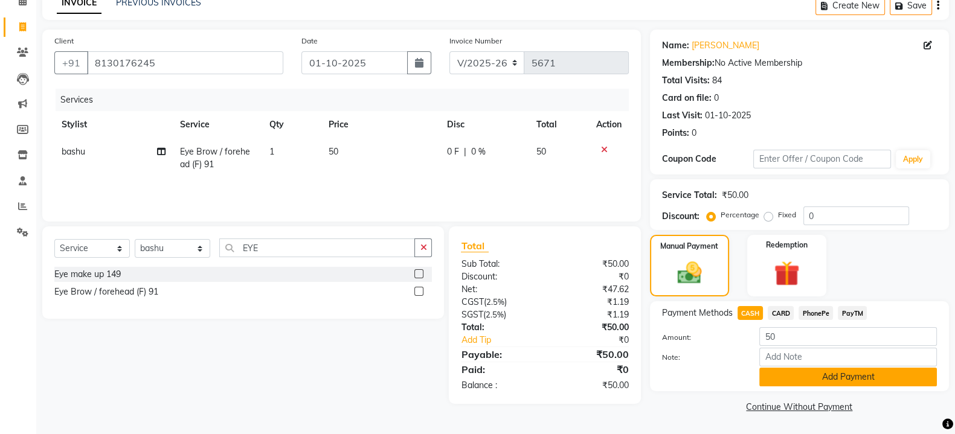
click at [838, 376] on button "Add Payment" at bounding box center [848, 377] width 178 height 19
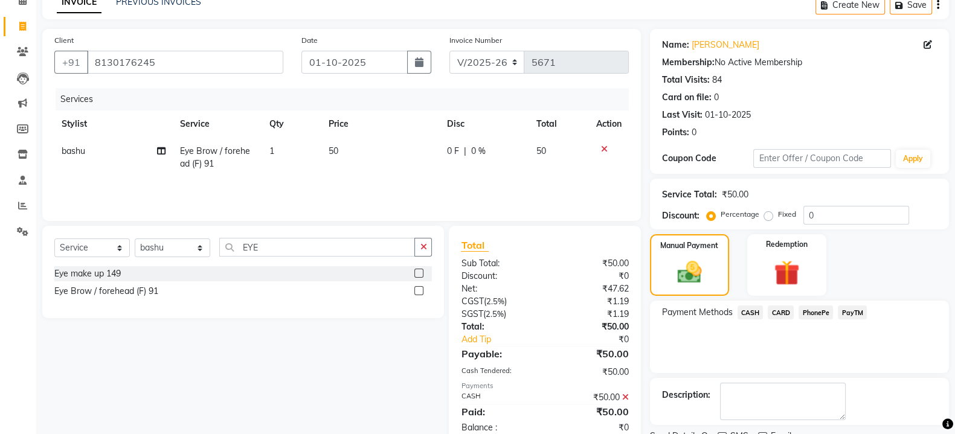
scroll to position [111, 0]
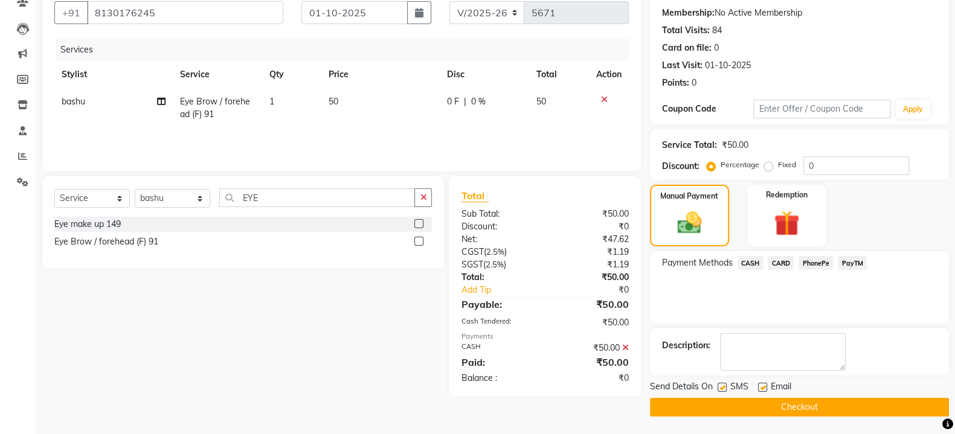
drag, startPoint x: 720, startPoint y: 385, endPoint x: 742, endPoint y: 396, distance: 24.9
click at [723, 387] on label at bounding box center [722, 387] width 9 height 9
click at [723, 387] on input "checkbox" at bounding box center [722, 388] width 8 height 8
click at [763, 385] on label at bounding box center [762, 387] width 9 height 9
click at [763, 385] on input "checkbox" at bounding box center [762, 388] width 8 height 8
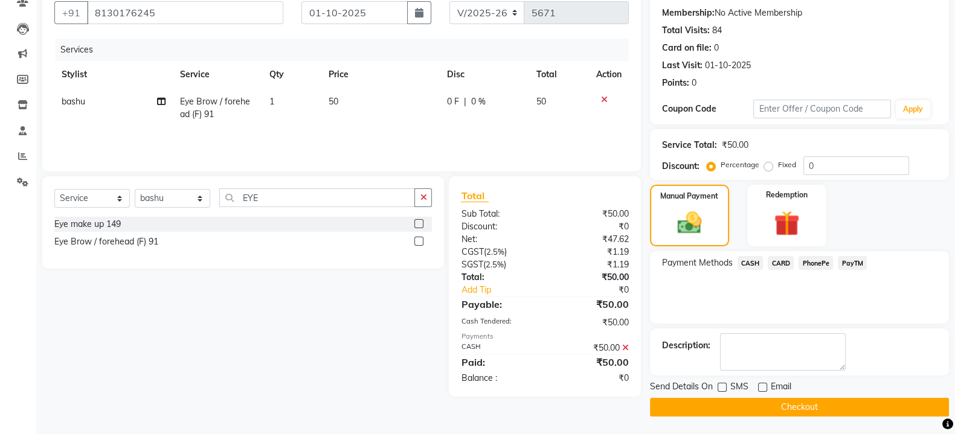
click at [779, 409] on button "Checkout" at bounding box center [799, 407] width 299 height 19
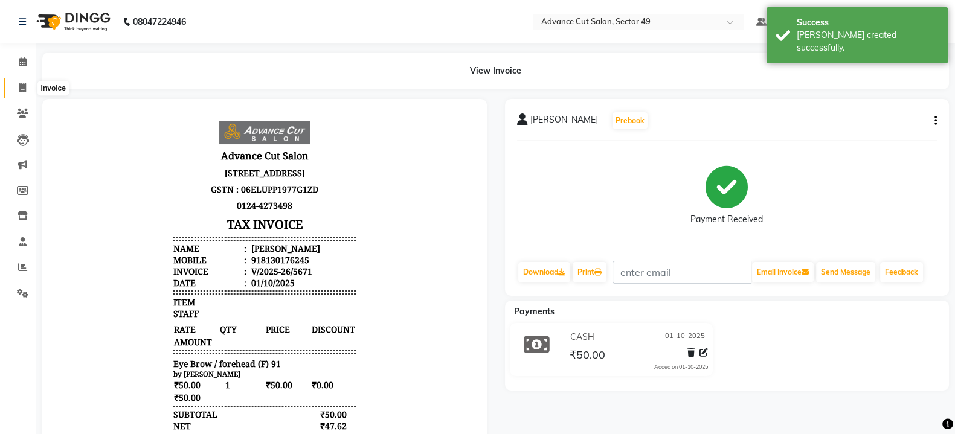
click at [22, 85] on icon at bounding box center [22, 87] width 7 height 9
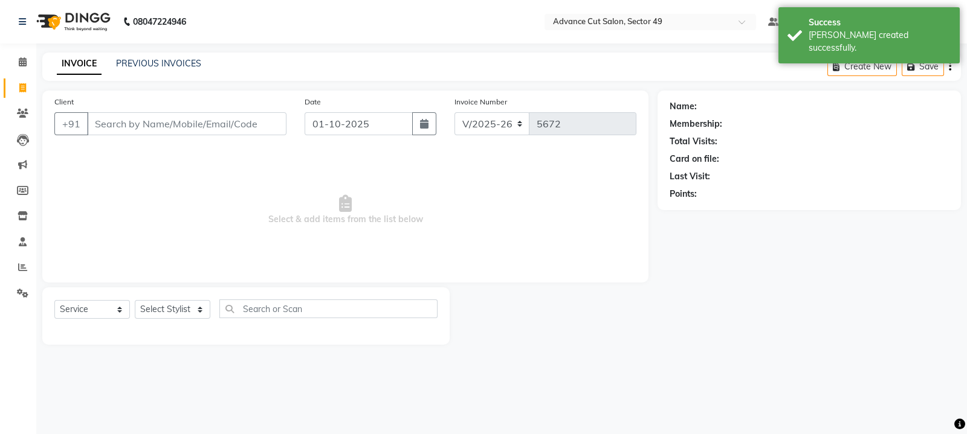
click at [98, 122] on input "Client" at bounding box center [186, 123] width 199 height 23
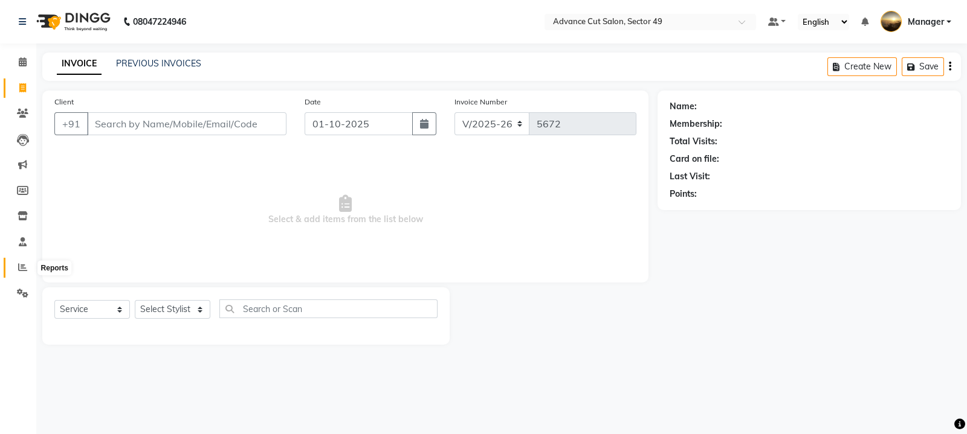
drag, startPoint x: 22, startPoint y: 267, endPoint x: 28, endPoint y: 263, distance: 6.5
click at [24, 266] on icon at bounding box center [22, 267] width 9 height 9
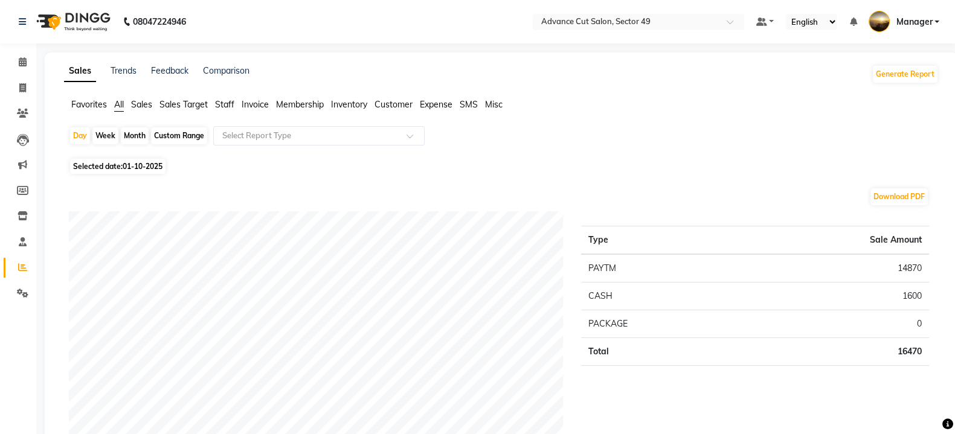
drag, startPoint x: 45, startPoint y: 13, endPoint x: 65, endPoint y: 21, distance: 21.4
click at [46, 14] on img at bounding box center [72, 22] width 83 height 34
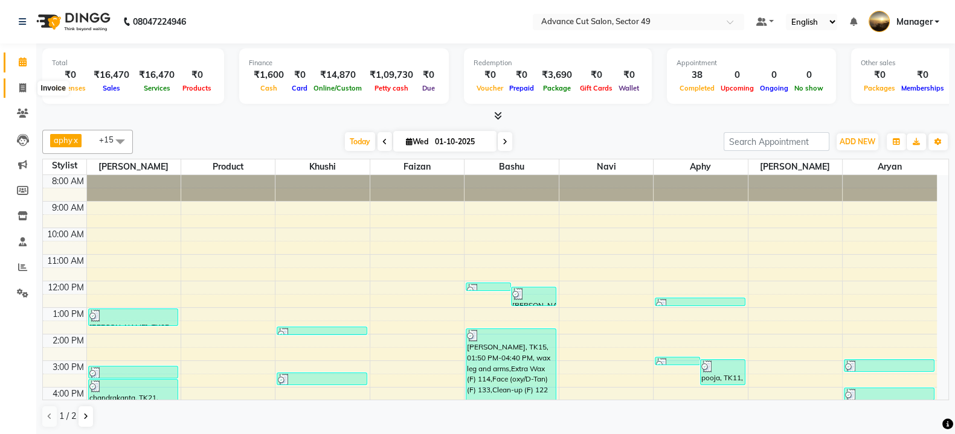
click at [21, 88] on icon at bounding box center [22, 87] width 7 height 9
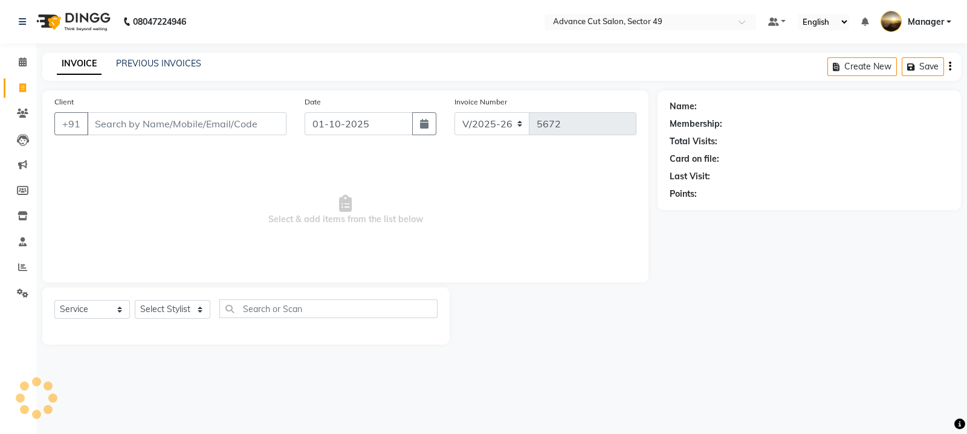
click at [156, 126] on input "Client" at bounding box center [186, 123] width 199 height 23
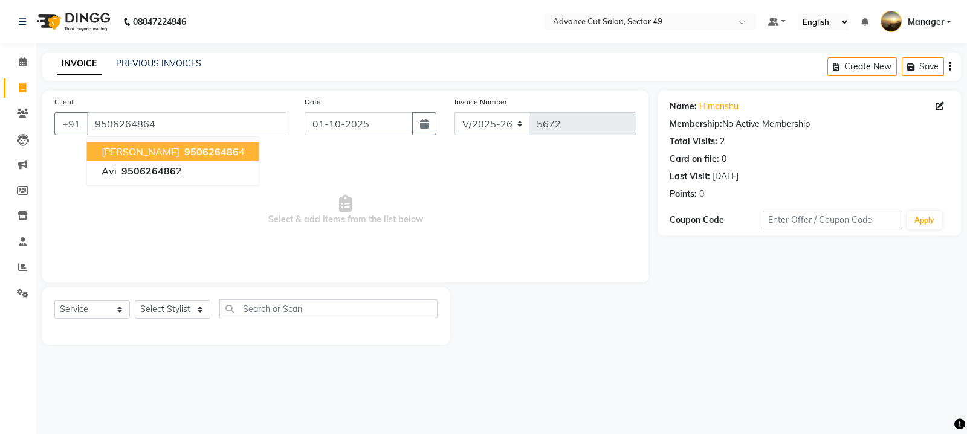
click at [184, 149] on span "950626486" at bounding box center [211, 152] width 54 height 12
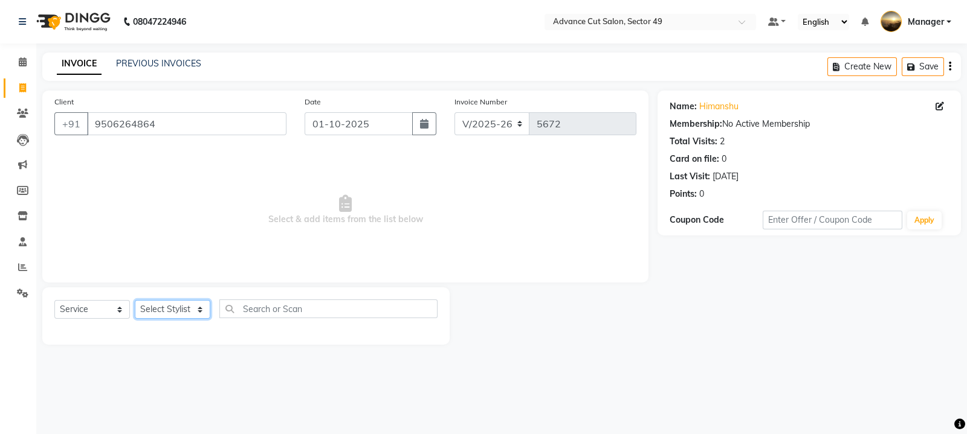
click at [163, 312] on select "Select Stylist aphy Aryan Banty bashu faizan hardeep khushi Manager Navi produc…" at bounding box center [173, 309] width 76 height 19
click at [135, 301] on select "Select Stylist aphy Aryan Banty bashu faizan hardeep khushi Manager Navi produc…" at bounding box center [173, 309] width 76 height 19
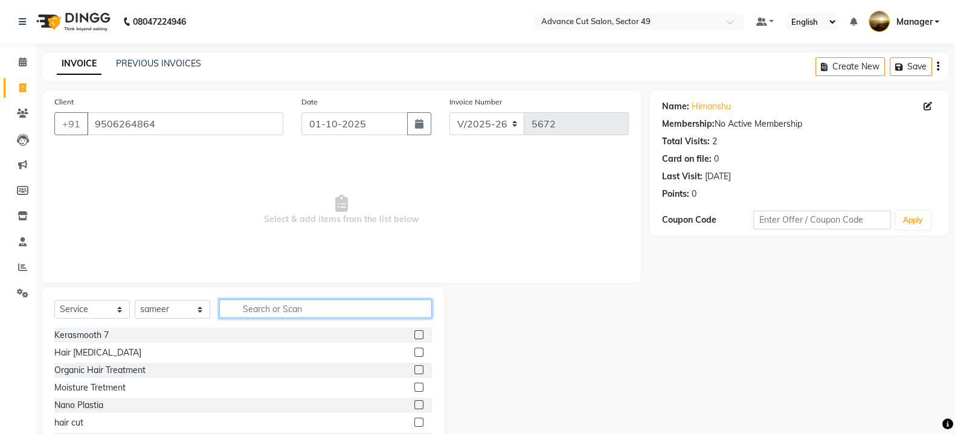
click at [269, 314] on input "text" at bounding box center [325, 309] width 213 height 19
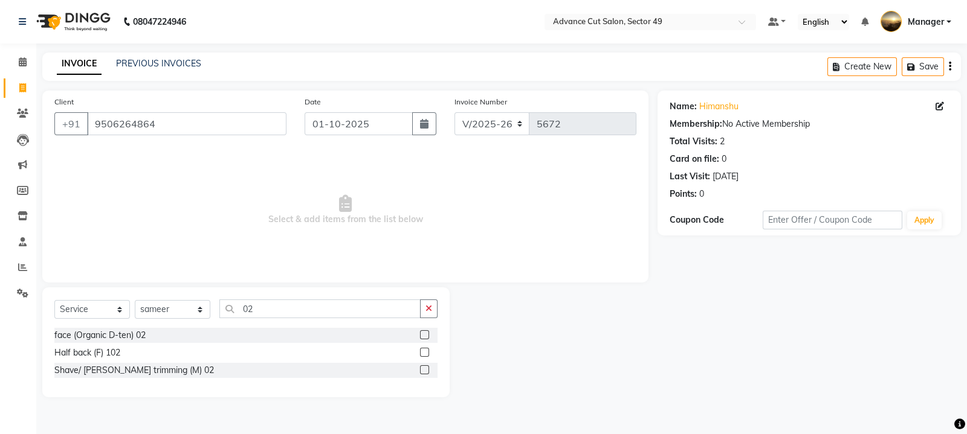
drag, startPoint x: 423, startPoint y: 367, endPoint x: 419, endPoint y: 373, distance: 7.0
click at [423, 368] on label at bounding box center [424, 370] width 9 height 9
click at [423, 368] on input "checkbox" at bounding box center [424, 371] width 8 height 8
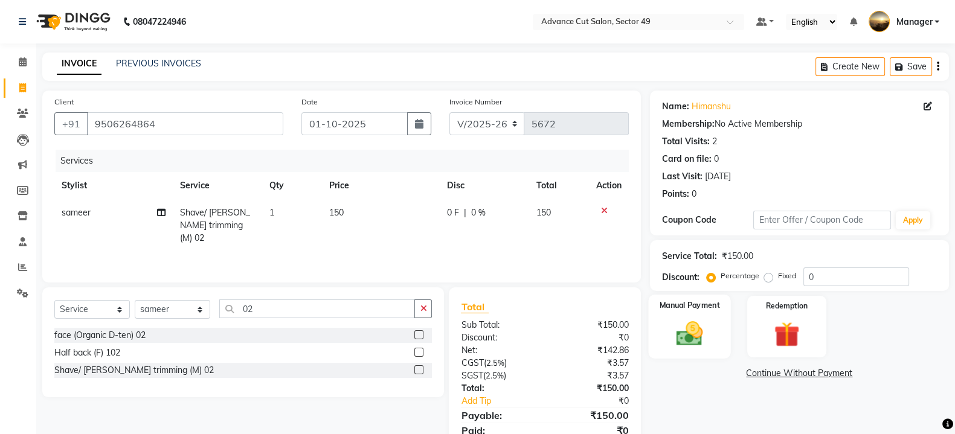
click at [689, 330] on img at bounding box center [689, 333] width 43 height 30
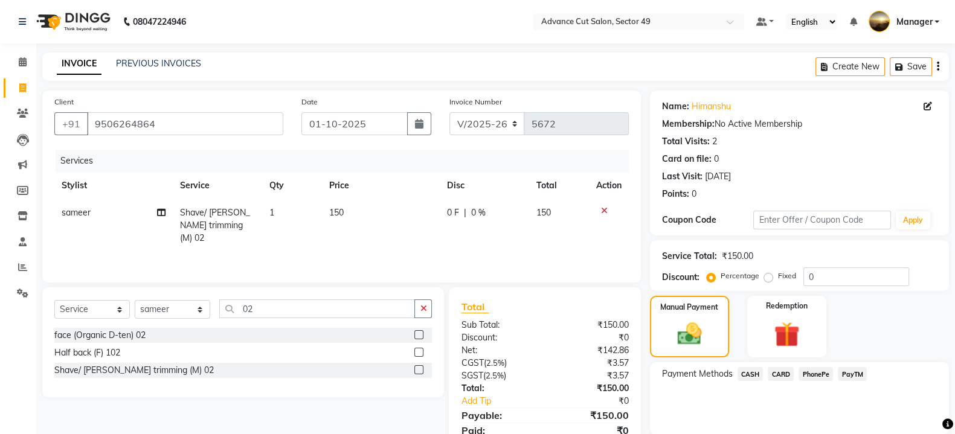
click at [852, 367] on span "PayTM" at bounding box center [852, 374] width 29 height 14
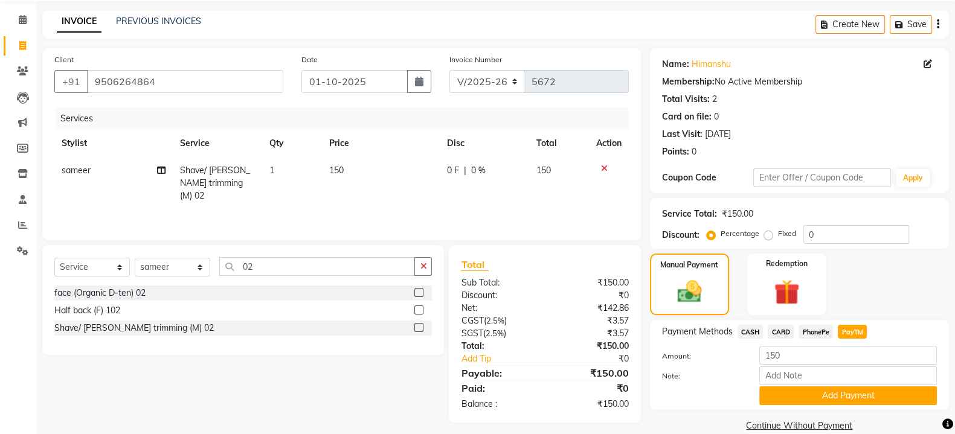
scroll to position [62, 0]
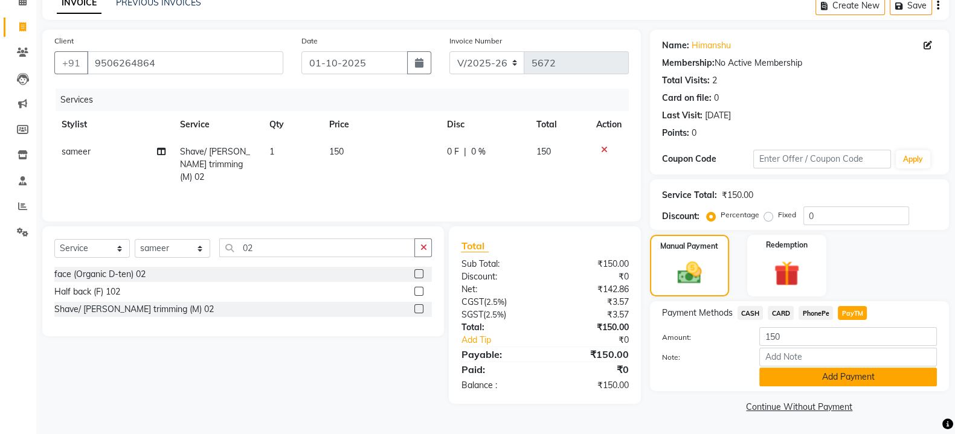
click at [844, 379] on button "Add Payment" at bounding box center [848, 377] width 178 height 19
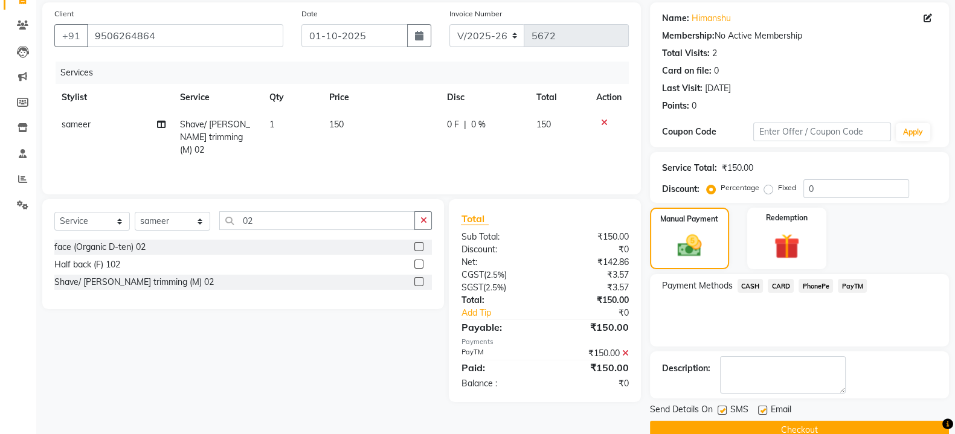
scroll to position [111, 0]
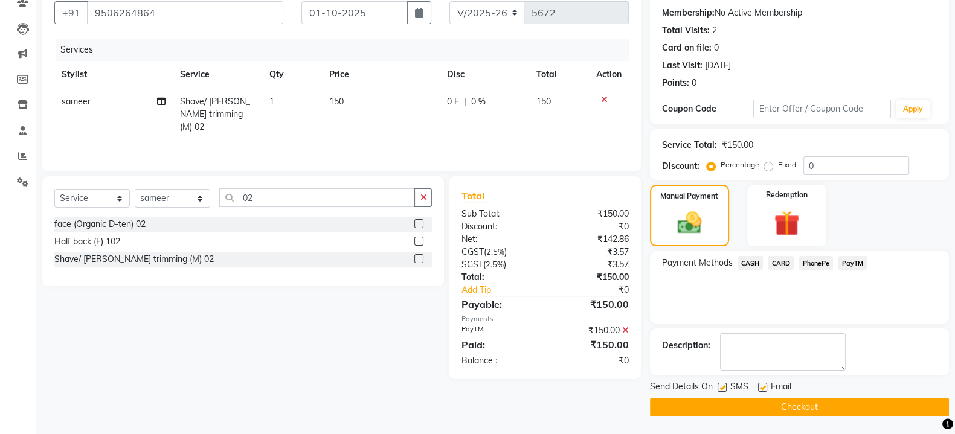
click at [719, 389] on label at bounding box center [722, 387] width 9 height 9
click at [719, 389] on input "checkbox" at bounding box center [722, 388] width 8 height 8
click at [765, 388] on label at bounding box center [762, 387] width 9 height 9
click at [765, 388] on input "checkbox" at bounding box center [762, 388] width 8 height 8
click at [777, 408] on button "Checkout" at bounding box center [799, 407] width 299 height 19
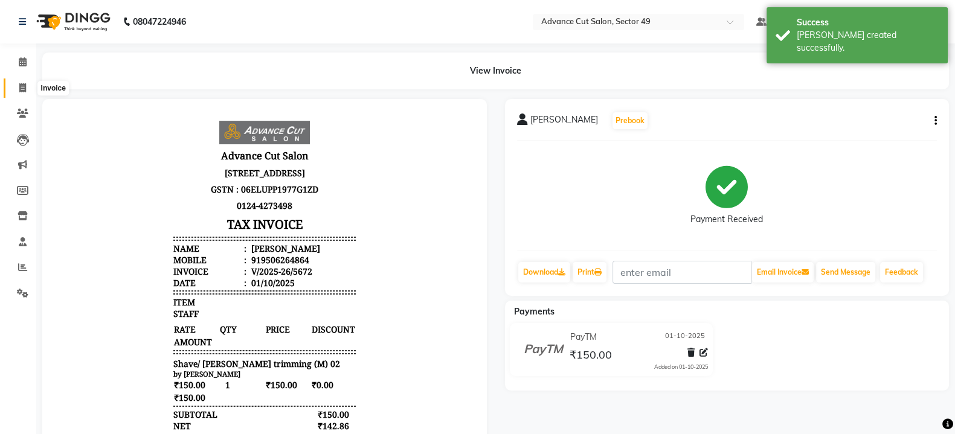
click at [19, 86] on icon at bounding box center [22, 87] width 7 height 9
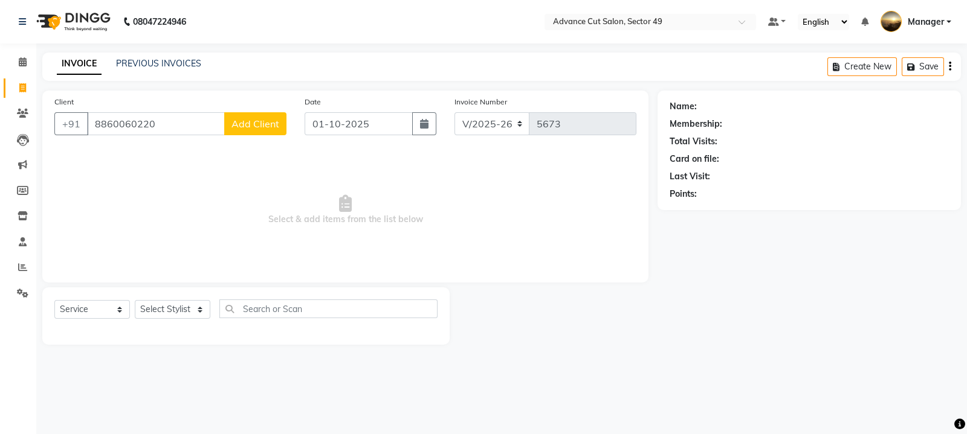
click at [263, 124] on span "Add Client" at bounding box center [255, 124] width 48 height 12
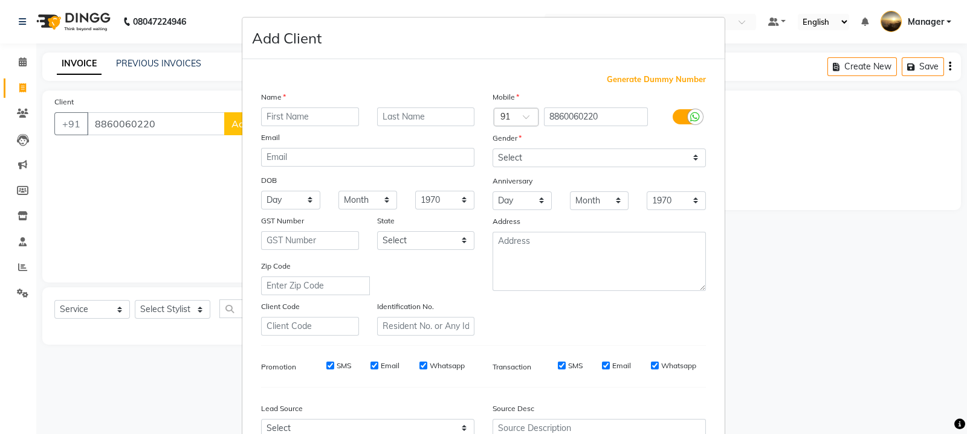
click at [312, 116] on input "text" at bounding box center [310, 117] width 98 height 19
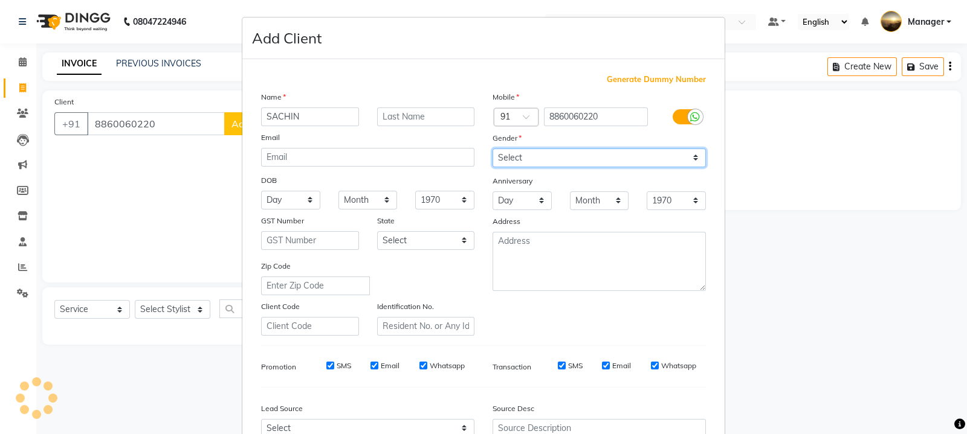
click at [507, 153] on select "Select Male Female Other Prefer Not To Say" at bounding box center [598, 158] width 213 height 19
click at [492, 149] on select "Select Male Female Other Prefer Not To Say" at bounding box center [598, 158] width 213 height 19
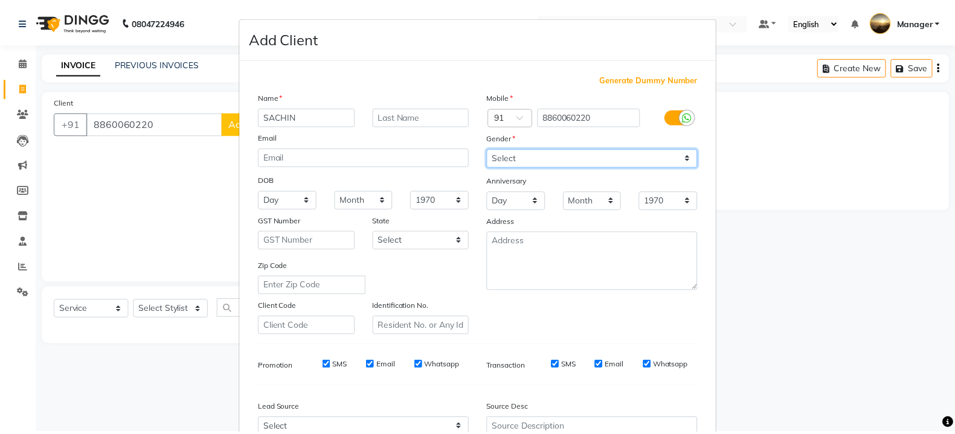
scroll to position [129, 0]
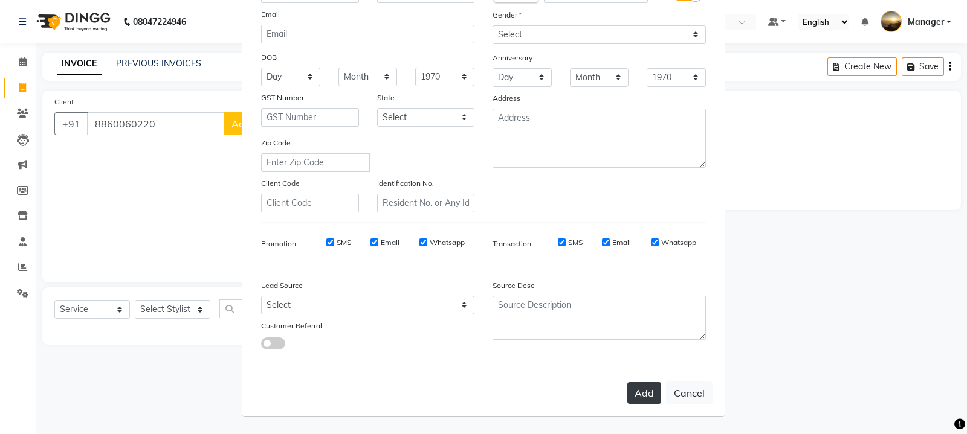
click at [643, 390] on button "Add" at bounding box center [644, 393] width 34 height 22
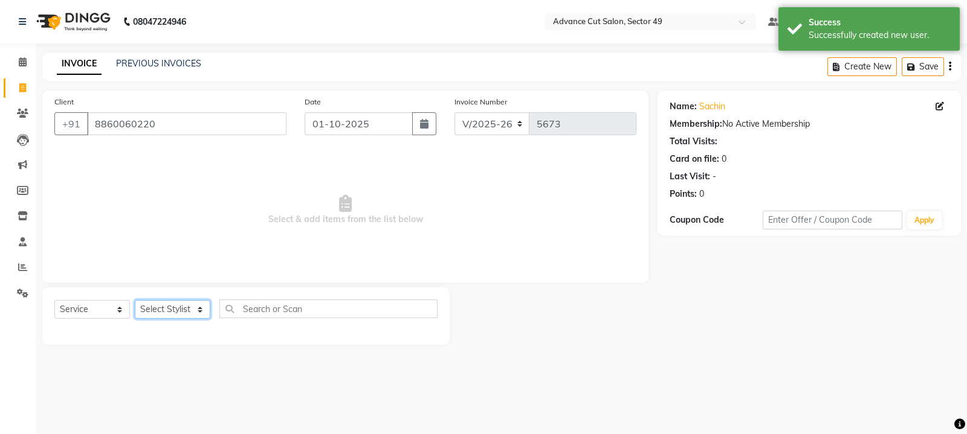
click at [170, 314] on select "Select Stylist aphy Aryan Banty bashu faizan hardeep khushi Manager Navi produc…" at bounding box center [173, 309] width 76 height 19
click at [135, 301] on select "Select Stylist aphy Aryan Banty bashu faizan hardeep khushi Manager Navi produc…" at bounding box center [173, 309] width 76 height 19
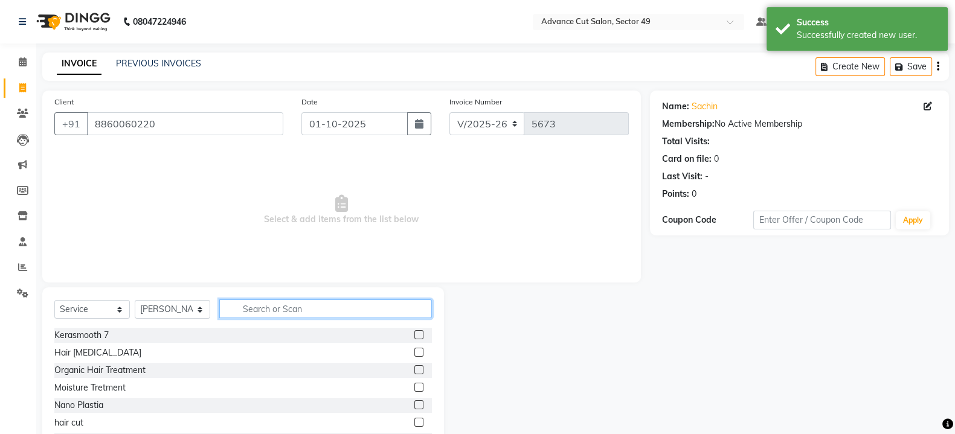
click at [274, 312] on input "text" at bounding box center [325, 309] width 213 height 19
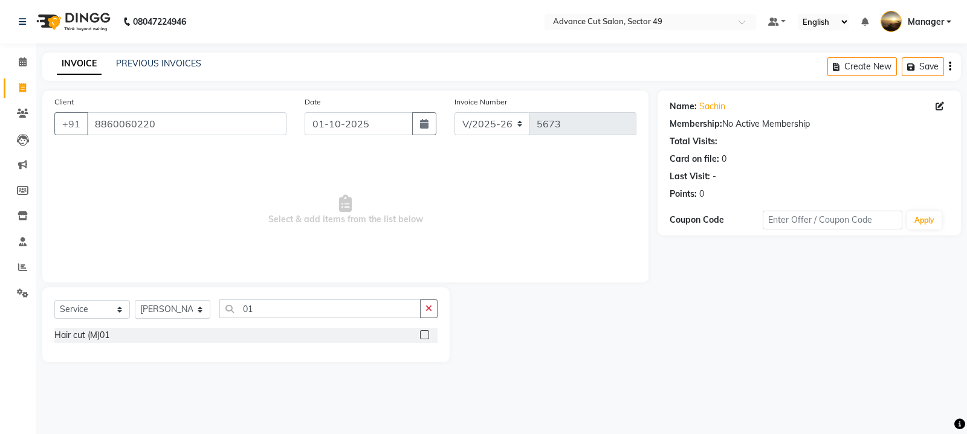
click at [425, 337] on label at bounding box center [424, 334] width 9 height 9
click at [425, 337] on input "checkbox" at bounding box center [424, 336] width 8 height 8
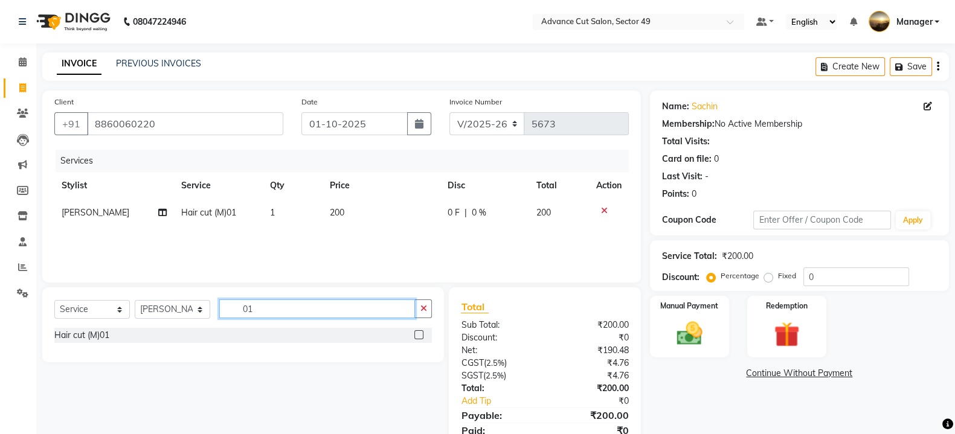
click at [405, 314] on input "01" at bounding box center [317, 309] width 196 height 19
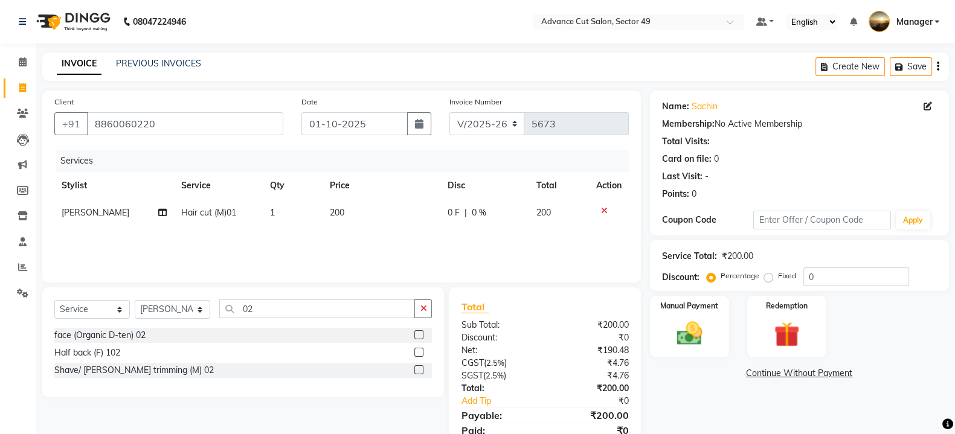
click at [418, 372] on label at bounding box center [418, 370] width 9 height 9
click at [418, 372] on input "checkbox" at bounding box center [418, 371] width 8 height 8
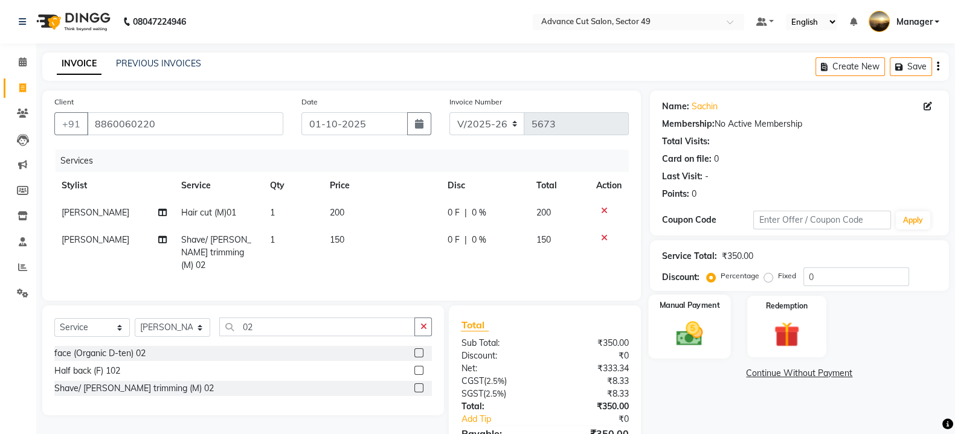
click at [685, 325] on img at bounding box center [689, 333] width 43 height 30
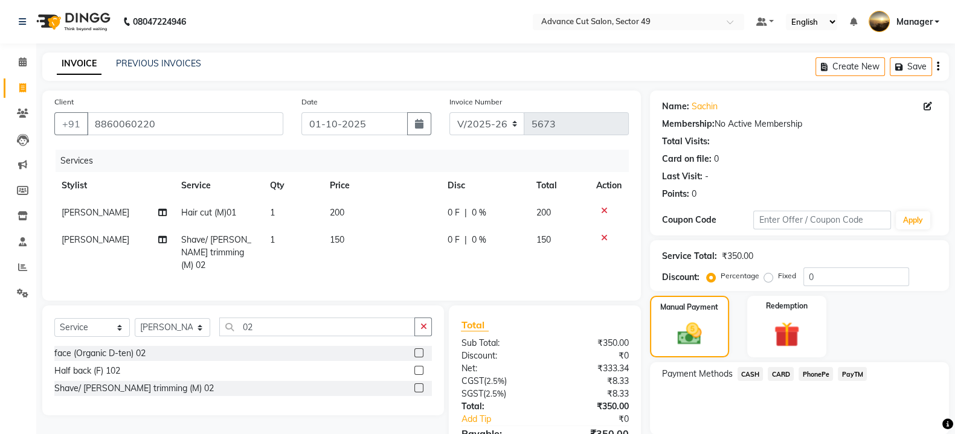
click at [750, 375] on span "CASH" at bounding box center [751, 374] width 26 height 14
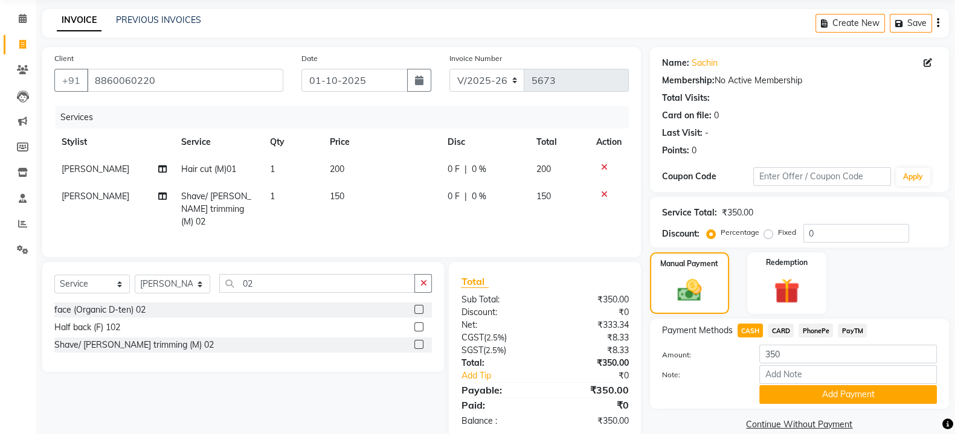
scroll to position [66, 0]
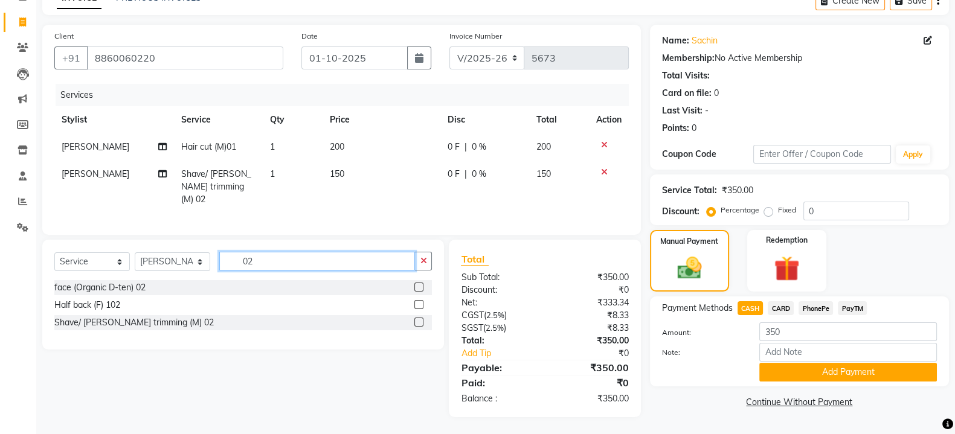
click at [312, 259] on input "02" at bounding box center [317, 261] width 196 height 19
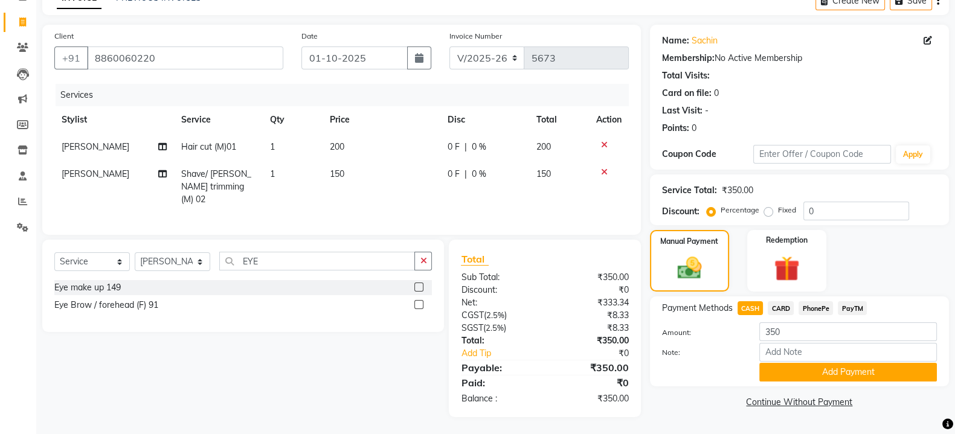
click at [417, 305] on label at bounding box center [418, 304] width 9 height 9
click at [417, 305] on input "checkbox" at bounding box center [418, 305] width 8 height 8
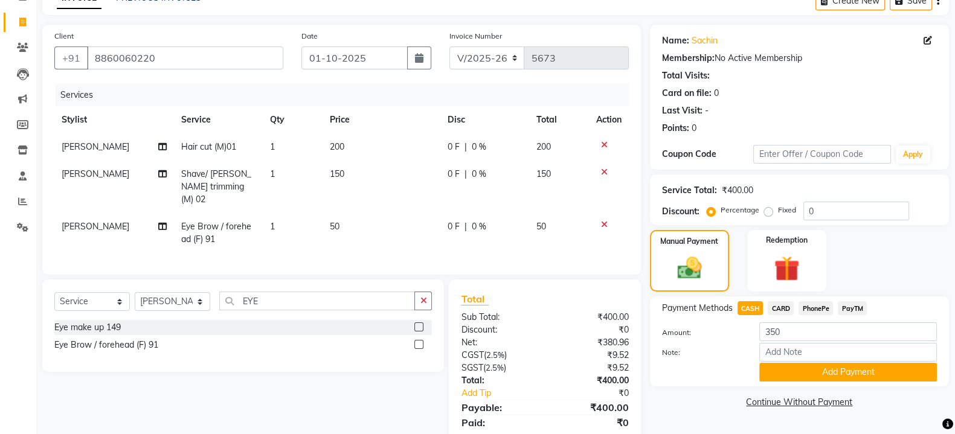
click at [751, 306] on span "CASH" at bounding box center [751, 308] width 26 height 14
click at [828, 374] on button "Add Payment" at bounding box center [848, 372] width 178 height 19
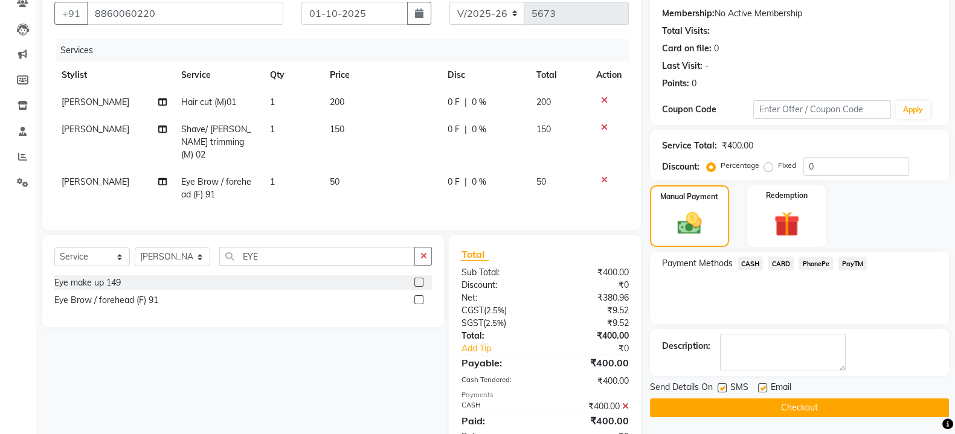
scroll to position [149, 0]
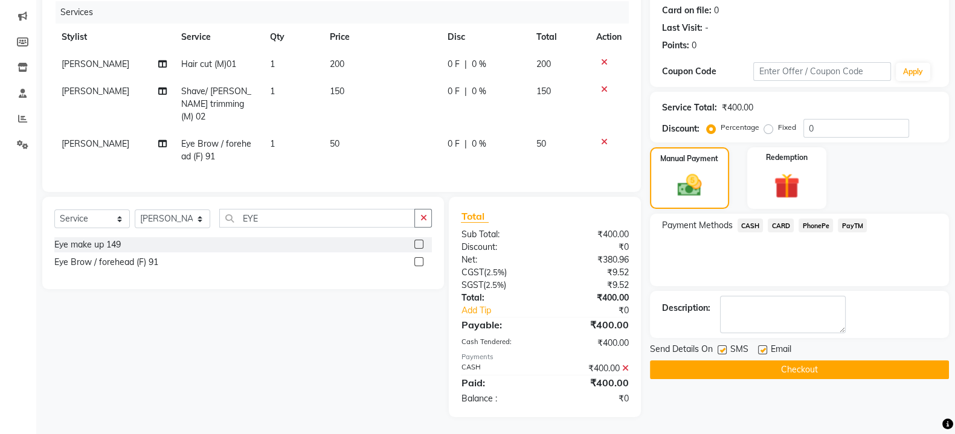
click at [816, 366] on button "Checkout" at bounding box center [799, 370] width 299 height 19
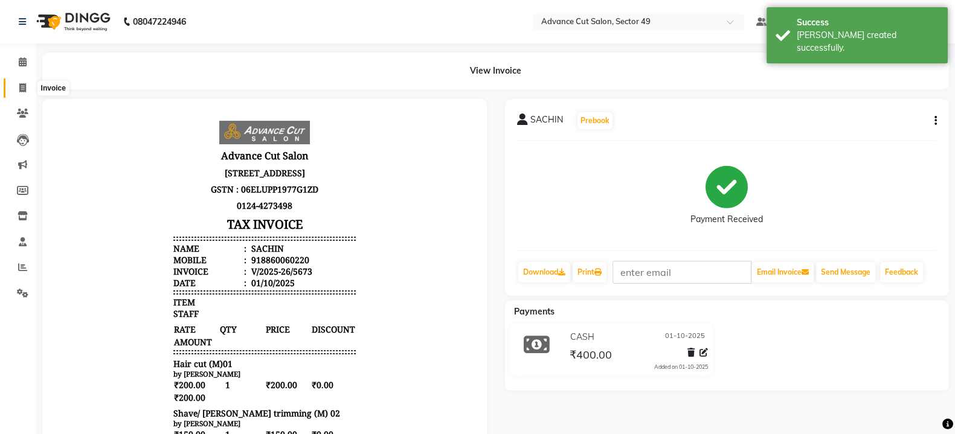
click at [24, 89] on icon at bounding box center [22, 87] width 7 height 9
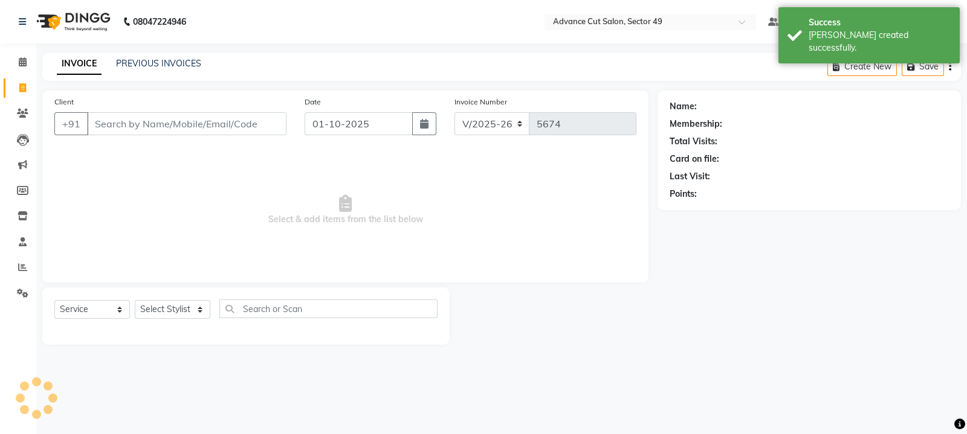
click at [123, 126] on input "Client" at bounding box center [186, 123] width 199 height 23
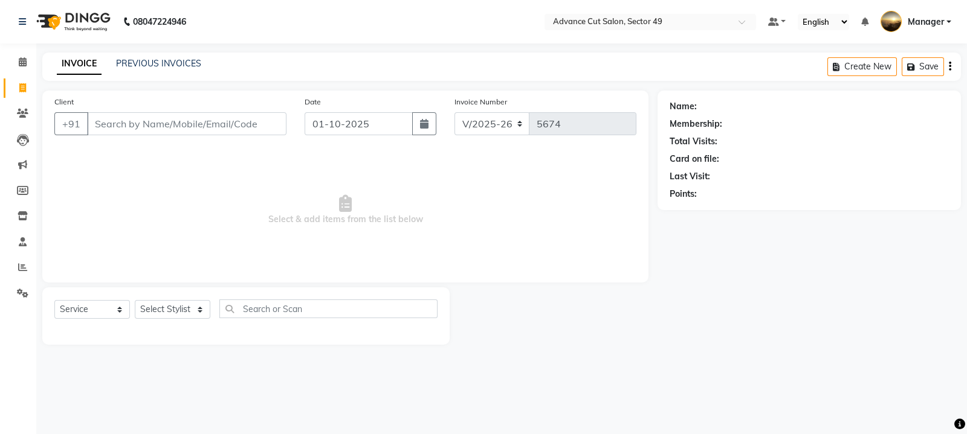
click at [122, 126] on input "Client" at bounding box center [186, 123] width 199 height 23
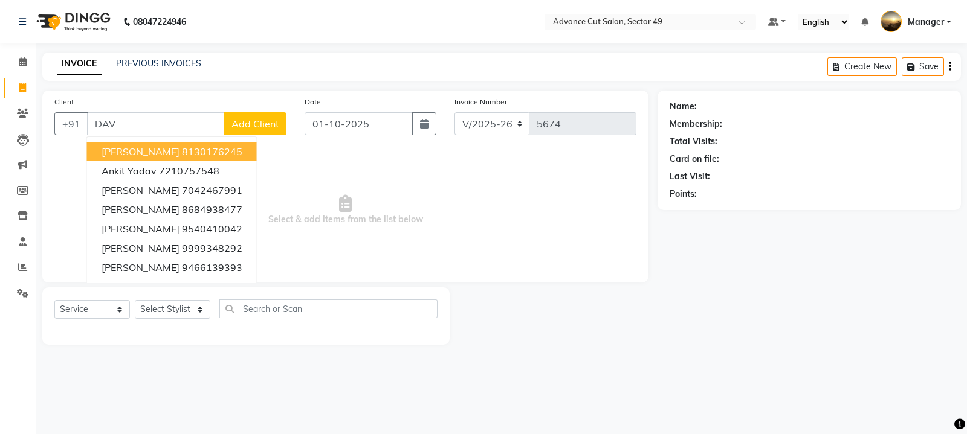
click at [182, 150] on ngb-highlight "8130176245" at bounding box center [212, 152] width 60 height 12
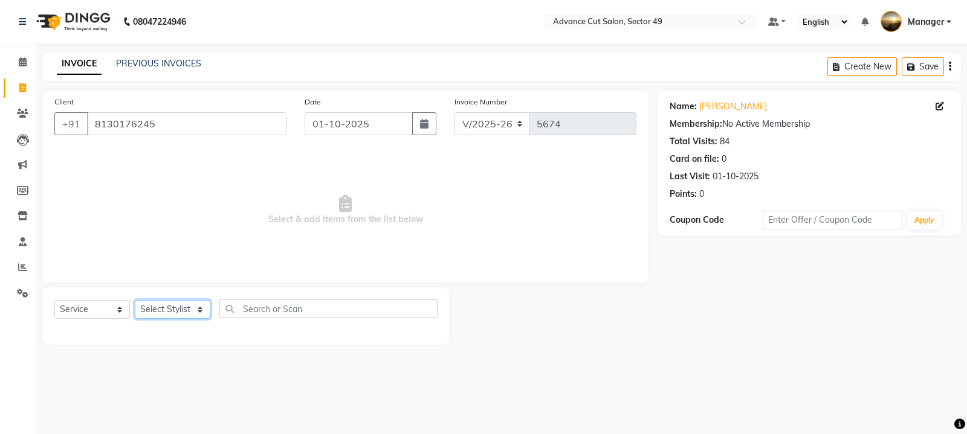
click at [164, 310] on select "Select Stylist aphy Aryan Banty bashu faizan hardeep khushi Manager Navi produc…" at bounding box center [173, 309] width 76 height 19
click at [135, 301] on select "Select Stylist aphy Aryan Banty bashu faizan hardeep khushi Manager Navi produc…" at bounding box center [173, 309] width 76 height 19
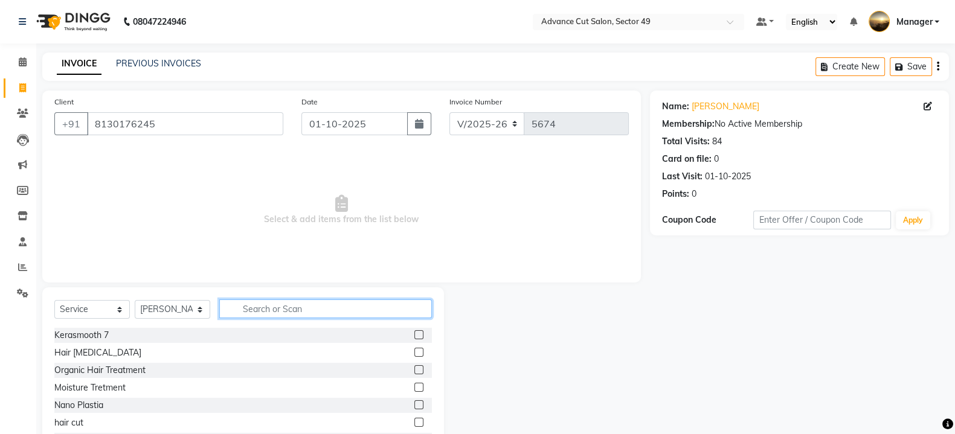
click at [282, 311] on input "text" at bounding box center [325, 309] width 213 height 19
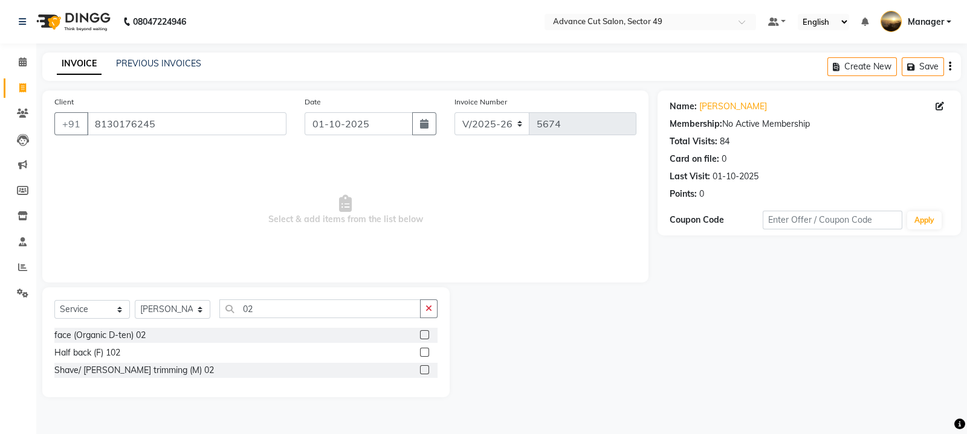
click at [425, 373] on label at bounding box center [424, 370] width 9 height 9
click at [425, 373] on input "checkbox" at bounding box center [424, 371] width 8 height 8
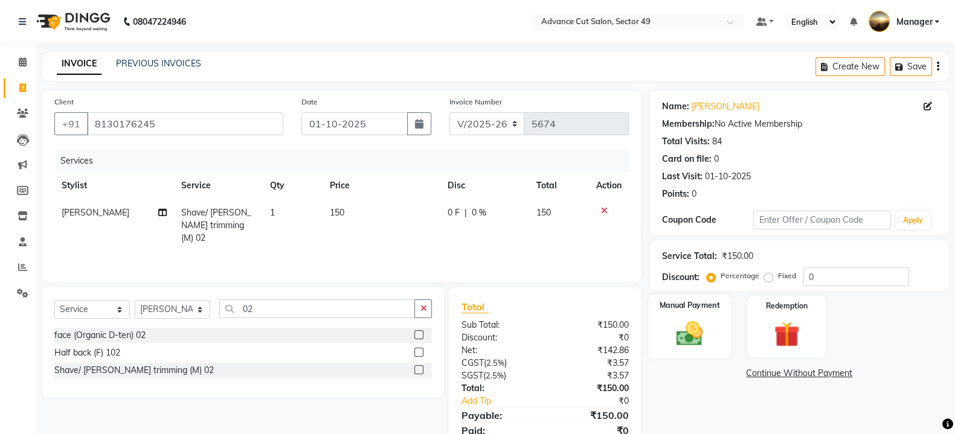
click at [676, 330] on img at bounding box center [689, 333] width 43 height 30
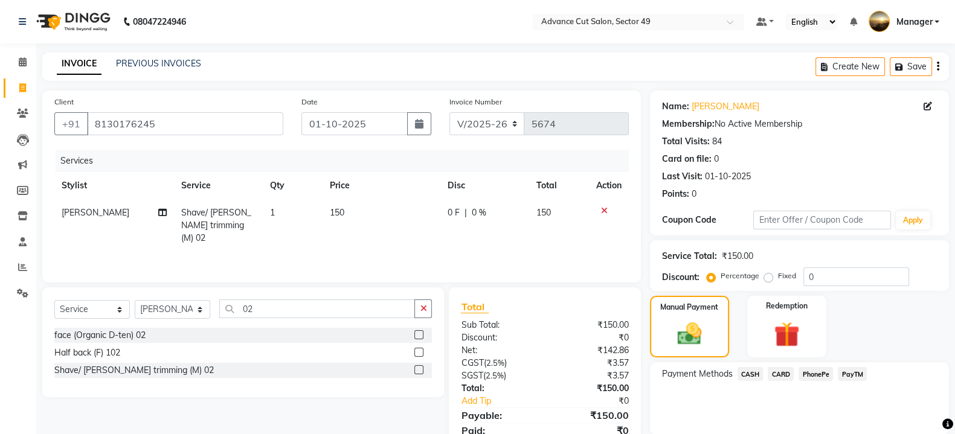
click at [746, 373] on span "CASH" at bounding box center [751, 374] width 26 height 14
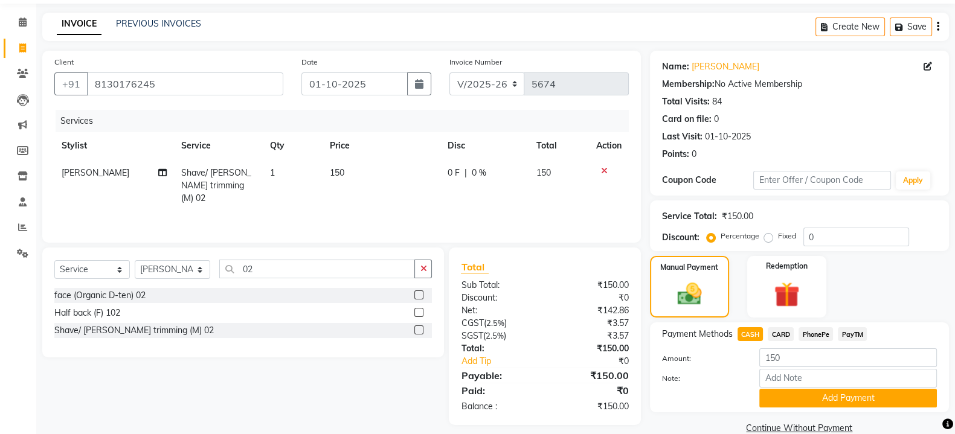
scroll to position [62, 0]
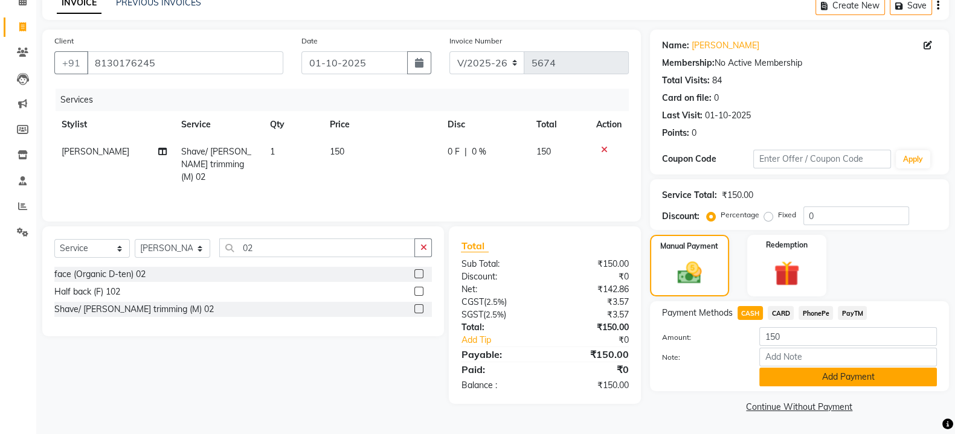
click at [799, 373] on button "Add Payment" at bounding box center [848, 377] width 178 height 19
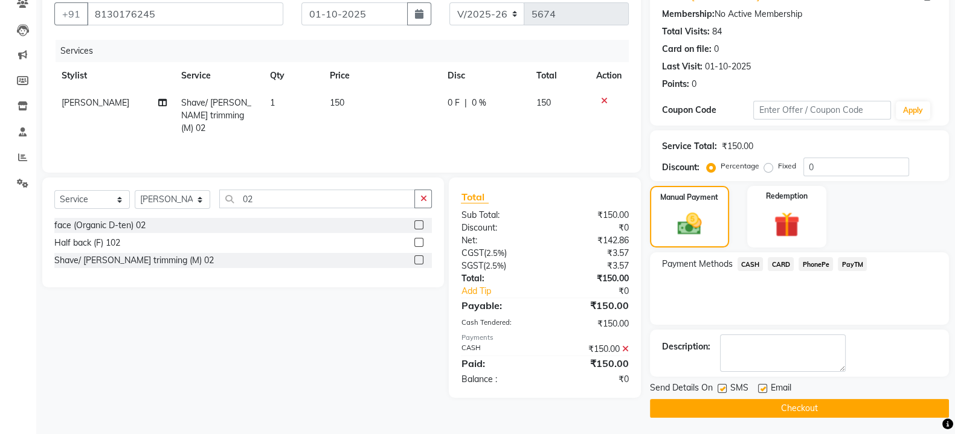
scroll to position [111, 0]
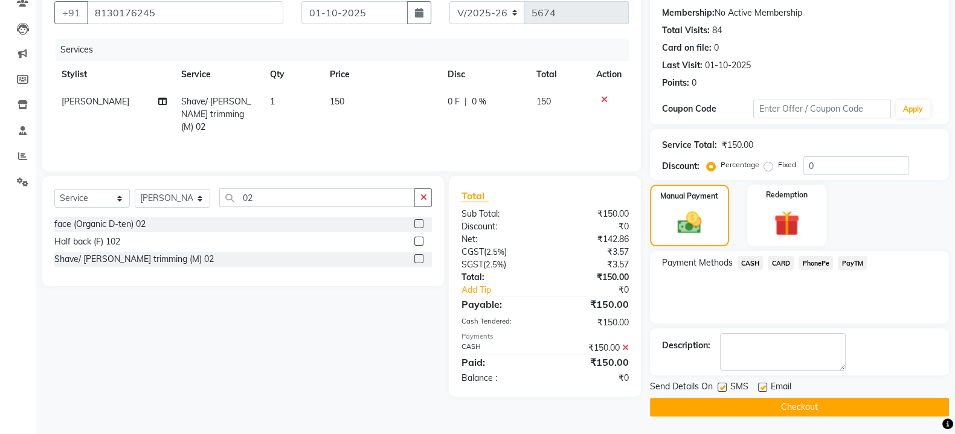
drag, startPoint x: 720, startPoint y: 386, endPoint x: 745, endPoint y: 394, distance: 26.6
click at [720, 386] on label at bounding box center [722, 387] width 9 height 9
click at [720, 386] on input "checkbox" at bounding box center [722, 388] width 8 height 8
drag, startPoint x: 764, startPoint y: 387, endPoint x: 774, endPoint y: 405, distance: 20.5
click at [764, 388] on label at bounding box center [762, 387] width 9 height 9
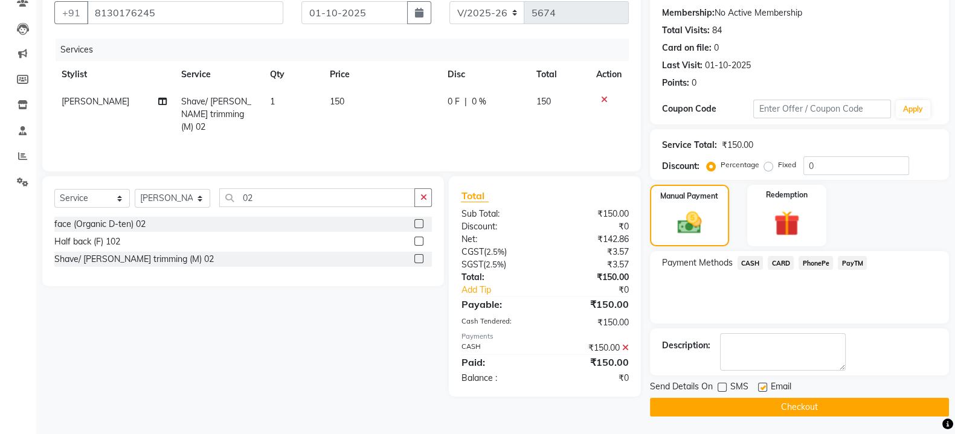
click at [764, 388] on input "checkbox" at bounding box center [762, 388] width 8 height 8
click at [781, 409] on button "Checkout" at bounding box center [799, 407] width 299 height 19
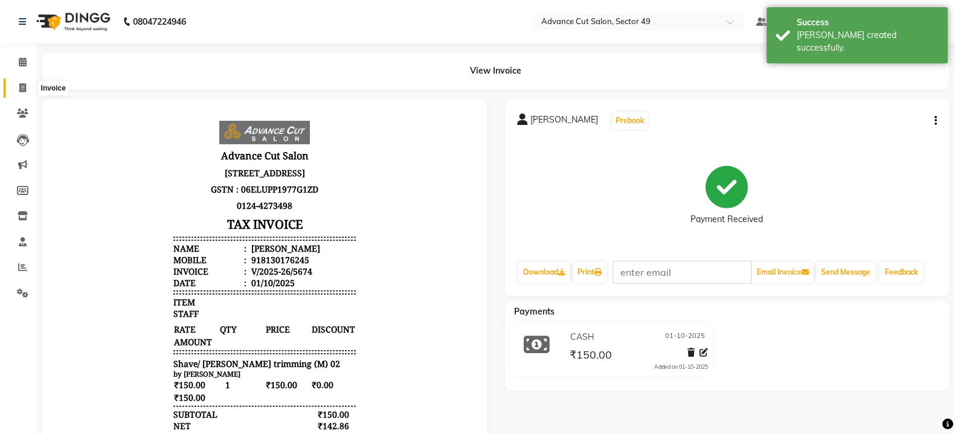
click at [23, 86] on icon at bounding box center [22, 87] width 7 height 9
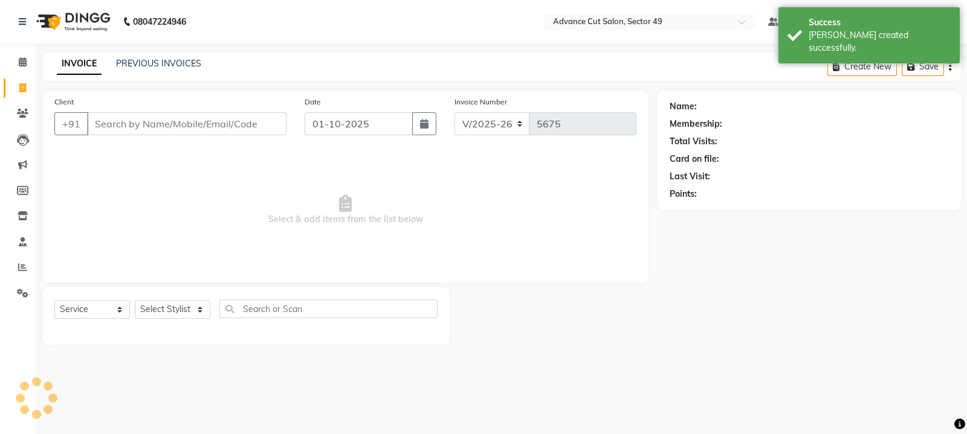
click at [132, 124] on input "Client" at bounding box center [186, 123] width 199 height 23
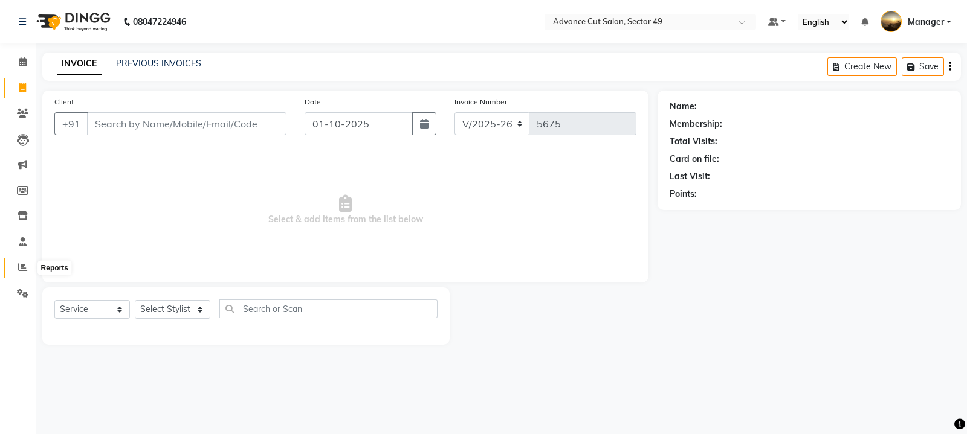
click at [22, 269] on icon at bounding box center [22, 267] width 9 height 9
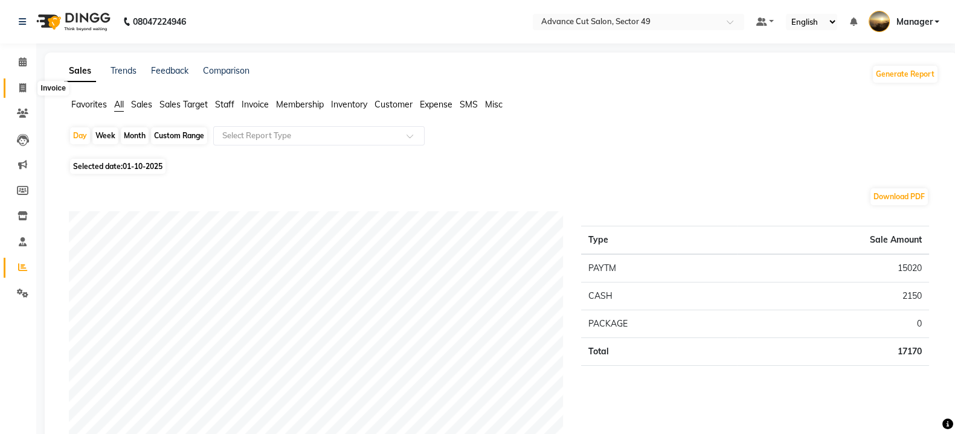
click at [20, 89] on icon at bounding box center [22, 87] width 7 height 9
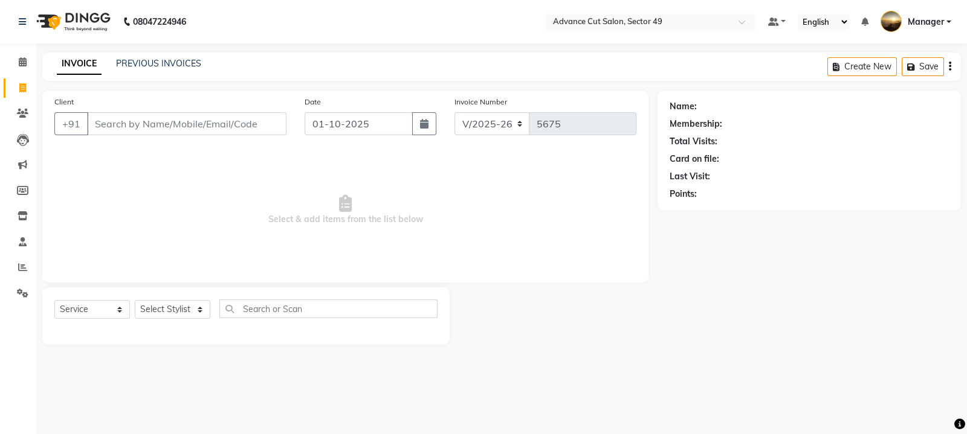
click at [127, 128] on input "Client" at bounding box center [186, 123] width 199 height 23
click at [518, 317] on div at bounding box center [553, 316] width 208 height 57
click at [94, 126] on input "Client" at bounding box center [186, 123] width 199 height 23
click at [762, 261] on div "Name: Membership: Total Visits: Card on file: Last Visit: Points:" at bounding box center [813, 218] width 312 height 254
drag, startPoint x: 553, startPoint y: 321, endPoint x: 536, endPoint y: 314, distance: 18.2
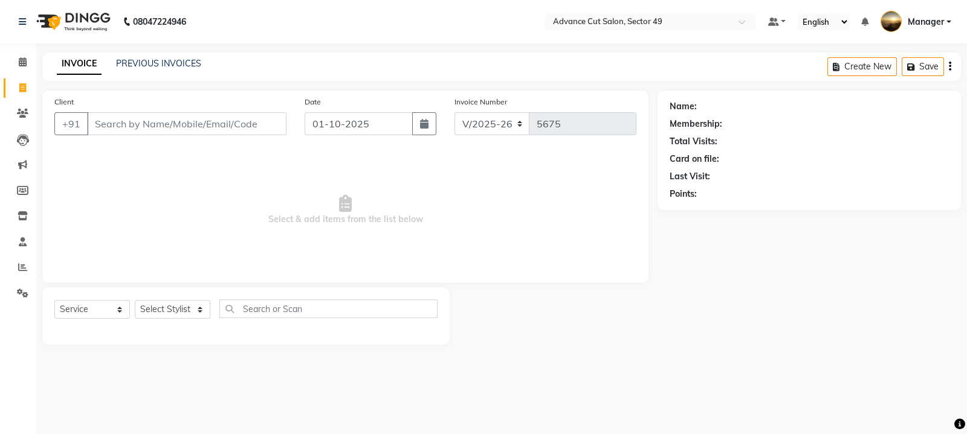
click at [539, 315] on div at bounding box center [553, 316] width 208 height 57
click at [117, 121] on input "Client" at bounding box center [186, 123] width 199 height 23
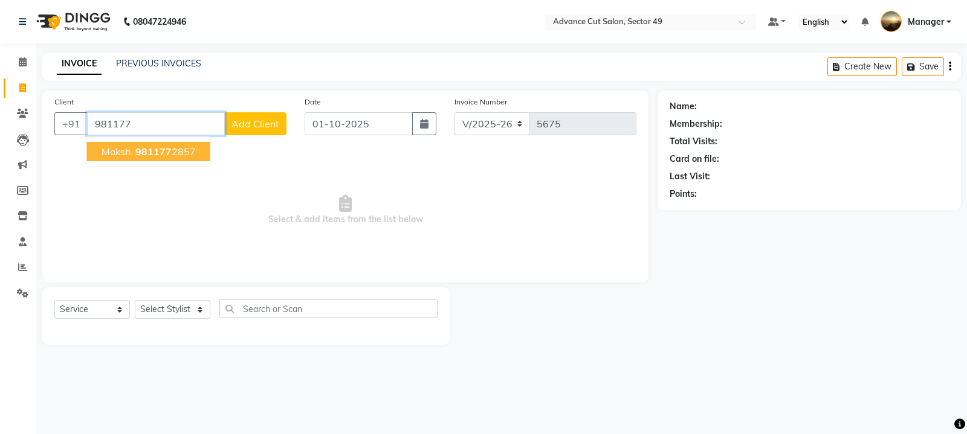
click at [183, 146] on ngb-highlight "981177 2857" at bounding box center [164, 152] width 63 height 12
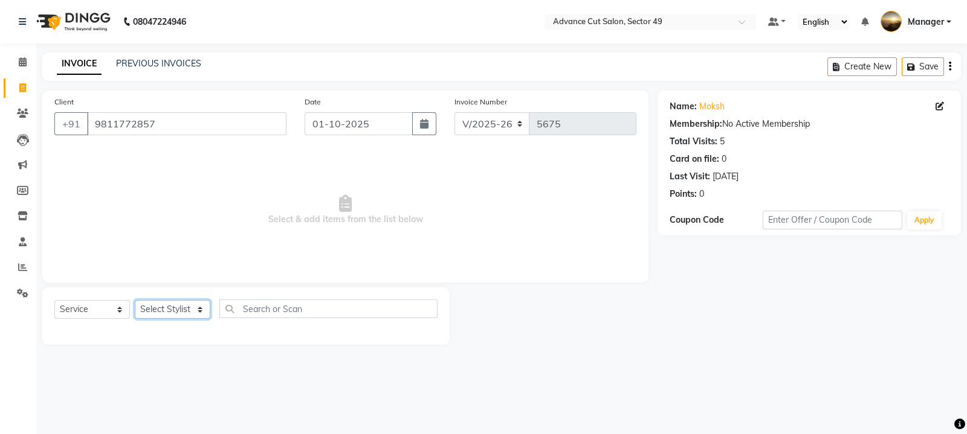
click at [183, 311] on select "Select Stylist aphy Aryan Banty bashu faizan hardeep khushi Manager Navi produc…" at bounding box center [173, 309] width 76 height 19
click at [135, 301] on select "Select Stylist aphy Aryan Banty bashu faizan hardeep khushi Manager Navi produc…" at bounding box center [173, 309] width 76 height 19
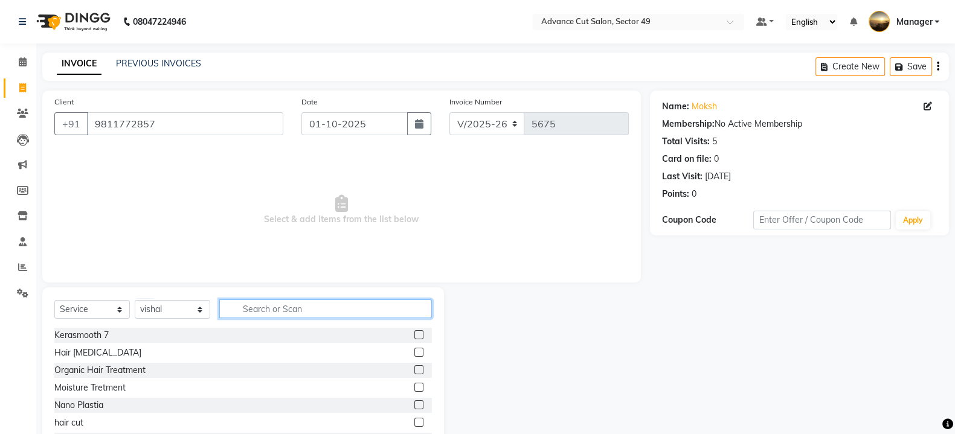
click at [250, 308] on input "text" at bounding box center [325, 309] width 213 height 19
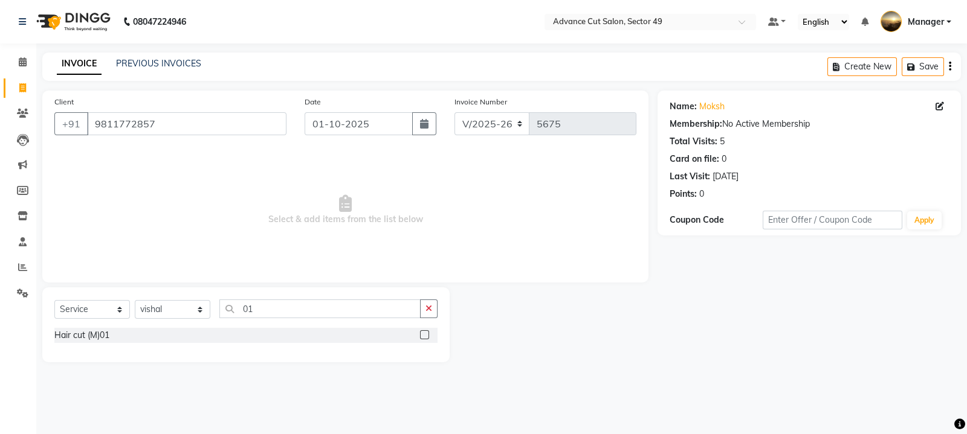
drag, startPoint x: 57, startPoint y: 337, endPoint x: 137, endPoint y: 304, distance: 86.7
click at [58, 337] on div "Hair cut (M)01" at bounding box center [81, 335] width 55 height 13
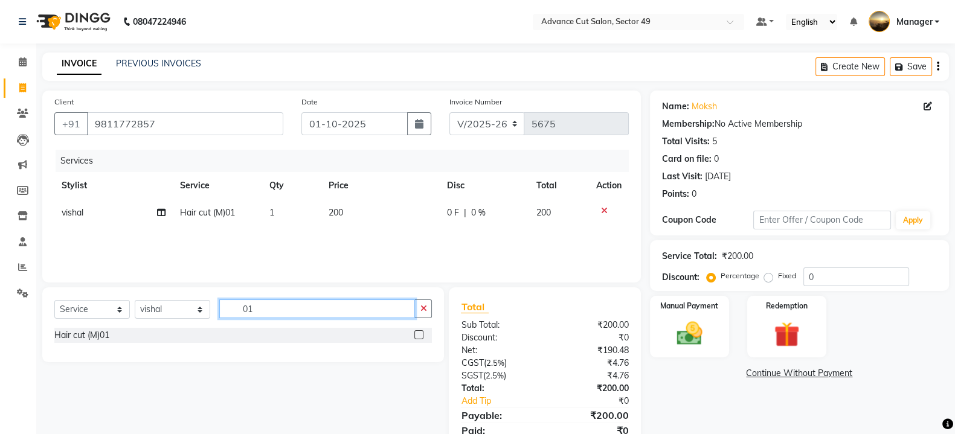
click at [314, 314] on input "01" at bounding box center [317, 309] width 196 height 19
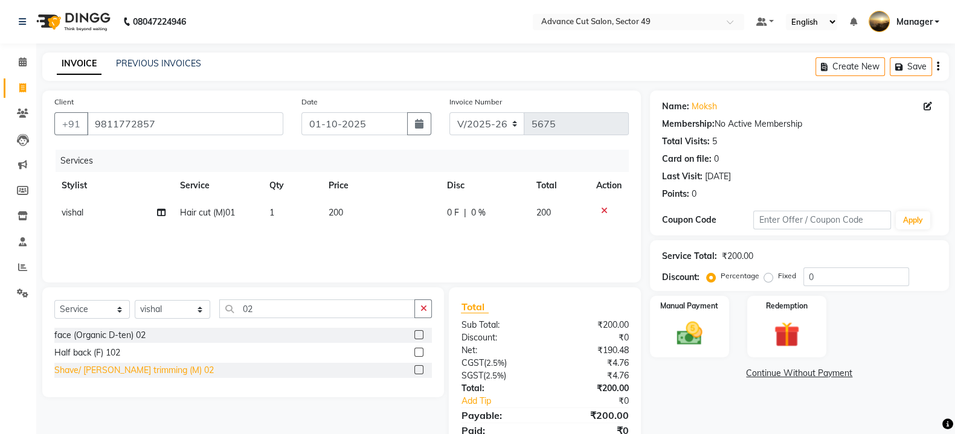
click at [144, 372] on div "Shave/ Beard trimming (M) 02" at bounding box center [133, 370] width 159 height 13
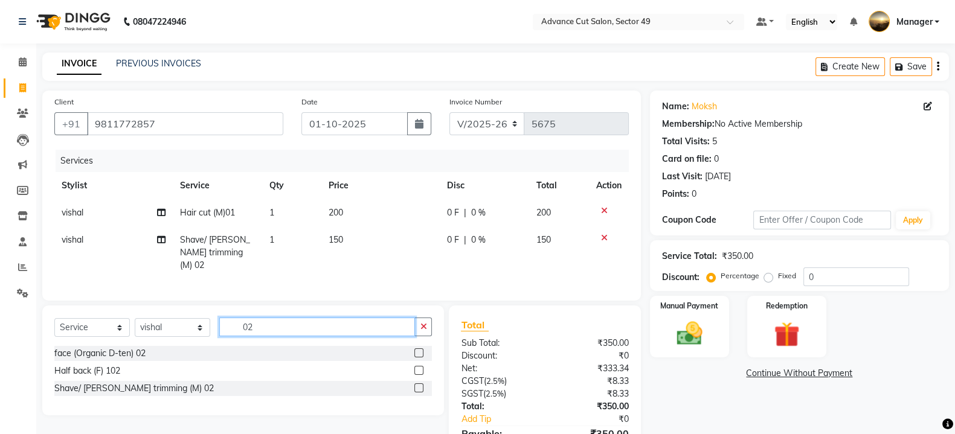
click at [309, 330] on input "02" at bounding box center [317, 327] width 196 height 19
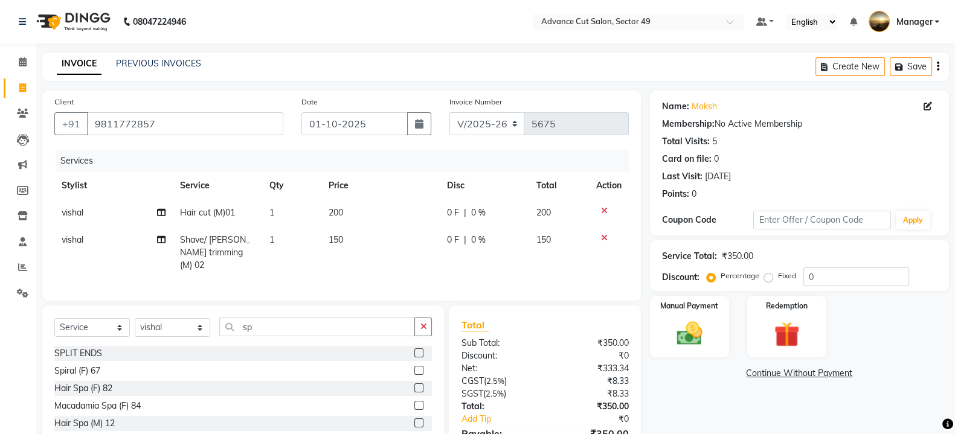
click at [416, 372] on label at bounding box center [418, 370] width 9 height 9
click at [416, 372] on input "checkbox" at bounding box center [418, 371] width 8 height 8
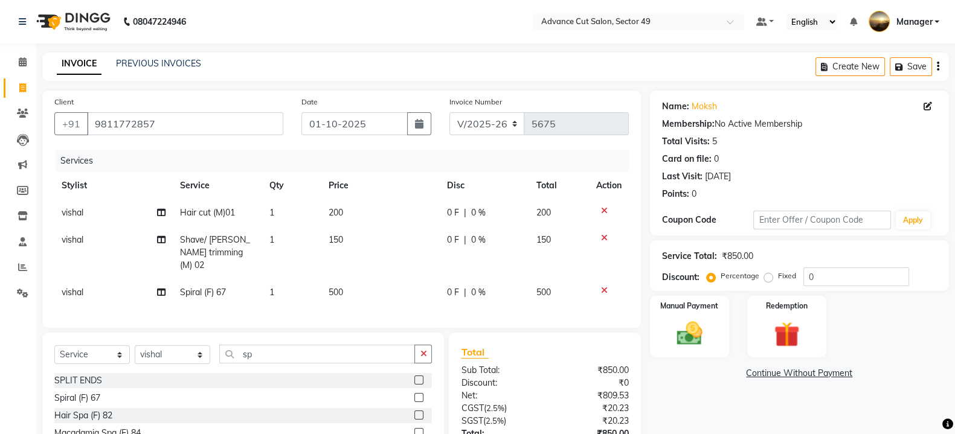
click at [359, 286] on td "500" at bounding box center [380, 292] width 118 height 27
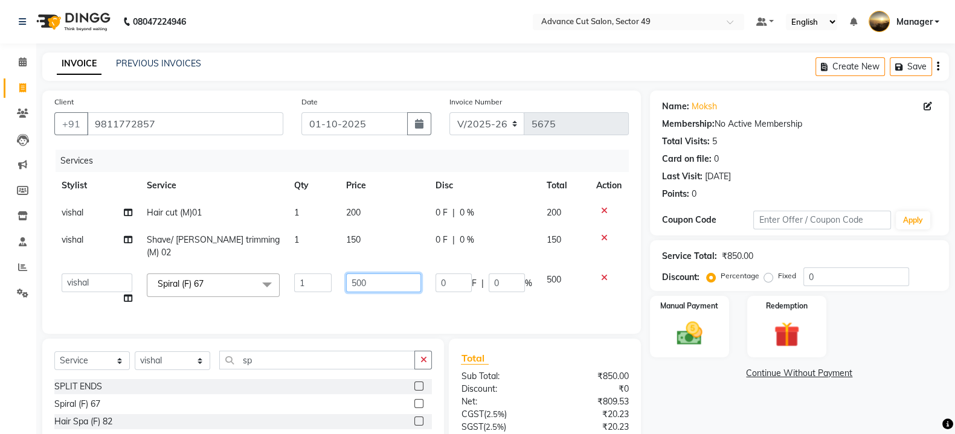
click at [384, 274] on input "500" at bounding box center [384, 283] width 76 height 19
click at [348, 364] on div "Select Service Product Membership Package Voucher Prepaid Gift Card Select Styl…" at bounding box center [243, 365] width 378 height 28
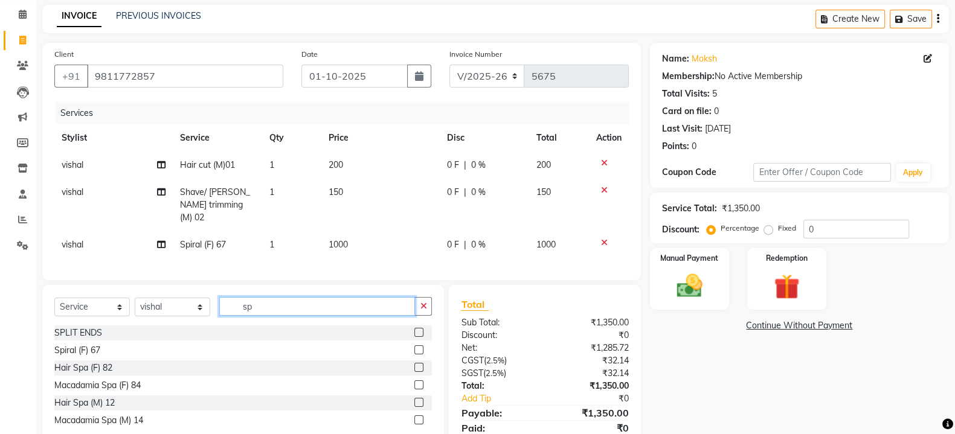
scroll to position [94, 0]
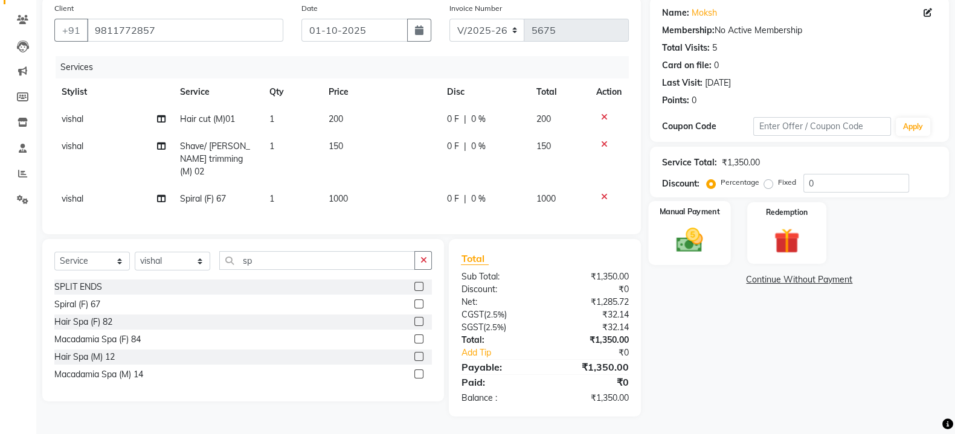
click at [707, 245] on img at bounding box center [689, 240] width 43 height 30
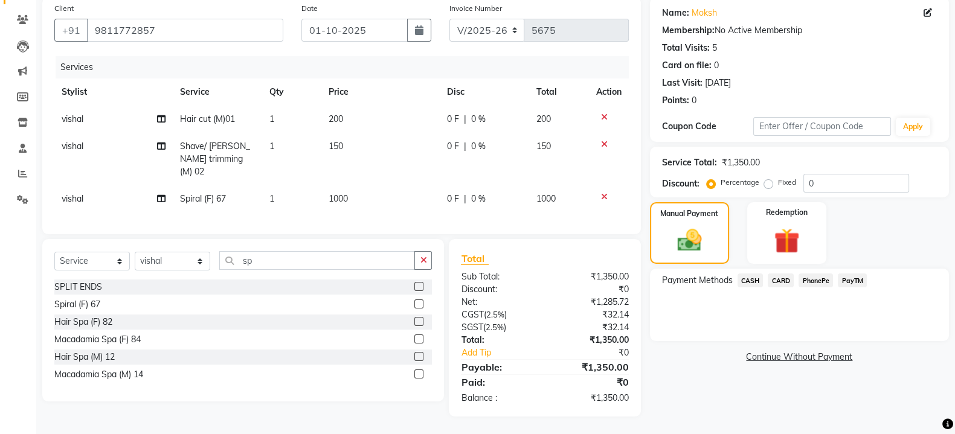
click at [857, 282] on span "PayTM" at bounding box center [852, 281] width 29 height 14
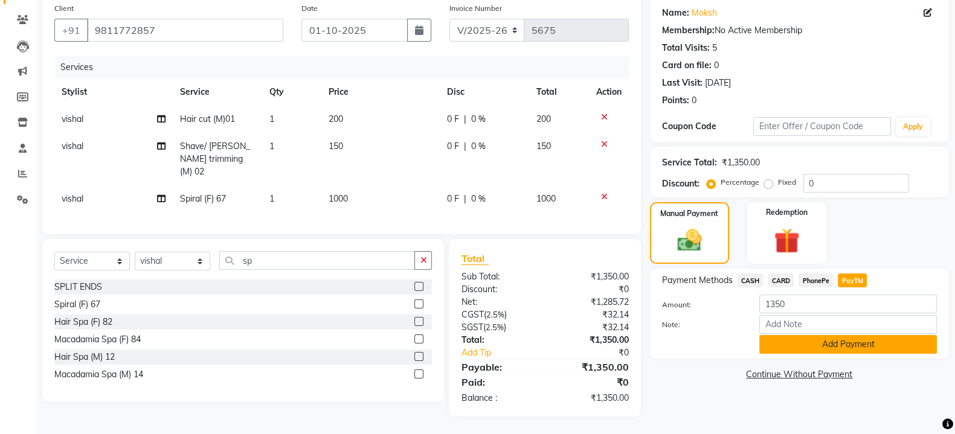
click at [867, 348] on button "Add Payment" at bounding box center [848, 344] width 178 height 19
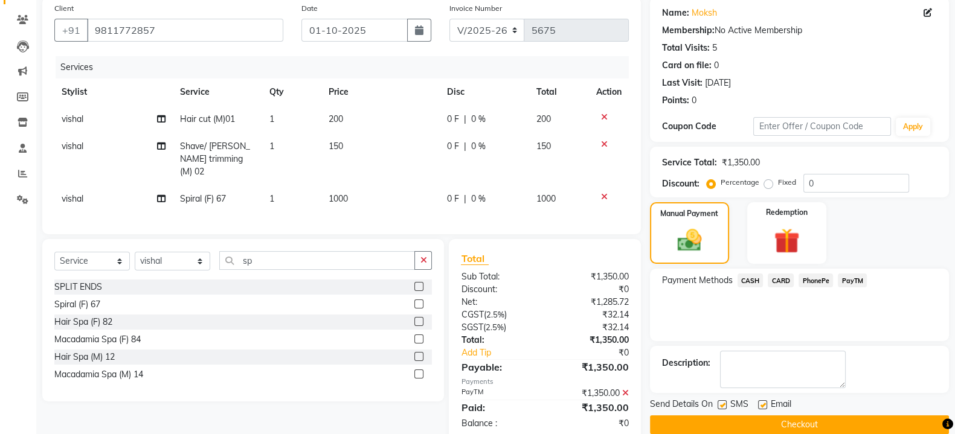
click at [850, 423] on button "Checkout" at bounding box center [799, 425] width 299 height 19
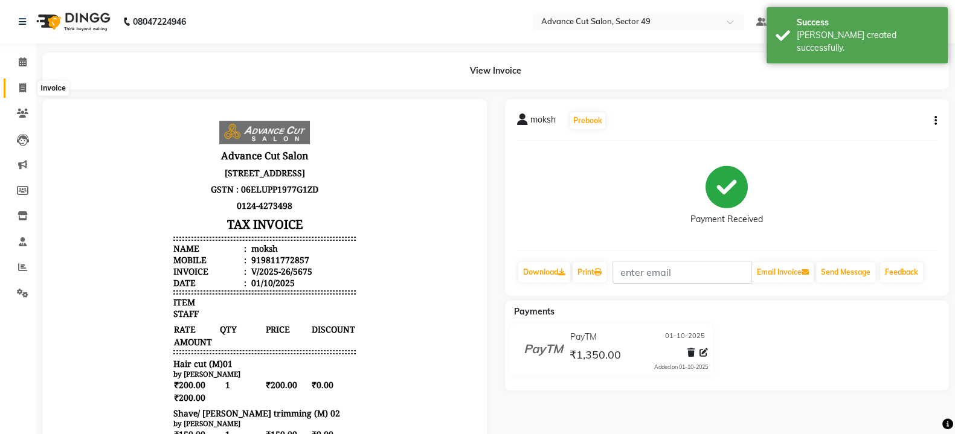
click at [21, 85] on icon at bounding box center [22, 87] width 7 height 9
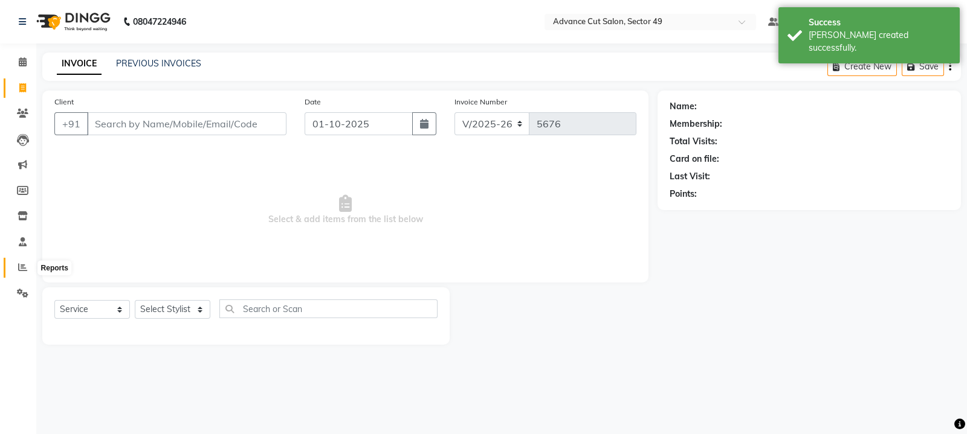
click at [21, 269] on icon at bounding box center [22, 267] width 9 height 9
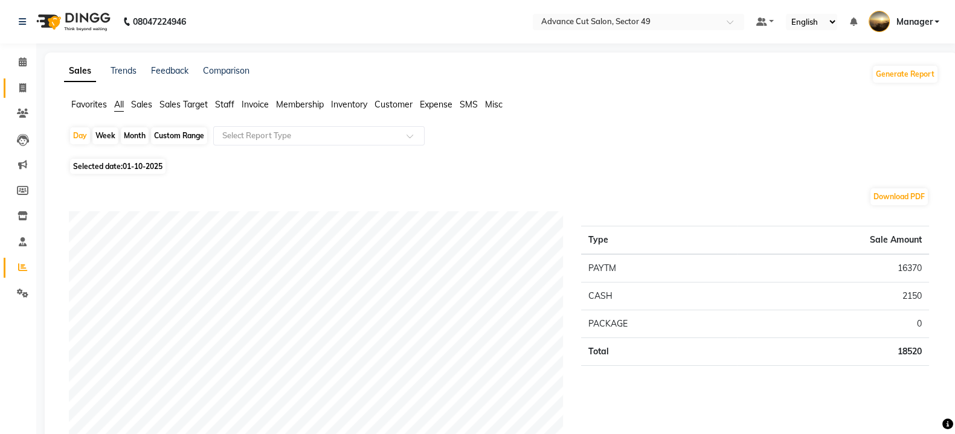
click at [22, 89] on icon at bounding box center [22, 87] width 7 height 9
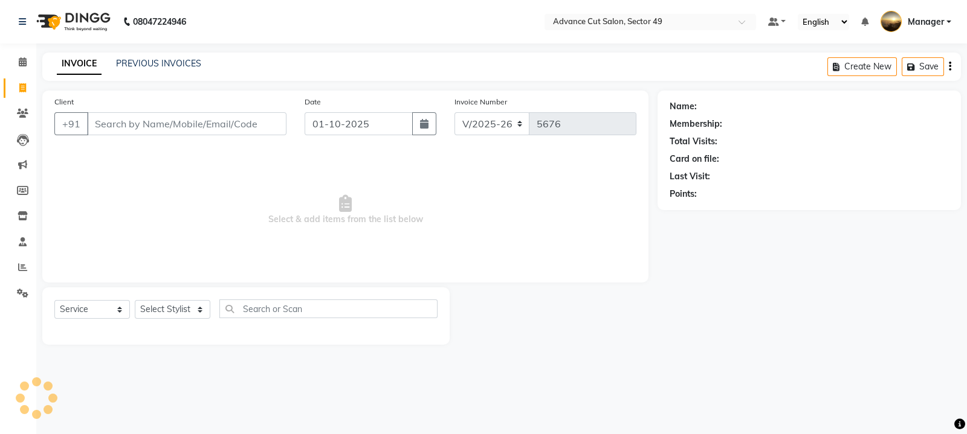
click at [124, 125] on input "Client" at bounding box center [186, 123] width 199 height 23
click at [258, 118] on span "Add Client" at bounding box center [255, 124] width 48 height 12
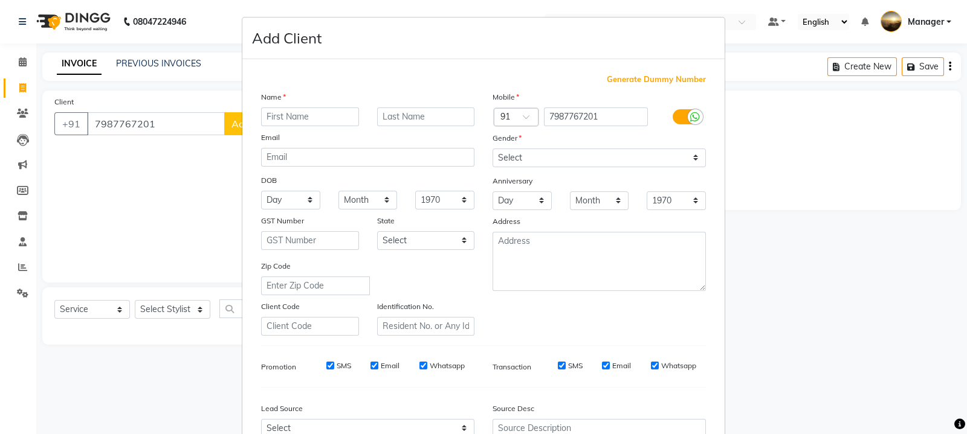
click at [311, 115] on input "text" at bounding box center [310, 117] width 98 height 19
click at [504, 159] on select "Select Male Female Other Prefer Not To Say" at bounding box center [598, 158] width 213 height 19
click at [492, 149] on select "Select Male Female Other Prefer Not To Say" at bounding box center [598, 158] width 213 height 19
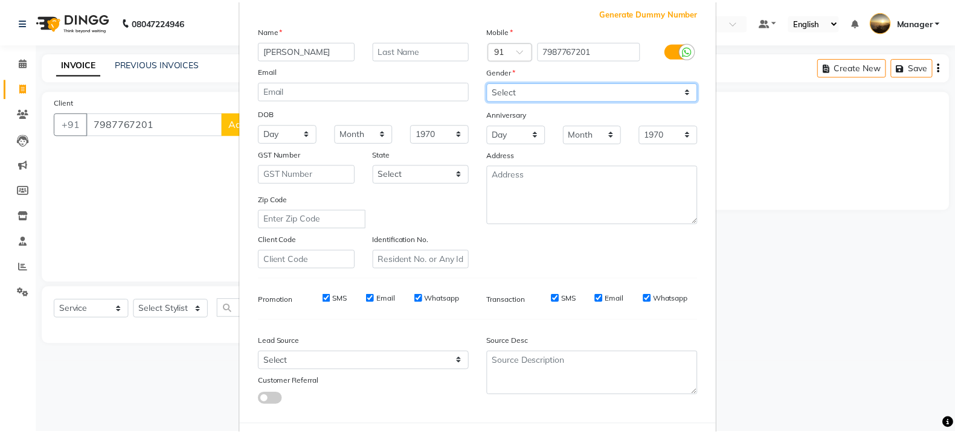
scroll to position [129, 0]
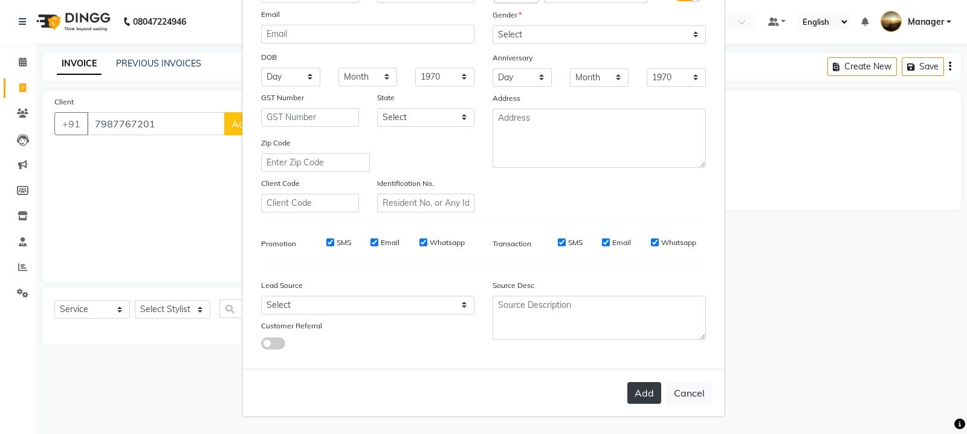
click at [645, 397] on button "Add" at bounding box center [644, 393] width 34 height 22
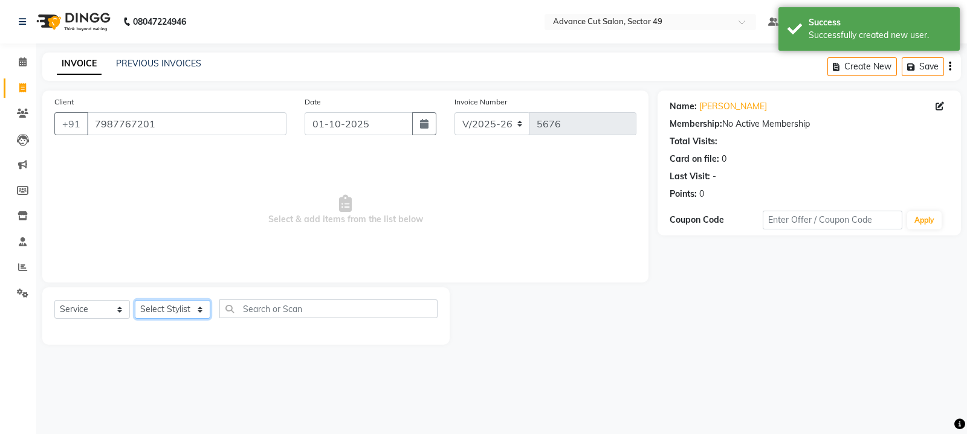
click at [181, 312] on select "Select Stylist aphy Aryan Banty bashu faizan hardeep khushi Manager Navi produc…" at bounding box center [173, 309] width 76 height 19
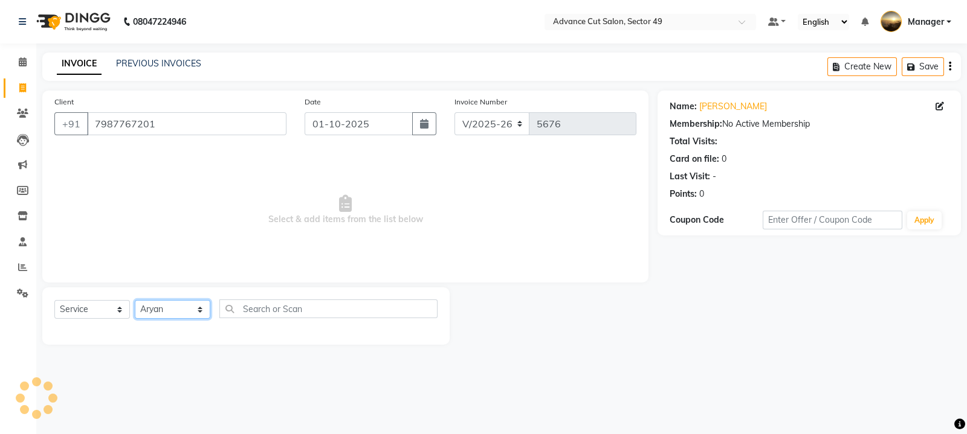
click at [135, 301] on select "Select Stylist aphy Aryan Banty bashu faizan hardeep khushi Manager Navi produc…" at bounding box center [173, 309] width 76 height 19
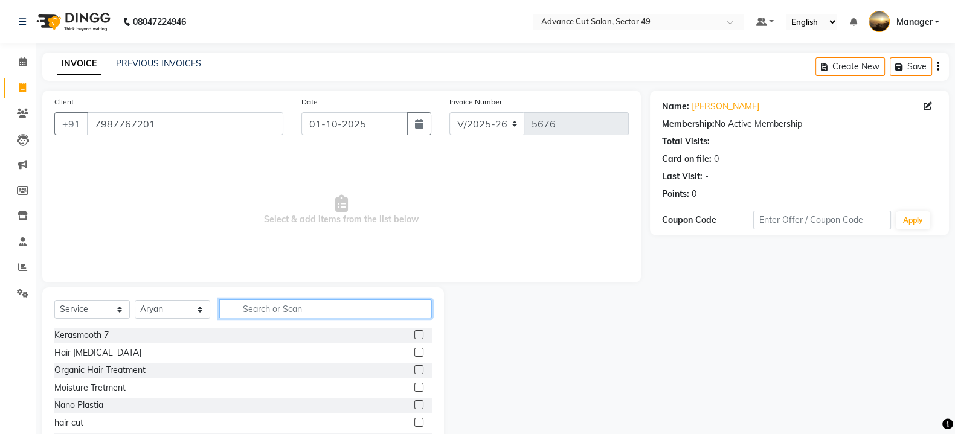
click at [285, 317] on input "text" at bounding box center [325, 309] width 213 height 19
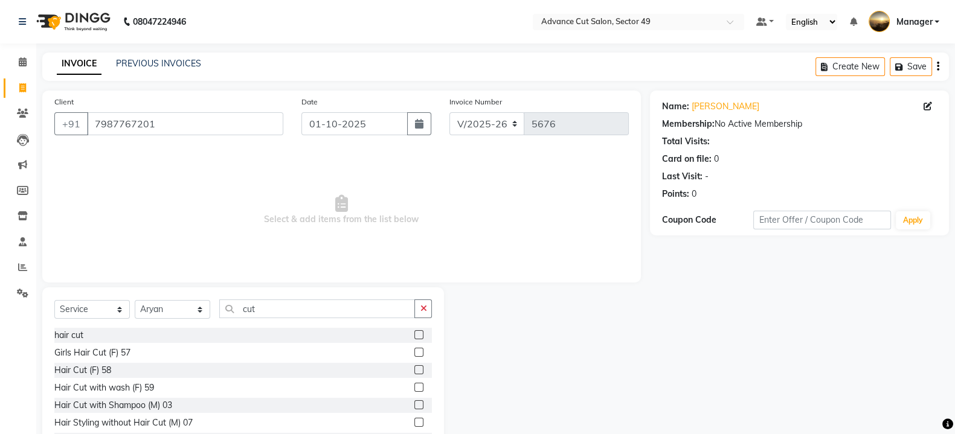
click at [414, 372] on label at bounding box center [418, 370] width 9 height 9
click at [414, 372] on input "checkbox" at bounding box center [418, 371] width 8 height 8
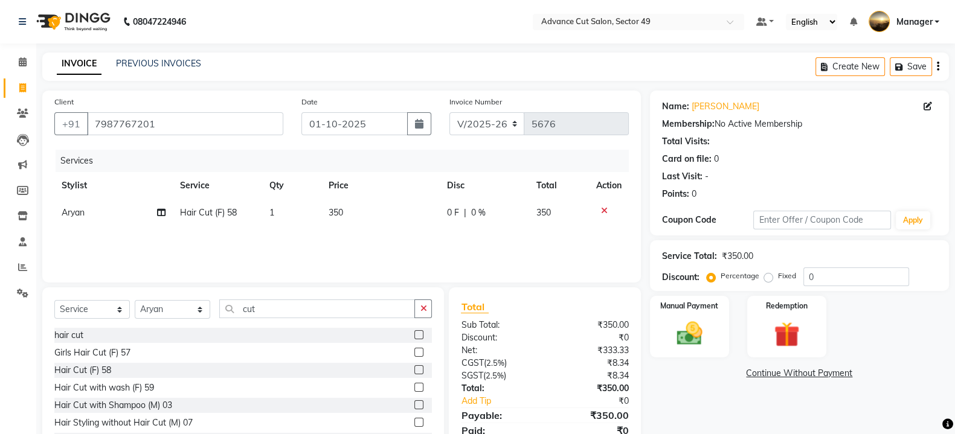
click at [355, 208] on td "350" at bounding box center [380, 212] width 118 height 27
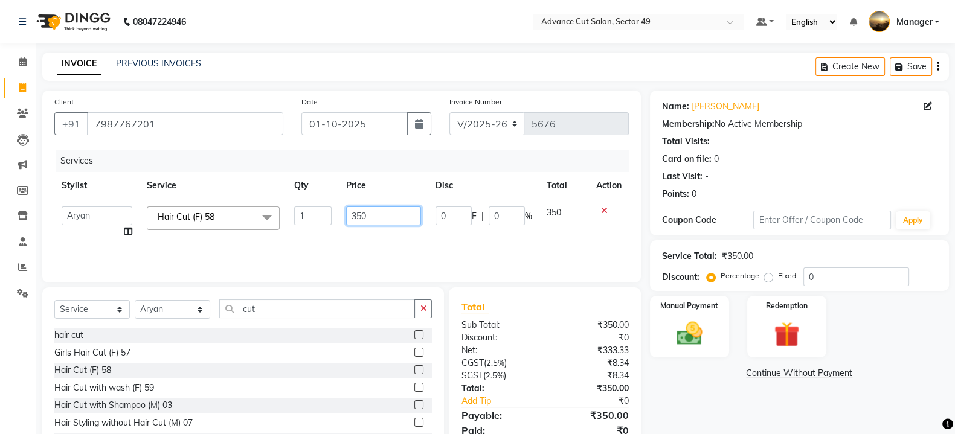
click at [379, 214] on input "350" at bounding box center [384, 216] width 76 height 19
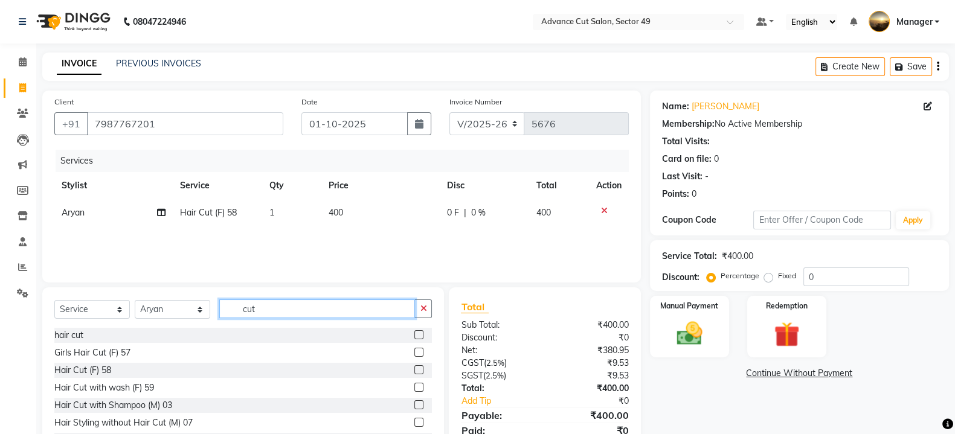
click at [302, 315] on input "cut" at bounding box center [317, 309] width 196 height 19
click at [698, 335] on img at bounding box center [689, 333] width 43 height 30
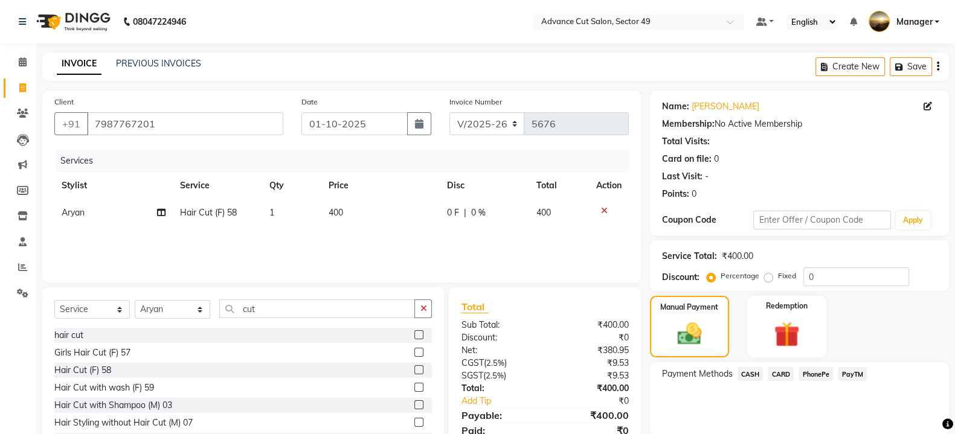
click at [856, 373] on span "PayTM" at bounding box center [852, 374] width 29 height 14
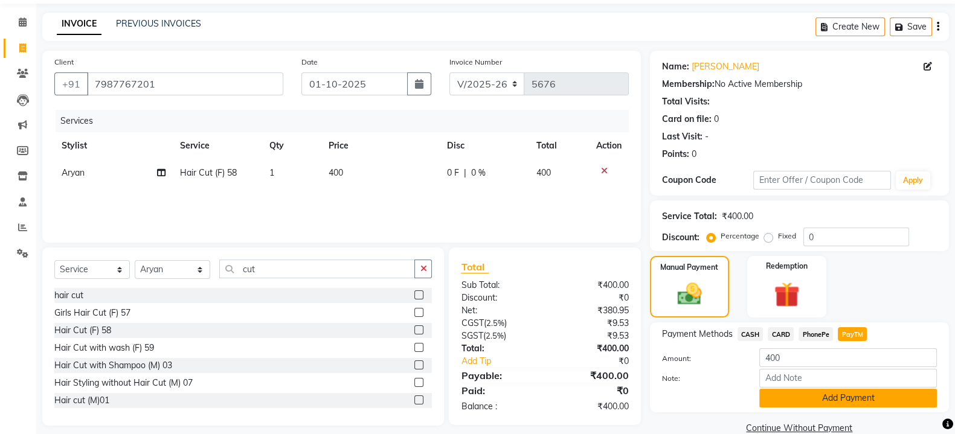
scroll to position [62, 0]
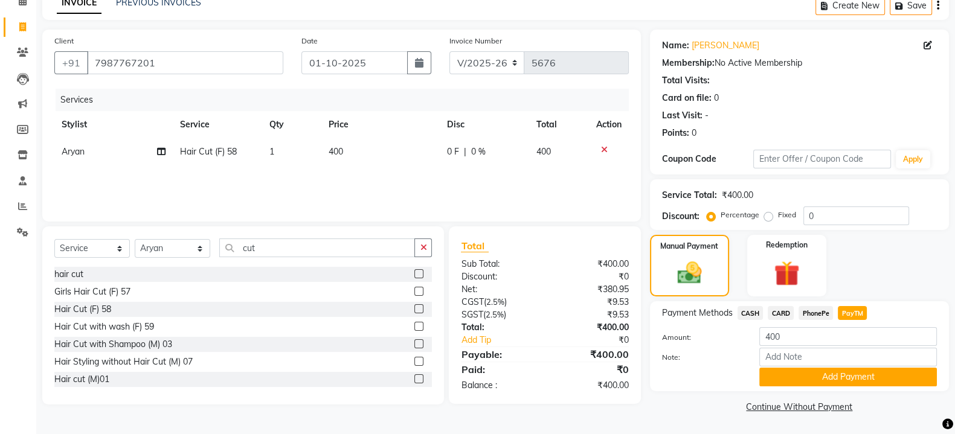
click at [861, 376] on button "Add Payment" at bounding box center [848, 377] width 178 height 19
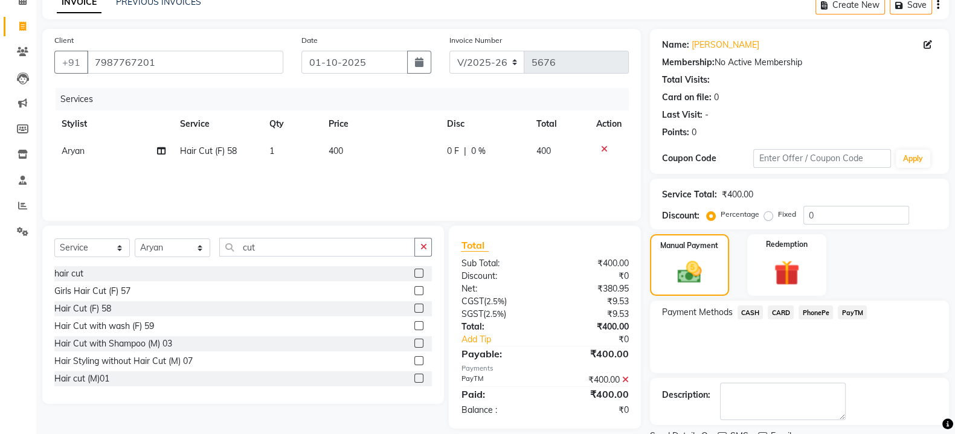
scroll to position [111, 0]
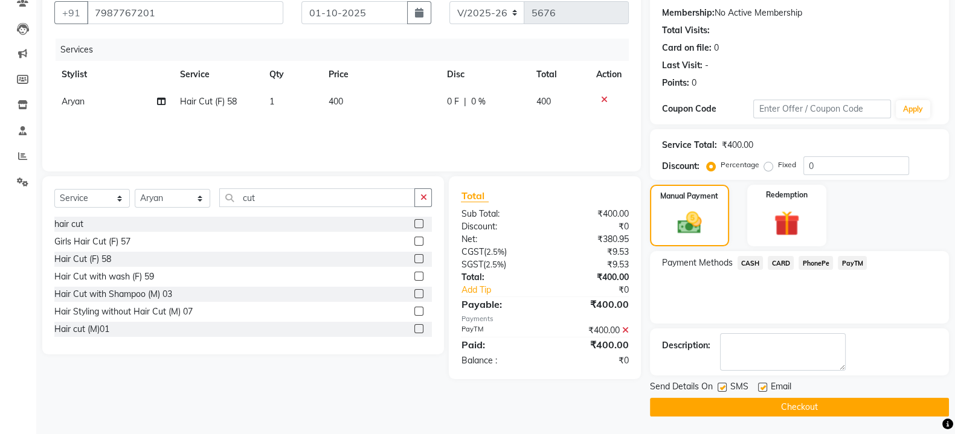
click at [858, 403] on button "Checkout" at bounding box center [799, 407] width 299 height 19
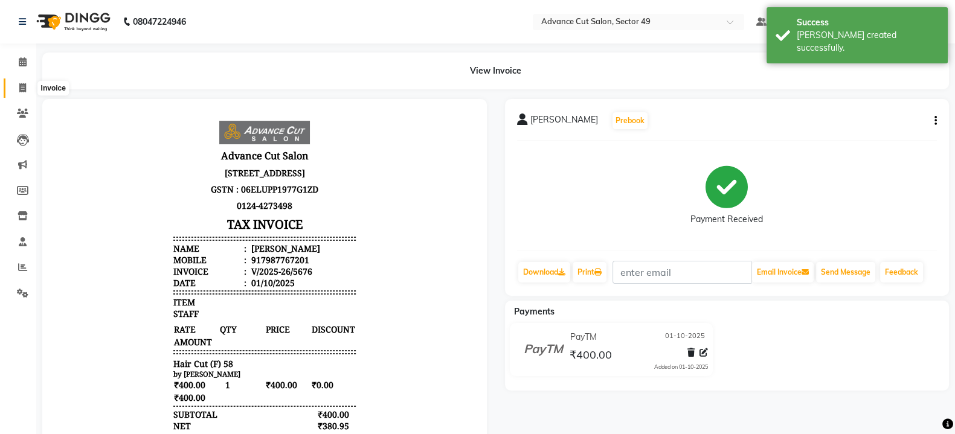
click at [21, 87] on icon at bounding box center [22, 87] width 7 height 9
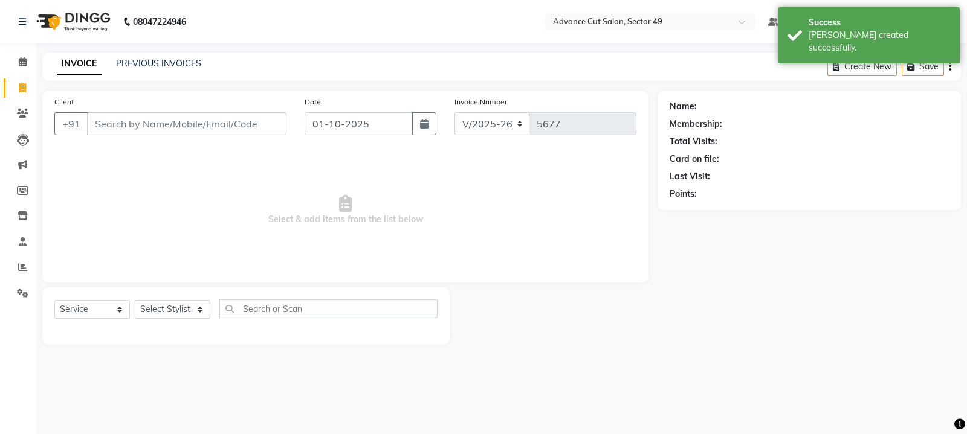
click at [147, 127] on input "Client" at bounding box center [186, 123] width 199 height 23
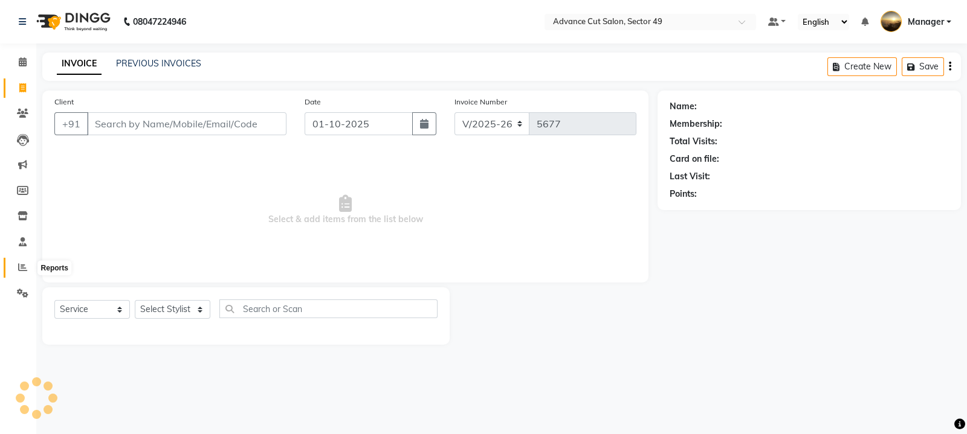
click at [23, 271] on icon at bounding box center [22, 267] width 9 height 9
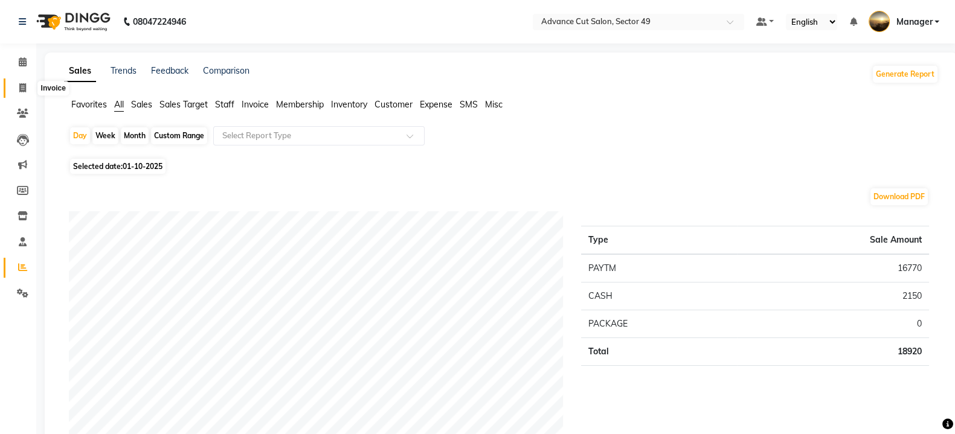
click at [22, 86] on icon at bounding box center [22, 87] width 7 height 9
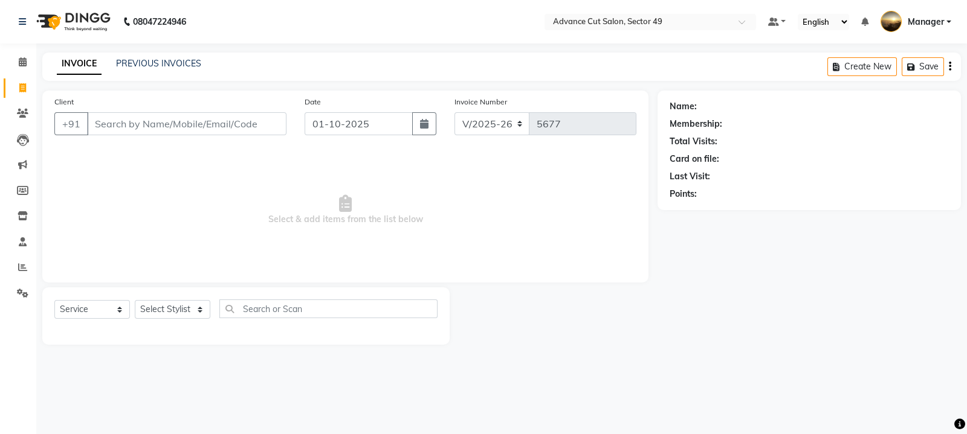
click at [135, 123] on input "Client" at bounding box center [186, 123] width 199 height 23
click at [24, 272] on icon at bounding box center [22, 267] width 9 height 9
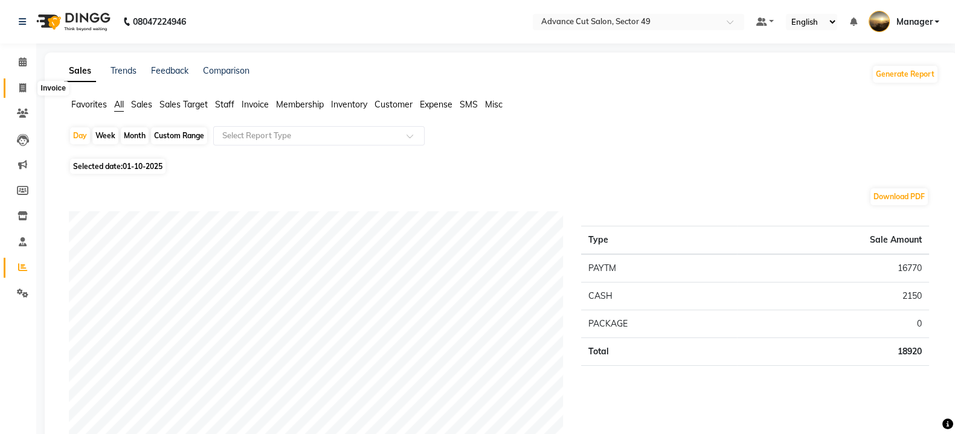
click at [27, 90] on span at bounding box center [22, 89] width 21 height 14
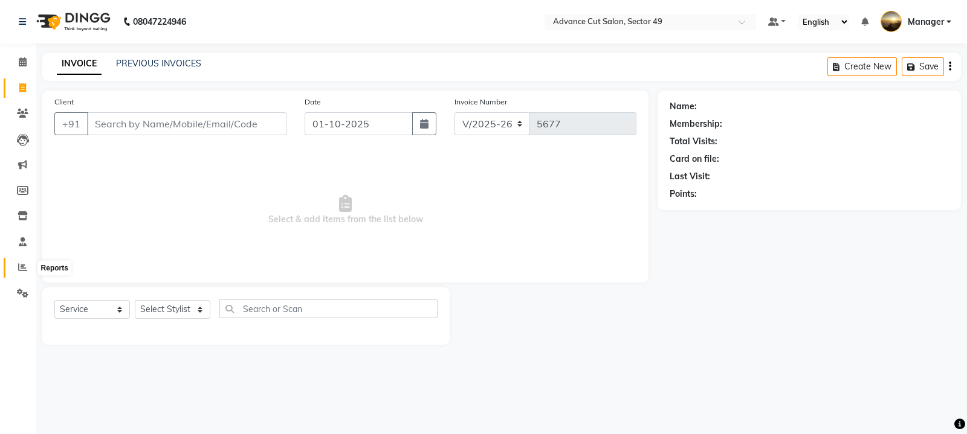
click at [22, 264] on icon at bounding box center [22, 267] width 9 height 9
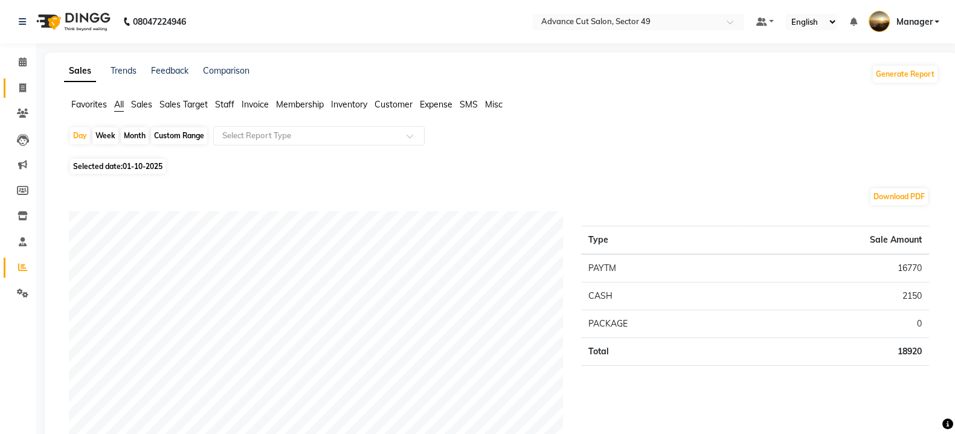
click at [24, 89] on icon at bounding box center [22, 87] width 7 height 9
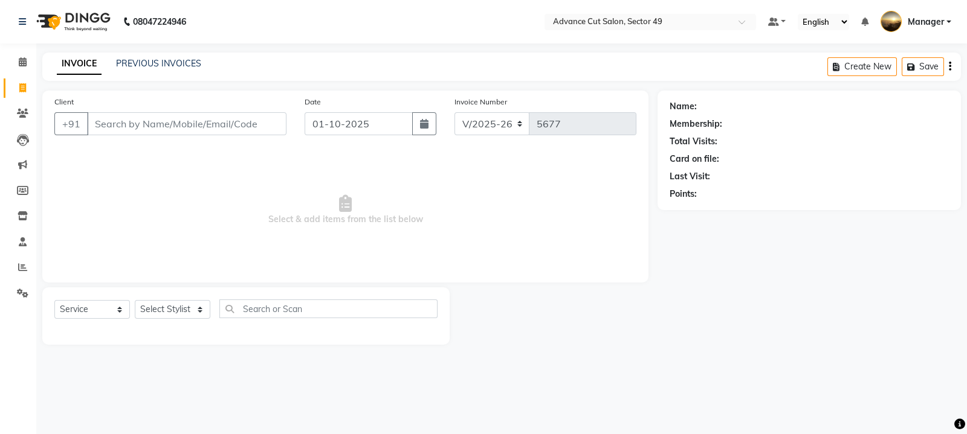
click at [139, 126] on input "Client" at bounding box center [186, 123] width 199 height 23
click at [167, 68] on link "PREVIOUS INVOICES" at bounding box center [158, 63] width 85 height 11
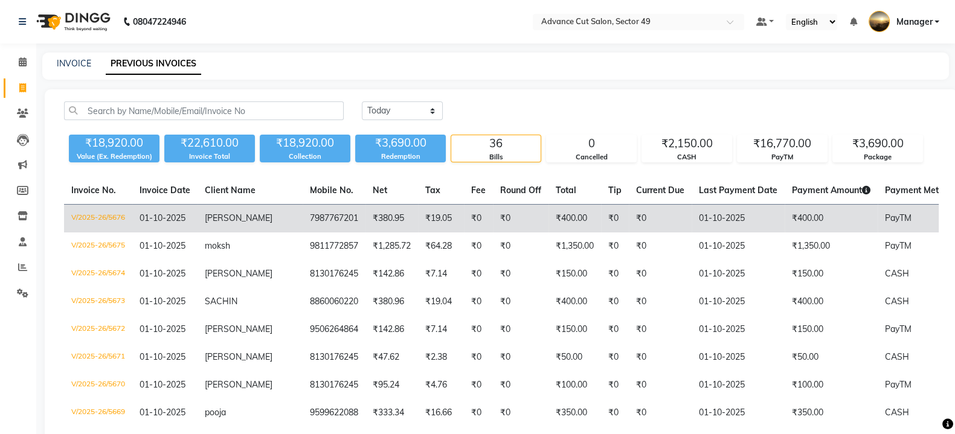
click at [418, 214] on td "₹19.05" at bounding box center [441, 219] width 46 height 28
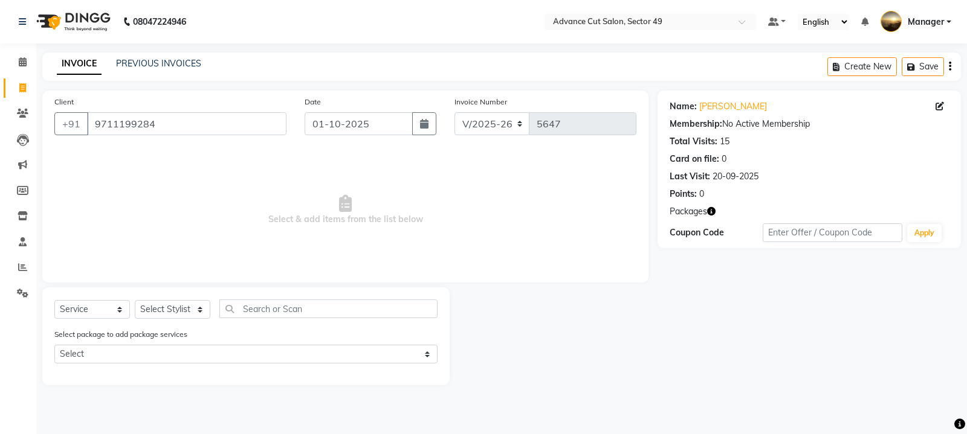
select select "4616"
select select "service"
click at [176, 124] on input "9711199284" at bounding box center [186, 123] width 199 height 23
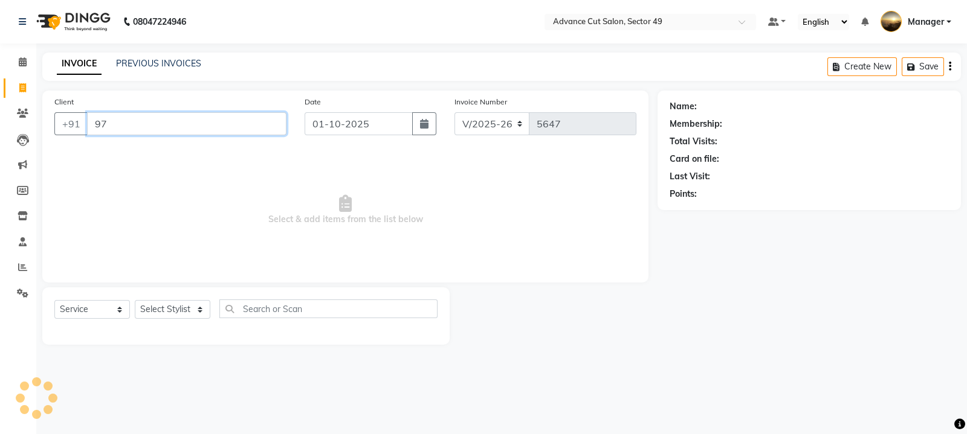
type input "9"
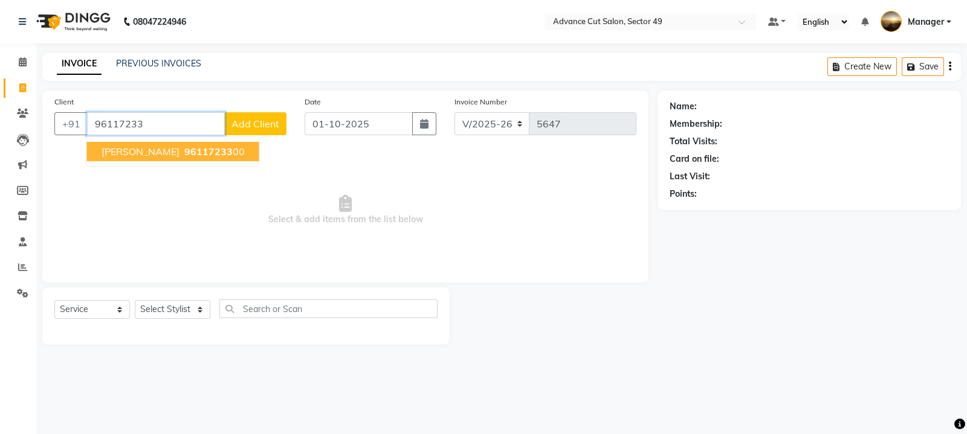
click at [201, 146] on ngb-highlight "96117233 00" at bounding box center [213, 152] width 63 height 12
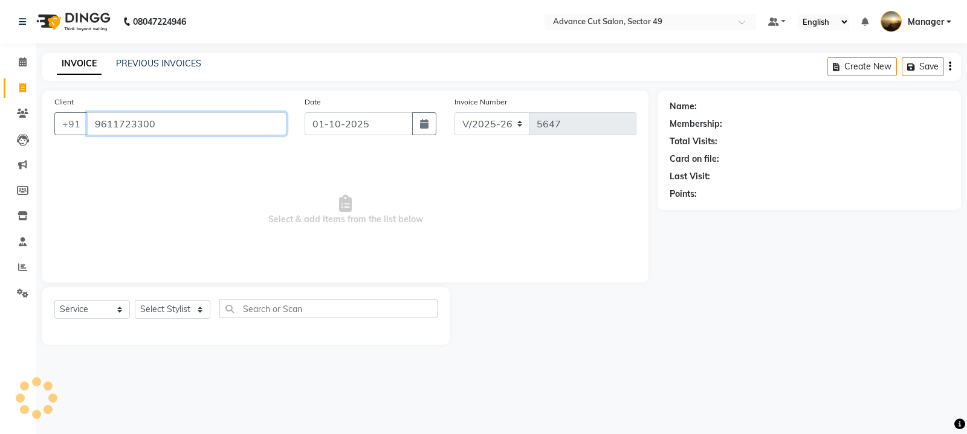
type input "9611723300"
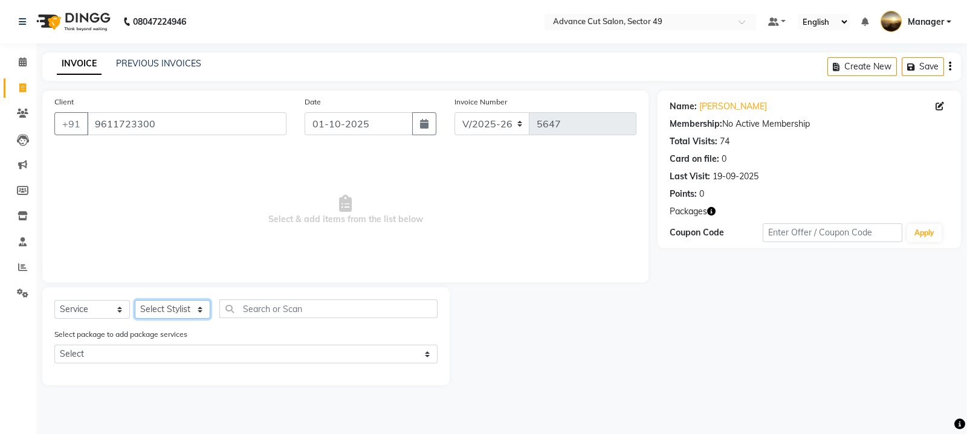
click at [184, 308] on select "Select Stylist aphy [PERSON_NAME] bashu [PERSON_NAME] [PERSON_NAME] Manager Nav…" at bounding box center [173, 309] width 76 height 19
select select "85443"
click at [135, 301] on select "Select Stylist aphy [PERSON_NAME] bashu [PERSON_NAME] [PERSON_NAME] Manager Nav…" at bounding box center [173, 309] width 76 height 19
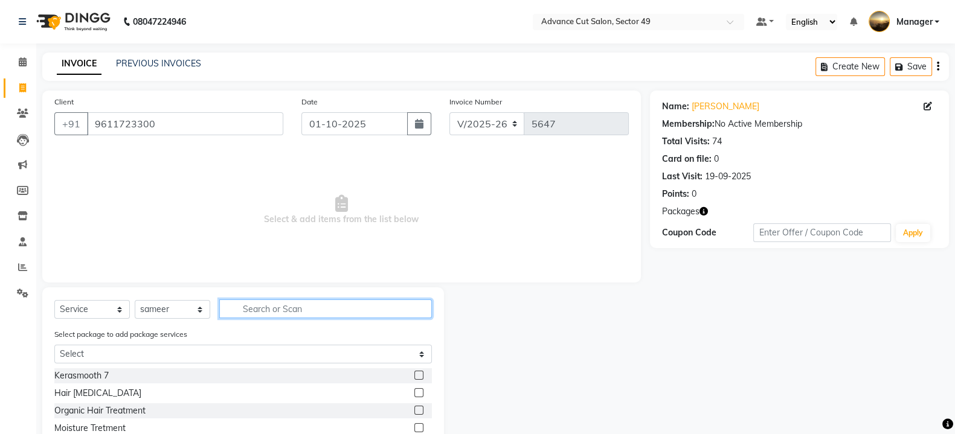
click at [274, 309] on input "text" at bounding box center [325, 309] width 213 height 19
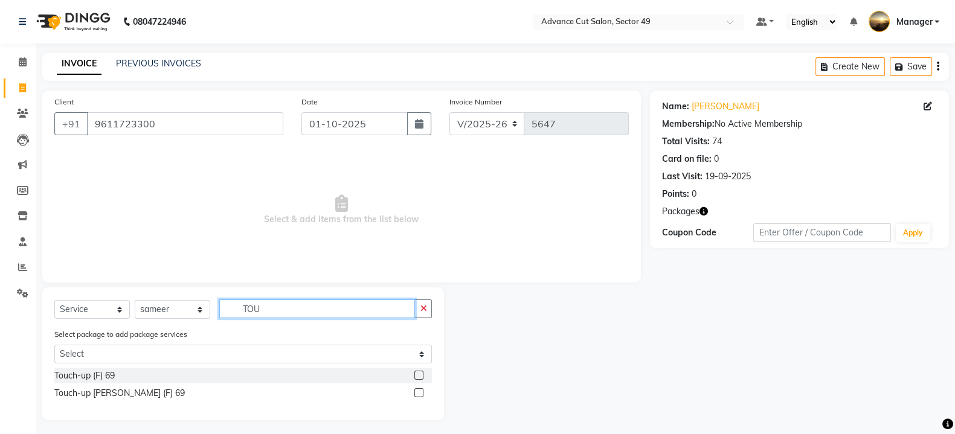
type input "TOU"
click at [422, 394] on label at bounding box center [418, 392] width 9 height 9
click at [422, 394] on input "checkbox" at bounding box center [418, 394] width 8 height 8
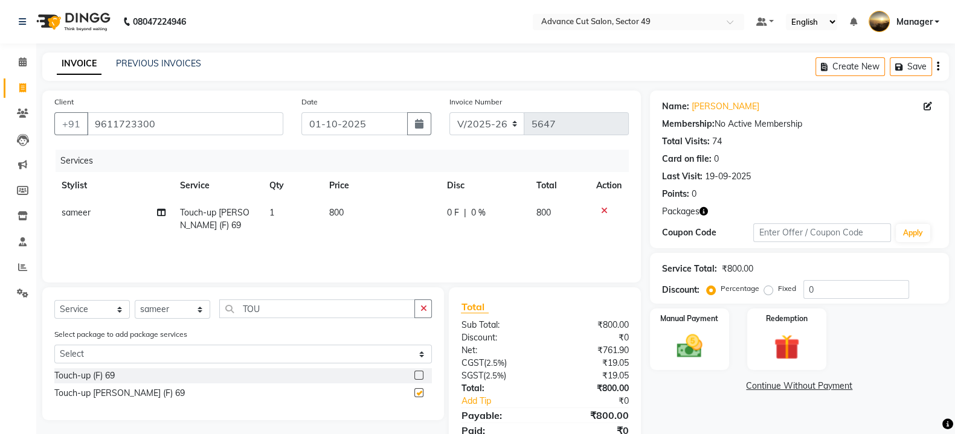
checkbox input "false"
click at [362, 213] on td "800" at bounding box center [381, 219] width 118 height 40
select select "85443"
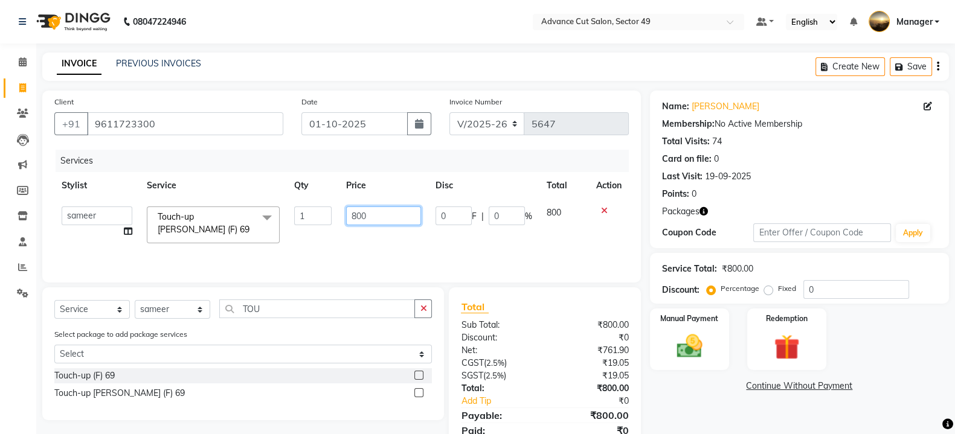
click at [381, 217] on input "800" at bounding box center [384, 216] width 76 height 19
type input "8"
type input "1200"
click at [318, 313] on input "TOU" at bounding box center [317, 309] width 196 height 19
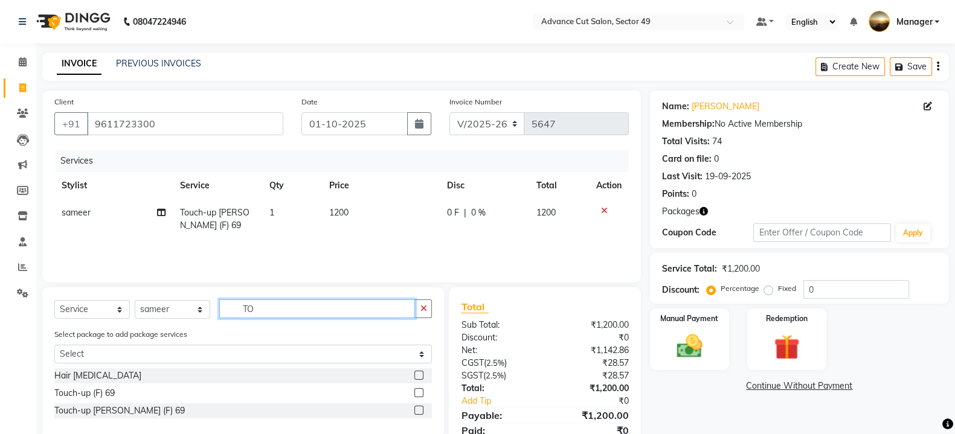
type input "T"
type input "EYE"
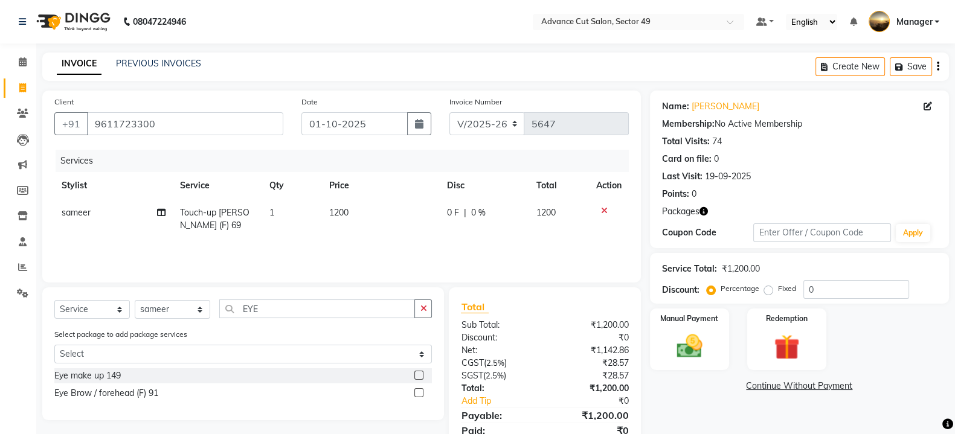
click at [420, 395] on label at bounding box center [418, 392] width 9 height 9
click at [420, 395] on input "checkbox" at bounding box center [418, 394] width 8 height 8
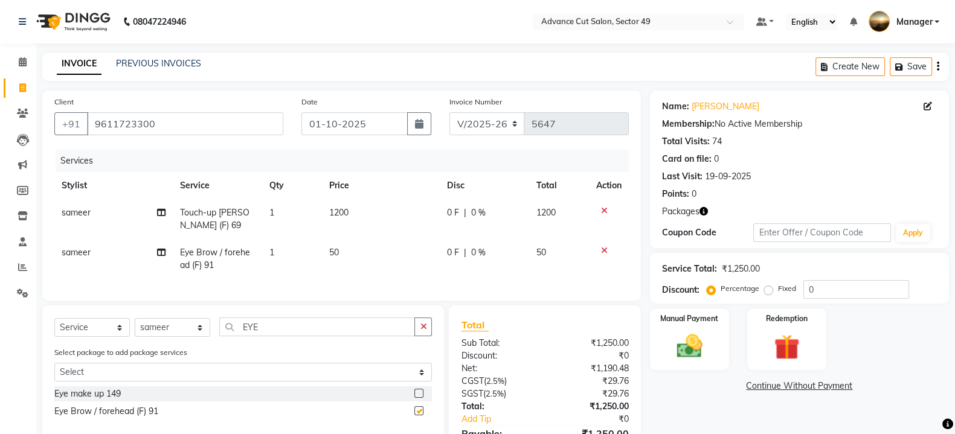
checkbox input "false"
click at [292, 330] on input "EYE" at bounding box center [317, 327] width 196 height 19
click at [361, 249] on td "50" at bounding box center [381, 259] width 118 height 40
select select "85443"
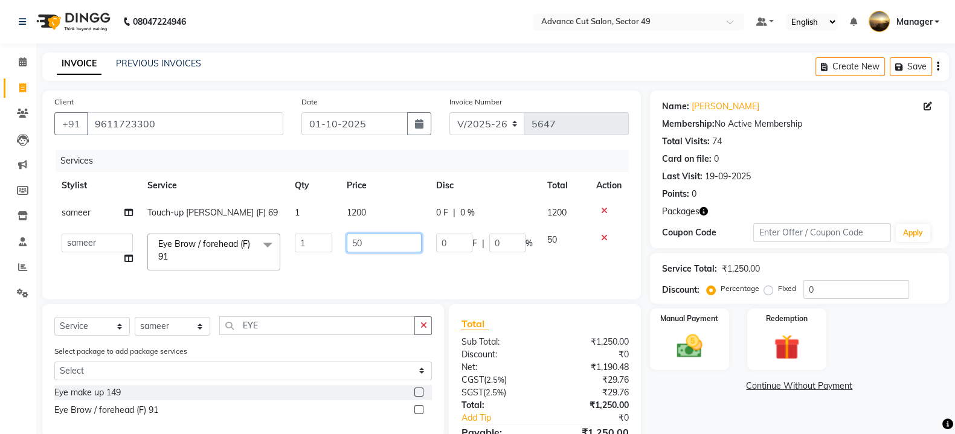
click at [377, 250] on input "50" at bounding box center [384, 243] width 75 height 19
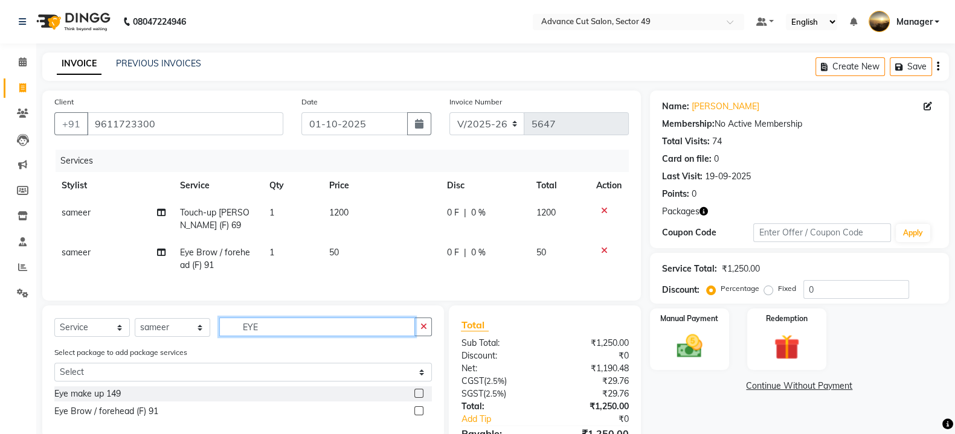
click at [381, 337] on input "EYE" at bounding box center [317, 327] width 196 height 19
click at [784, 361] on img at bounding box center [786, 347] width 43 height 33
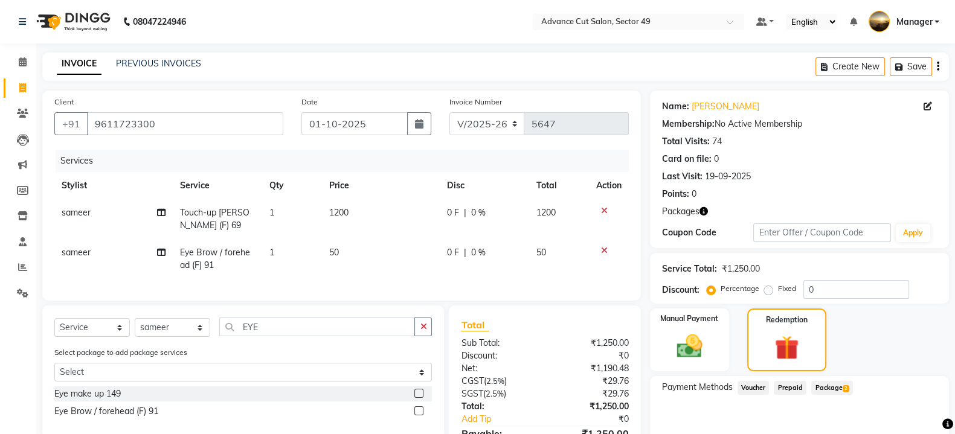
click at [835, 391] on span "Package 2" at bounding box center [832, 388] width 42 height 14
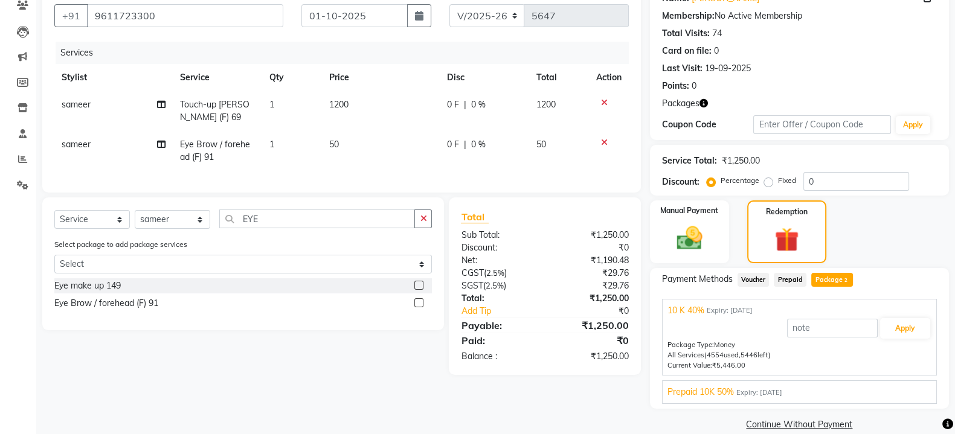
scroll to position [125, 0]
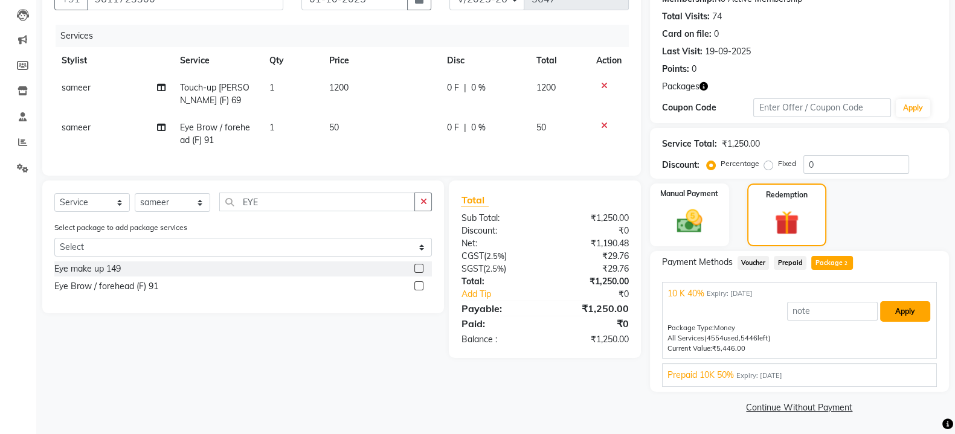
click at [905, 315] on button "Apply" at bounding box center [905, 311] width 50 height 21
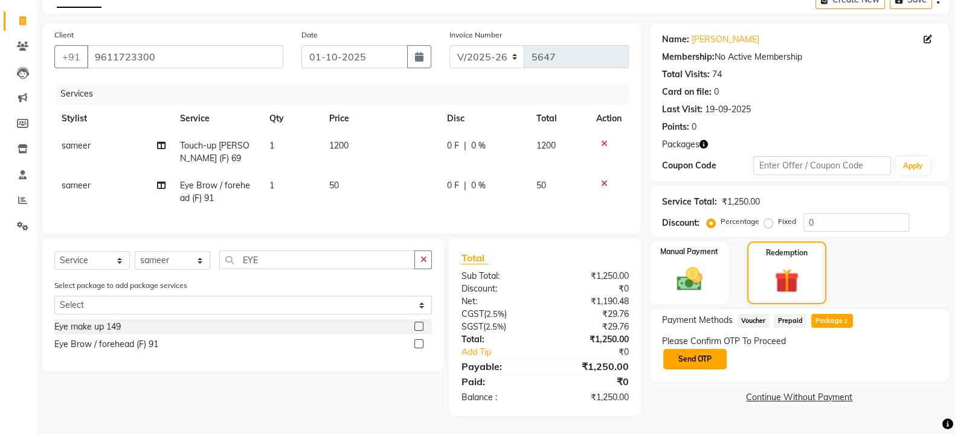
click at [698, 355] on button "Send OTP" at bounding box center [694, 359] width 63 height 21
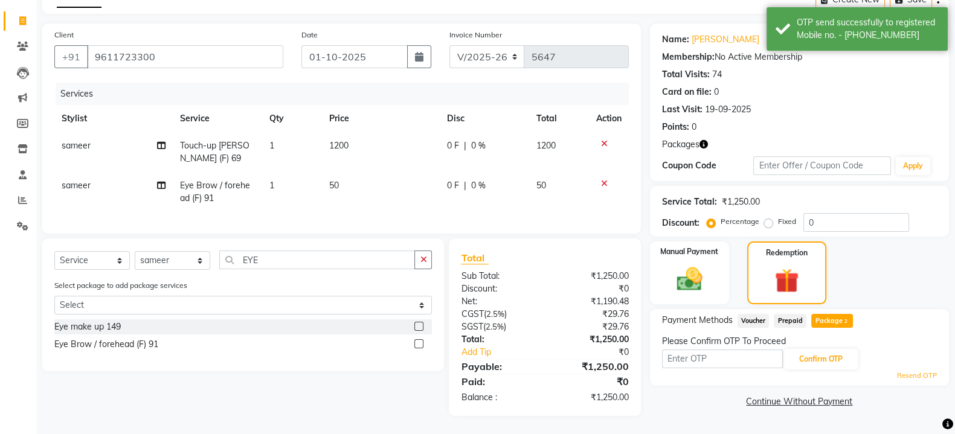
click at [705, 352] on div "Confirm OTP" at bounding box center [799, 359] width 275 height 23
click at [708, 350] on input "text" at bounding box center [722, 359] width 121 height 19
type input "1871"
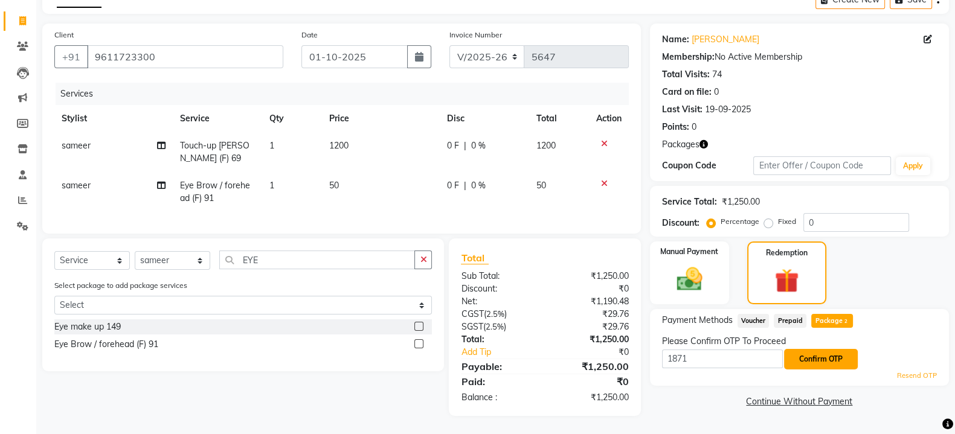
click at [822, 349] on button "Confirm OTP" at bounding box center [821, 359] width 74 height 21
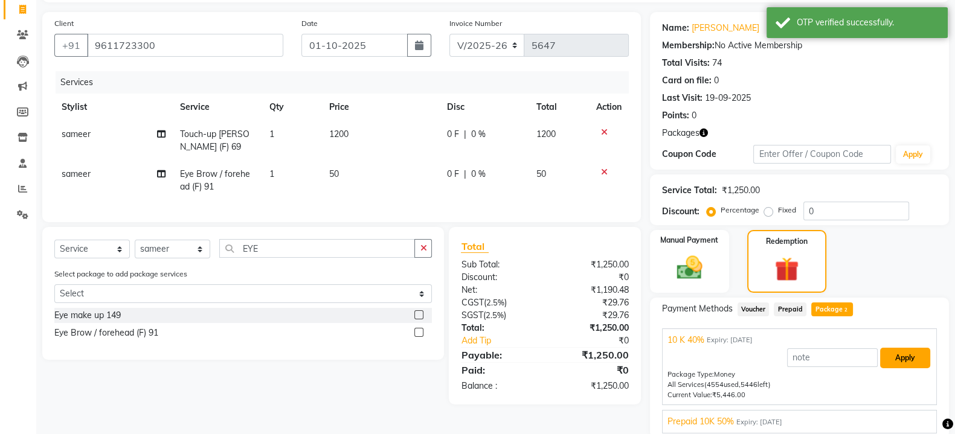
click at [909, 358] on button "Apply" at bounding box center [905, 358] width 50 height 21
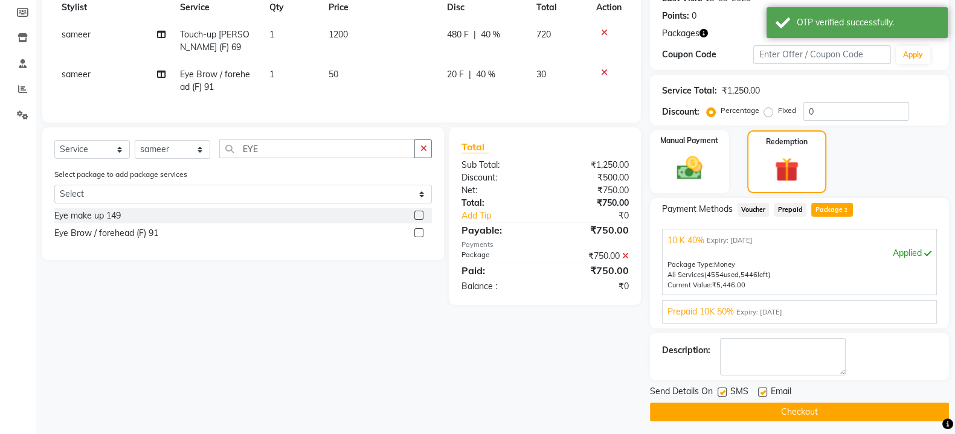
scroll to position [182, 0]
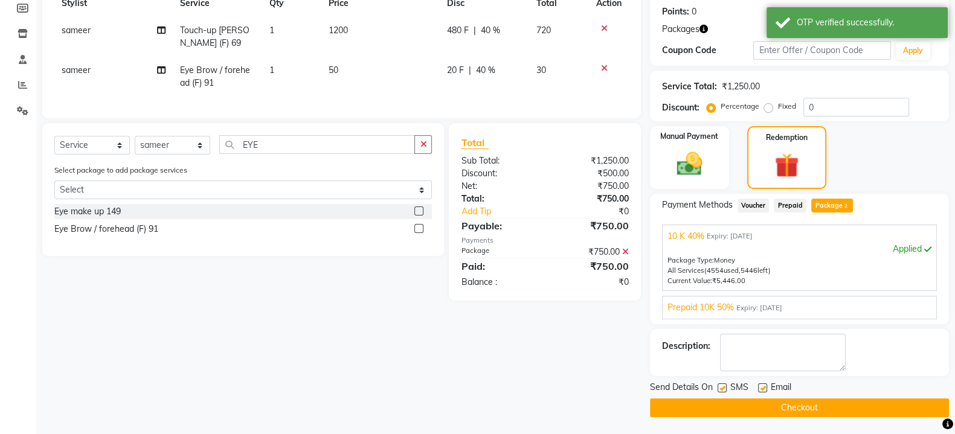
click at [852, 404] on button "Checkout" at bounding box center [799, 408] width 299 height 19
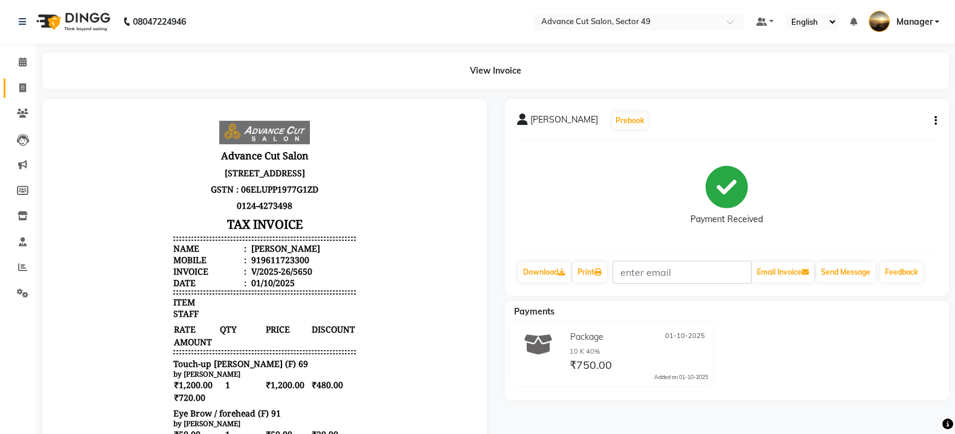
click at [20, 88] on icon at bounding box center [22, 87] width 7 height 9
select select "4616"
select select "service"
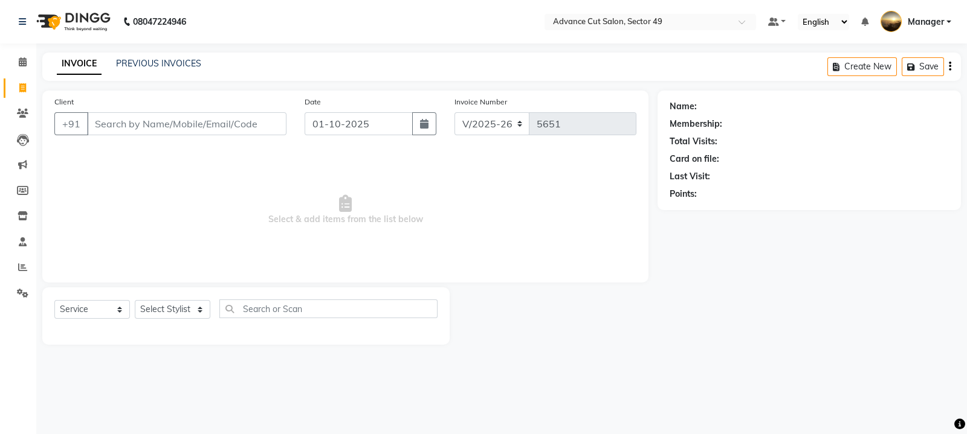
click at [185, 124] on input "Client" at bounding box center [186, 123] width 199 height 23
click at [147, 127] on input "Client" at bounding box center [186, 123] width 199 height 23
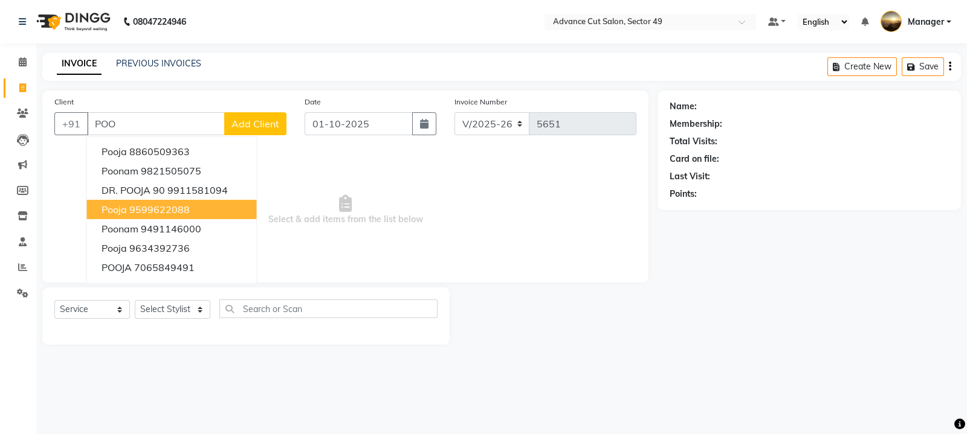
click at [174, 205] on ngb-highlight "9599622088" at bounding box center [159, 210] width 60 height 12
type input "9599622088"
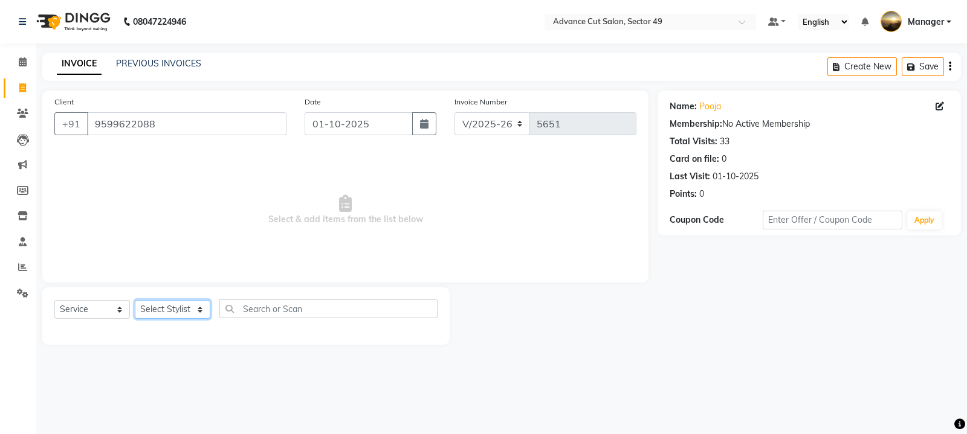
click at [161, 315] on select "Select Stylist aphy [PERSON_NAME] bashu [PERSON_NAME] [PERSON_NAME] Manager Nav…" at bounding box center [173, 309] width 76 height 19
select select "90735"
click at [135, 301] on select "Select Stylist aphy [PERSON_NAME] bashu [PERSON_NAME] [PERSON_NAME] Manager Nav…" at bounding box center [173, 309] width 76 height 19
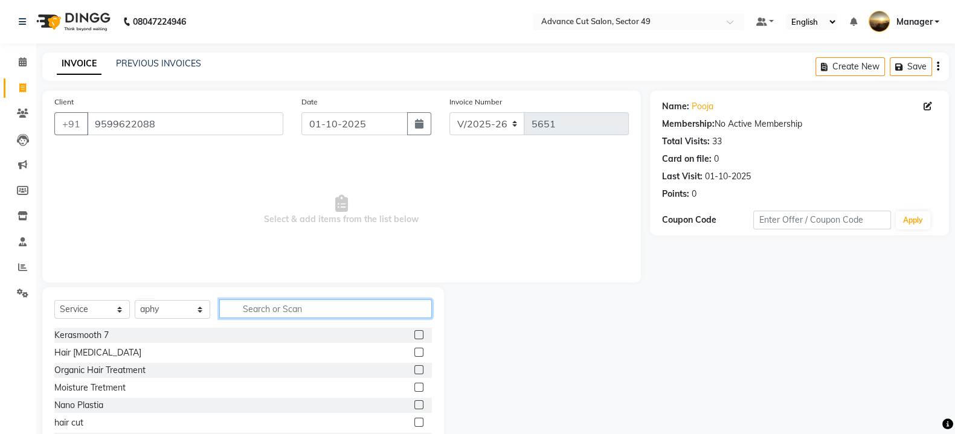
click at [281, 306] on input "text" at bounding box center [325, 309] width 213 height 19
type input "WAX"
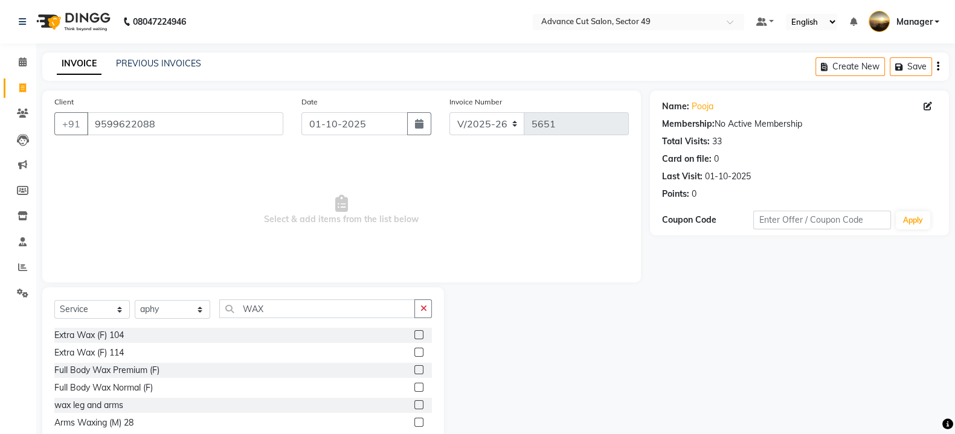
click at [420, 388] on label at bounding box center [418, 387] width 9 height 9
click at [420, 388] on input "checkbox" at bounding box center [418, 388] width 8 height 8
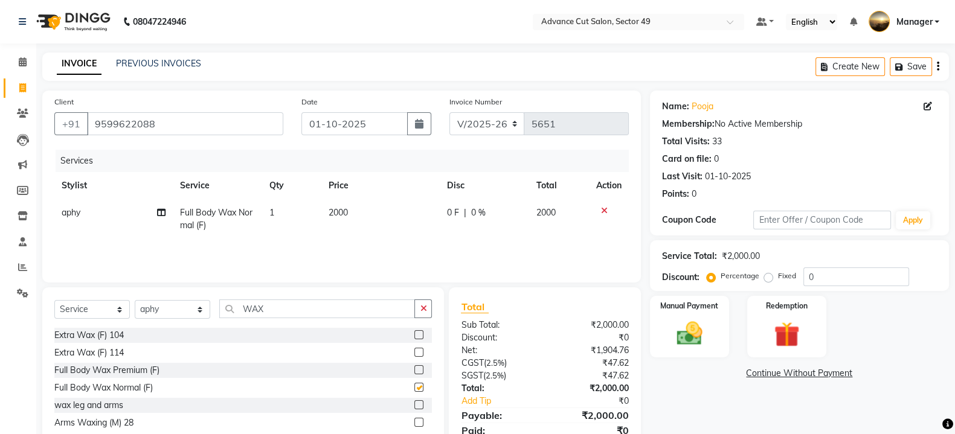
checkbox input "false"
click at [366, 214] on td "2000" at bounding box center [380, 219] width 118 height 40
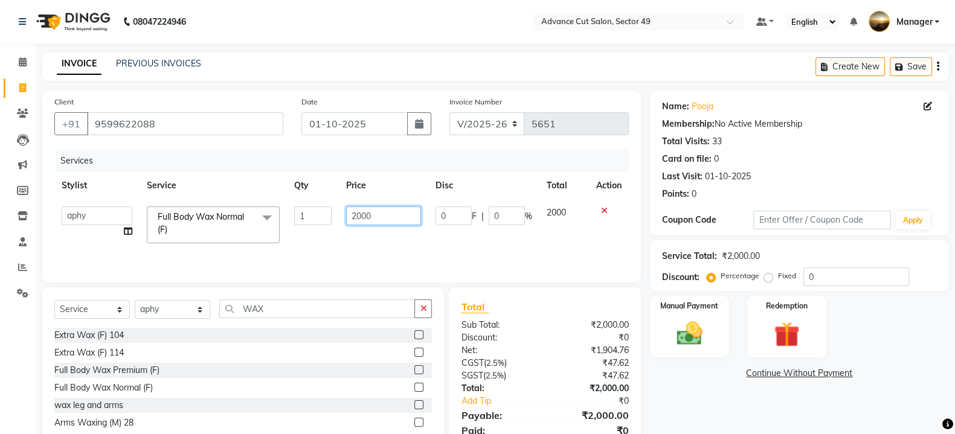
click at [379, 219] on input "2000" at bounding box center [384, 216] width 76 height 19
type input "2"
type input "1800"
click at [381, 312] on input "WAX" at bounding box center [317, 309] width 196 height 19
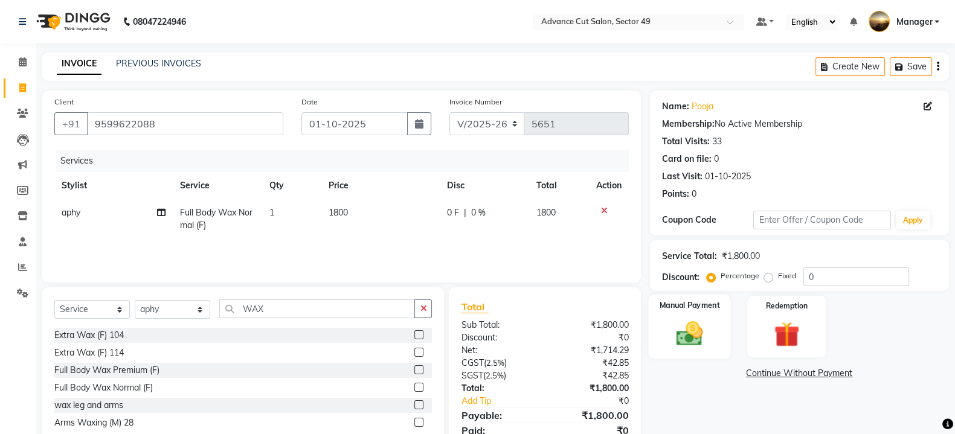
click at [688, 333] on img at bounding box center [689, 333] width 43 height 30
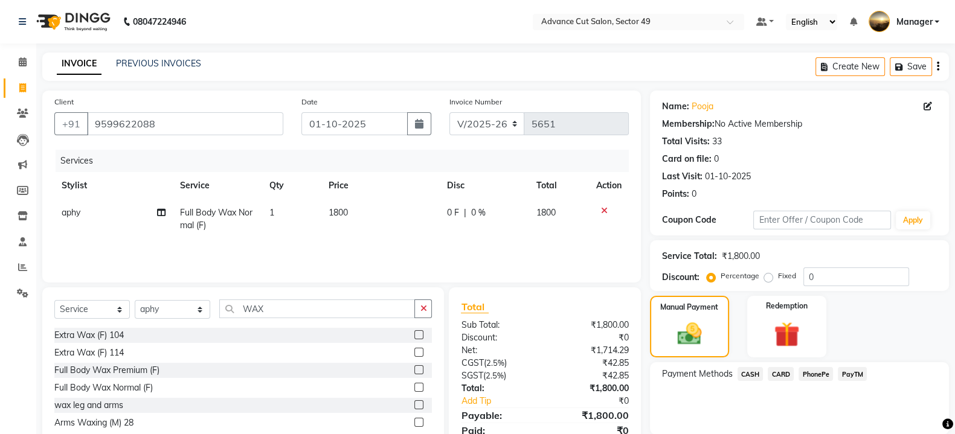
click at [850, 378] on span "PayTM" at bounding box center [852, 374] width 29 height 14
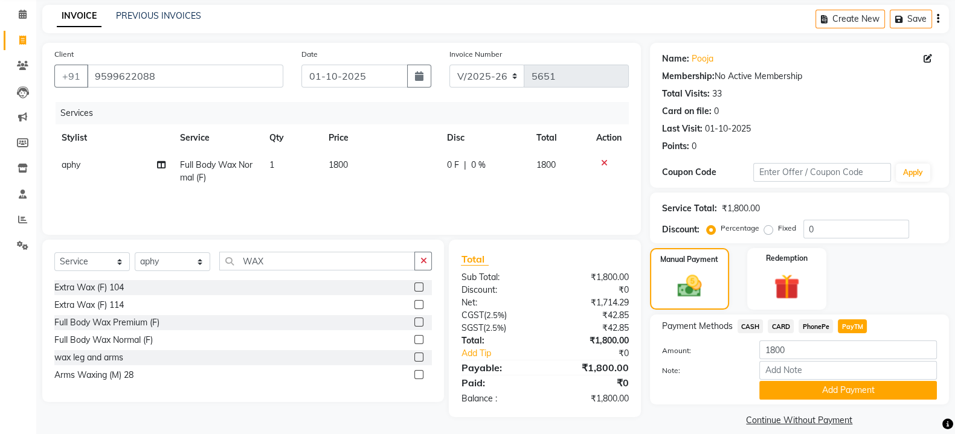
scroll to position [62, 0]
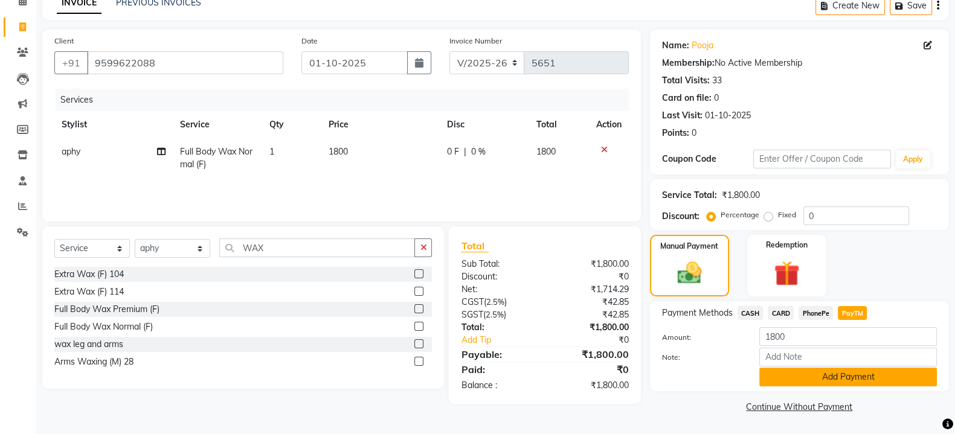
click at [866, 376] on button "Add Payment" at bounding box center [848, 377] width 178 height 19
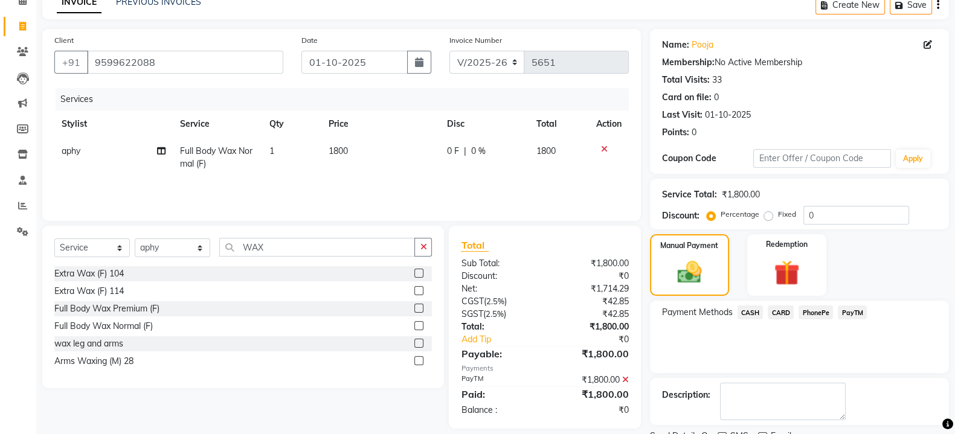
scroll to position [111, 0]
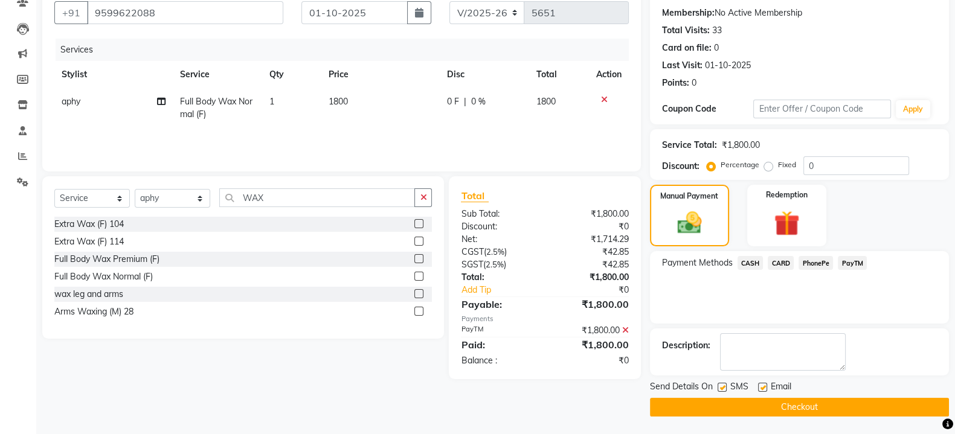
drag, startPoint x: 719, startPoint y: 385, endPoint x: 738, endPoint y: 388, distance: 19.6
click at [722, 384] on label at bounding box center [722, 387] width 9 height 9
click at [722, 384] on input "checkbox" at bounding box center [722, 388] width 8 height 8
checkbox input "false"
click at [764, 388] on label at bounding box center [762, 387] width 9 height 9
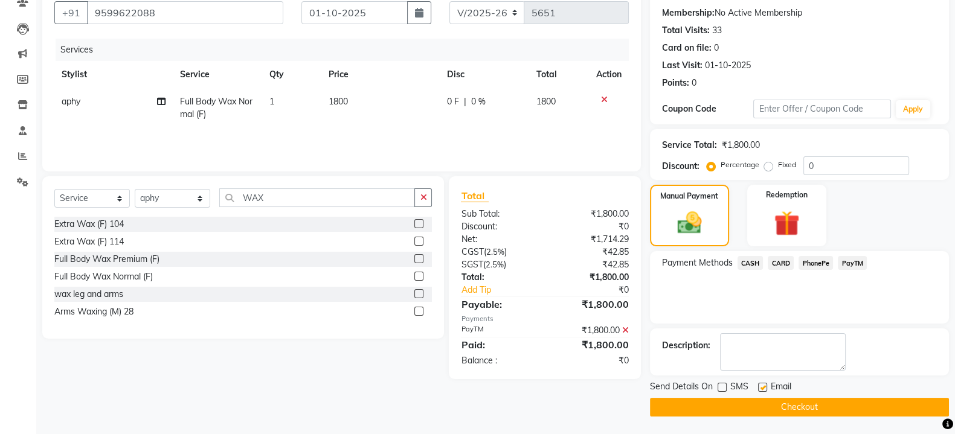
click at [764, 388] on input "checkbox" at bounding box center [762, 388] width 8 height 8
checkbox input "false"
click at [781, 404] on button "Checkout" at bounding box center [799, 407] width 299 height 19
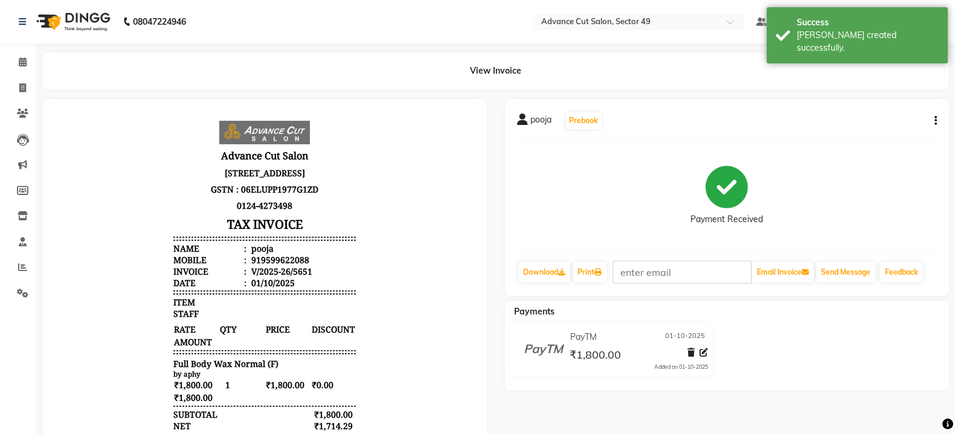
scroll to position [9, 0]
drag, startPoint x: 22, startPoint y: 89, endPoint x: 27, endPoint y: 95, distance: 7.4
click at [21, 89] on icon at bounding box center [22, 87] width 7 height 9
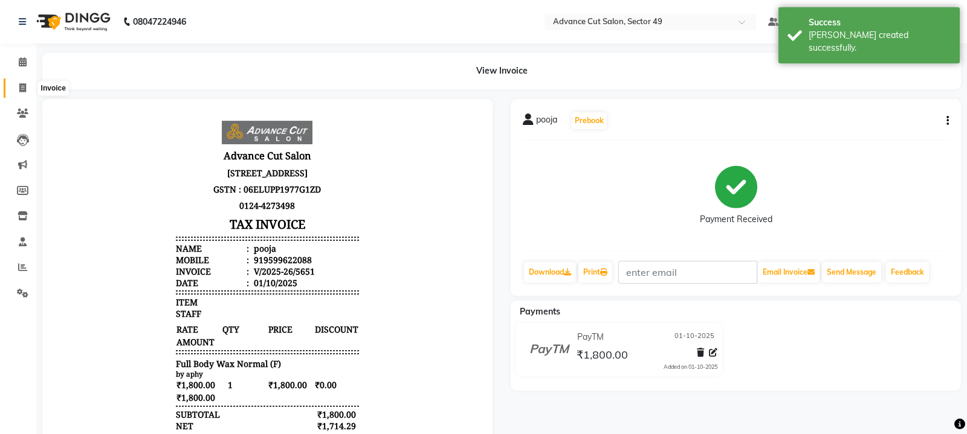
select select "4616"
select select "service"
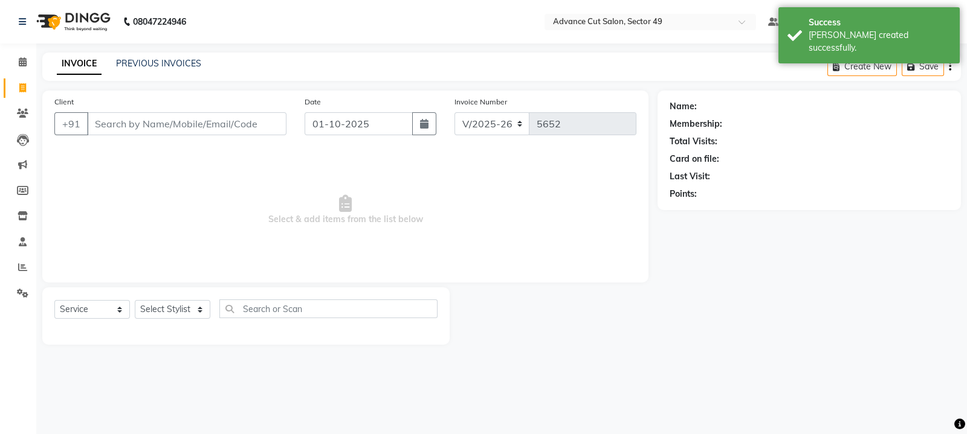
click at [177, 127] on input "Client" at bounding box center [186, 123] width 199 height 23
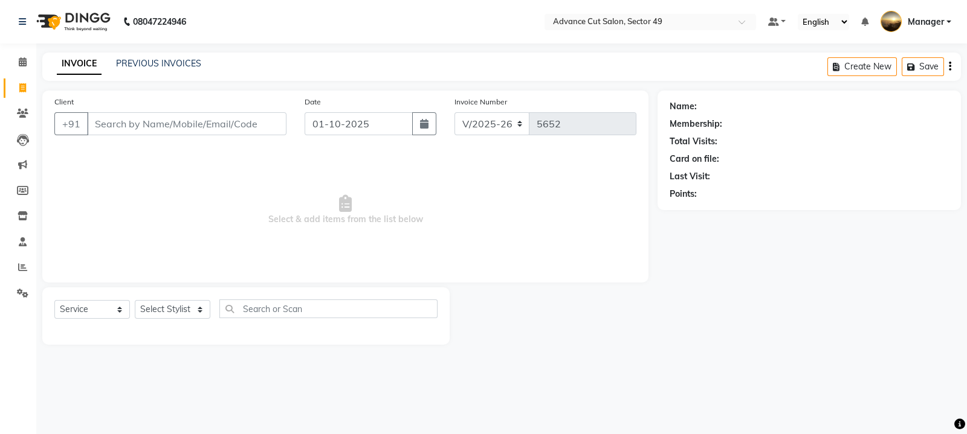
click at [92, 129] on input "Client" at bounding box center [186, 123] width 199 height 23
click at [143, 131] on input "Client" at bounding box center [186, 123] width 199 height 23
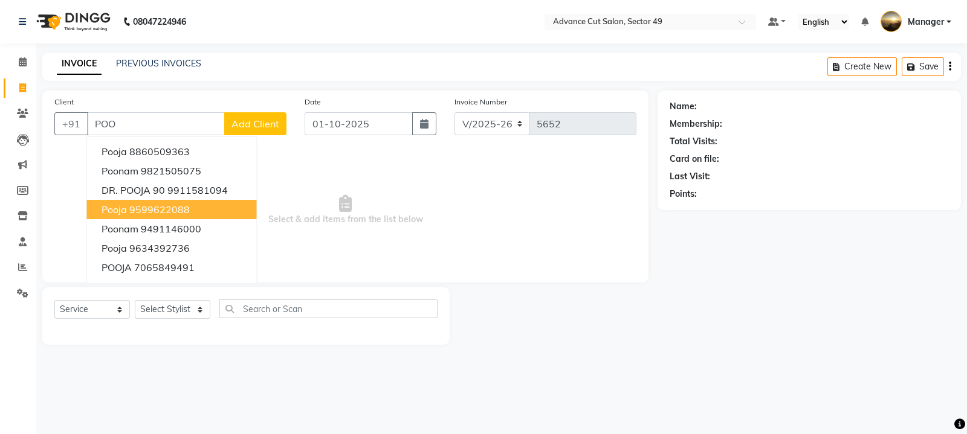
click at [181, 210] on ngb-highlight "9599622088" at bounding box center [159, 210] width 60 height 12
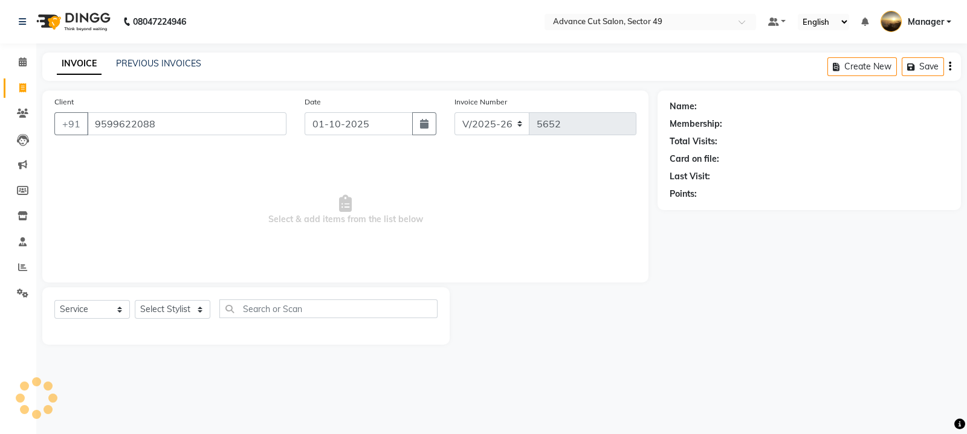
type input "9599622088"
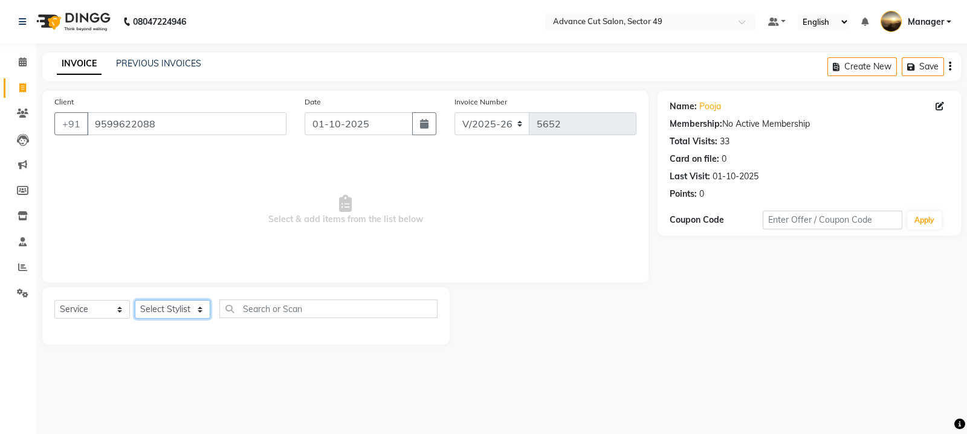
click at [181, 313] on select "Select Stylist aphy [PERSON_NAME] bashu [PERSON_NAME] [PERSON_NAME] Manager Nav…" at bounding box center [173, 309] width 76 height 19
select select "85443"
click at [135, 301] on select "Select Stylist aphy [PERSON_NAME] bashu [PERSON_NAME] [PERSON_NAME] Manager Nav…" at bounding box center [173, 309] width 76 height 19
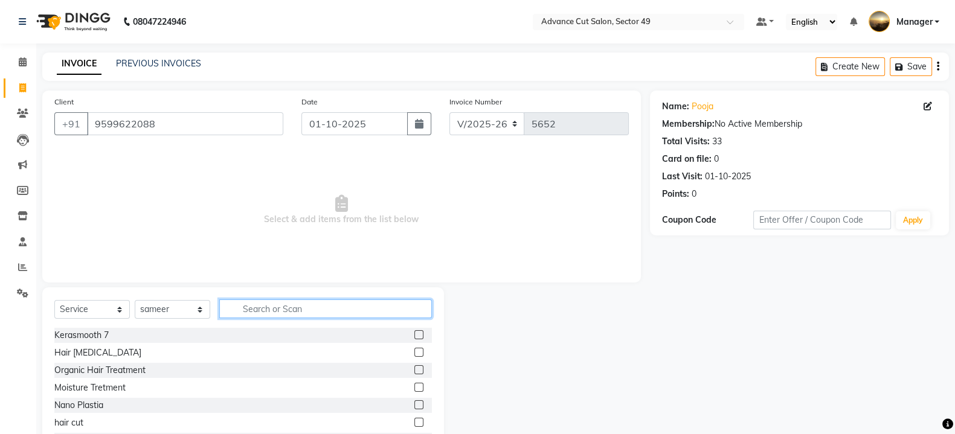
click at [261, 314] on input "text" at bounding box center [325, 309] width 213 height 19
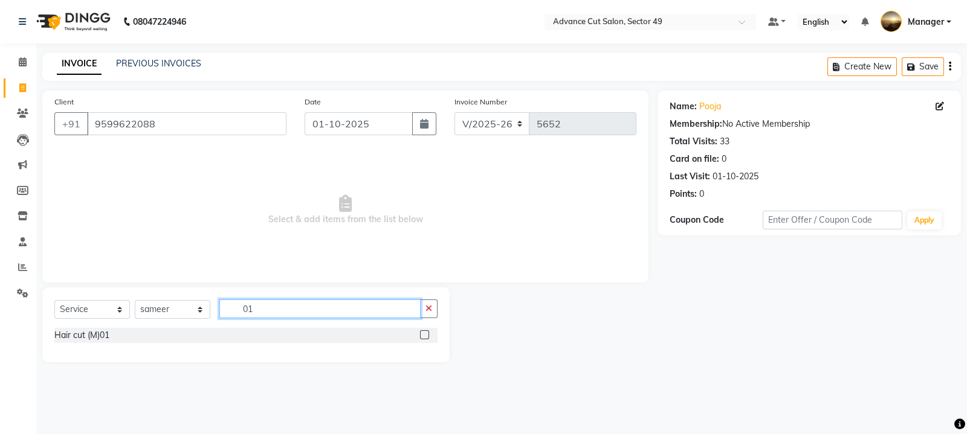
type input "01"
click at [425, 339] on label at bounding box center [424, 334] width 9 height 9
click at [425, 339] on input "checkbox" at bounding box center [424, 336] width 8 height 8
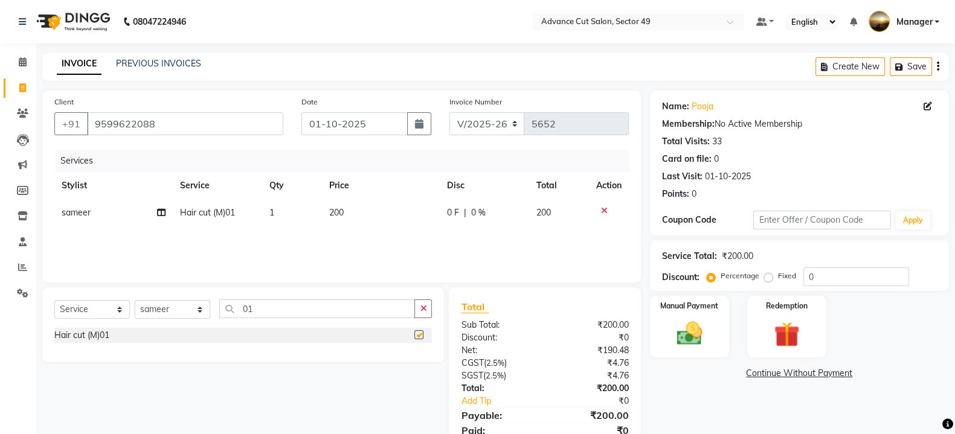
checkbox input "false"
click at [340, 303] on input "01" at bounding box center [317, 309] width 196 height 19
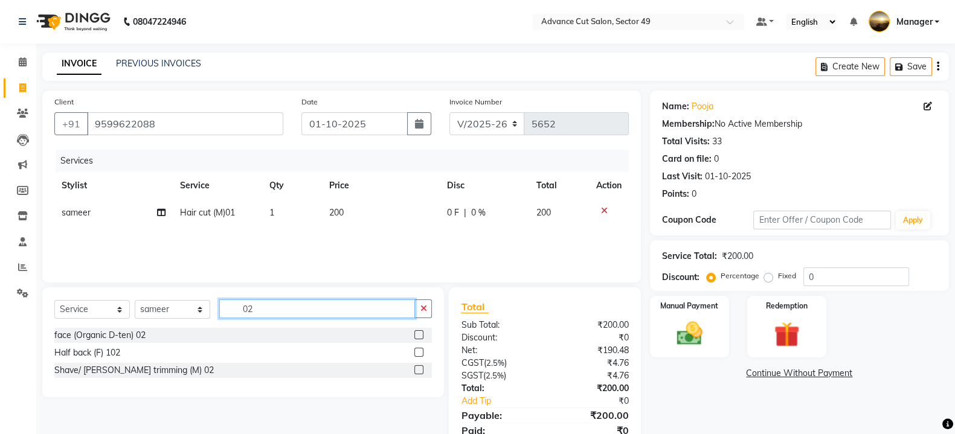
type input "02"
click at [417, 372] on label at bounding box center [418, 370] width 9 height 9
click at [417, 372] on input "checkbox" at bounding box center [418, 371] width 8 height 8
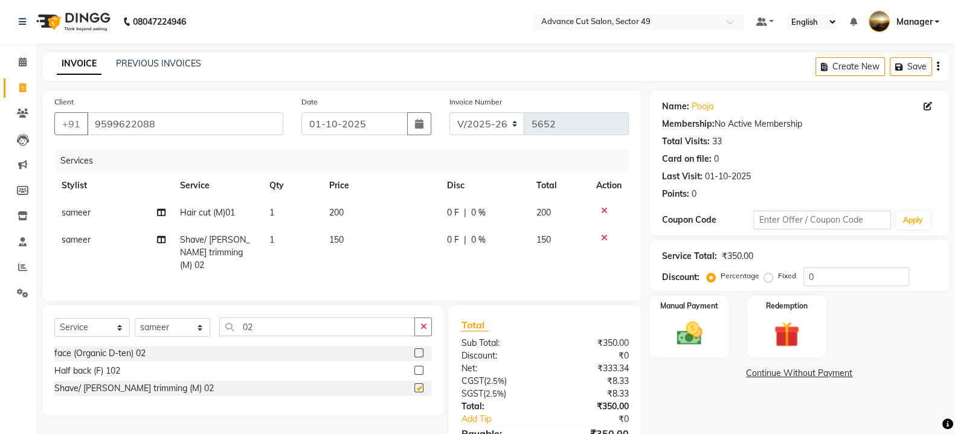
checkbox input "false"
click at [683, 333] on img at bounding box center [689, 333] width 43 height 30
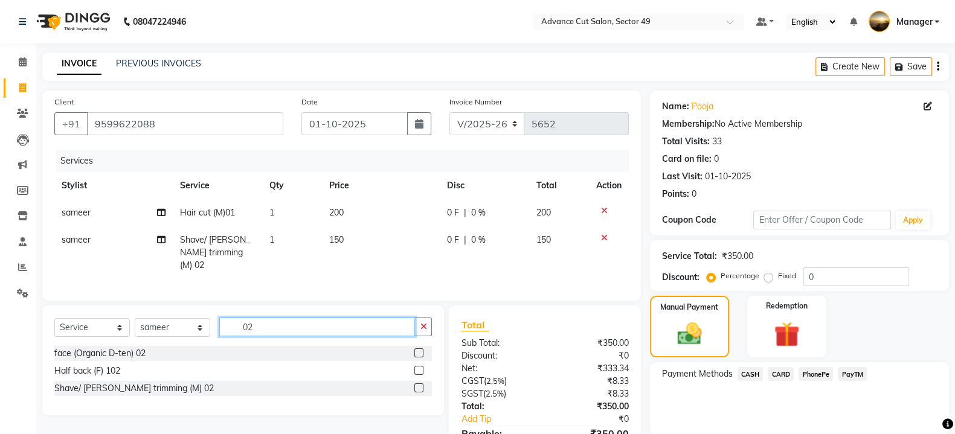
click at [362, 330] on input "02" at bounding box center [317, 327] width 196 height 19
click at [166, 328] on select "Select Stylist aphy [PERSON_NAME] bashu [PERSON_NAME] [PERSON_NAME] Manager Nav…" at bounding box center [173, 327] width 76 height 19
select select "66368"
click at [135, 318] on select "Select Stylist aphy [PERSON_NAME] bashu [PERSON_NAME] [PERSON_NAME] Manager Nav…" at bounding box center [173, 327] width 76 height 19
click at [310, 325] on input "02" at bounding box center [317, 327] width 196 height 19
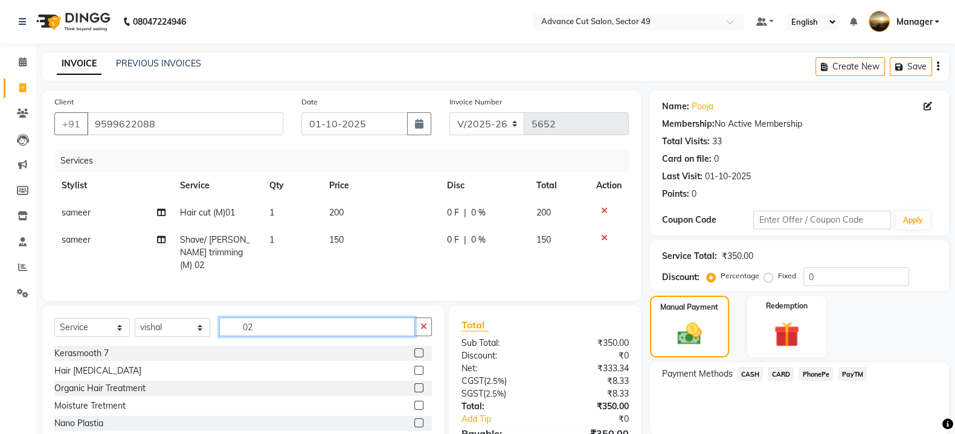
click at [286, 331] on input "02" at bounding box center [317, 327] width 196 height 19
type input "01"
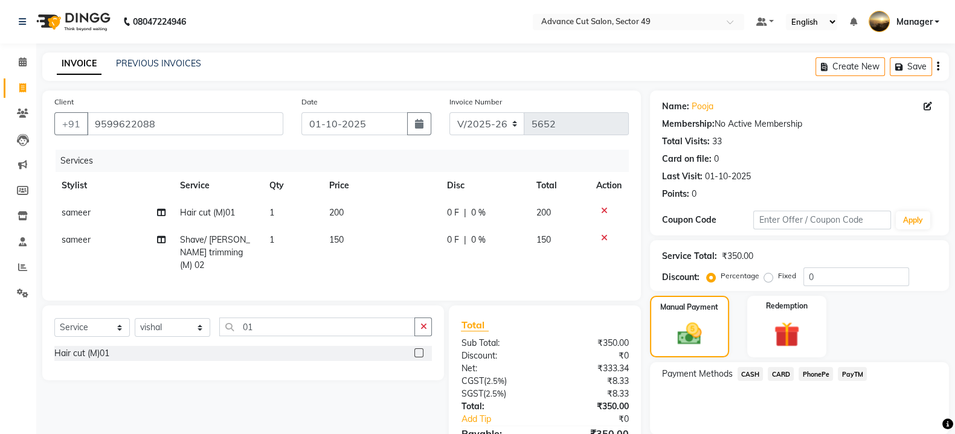
click at [419, 352] on label at bounding box center [418, 353] width 9 height 9
click at [419, 352] on input "checkbox" at bounding box center [418, 354] width 8 height 8
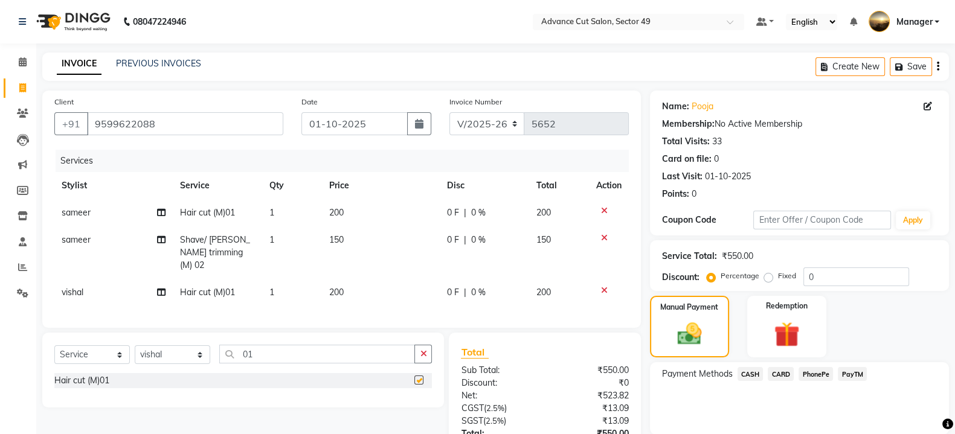
checkbox input "false"
click at [378, 355] on input "01" at bounding box center [317, 354] width 196 height 19
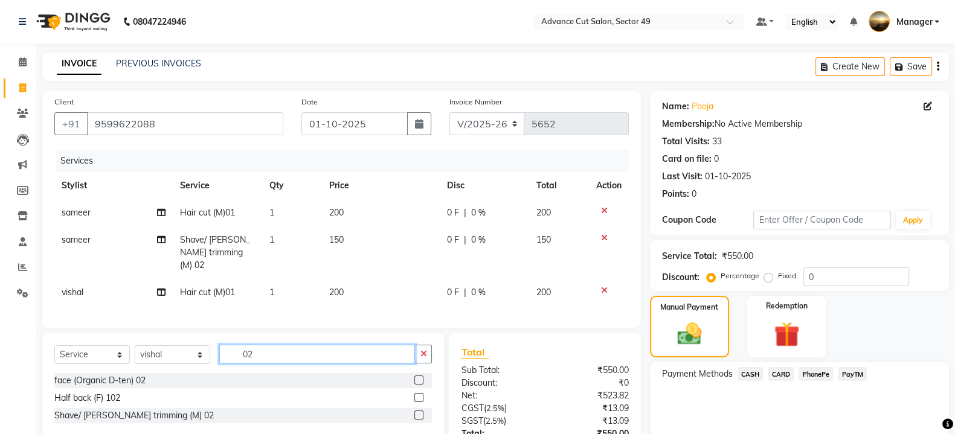
type input "02"
click at [417, 412] on label at bounding box center [418, 415] width 9 height 9
click at [417, 412] on input "checkbox" at bounding box center [418, 416] width 8 height 8
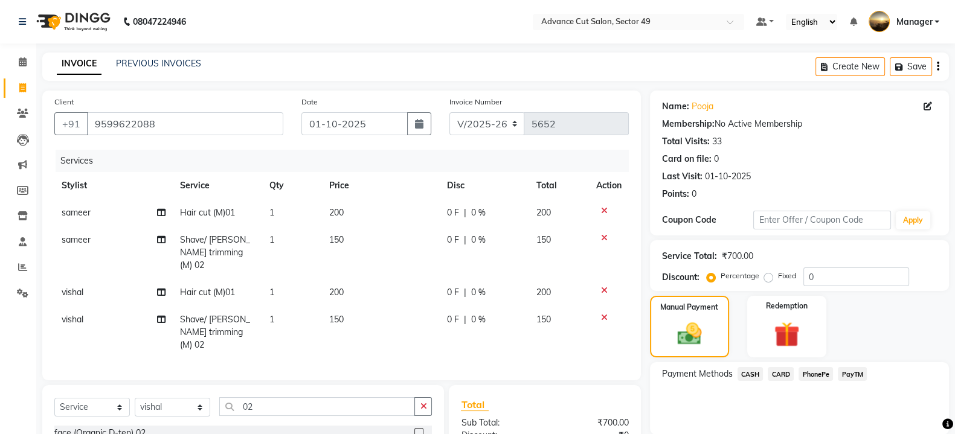
checkbox input "false"
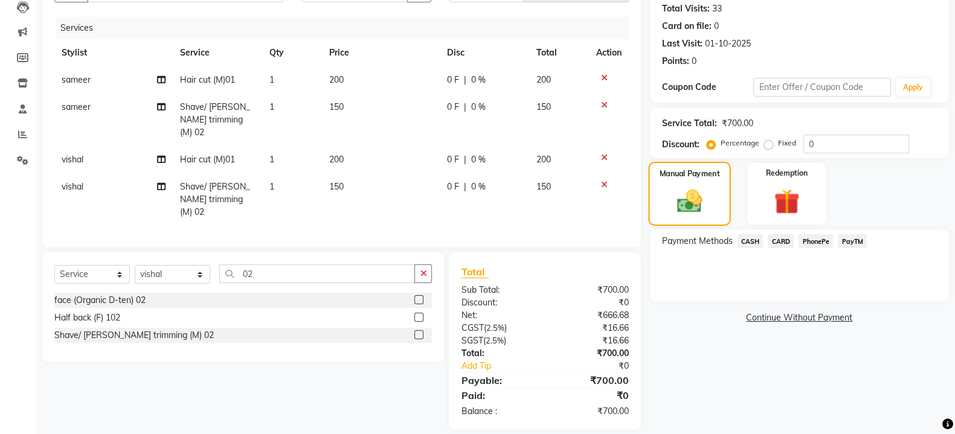
click at [676, 204] on img at bounding box center [689, 201] width 41 height 29
click at [860, 242] on span "PayTM" at bounding box center [852, 241] width 29 height 14
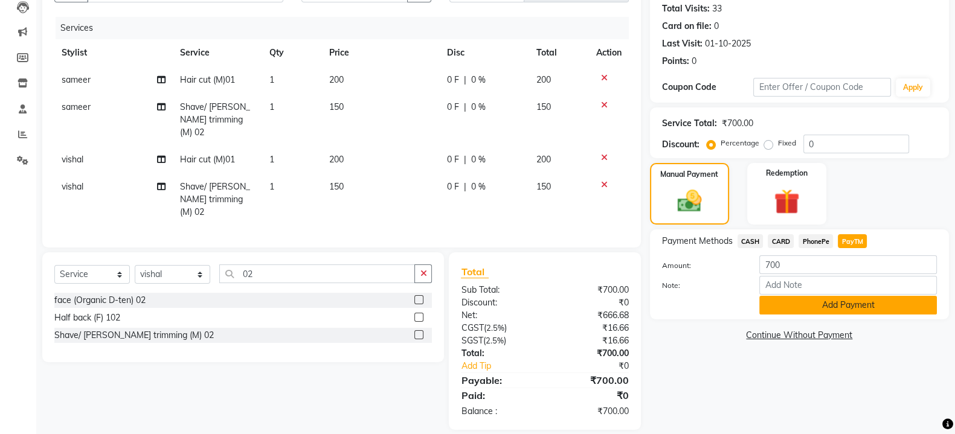
click at [841, 309] on button "Add Payment" at bounding box center [848, 305] width 178 height 19
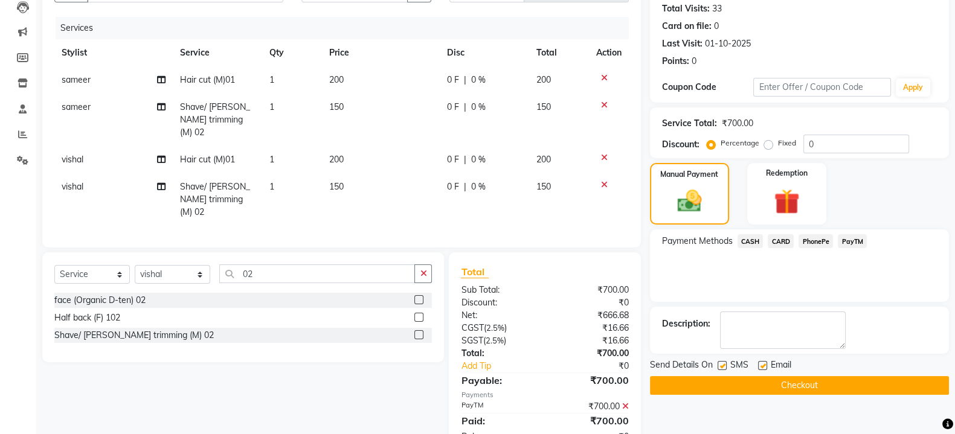
scroll to position [158, 0]
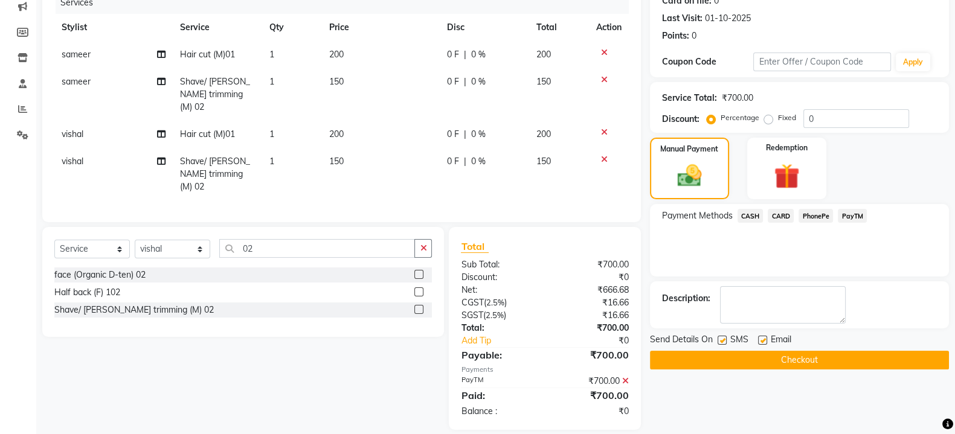
click at [723, 339] on label at bounding box center [722, 340] width 9 height 9
click at [723, 339] on input "checkbox" at bounding box center [722, 341] width 8 height 8
checkbox input "false"
click at [760, 343] on label at bounding box center [762, 340] width 9 height 9
click at [760, 343] on input "checkbox" at bounding box center [762, 341] width 8 height 8
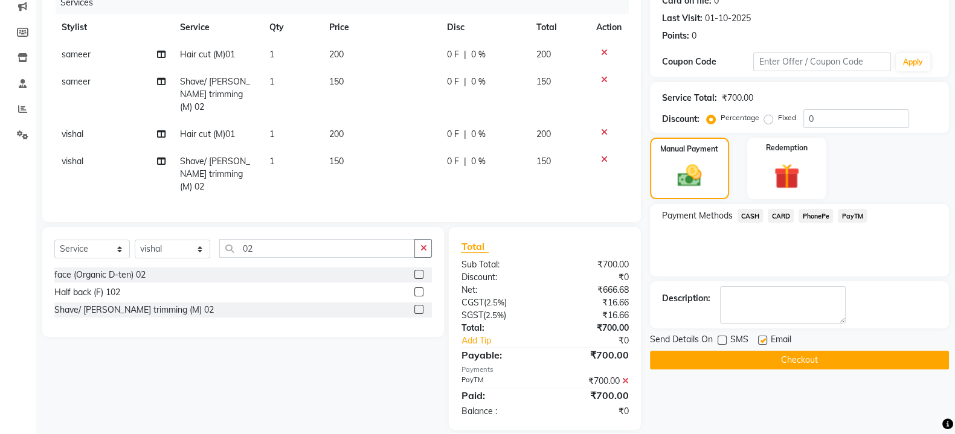
checkbox input "false"
click at [797, 361] on button "Checkout" at bounding box center [799, 360] width 299 height 19
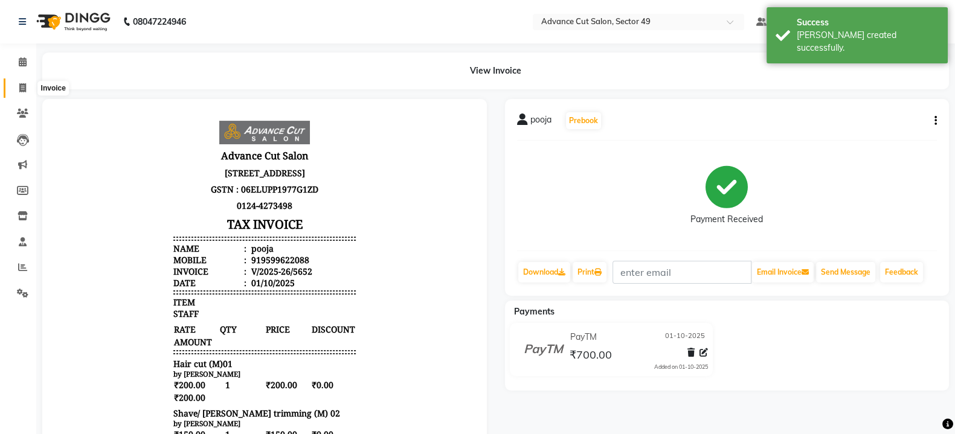
click at [21, 84] on icon at bounding box center [22, 87] width 7 height 9
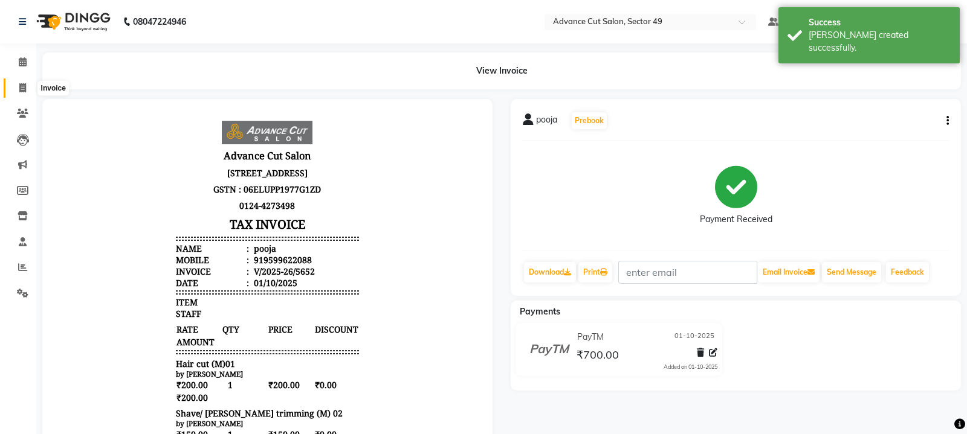
select select "4616"
select select "service"
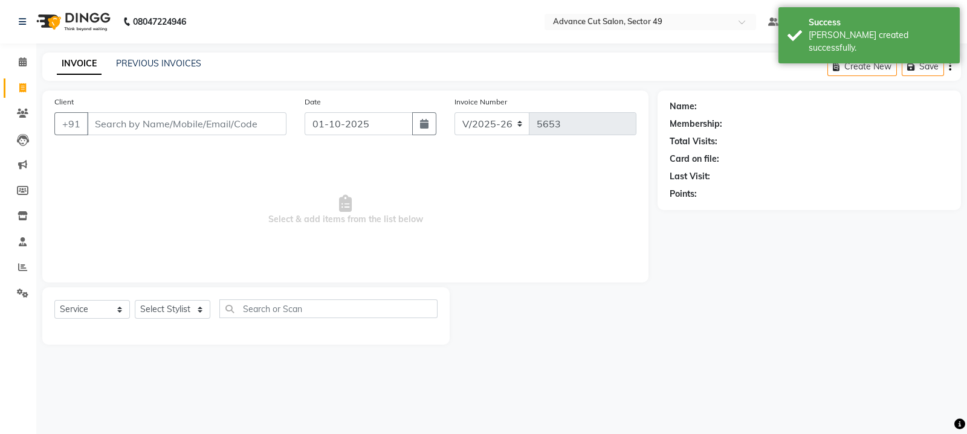
click at [106, 119] on input "Client" at bounding box center [186, 123] width 199 height 23
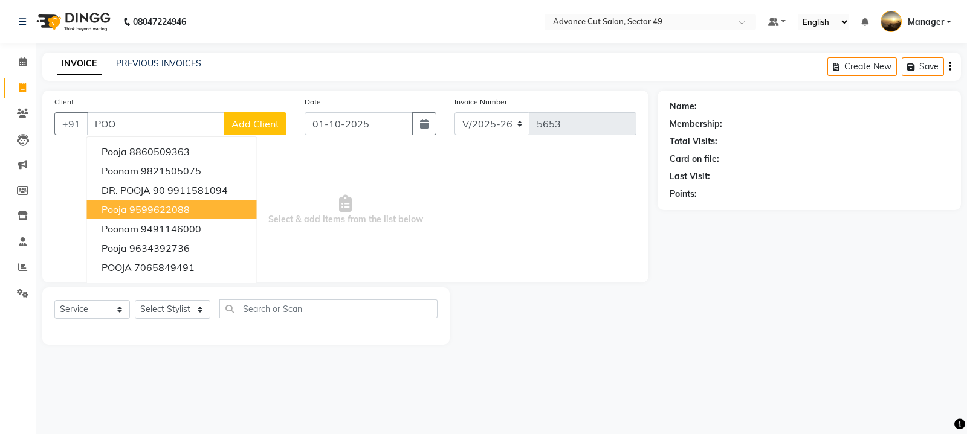
click at [150, 204] on ngb-highlight "9599622088" at bounding box center [159, 210] width 60 height 12
type input "9599622088"
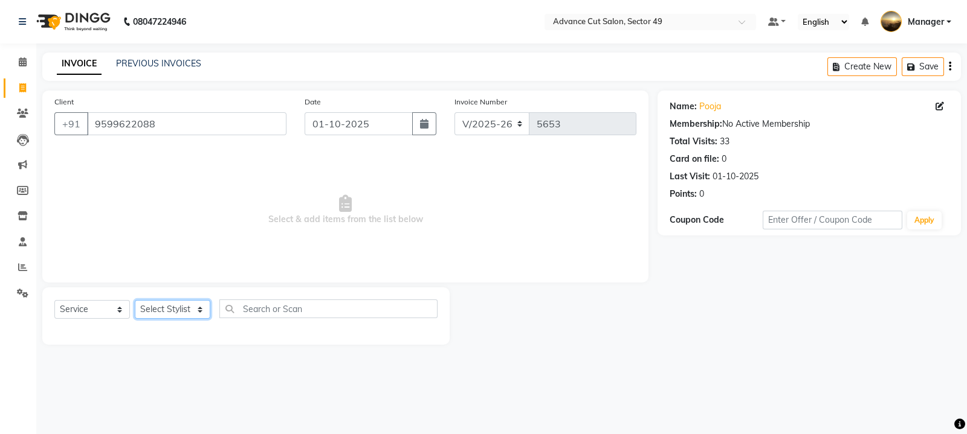
click at [169, 312] on select "Select Stylist aphy Aryan Banty bashu faizan hardeep khushi Manager Navi produc…" at bounding box center [173, 309] width 76 height 19
select select "66368"
click at [135, 301] on select "Select Stylist aphy Aryan Banty bashu faizan hardeep khushi Manager Navi produc…" at bounding box center [173, 309] width 76 height 19
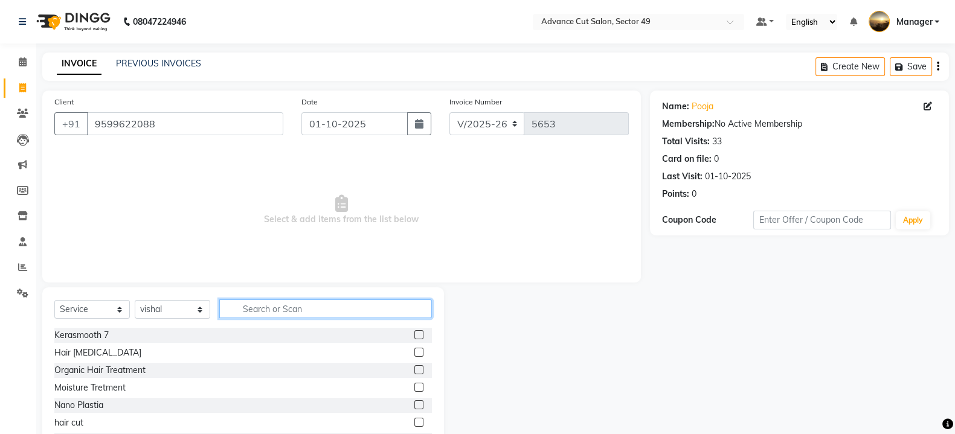
click at [271, 307] on input "text" at bounding box center [325, 309] width 213 height 19
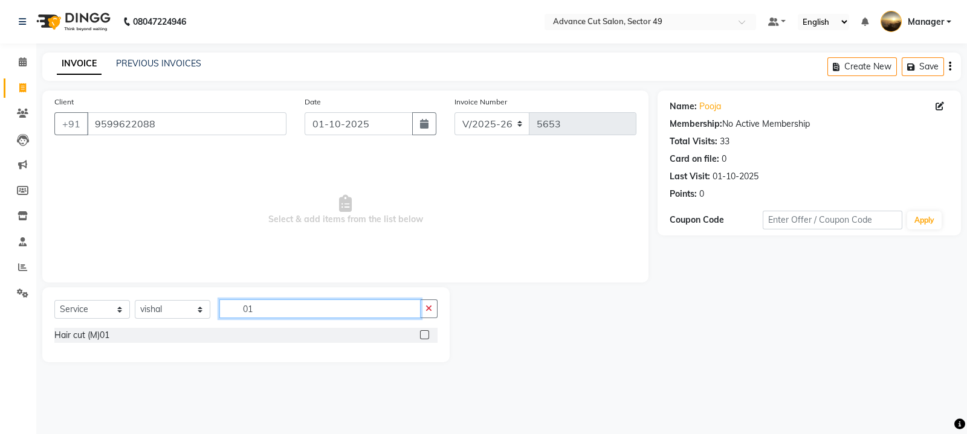
type input "01"
click at [422, 336] on label at bounding box center [424, 334] width 9 height 9
click at [422, 336] on input "checkbox" at bounding box center [424, 336] width 8 height 8
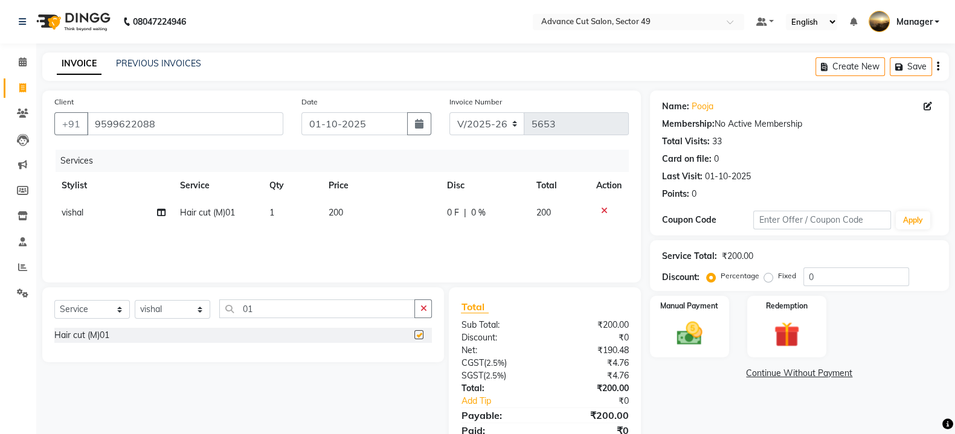
checkbox input "false"
click at [694, 346] on img at bounding box center [689, 333] width 43 height 30
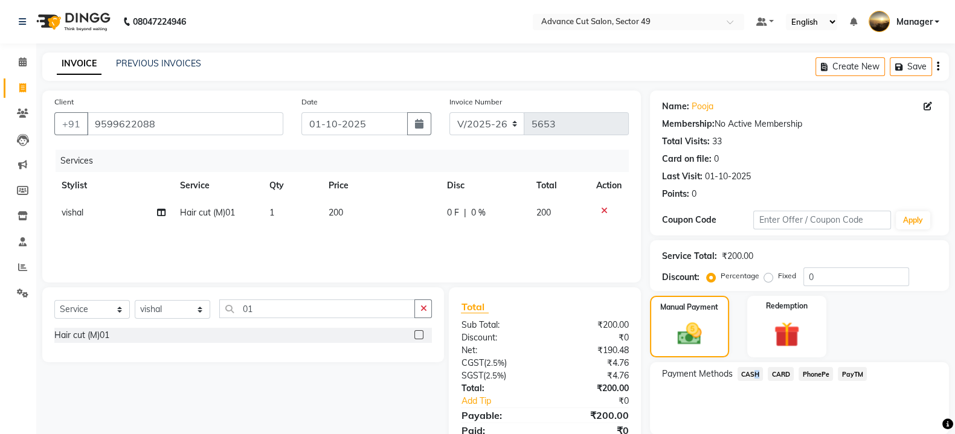
click at [752, 375] on span "CASH" at bounding box center [751, 374] width 26 height 14
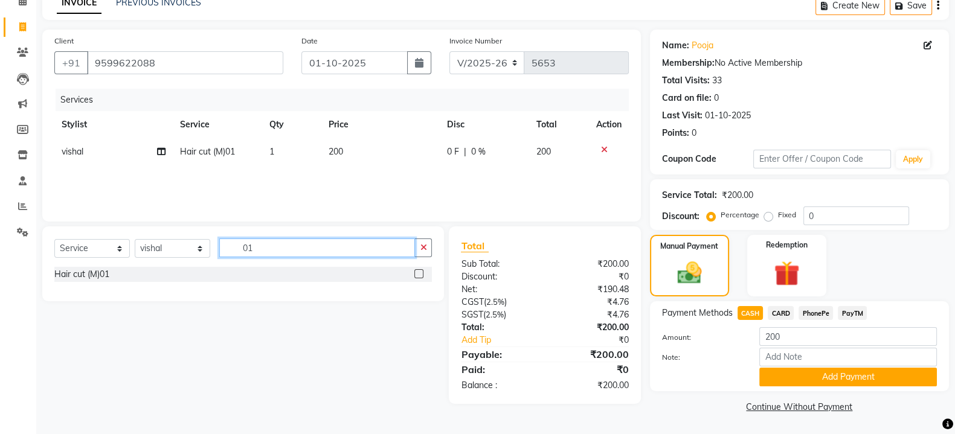
click at [293, 250] on input "01" at bounding box center [317, 248] width 196 height 19
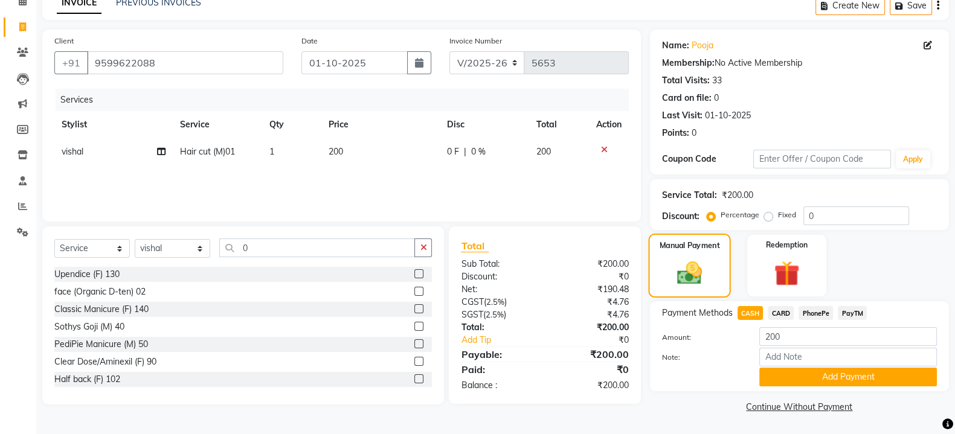
click at [671, 270] on img at bounding box center [689, 273] width 41 height 29
click at [604, 150] on icon at bounding box center [604, 150] width 7 height 8
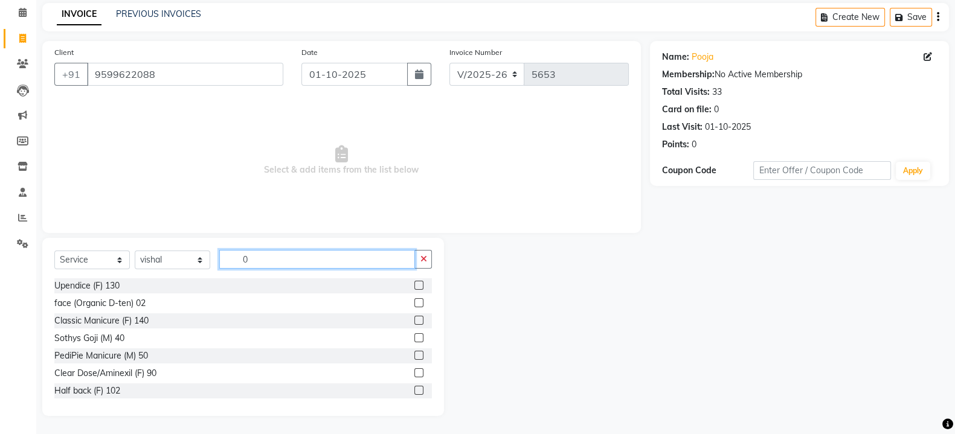
click at [275, 260] on input "0" at bounding box center [317, 259] width 196 height 19
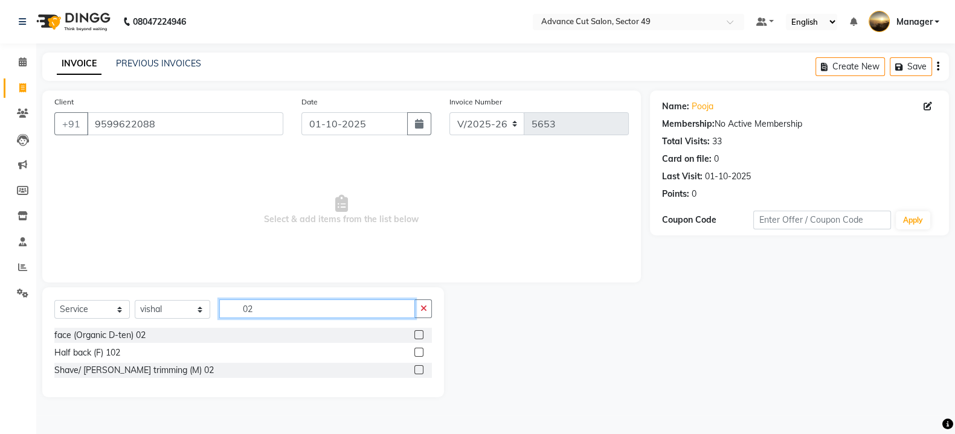
scroll to position [0, 0]
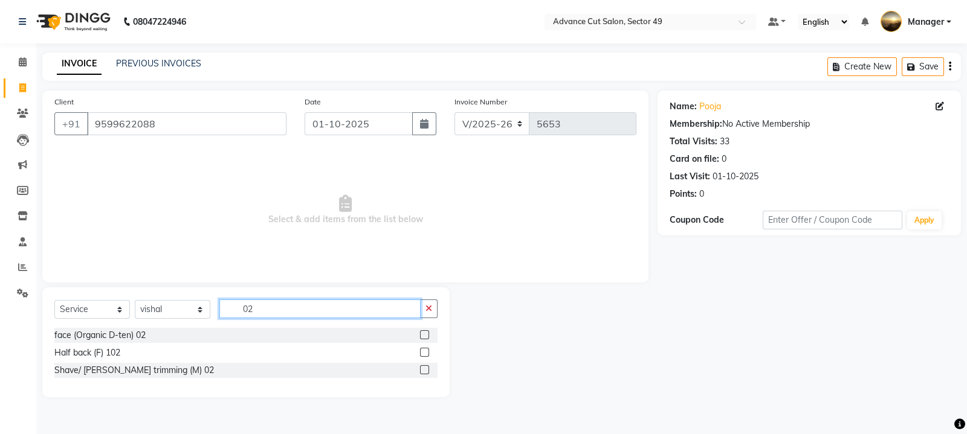
type input "02"
click at [424, 374] on label at bounding box center [424, 370] width 9 height 9
click at [424, 374] on input "checkbox" at bounding box center [424, 371] width 8 height 8
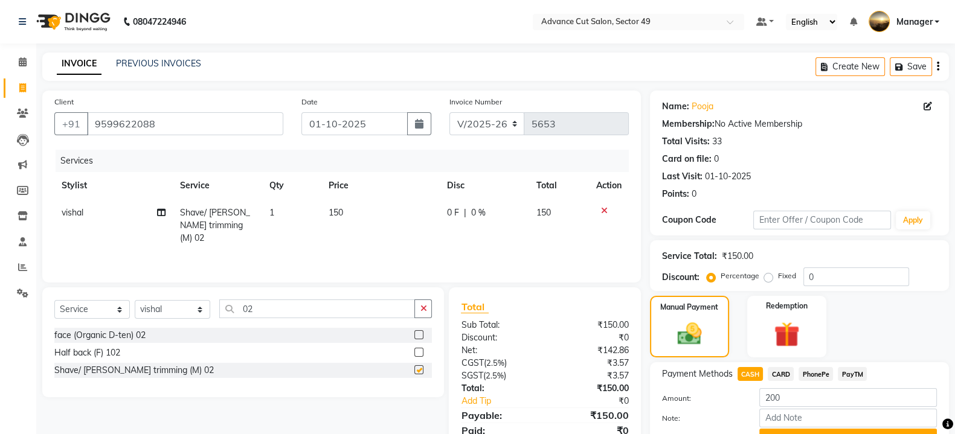
checkbox input "false"
click at [753, 371] on span "CASH" at bounding box center [751, 374] width 26 height 14
type input "150"
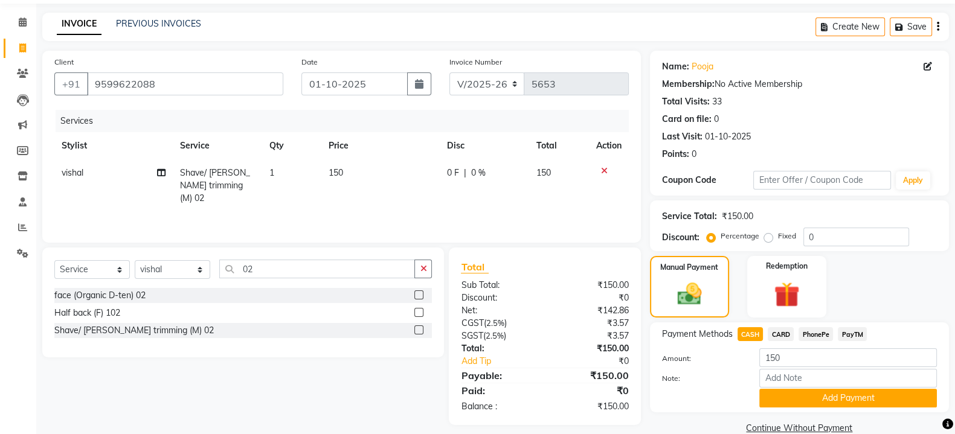
scroll to position [62, 0]
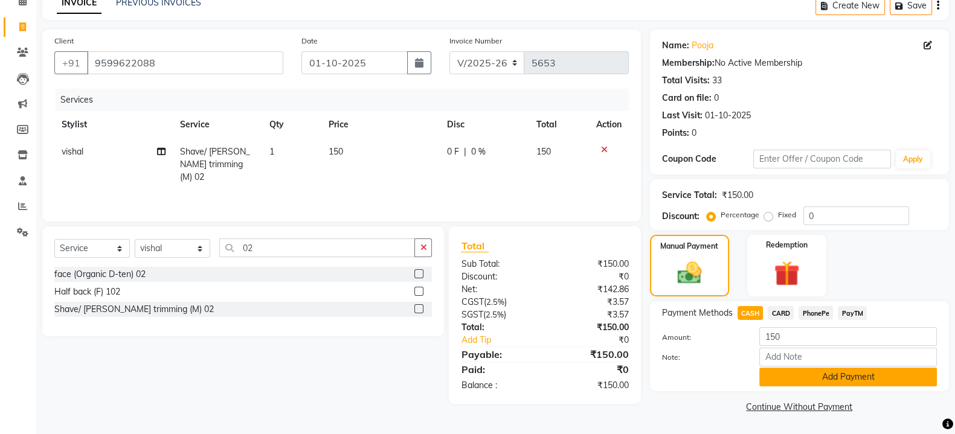
click at [811, 374] on button "Add Payment" at bounding box center [848, 377] width 178 height 19
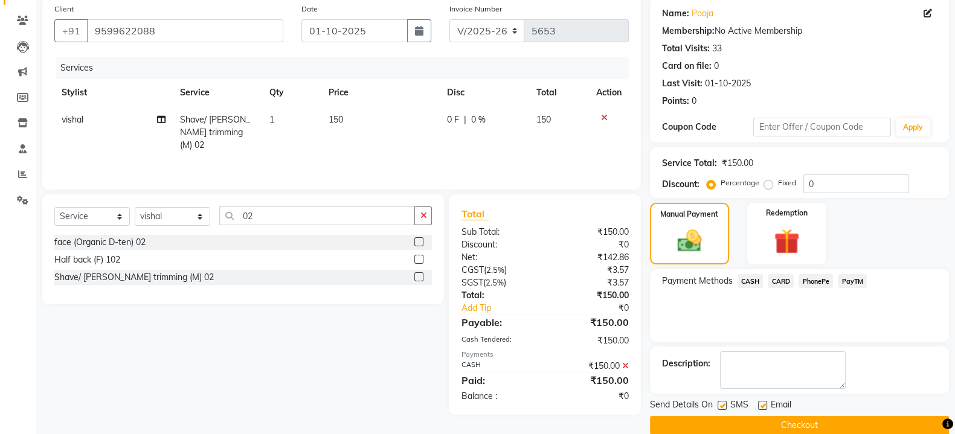
scroll to position [111, 0]
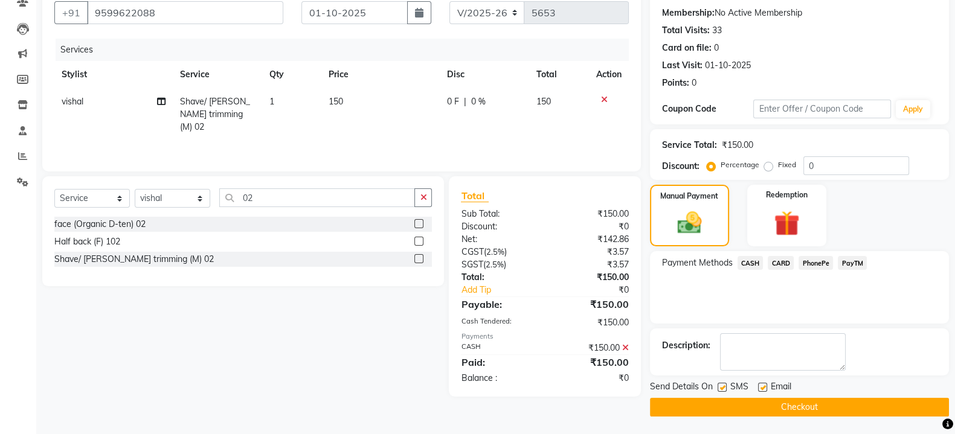
drag, startPoint x: 721, startPoint y: 385, endPoint x: 727, endPoint y: 383, distance: 6.3
click at [723, 385] on label at bounding box center [722, 387] width 9 height 9
click at [723, 385] on input "checkbox" at bounding box center [722, 388] width 8 height 8
checkbox input "false"
click at [765, 388] on label at bounding box center [762, 387] width 9 height 9
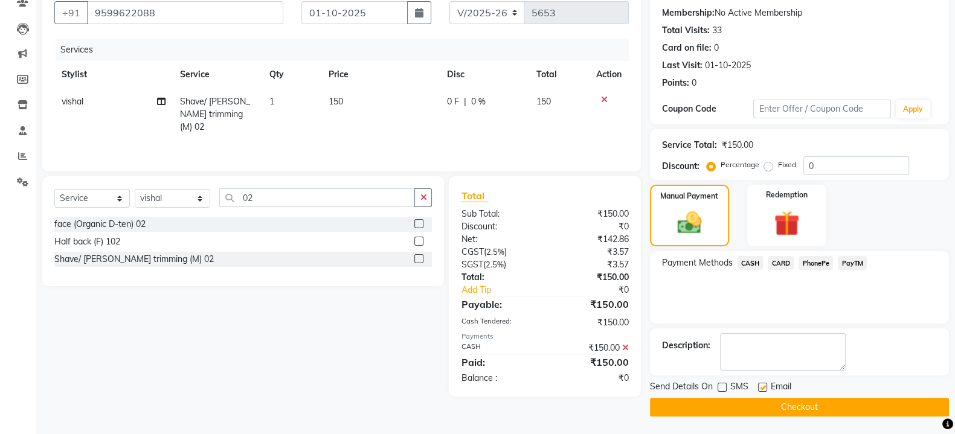
click at [765, 388] on input "checkbox" at bounding box center [762, 388] width 8 height 8
checkbox input "false"
click at [778, 406] on button "Checkout" at bounding box center [799, 407] width 299 height 19
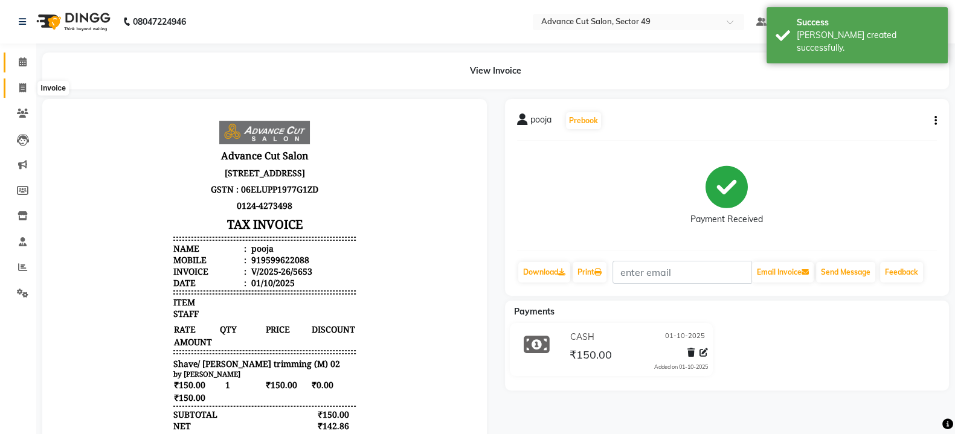
drag, startPoint x: 16, startPoint y: 84, endPoint x: 30, endPoint y: 70, distance: 19.7
click at [16, 84] on span at bounding box center [22, 89] width 21 height 14
select select "4616"
select select "service"
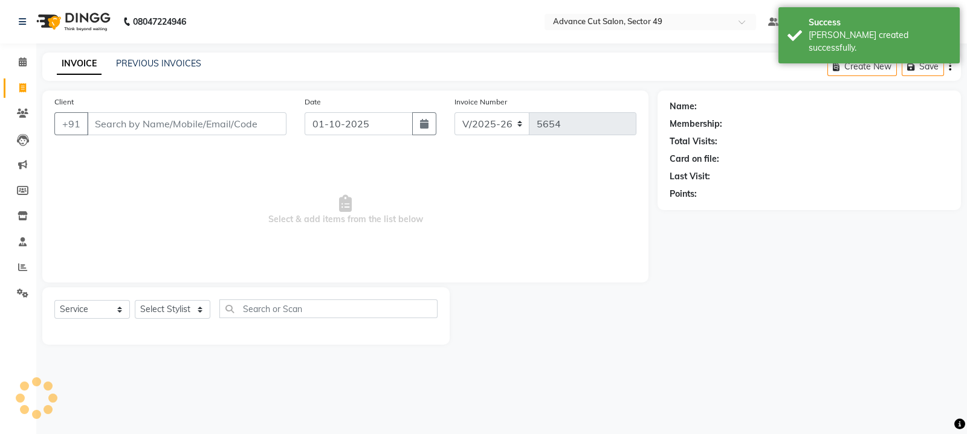
click at [168, 128] on input "Client" at bounding box center [186, 123] width 199 height 23
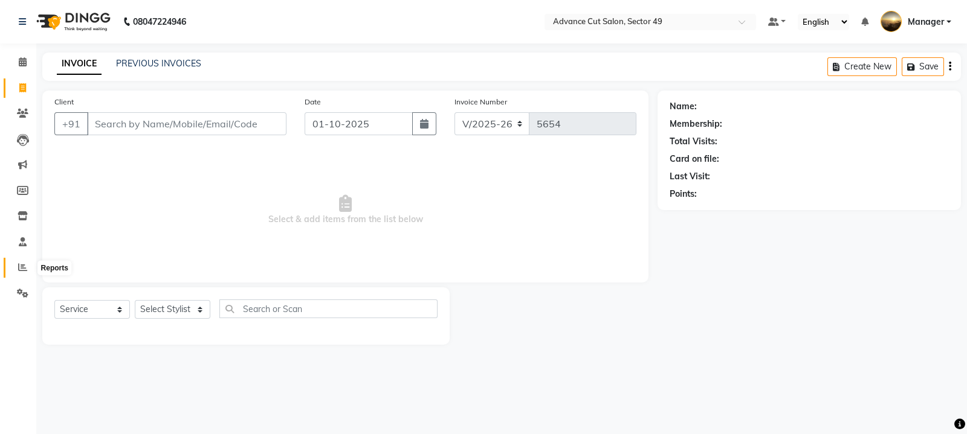
click at [23, 268] on icon at bounding box center [22, 267] width 9 height 9
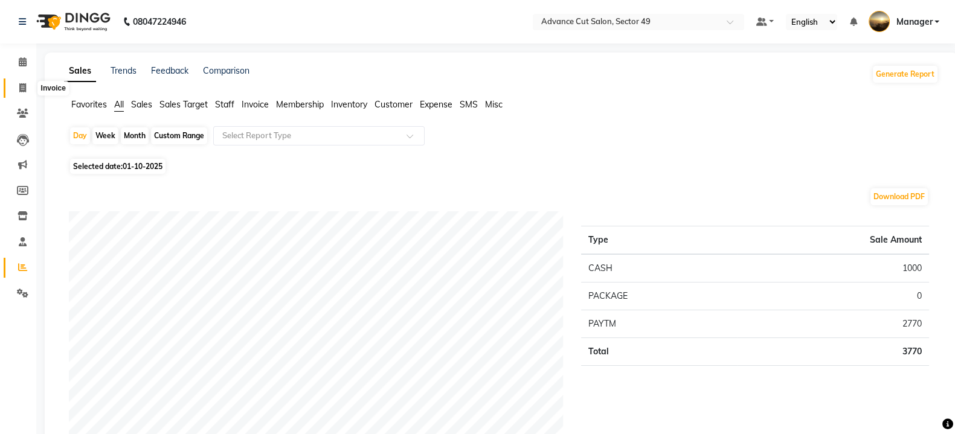
drag, startPoint x: 23, startPoint y: 88, endPoint x: 24, endPoint y: 98, distance: 10.9
click at [21, 89] on icon at bounding box center [22, 87] width 7 height 9
select select "service"
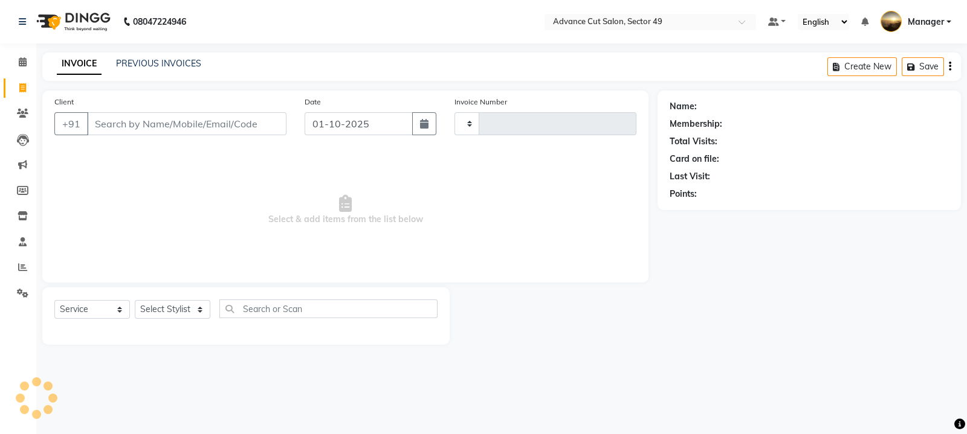
type input "5654"
select select "4616"
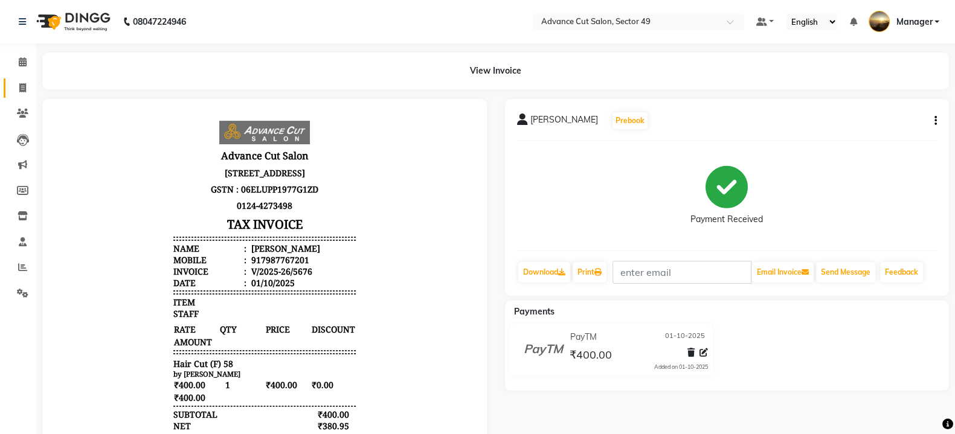
click at [22, 87] on icon at bounding box center [22, 87] width 7 height 9
select select "service"
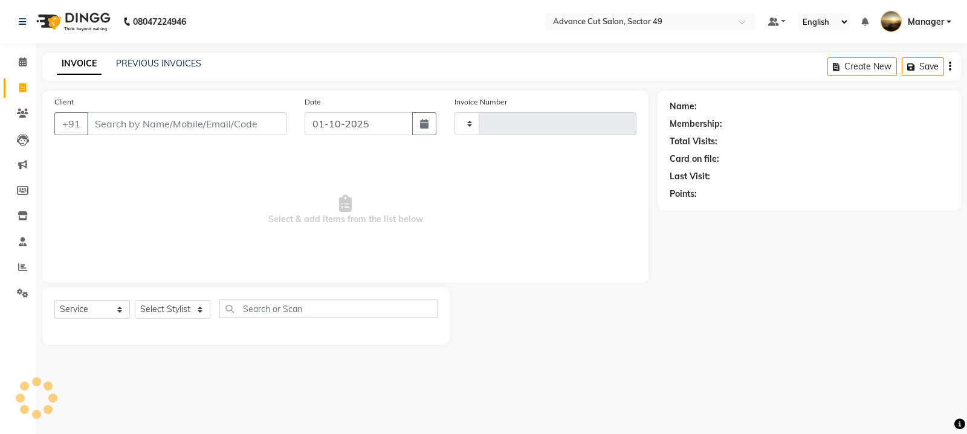
type input "5677"
select select "4616"
click at [137, 128] on input "Client" at bounding box center [186, 123] width 199 height 23
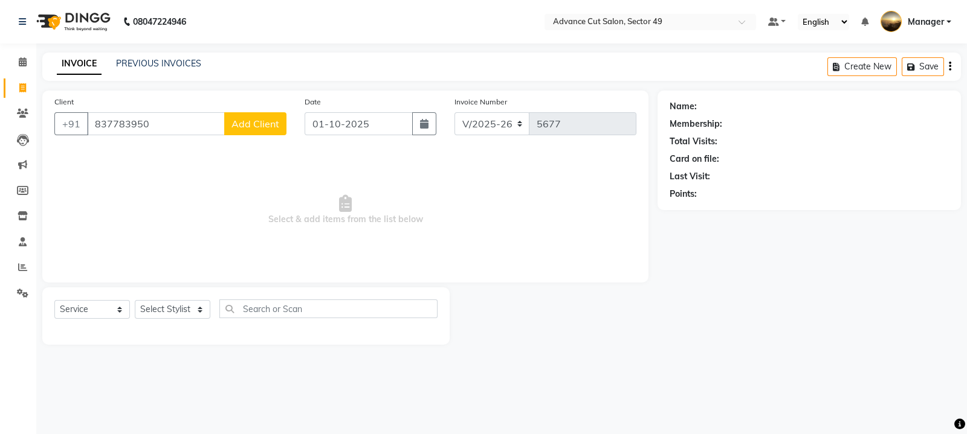
type input "837783950"
click at [260, 127] on span "Add Client" at bounding box center [255, 124] width 48 height 12
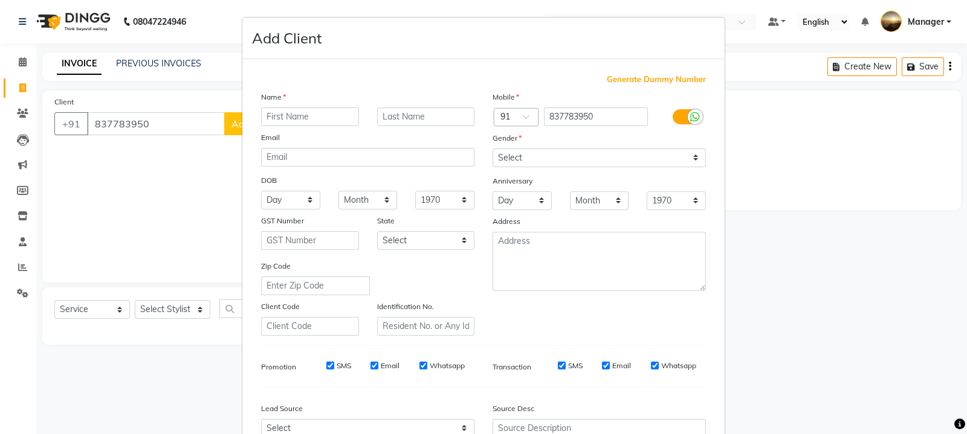
click at [317, 120] on input "text" at bounding box center [310, 117] width 98 height 19
type input "nikhil"
click at [521, 155] on select "Select [DEMOGRAPHIC_DATA] [DEMOGRAPHIC_DATA] Other Prefer Not To Say" at bounding box center [598, 158] width 213 height 19
select select "[DEMOGRAPHIC_DATA]"
click at [492, 149] on select "Select [DEMOGRAPHIC_DATA] [DEMOGRAPHIC_DATA] Other Prefer Not To Say" at bounding box center [598, 158] width 213 height 19
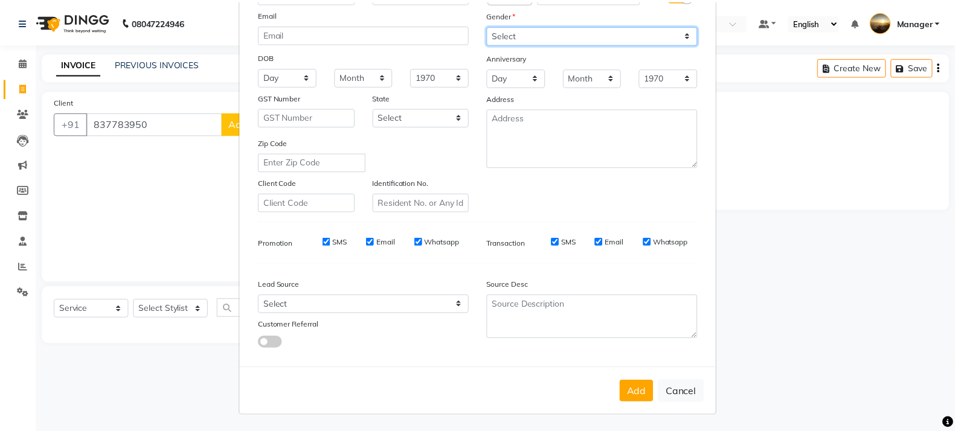
scroll to position [129, 0]
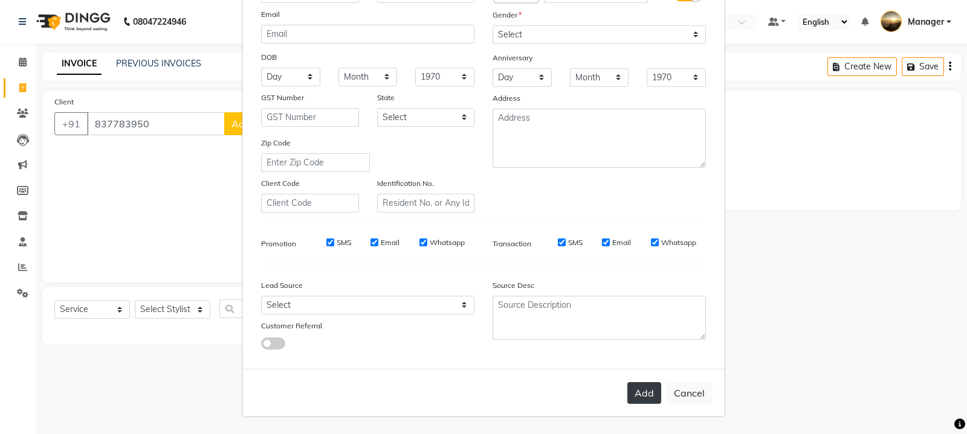
click at [640, 393] on button "Add" at bounding box center [644, 393] width 34 height 22
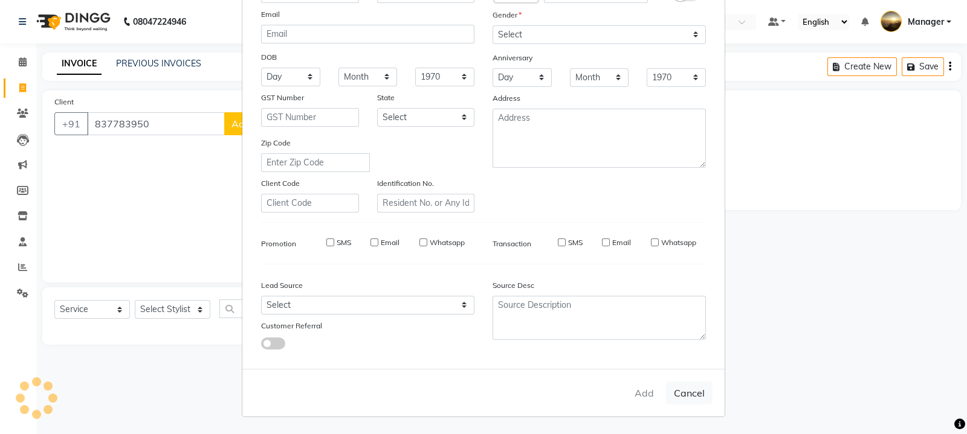
select select
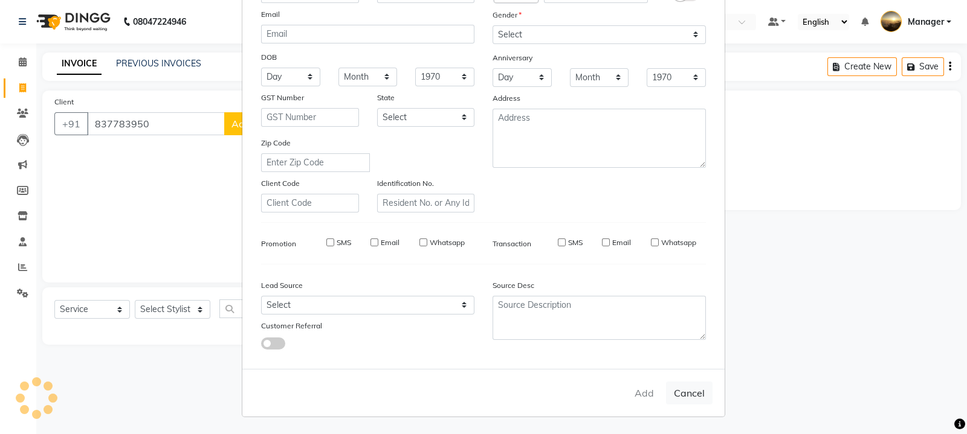
select select
checkbox input "false"
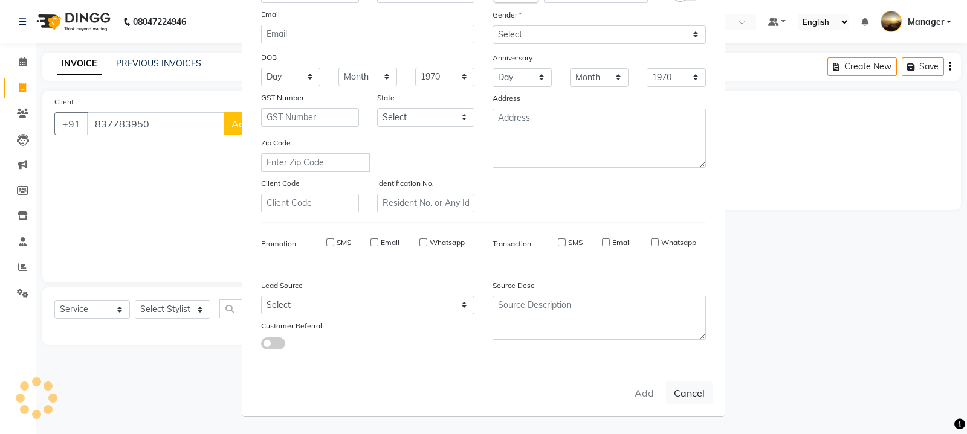
checkbox input "false"
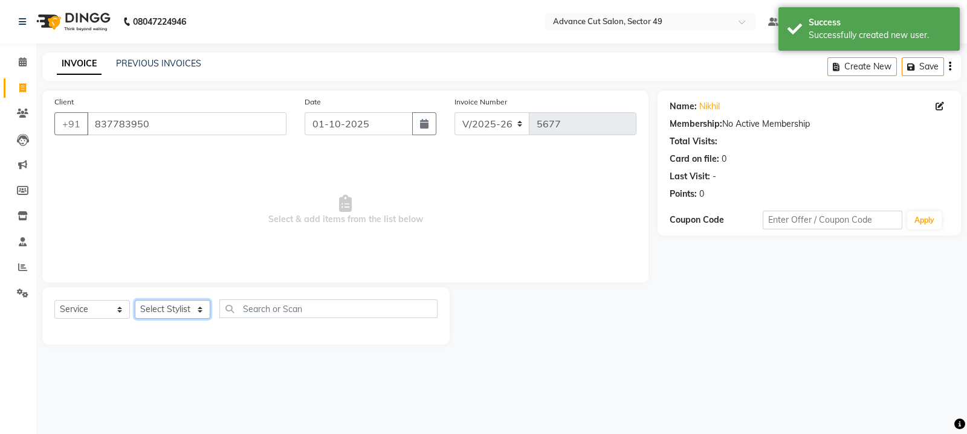
click at [182, 306] on select "Select Stylist aphy [PERSON_NAME] bashu [PERSON_NAME] [PERSON_NAME] Manager Nav…" at bounding box center [173, 309] width 76 height 19
select select "27619"
click at [135, 301] on select "Select Stylist aphy [PERSON_NAME] bashu [PERSON_NAME] [PERSON_NAME] Manager Nav…" at bounding box center [173, 309] width 76 height 19
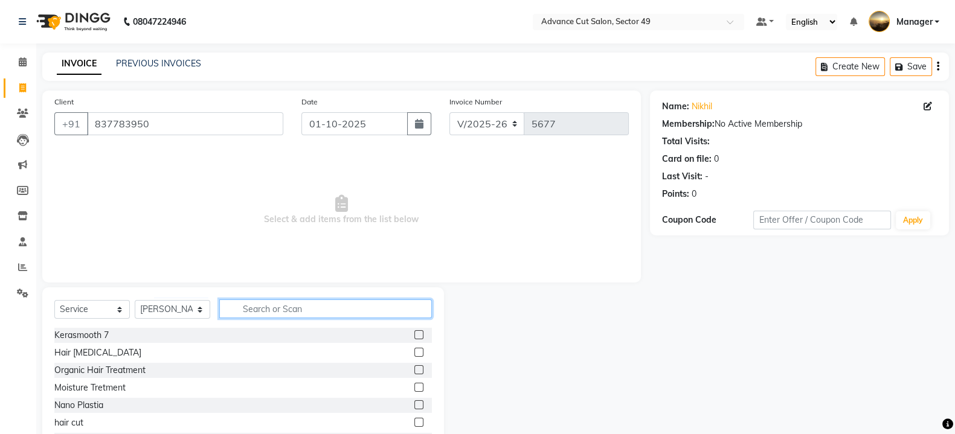
click at [277, 314] on input "text" at bounding box center [325, 309] width 213 height 19
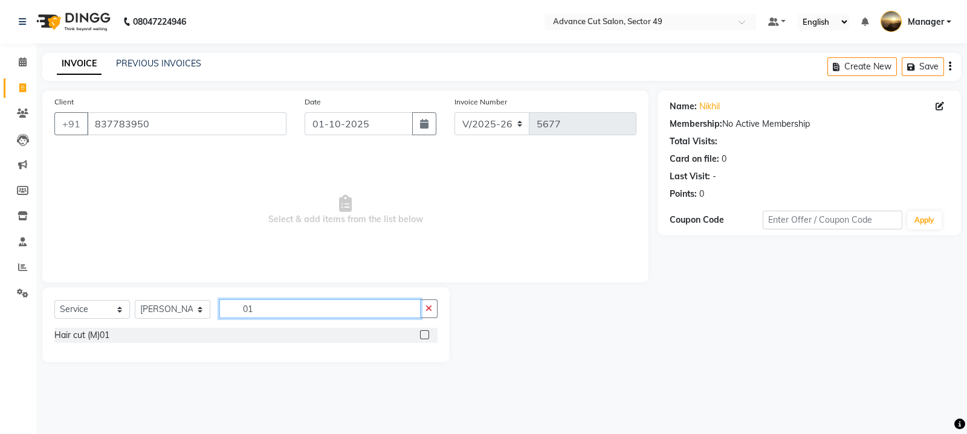
type input "01"
click at [424, 334] on label at bounding box center [424, 334] width 9 height 9
click at [424, 334] on input "checkbox" at bounding box center [424, 336] width 8 height 8
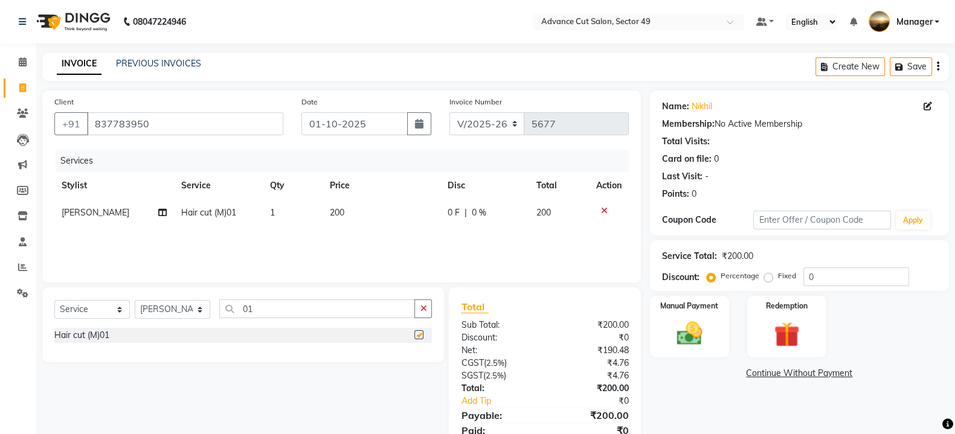
checkbox input "false"
click at [696, 337] on img at bounding box center [689, 333] width 43 height 30
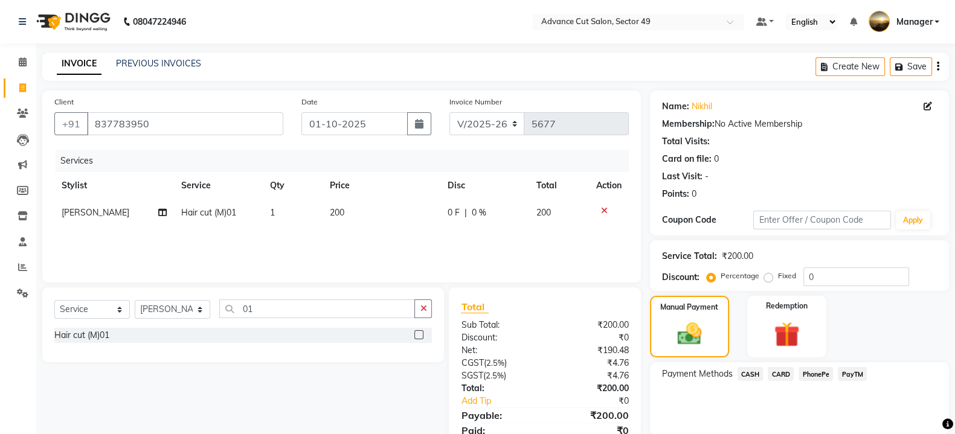
click at [851, 373] on span "PayTM" at bounding box center [852, 374] width 29 height 14
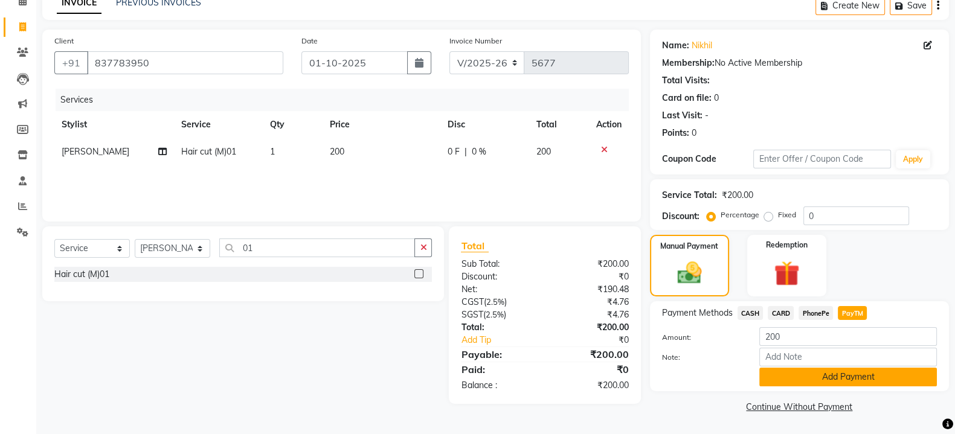
click at [854, 373] on button "Add Payment" at bounding box center [848, 377] width 178 height 19
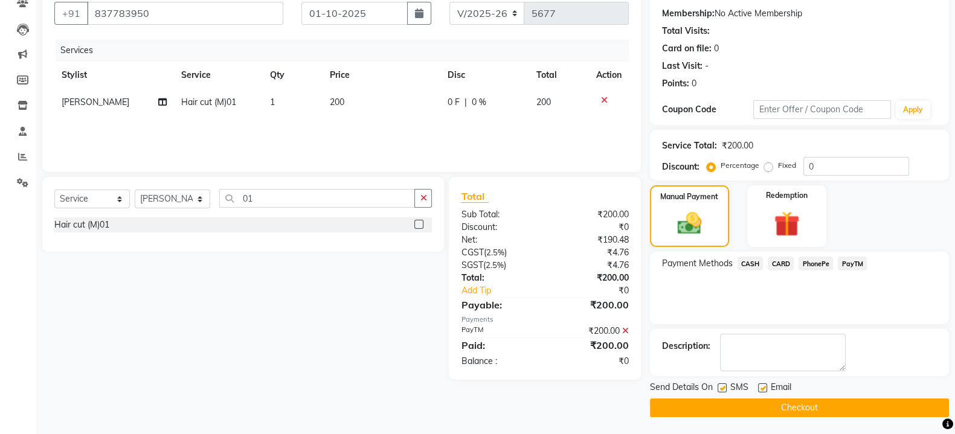
scroll to position [111, 0]
drag, startPoint x: 720, startPoint y: 386, endPoint x: 728, endPoint y: 387, distance: 7.9
click at [722, 386] on label at bounding box center [722, 387] width 9 height 9
click at [722, 386] on input "checkbox" at bounding box center [722, 388] width 8 height 8
checkbox input "false"
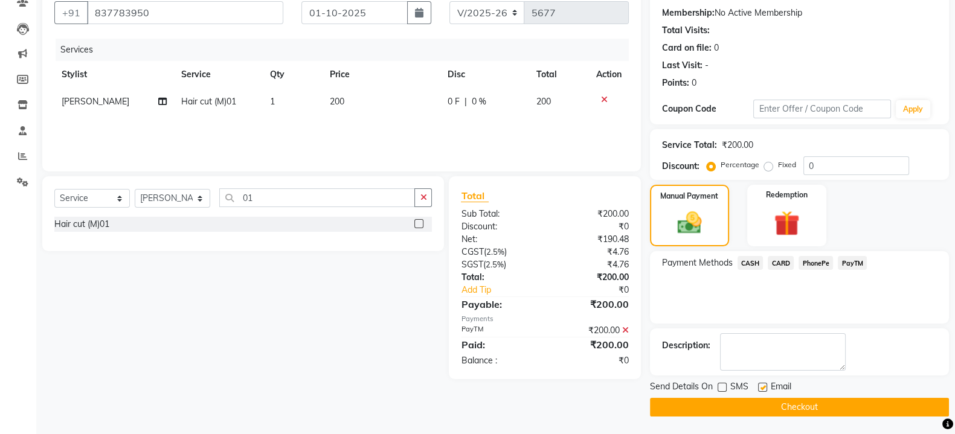
click at [764, 387] on label at bounding box center [762, 387] width 9 height 9
click at [764, 387] on input "checkbox" at bounding box center [762, 388] width 8 height 8
checkbox input "false"
click at [778, 406] on button "Checkout" at bounding box center [799, 407] width 299 height 19
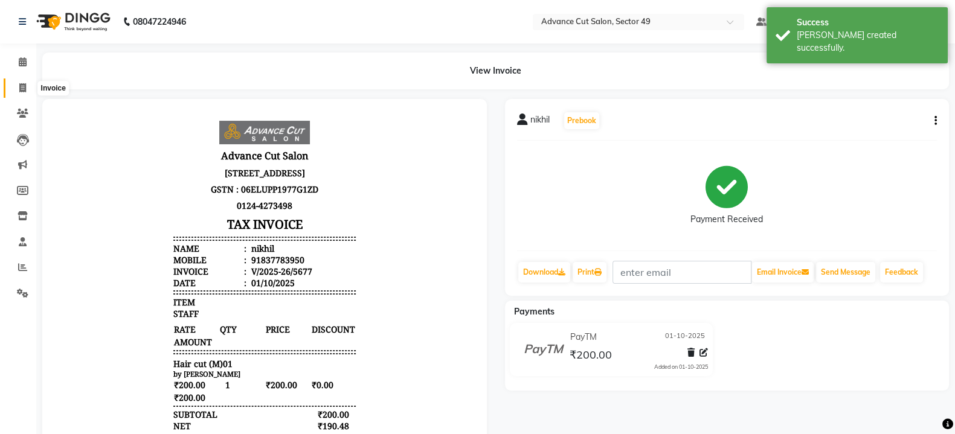
click at [17, 89] on span at bounding box center [22, 89] width 21 height 14
select select "service"
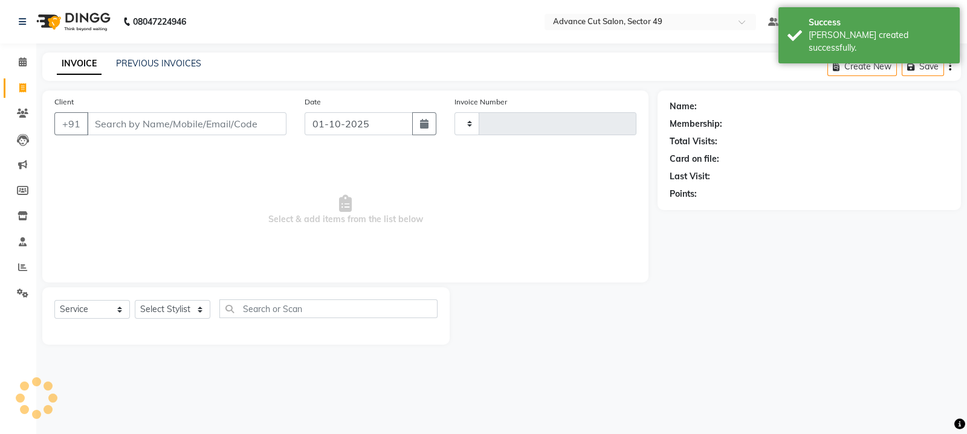
type input "5678"
select select "4616"
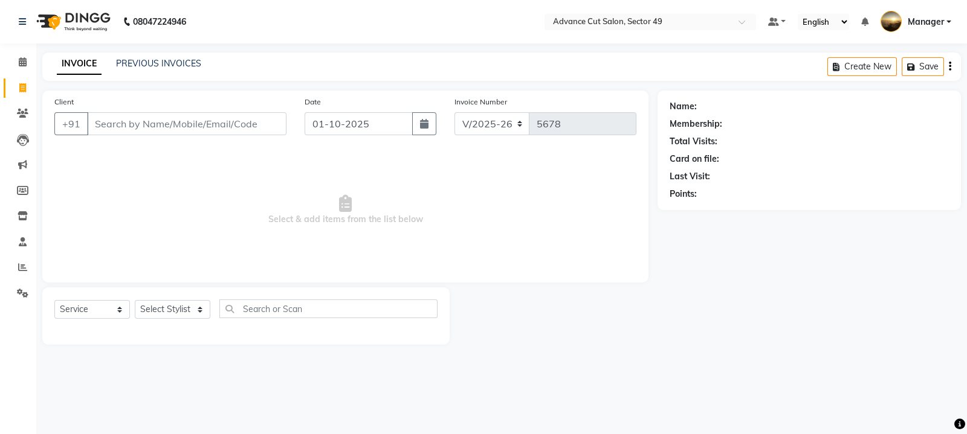
drag, startPoint x: 114, startPoint y: 127, endPoint x: 107, endPoint y: 130, distance: 7.3
click at [112, 128] on input "Client" at bounding box center [186, 123] width 199 height 23
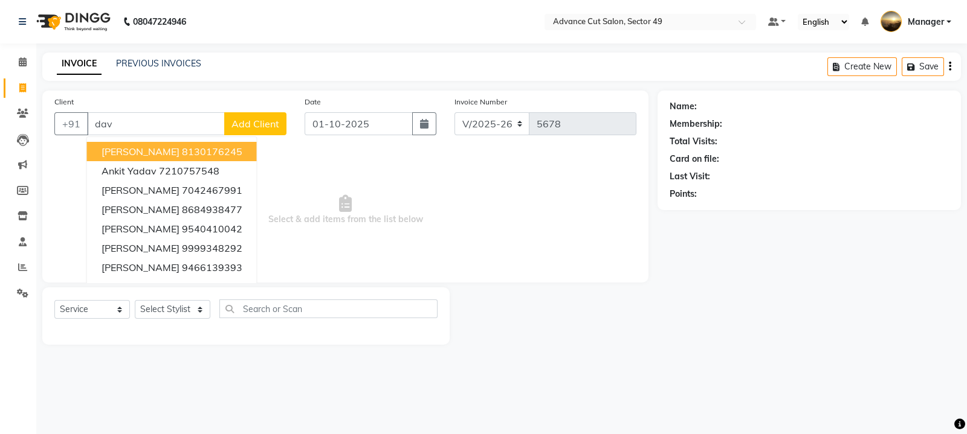
click at [182, 152] on ngb-highlight "8130176245" at bounding box center [212, 152] width 60 height 12
type input "8130176245"
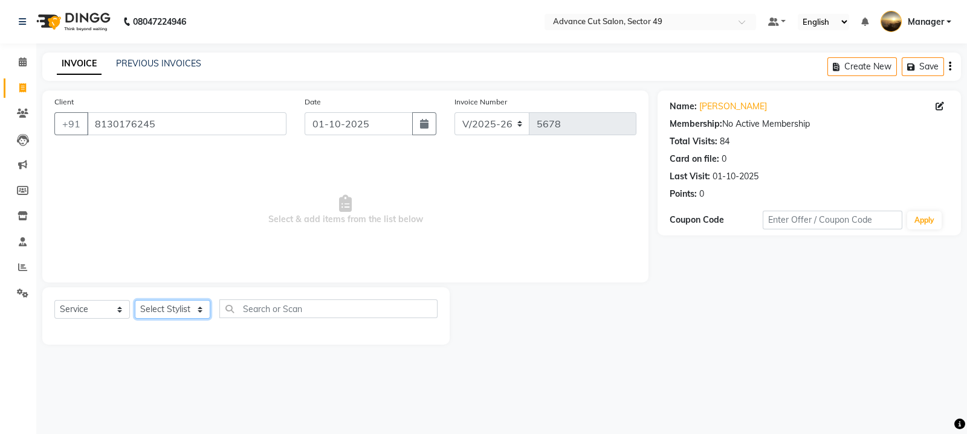
click at [178, 314] on select "Select Stylist aphy [PERSON_NAME] bashu [PERSON_NAME] [PERSON_NAME] Manager Nav…" at bounding box center [173, 309] width 76 height 19
select select "86282"
click at [135, 301] on select "Select Stylist aphy [PERSON_NAME] bashu [PERSON_NAME] [PERSON_NAME] Manager Nav…" at bounding box center [173, 309] width 76 height 19
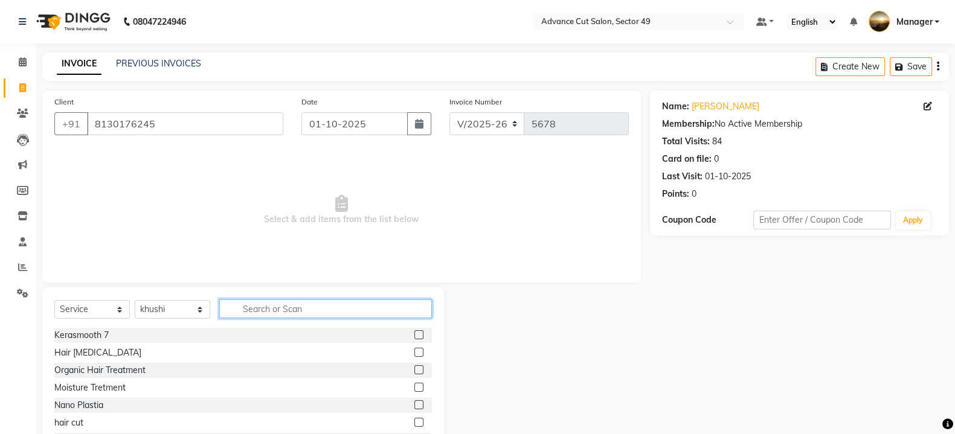
click at [239, 313] on input "text" at bounding box center [325, 309] width 213 height 19
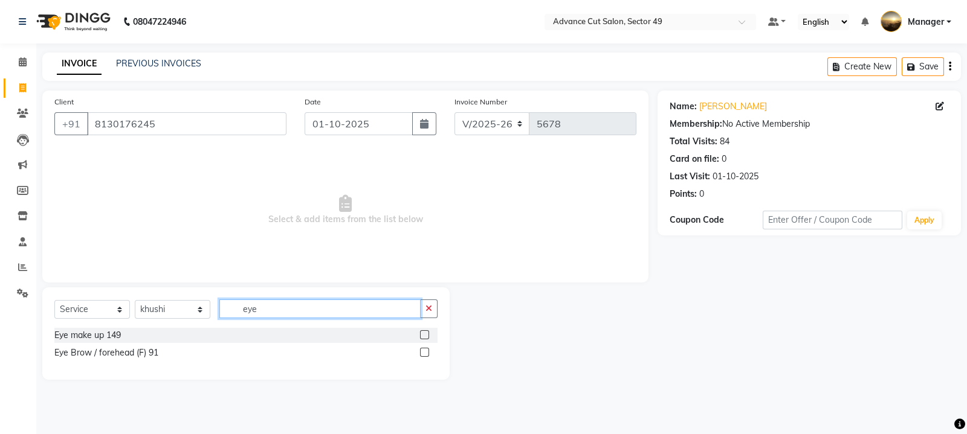
type input "eye"
click at [428, 355] on label at bounding box center [424, 352] width 9 height 9
click at [428, 355] on input "checkbox" at bounding box center [424, 353] width 8 height 8
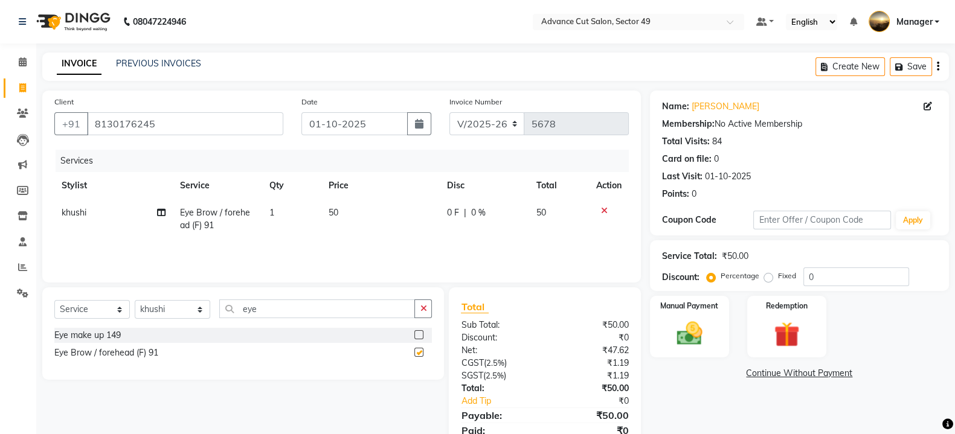
checkbox input "false"
click at [373, 225] on td "50" at bounding box center [380, 219] width 118 height 40
select select "86282"
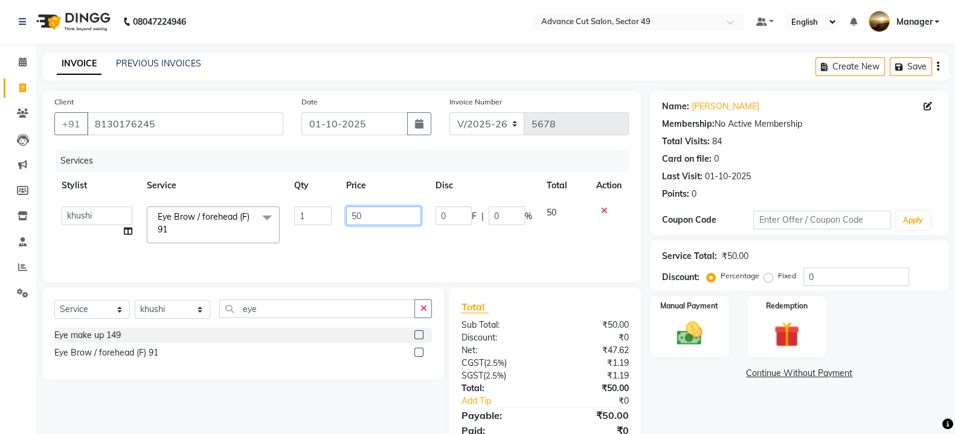
click at [381, 219] on input "50" at bounding box center [384, 216] width 76 height 19
type input "5"
type input "190"
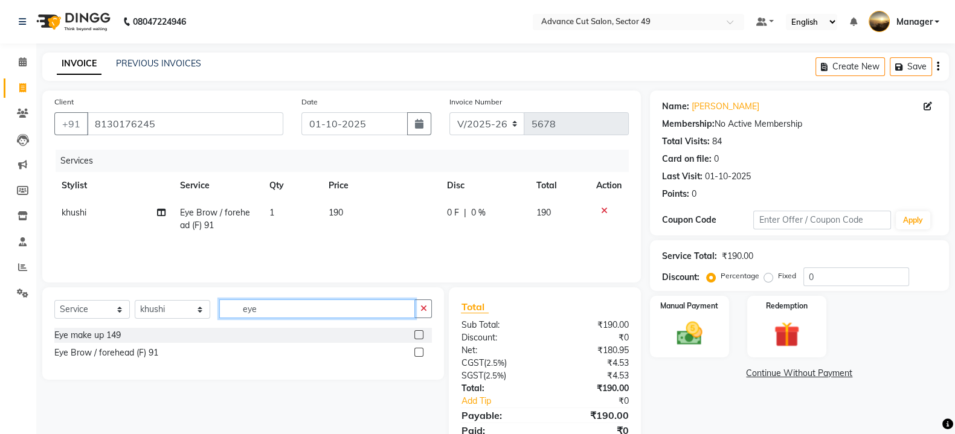
click at [387, 312] on input "eye" at bounding box center [317, 309] width 196 height 19
click at [701, 341] on img at bounding box center [689, 333] width 43 height 30
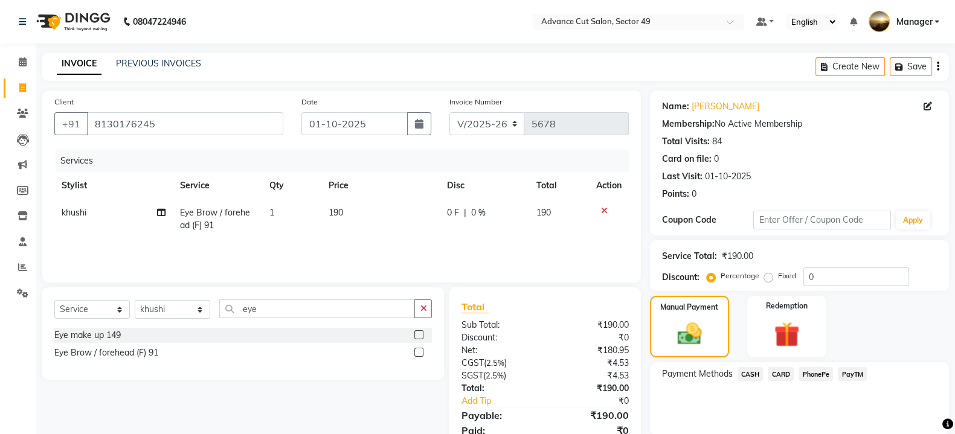
click at [849, 370] on span "PayTM" at bounding box center [852, 374] width 29 height 14
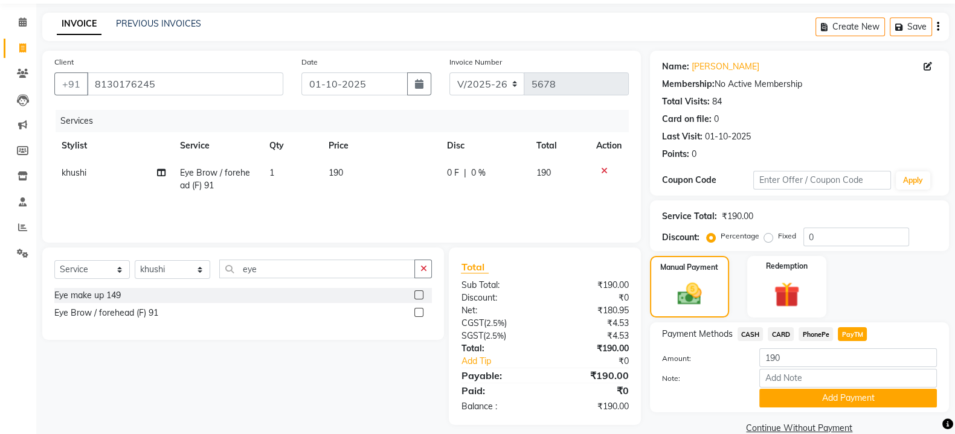
scroll to position [62, 0]
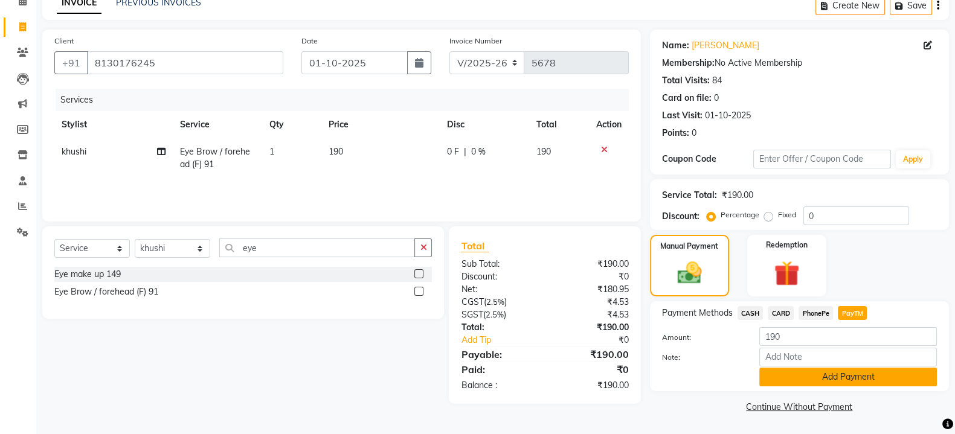
click at [868, 380] on button "Add Payment" at bounding box center [848, 377] width 178 height 19
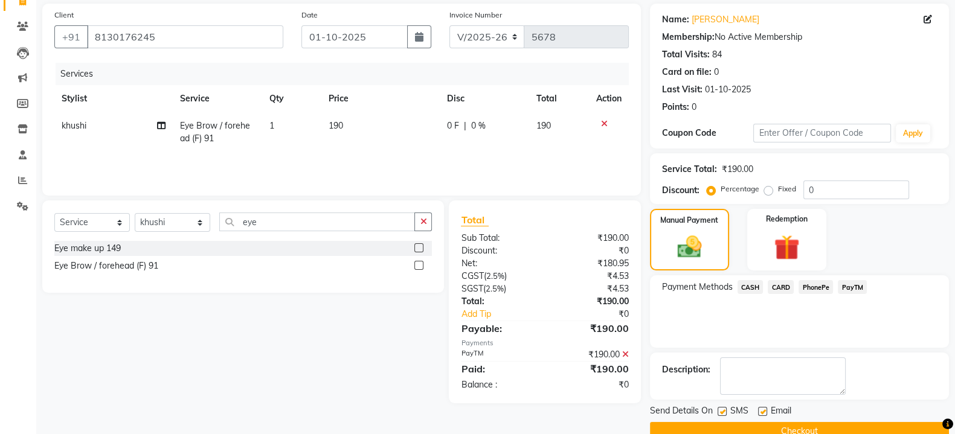
scroll to position [111, 0]
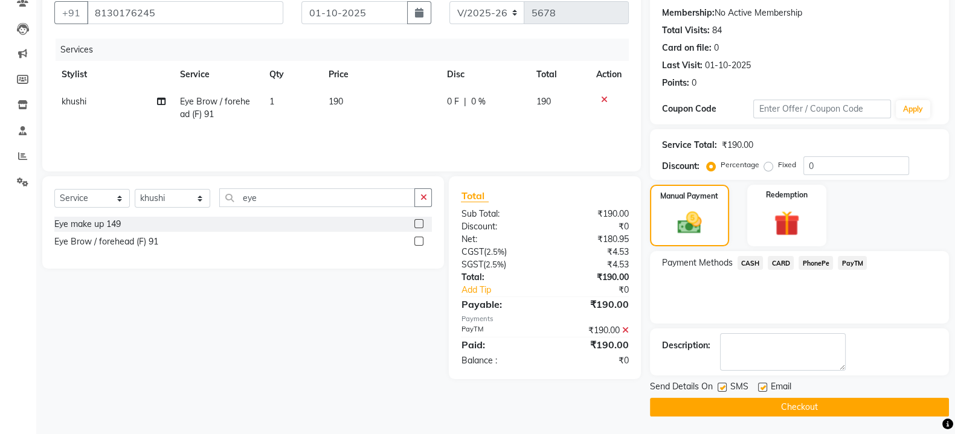
click at [723, 387] on label at bounding box center [722, 387] width 9 height 9
click at [723, 387] on input "checkbox" at bounding box center [722, 388] width 8 height 8
checkbox input "false"
drag, startPoint x: 764, startPoint y: 385, endPoint x: 762, endPoint y: 399, distance: 14.6
click at [762, 388] on label at bounding box center [762, 387] width 9 height 9
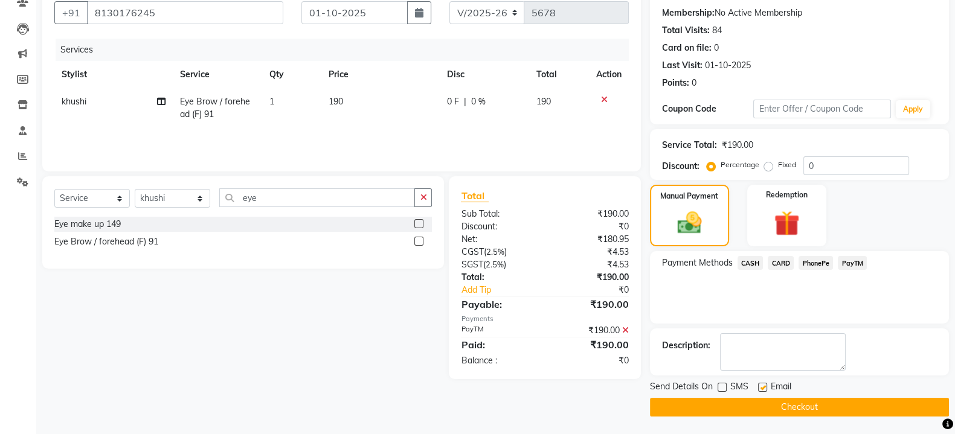
click at [762, 388] on input "checkbox" at bounding box center [762, 388] width 8 height 8
checkbox input "false"
click at [764, 407] on button "Checkout" at bounding box center [799, 407] width 299 height 19
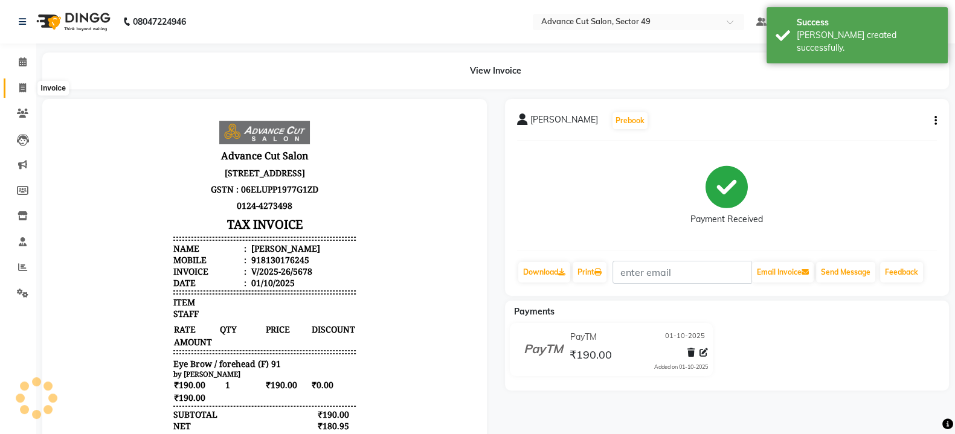
click at [20, 92] on icon at bounding box center [22, 87] width 7 height 9
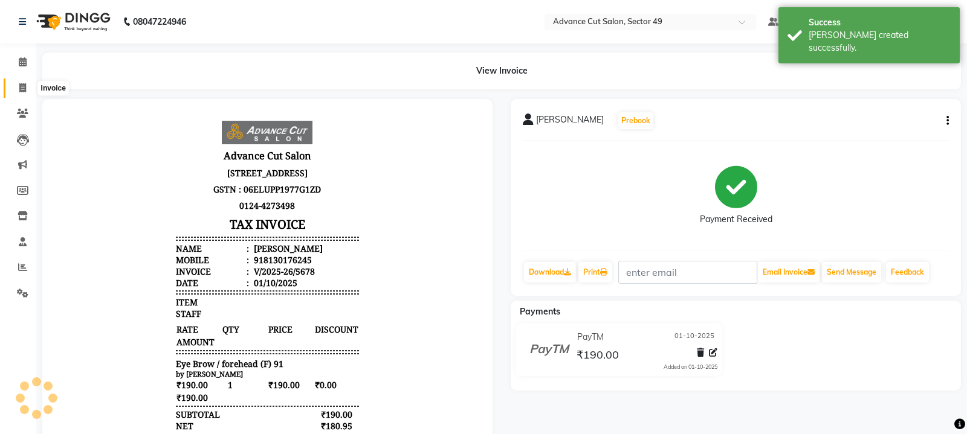
select select "4616"
select select "service"
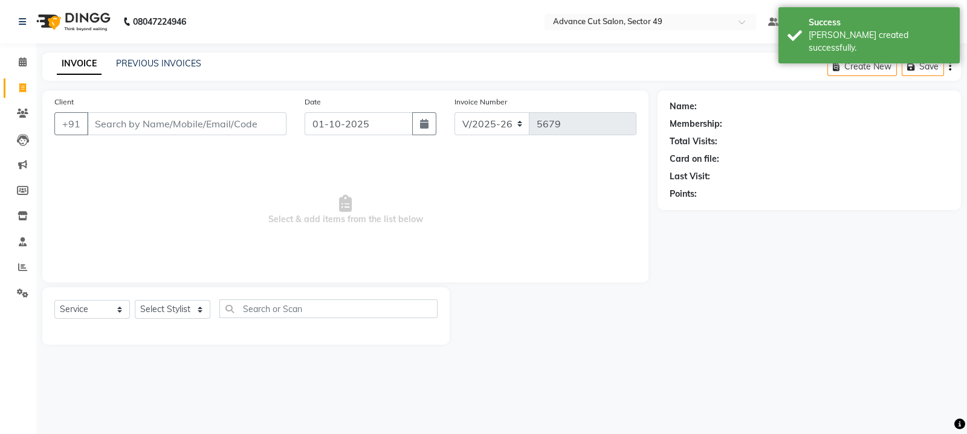
click at [106, 126] on input "Client" at bounding box center [186, 123] width 199 height 23
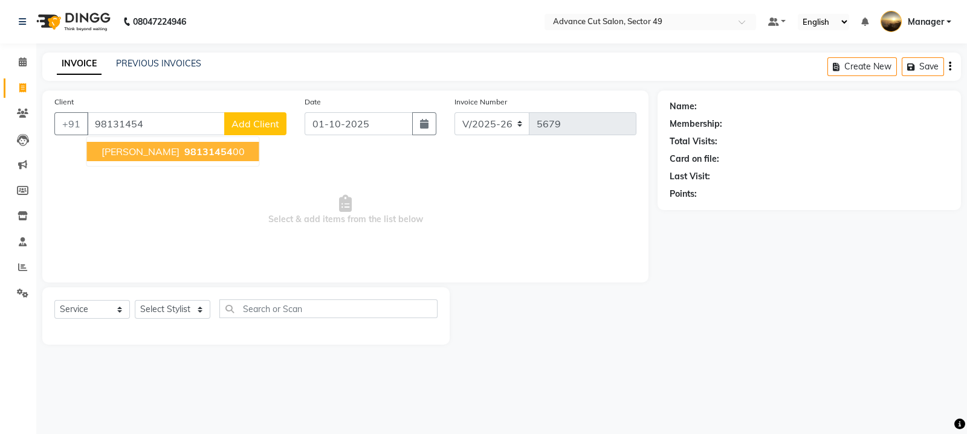
click at [184, 151] on span "98131454" at bounding box center [208, 152] width 48 height 12
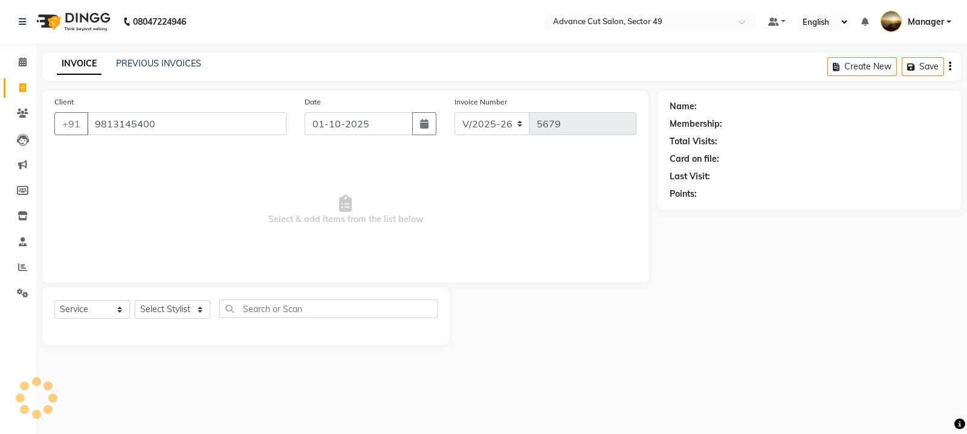
type input "9813145400"
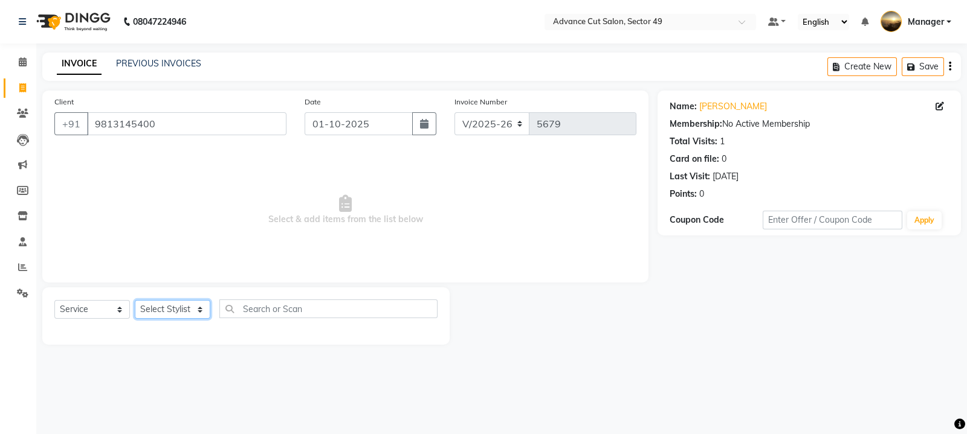
click at [183, 312] on select "Select Stylist aphy [PERSON_NAME] bashu [PERSON_NAME] [PERSON_NAME] Manager Nav…" at bounding box center [173, 309] width 76 height 19
select select "85443"
click at [135, 301] on select "Select Stylist aphy [PERSON_NAME] bashu [PERSON_NAME] [PERSON_NAME] Manager Nav…" at bounding box center [173, 309] width 76 height 19
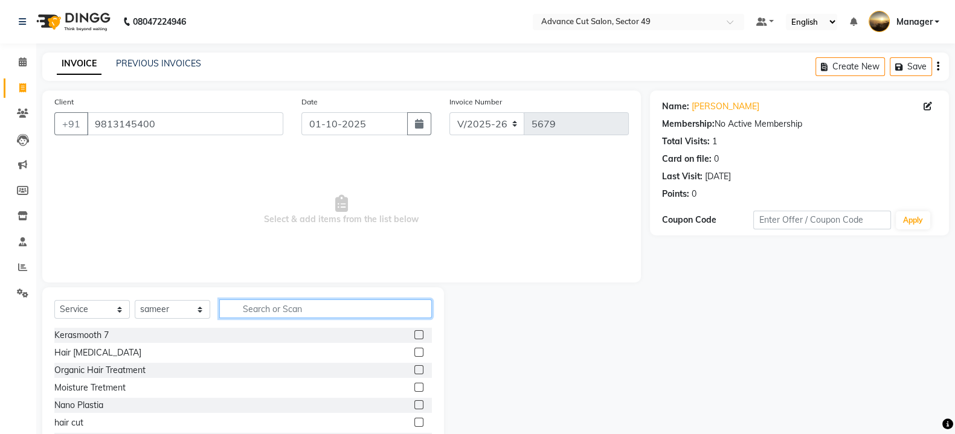
click at [254, 314] on input "text" at bounding box center [325, 309] width 213 height 19
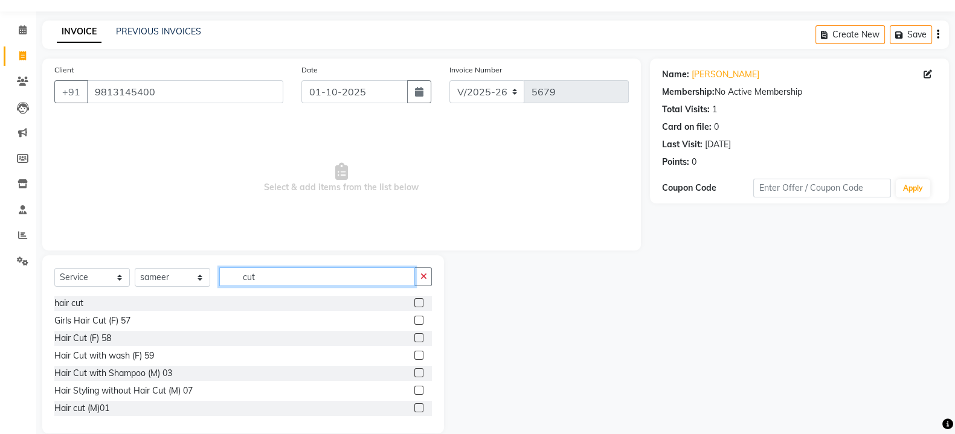
scroll to position [50, 0]
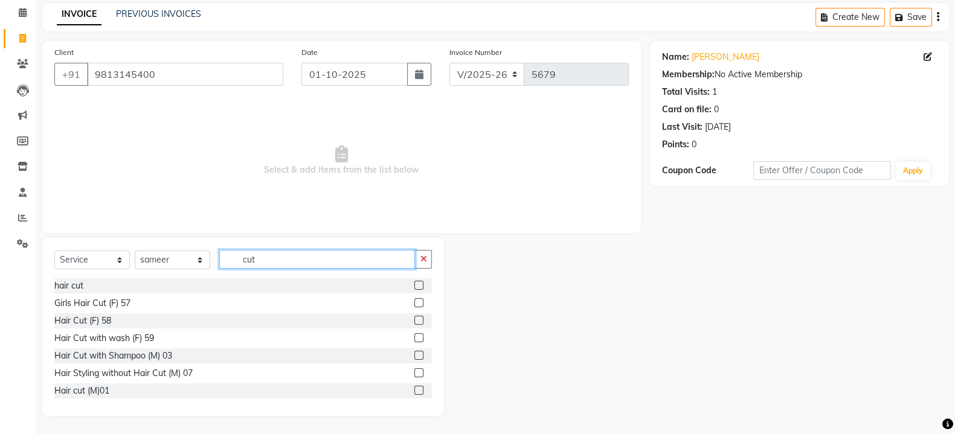
type input "cut"
click at [414, 319] on label at bounding box center [418, 320] width 9 height 9
click at [414, 319] on input "checkbox" at bounding box center [418, 321] width 8 height 8
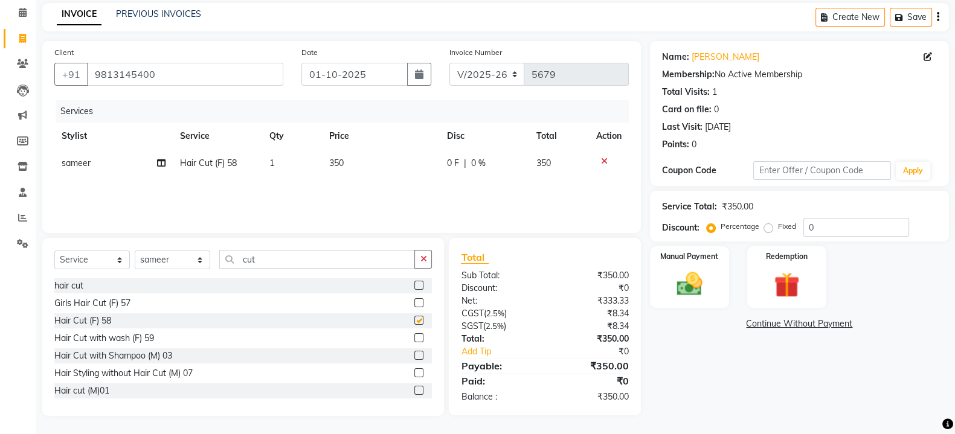
checkbox input "false"
click at [375, 166] on td "350" at bounding box center [381, 163] width 118 height 27
select select "85443"
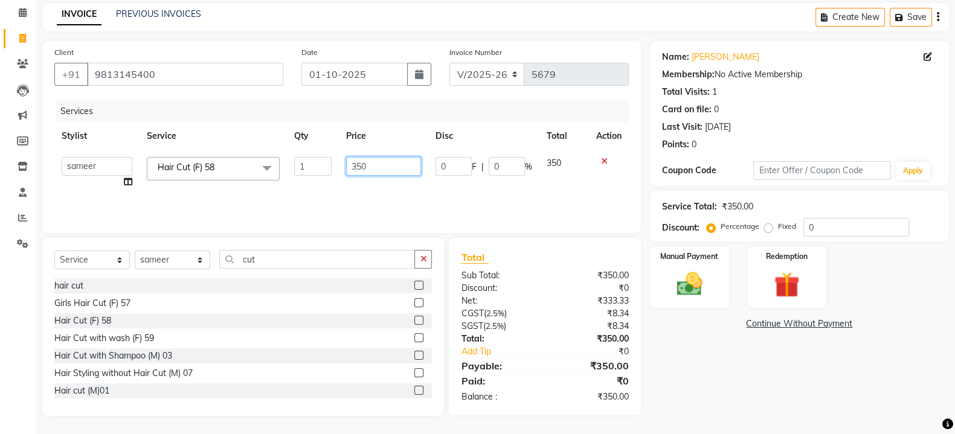
click at [387, 170] on input "350" at bounding box center [384, 166] width 76 height 19
type input "3"
type input "500"
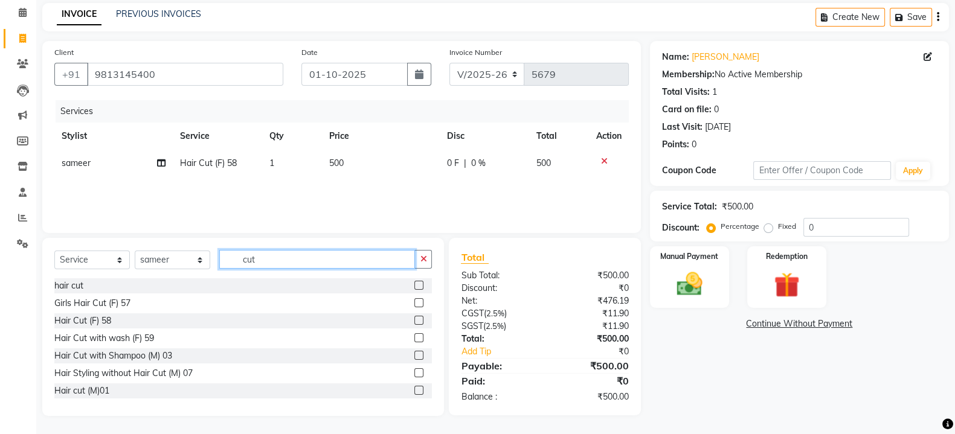
drag, startPoint x: 323, startPoint y: 267, endPoint x: 315, endPoint y: 257, distance: 12.8
click at [323, 266] on input "cut" at bounding box center [317, 259] width 196 height 19
click at [168, 263] on select "Select Stylist aphy [PERSON_NAME] bashu [PERSON_NAME] [PERSON_NAME] Manager Nav…" at bounding box center [173, 260] width 76 height 19
select select "88540"
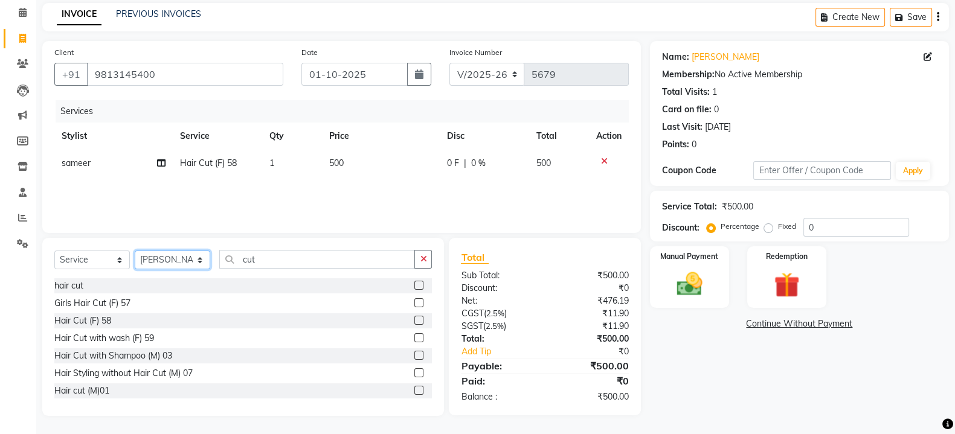
click at [135, 251] on select "Select Stylist aphy [PERSON_NAME] bashu [PERSON_NAME] [PERSON_NAME] Manager Nav…" at bounding box center [173, 260] width 76 height 19
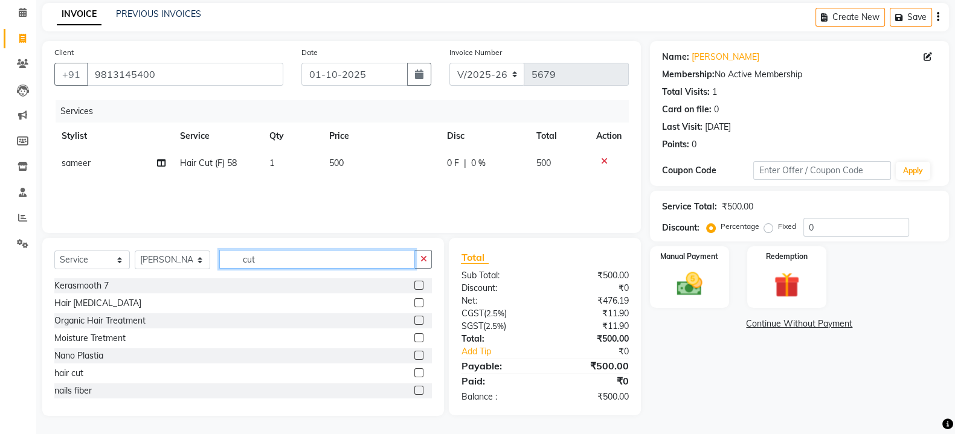
click at [268, 263] on input "cut" at bounding box center [317, 259] width 196 height 19
type input "c"
type input "02"
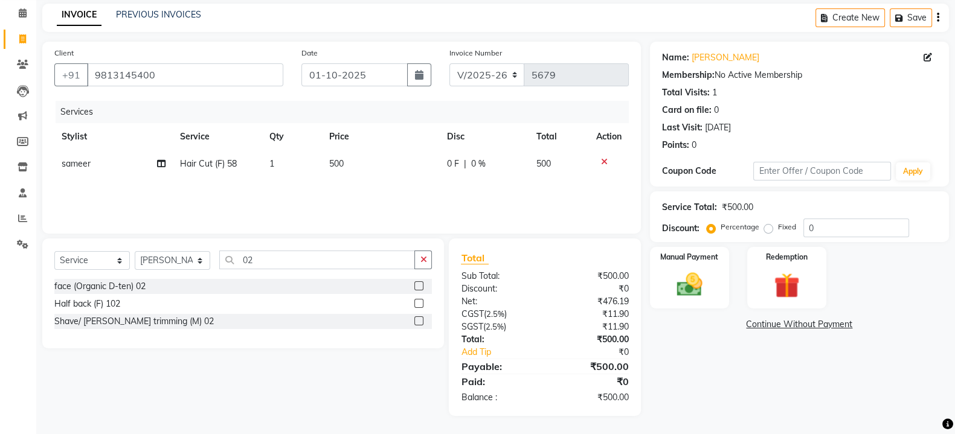
drag, startPoint x: 418, startPoint y: 321, endPoint x: 412, endPoint y: 319, distance: 6.5
click at [417, 321] on label at bounding box center [418, 321] width 9 height 9
click at [417, 321] on input "checkbox" at bounding box center [418, 322] width 8 height 8
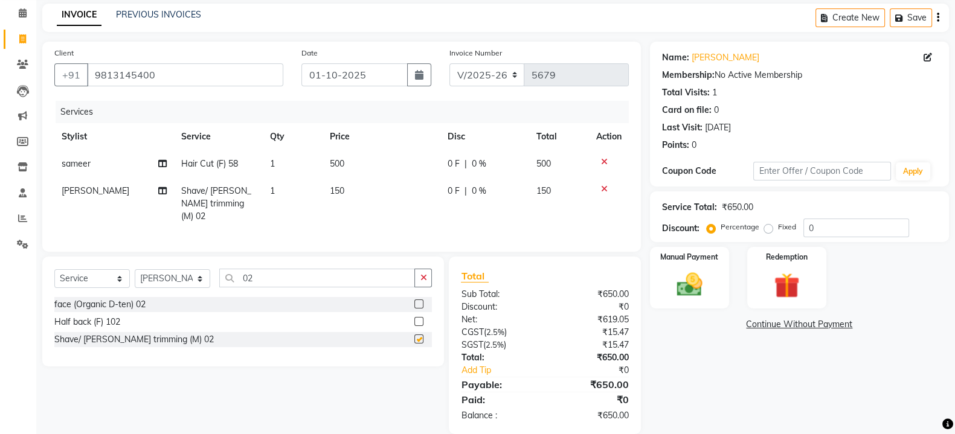
checkbox input "false"
click at [689, 276] on img at bounding box center [689, 284] width 43 height 30
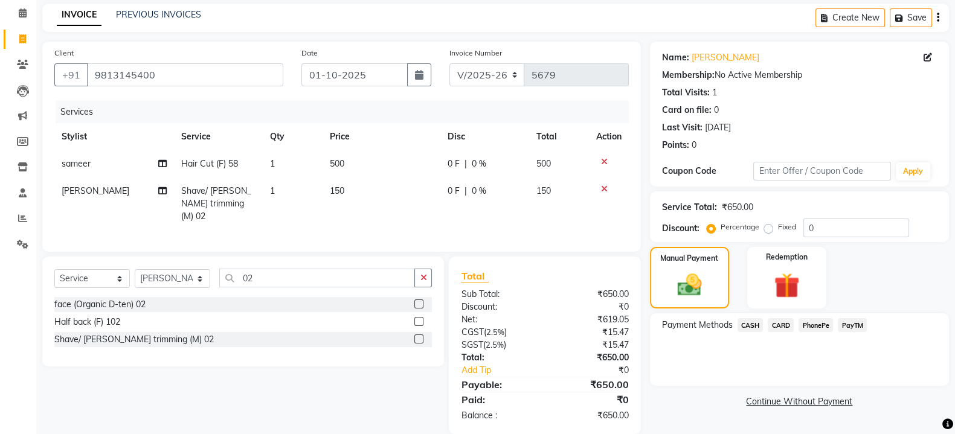
click at [850, 318] on span "PayTM" at bounding box center [852, 325] width 29 height 14
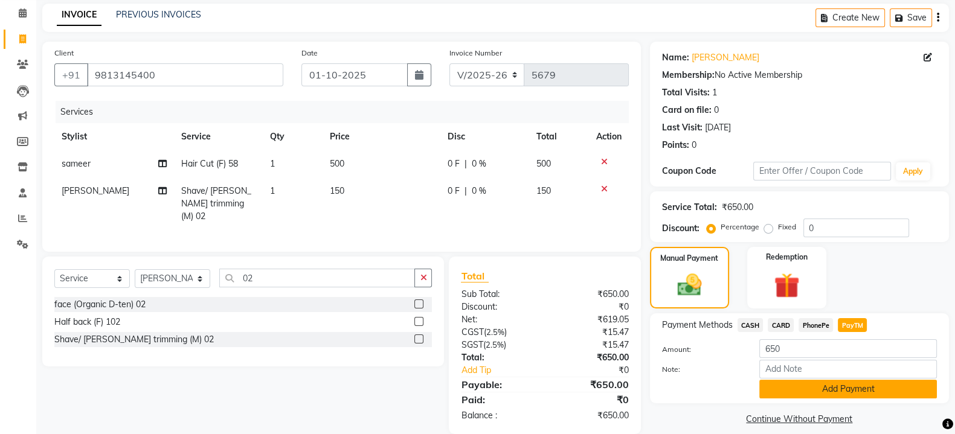
click at [877, 391] on button "Add Payment" at bounding box center [848, 389] width 178 height 19
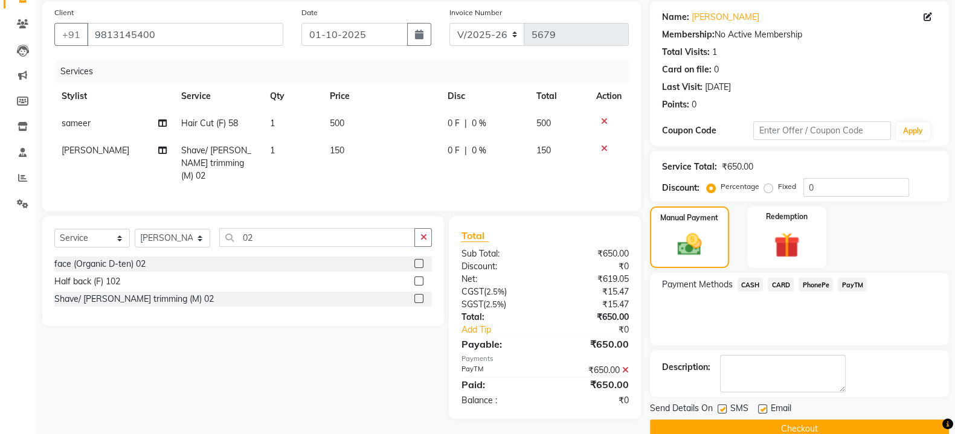
scroll to position [111, 0]
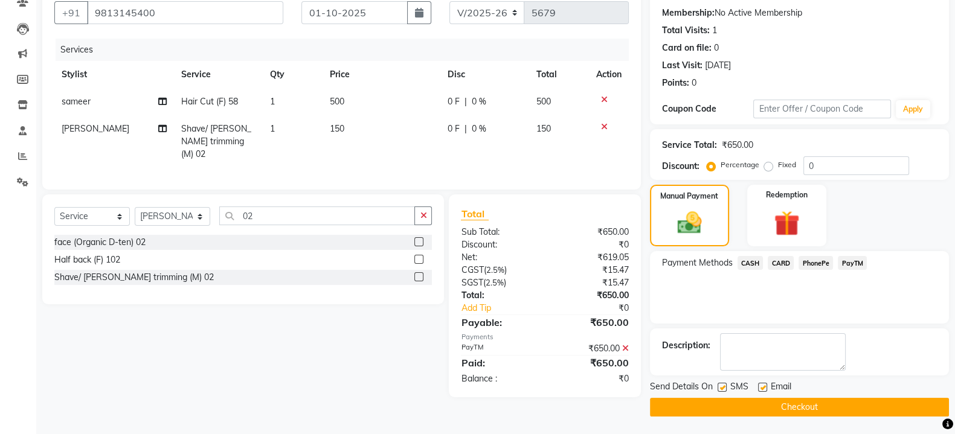
click at [790, 399] on button "Checkout" at bounding box center [799, 407] width 299 height 19
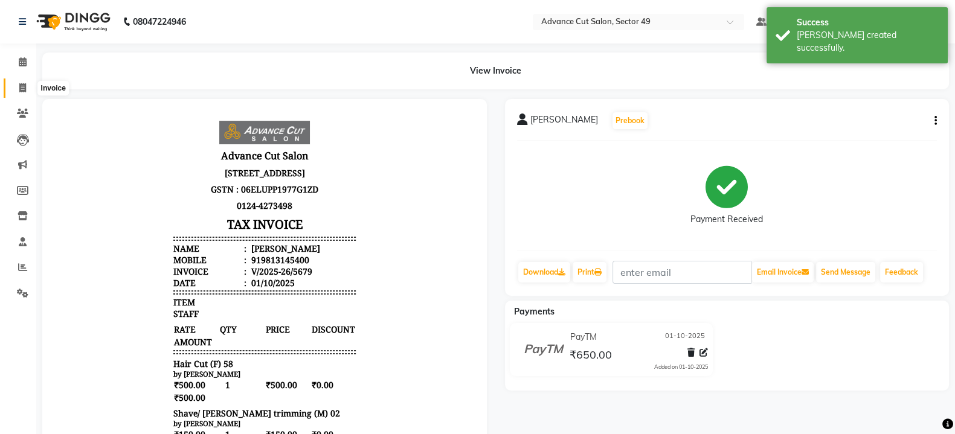
click at [21, 88] on icon at bounding box center [22, 87] width 7 height 9
select select "service"
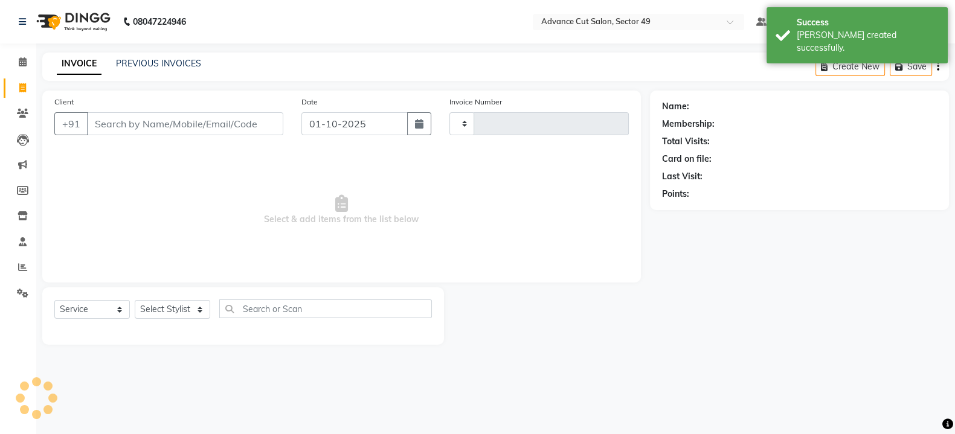
type input "5680"
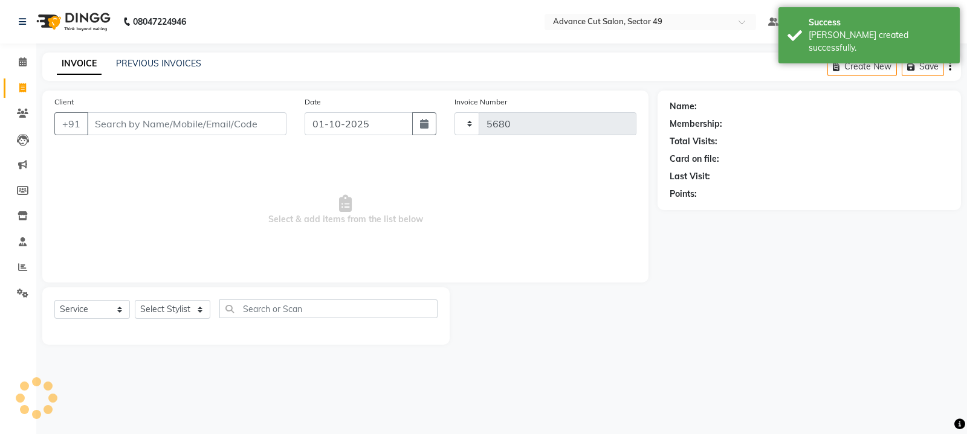
select select "4616"
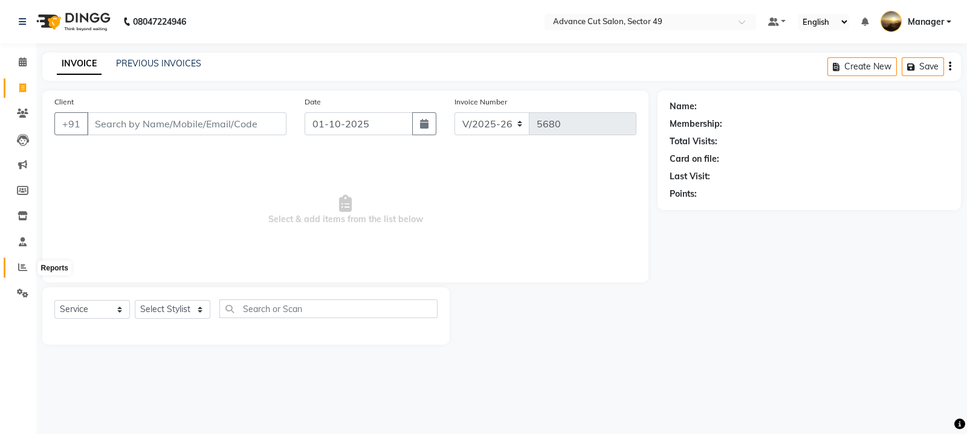
click at [22, 269] on icon at bounding box center [22, 267] width 9 height 9
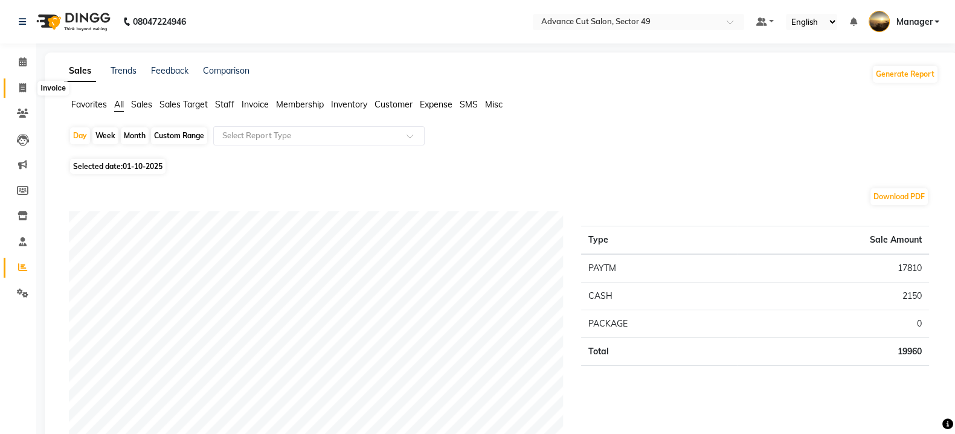
click at [23, 88] on icon at bounding box center [22, 87] width 7 height 9
select select "service"
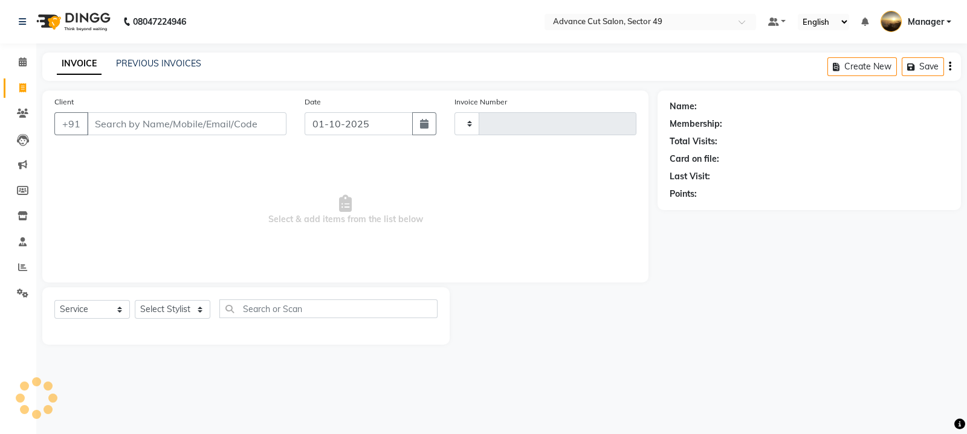
type input "5680"
select select "4616"
click at [115, 121] on input "Client" at bounding box center [186, 123] width 199 height 23
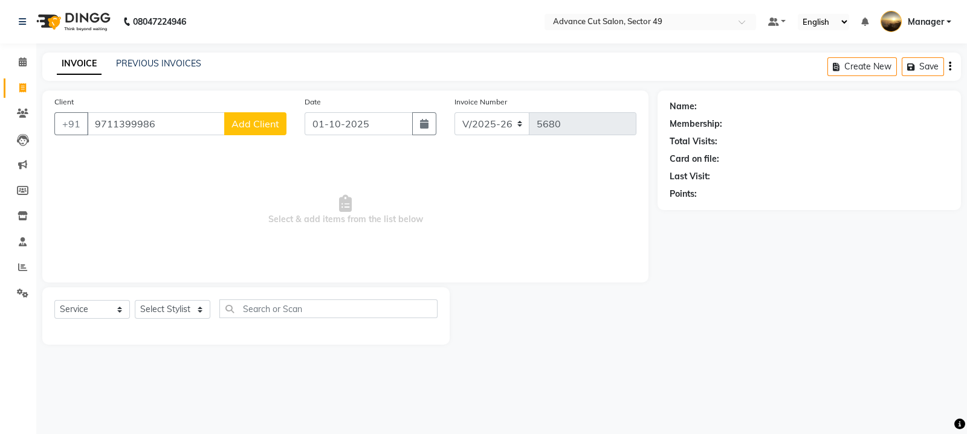
type input "9711399986"
click at [252, 123] on span "Add Client" at bounding box center [255, 124] width 48 height 12
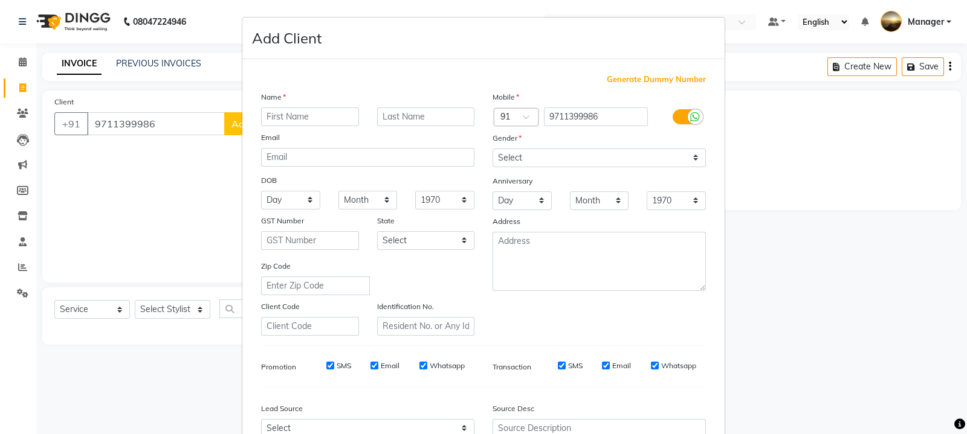
click at [300, 118] on input "text" at bounding box center [310, 117] width 98 height 19
type input "[PERSON_NAME]"
click at [529, 156] on select "Select [DEMOGRAPHIC_DATA] [DEMOGRAPHIC_DATA] Other Prefer Not To Say" at bounding box center [598, 158] width 213 height 19
select select "[DEMOGRAPHIC_DATA]"
click at [492, 149] on select "Select [DEMOGRAPHIC_DATA] [DEMOGRAPHIC_DATA] Other Prefer Not To Say" at bounding box center [598, 158] width 213 height 19
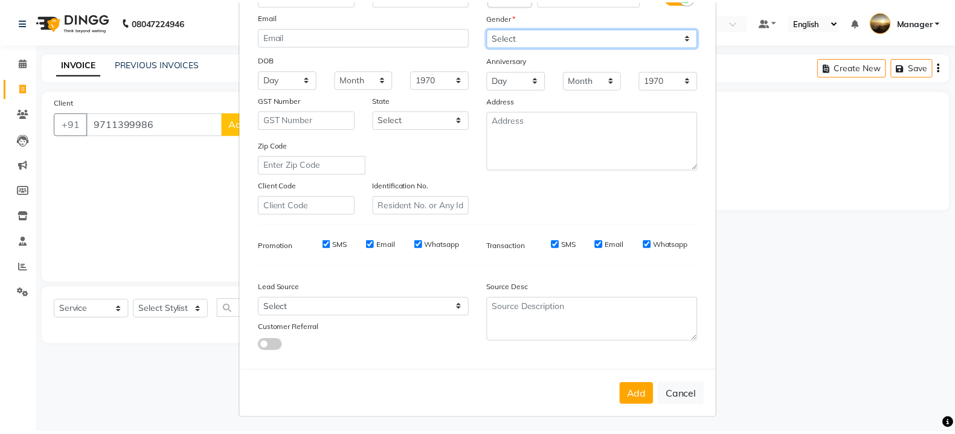
scroll to position [129, 0]
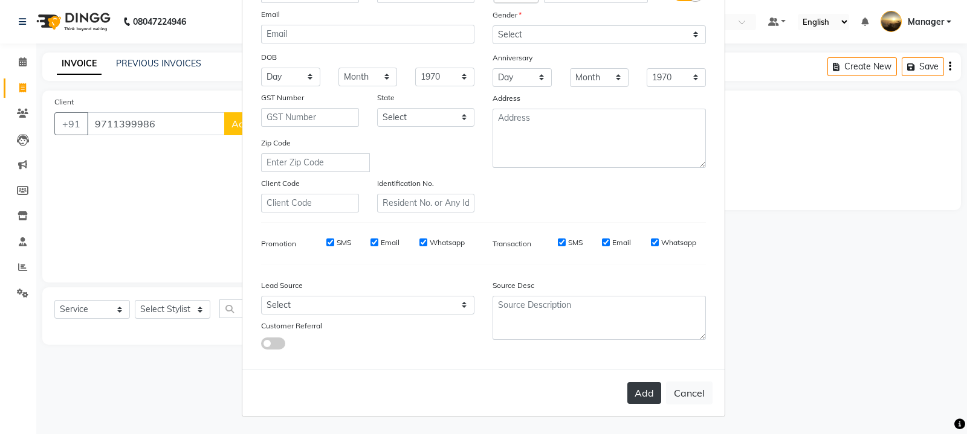
click at [640, 389] on button "Add" at bounding box center [644, 393] width 34 height 22
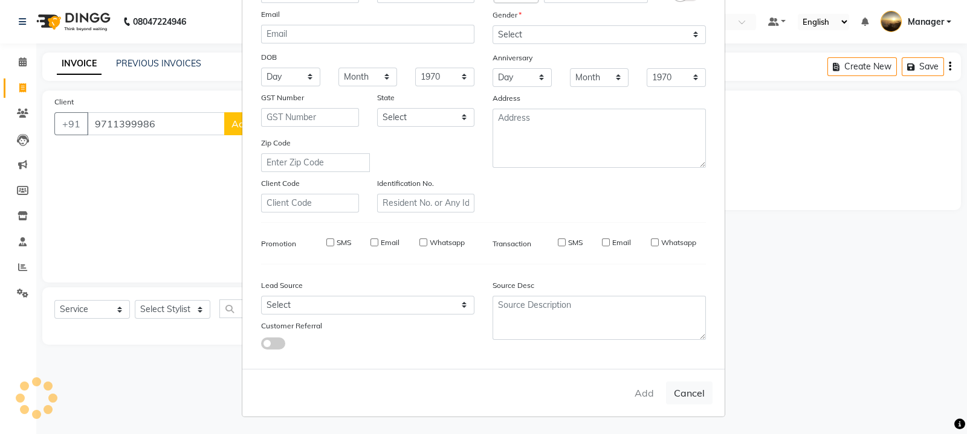
select select
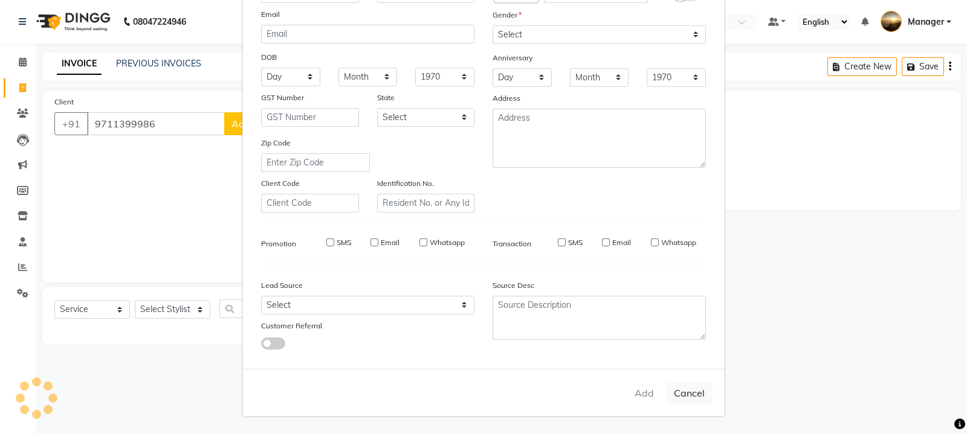
select select
checkbox input "false"
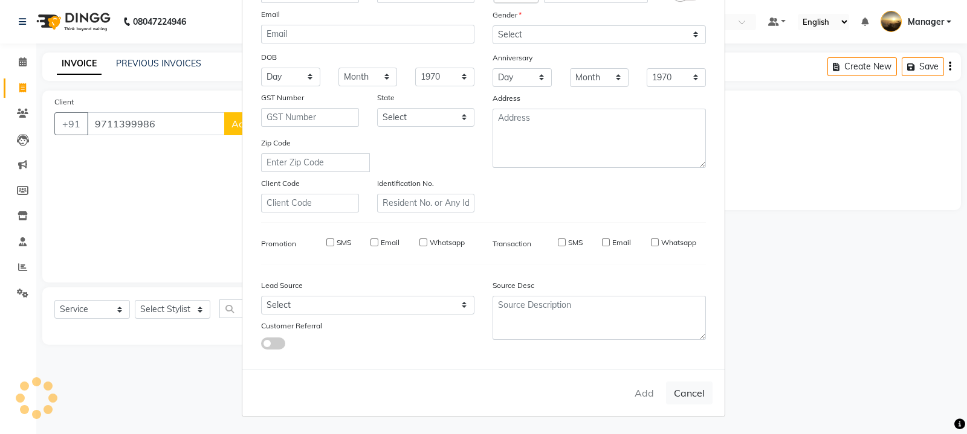
checkbox input "false"
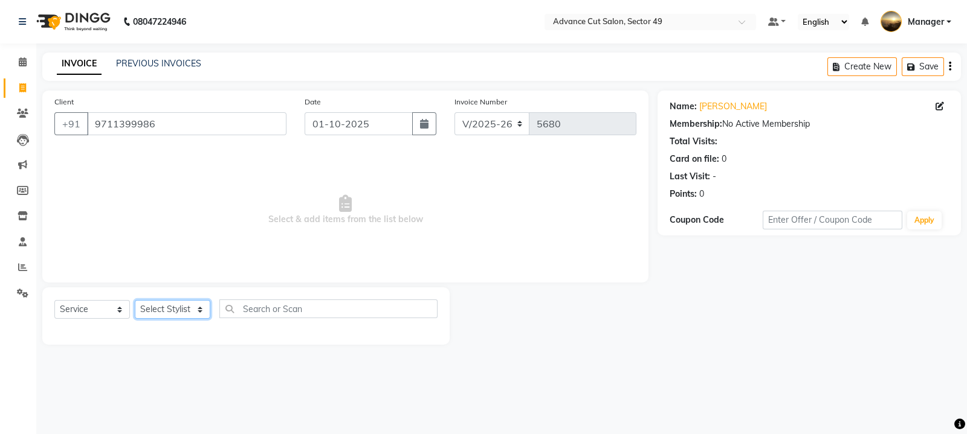
click at [178, 312] on select "Select Stylist aphy [PERSON_NAME] bashu [PERSON_NAME] [PERSON_NAME] Manager Nav…" at bounding box center [173, 309] width 76 height 19
select select "88017"
click at [135, 301] on select "Select Stylist aphy [PERSON_NAME] bashu [PERSON_NAME] [PERSON_NAME] Manager Nav…" at bounding box center [173, 309] width 76 height 19
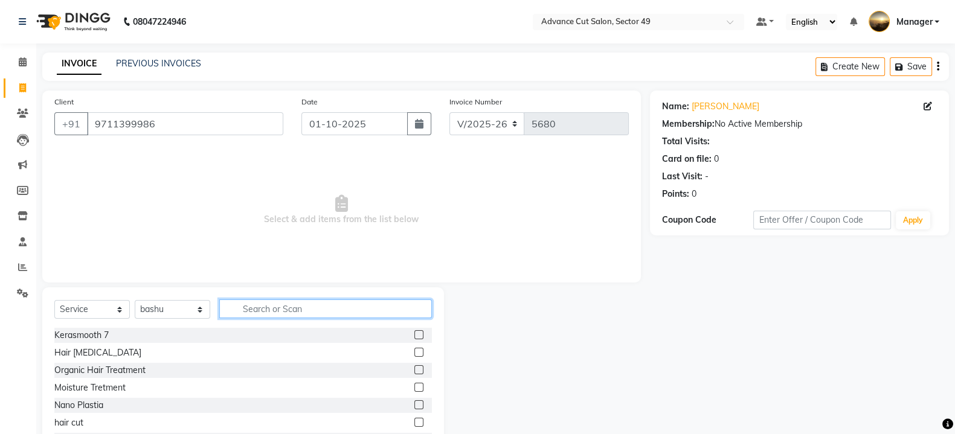
click at [256, 306] on input "text" at bounding box center [325, 309] width 213 height 19
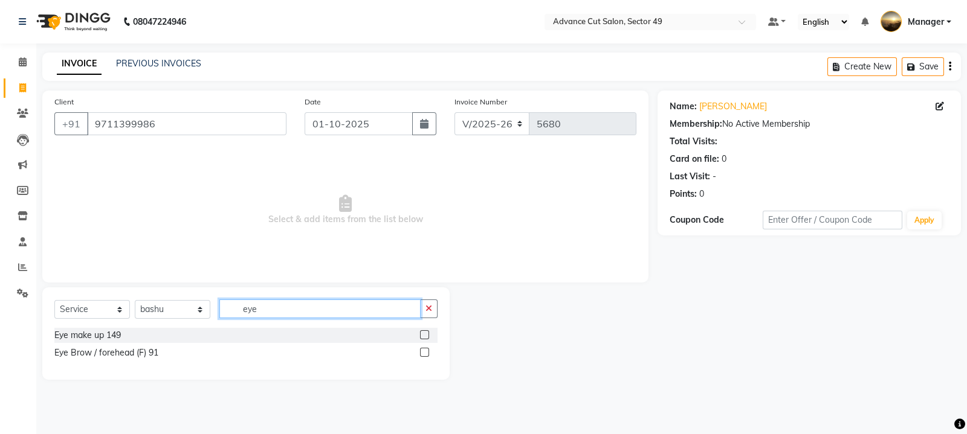
type input "eye"
click at [424, 355] on label at bounding box center [424, 352] width 9 height 9
click at [424, 355] on input "checkbox" at bounding box center [424, 353] width 8 height 8
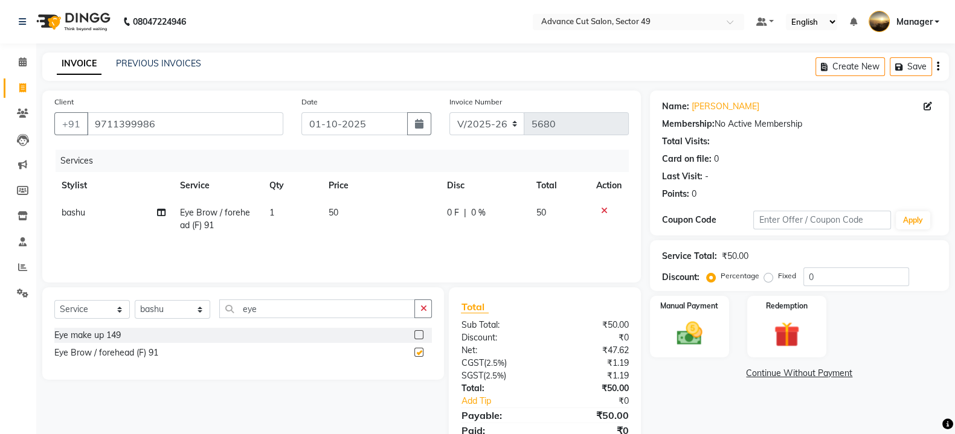
checkbox input "false"
click at [353, 207] on td "50" at bounding box center [380, 219] width 118 height 40
select select "88017"
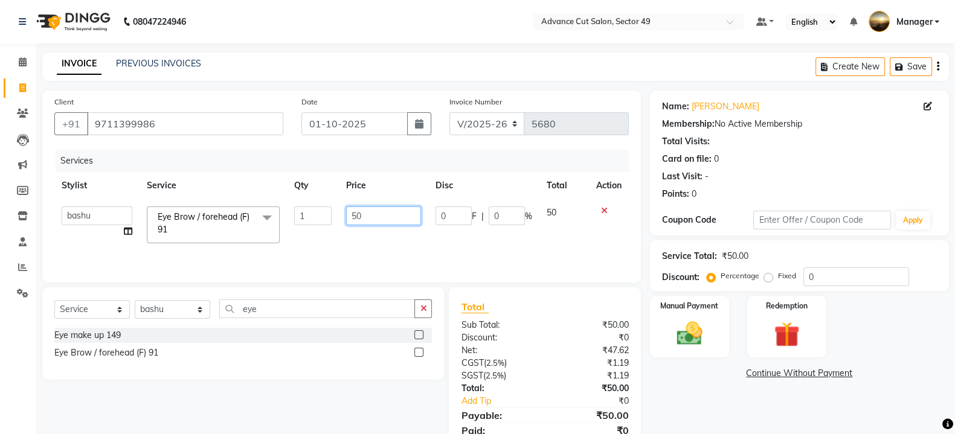
click at [370, 216] on input "50" at bounding box center [384, 216] width 76 height 19
type input "5"
type input "290"
drag, startPoint x: 333, startPoint y: 309, endPoint x: 627, endPoint y: 340, distance: 295.2
click at [385, 317] on input "eye" at bounding box center [317, 309] width 196 height 19
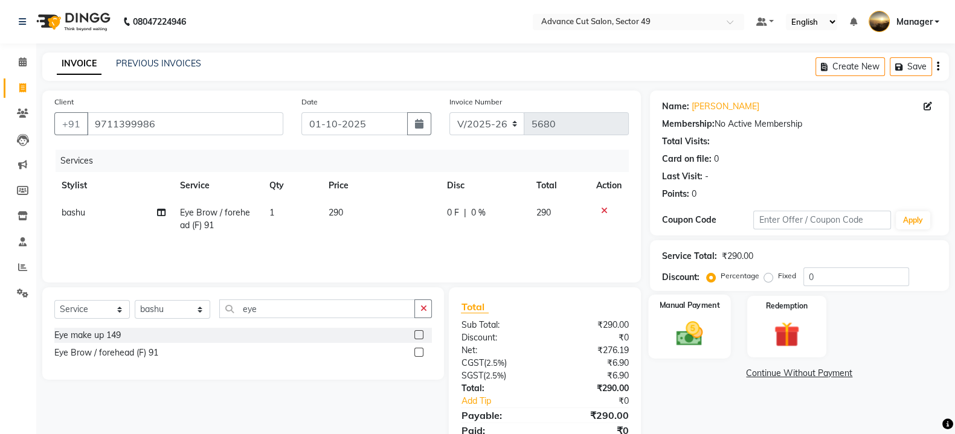
click at [698, 333] on img at bounding box center [689, 333] width 43 height 30
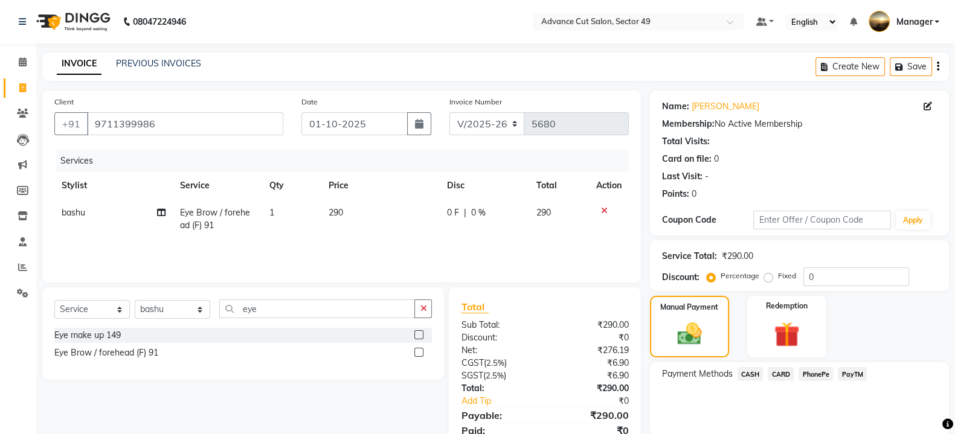
click at [750, 373] on span "CASH" at bounding box center [751, 374] width 26 height 14
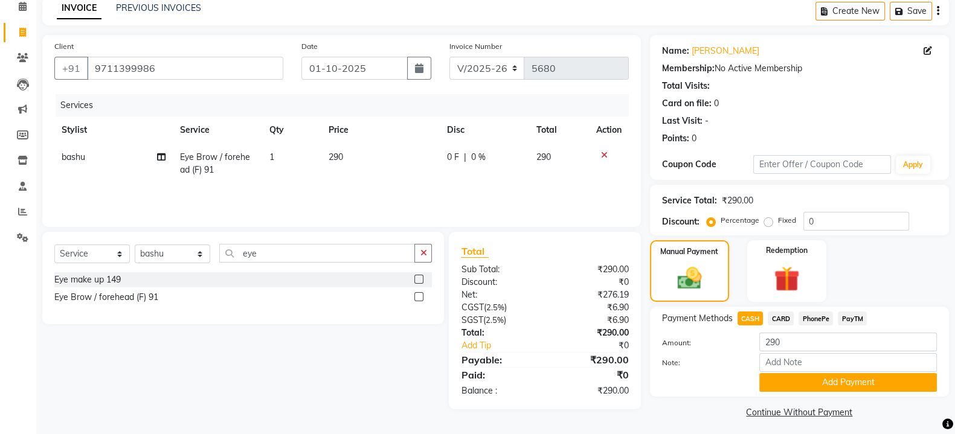
scroll to position [62, 0]
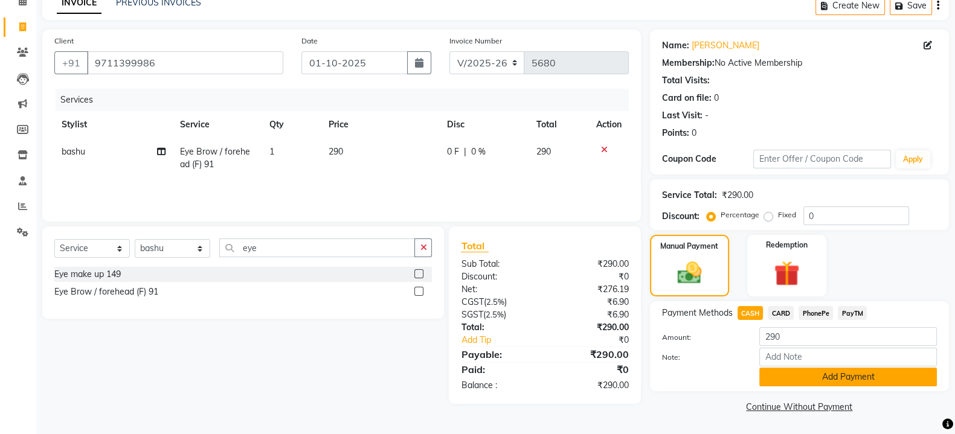
click at [800, 378] on button "Add Payment" at bounding box center [848, 377] width 178 height 19
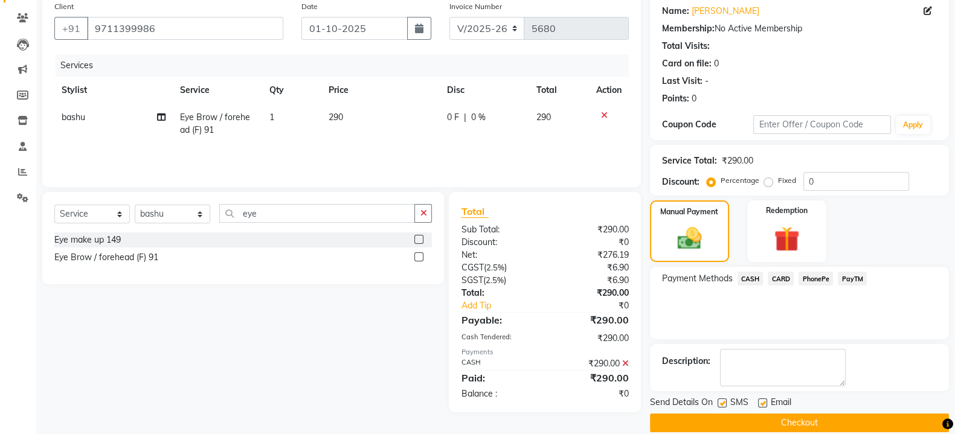
scroll to position [111, 0]
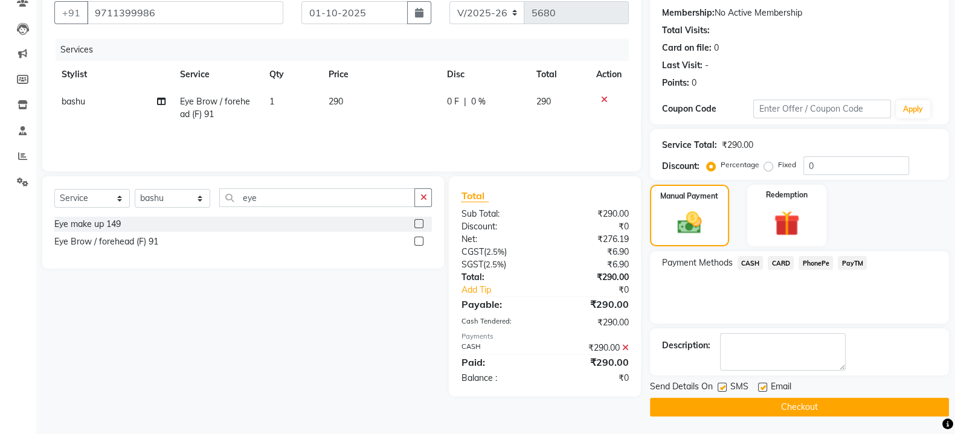
click at [793, 399] on button "Checkout" at bounding box center [799, 407] width 299 height 19
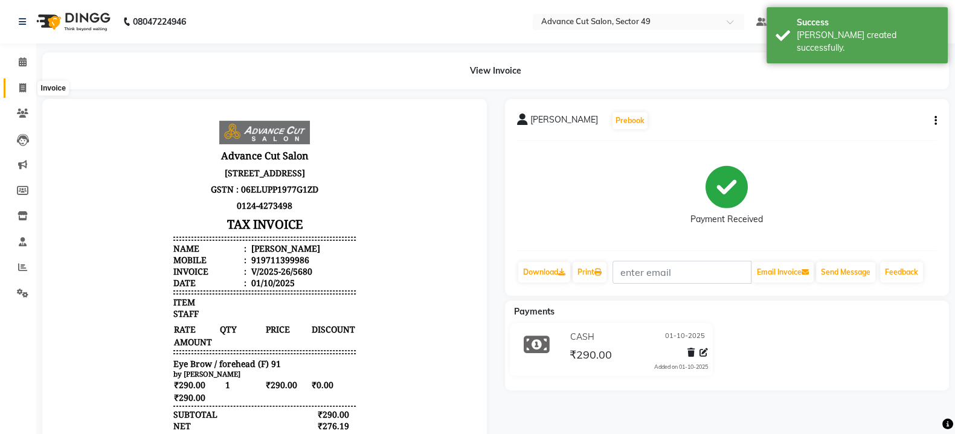
drag, startPoint x: 21, startPoint y: 86, endPoint x: 57, endPoint y: 83, distance: 36.4
click at [22, 87] on icon at bounding box center [22, 87] width 7 height 9
select select "4616"
select select "service"
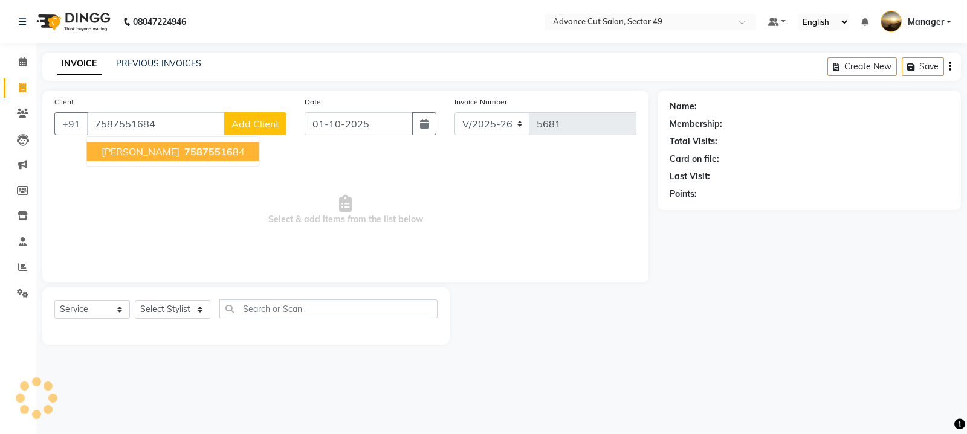
type input "7587551684"
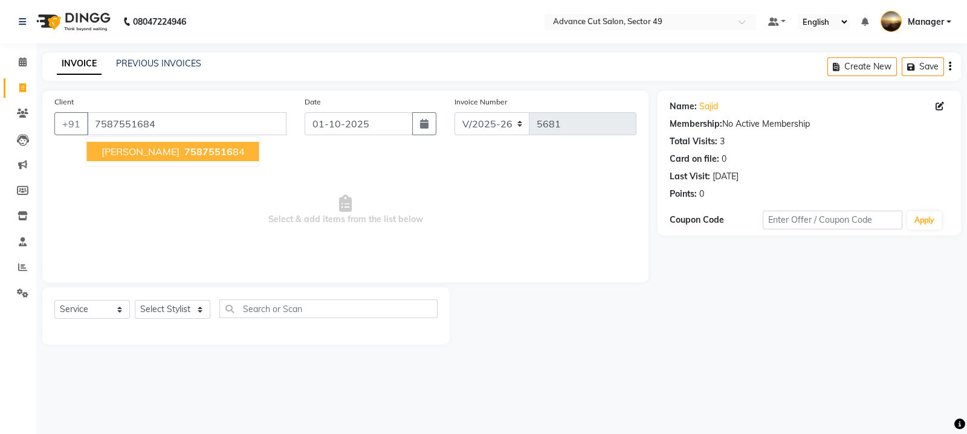
click at [184, 156] on span "75875516" at bounding box center [208, 152] width 48 height 12
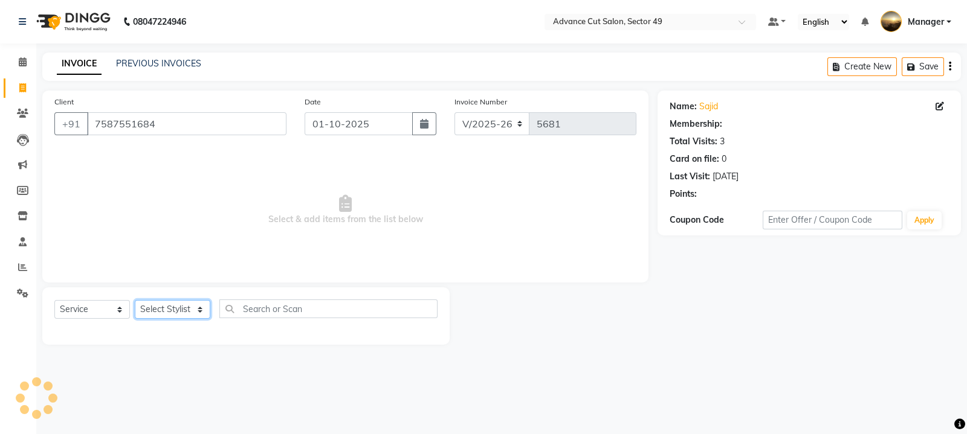
click at [168, 309] on select "Select Stylist aphy [PERSON_NAME] bashu [PERSON_NAME] [PERSON_NAME] Manager Nav…" at bounding box center [173, 309] width 76 height 19
select select "88540"
click at [135, 301] on select "Select Stylist aphy [PERSON_NAME] bashu [PERSON_NAME] [PERSON_NAME] Manager Nav…" at bounding box center [173, 309] width 76 height 19
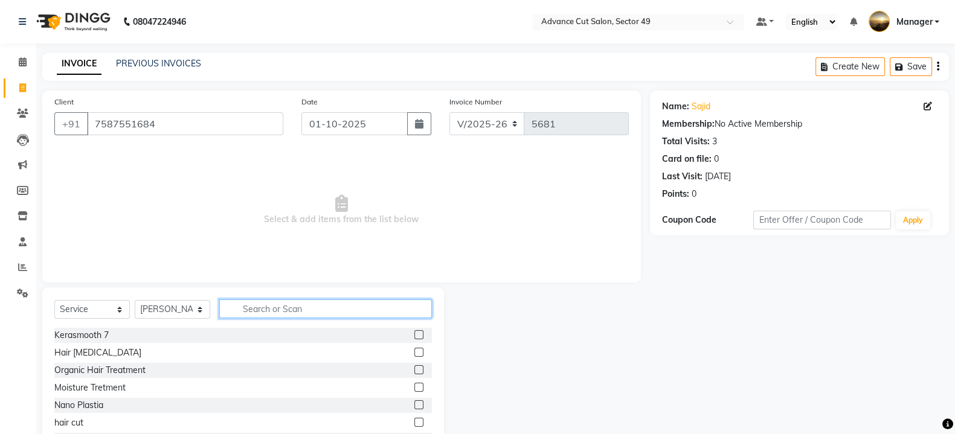
click at [269, 313] on input "text" at bounding box center [325, 309] width 213 height 19
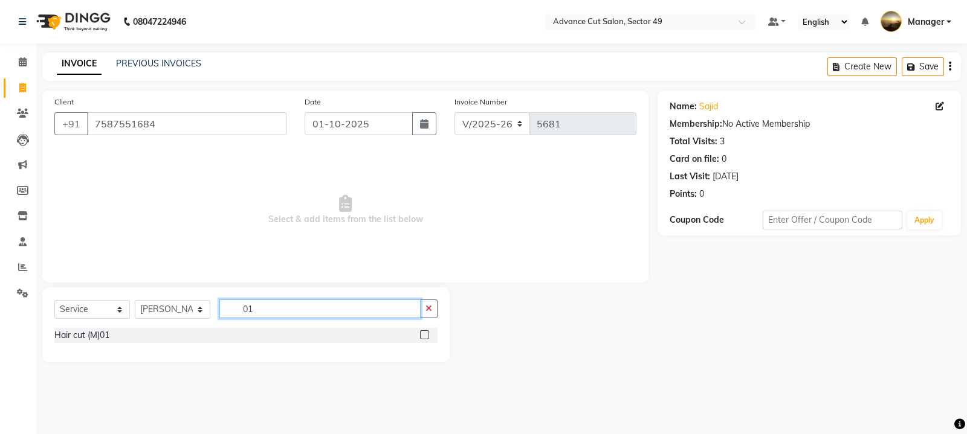
type input "01"
click at [423, 337] on label at bounding box center [424, 334] width 9 height 9
click at [423, 337] on input "checkbox" at bounding box center [424, 336] width 8 height 8
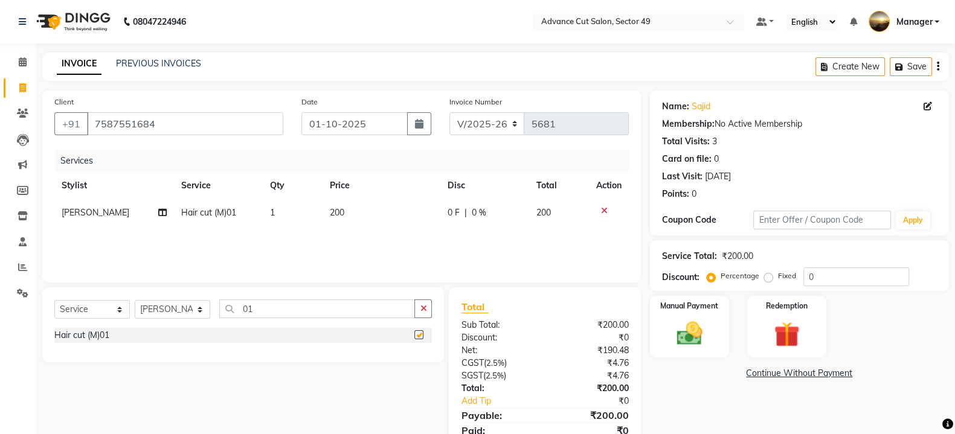
checkbox input "false"
click at [348, 306] on input "01" at bounding box center [317, 309] width 196 height 19
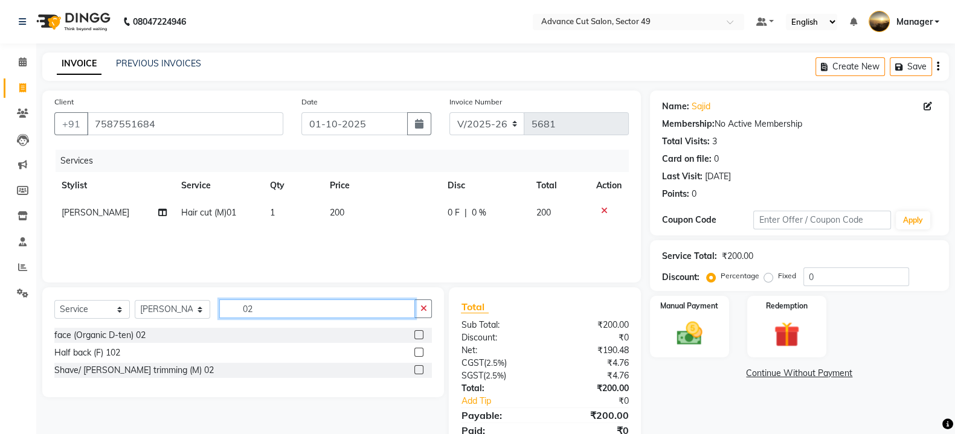
type input "02"
click at [419, 371] on label at bounding box center [418, 370] width 9 height 9
click at [419, 371] on input "checkbox" at bounding box center [418, 371] width 8 height 8
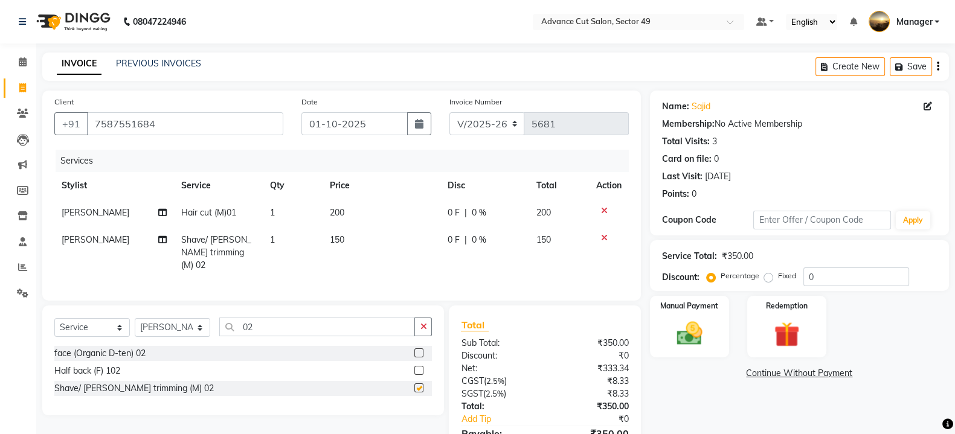
checkbox input "false"
click at [684, 335] on img at bounding box center [689, 333] width 43 height 30
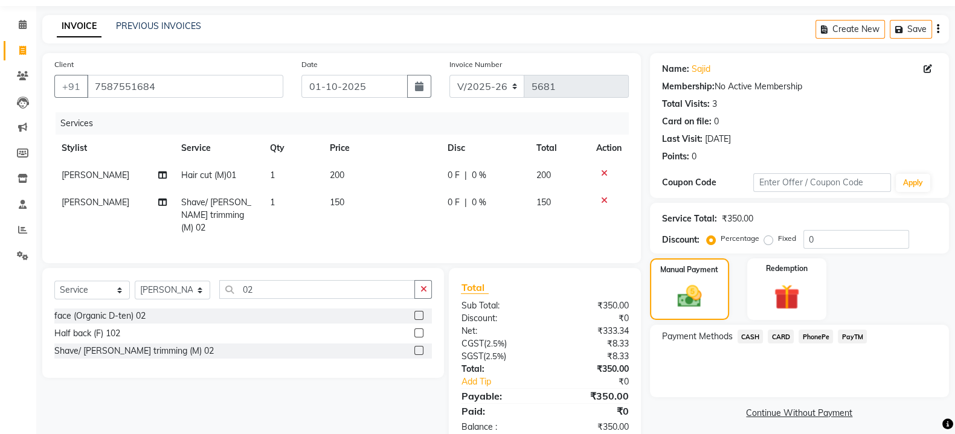
scroll to position [66, 0]
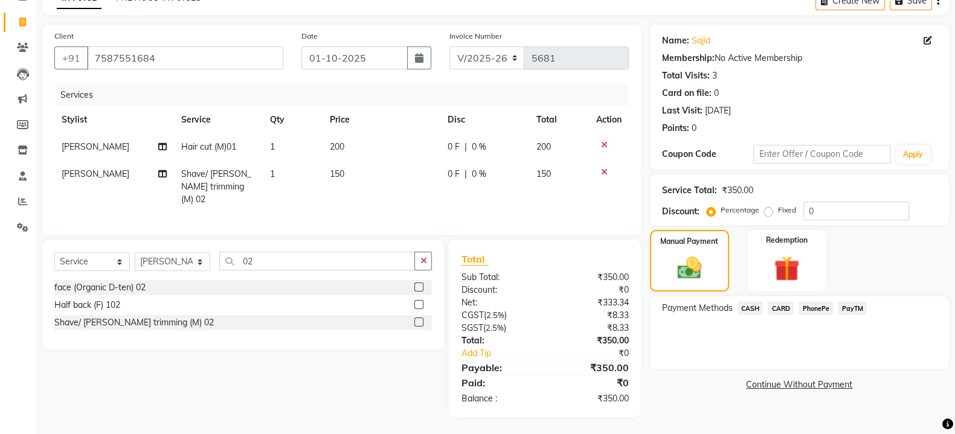
click at [857, 306] on span "PayTM" at bounding box center [852, 308] width 29 height 14
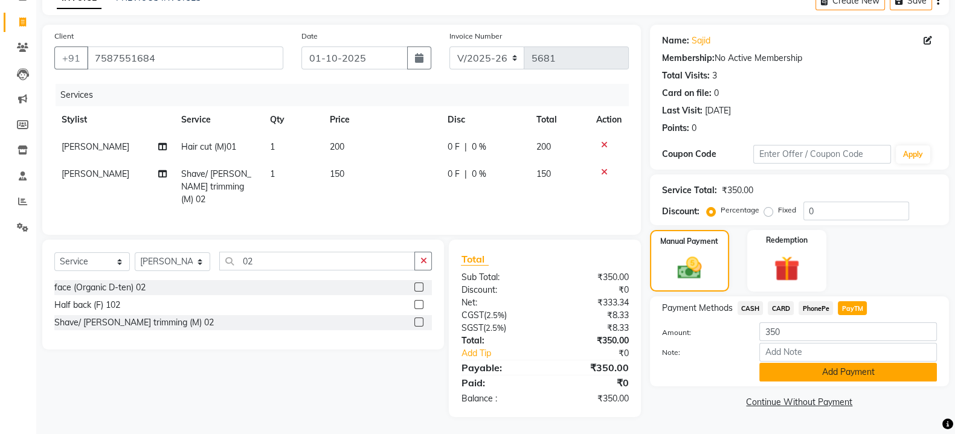
click at [858, 372] on button "Add Payment" at bounding box center [848, 372] width 178 height 19
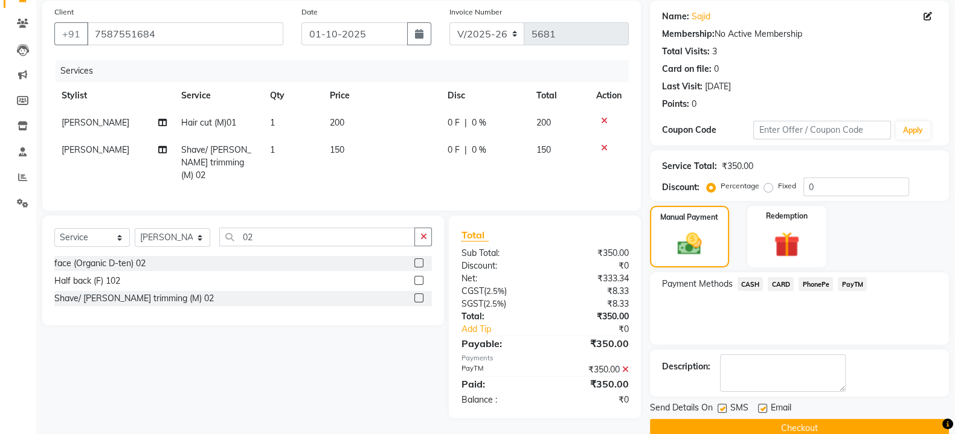
scroll to position [111, 0]
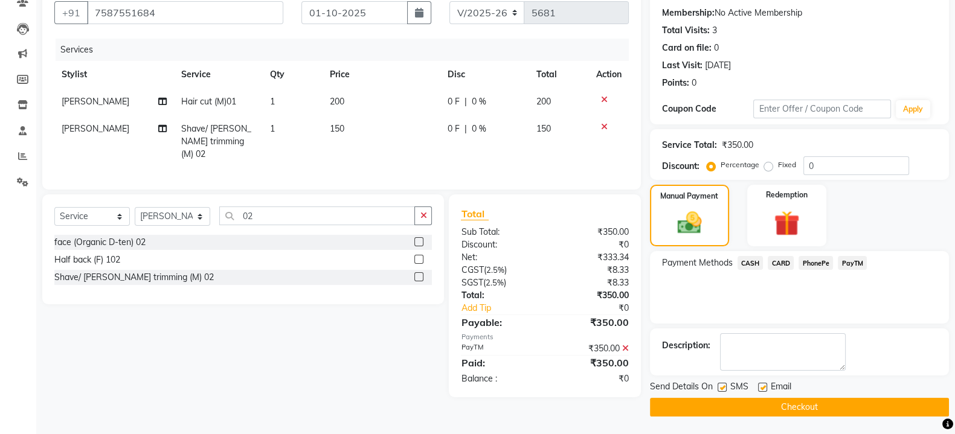
click at [814, 410] on button "Checkout" at bounding box center [799, 407] width 299 height 19
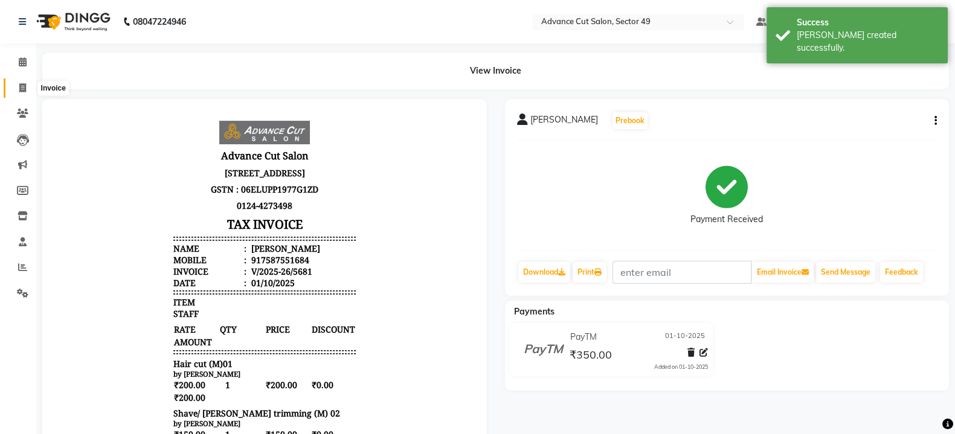
click at [24, 86] on icon at bounding box center [22, 87] width 7 height 9
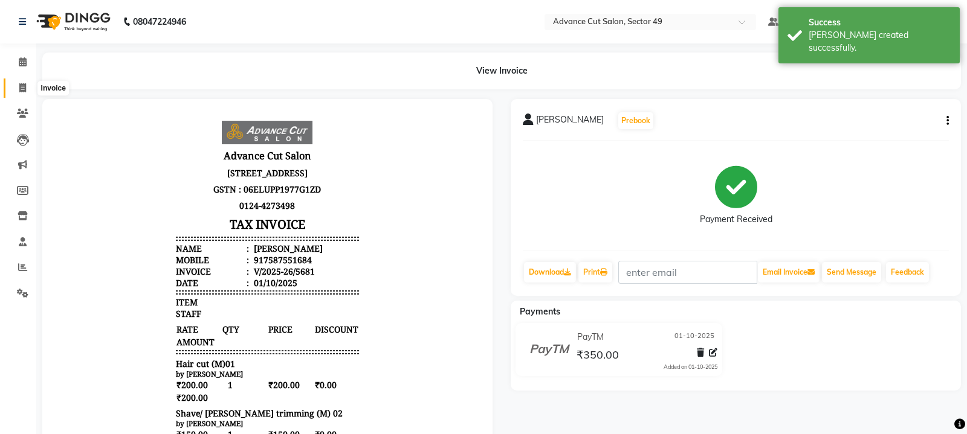
select select "4616"
select select "service"
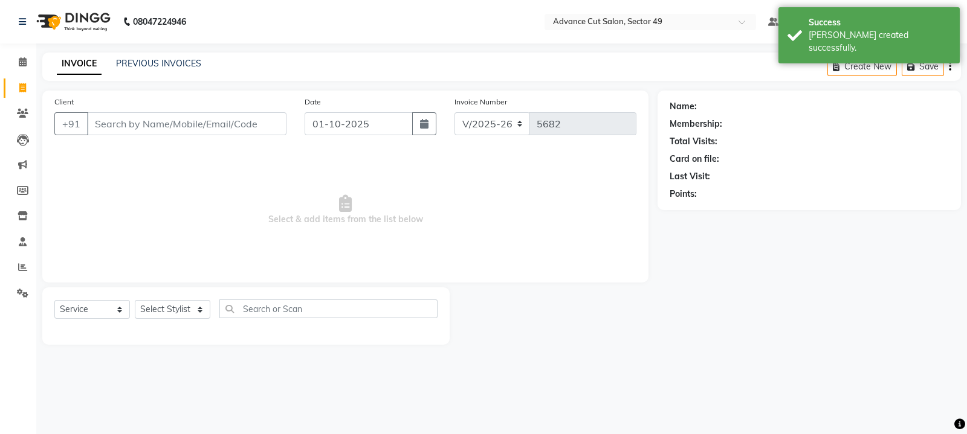
click at [158, 125] on input "Client" at bounding box center [186, 123] width 199 height 23
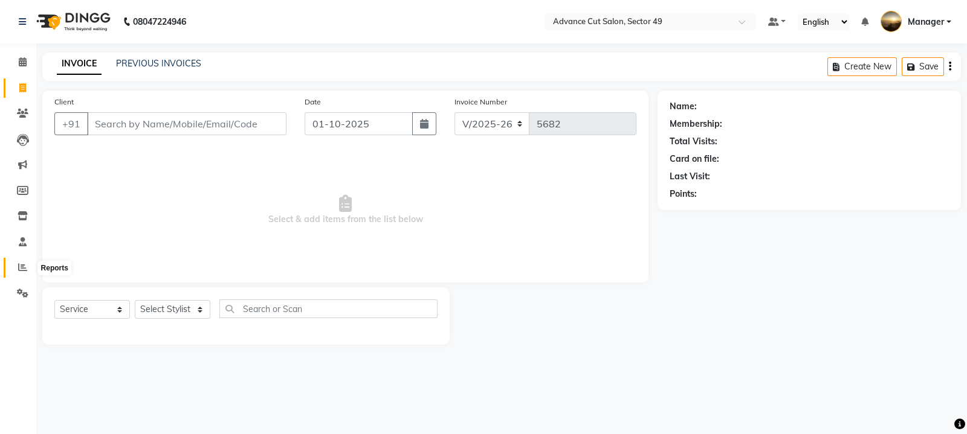
click at [20, 273] on span at bounding box center [22, 268] width 21 height 14
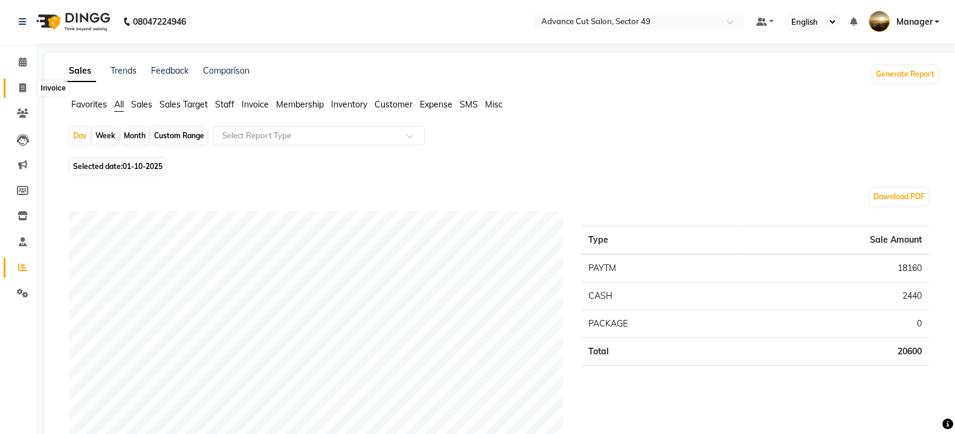
drag, startPoint x: 22, startPoint y: 85, endPoint x: 56, endPoint y: 97, distance: 35.4
click at [22, 86] on icon at bounding box center [22, 87] width 7 height 9
select select "service"
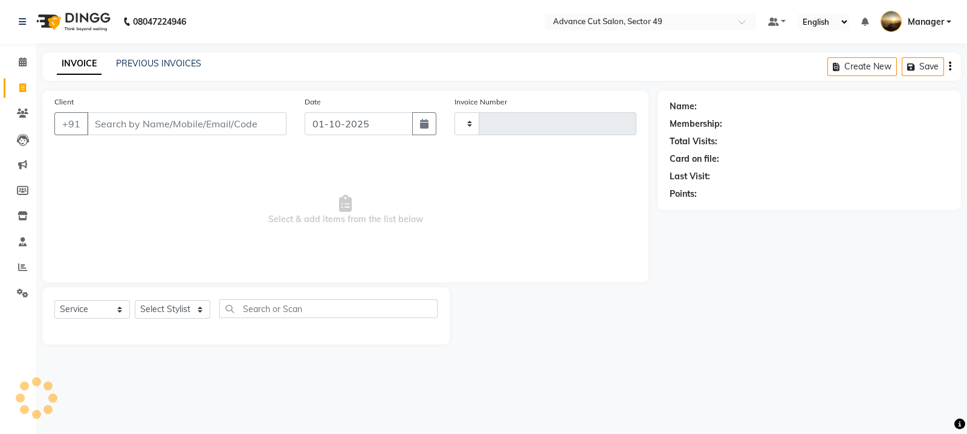
type input "5682"
select select "4616"
click at [133, 127] on input "Client" at bounding box center [186, 123] width 199 height 23
click at [135, 127] on input "Client" at bounding box center [186, 123] width 199 height 23
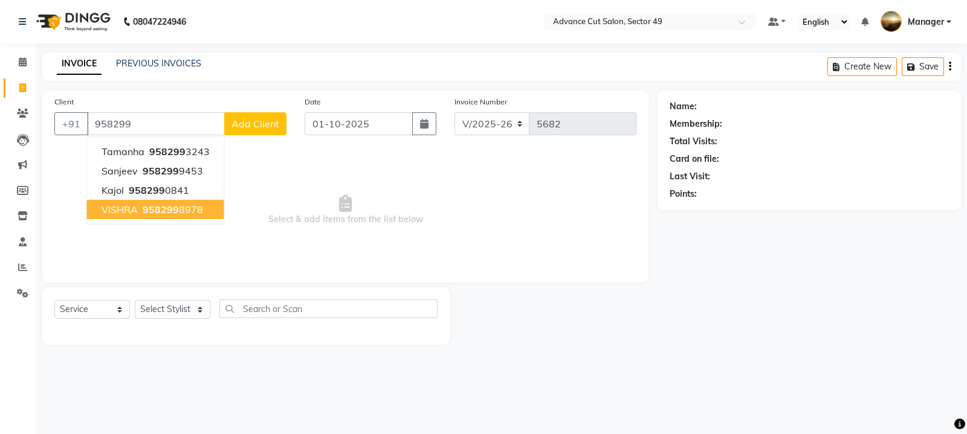
click at [190, 205] on ngb-highlight "958299 8978" at bounding box center [171, 210] width 63 height 12
type input "9582998978"
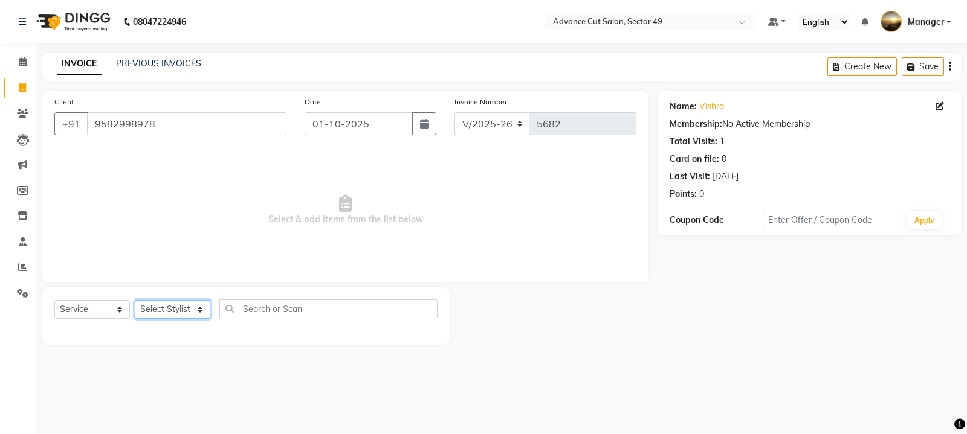
click at [156, 311] on select "Select Stylist aphy [PERSON_NAME] bashu [PERSON_NAME] [PERSON_NAME] Manager Nav…" at bounding box center [173, 309] width 76 height 19
select select "92274"
click at [135, 301] on select "Select Stylist aphy [PERSON_NAME] bashu [PERSON_NAME] [PERSON_NAME] Manager Nav…" at bounding box center [173, 309] width 76 height 19
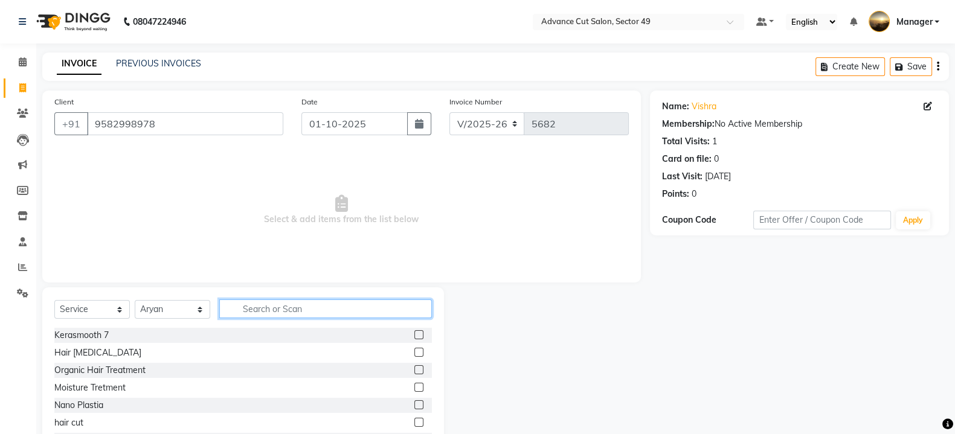
click at [249, 309] on input "text" at bounding box center [325, 309] width 213 height 19
type input "sham"
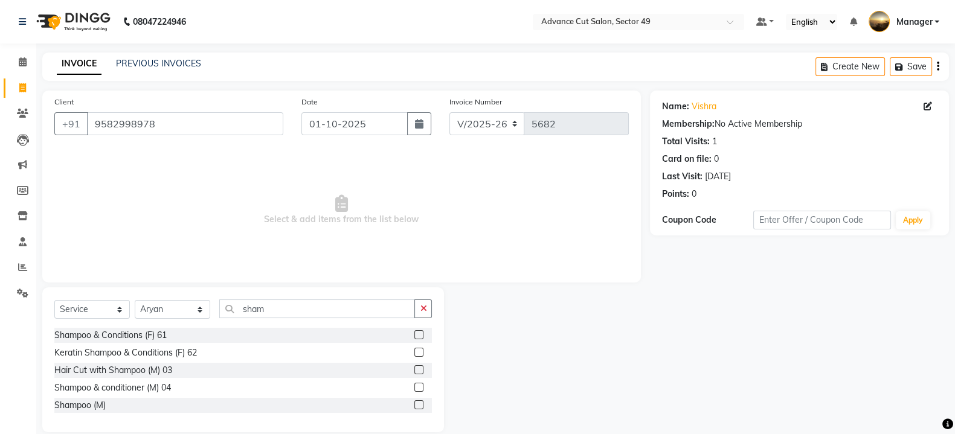
click at [422, 354] on label at bounding box center [418, 352] width 9 height 9
click at [422, 354] on input "checkbox" at bounding box center [418, 353] width 8 height 8
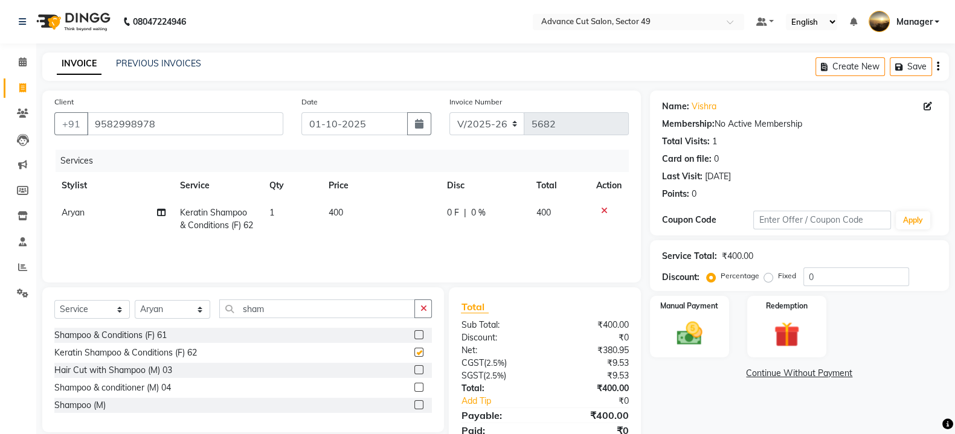
checkbox input "false"
click at [373, 215] on td "400" at bounding box center [380, 219] width 118 height 40
select select "92274"
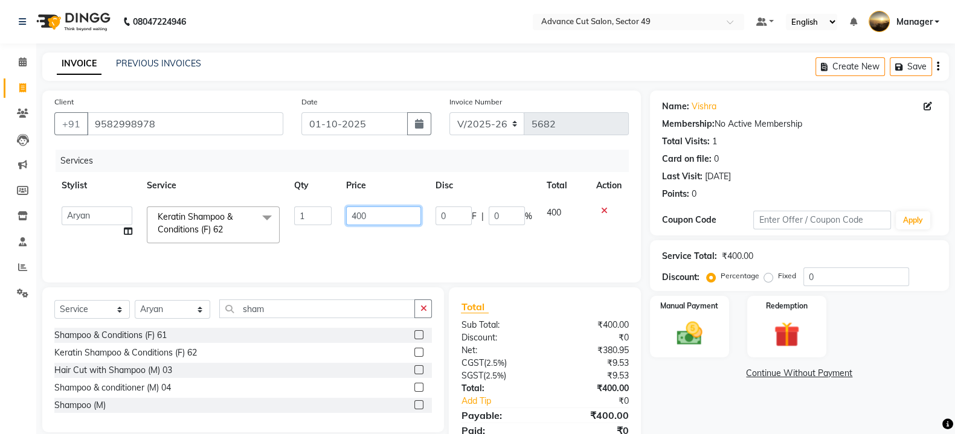
click at [387, 217] on input "400" at bounding box center [384, 216] width 76 height 19
type input "4"
type input "500"
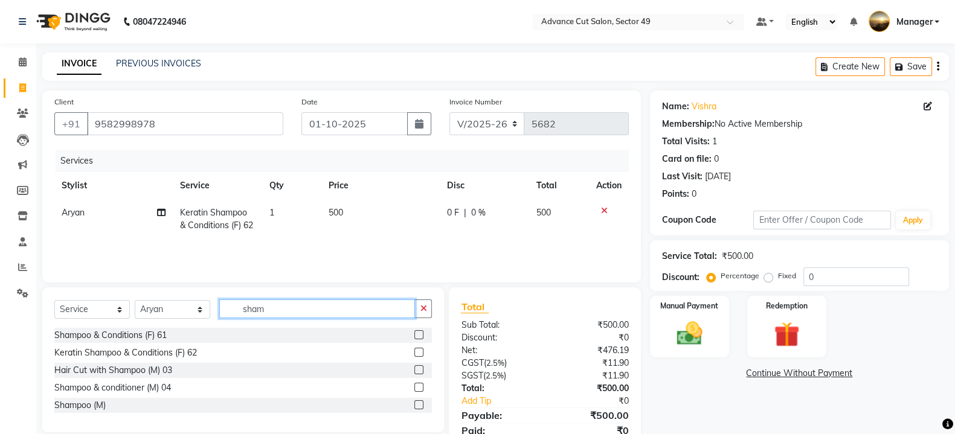
click at [368, 309] on input "sham" at bounding box center [317, 309] width 196 height 19
click at [680, 319] on img at bounding box center [689, 333] width 43 height 30
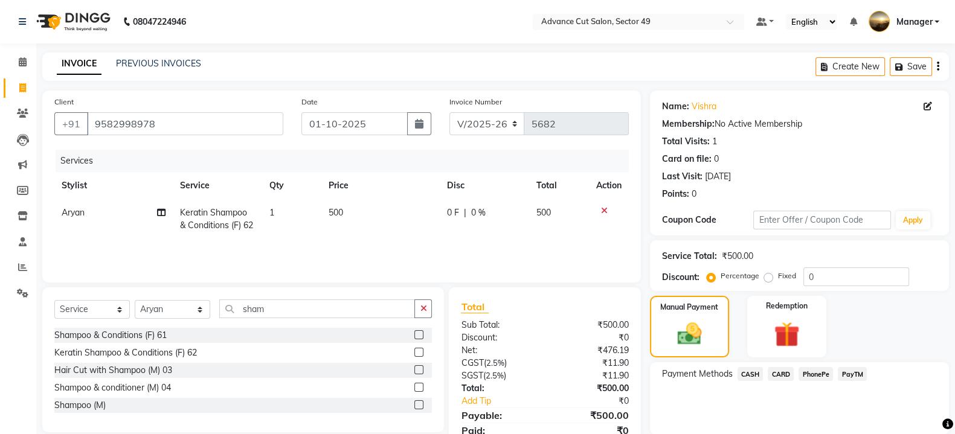
click at [852, 378] on span "PayTM" at bounding box center [852, 374] width 29 height 14
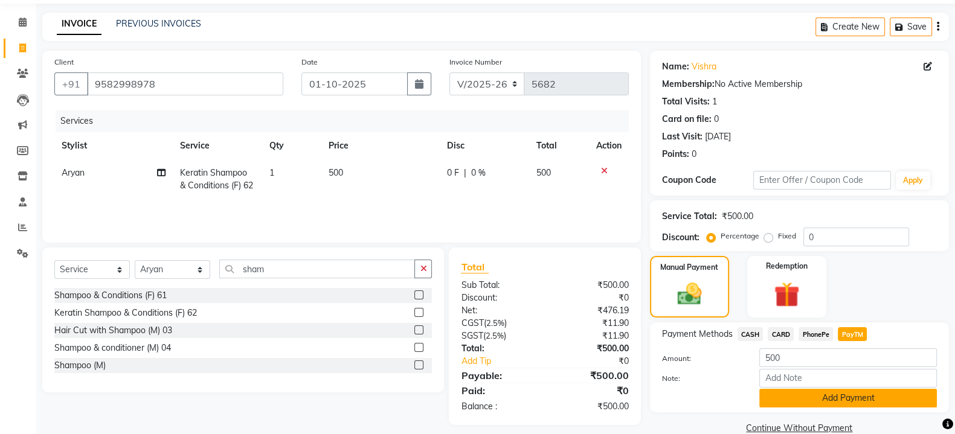
scroll to position [62, 0]
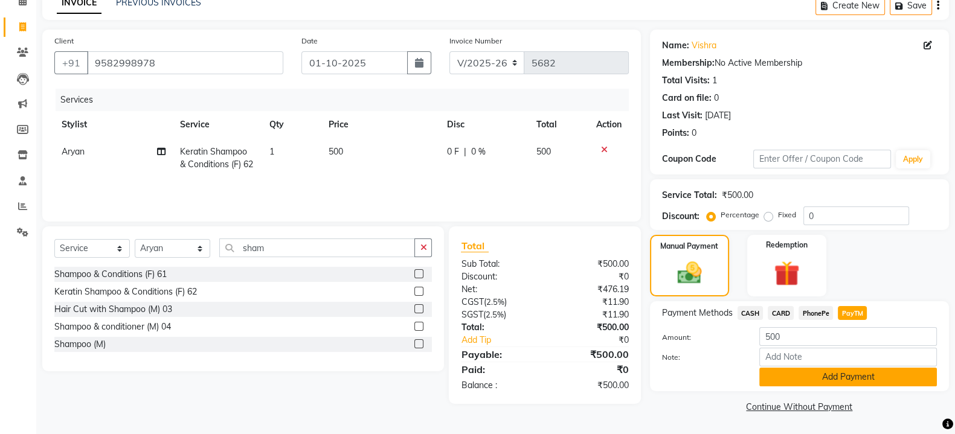
click at [861, 381] on button "Add Payment" at bounding box center [848, 377] width 178 height 19
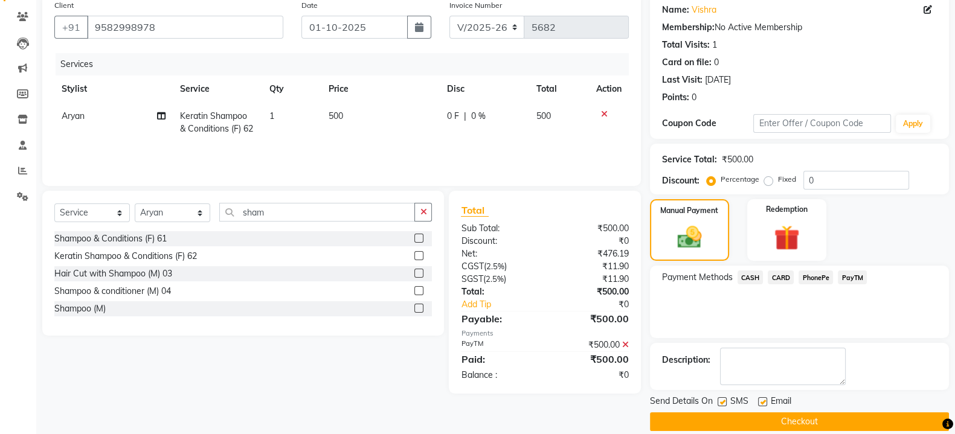
scroll to position [111, 0]
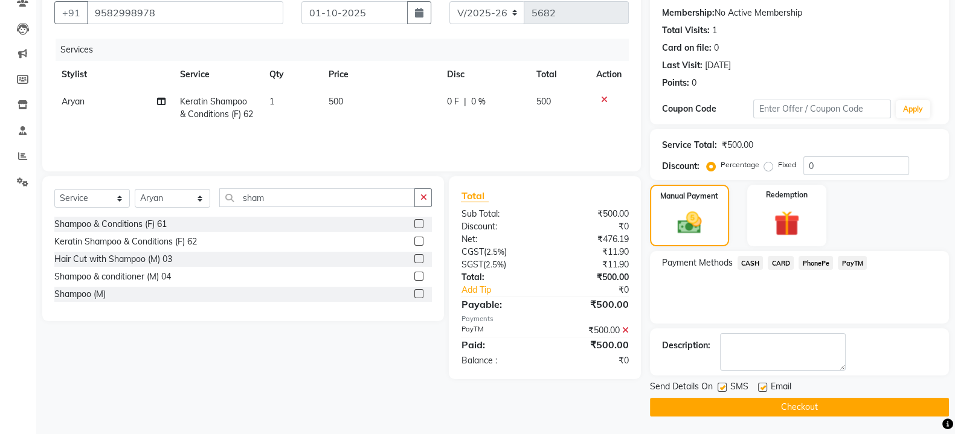
click at [721, 388] on label at bounding box center [722, 387] width 9 height 9
click at [721, 388] on input "checkbox" at bounding box center [722, 388] width 8 height 8
checkbox input "false"
click at [764, 385] on label at bounding box center [762, 387] width 9 height 9
click at [764, 385] on input "checkbox" at bounding box center [762, 388] width 8 height 8
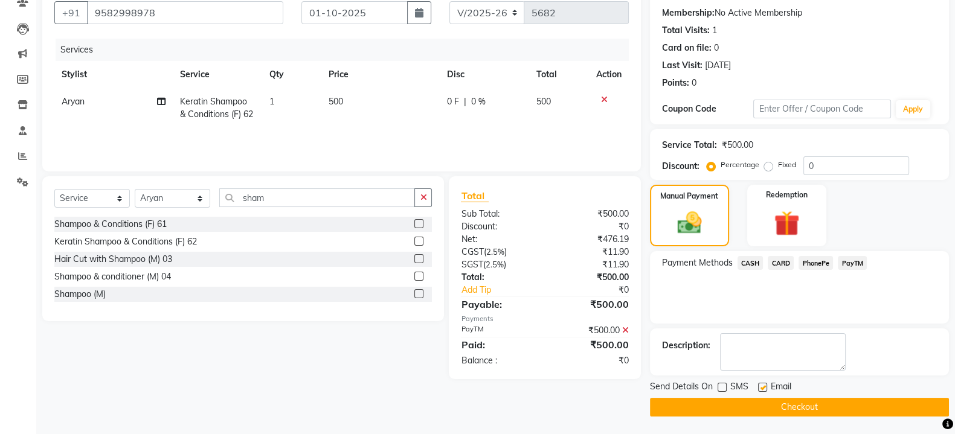
checkbox input "false"
click at [799, 408] on button "Checkout" at bounding box center [799, 407] width 299 height 19
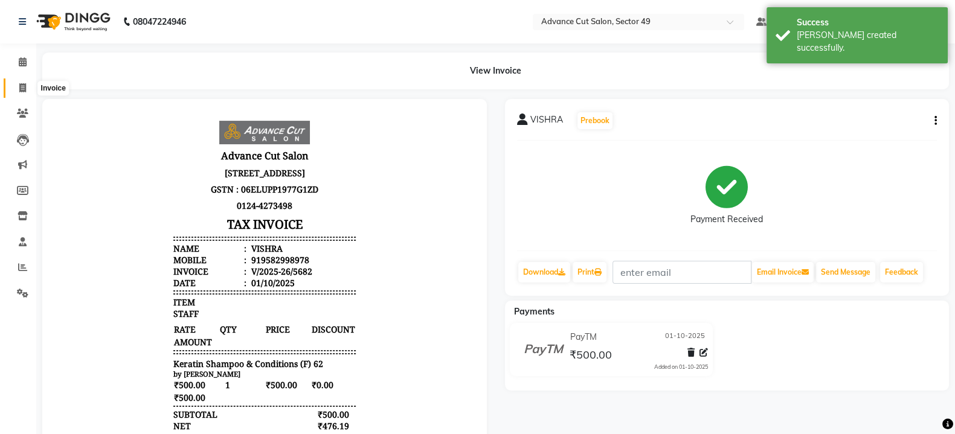
click at [27, 86] on span at bounding box center [22, 89] width 21 height 14
select select "4616"
select select "service"
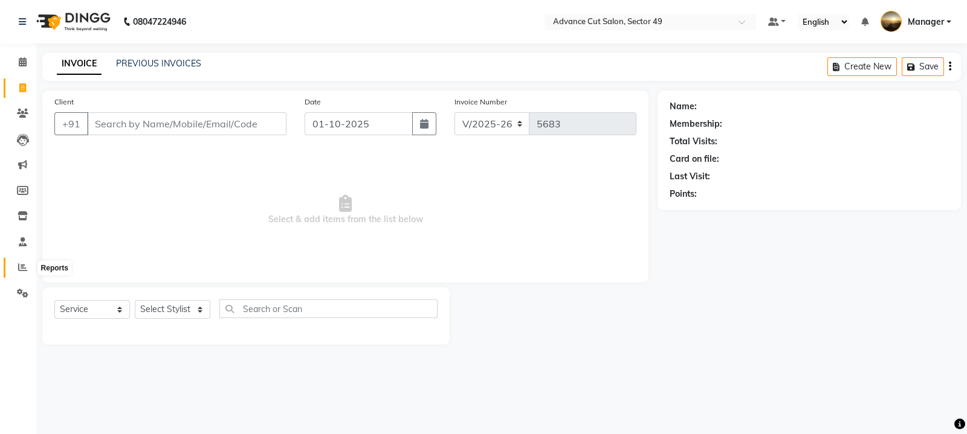
click at [21, 271] on icon at bounding box center [22, 267] width 9 height 9
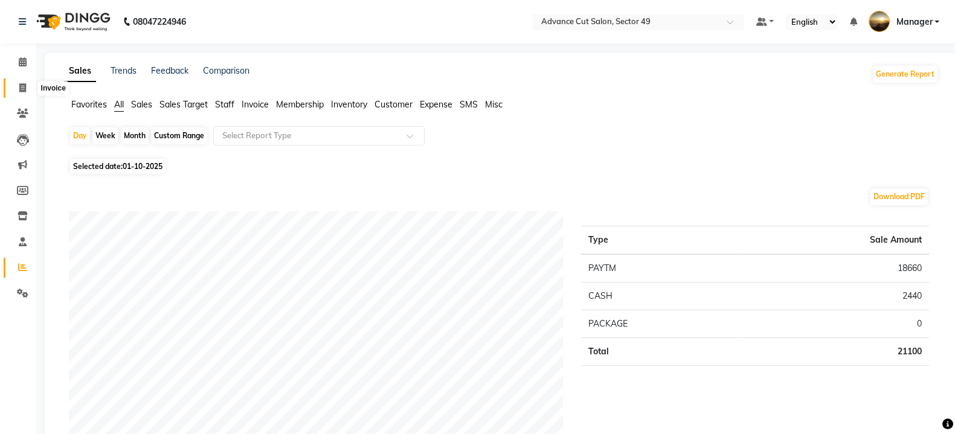
click at [24, 86] on icon at bounding box center [22, 87] width 7 height 9
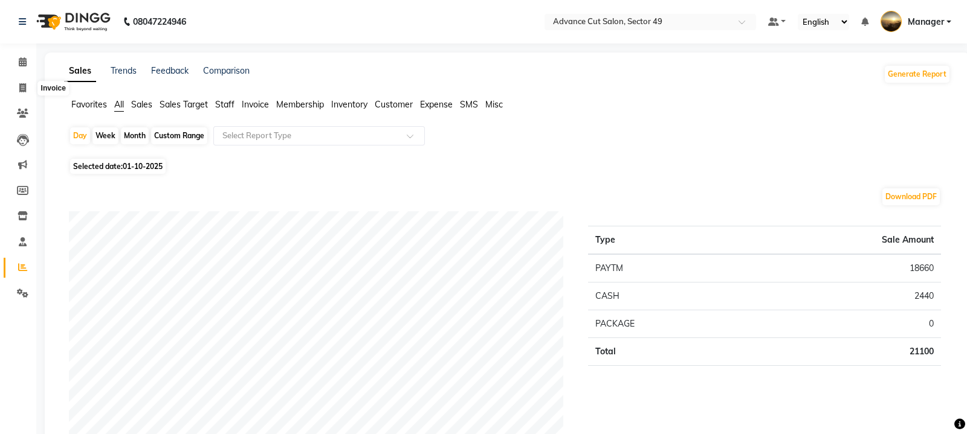
select select "4616"
select select "service"
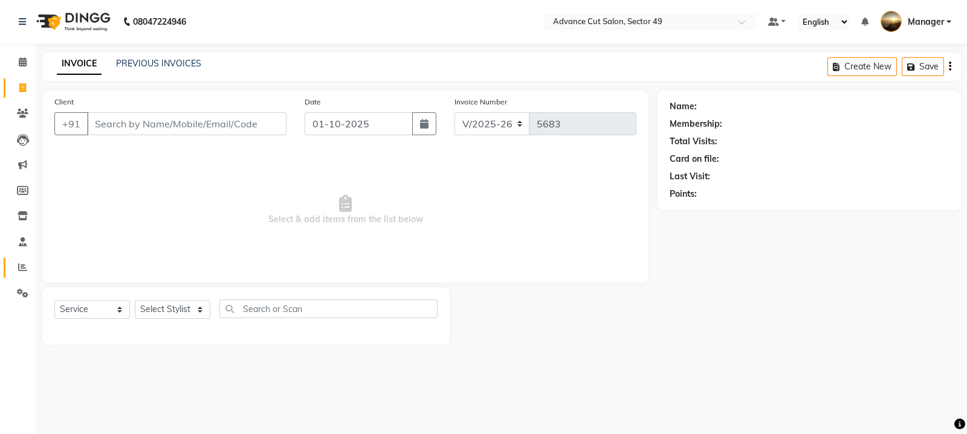
click at [25, 269] on icon at bounding box center [22, 267] width 9 height 9
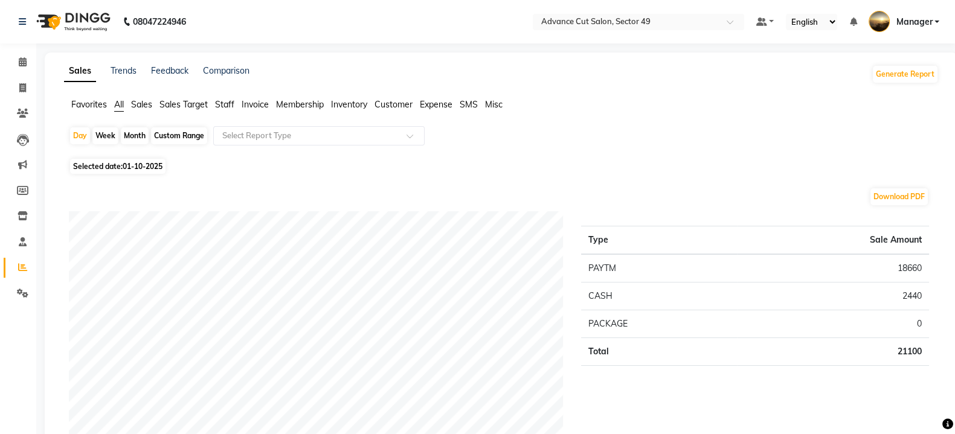
click at [133, 103] on span "Sales" at bounding box center [141, 104] width 21 height 11
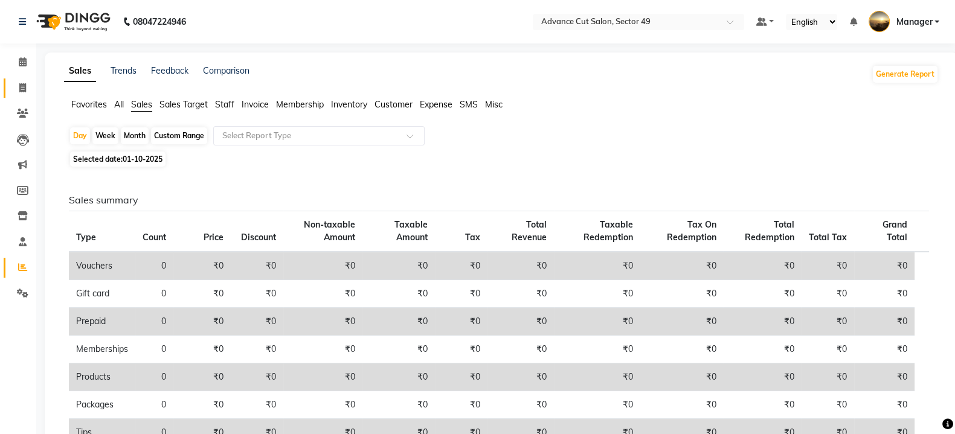
click at [19, 88] on icon at bounding box center [22, 87] width 7 height 9
select select "service"
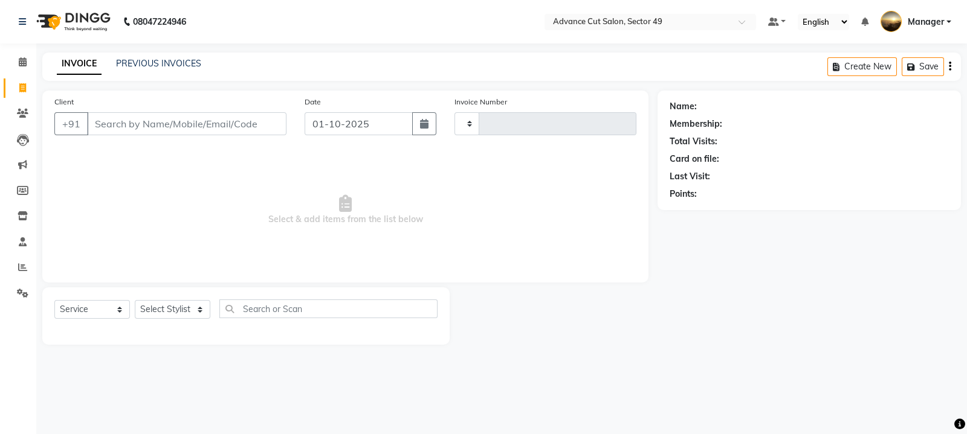
type input "5683"
select select "4616"
drag, startPoint x: 19, startPoint y: 269, endPoint x: 234, endPoint y: 234, distance: 217.3
click at [234, 234] on span "Select & add items from the list below" at bounding box center [345, 210] width 582 height 121
drag, startPoint x: 24, startPoint y: 269, endPoint x: 21, endPoint y: 261, distance: 8.4
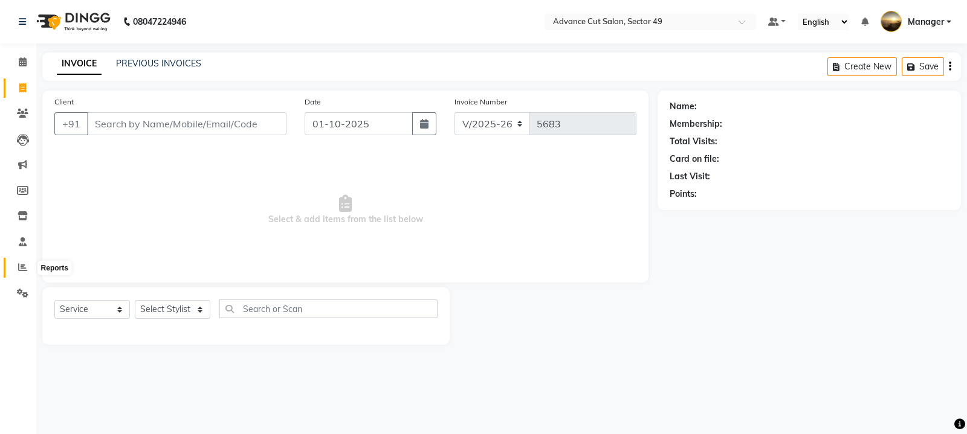
click at [24, 268] on icon at bounding box center [22, 267] width 9 height 9
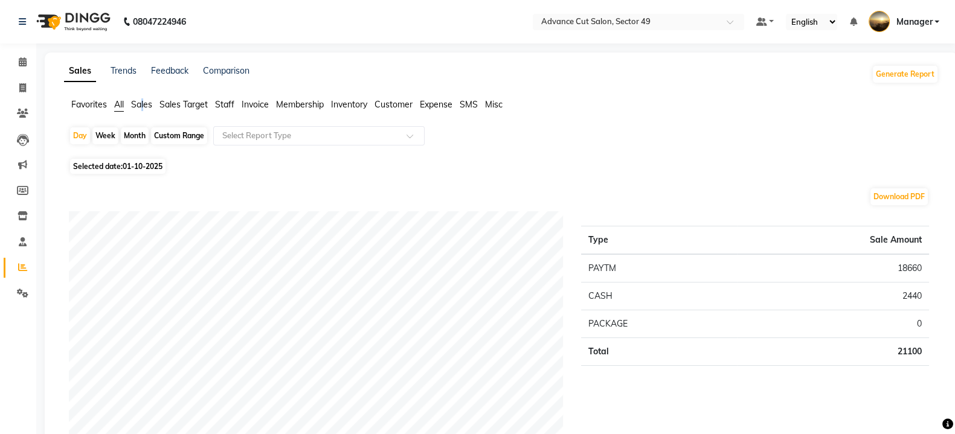
click at [145, 103] on span "Sales" at bounding box center [141, 104] width 21 height 11
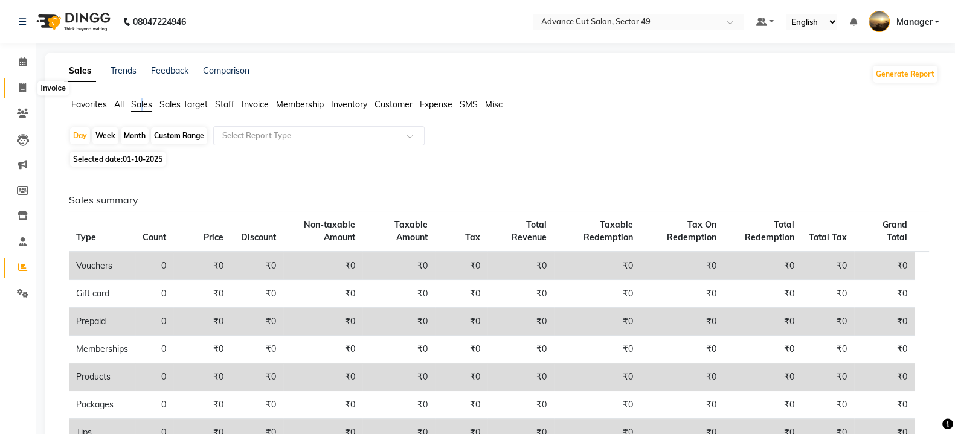
click at [22, 88] on icon at bounding box center [22, 87] width 7 height 9
select select "4616"
select select "service"
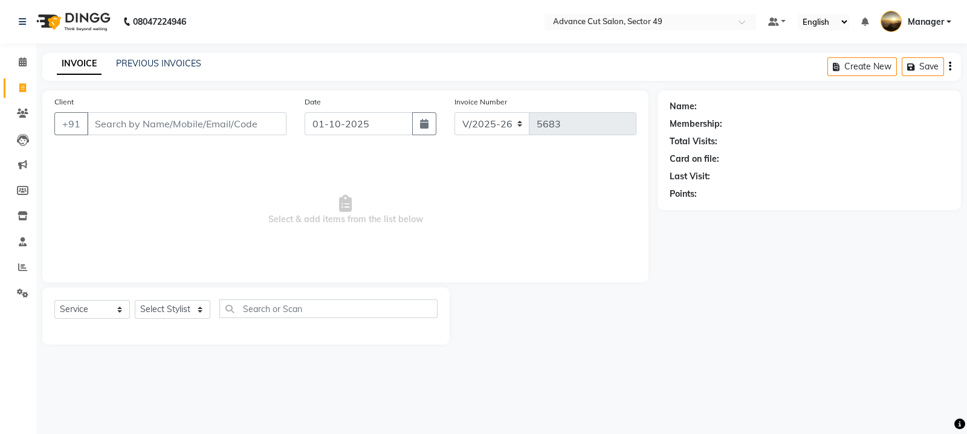
click at [126, 128] on input "Client" at bounding box center [186, 123] width 199 height 23
type input "9811760594"
click at [272, 120] on span "Add Client" at bounding box center [255, 124] width 48 height 12
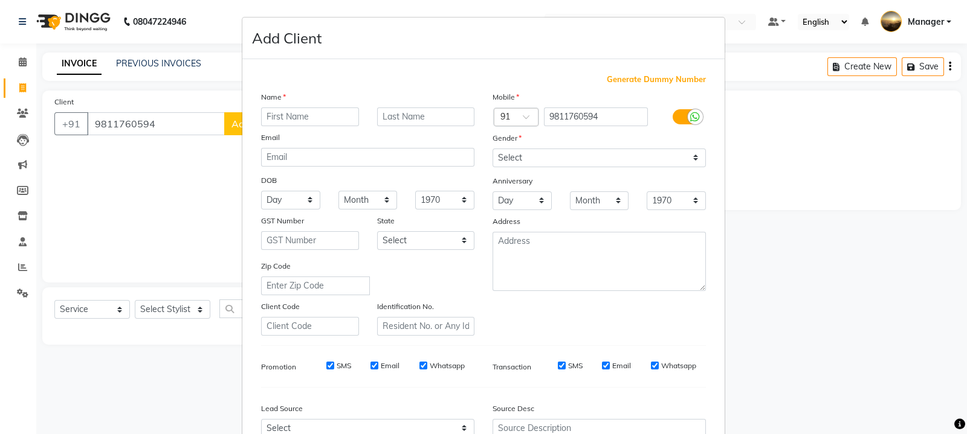
click at [304, 119] on input "text" at bounding box center [310, 117] width 98 height 19
type input "[PERSON_NAME] kupta"
click at [510, 158] on select "Select [DEMOGRAPHIC_DATA] [DEMOGRAPHIC_DATA] Other Prefer Not To Say" at bounding box center [598, 158] width 213 height 19
select select "[DEMOGRAPHIC_DATA]"
click at [492, 149] on select "Select [DEMOGRAPHIC_DATA] [DEMOGRAPHIC_DATA] Other Prefer Not To Say" at bounding box center [598, 158] width 213 height 19
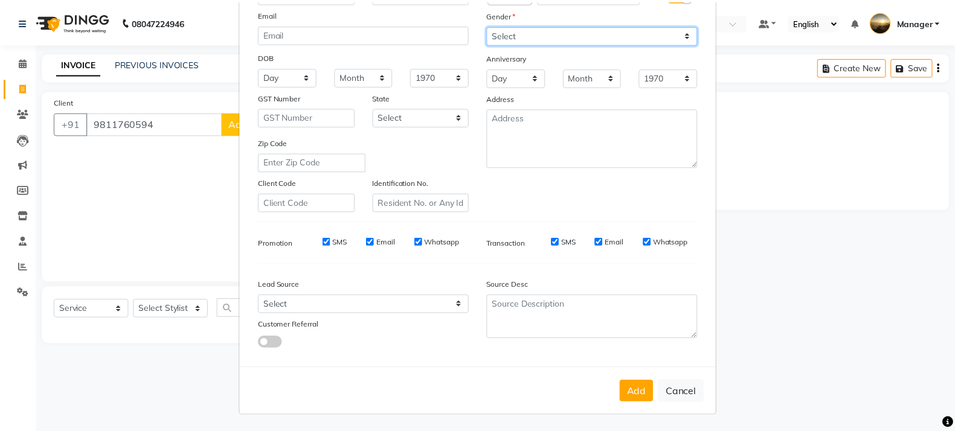
scroll to position [129, 0]
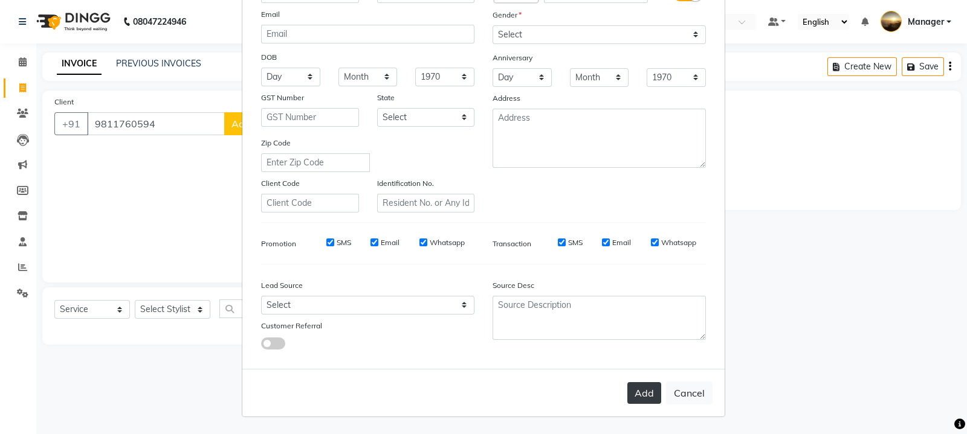
click at [643, 392] on button "Add" at bounding box center [644, 393] width 34 height 22
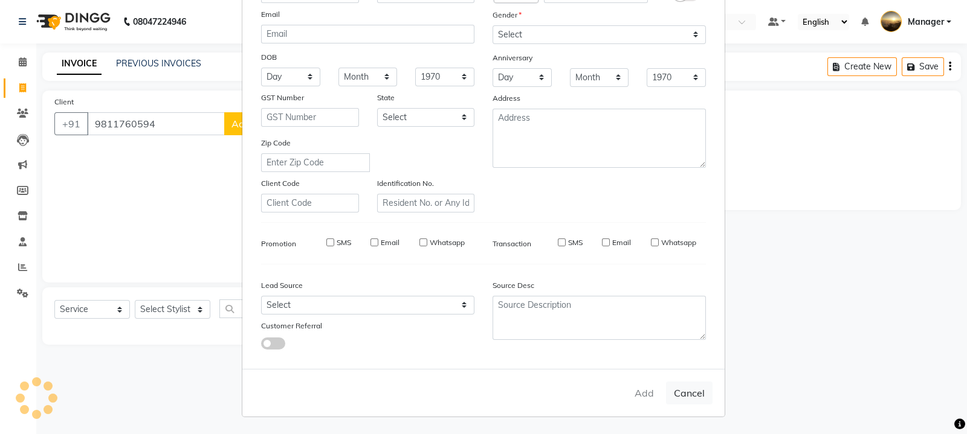
select select
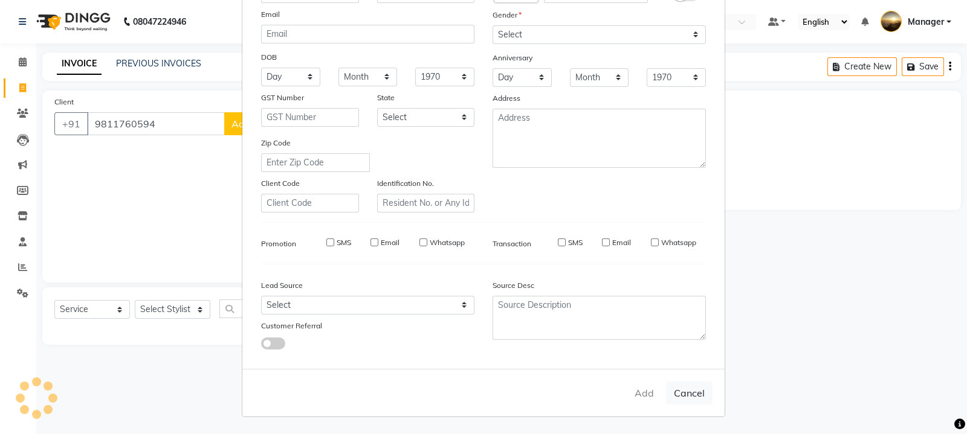
select select
checkbox input "false"
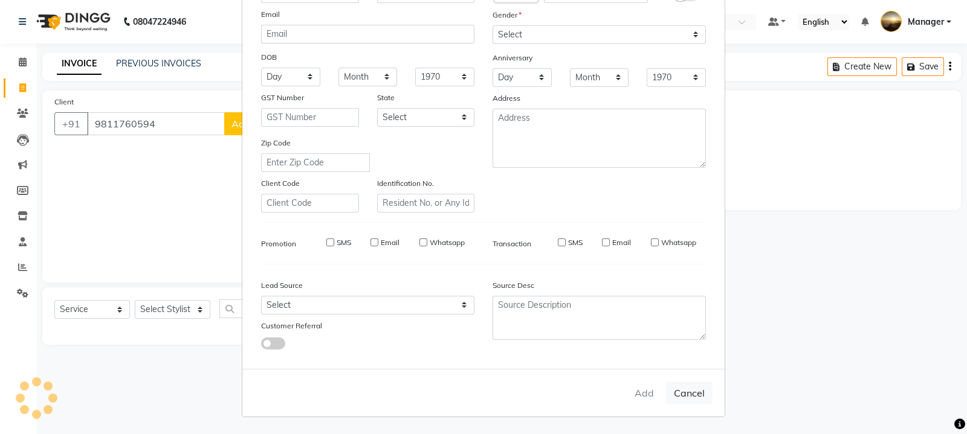
checkbox input "false"
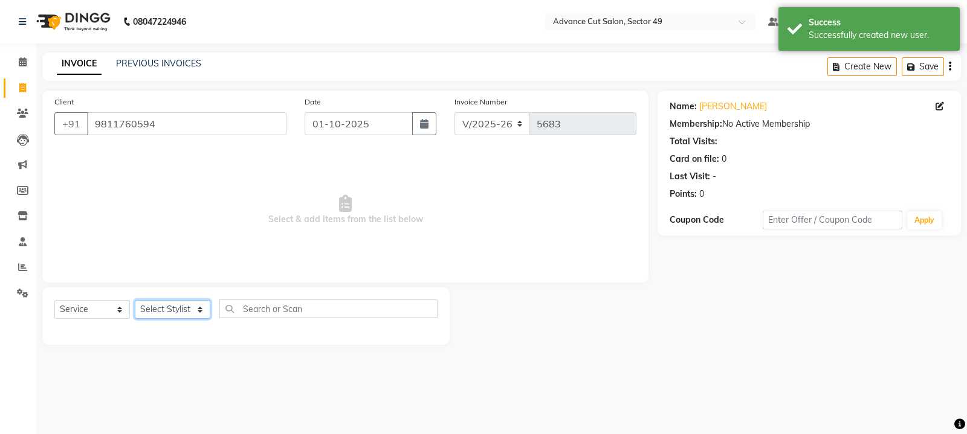
click at [157, 307] on select "Select Stylist aphy [PERSON_NAME] bashu [PERSON_NAME] [PERSON_NAME] Manager Nav…" at bounding box center [173, 309] width 76 height 19
select select "88540"
click at [135, 301] on select "Select Stylist aphy [PERSON_NAME] bashu [PERSON_NAME] [PERSON_NAME] Manager Nav…" at bounding box center [173, 309] width 76 height 19
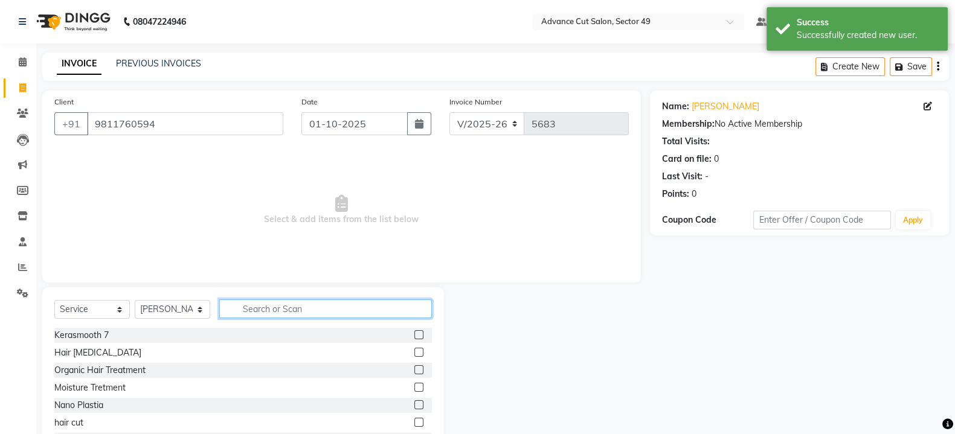
click at [250, 308] on input "text" at bounding box center [325, 309] width 213 height 19
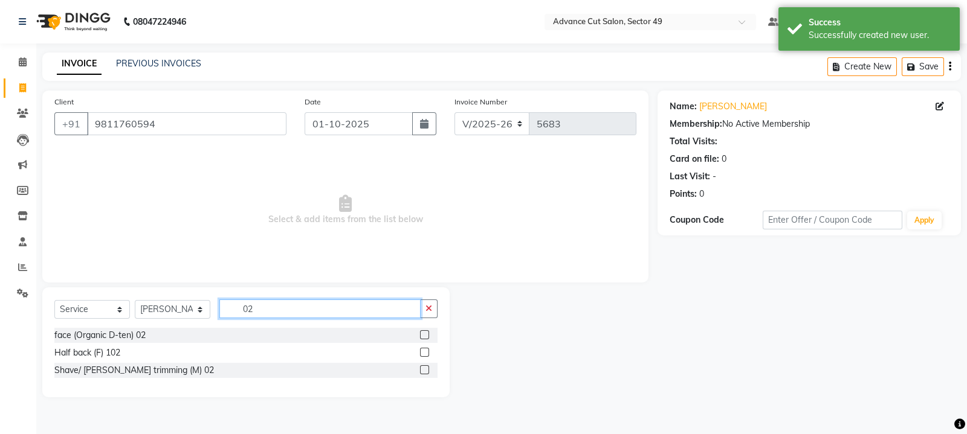
type input "02"
click at [427, 370] on label at bounding box center [424, 370] width 9 height 9
click at [427, 370] on input "checkbox" at bounding box center [424, 371] width 8 height 8
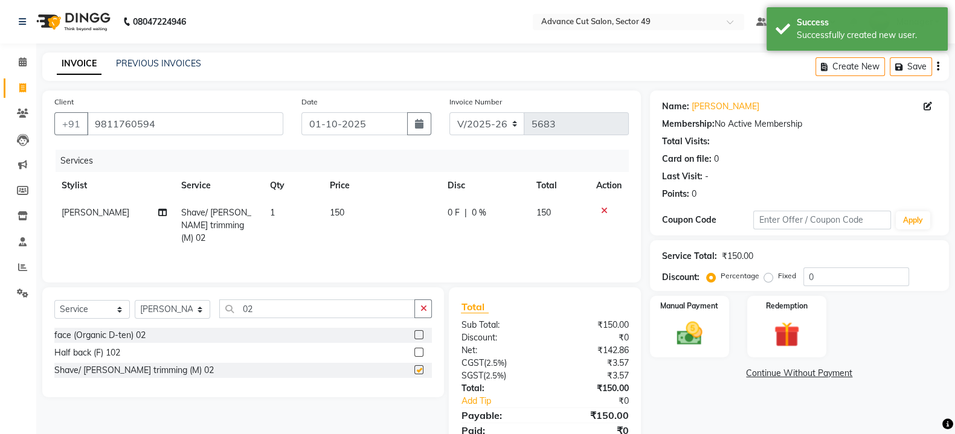
checkbox input "false"
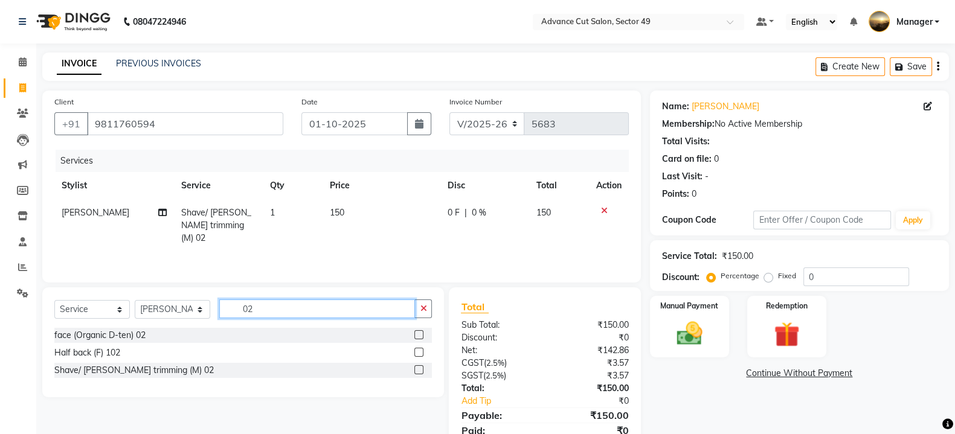
click at [322, 303] on input "02" at bounding box center [317, 309] width 196 height 19
type input "0"
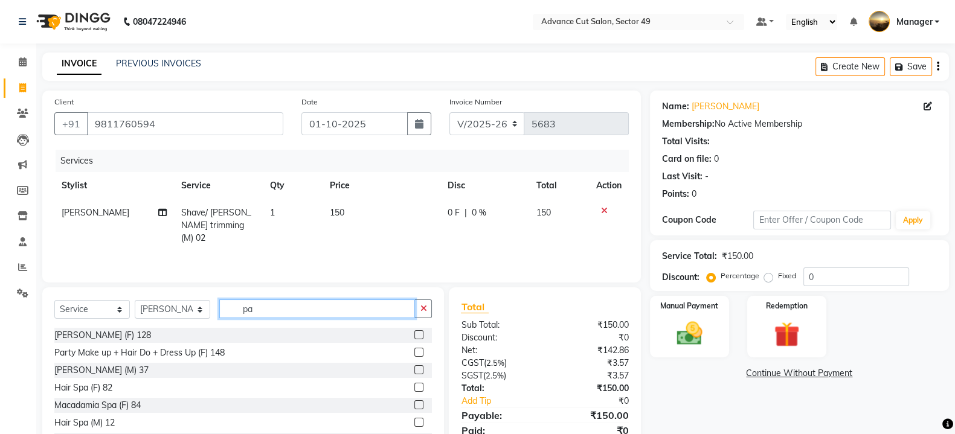
type input "p"
type input "b"
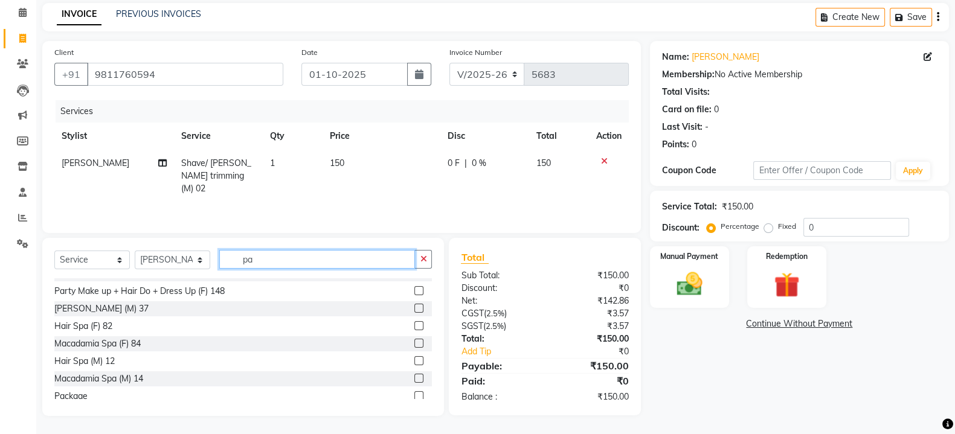
scroll to position [19, 0]
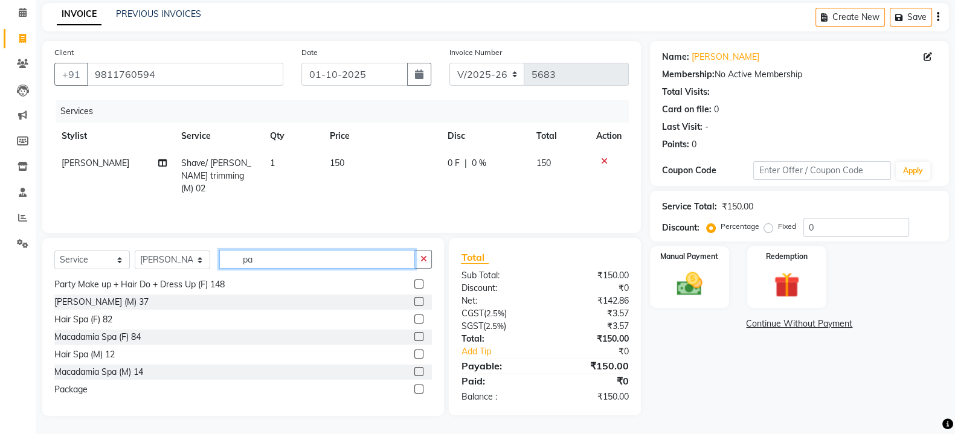
type input "p"
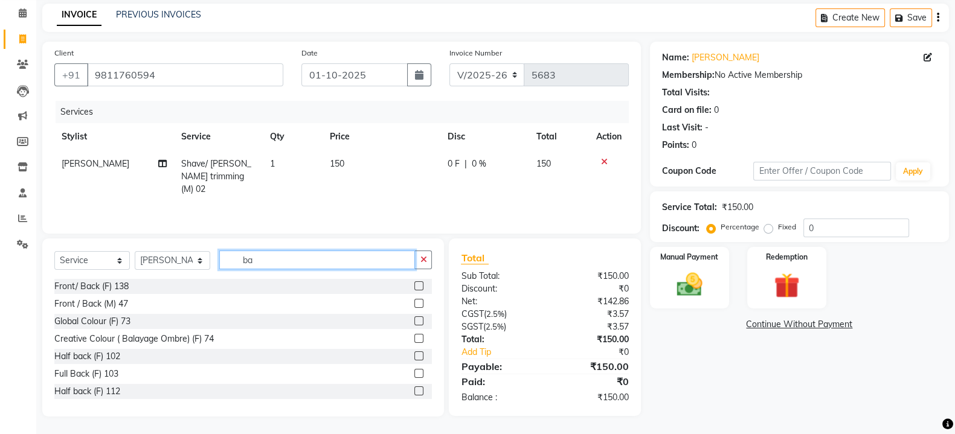
scroll to position [50, 0]
type input "b"
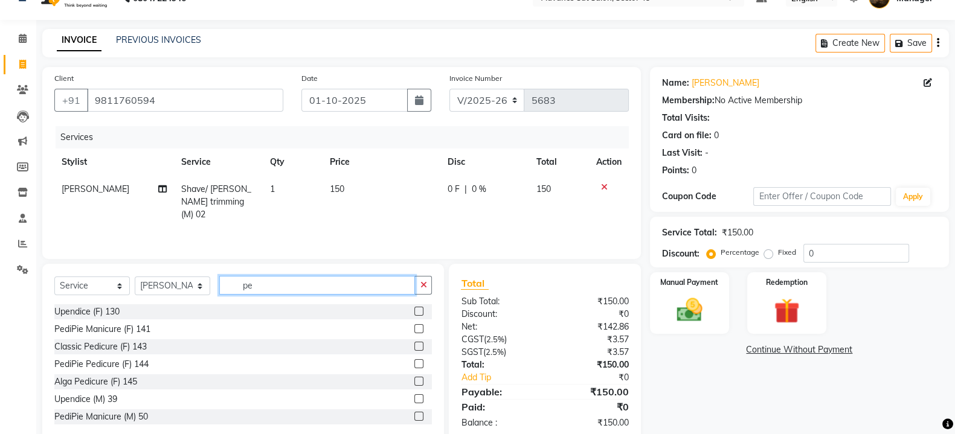
scroll to position [0, 0]
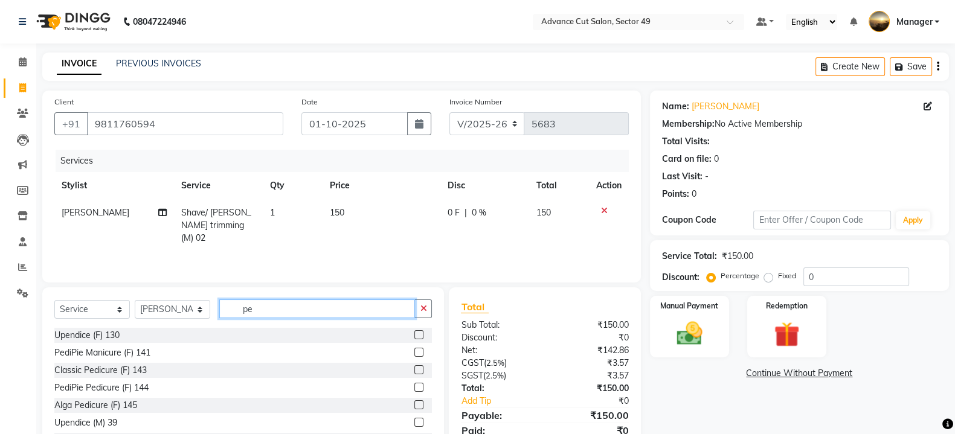
type input "pe"
drag, startPoint x: 408, startPoint y: 372, endPoint x: 356, endPoint y: 375, distance: 52.6
click at [414, 372] on label at bounding box center [418, 370] width 9 height 9
click at [414, 372] on input "checkbox" at bounding box center [418, 371] width 8 height 8
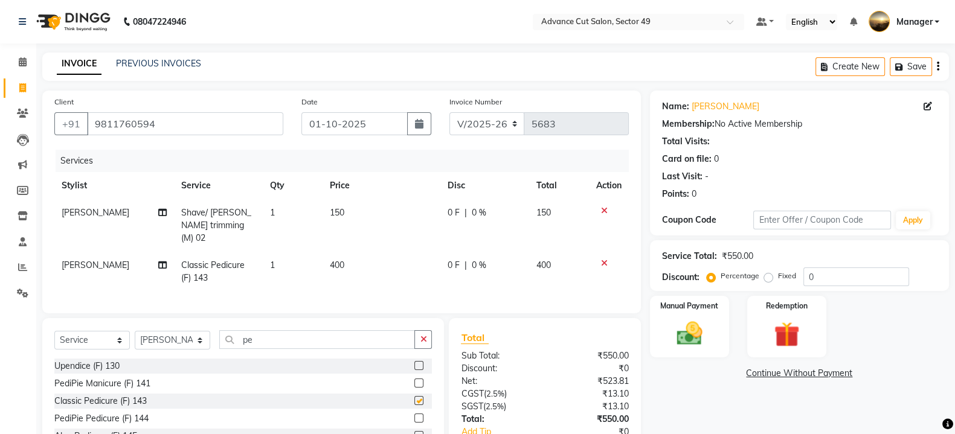
checkbox input "false"
click at [362, 252] on td "400" at bounding box center [382, 272] width 118 height 40
select select "88540"
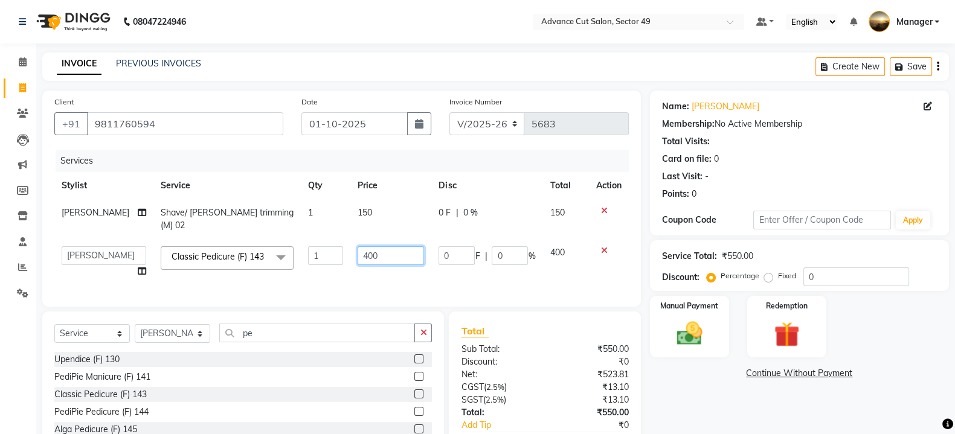
click at [376, 246] on input "400" at bounding box center [391, 255] width 66 height 19
type input "4"
type input "600"
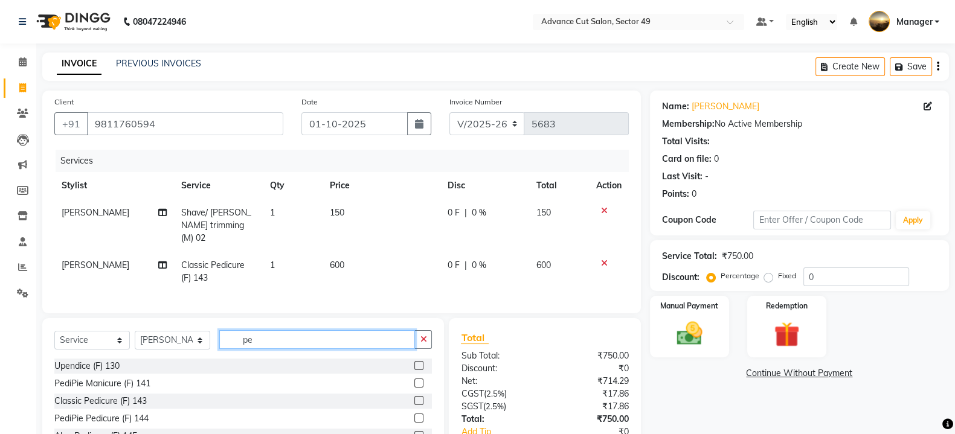
click at [379, 341] on input "pe" at bounding box center [317, 339] width 196 height 19
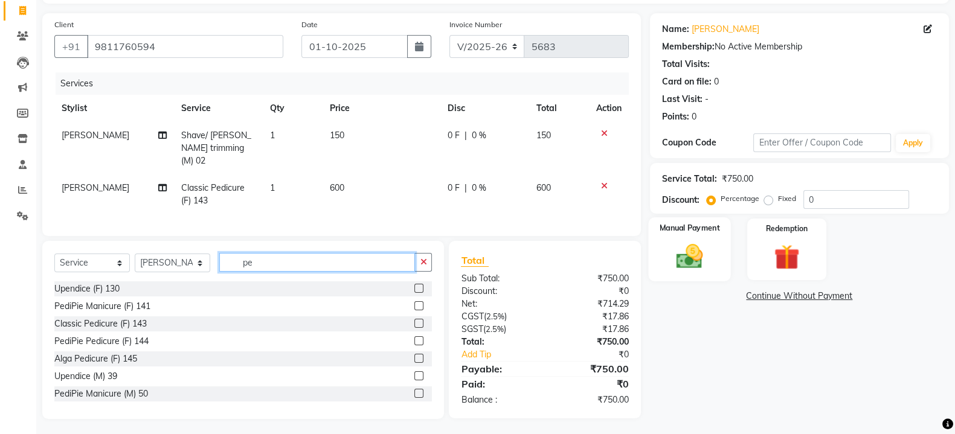
scroll to position [79, 0]
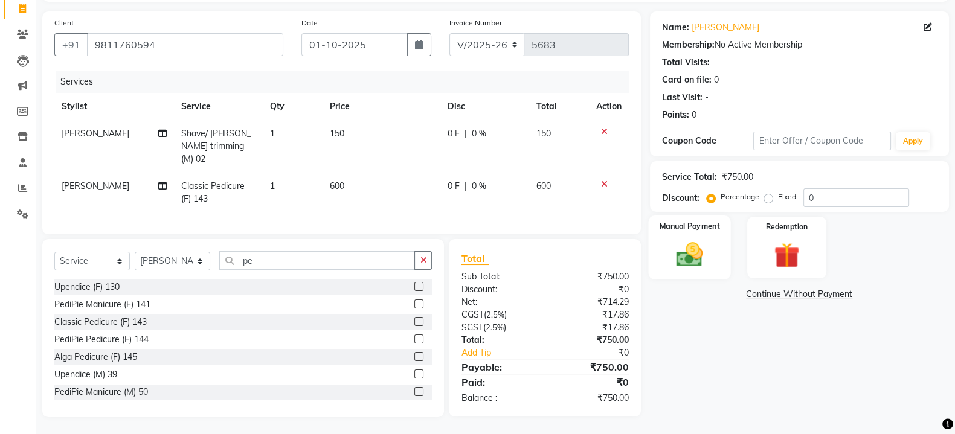
click at [689, 259] on img at bounding box center [689, 254] width 43 height 30
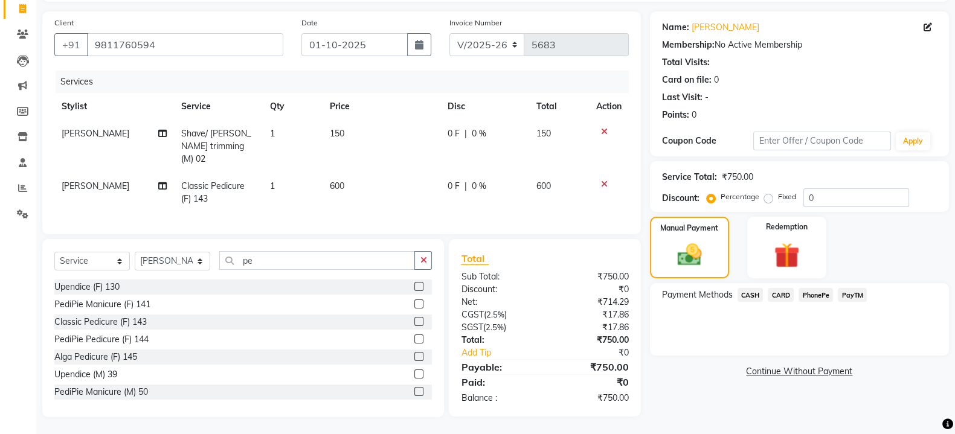
click at [782, 297] on span "CARD" at bounding box center [781, 295] width 26 height 14
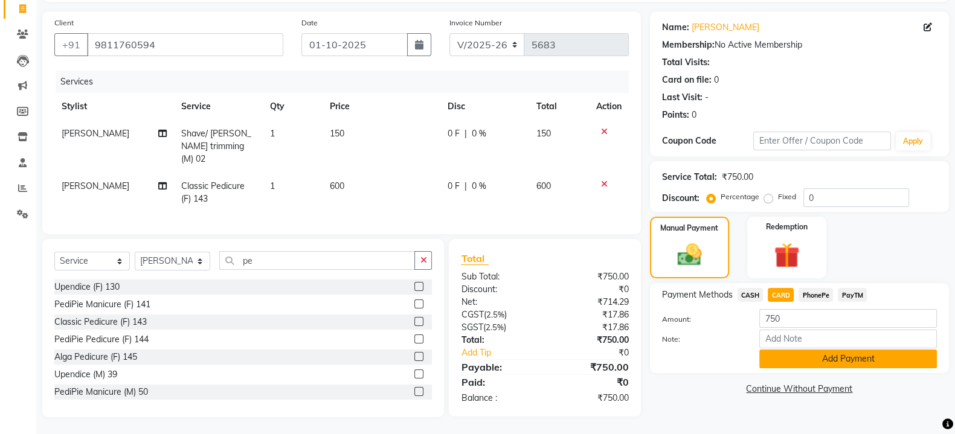
click at [833, 355] on button "Add Payment" at bounding box center [848, 359] width 178 height 19
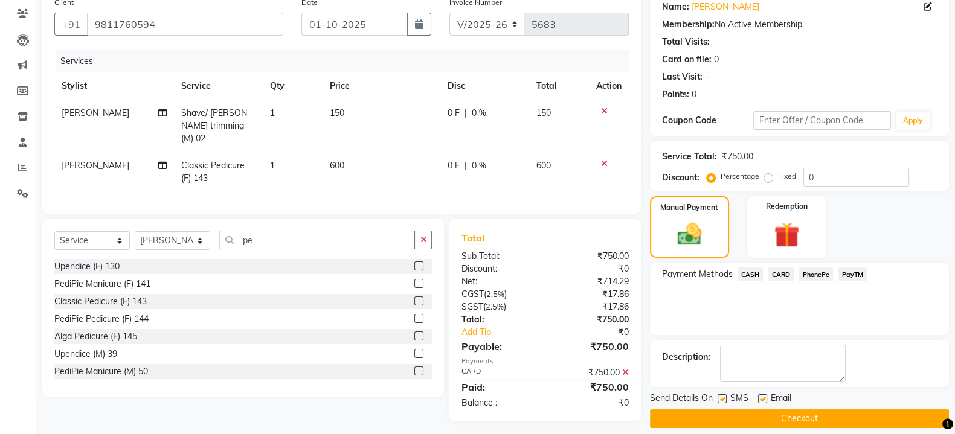
scroll to position [111, 0]
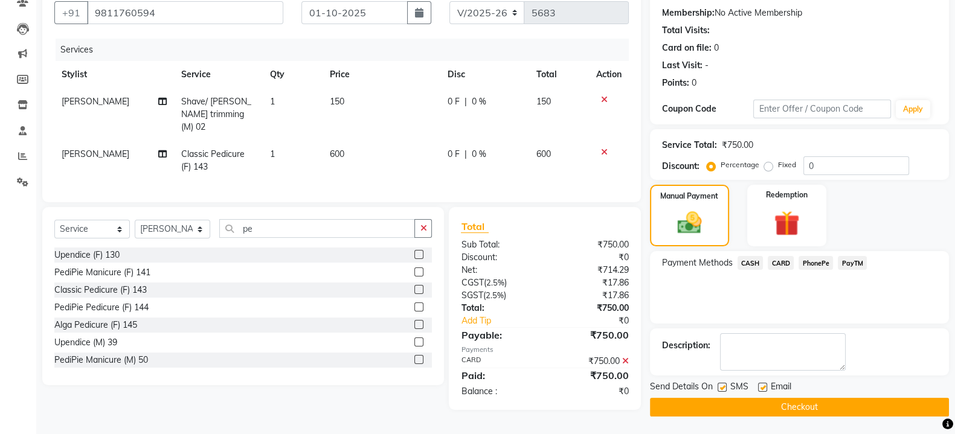
click at [792, 404] on button "Checkout" at bounding box center [799, 407] width 299 height 19
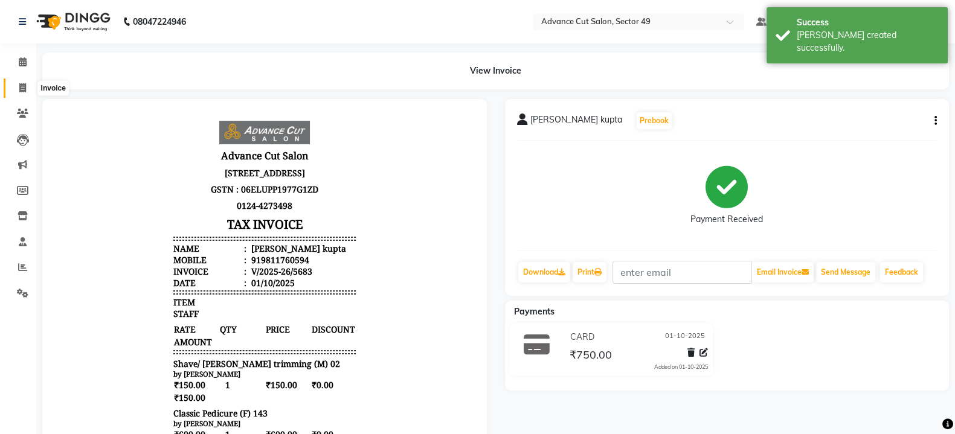
click at [19, 88] on icon at bounding box center [22, 87] width 7 height 9
select select "service"
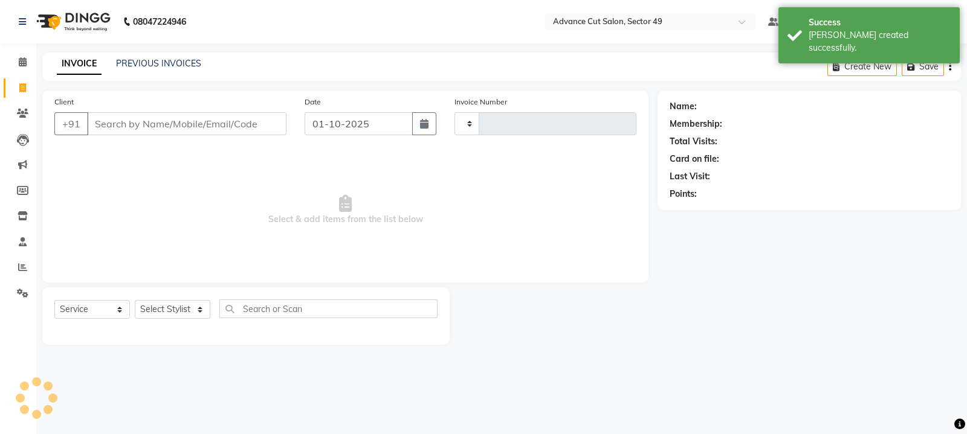
type input "5684"
select select "4616"
click at [115, 131] on input "Client" at bounding box center [186, 123] width 199 height 23
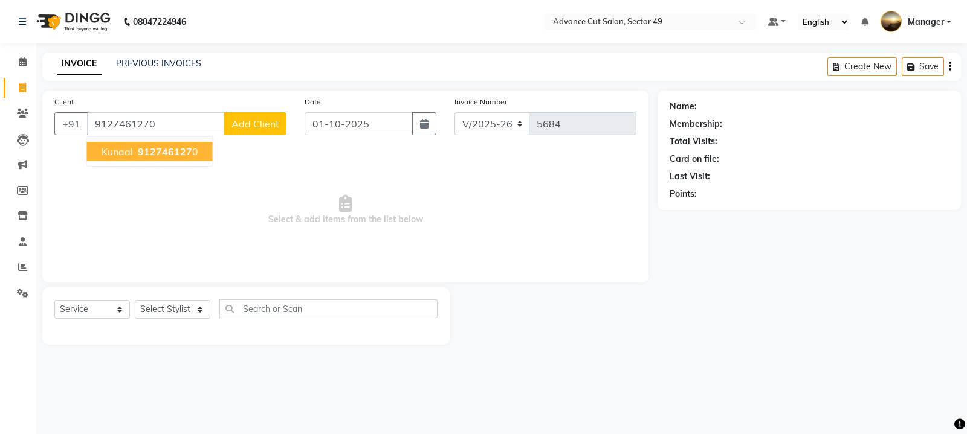
type input "9127461270"
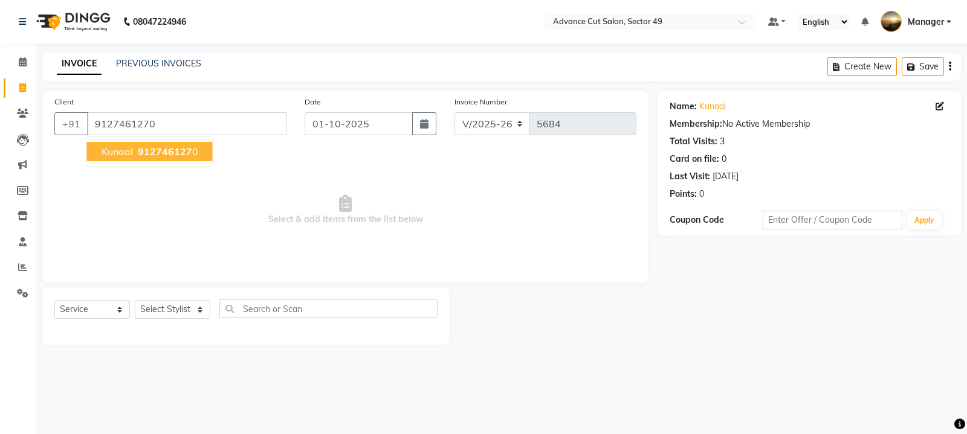
click at [152, 153] on span "912746127" at bounding box center [165, 152] width 54 height 12
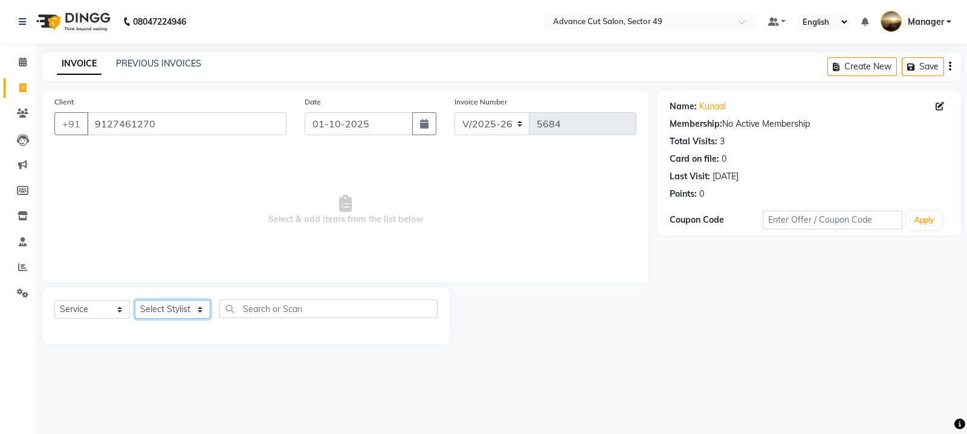
click at [181, 303] on select "Select Stylist aphy [PERSON_NAME] bashu [PERSON_NAME] [PERSON_NAME] Manager Nav…" at bounding box center [173, 309] width 76 height 19
select select "27619"
click at [135, 301] on select "Select Stylist aphy [PERSON_NAME] bashu [PERSON_NAME] [PERSON_NAME] Manager Nav…" at bounding box center [173, 309] width 76 height 19
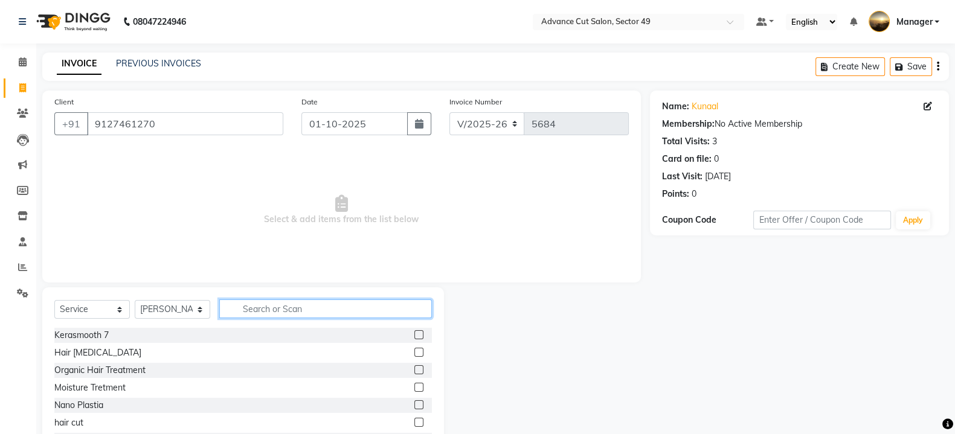
click at [279, 311] on input "text" at bounding box center [325, 309] width 213 height 19
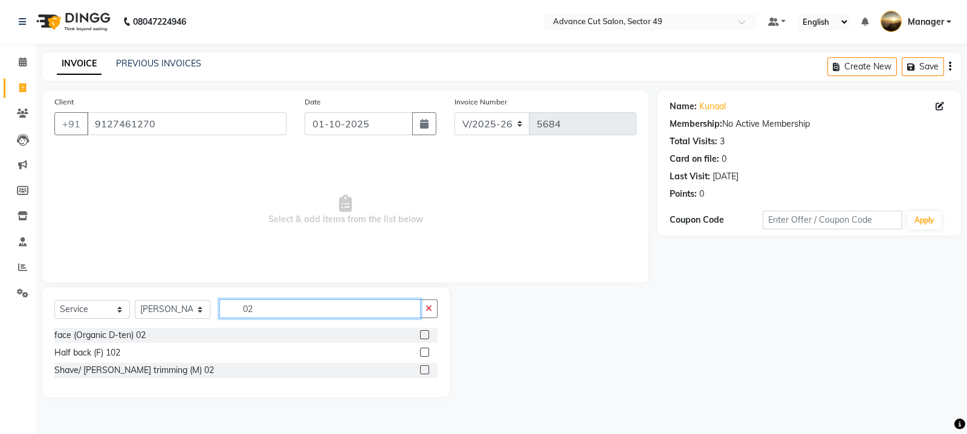
type input "02"
click at [423, 370] on label at bounding box center [424, 370] width 9 height 9
click at [423, 370] on input "checkbox" at bounding box center [424, 371] width 8 height 8
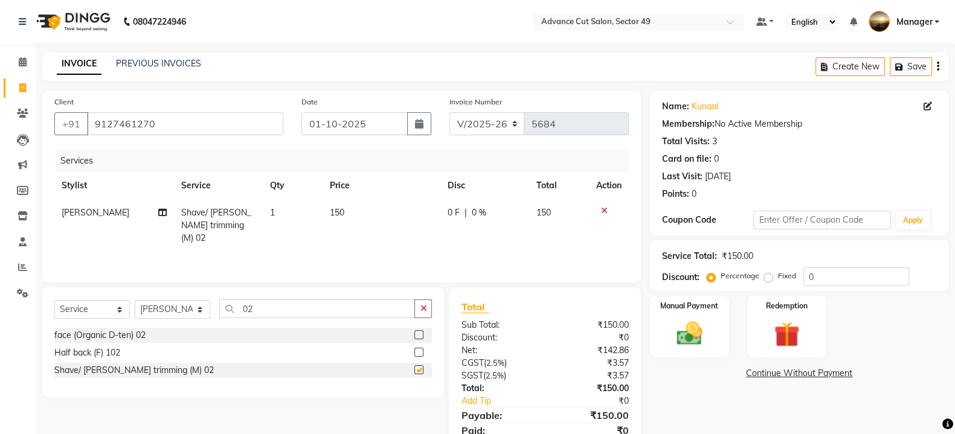
checkbox input "false"
click at [698, 327] on img at bounding box center [689, 333] width 43 height 30
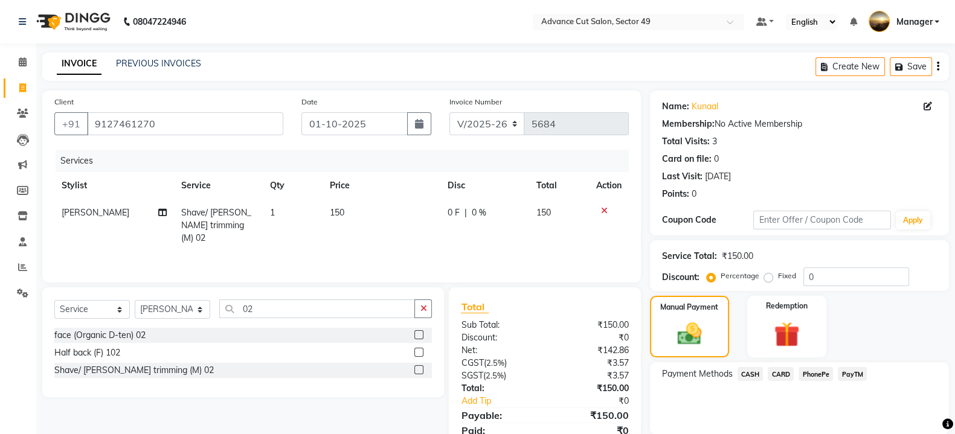
click at [854, 370] on span "PayTM" at bounding box center [852, 374] width 29 height 14
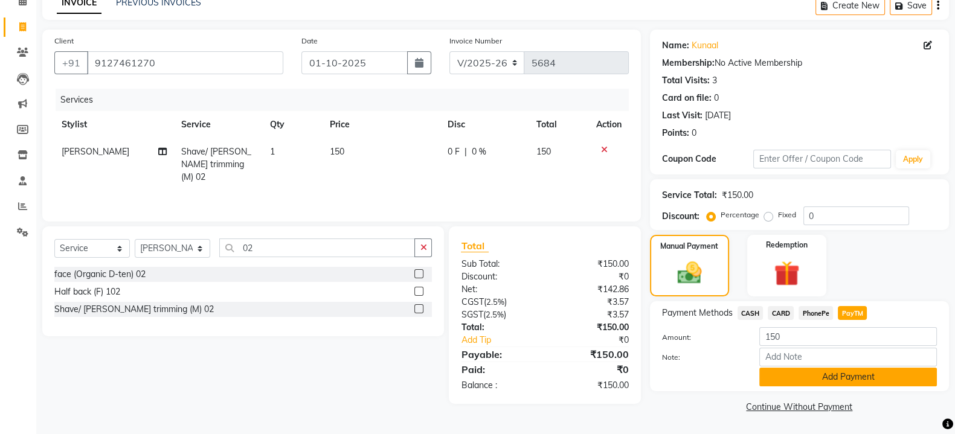
scroll to position [62, 0]
click at [856, 378] on button "Add Payment" at bounding box center [848, 377] width 178 height 19
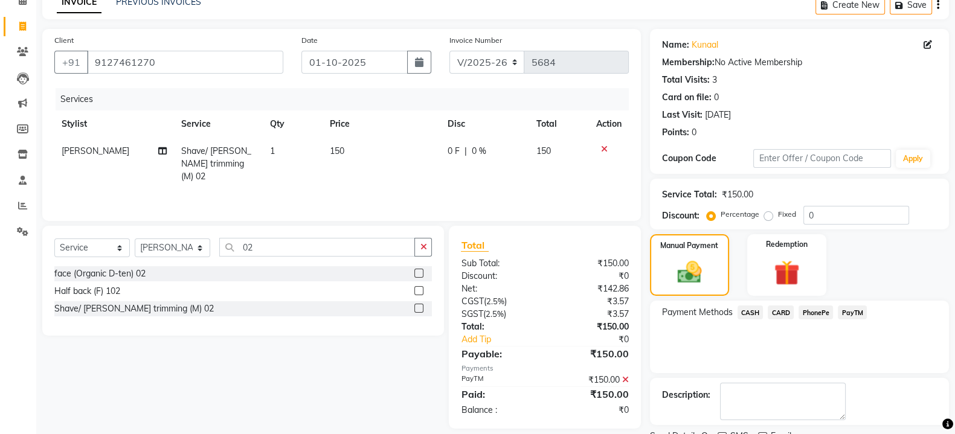
scroll to position [111, 0]
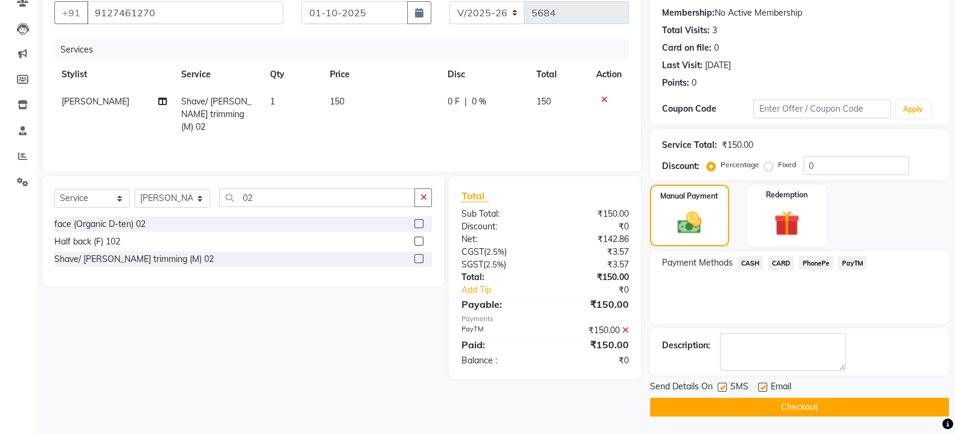
click at [721, 386] on label at bounding box center [722, 387] width 9 height 9
click at [721, 386] on input "checkbox" at bounding box center [722, 388] width 8 height 8
checkbox input "false"
drag, startPoint x: 764, startPoint y: 385, endPoint x: 766, endPoint y: 405, distance: 20.0
click at [764, 388] on label at bounding box center [762, 387] width 9 height 9
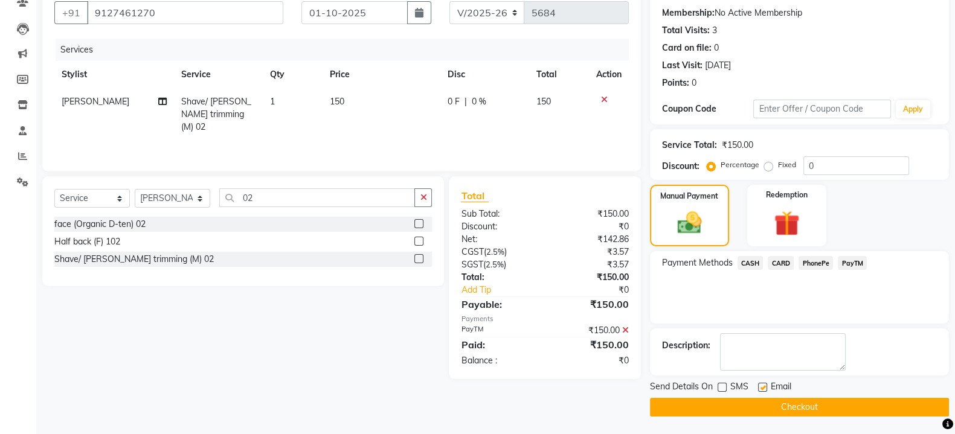
click at [764, 388] on input "checkbox" at bounding box center [762, 388] width 8 height 8
checkbox input "false"
click at [771, 407] on button "Checkout" at bounding box center [799, 407] width 299 height 19
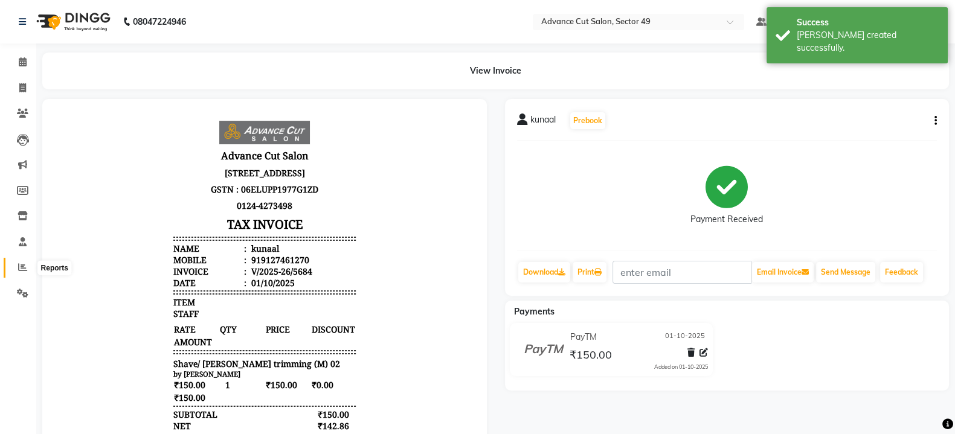
click at [21, 271] on icon at bounding box center [22, 267] width 9 height 9
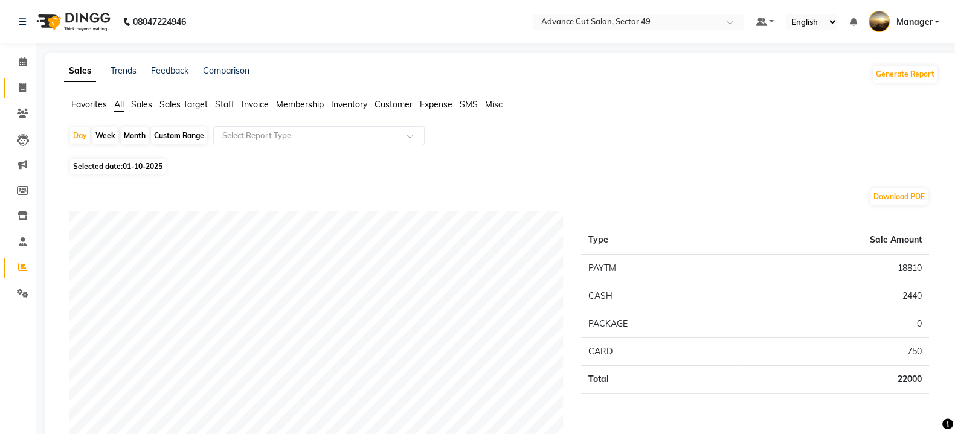
click at [21, 85] on icon at bounding box center [22, 87] width 7 height 9
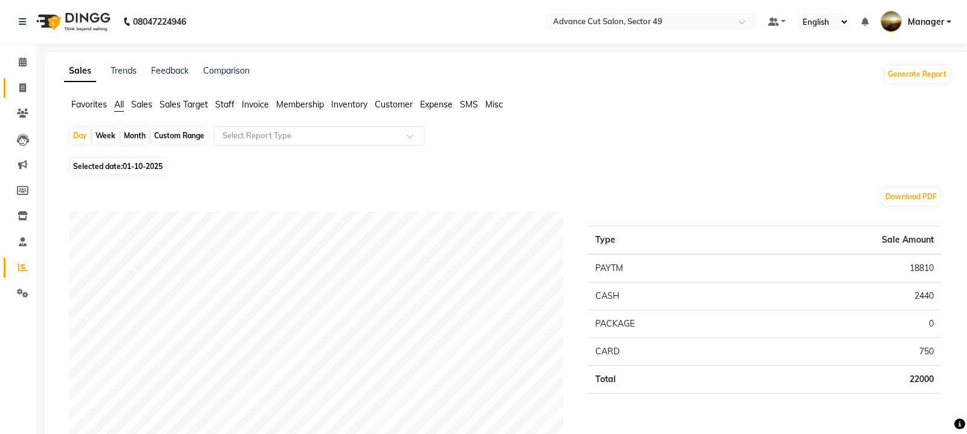
select select "4616"
select select "service"
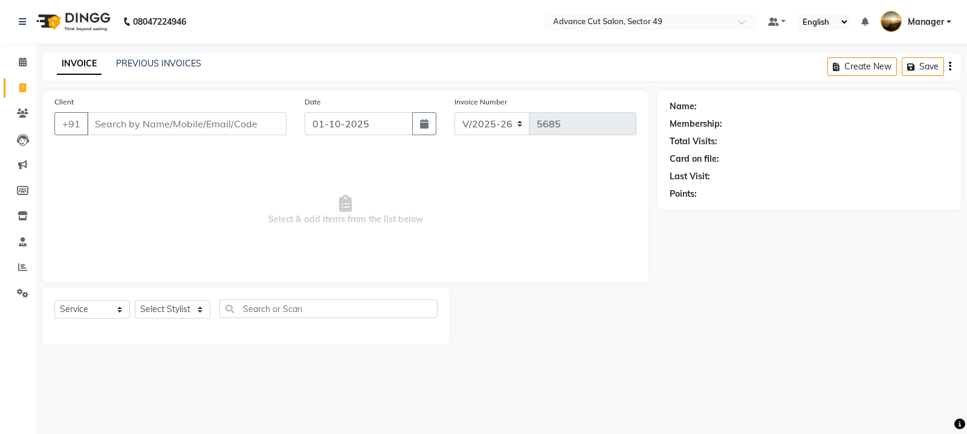
click at [193, 129] on input "Client" at bounding box center [186, 123] width 199 height 23
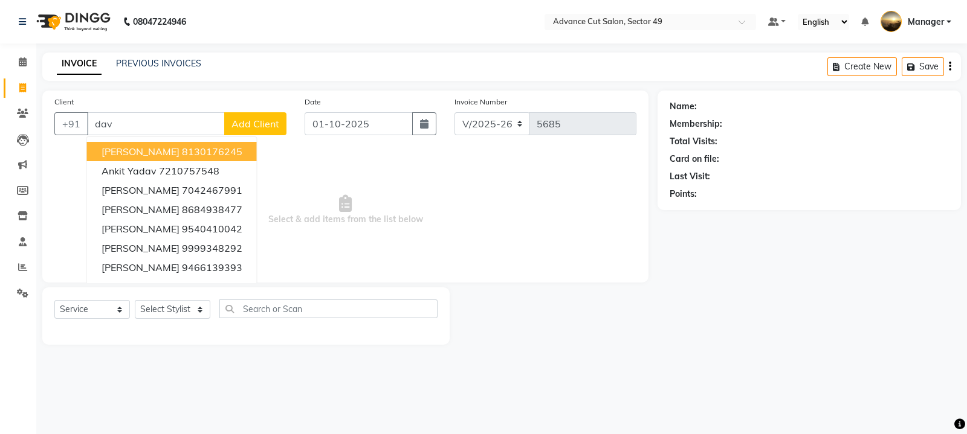
click at [233, 150] on button "[PERSON_NAME] 8130176245" at bounding box center [172, 151] width 170 height 19
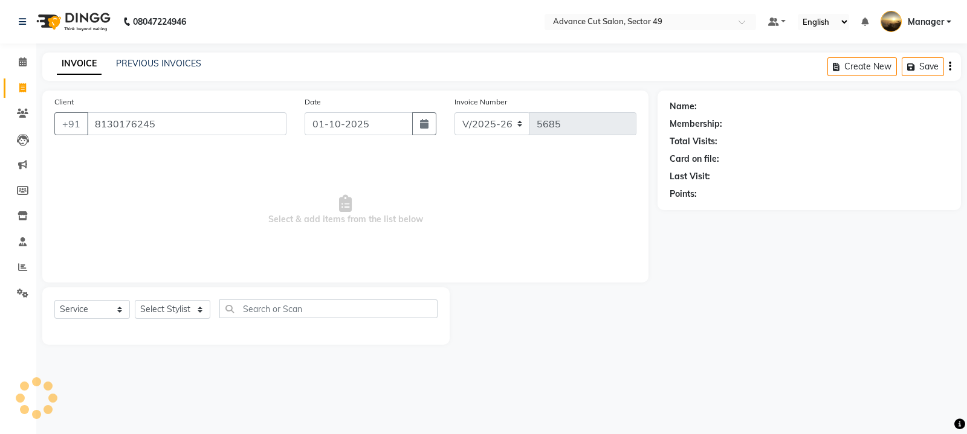
type input "8130176245"
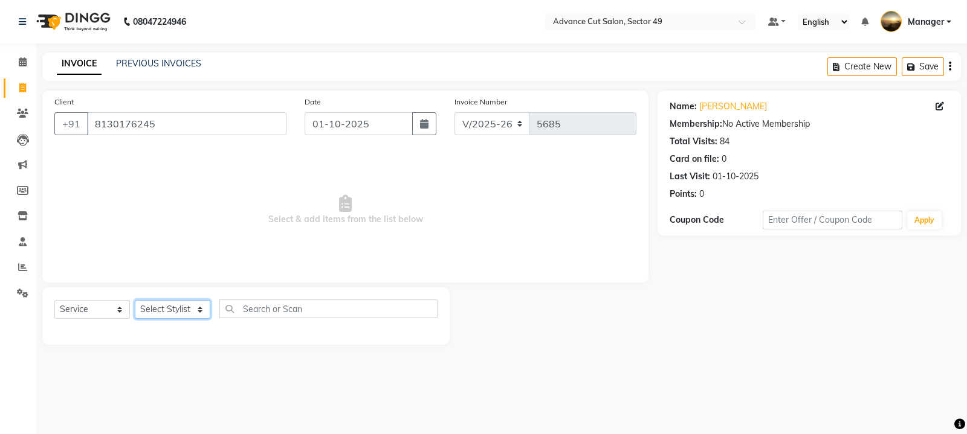
click at [172, 313] on select "Select Stylist aphy [PERSON_NAME] bashu [PERSON_NAME] [PERSON_NAME] Manager Nav…" at bounding box center [173, 309] width 76 height 19
select select "88017"
click at [135, 301] on select "Select Stylist aphy [PERSON_NAME] bashu [PERSON_NAME] [PERSON_NAME] Manager Nav…" at bounding box center [173, 309] width 76 height 19
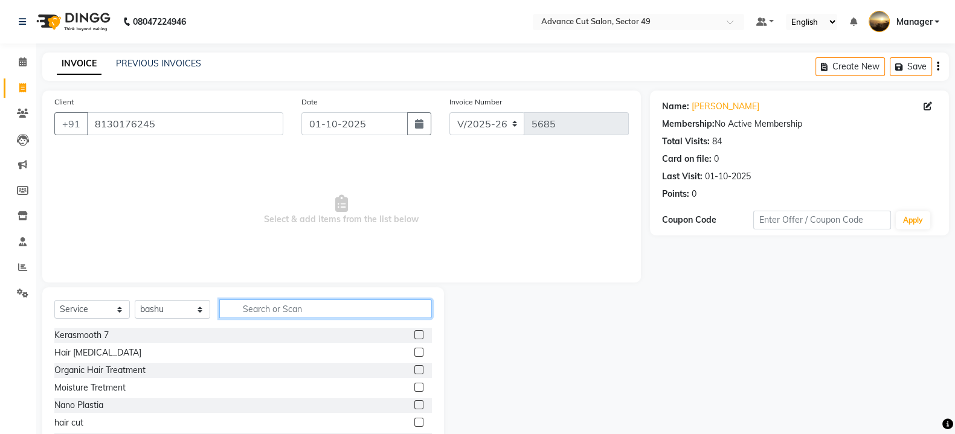
click at [272, 311] on input "text" at bounding box center [325, 309] width 213 height 19
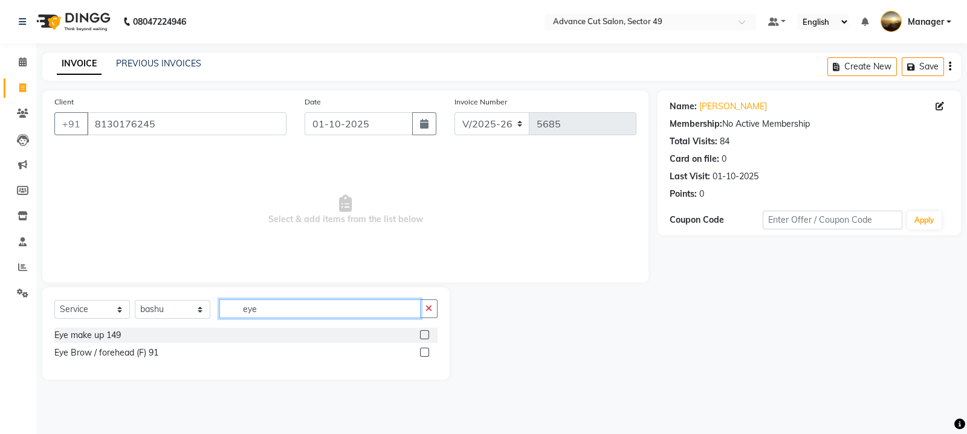
type input "eye"
click at [428, 353] on label at bounding box center [424, 352] width 9 height 9
click at [428, 353] on input "checkbox" at bounding box center [424, 353] width 8 height 8
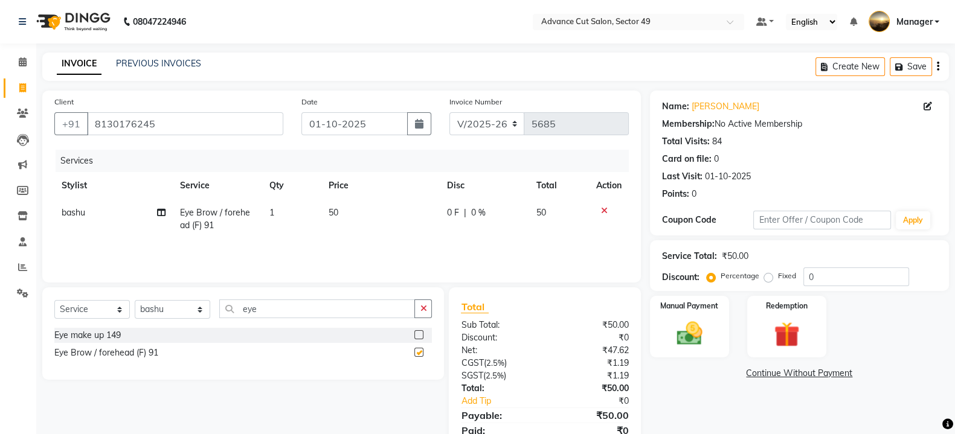
checkbox input "false"
click at [680, 339] on img at bounding box center [689, 333] width 43 height 30
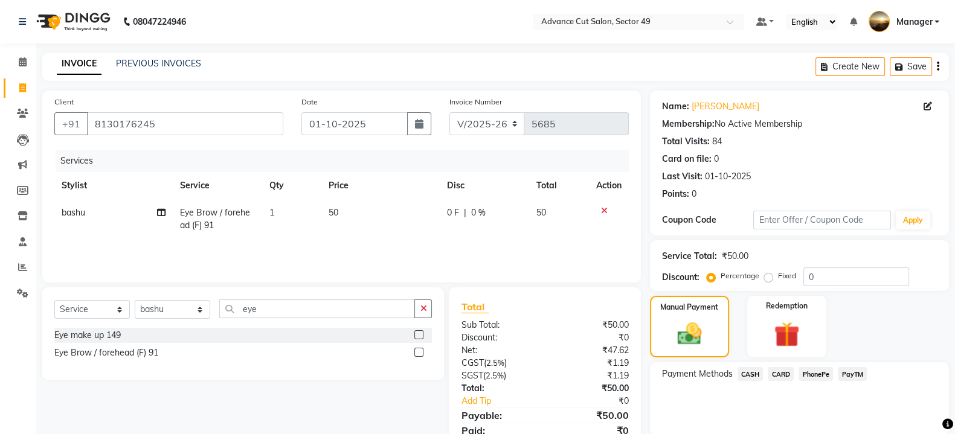
click at [749, 376] on span "CASH" at bounding box center [751, 374] width 26 height 14
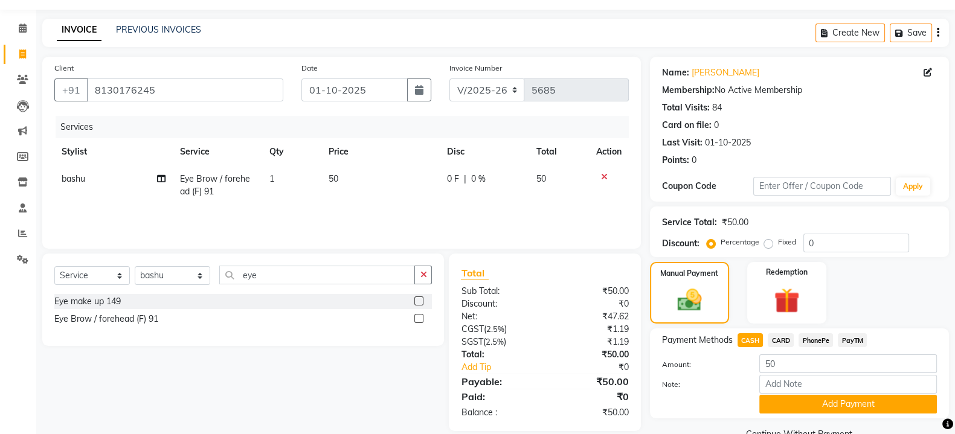
scroll to position [62, 0]
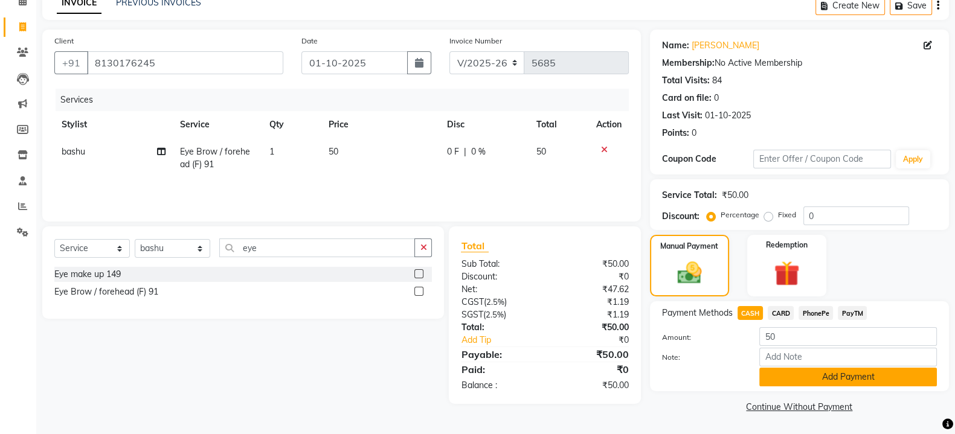
click at [843, 381] on button "Add Payment" at bounding box center [848, 377] width 178 height 19
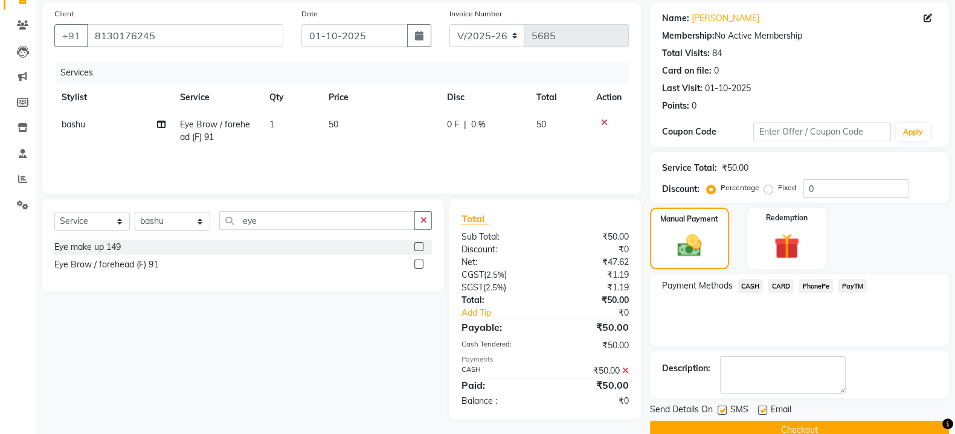
scroll to position [111, 0]
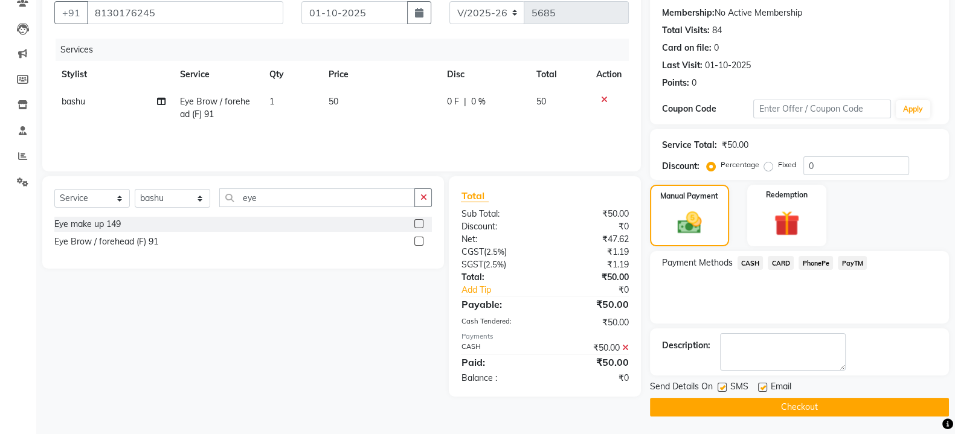
click at [724, 388] on label at bounding box center [722, 387] width 9 height 9
click at [724, 388] on input "checkbox" at bounding box center [722, 388] width 8 height 8
checkbox input "false"
click at [763, 387] on label at bounding box center [762, 387] width 9 height 9
click at [763, 387] on input "checkbox" at bounding box center [762, 388] width 8 height 8
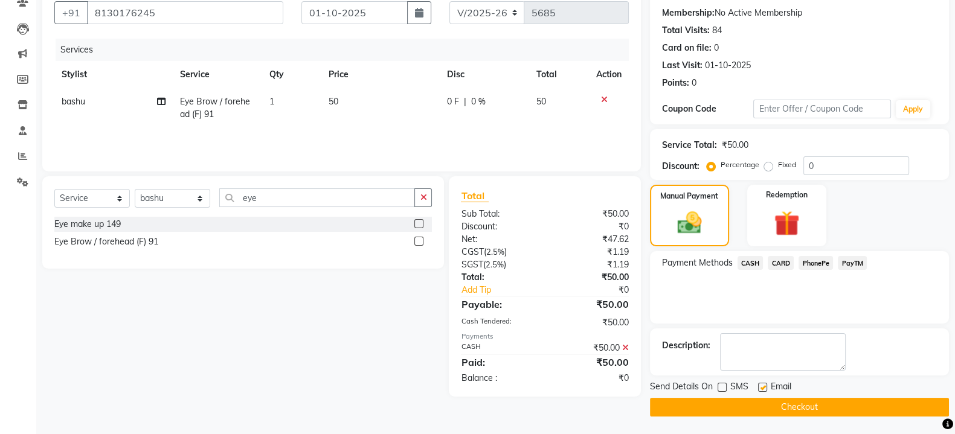
checkbox input "false"
click at [786, 412] on button "Checkout" at bounding box center [799, 407] width 299 height 19
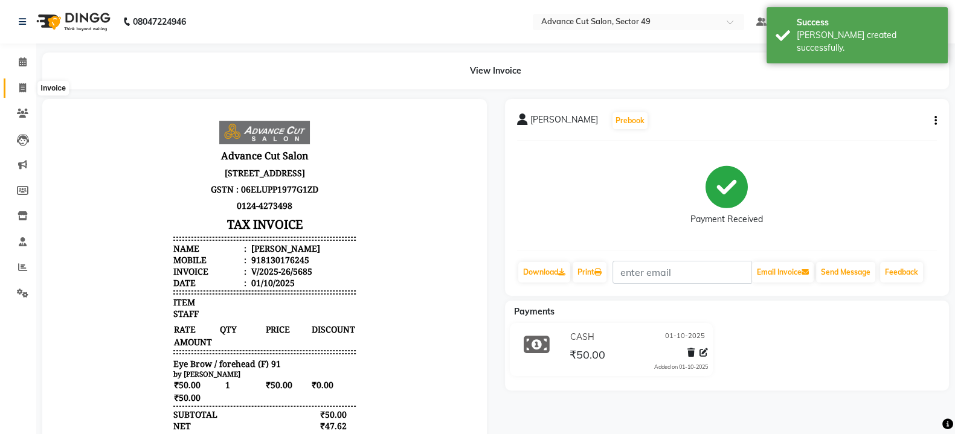
click at [23, 89] on icon at bounding box center [22, 87] width 7 height 9
select select "4616"
select select "service"
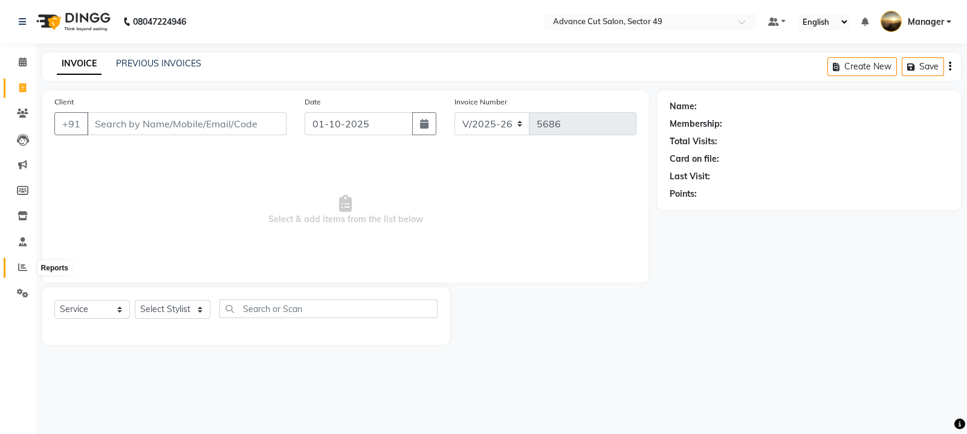
click at [21, 273] on span at bounding box center [22, 268] width 21 height 14
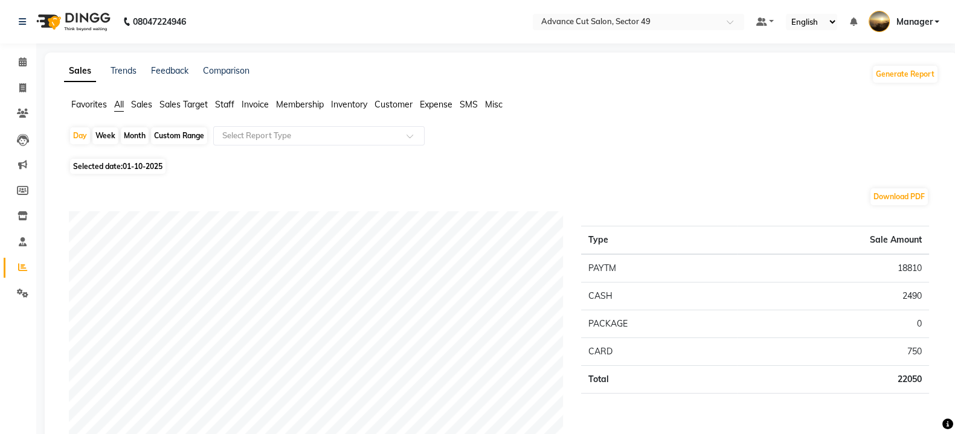
click at [138, 105] on span "Sales" at bounding box center [141, 104] width 21 height 11
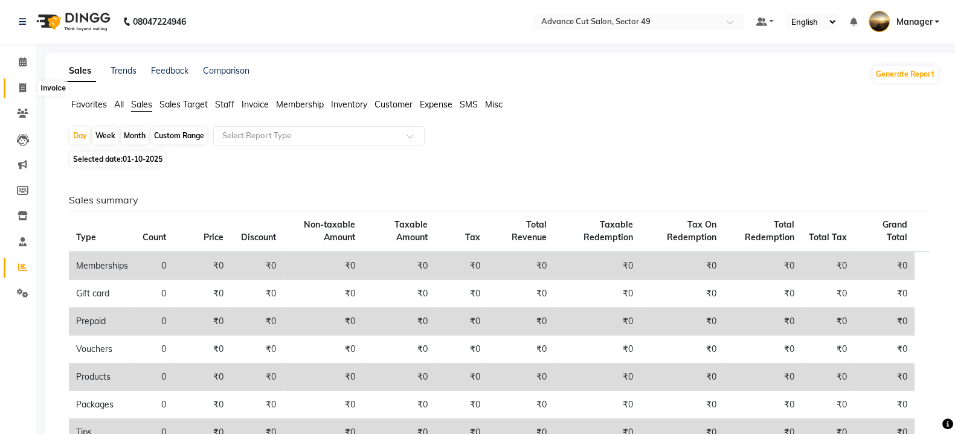
click at [22, 87] on icon at bounding box center [22, 87] width 7 height 9
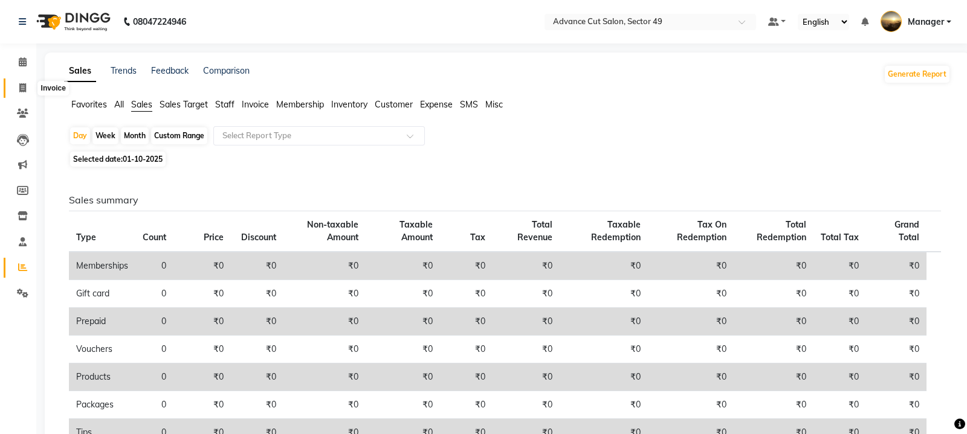
select select "4616"
select select "service"
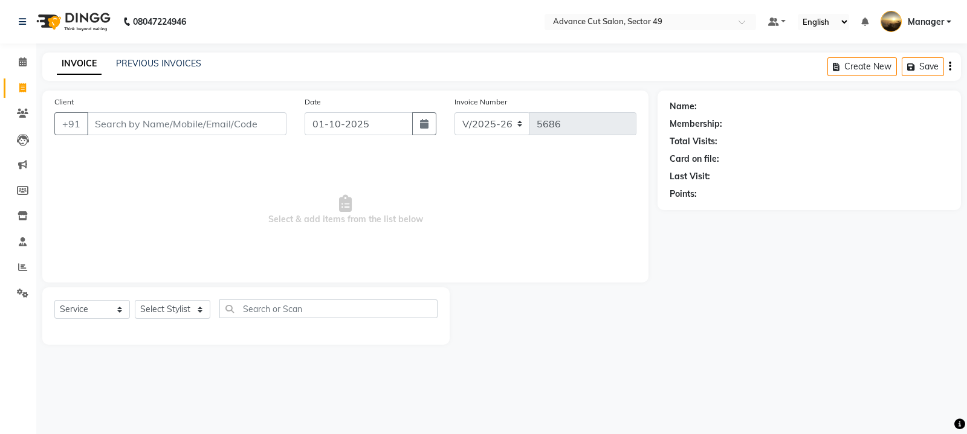
click at [122, 125] on input "Client" at bounding box center [186, 123] width 199 height 23
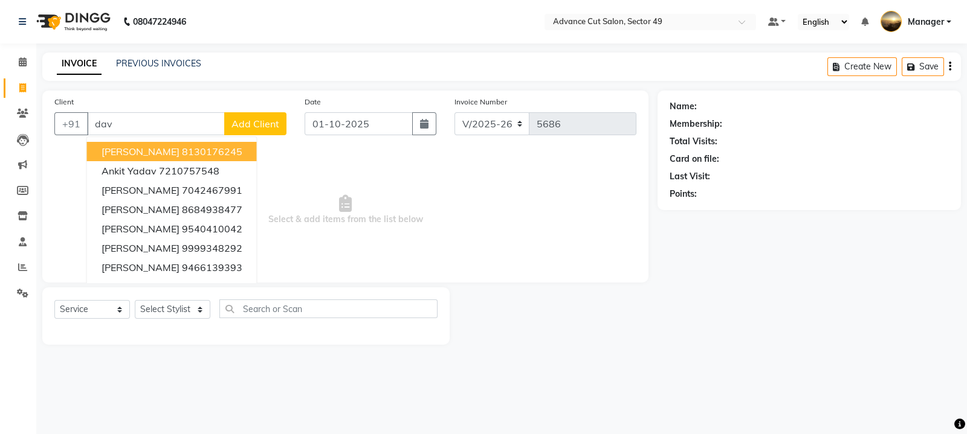
click at [155, 124] on input "dav" at bounding box center [156, 123] width 138 height 23
type input "d"
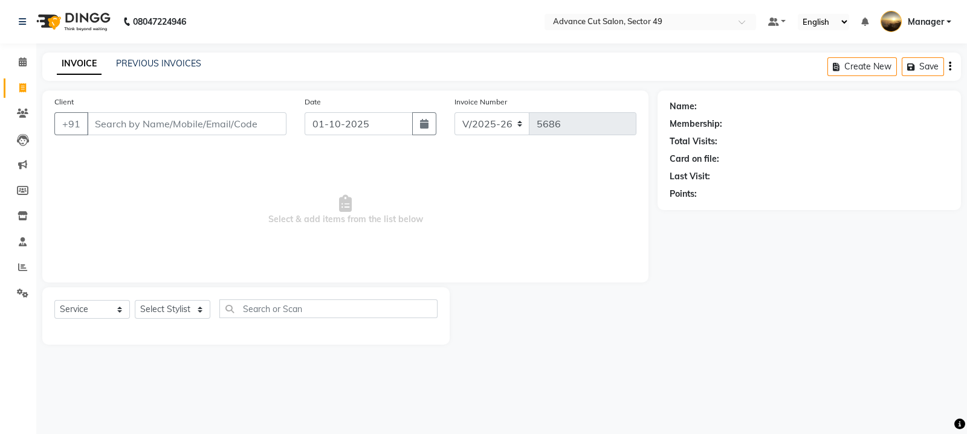
type input "9"
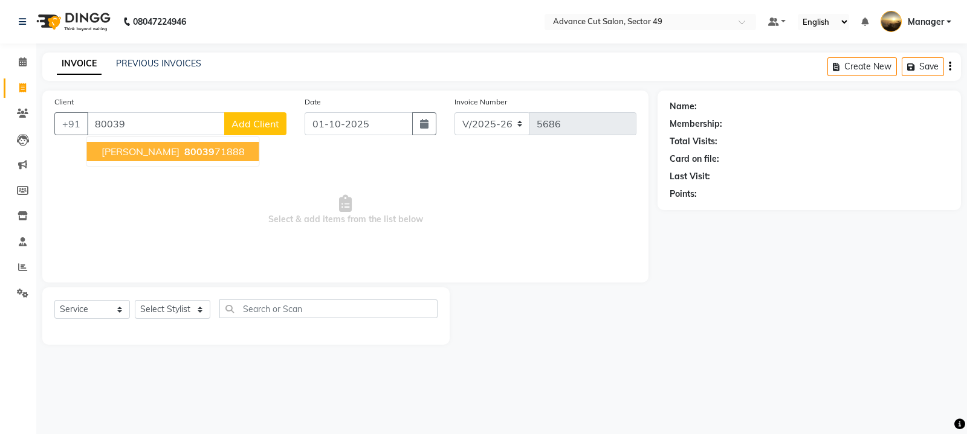
click at [167, 151] on span "[PERSON_NAME]" at bounding box center [140, 152] width 78 height 12
type input "8003971888"
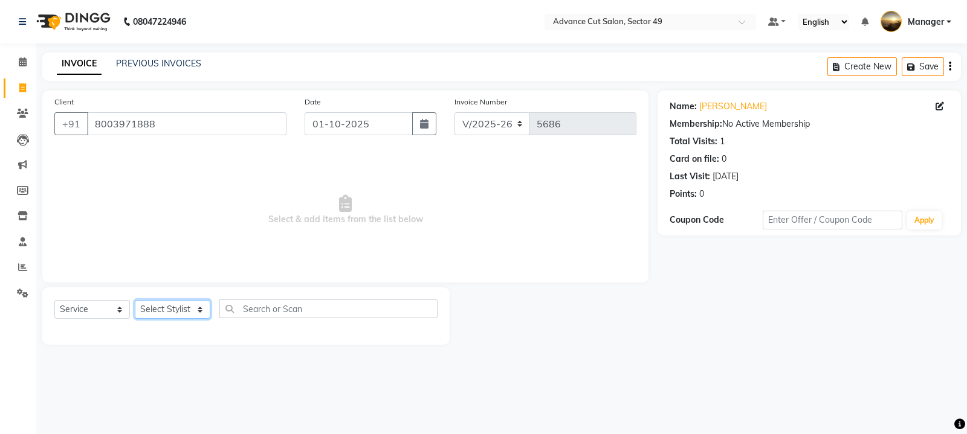
click at [179, 306] on select "Select Stylist aphy [PERSON_NAME] bashu [PERSON_NAME] [PERSON_NAME] Manager Nav…" at bounding box center [173, 309] width 76 height 19
select select "85443"
click at [135, 301] on select "Select Stylist aphy [PERSON_NAME] bashu [PERSON_NAME] [PERSON_NAME] Manager Nav…" at bounding box center [173, 309] width 76 height 19
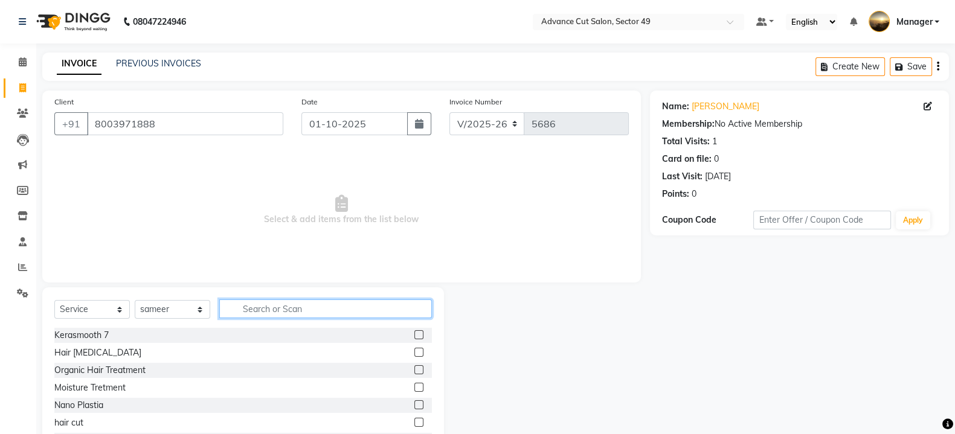
click at [277, 311] on input "text" at bounding box center [325, 309] width 213 height 19
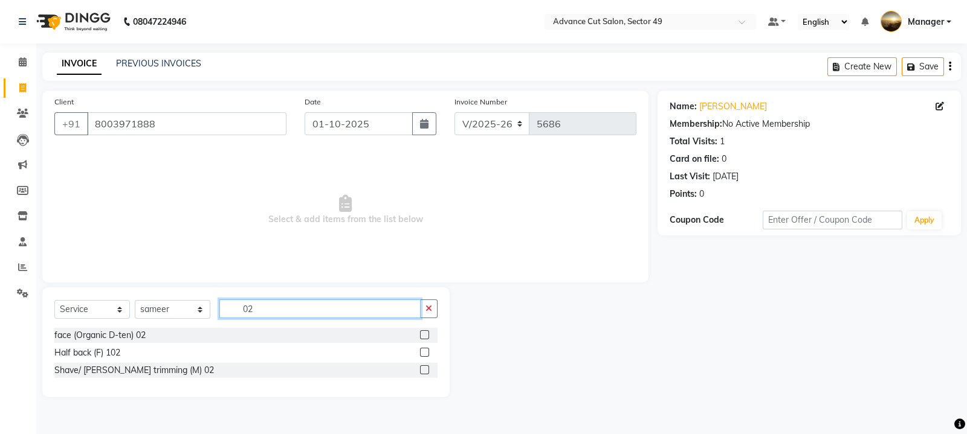
type input "02"
click at [427, 372] on label at bounding box center [424, 370] width 9 height 9
click at [427, 372] on input "checkbox" at bounding box center [424, 371] width 8 height 8
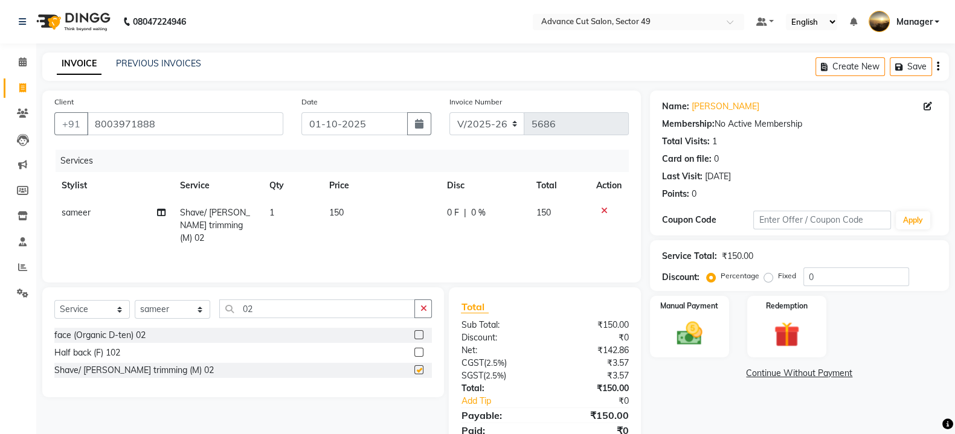
checkbox input "false"
click at [689, 308] on label "Manual Payment" at bounding box center [689, 305] width 60 height 11
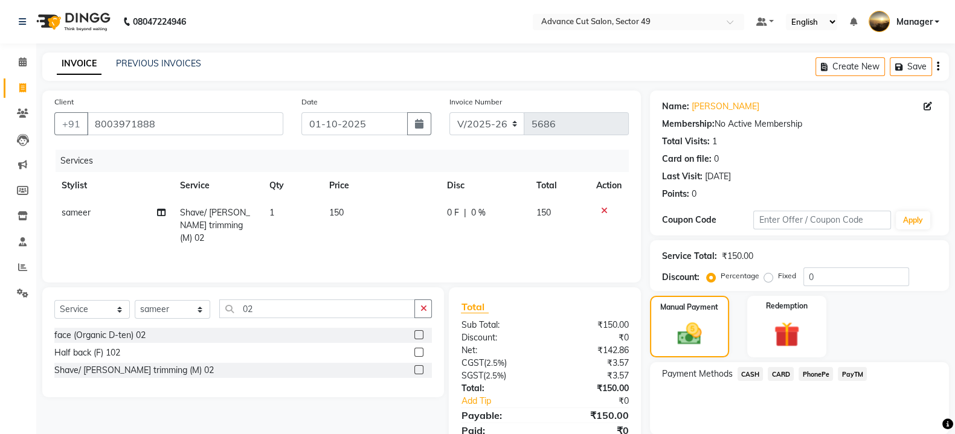
click at [851, 376] on span "PayTM" at bounding box center [852, 374] width 29 height 14
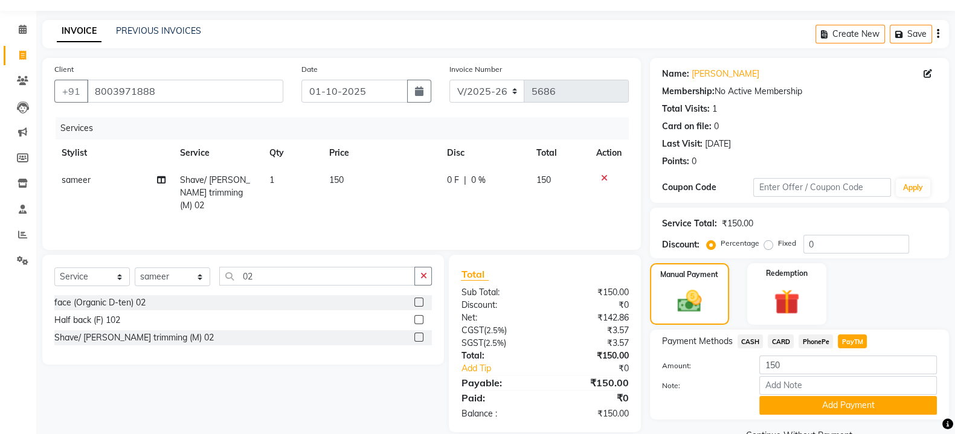
scroll to position [62, 0]
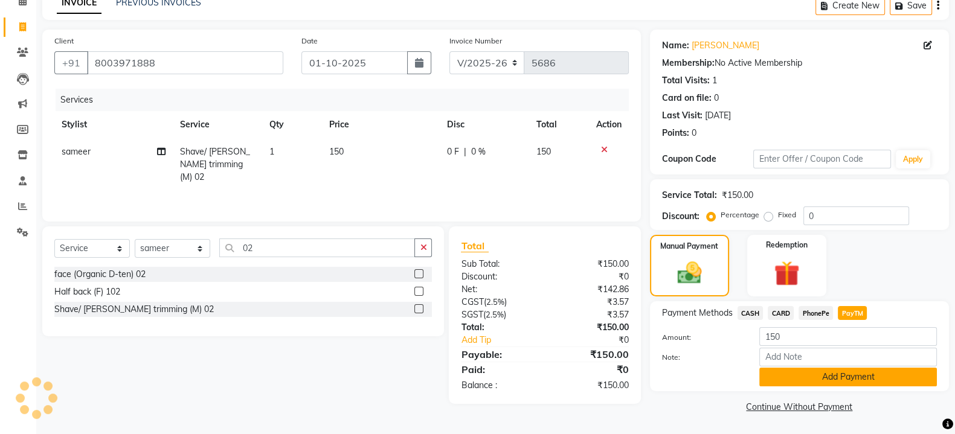
click at [860, 373] on button "Add Payment" at bounding box center [848, 377] width 178 height 19
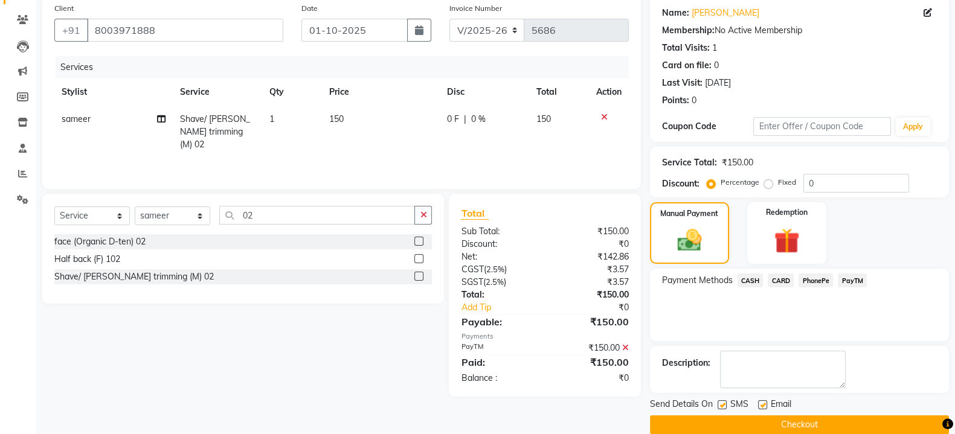
scroll to position [111, 0]
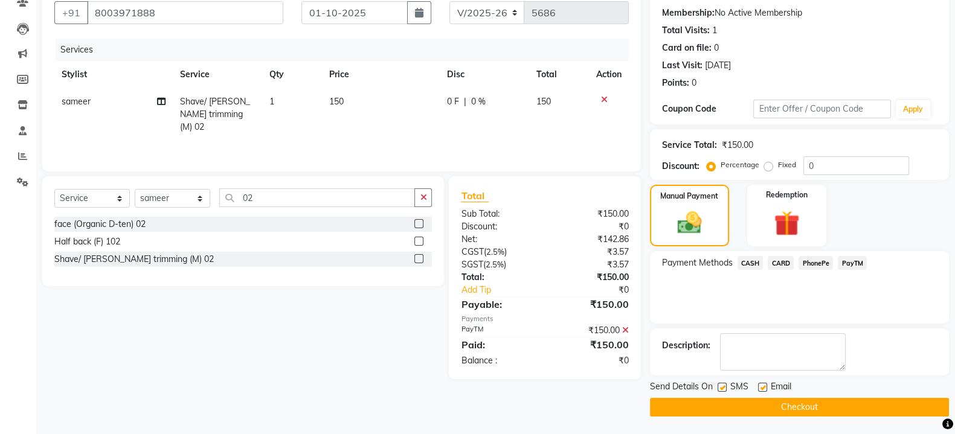
click at [826, 407] on button "Checkout" at bounding box center [799, 407] width 299 height 19
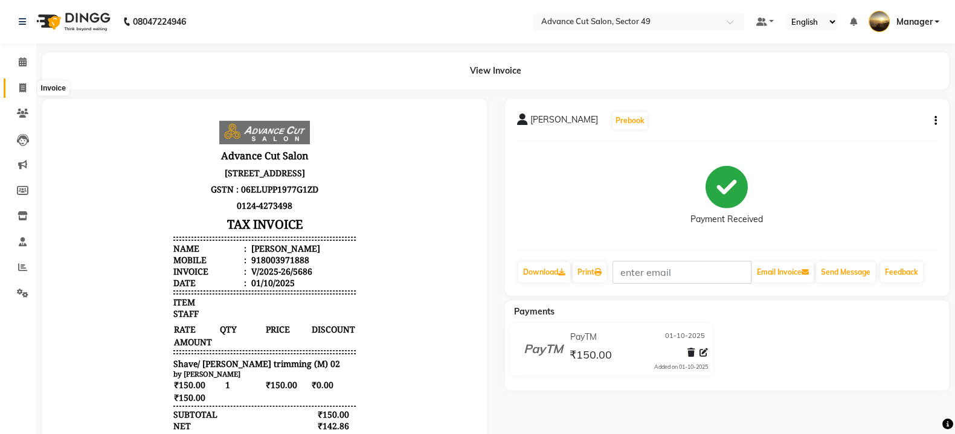
drag, startPoint x: 24, startPoint y: 87, endPoint x: 32, endPoint y: 100, distance: 15.2
click at [23, 88] on icon at bounding box center [22, 87] width 7 height 9
select select "service"
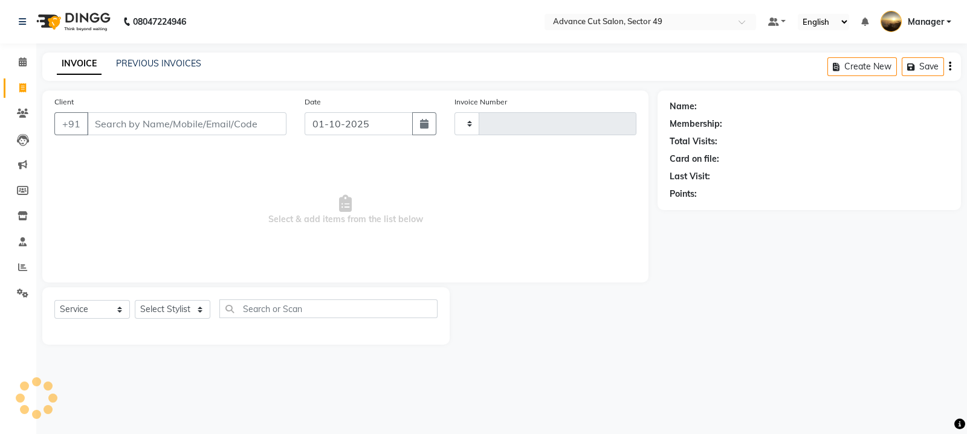
type input "5687"
select select "4616"
click at [18, 265] on icon at bounding box center [22, 267] width 9 height 9
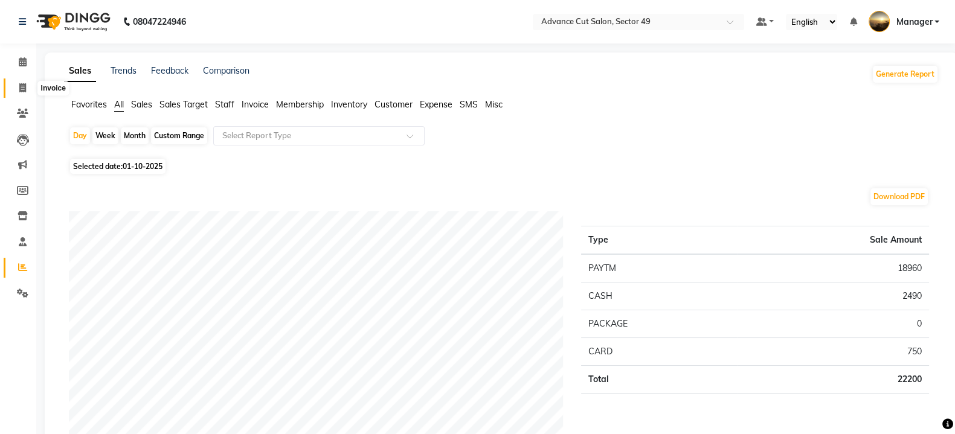
click at [19, 89] on icon at bounding box center [22, 87] width 7 height 9
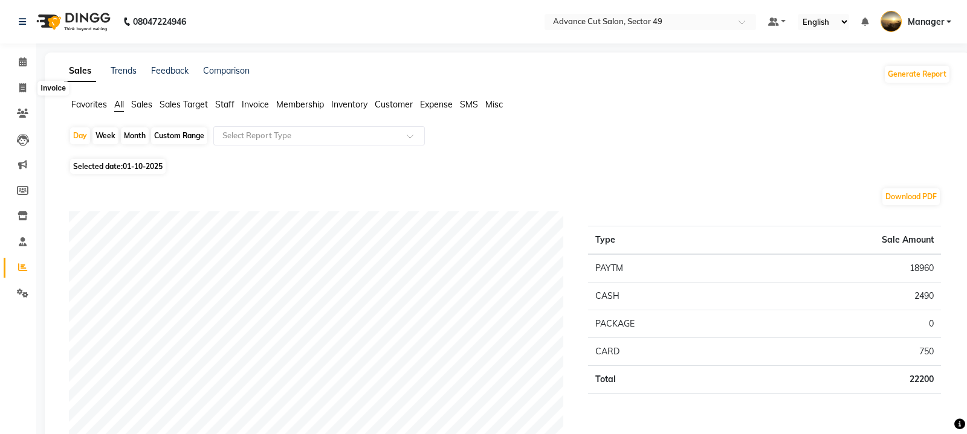
select select "4616"
select select "service"
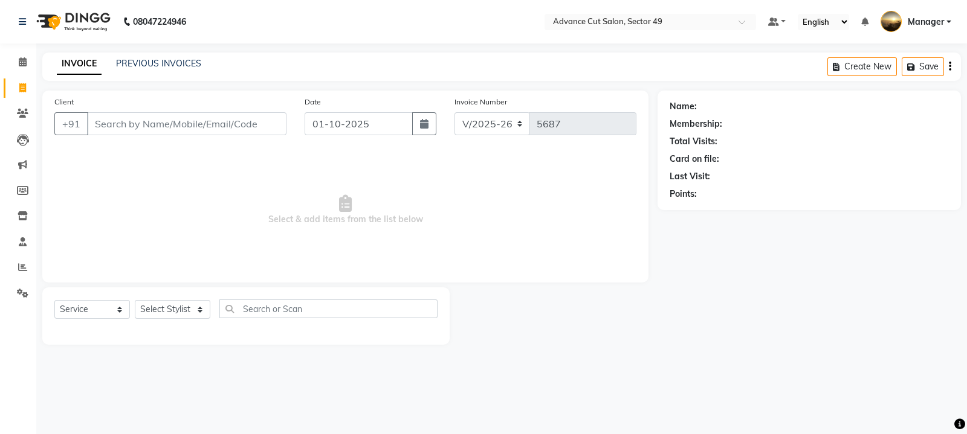
drag, startPoint x: 49, startPoint y: 17, endPoint x: 48, endPoint y: 25, distance: 7.9
click at [49, 18] on img at bounding box center [72, 22] width 83 height 34
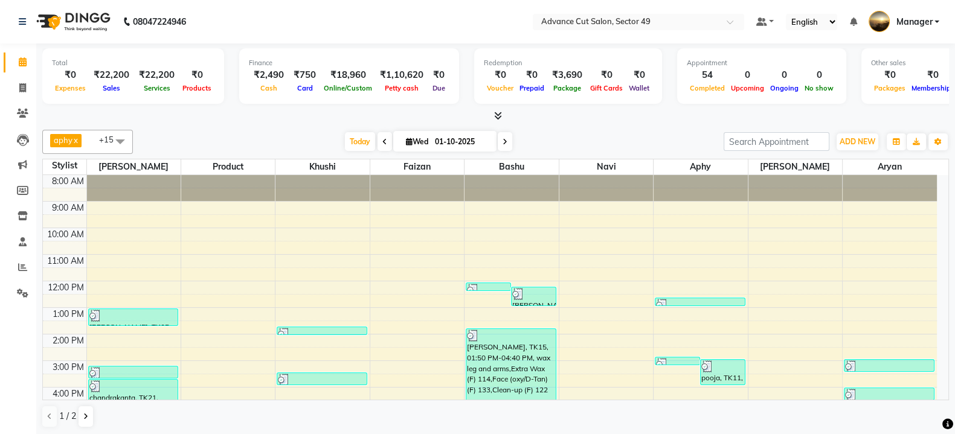
click at [501, 115] on icon at bounding box center [498, 115] width 8 height 9
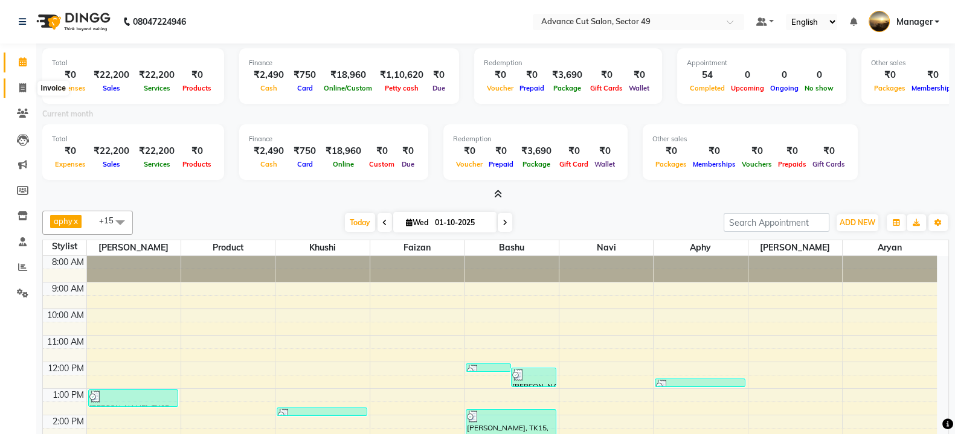
drag, startPoint x: 25, startPoint y: 86, endPoint x: 97, endPoint y: 24, distance: 94.6
click at [25, 85] on icon at bounding box center [22, 87] width 7 height 9
select select "service"
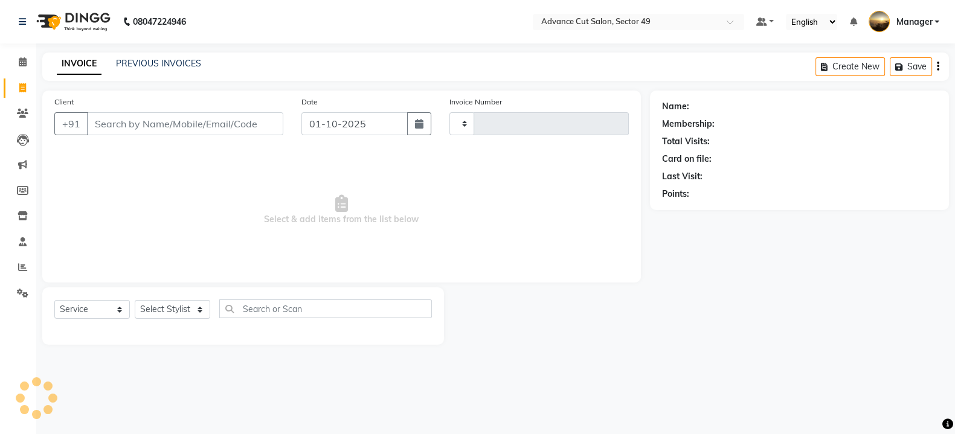
type input "5687"
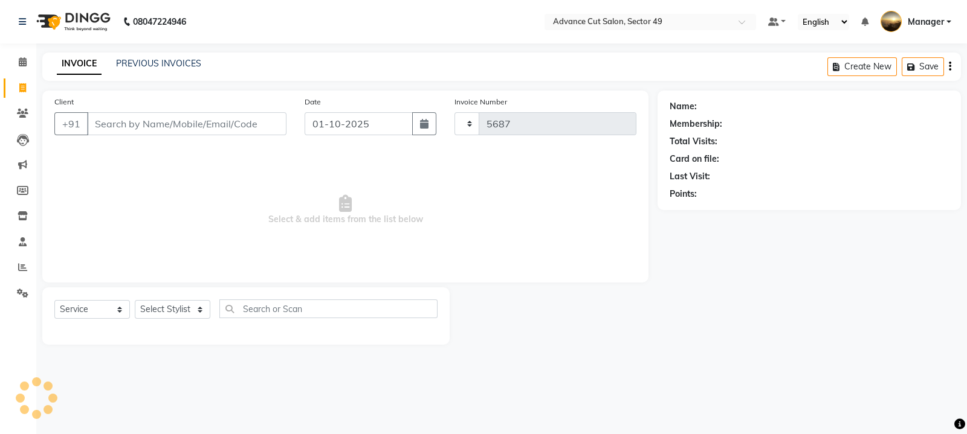
select select "4616"
select select "service"
